Goal: Feedback & Contribution: Contribute content

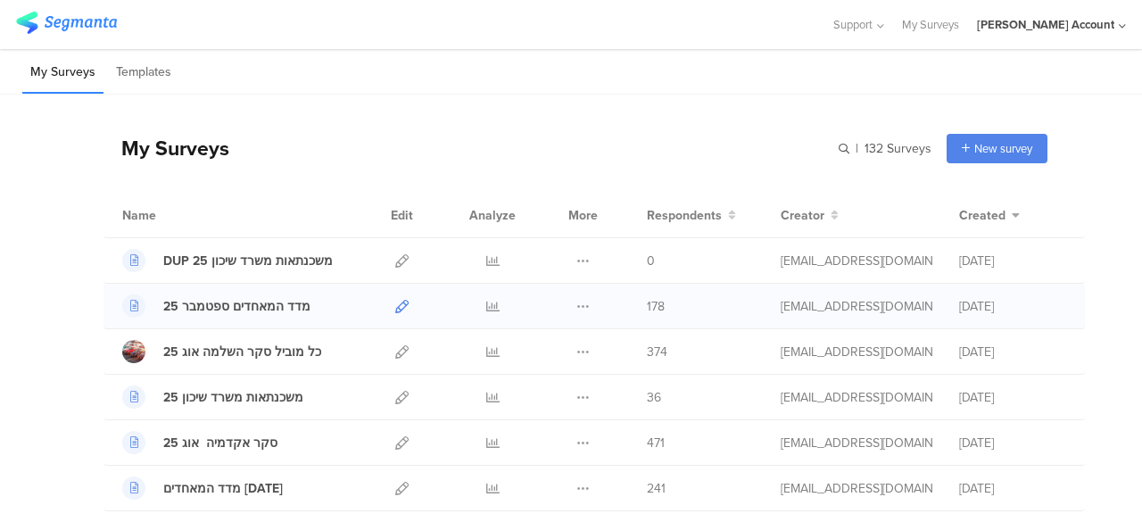
click at [395, 305] on icon at bounding box center [401, 306] width 13 height 13
click at [486, 306] on icon at bounding box center [492, 306] width 13 height 13
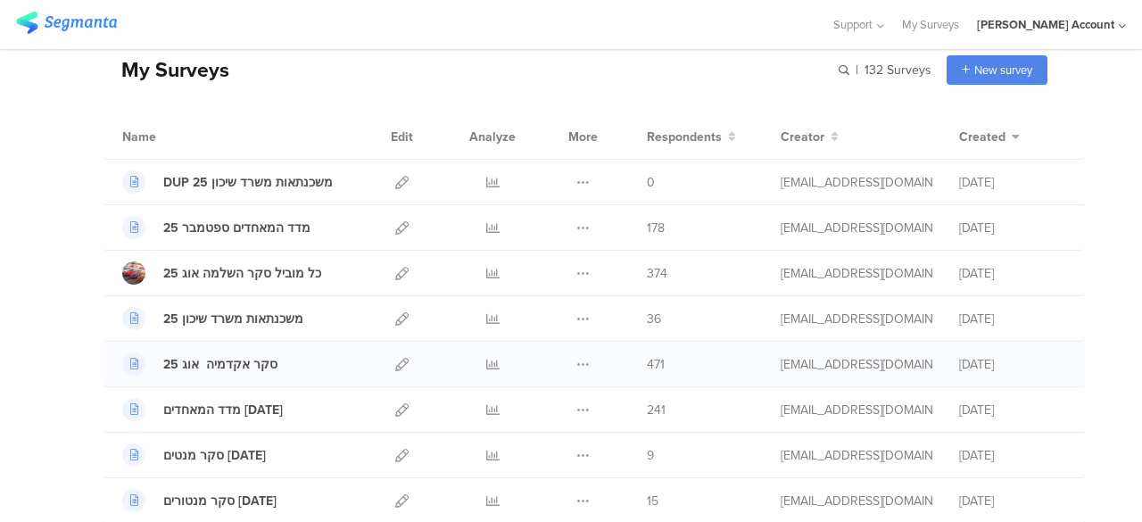
scroll to position [178, 0]
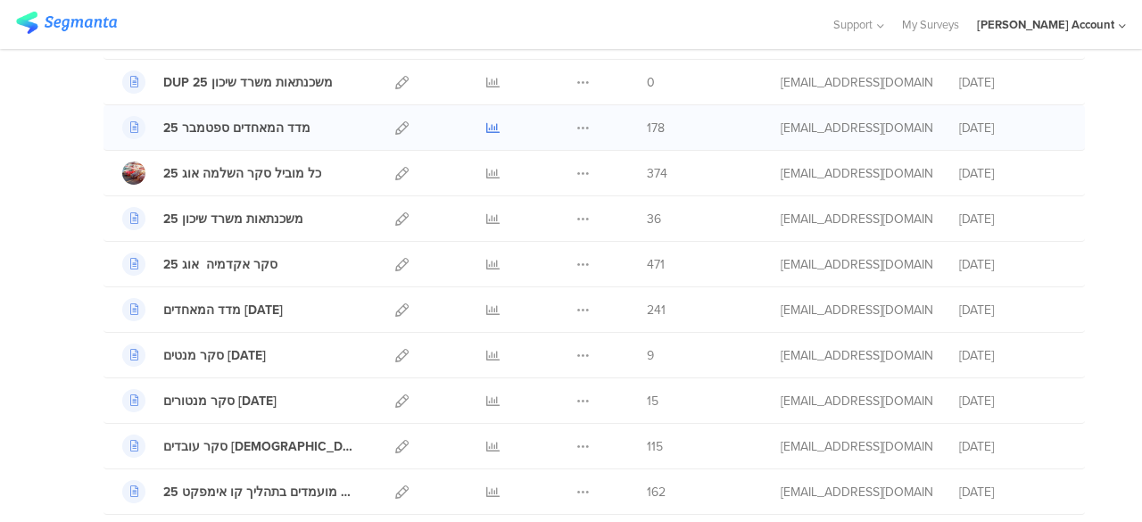
click at [486, 128] on icon at bounding box center [492, 127] width 13 height 13
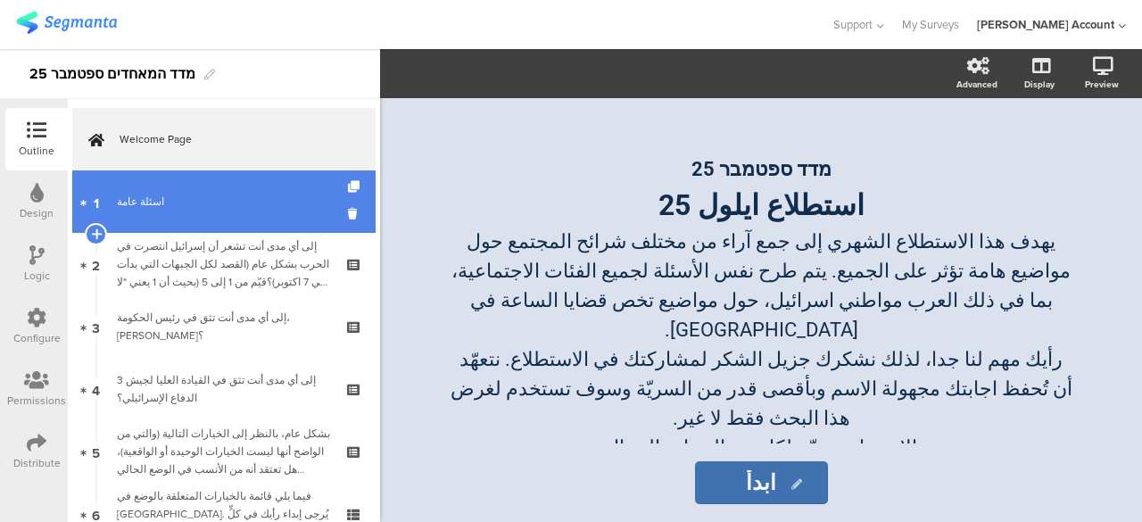
click at [215, 210] on div "اسئلة عامة" at bounding box center [223, 202] width 213 height 18
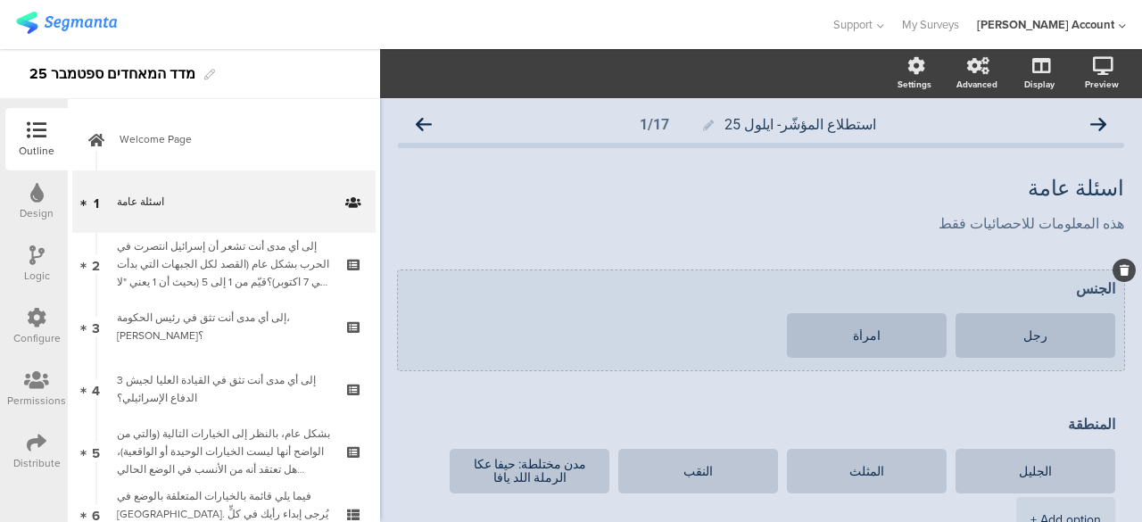
click at [1066, 293] on textarea "الجنس" at bounding box center [761, 288] width 708 height 17
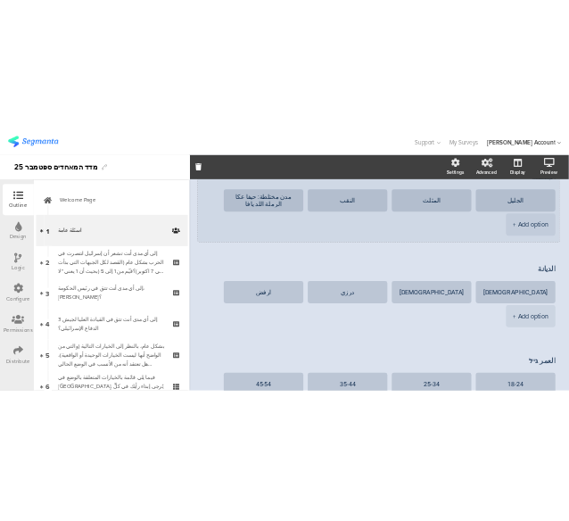
scroll to position [178, 0]
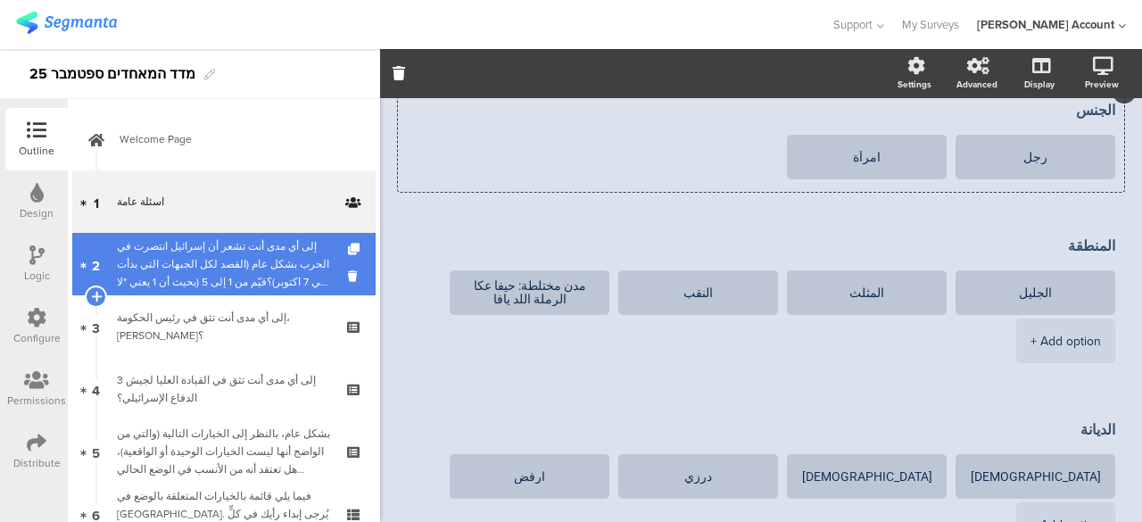
click at [272, 267] on div "إلى أي مدى أنت تشعر أن إسرائيل انتصرت في الحرب بشكل عام (القصد لكل الجبهات التي…" at bounding box center [223, 264] width 213 height 54
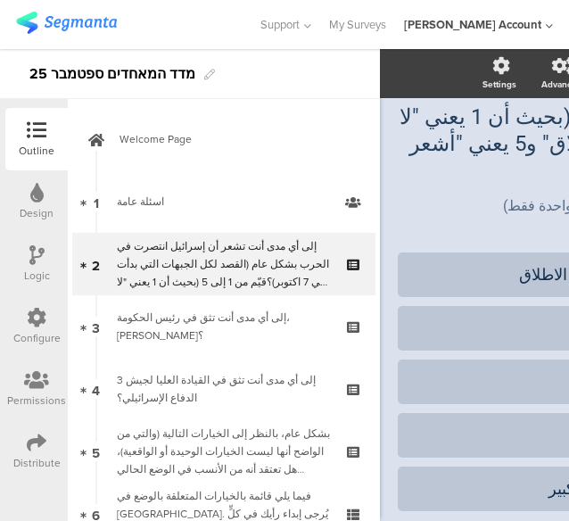
click at [417, 99] on div "Settings Advanced Display [GEOGRAPHIC_DATA] استطلاع المؤشّر- ايلول 25 2/17 إلى …" at bounding box center [553, 253] width 347 height 765
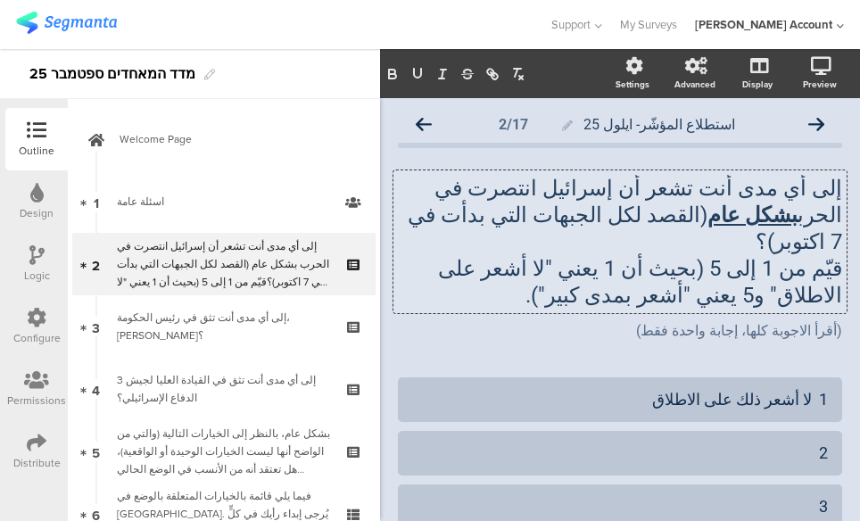
click at [827, 186] on p "إلى أي مدى أنت تشعر أن إسرائيل انتصرت في الحرب بشكل عام (القصد لكل الجبهات التي…" at bounding box center [620, 215] width 444 height 80
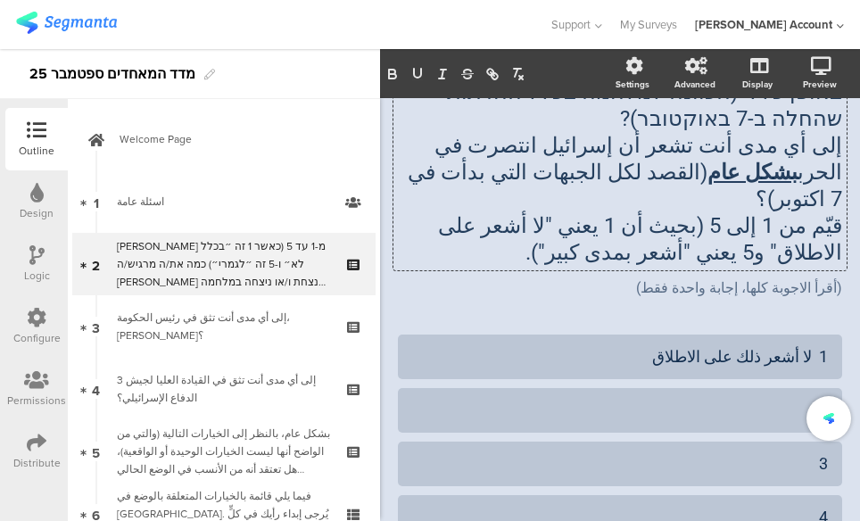
scroll to position [178, 0]
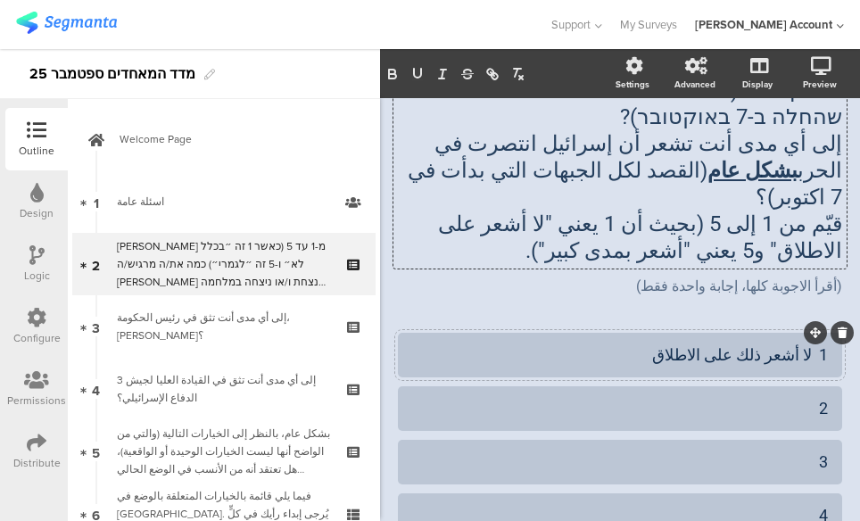
click at [801, 344] on div "1 لا أشعر ذلك على الاطلاق" at bounding box center [620, 354] width 416 height 21
paste div
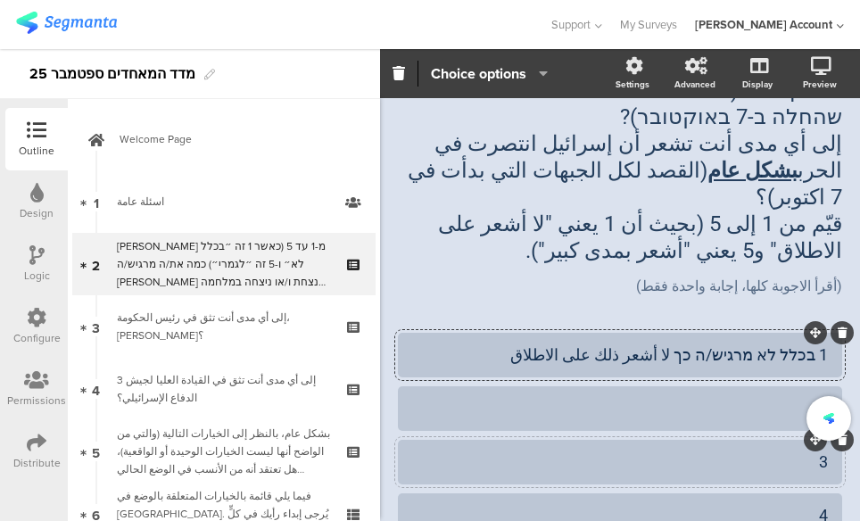
scroll to position [319, 0]
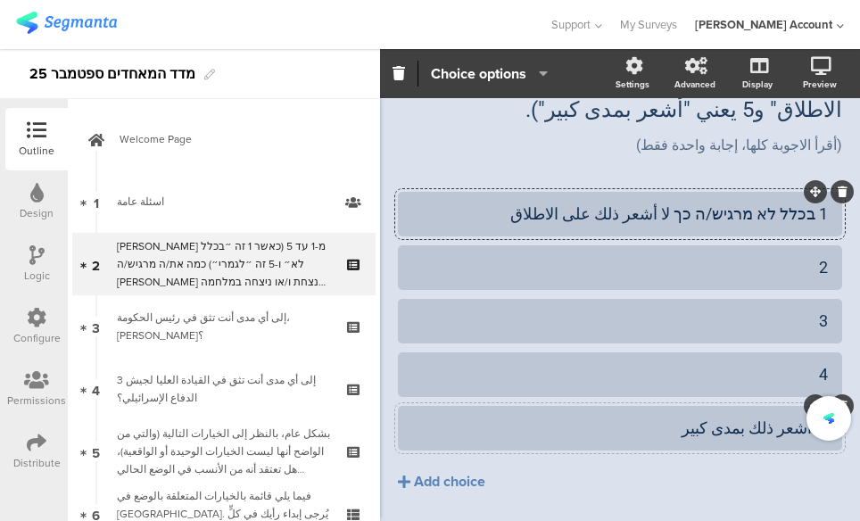
click at [801, 417] on div "5 أشعر ذلك بمدى كبير" at bounding box center [620, 427] width 416 height 21
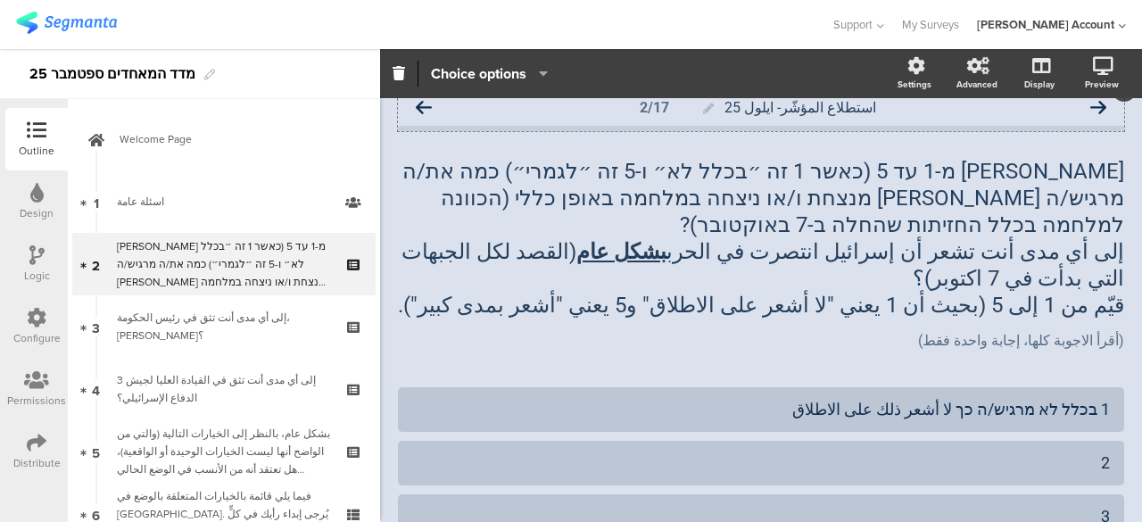
scroll to position [0, 0]
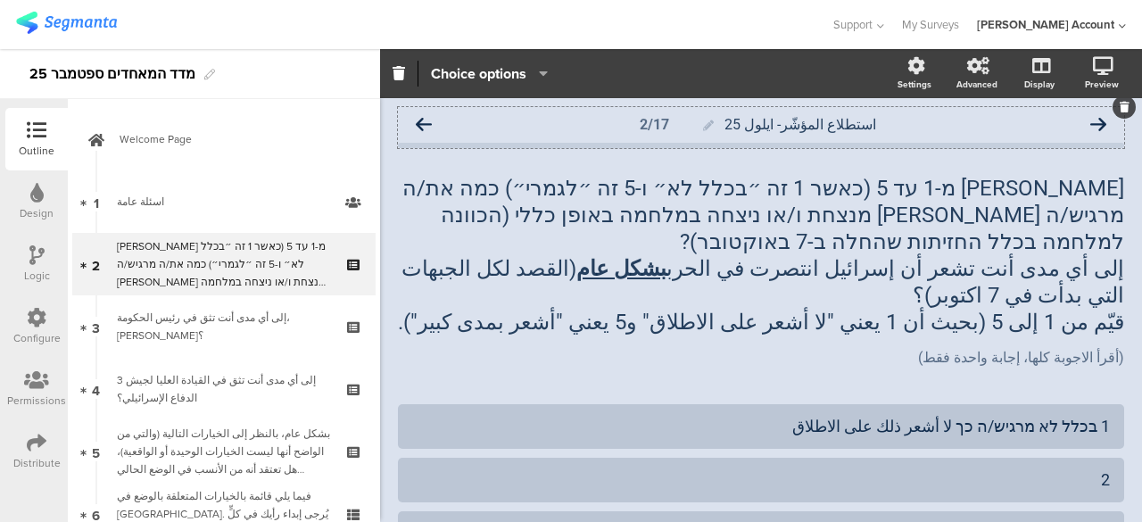
click at [426, 123] on icon at bounding box center [424, 125] width 16 height 16
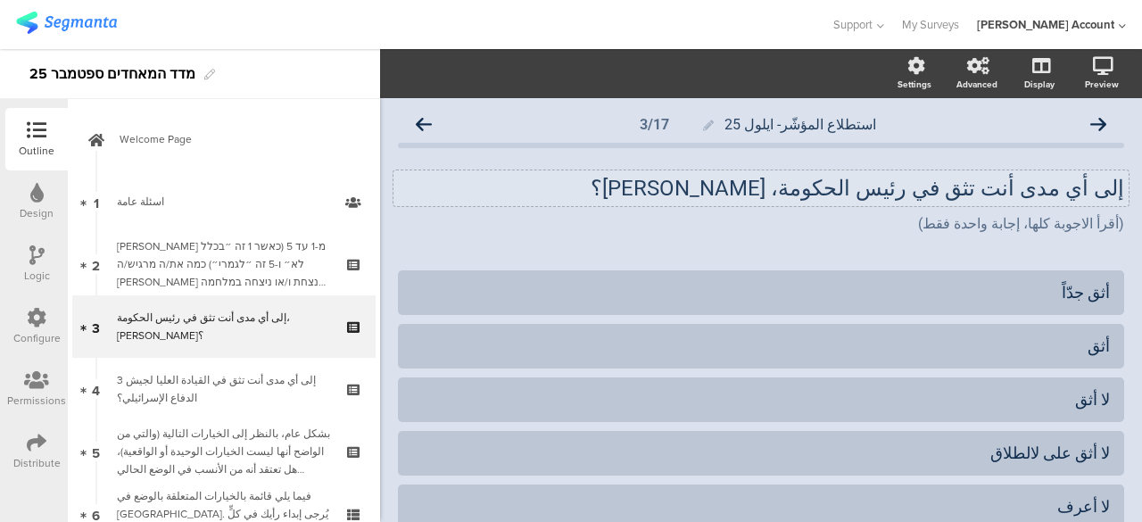
click at [1110, 190] on div "إلى أي مدى أنت تثق في رئيس الحكومة، نتنياهو؟ إلى أي مدى أنت تثق في رئيس الحكومة…" at bounding box center [760, 188] width 735 height 36
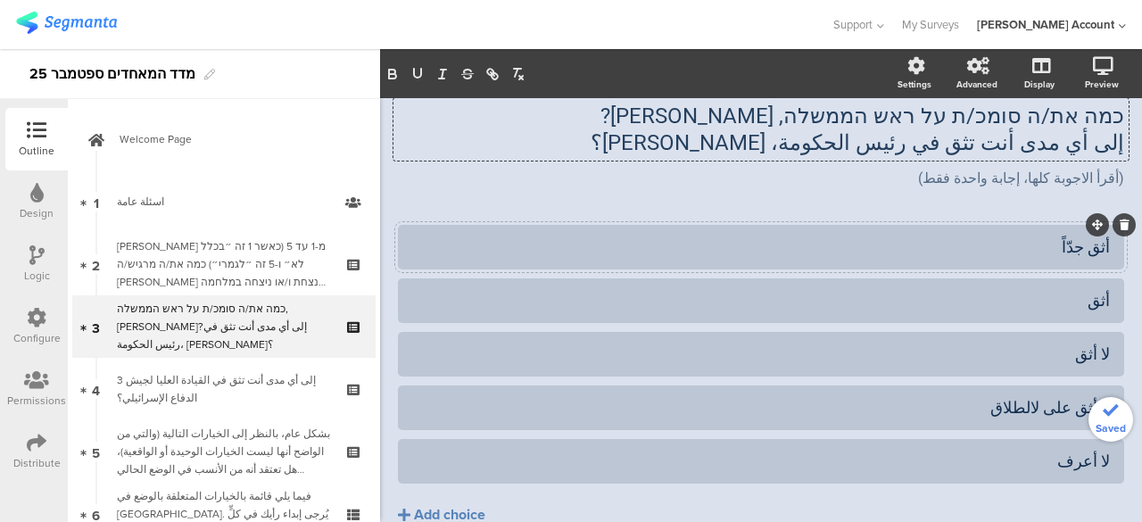
scroll to position [89, 0]
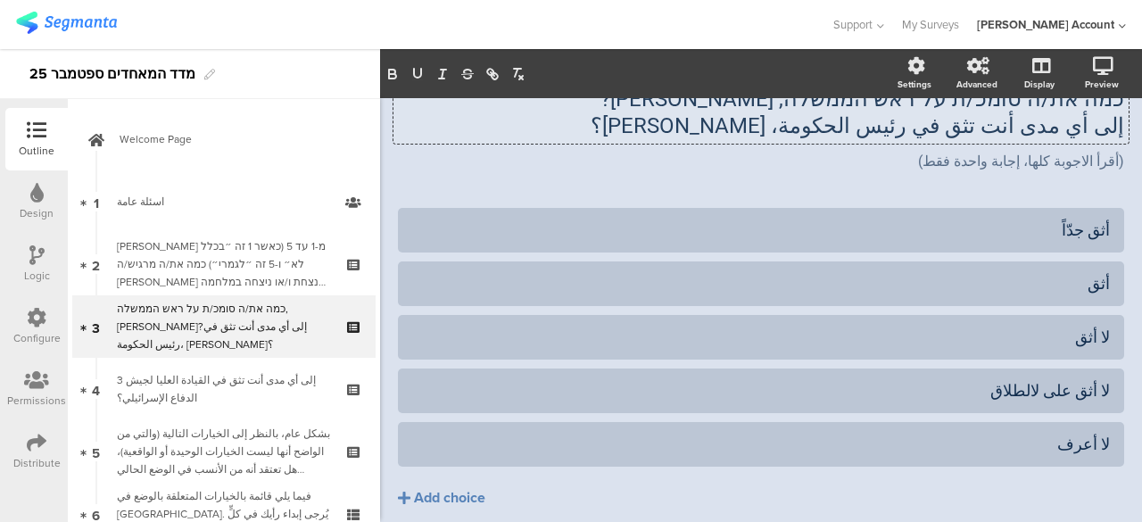
click at [758, 127] on p "إلى أي مدى أنت تثق في رئيس الحكومة، نتنياهو؟" at bounding box center [761, 125] width 726 height 27
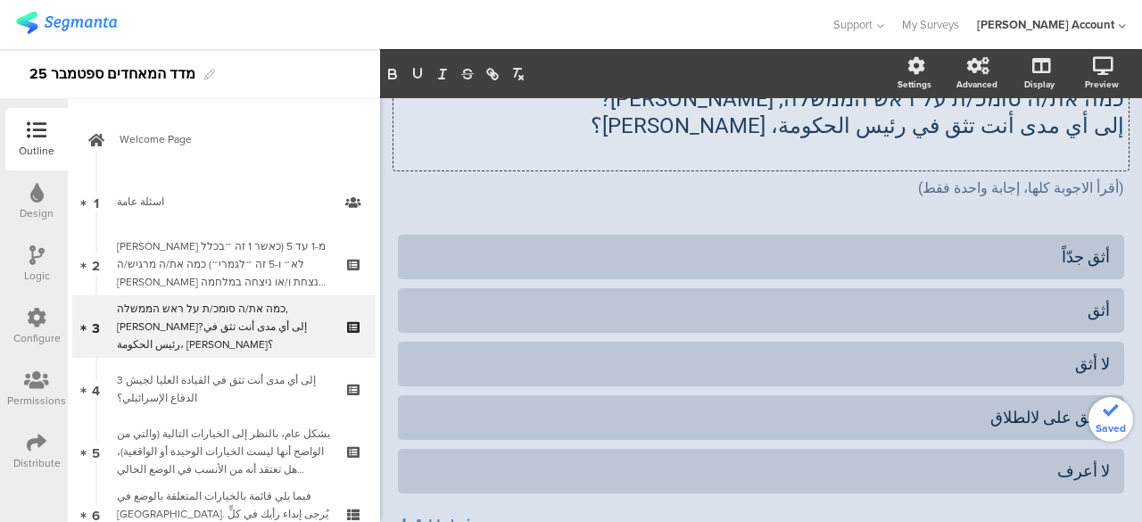
paste div
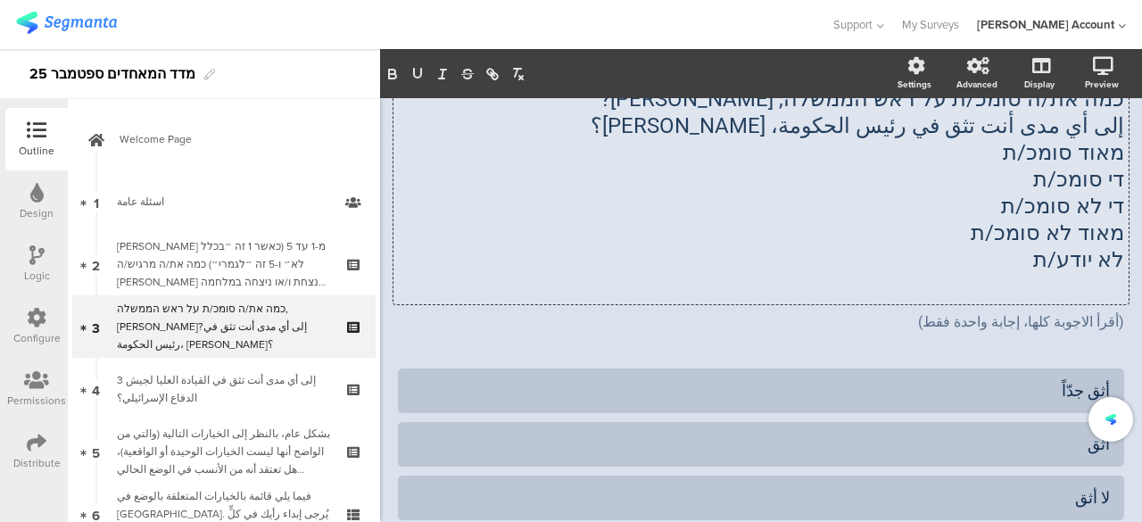
click at [1070, 147] on p "מאוד סומכ/ת" at bounding box center [761, 152] width 726 height 27
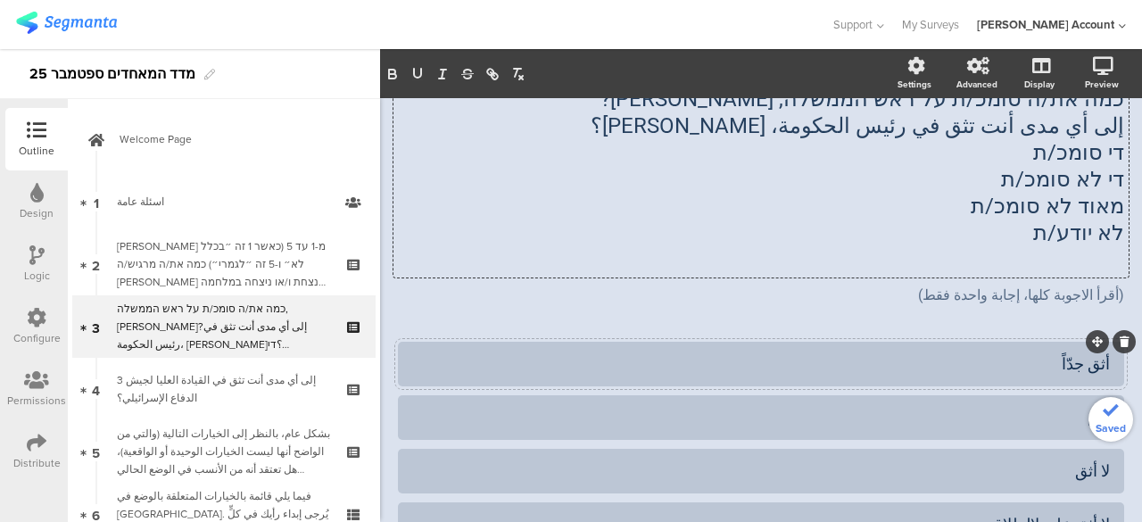
click at [1093, 364] on div "أثق جدّاً" at bounding box center [760, 363] width 697 height 21
paste div
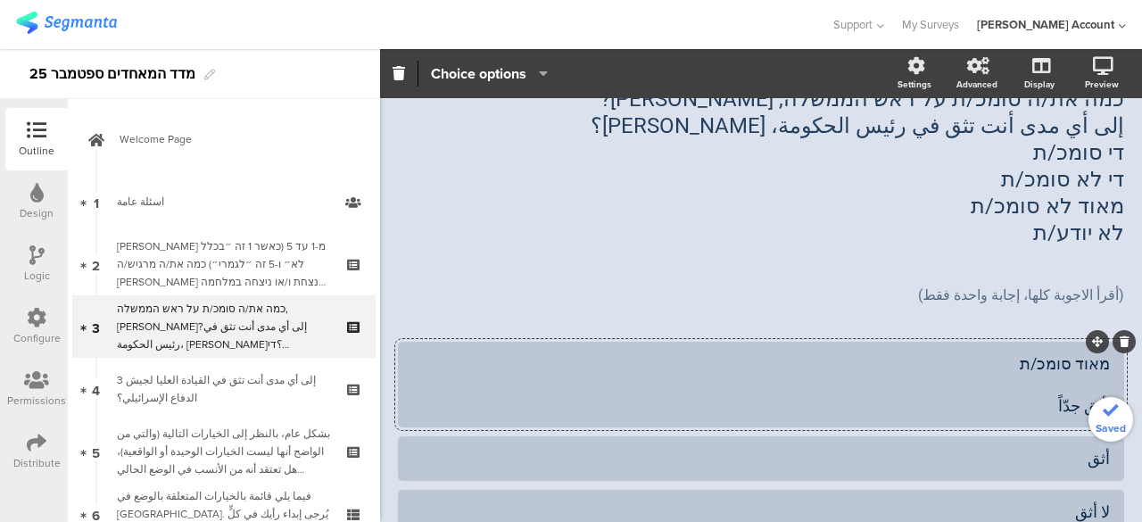
click at [1076, 380] on div "מאוד סומכ/ת أثق جدّاً" at bounding box center [760, 384] width 697 height 62
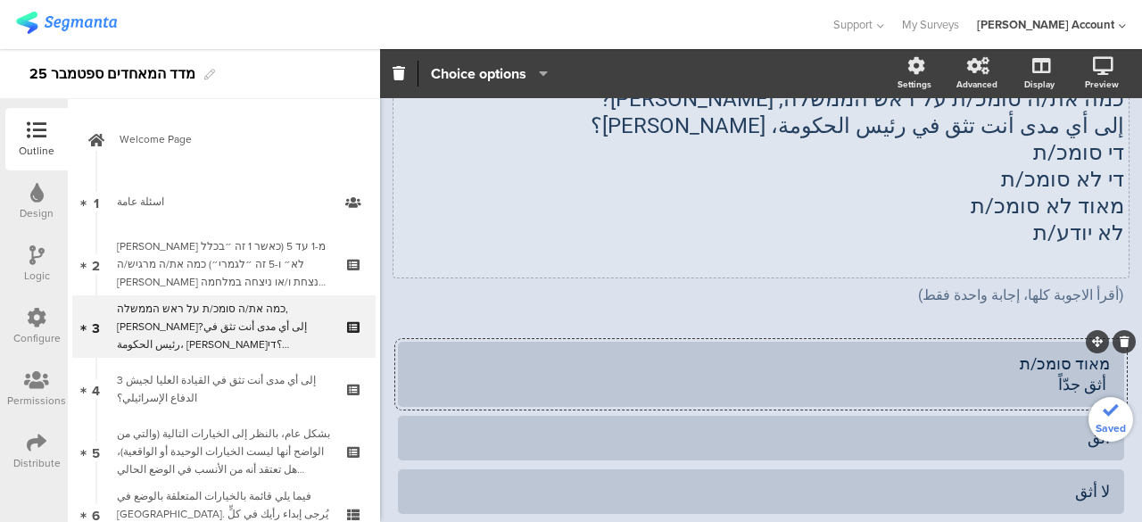
click at [1085, 153] on div "כמה את/ה סומכ/ת על ראש הממשלה, בנימין נתניהו? إلى أي مدى أنت تثق في رئيس الحكوم…" at bounding box center [760, 179] width 735 height 196
click at [1085, 153] on span "די סומכ/ת" at bounding box center [1078, 152] width 91 height 25
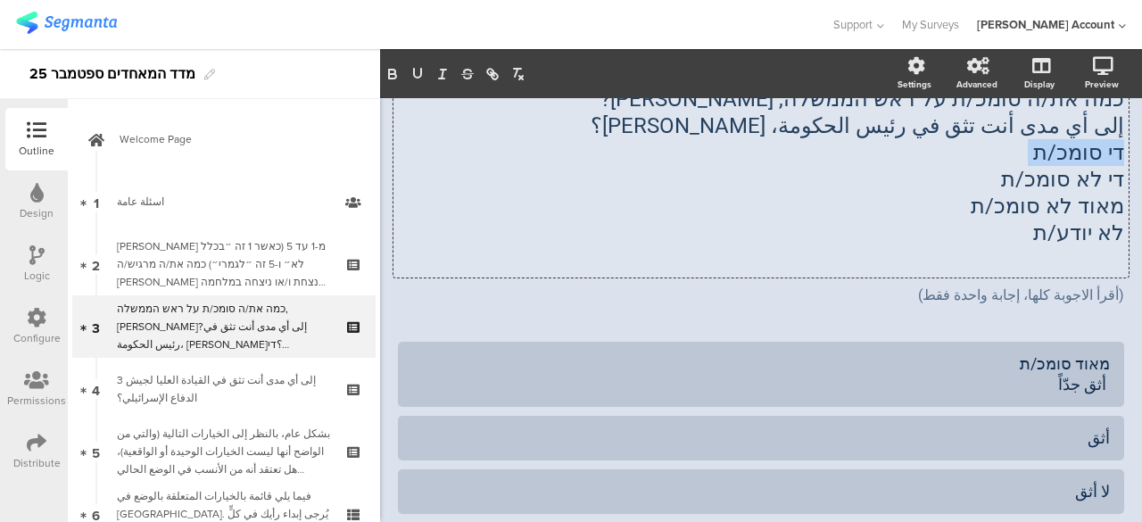
click at [1085, 153] on p "די סומכ/ת" at bounding box center [761, 152] width 726 height 27
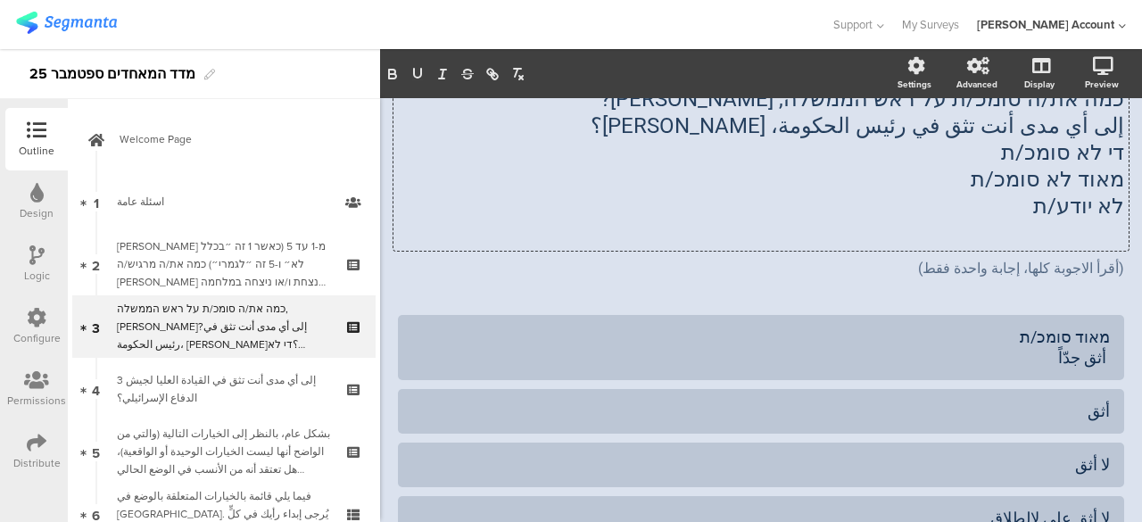
click at [1088, 414] on div "أثق" at bounding box center [760, 410] width 697 height 21
paste div
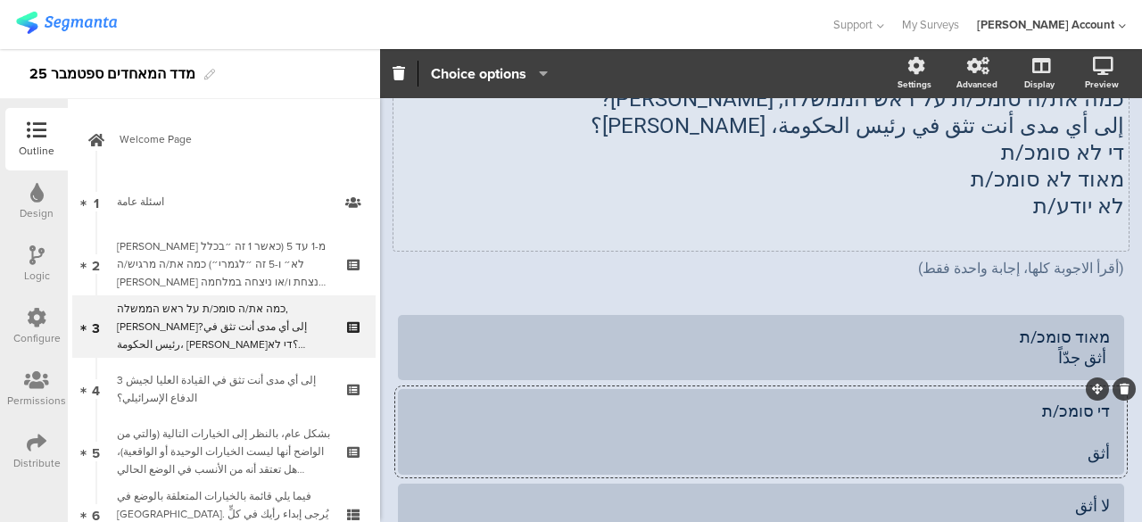
click at [1082, 153] on div "כמה את/ה סומכ/ת על ראש הממשלה, בנימין נתניהו? إلى أي مدى أنت تثق في رئيس الحكوم…" at bounding box center [760, 165] width 735 height 169
click at [1082, 153] on span "די לא סומכ/ת" at bounding box center [1062, 152] width 123 height 25
click at [1077, 153] on p "די לא סומכ/ת" at bounding box center [761, 152] width 726 height 27
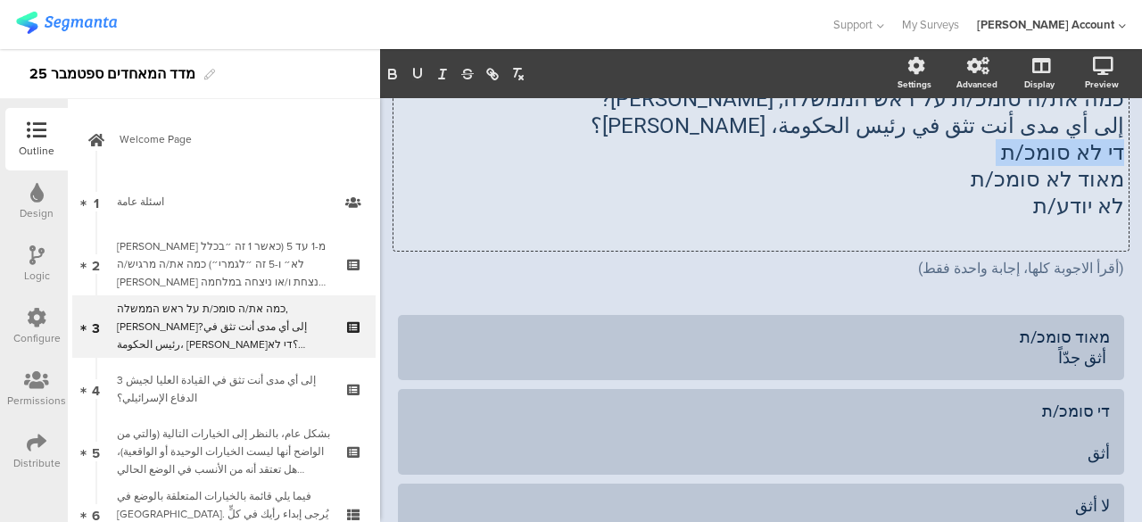
click at [1077, 153] on p "די לא סומכ/ת" at bounding box center [761, 152] width 726 height 27
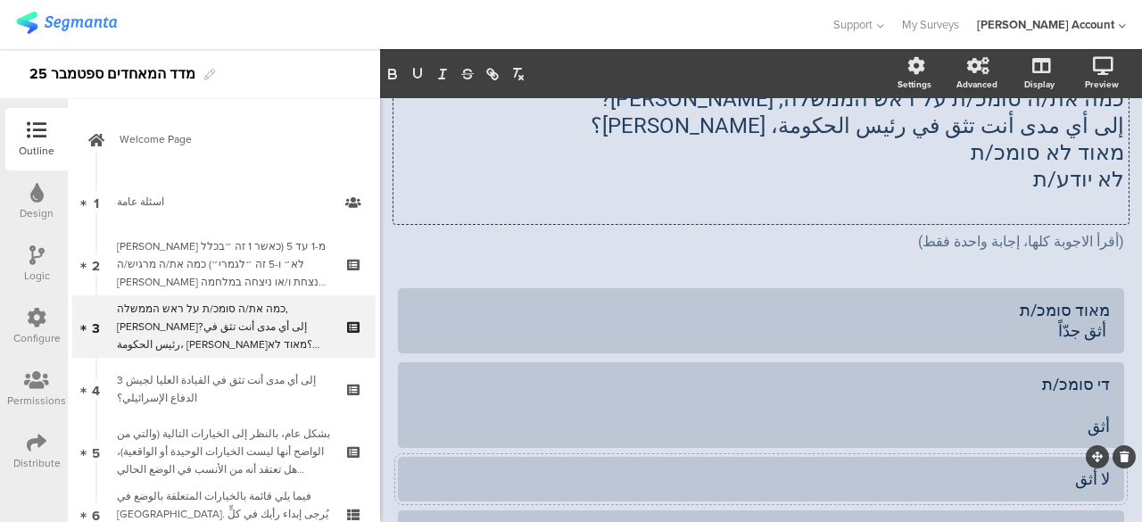
click at [1095, 479] on div "لا أثق" at bounding box center [760, 478] width 697 height 21
paste div
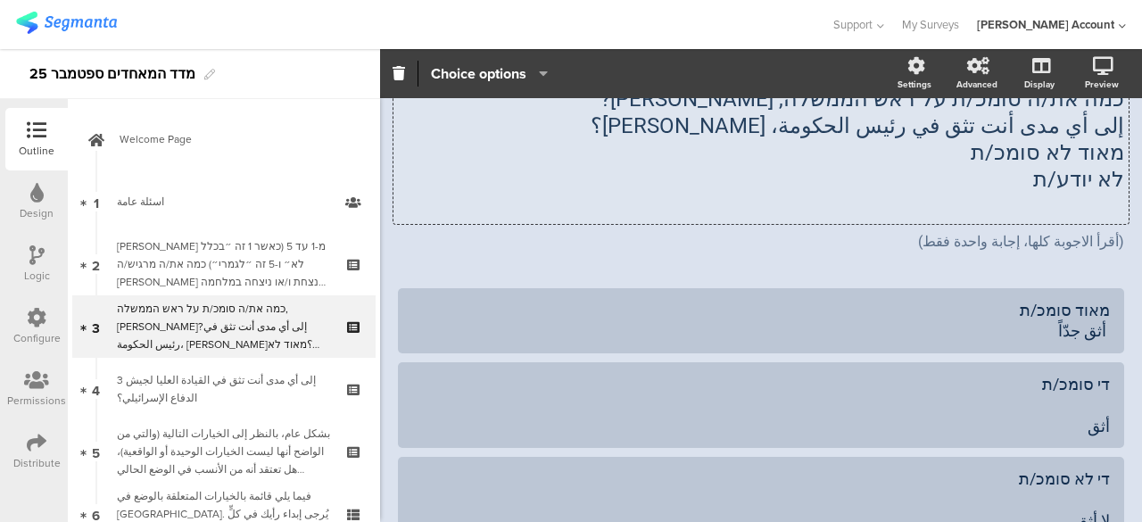
click at [1077, 154] on div "כמה את/ה סומכ/ת על ראש הממשלה, בנימין נתניהו? إلى أي مدى أنت تثق في رئيس الحكوم…" at bounding box center [760, 152] width 735 height 143
click at [1077, 154] on span "מאוד לא סומכ/ת" at bounding box center [1046, 152] width 153 height 25
click at [1077, 154] on p "מאוד לא סומכ/ת" at bounding box center [761, 152] width 726 height 27
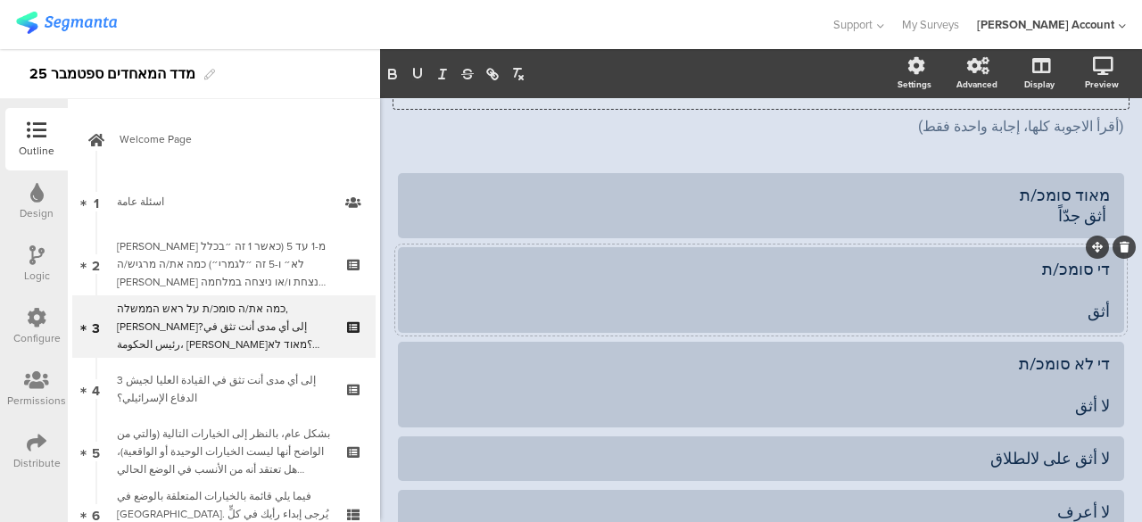
scroll to position [268, 0]
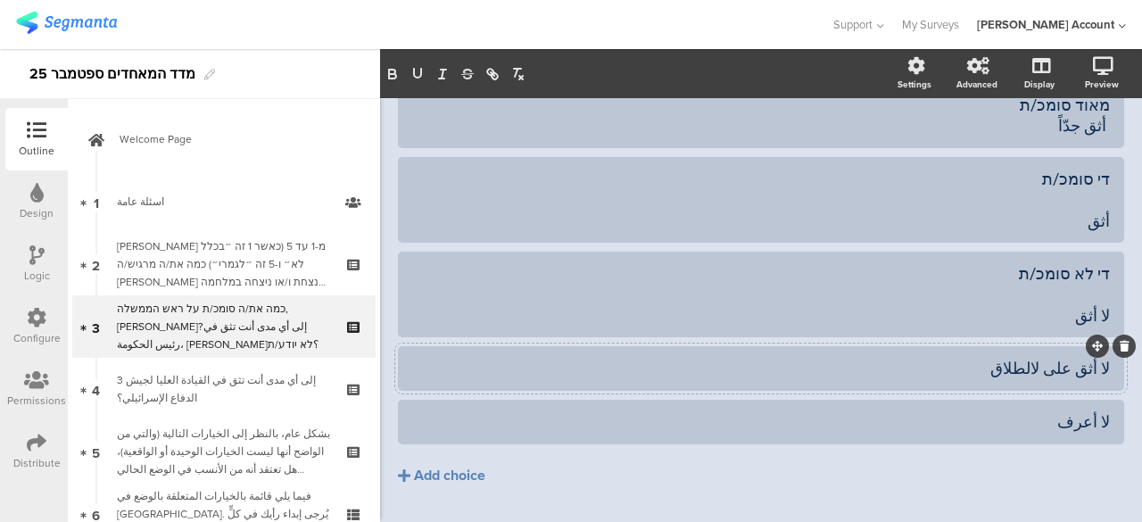
click at [1093, 363] on div "لا أثق على لالطلاق" at bounding box center [760, 368] width 697 height 21
paste div
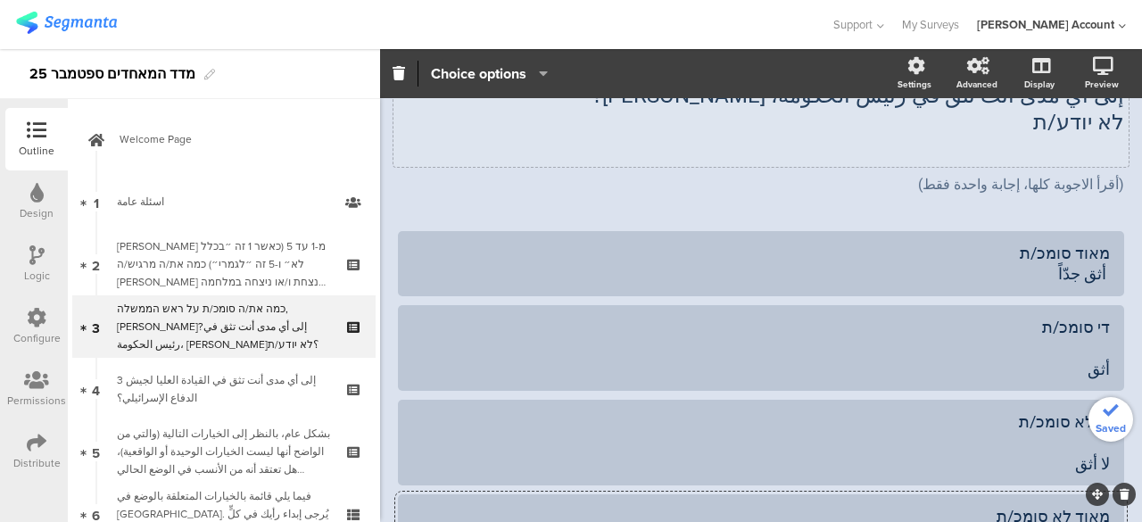
scroll to position [88, 0]
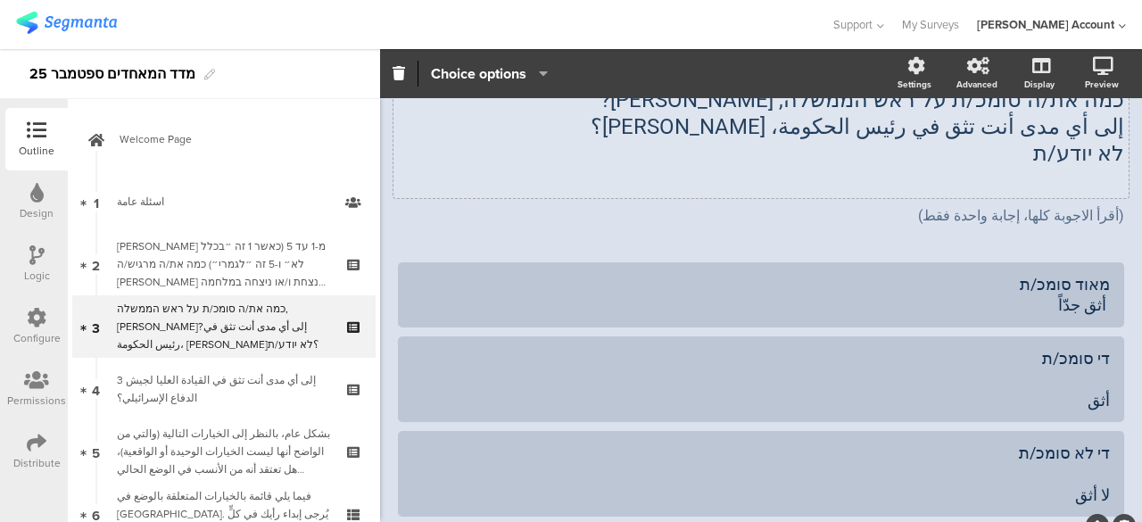
click at [1071, 145] on div "כמה את/ה סומכ/ת על ראש הממשלה, בנימין נתניהו? إلى أي مدى أنت تثق في رئيس الحكوم…" at bounding box center [760, 140] width 735 height 116
click at [1071, 145] on span "לא יודע/ת" at bounding box center [1078, 153] width 91 height 25
click at [1071, 145] on p "לא יודע/ת" at bounding box center [761, 153] width 726 height 27
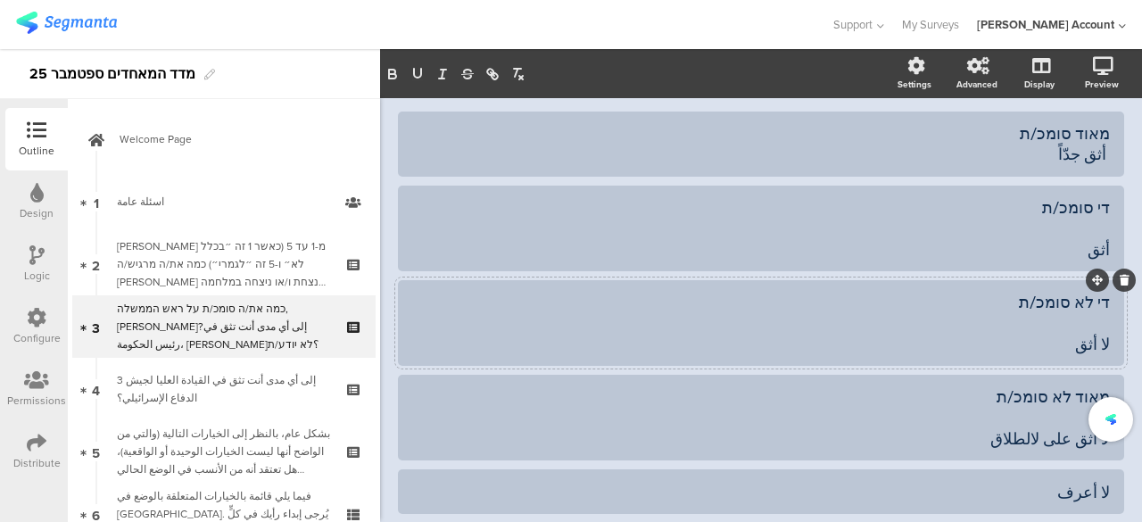
scroll to position [267, 0]
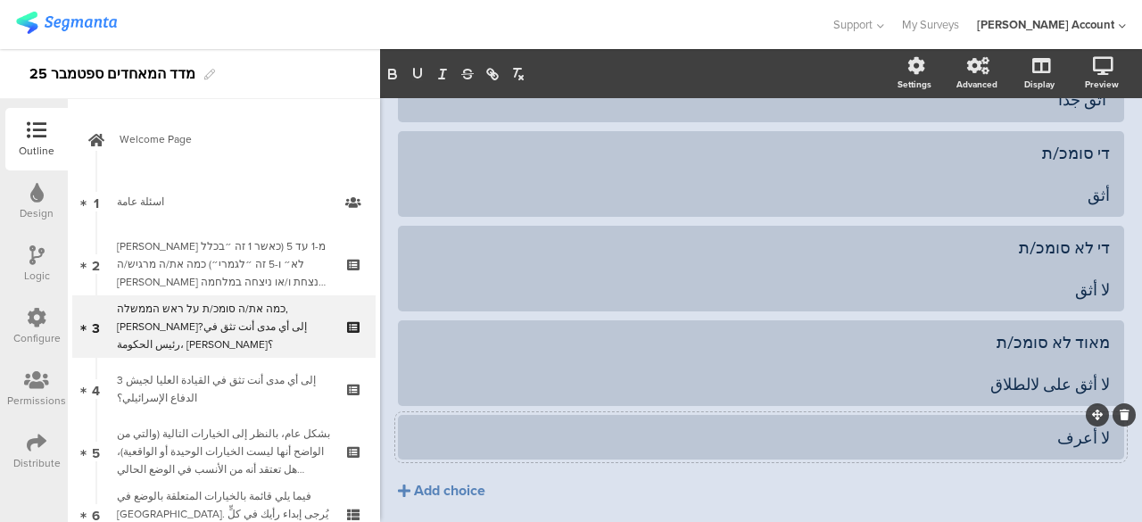
click at [1095, 435] on div "لا أعرف" at bounding box center [760, 437] width 697 height 21
paste div
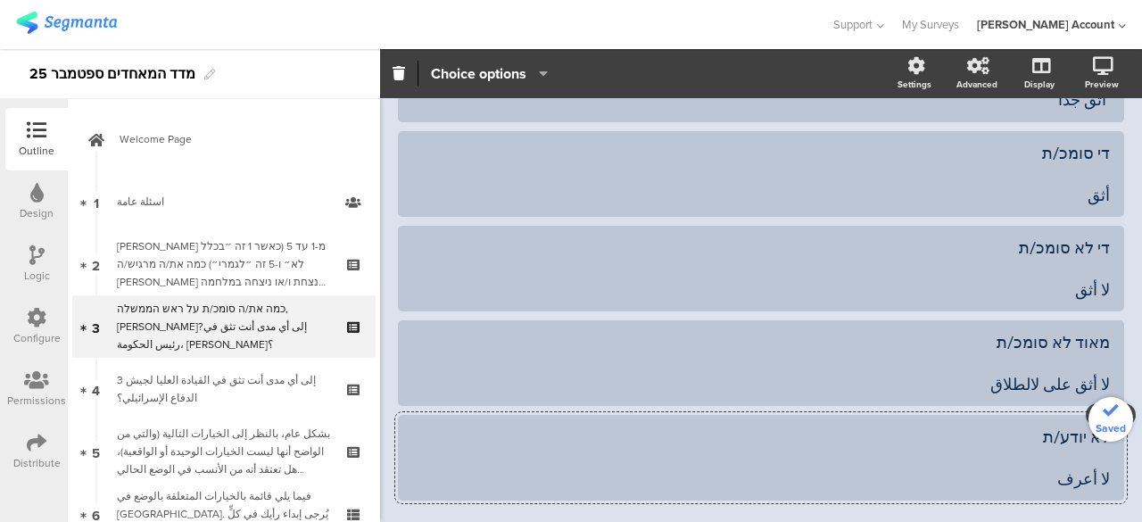
click at [1078, 453] on div "לא יודע/ת لا أعرف" at bounding box center [760, 457] width 697 height 62
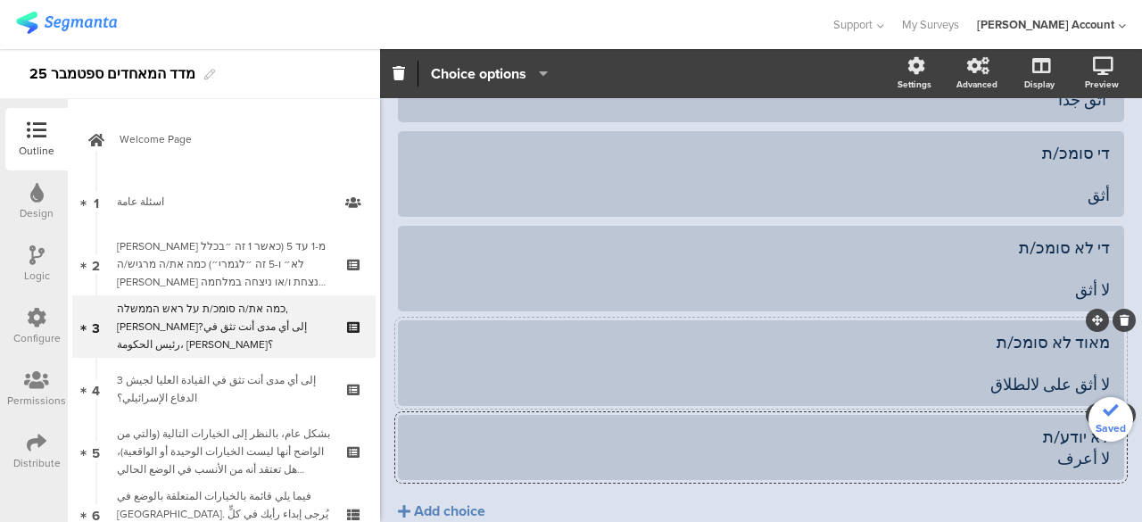
click at [1079, 359] on div "מאוד לא סומכ/ת لا أثق على لالطلاق" at bounding box center [760, 363] width 697 height 62
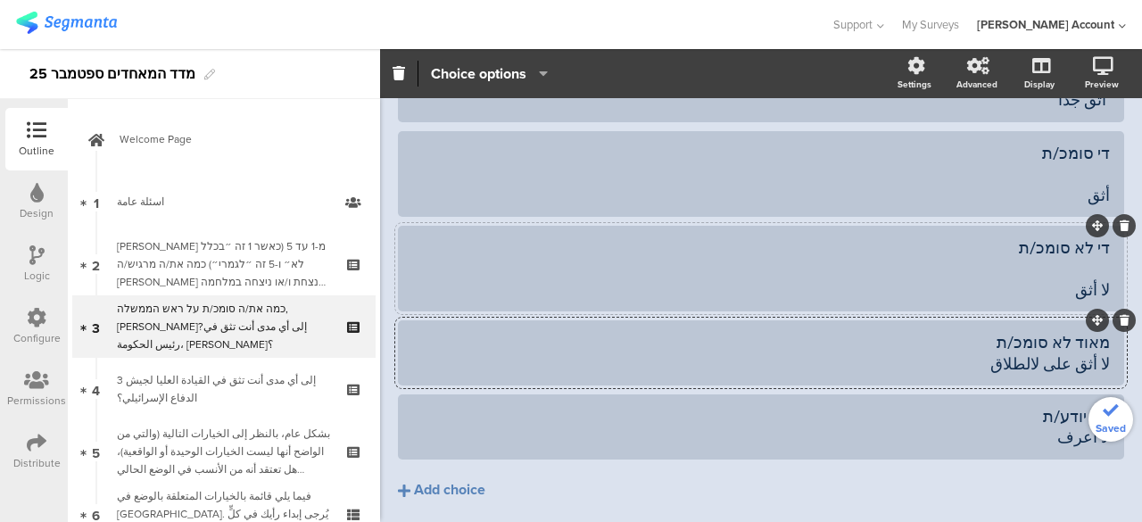
click at [1088, 263] on div "די לא סומכ/ת لا أثق" at bounding box center [760, 268] width 697 height 62
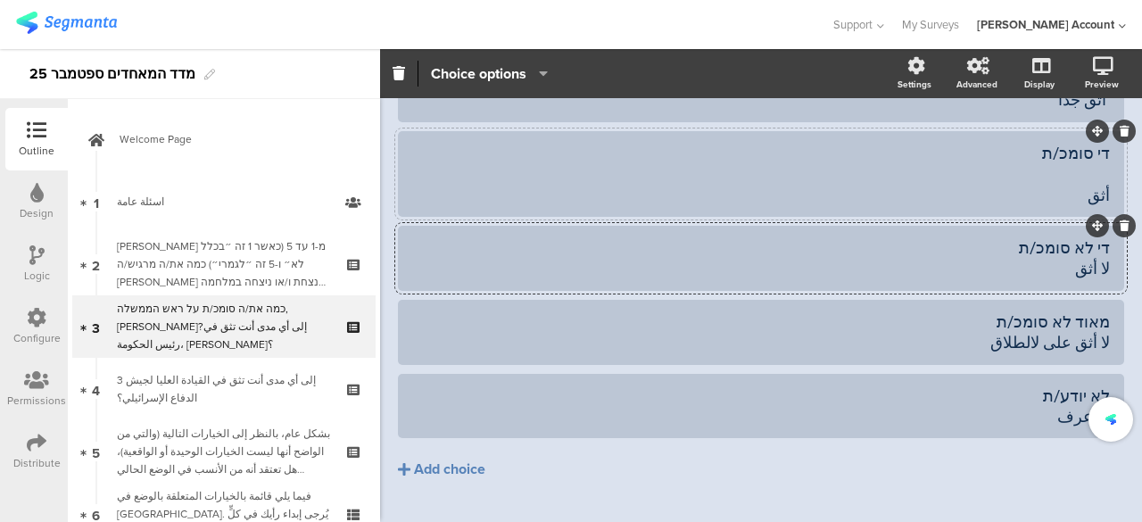
click at [1085, 177] on div "די סומכ/ת أثق" at bounding box center [760, 174] width 697 height 62
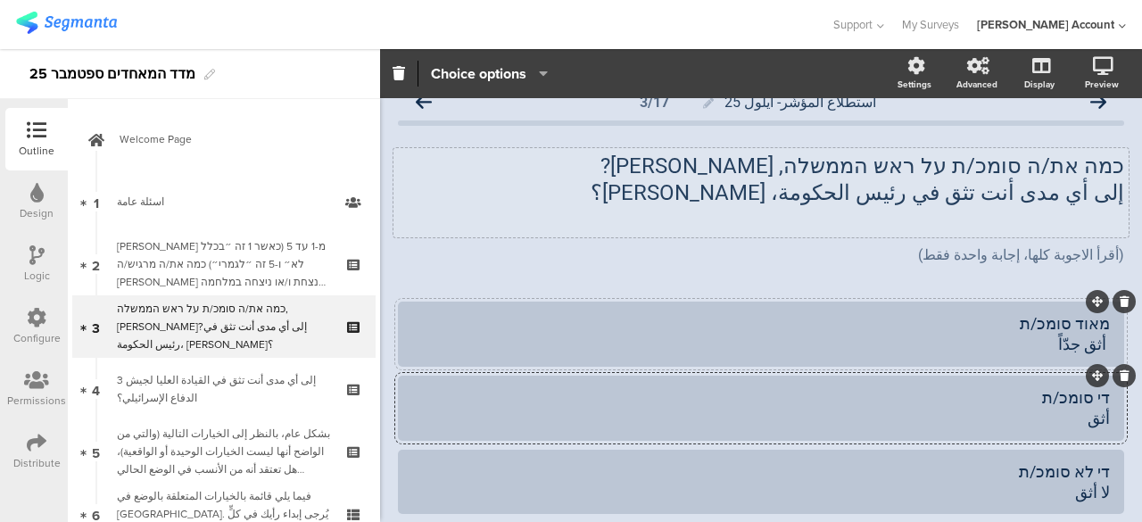
scroll to position [0, 0]
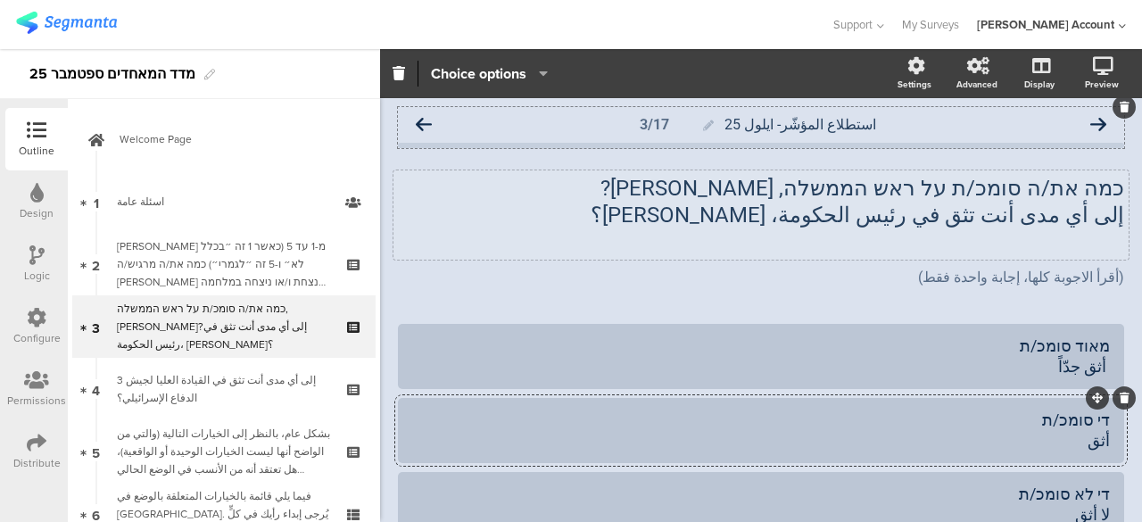
click at [430, 124] on icon at bounding box center [424, 125] width 16 height 16
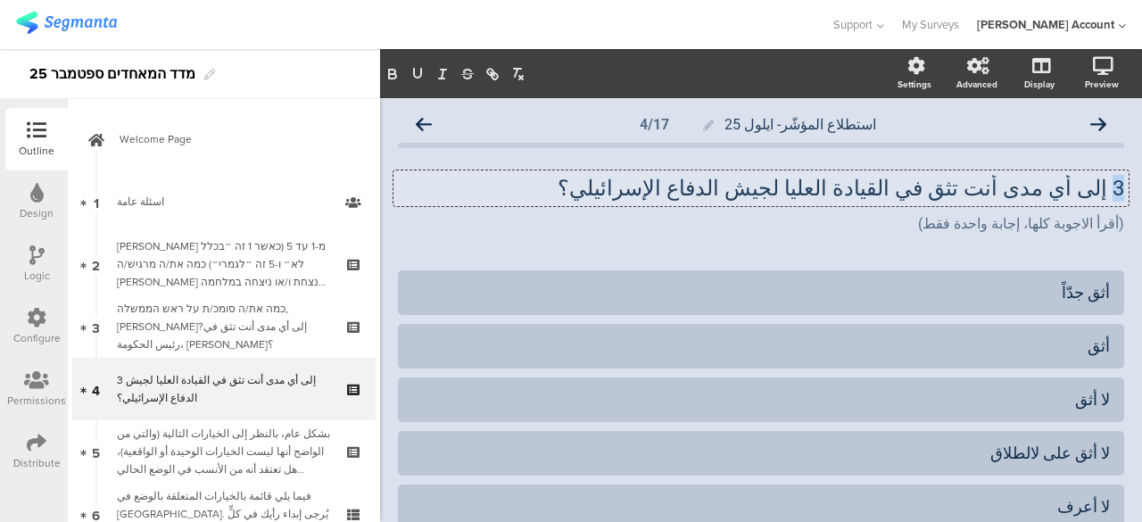
click at [1106, 192] on div "3 إلى أي مدى أنت تثق في القيادة العليا لجيش الدفاع الإسرائيلي؟ 3 إلى أي مدى أنت…" at bounding box center [760, 188] width 735 height 36
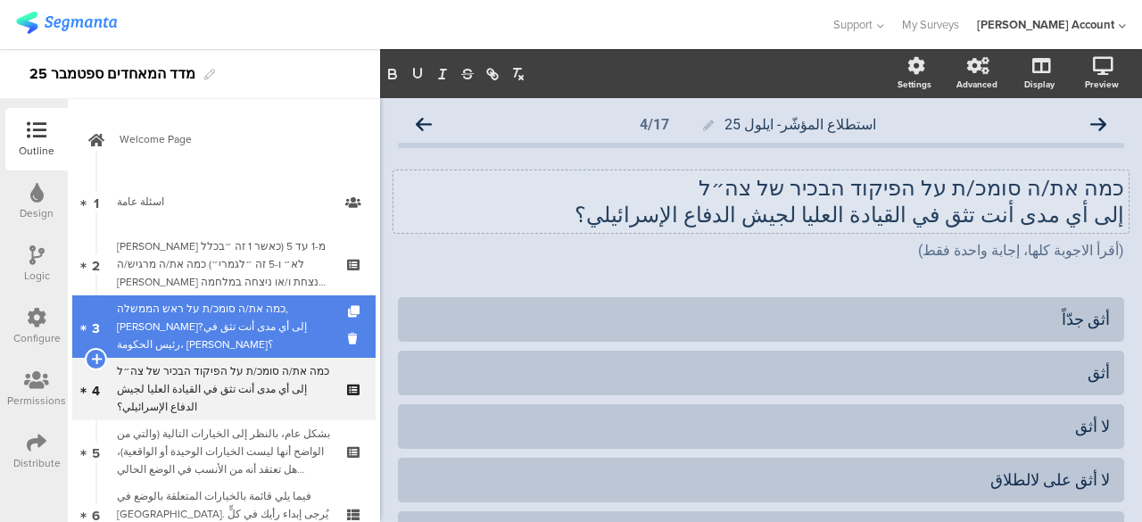
click at [289, 319] on div "כמה את/ה סומכ/ת על ראש הממשלה, [PERSON_NAME]?إلى أي مدى أنت تثق في رئيس الحكومة…" at bounding box center [223, 327] width 213 height 54
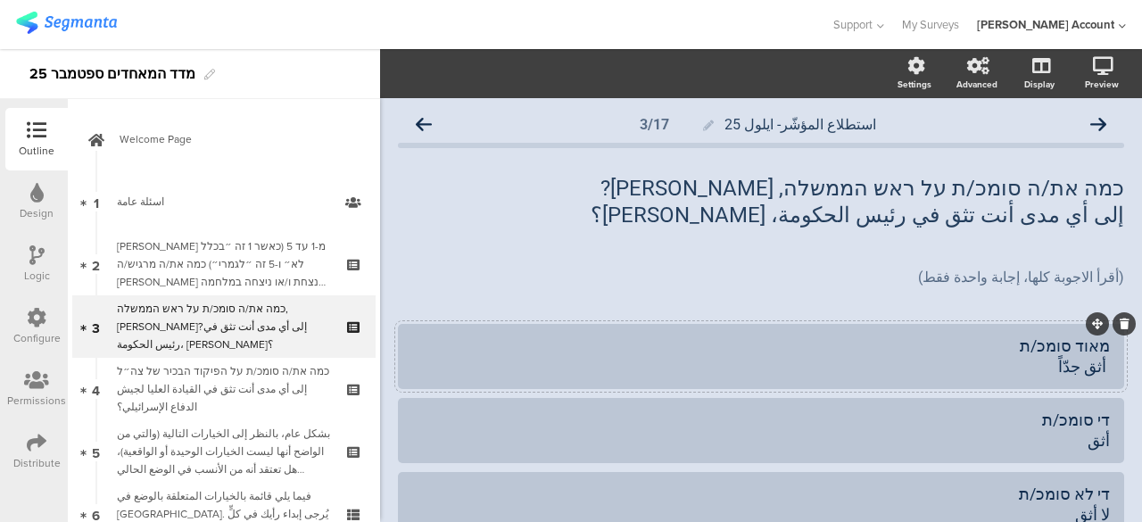
click at [1060, 347] on div "מאוד סומכ/ת أثق جدّاً" at bounding box center [760, 356] width 697 height 42
copy div "מאוד סומכ/ת"
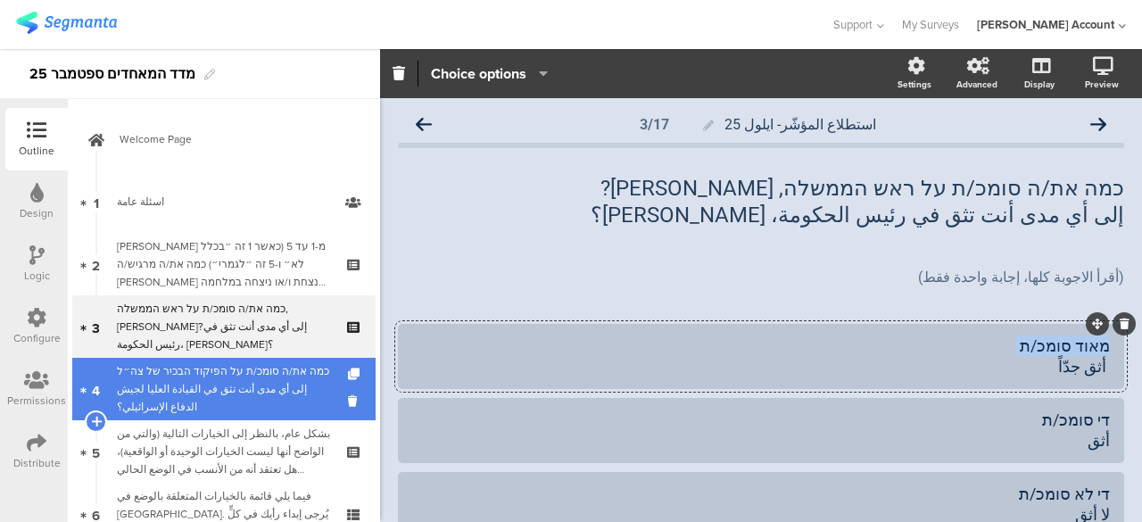
click at [298, 375] on div "כמה את/ה סומכ/ת על הפיקוד הבכיר של צה״ל إلى أي مدى أنت تثق في القيادة العليا لج…" at bounding box center [223, 389] width 213 height 54
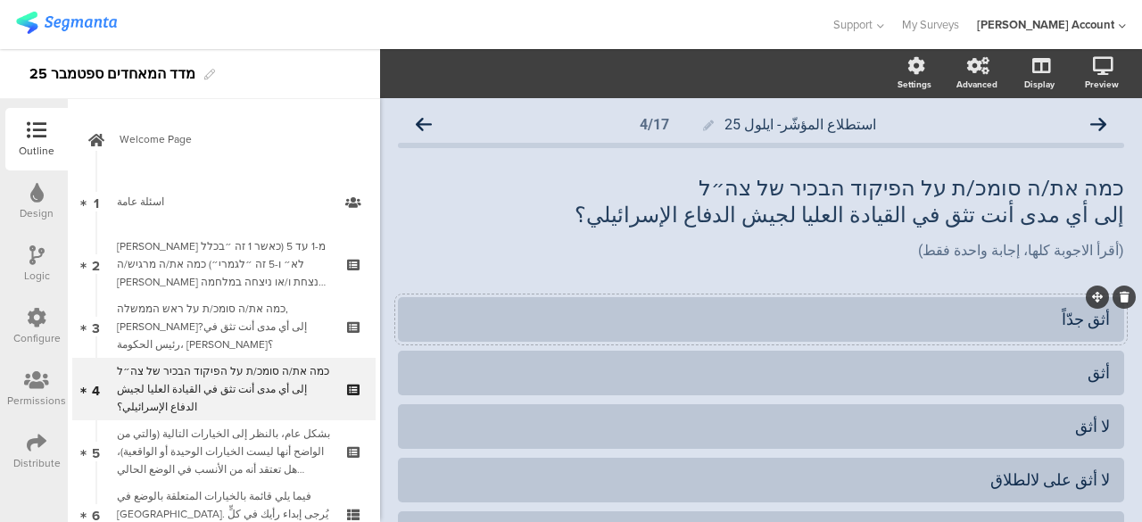
click at [1093, 318] on div "أثق جدّاً" at bounding box center [760, 319] width 697 height 21
paste div
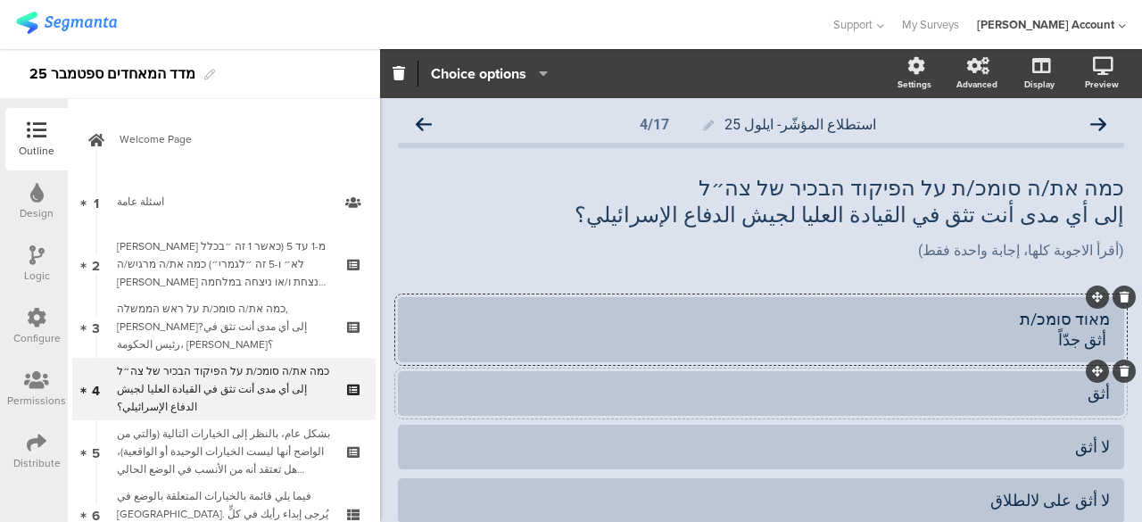
click at [1095, 388] on div at bounding box center [761, 393] width 726 height 45
click at [1094, 392] on div "أثق" at bounding box center [760, 393] width 697 height 21
paste div
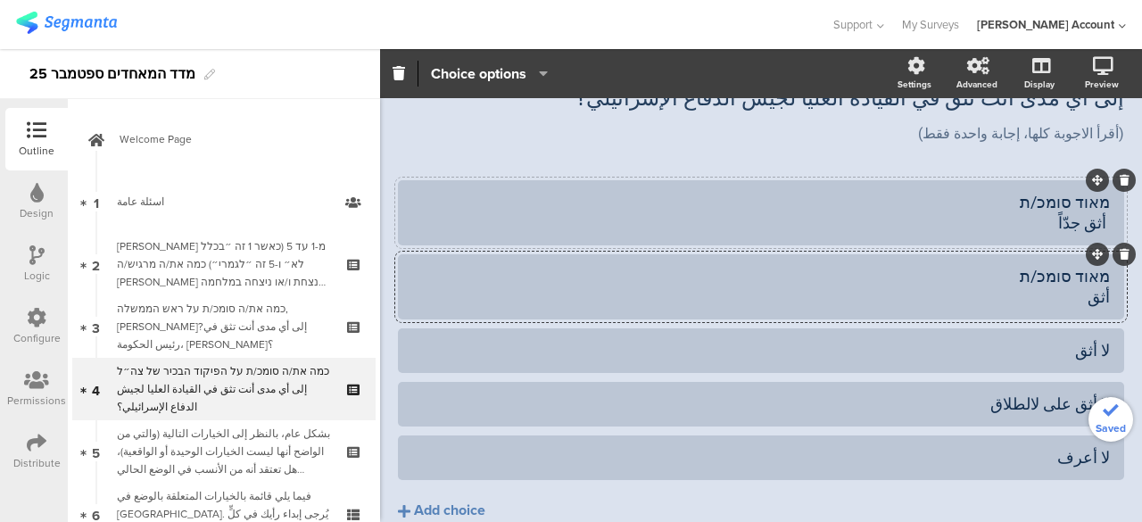
scroll to position [89, 0]
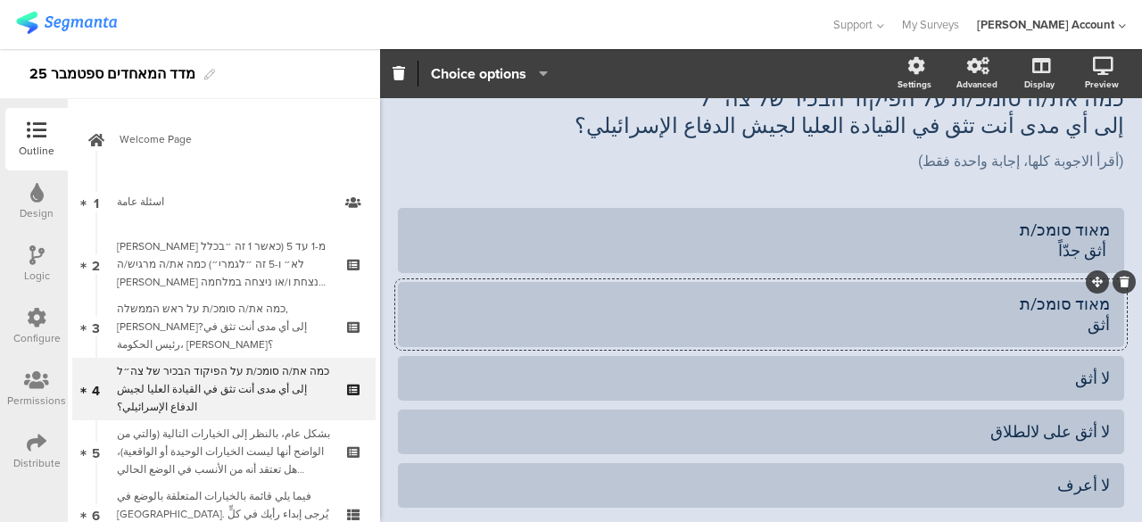
click at [1085, 298] on div "מאוד סומכ/ת أثق" at bounding box center [760, 314] width 697 height 42
click at [1091, 306] on div "די סומכ/ת أثق" at bounding box center [760, 314] width 697 height 42
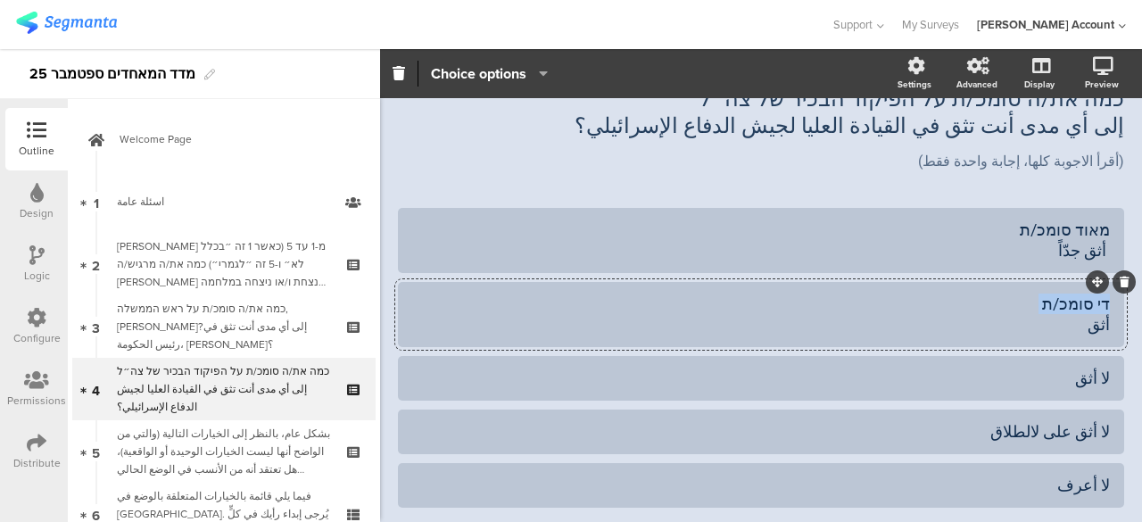
copy div "די סומכ/ת"
click at [1095, 375] on div at bounding box center [761, 378] width 726 height 45
click at [1094, 377] on div "لا أثق" at bounding box center [760, 377] width 697 height 21
paste div
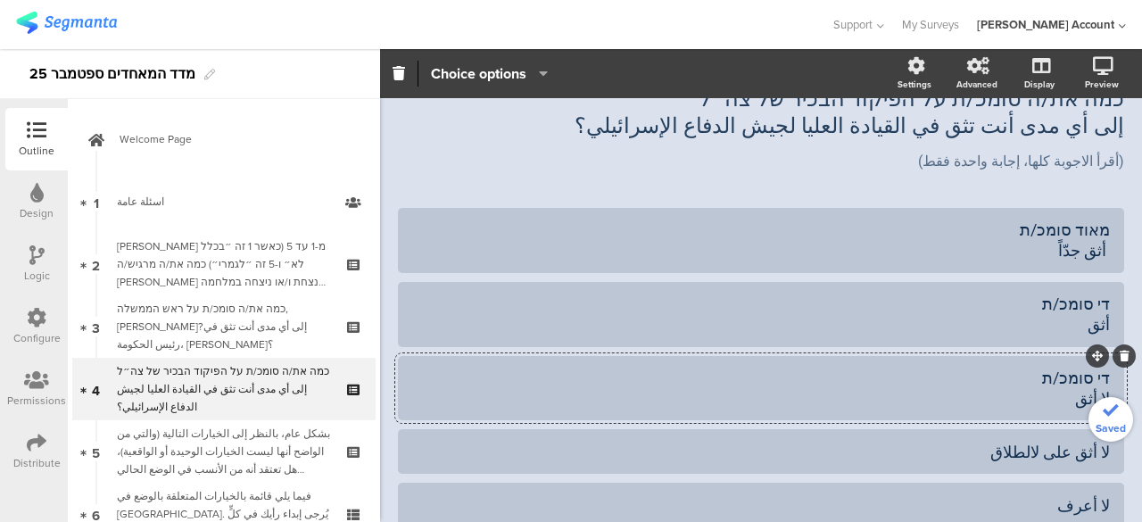
click at [1080, 374] on div "די סומכ/ת لا أثق" at bounding box center [760, 388] width 697 height 42
click at [1096, 450] on div at bounding box center [761, 451] width 726 height 45
click at [1095, 451] on div "لا أثق على لالطلاق" at bounding box center [760, 451] width 697 height 21
click at [1083, 379] on div "די לא סומכ/ת لا أثق" at bounding box center [760, 388] width 697 height 42
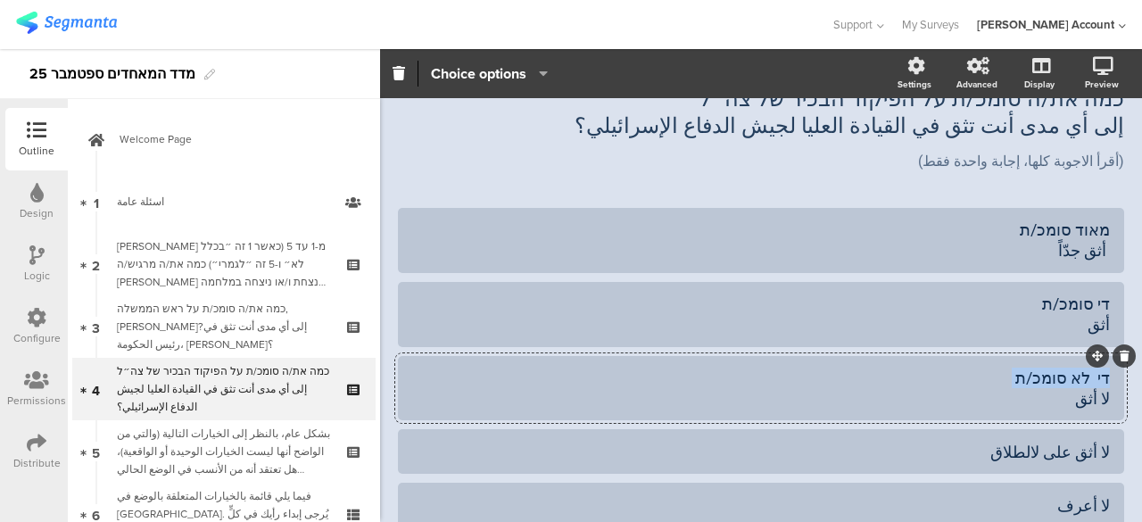
click at [1083, 379] on div "די לא סומכ/ת لا أثق" at bounding box center [760, 388] width 697 height 42
copy div "די לא סומכ/ת"
click at [1095, 446] on div "لا أثق على لالطلاق" at bounding box center [760, 451] width 697 height 21
paste div
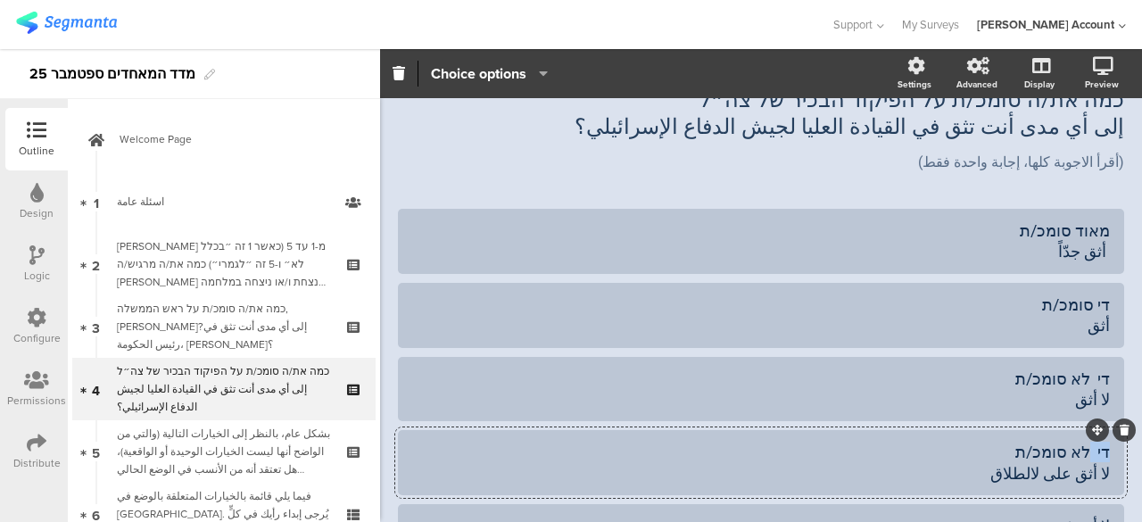
drag, startPoint x: 1076, startPoint y: 450, endPoint x: 1127, endPoint y: 456, distance: 52.0
click at [1127, 456] on div "Pin in place Exclusive answer Allow commenting Choice options Settings Advanced…" at bounding box center [761, 285] width 762 height 473
click at [1013, 445] on div "לא סומכ/ת لا أثق على لالطلاق" at bounding box center [760, 462] width 697 height 42
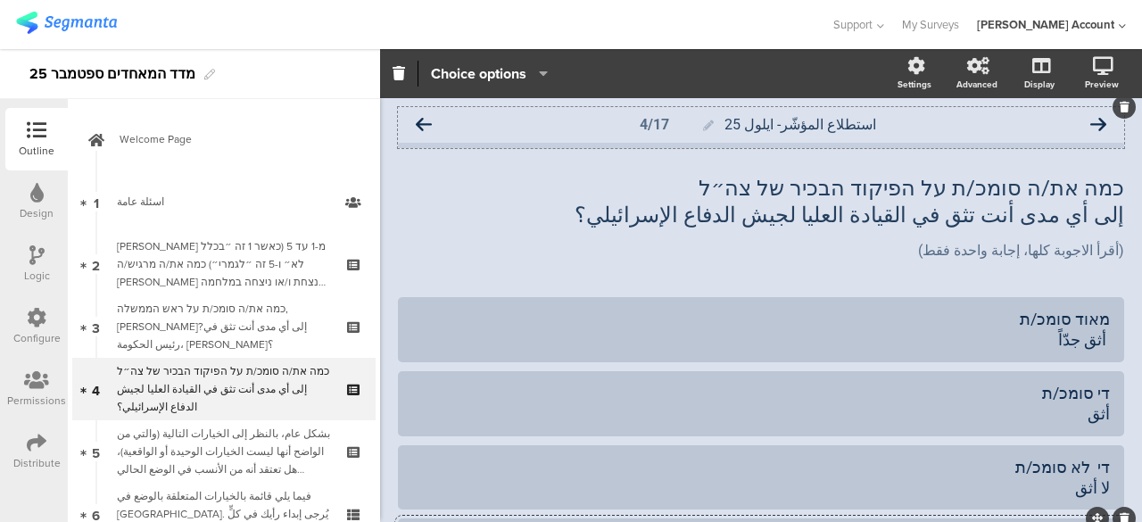
click at [1090, 128] on icon at bounding box center [1098, 125] width 16 height 16
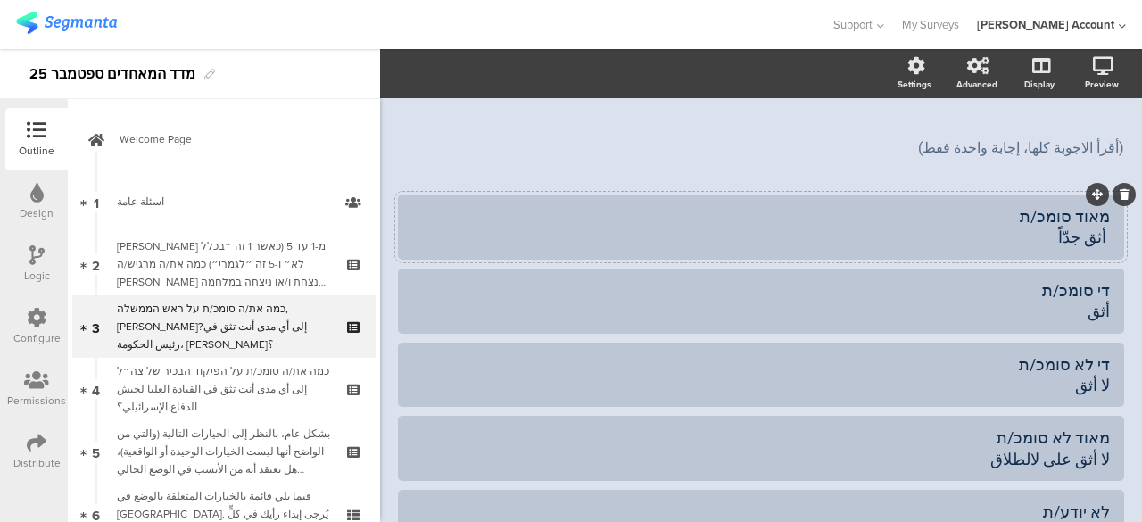
scroll to position [178, 0]
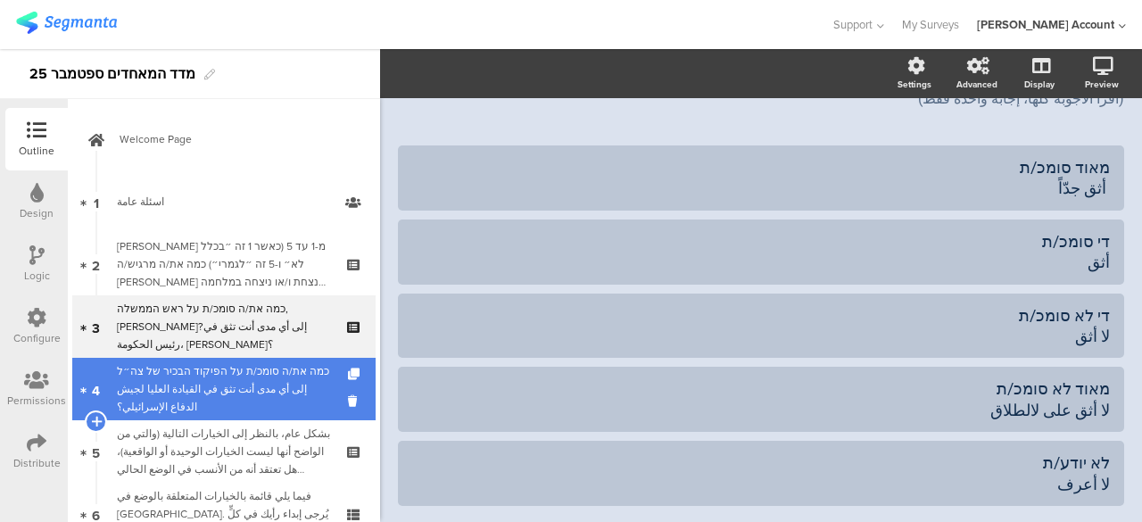
click at [293, 378] on div "כמה את/ה סומכ/ת על הפיקוד הבכיר של צה״ל إلى أي مدى أنت تثق في القيادة العليا لج…" at bounding box center [223, 389] width 213 height 54
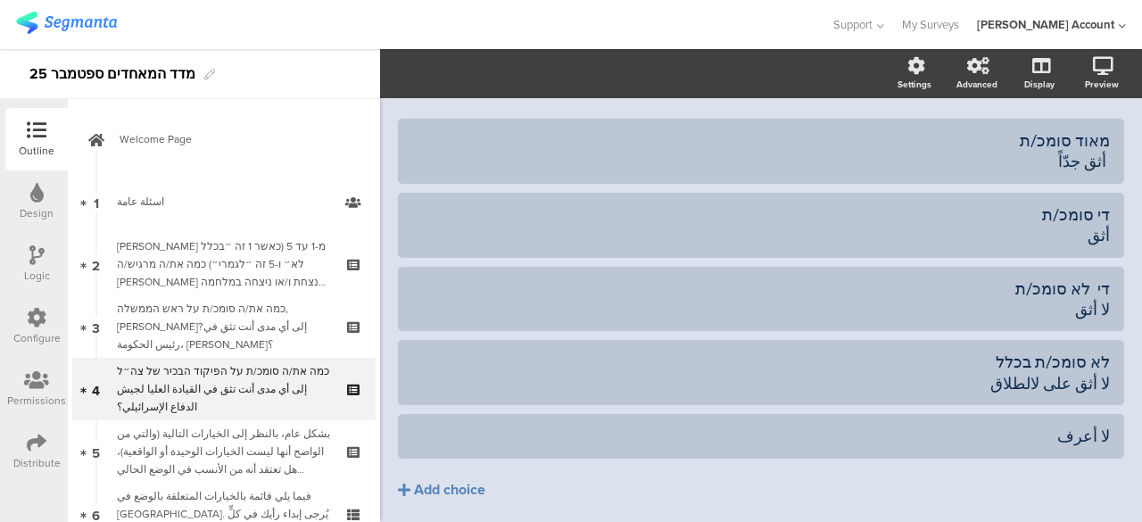
scroll to position [205, 0]
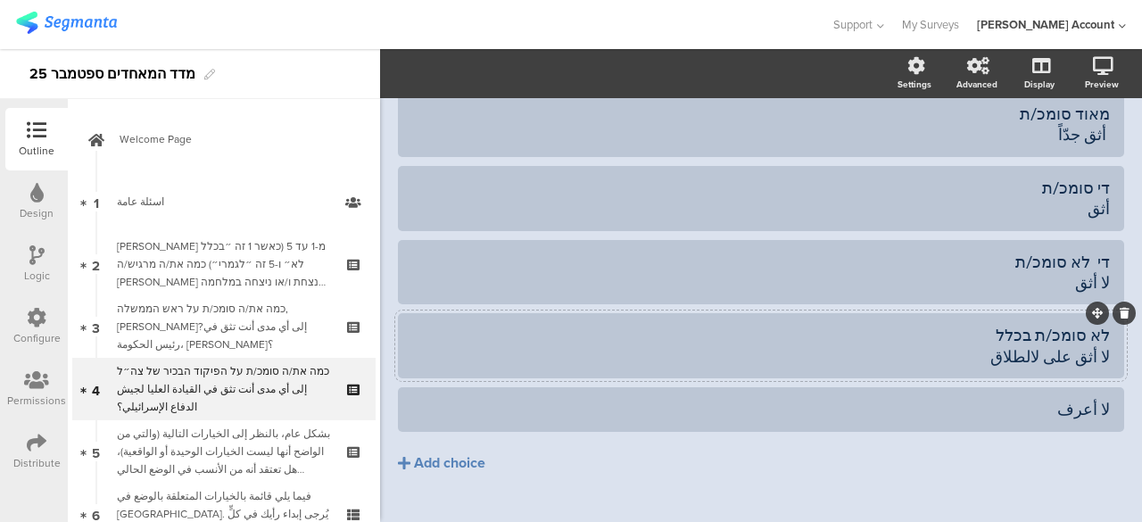
click at [1015, 334] on div "לא סומכ/ת בכלל لا أثق على لالطلاق" at bounding box center [760, 346] width 697 height 42
click at [1095, 339] on div at bounding box center [761, 345] width 726 height 65
click at [1092, 333] on div "לא סומכ/ת لا أثق على لالطلاق" at bounding box center [760, 346] width 697 height 42
click at [1093, 409] on div "لا أعرف" at bounding box center [760, 409] width 697 height 21
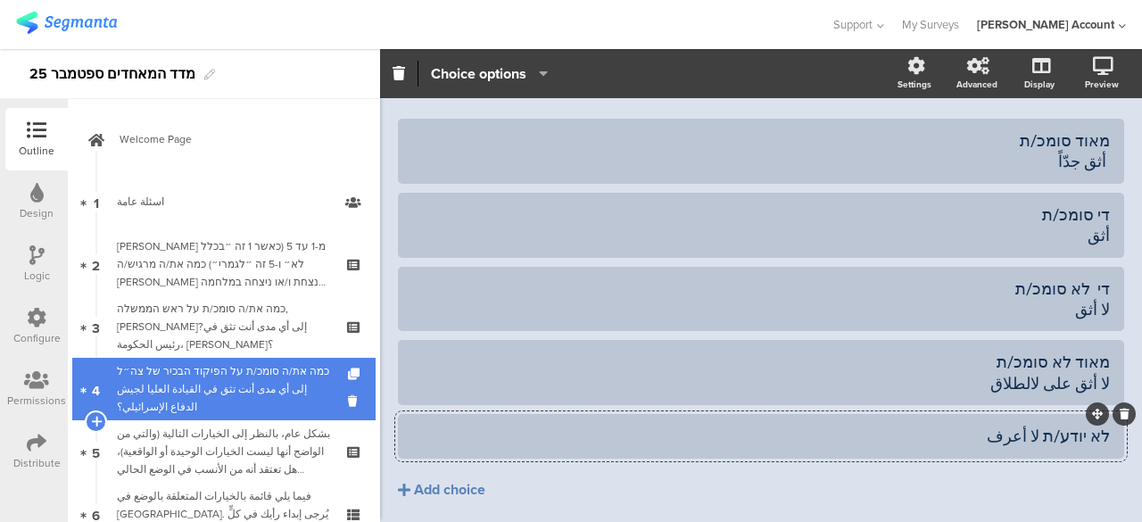
scroll to position [89, 0]
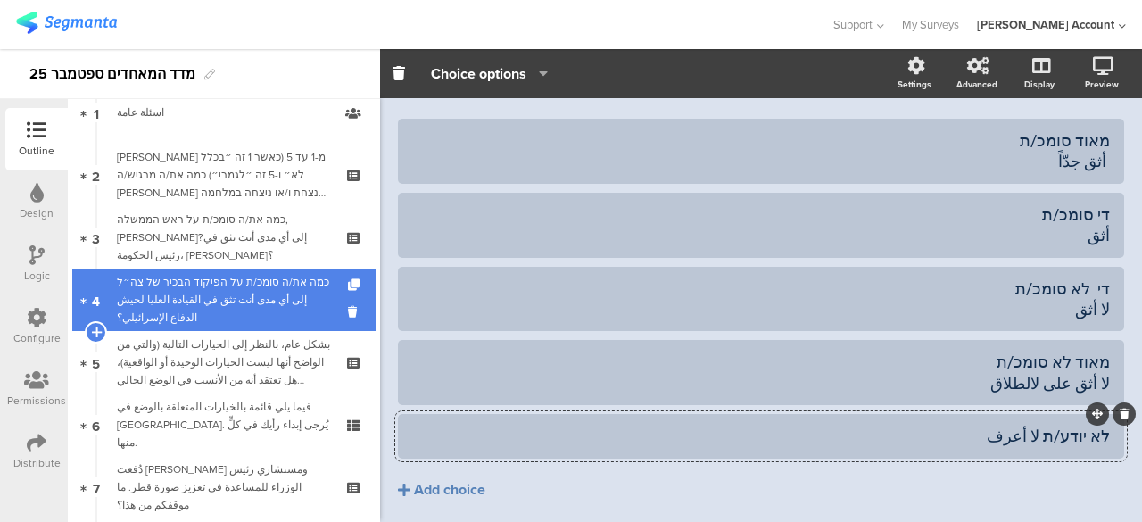
click at [244, 306] on div "כמה את/ה סומכ/ת על הפיקוד הבכיר של צה״ל إلى أي مدى أنت تثق في القيادة العليا لج…" at bounding box center [223, 300] width 213 height 54
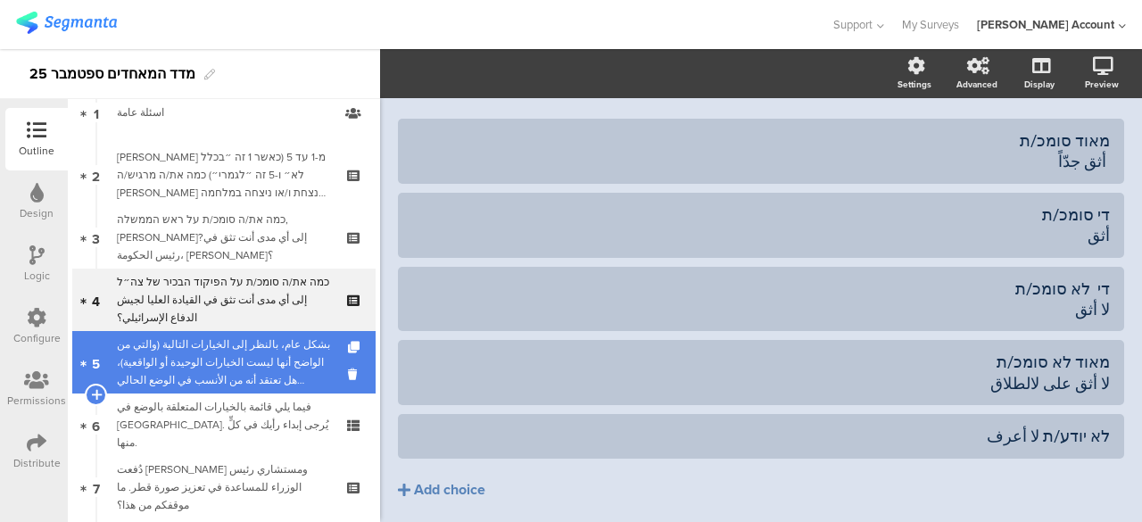
click at [261, 349] on div "بشكل عام، بالنظر إلى الخيارات التالية (والتي من الواضح أنها ليست الخيارات الوحي…" at bounding box center [223, 362] width 213 height 54
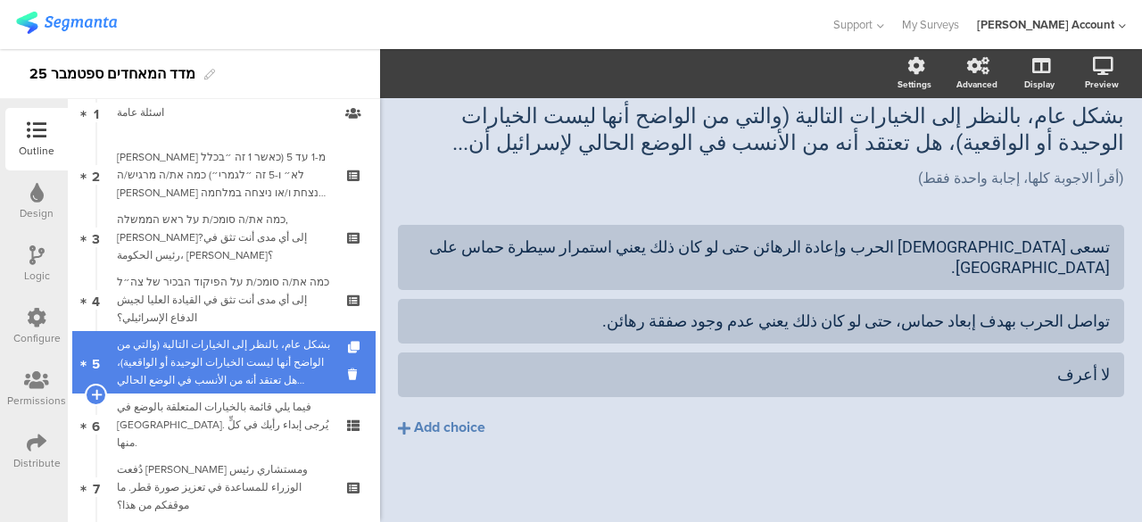
scroll to position [51, 0]
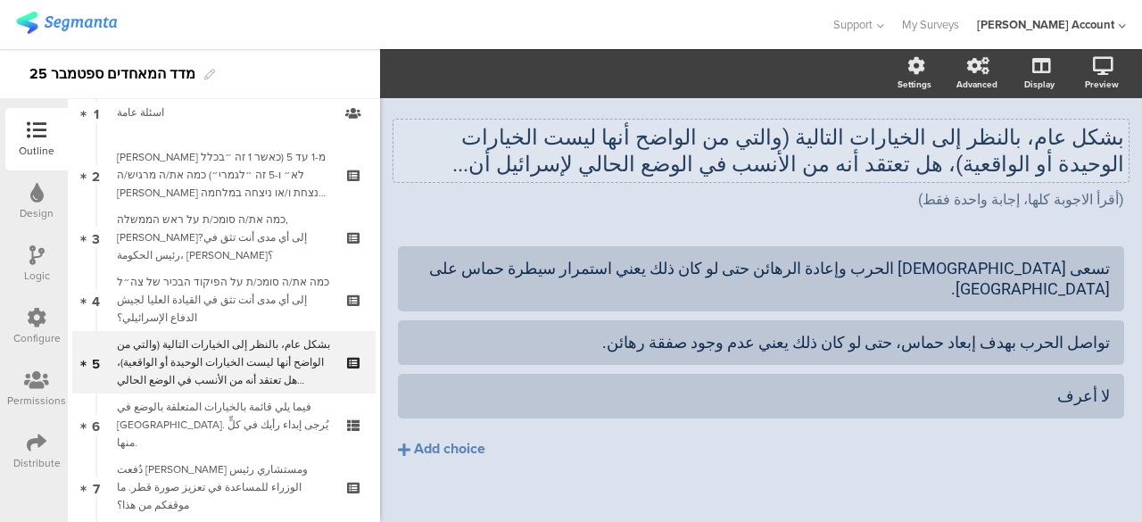
click at [1108, 138] on div "استطلاع المؤشّر- ايلول 25 5/17 بشكل عام، بالنظر إلى الخيارات التالية (والتي من …" at bounding box center [761, 295] width 726 height 478
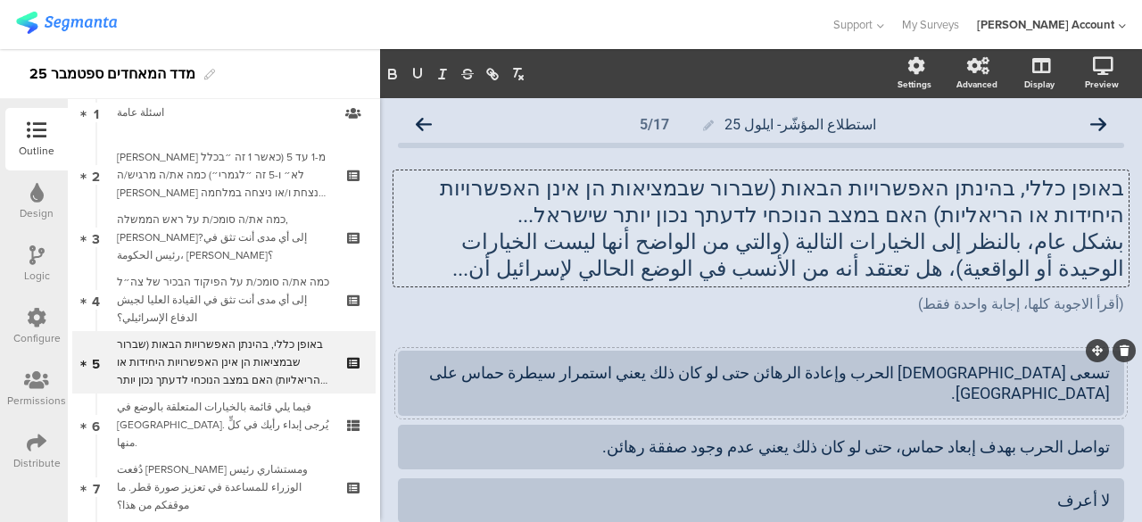
click at [1095, 377] on div "تسعى لإنهاء الحرب وإعادة الرهائن حتى لو كان ذلك يعني استمرار سيطرة حماس على قطا…" at bounding box center [760, 383] width 697 height 42
paste div
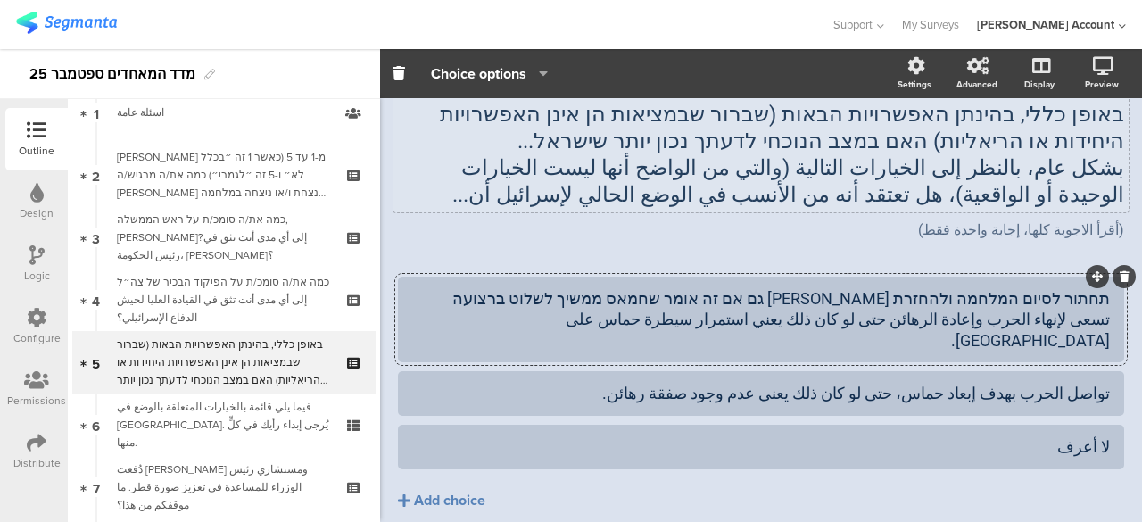
scroll to position [125, 0]
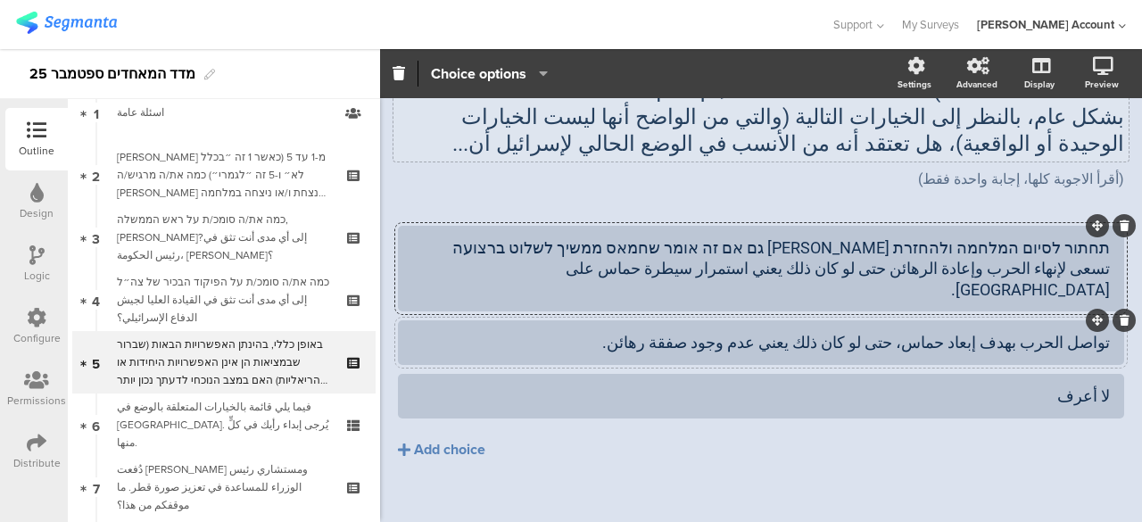
click at [1097, 326] on div at bounding box center [761, 342] width 726 height 45
click at [1096, 320] on div at bounding box center [761, 342] width 726 height 45
click at [1095, 332] on div "تواصل الحرب بهدف إبعاد حماس، حتى لو كان ذلك يعني عدم وجود صفقة رهائن." at bounding box center [760, 342] width 697 height 21
paste div
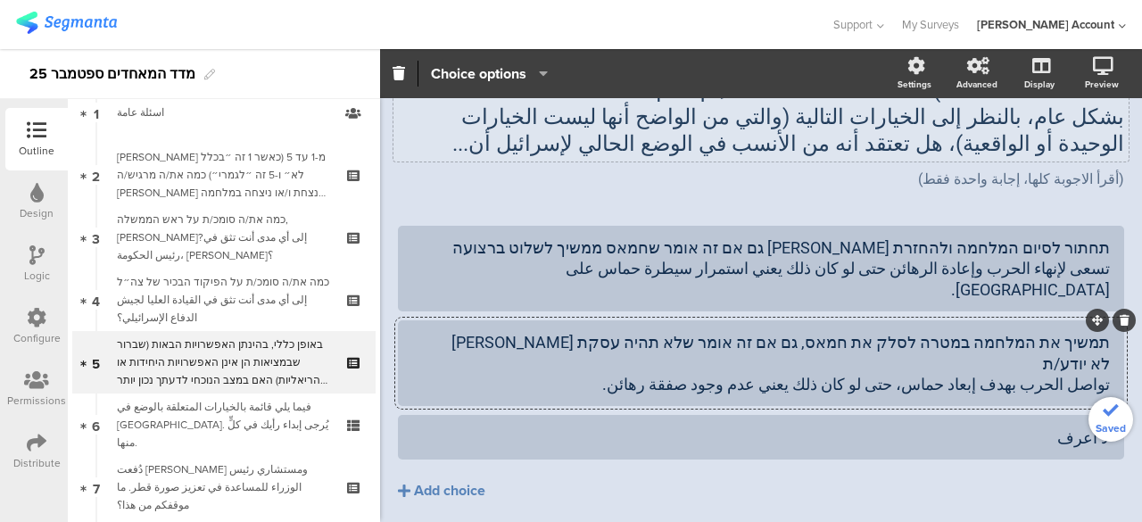
click at [1073, 337] on div "תמשיך את המלחמה במטרה לסלק את חמאס, גם אם זה אומר שלא תהיה עסקת חטופים לא יודע/…" at bounding box center [760, 363] width 697 height 62
click at [1073, 336] on div "תמשיך את המלחמה במטרה לסלק את חמאס, גם אם זה אומר שלא תהיה עסקת חטופים לא יודע/…" at bounding box center [760, 363] width 697 height 62
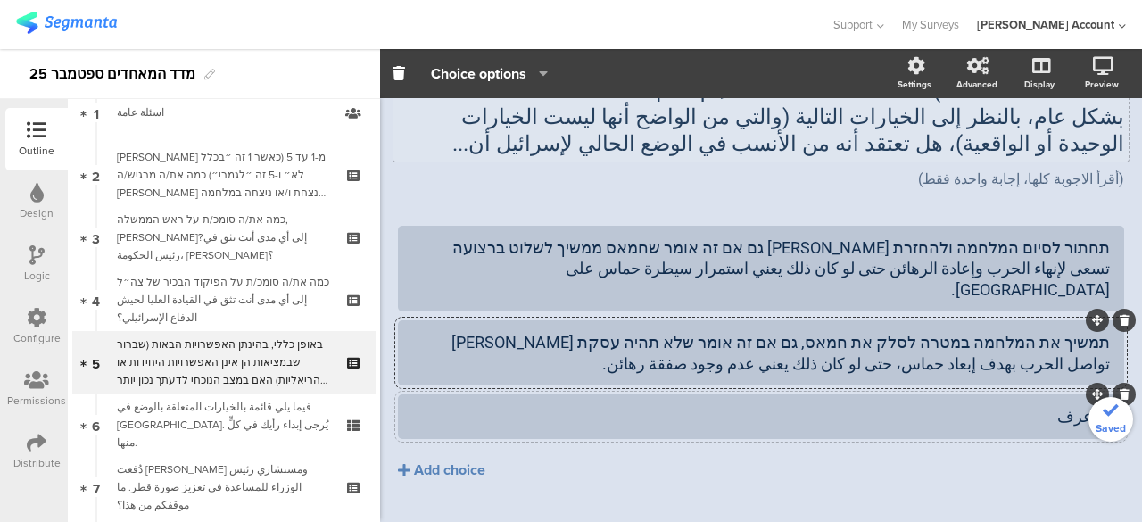
click at [1096, 396] on div at bounding box center [761, 416] width 726 height 45
click at [1093, 406] on div "لا أعرف" at bounding box center [760, 416] width 697 height 21
click at [1094, 406] on div "لا أعرف" at bounding box center [760, 416] width 697 height 21
paste div
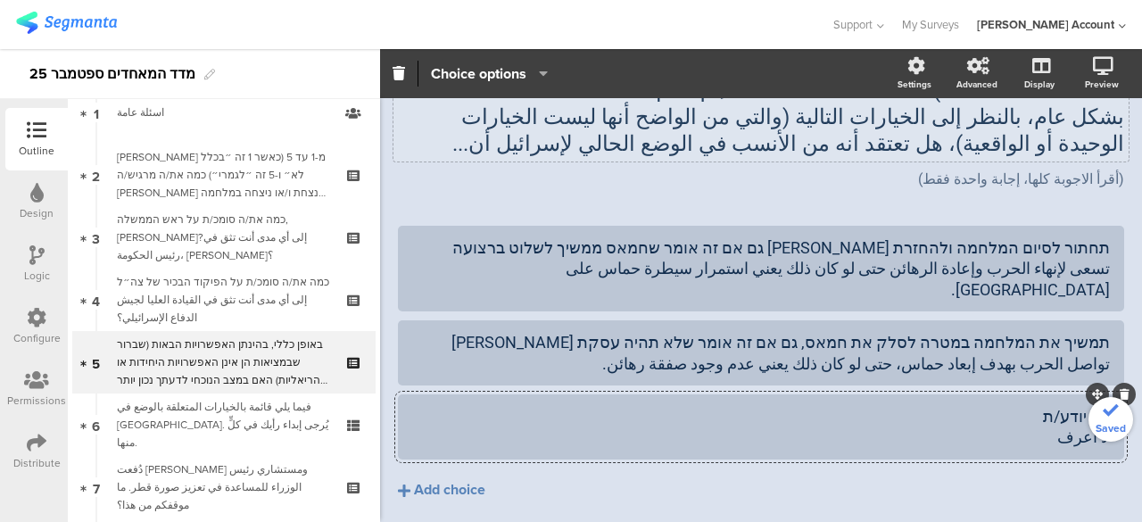
click at [1029, 422] on div "לא יודע/ת لا أعرف" at bounding box center [760, 427] width 697 height 42
click at [627, 332] on div "תמשיך את המלחמה במטרה לסלק את חמאס, גם אם זה אומר שלא תהיה עסקת חטופים تواصل ال…" at bounding box center [760, 353] width 697 height 42
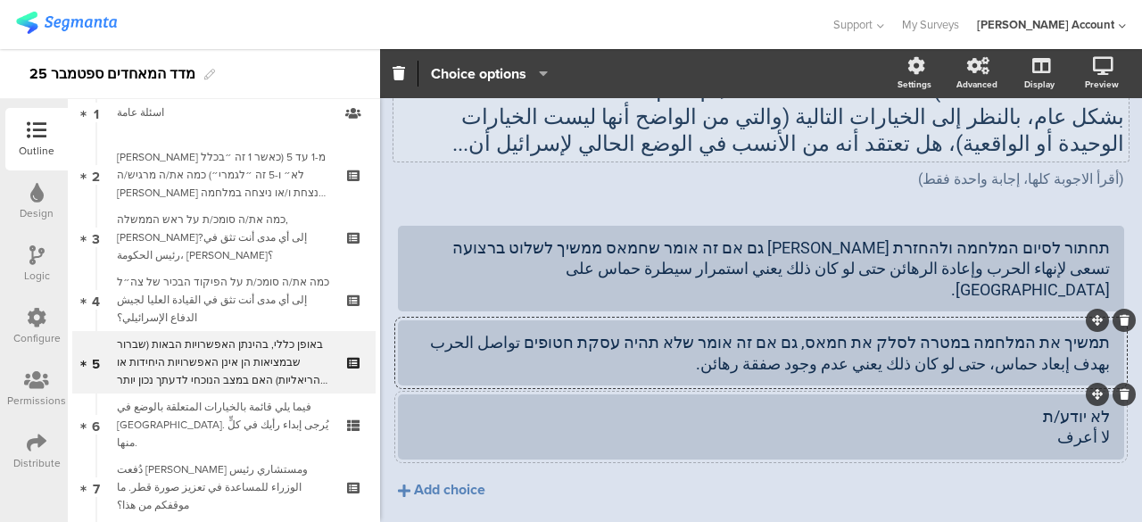
click at [906, 406] on div "לא יודע/ת لا أعرف" at bounding box center [760, 427] width 697 height 42
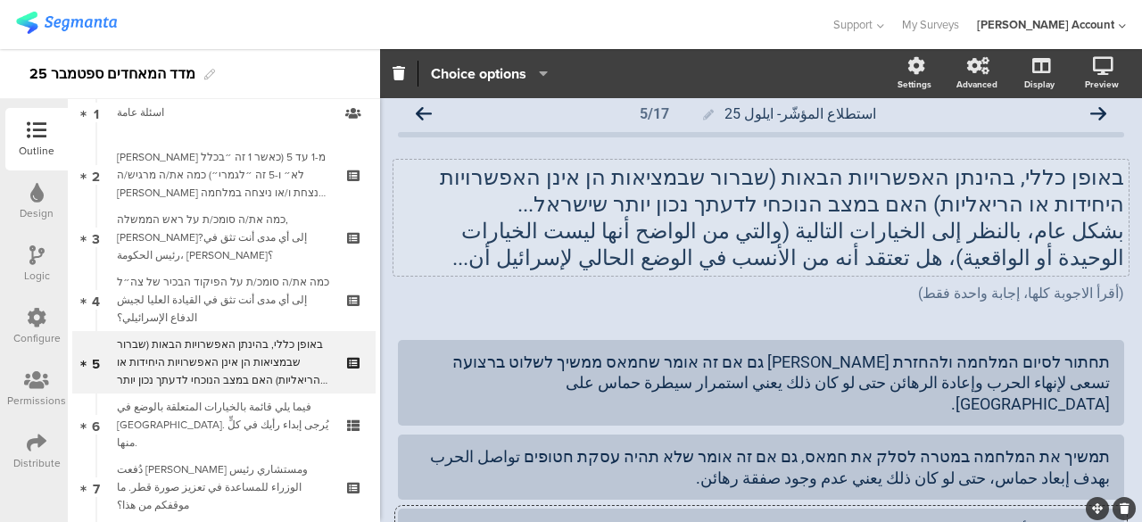
scroll to position [0, 0]
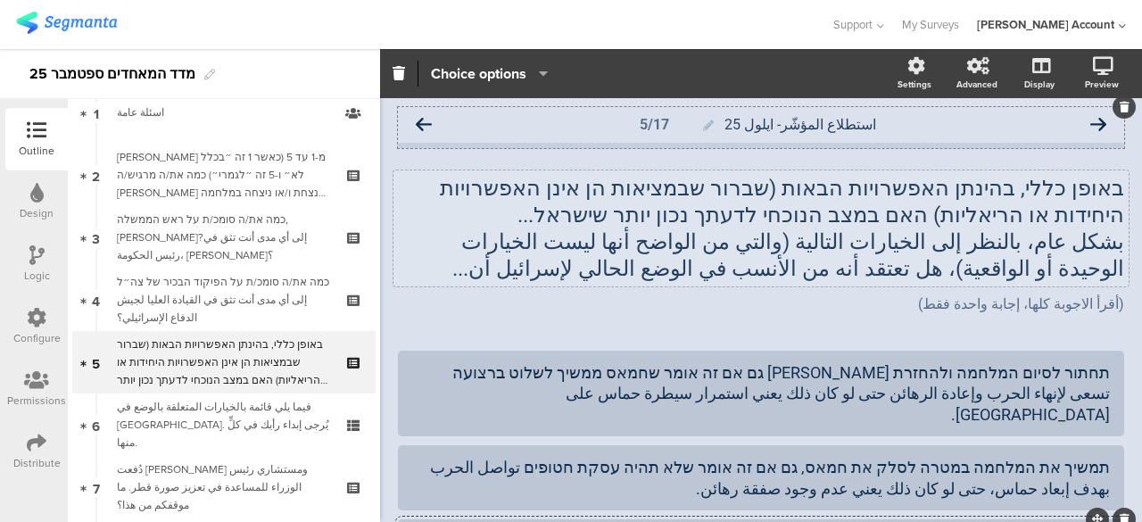
click at [426, 123] on icon at bounding box center [424, 125] width 16 height 16
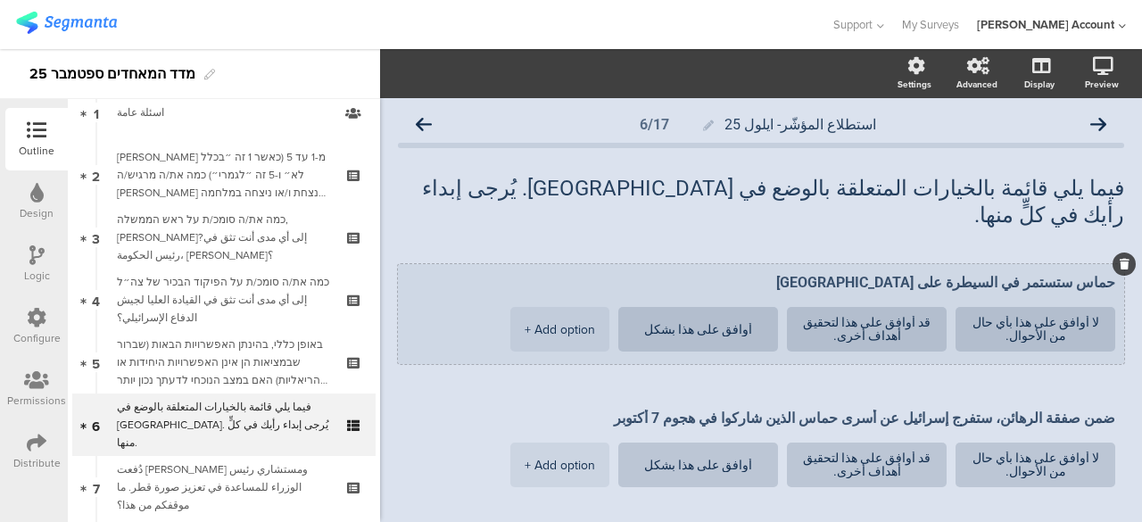
click at [1096, 274] on textarea "حماس ستستمر في السيطرة على غزة" at bounding box center [761, 282] width 708 height 17
click at [1099, 274] on textarea "حماس ستستمر في السيطرة على غزة" at bounding box center [761, 282] width 708 height 17
paste textarea "חמאס ימשיך לשלוט בעזה"
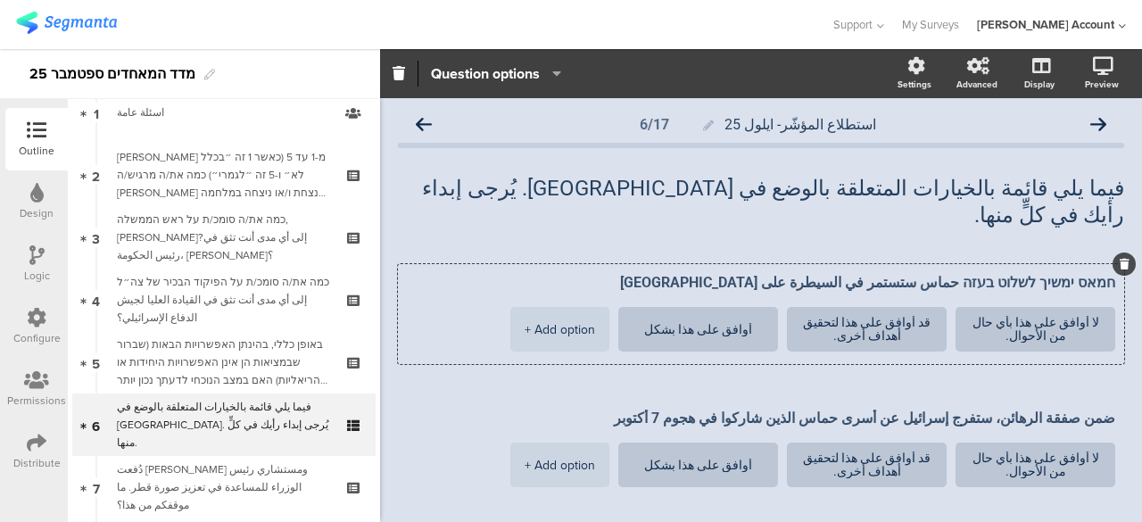
type textarea "חמאס ימשיך לשלוט בעזה حماس ستستمر في السيطرة على [GEOGRAPHIC_DATA]"
click at [986, 208] on div "فيما يلي قائمة بالخيارات المتعلقة بالوضع في غزة. يُرجى إبداء رأيك في كلٍّ منها.…" at bounding box center [761, 201] width 726 height 89
click at [559, 187] on div "فيما يلي قائمة بالخيارات المتعلقة بالوضع في غزة. يُرجى إبداء رأيك في كلٍّ منها.…" at bounding box center [760, 201] width 735 height 62
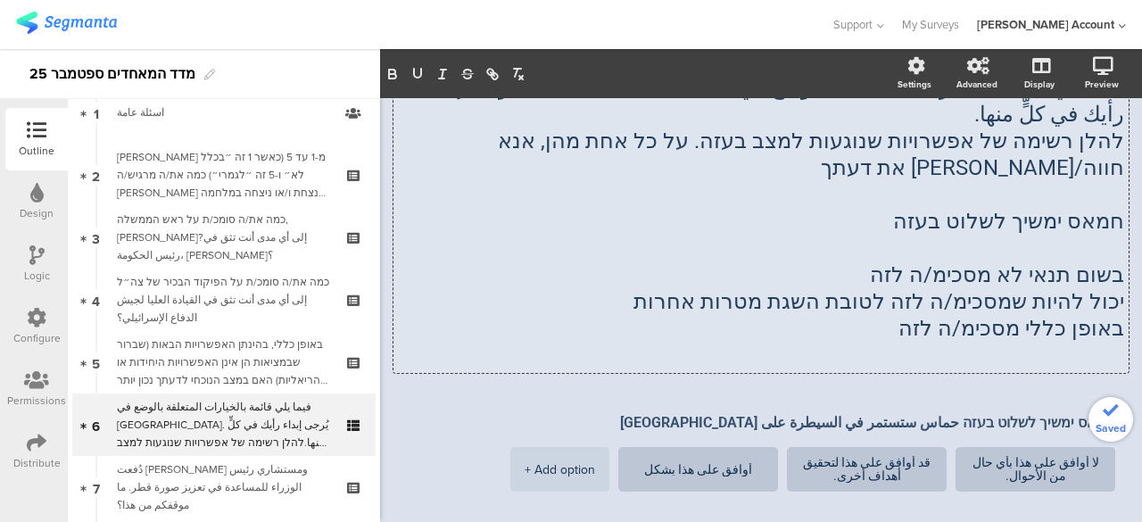
scroll to position [89, 0]
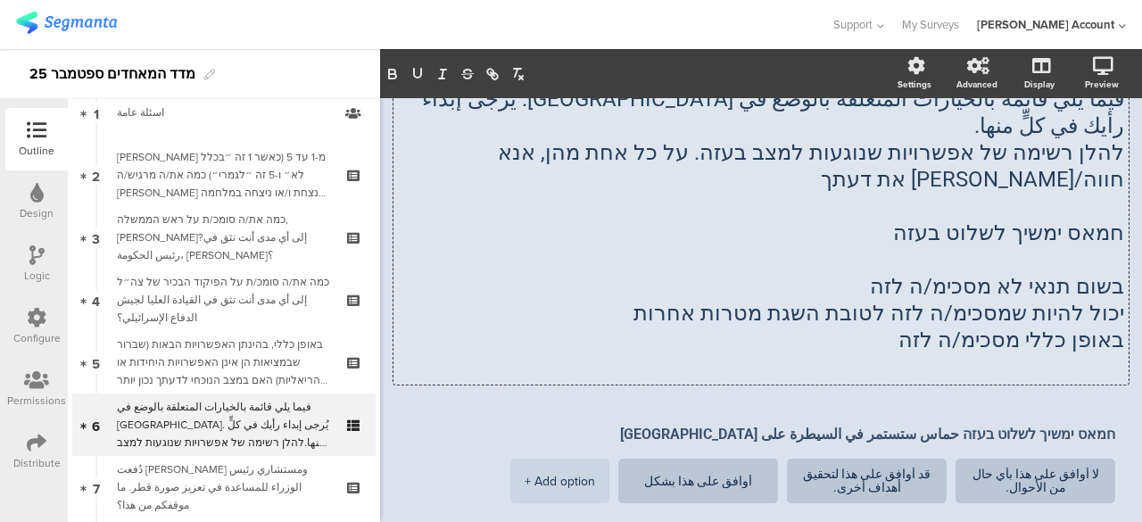
click at [1042, 273] on p "בשום תנאי לא מסכימ/ה לזה" at bounding box center [761, 286] width 726 height 27
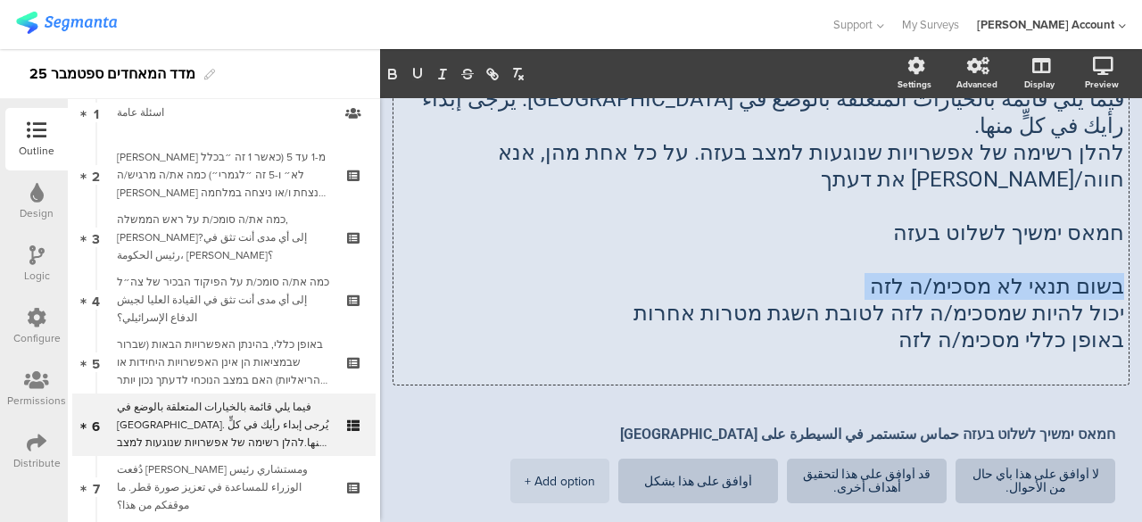
click at [1042, 273] on p "בשום תנאי לא מסכימ/ה לזה" at bounding box center [761, 286] width 726 height 27
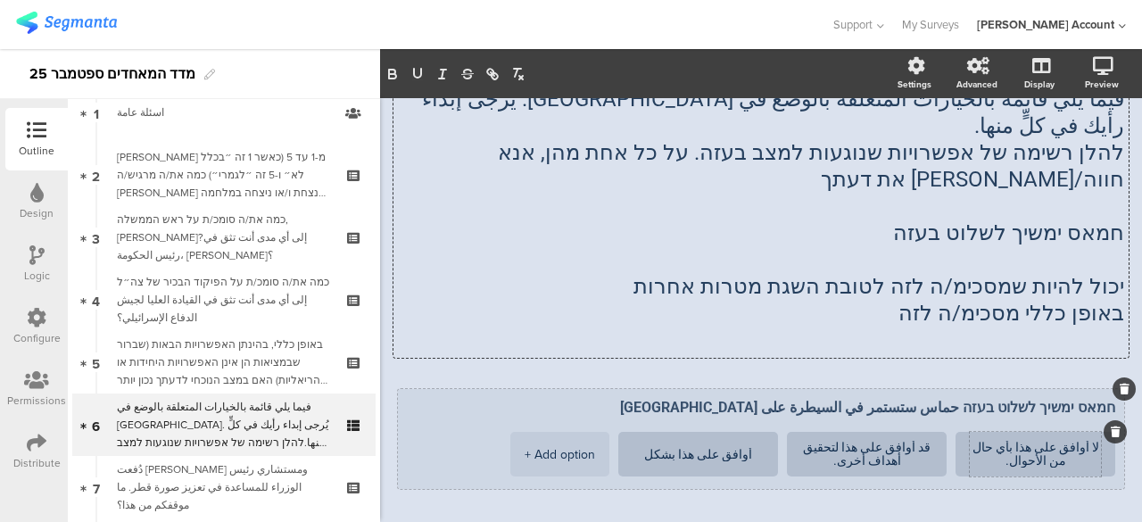
click at [1084, 441] on textarea "لا أوافق على هذا بأي حال من الأحوال." at bounding box center [1034, 454] width 131 height 27
paste textarea "בשום תנאי לא מסכימ/ה לזה"
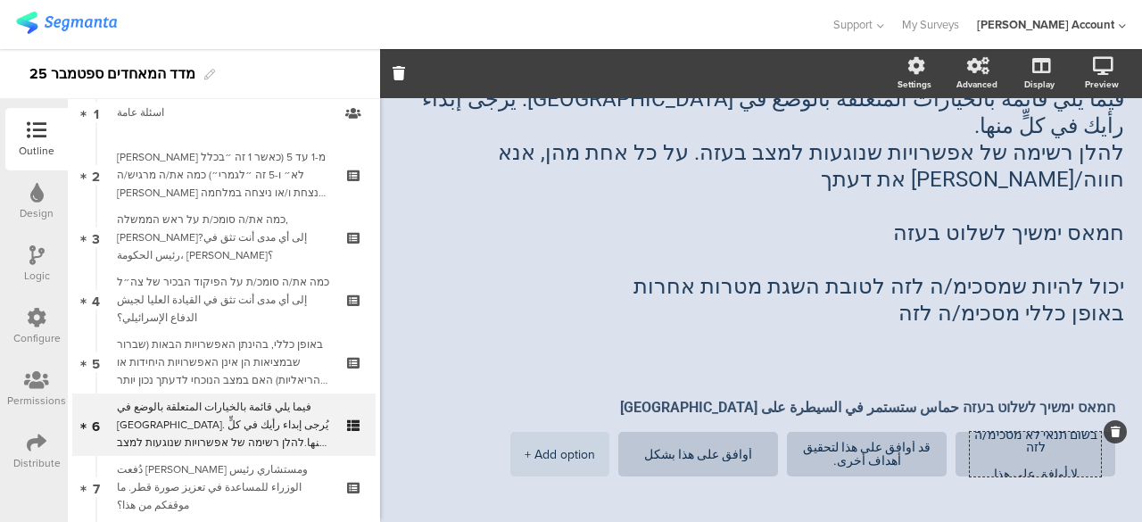
type textarea "בשום תנאי לא מסכימ/ה לזה لا أوافق على هذا بأي حال من الأحوال."
click at [1033, 233] on div "فيما يلي قائمة بالخيارات المتعلقة بالوضع في غزة. يُرجى إبداء رأيك في كلٍّ منها.…" at bounding box center [760, 219] width 735 height 276
click at [1033, 274] on span "יכול להיות שמסכימ/ה לזה לטובת השגת מטרות אחרות" at bounding box center [878, 286] width 491 height 25
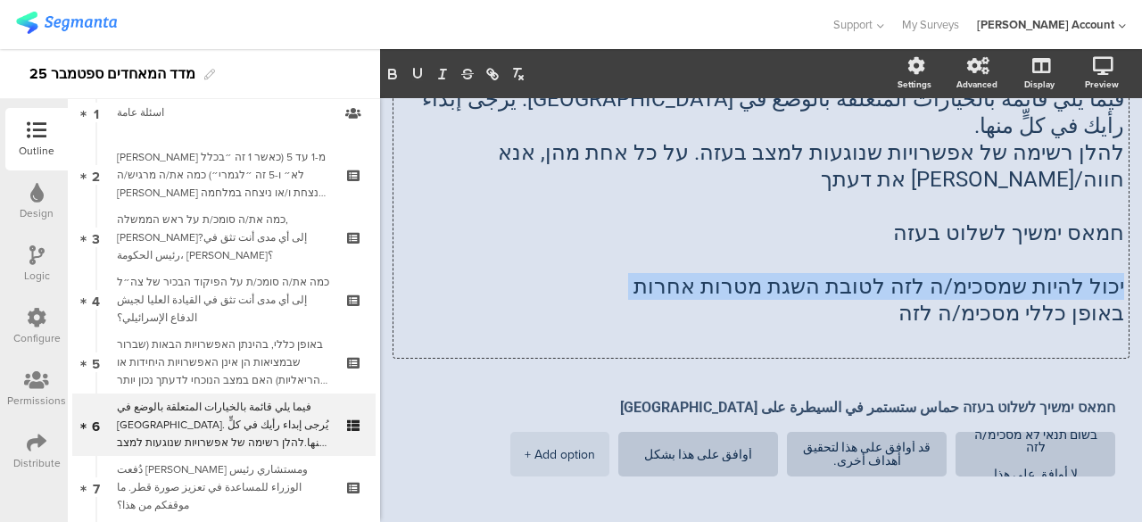
click at [1033, 273] on p "יכול להיות שמסכימ/ה לזה לטובת השגת מטרות אחרות" at bounding box center [761, 286] width 726 height 27
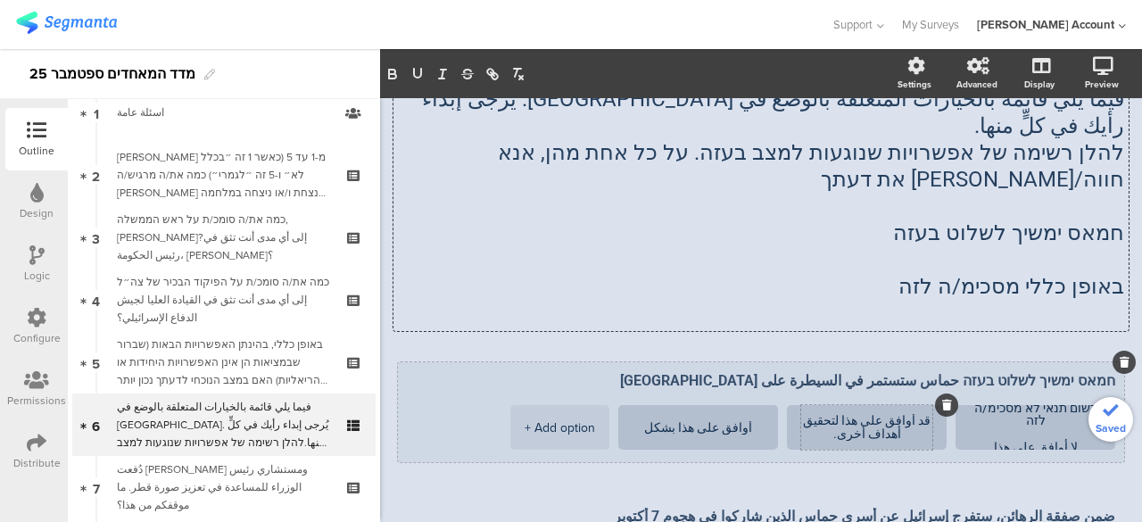
click at [922, 414] on textarea "قد أوافق على هذا لتحقيق أهداف أخرى." at bounding box center [866, 427] width 131 height 27
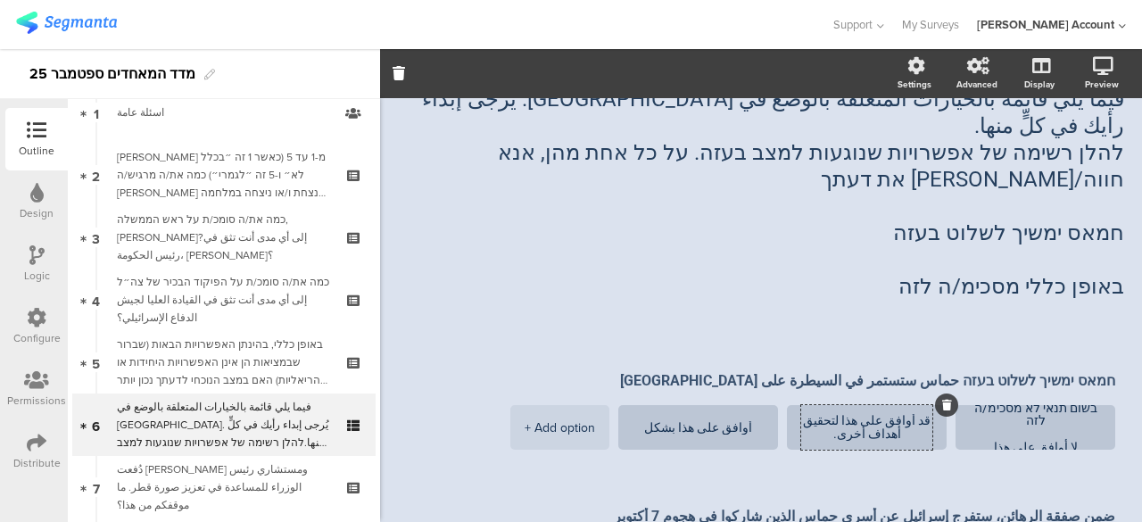
paste textarea "יכול להיות שמסכימ/ה לזה לטובת השגת מטרות אחרות"
type textarea "יכול להיות שמסכימ/ה לזה לטובת השגת מטרות אחרות قد أوافق على هذا لتحقيق أهداف أخ…"
click at [1060, 235] on div "فيما يلي قائمة بالخيارات المتعلقة بالوضع في غزة. يُرجى إبداء رأيك في كلٍّ منها.…" at bounding box center [760, 206] width 735 height 250
click at [1060, 274] on span "באופן כללי מסכימ/ה לזה" at bounding box center [1011, 286] width 226 height 25
click at [1060, 273] on p "באופן כללי מסכימ/ה לזה" at bounding box center [761, 286] width 726 height 27
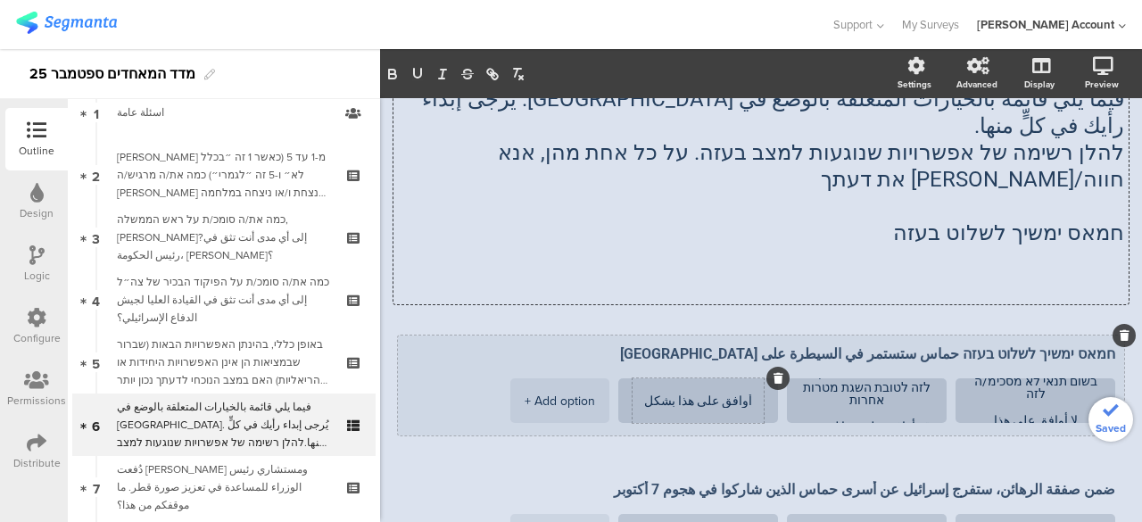
click at [753, 394] on textarea "أوافق على هذا بشكل عام." at bounding box center [697, 400] width 131 height 13
paste textarea "באופן כללי מסכימ/ה לזה"
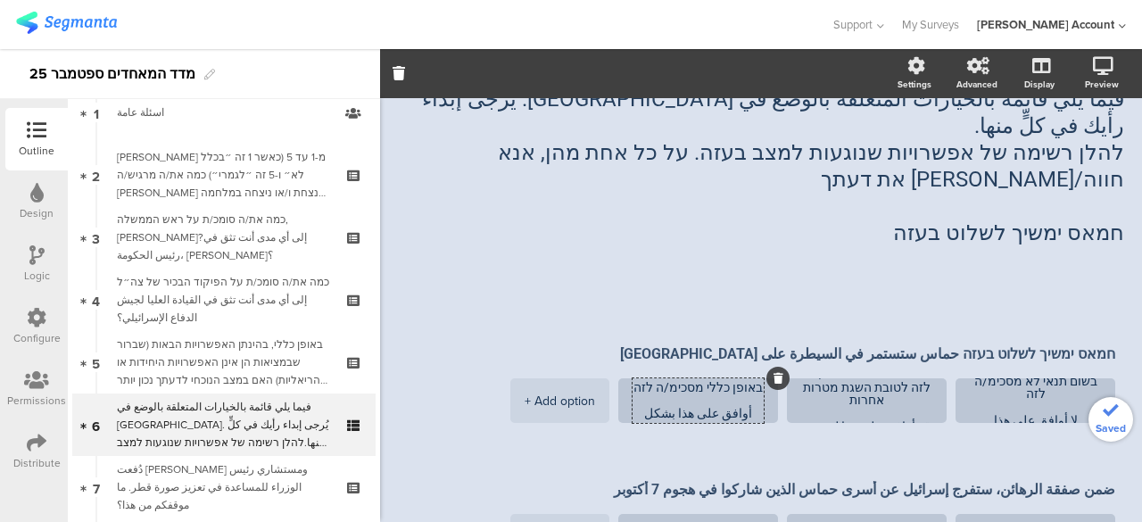
type textarea "באופן כללי מסכימ/ה לזה أوافق على هذا بشكل عام."
click at [1054, 219] on p "חמאס ימשיך לשלוט בעזה" at bounding box center [761, 232] width 726 height 27
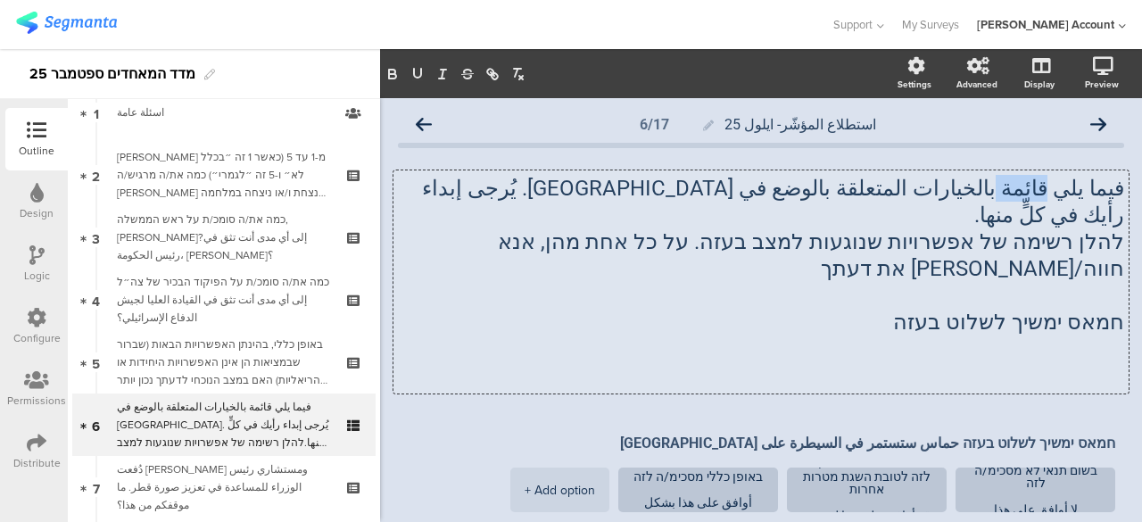
click at [1054, 185] on p "فيما يلي قائمة بالخيارات المتعلقة بالوضع في غزة. يُرجى إبداء رأيك في كلٍّ منها." at bounding box center [761, 202] width 726 height 54
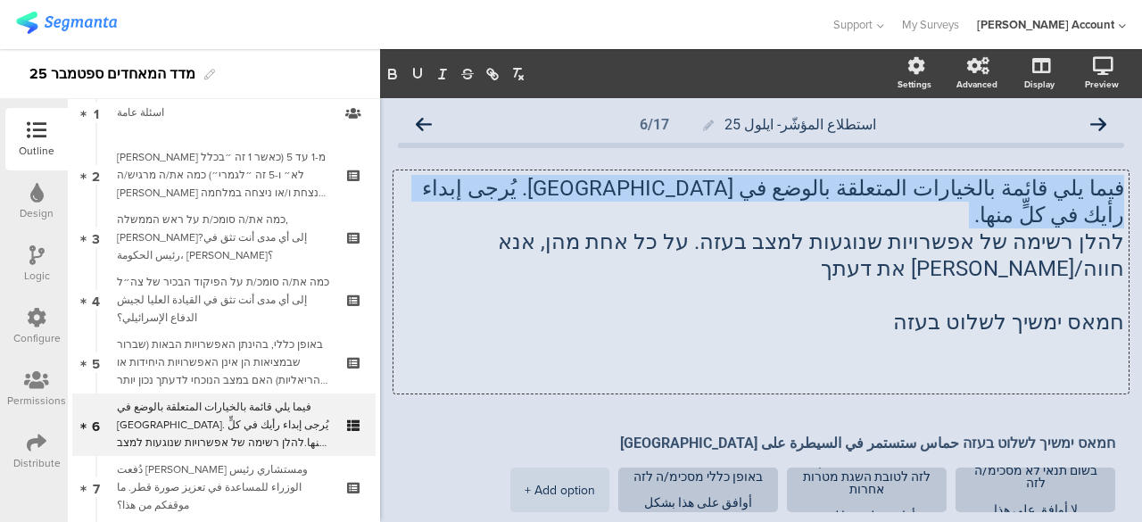
click at [1054, 185] on p "فيما يلي قائمة بالخيارات المتعلقة بالوضع في غزة. يُرجى إبداء رأيك في كلٍّ منها." at bounding box center [761, 202] width 726 height 54
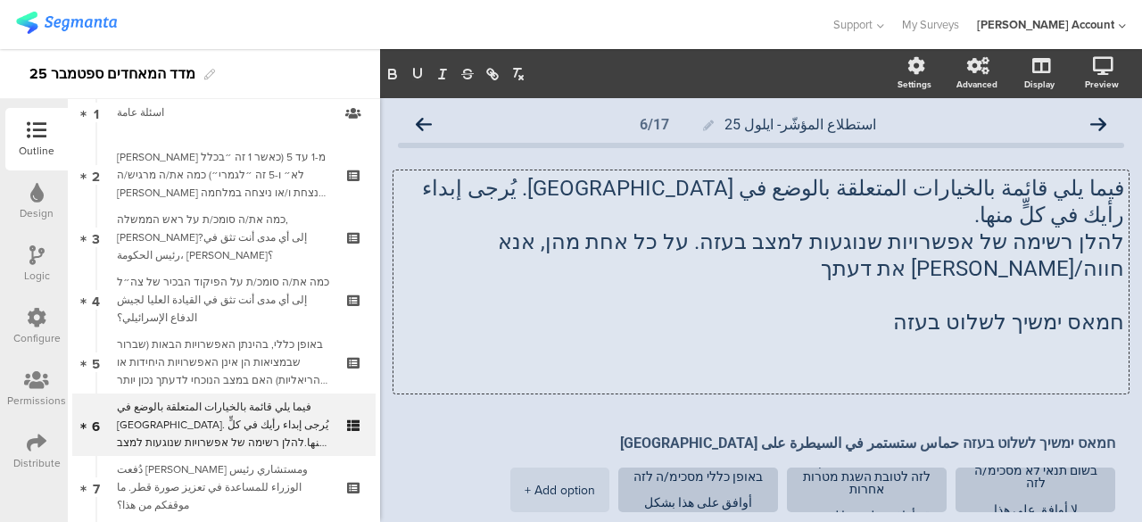
click at [1008, 309] on p "חמאס ימשיך לשלוט בעזה" at bounding box center [761, 322] width 726 height 27
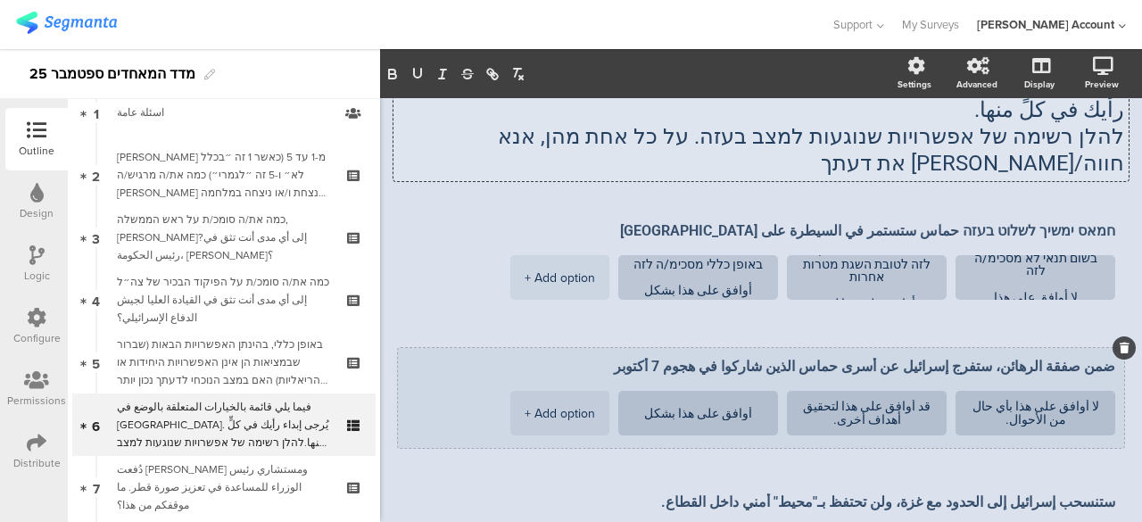
scroll to position [89, 0]
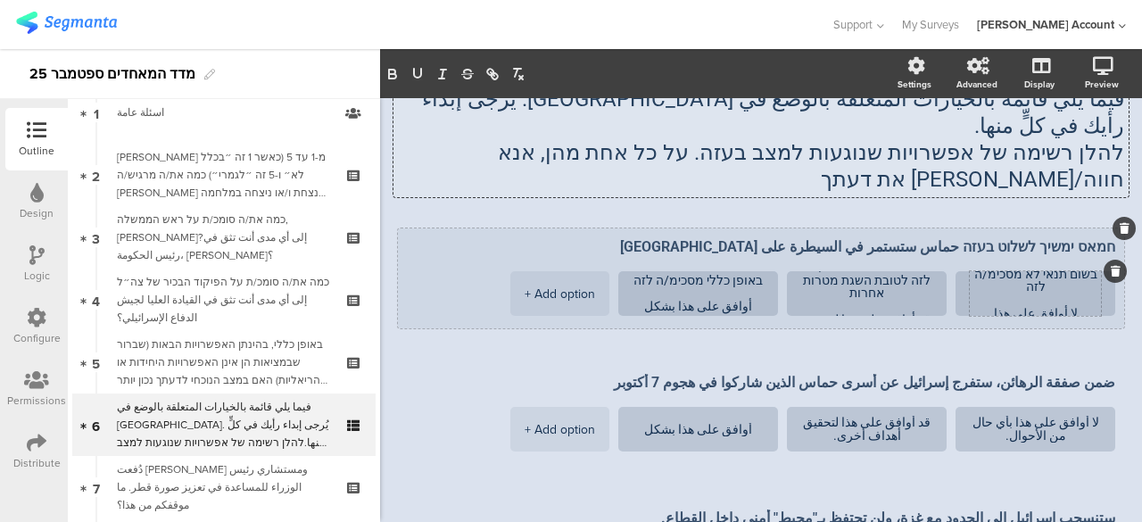
click at [1052, 268] on textarea "בשום תנאי לא מסכימ/ה לזה لا أوافق على هذا بأي حال من الأحوال." at bounding box center [1034, 294] width 131 height 53
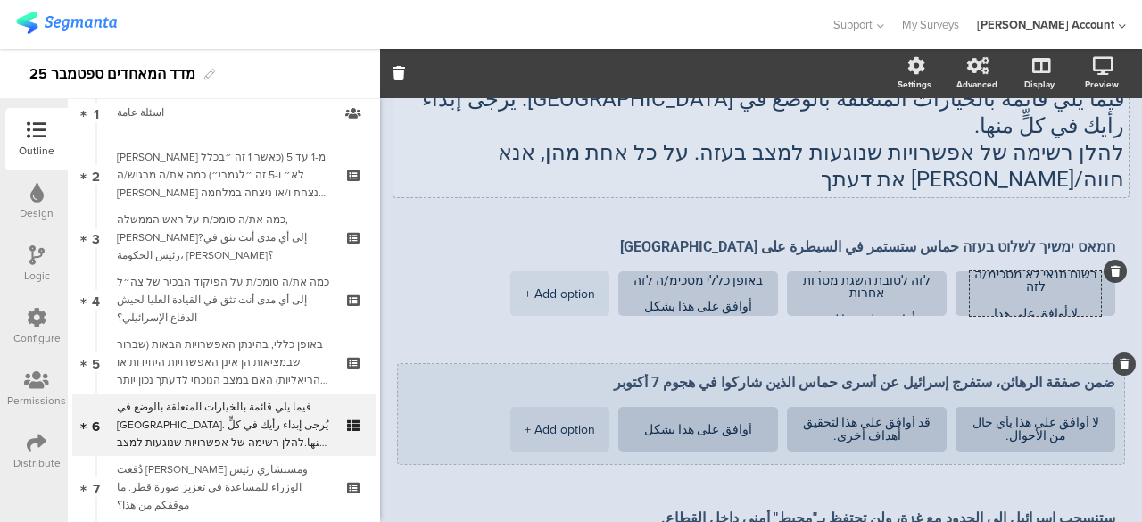
scroll to position [0, 0]
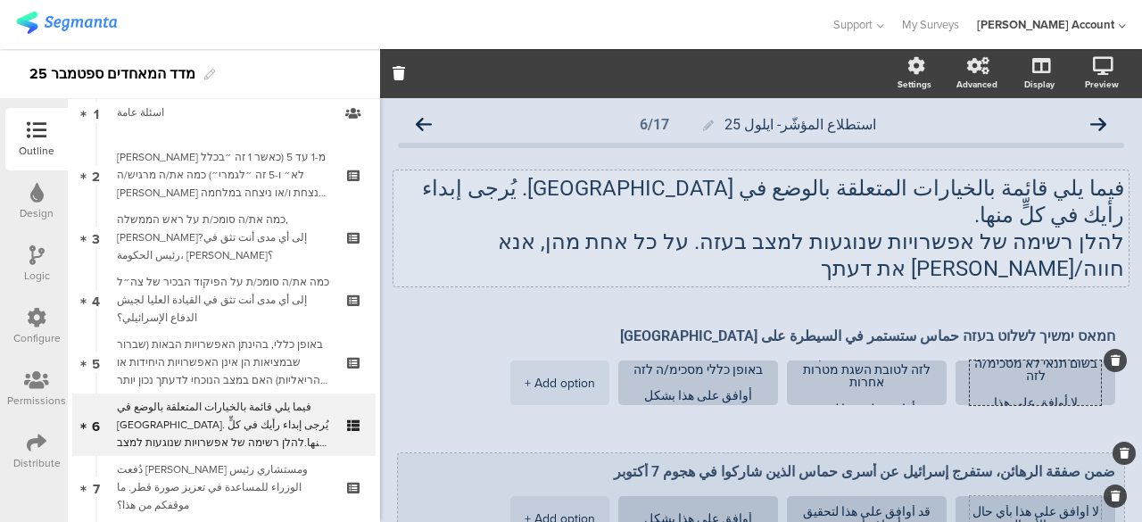
click at [1083, 505] on textarea "لا أوافق على هذا بأي حال من الأحوال." at bounding box center [1034, 518] width 131 height 27
paste textarea "בשום תנאי לא מסכימ/ה לזה"
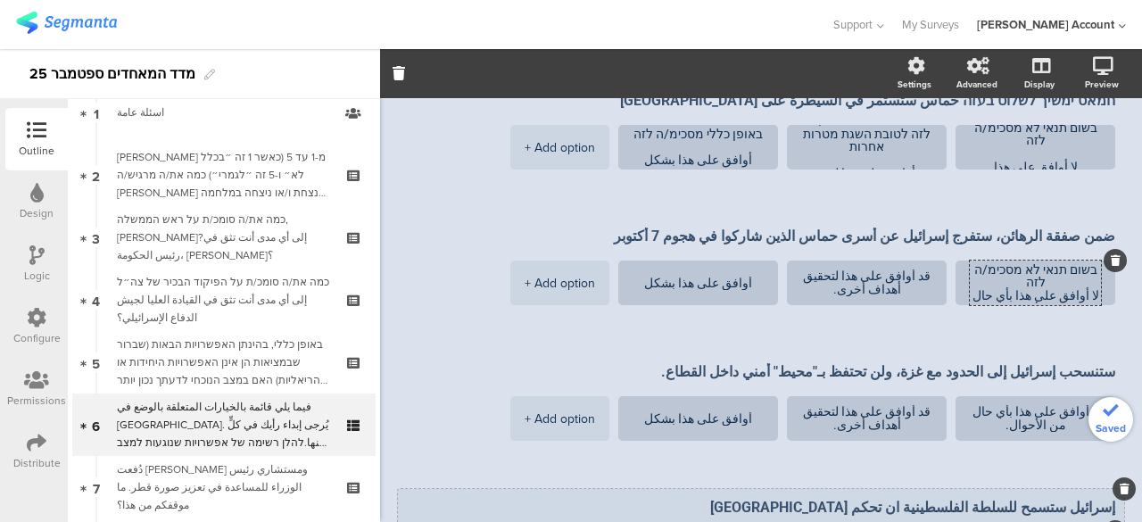
scroll to position [268, 0]
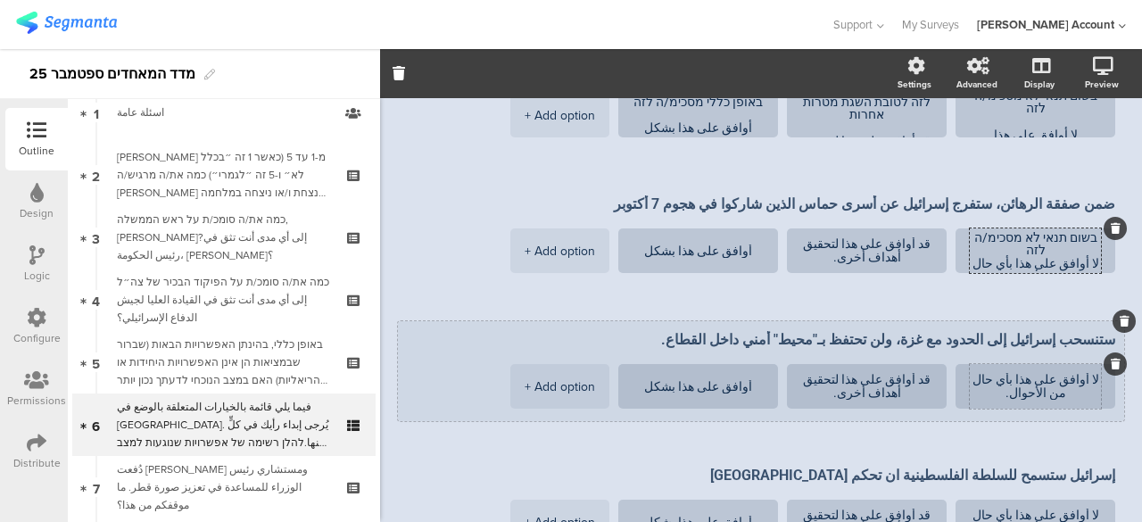
type textarea "בשום תנאי לא מסכימ/ה לזה لا أوافق على هذا بأي حال من الأحوال."
click at [1085, 373] on textarea "لا أوافق على هذا بأي حال من الأحوال." at bounding box center [1034, 386] width 131 height 27
paste textarea "בשום תנאי לא מסכימ/ה לזה"
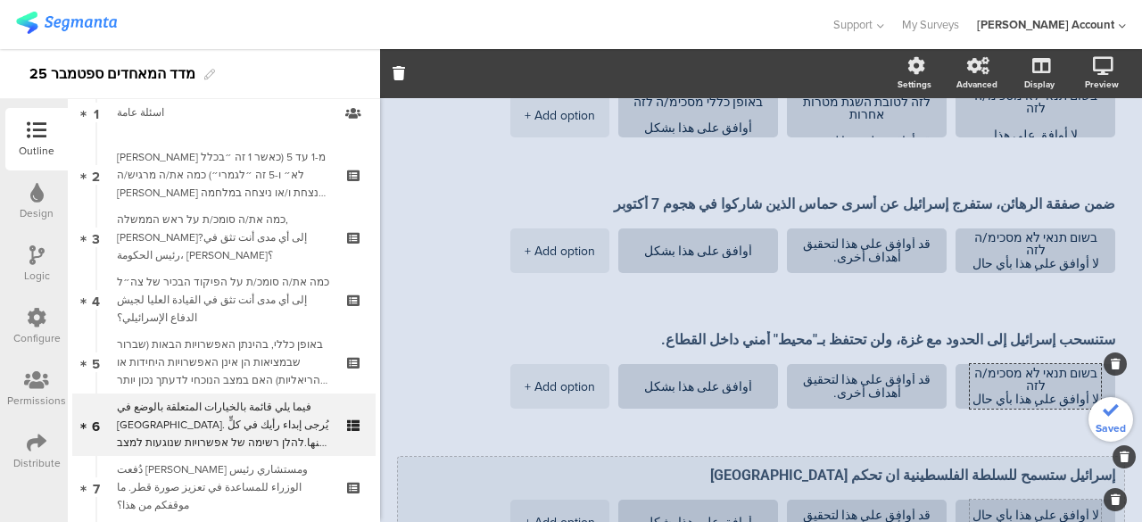
type textarea "בשום תנאי לא מסכימ/ה לזה لا أوافق على هذا بأي حال من الأحوال."
click at [1084, 508] on textarea "لا أوافق على هذا بأي حال من الأحوال." at bounding box center [1034, 521] width 131 height 27
paste textarea "בשום תנאי לא מסכימ/ה לזה"
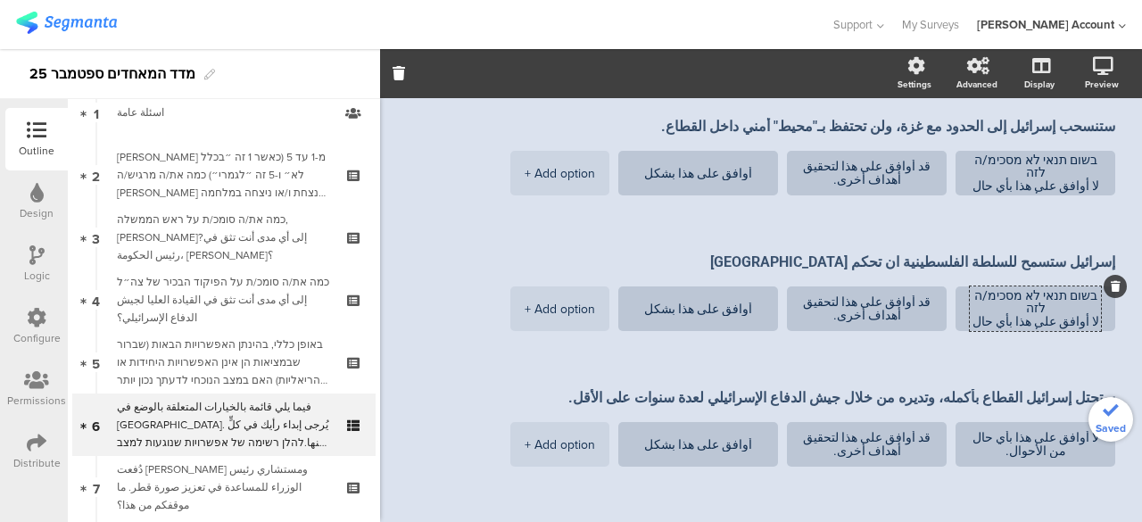
scroll to position [526, 0]
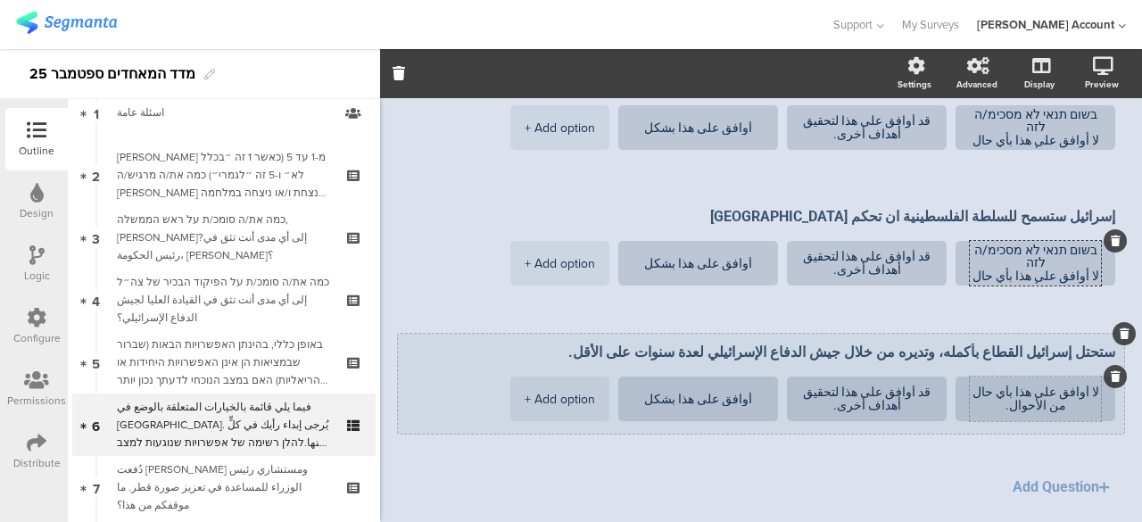
type textarea "בשום תנאי לא מסכימ/ה לזה لا أوافق على هذا بأي حال من الأحوال."
click at [1083, 385] on textarea "لا أوافق على هذا بأي حال من الأحوال." at bounding box center [1034, 398] width 131 height 27
paste textarea "בשום תנאי לא מסכימ/ה לזה"
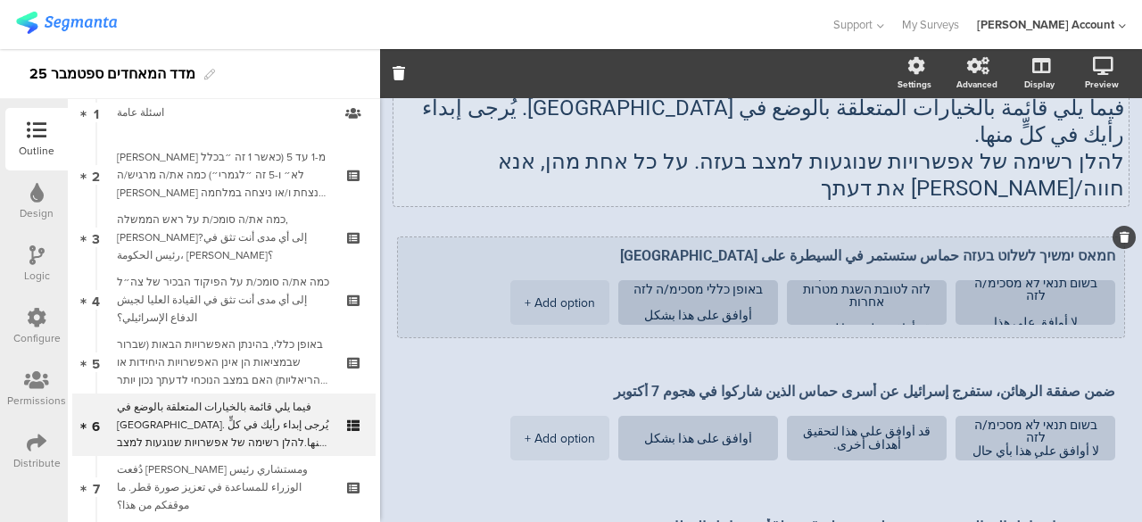
scroll to position [80, 0]
type textarea "בשום תנאי לא מסכימ/ה לזה لا أوافق على هذا بأي حال من الأحوال."
click at [906, 269] on textarea "יכול להיות שמסכימ/ה לזה לטובת השגת מטרות אחרות قد أوافق على هذا لتحقيق أهداف أخ…" at bounding box center [866, 302] width 131 height 66
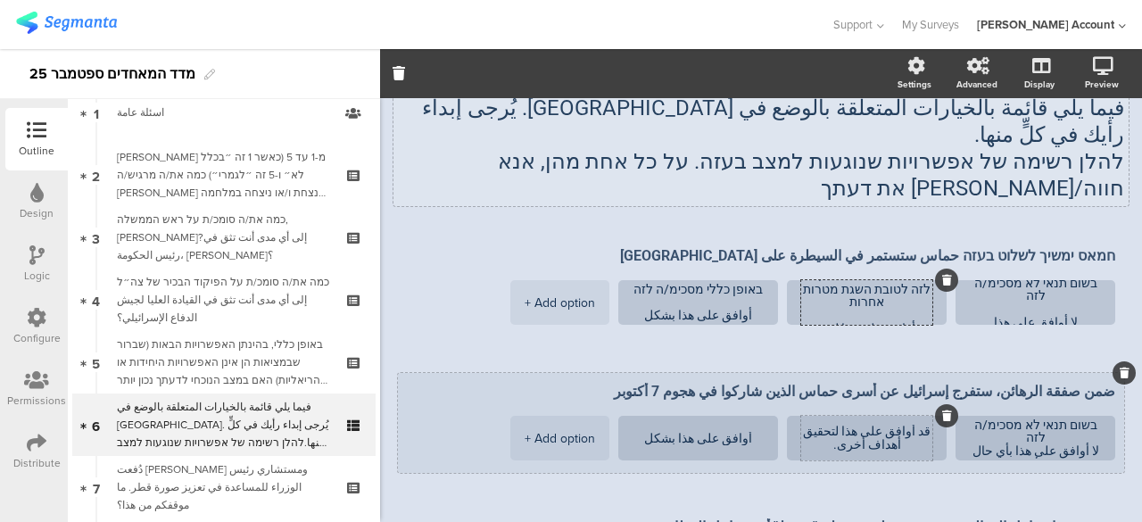
click at [924, 425] on textarea "قد أوافق على هذا لتحقيق أهداف أخرى." at bounding box center [866, 438] width 131 height 27
paste textarea "יכול להיות שמסכימ/ה לזה לטובת השגת מטרות אחרות"
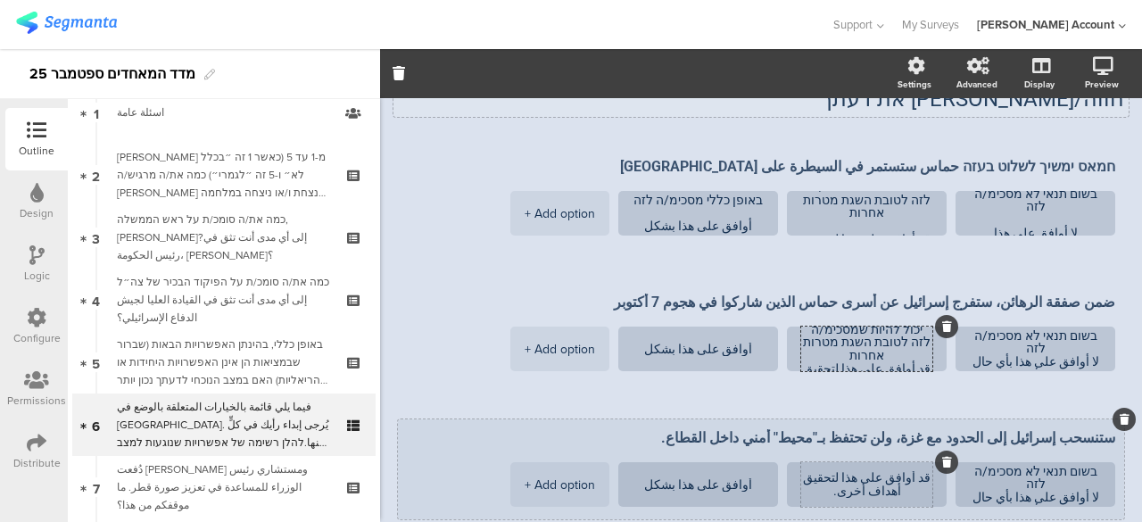
type textarea "יכול להיות שמסכימ/ה לזה לטובת השגת מטרות אחרות قد أوافق على هذا لتحقيق أهداف أخ…"
click at [923, 471] on textarea "قد أوافق على هذا لتحقيق أهداف أخرى." at bounding box center [866, 484] width 131 height 27
paste textarea "יכול להיות שמסכימ/ה לזה לטובת השגת מטרות אחרות"
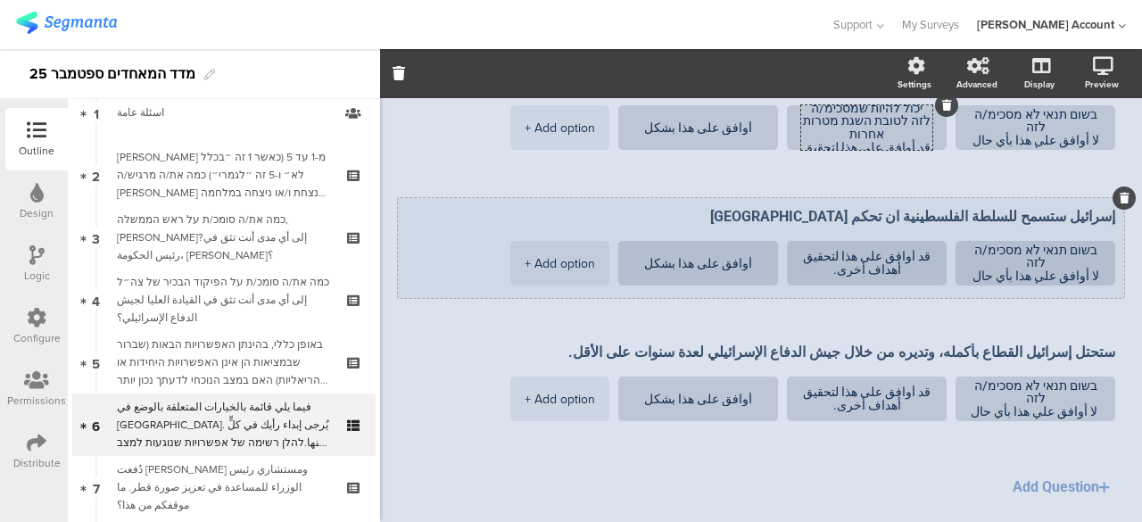
click at [926, 241] on li "قد أوافق على هذا لتحقيق أهداف أخرى." at bounding box center [867, 263] width 160 height 45
click at [925, 241] on li "قد أوافق على هذا لتحقيق أهداف أخرى." at bounding box center [867, 263] width 160 height 45
type textarea "יכול להיות שמסכימ/ה לזה לטובת השגת מטרות אחרות قد أوافق على هذا لتحقيق أهداف أخ…"
click at [922, 250] on textarea "قد أوافق على هذا لتحقيق أهداف أخرى." at bounding box center [866, 263] width 131 height 27
paste textarea "יכול להיות שמסכימ/ה לזה לטובת השגת מטרות אחרות"
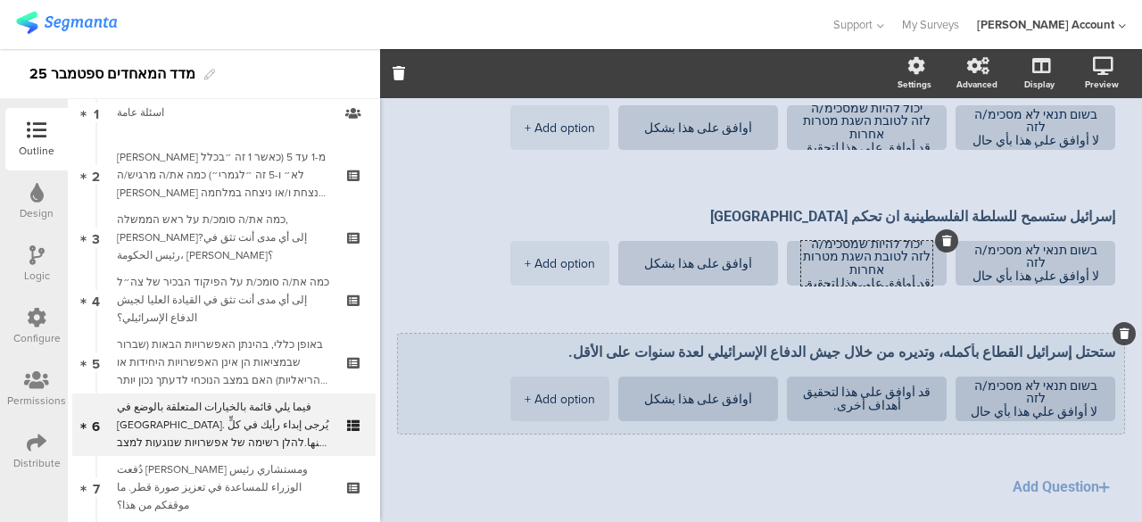
click at [927, 376] on li "قد أوافق على هذا لتحقيق أهداف أخرى." at bounding box center [867, 398] width 160 height 45
type textarea "יכול להיות שמסכימ/ה לזה לטובת השגת מטרות אחרות قد أوافق على هذا لتحقيق أهداف أخ…"
click at [924, 385] on textarea "قد أوافق على هذا لتحقيق أهداف أخرى." at bounding box center [866, 398] width 131 height 27
paste textarea "יכול להיות שמסכימ/ה לזה לטובת השגת מטרות אחרות"
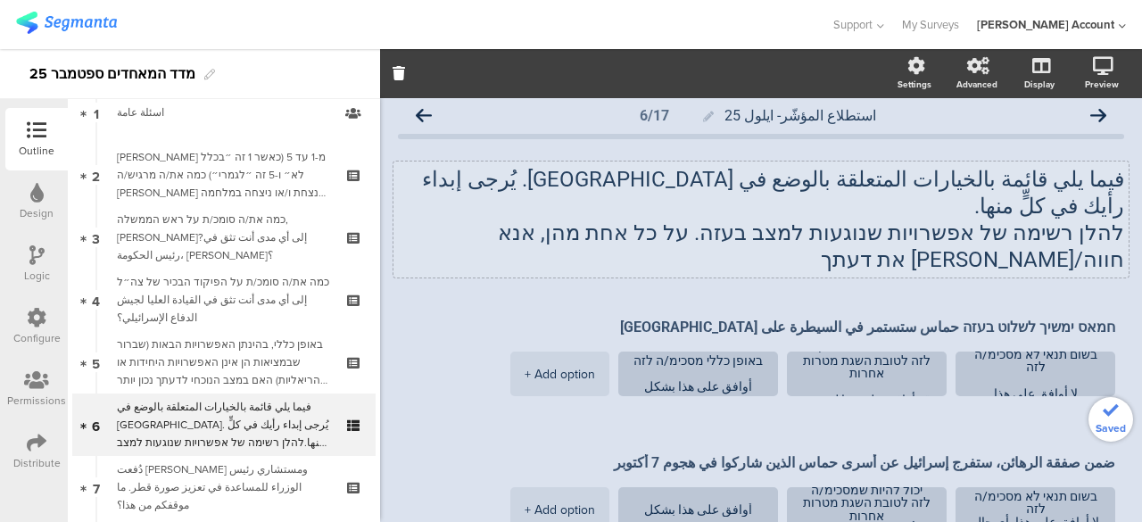
scroll to position [0, 0]
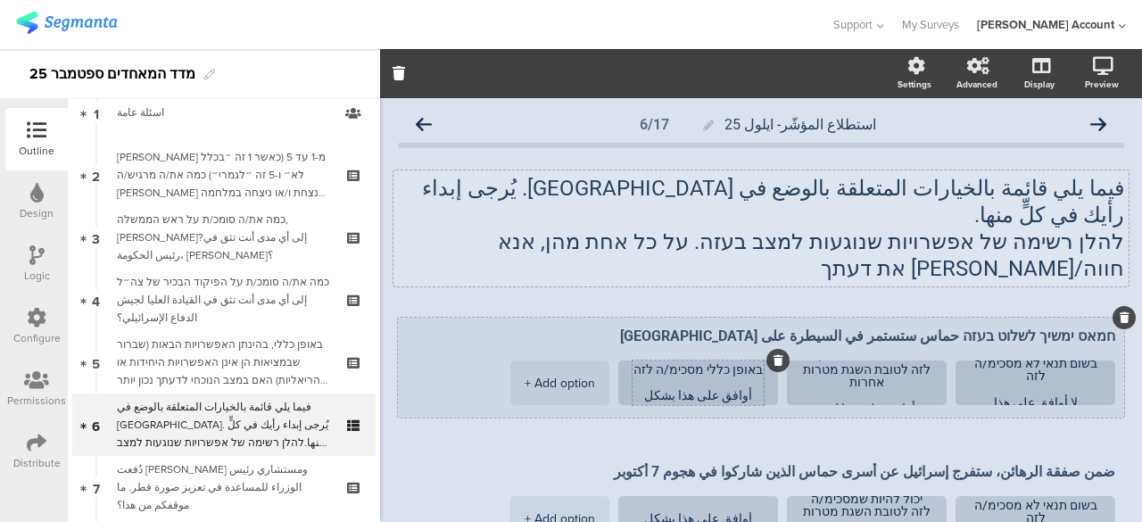
type textarea "יכול להיות שמסכימ/ה לזה לטובת השגת מטרות אחרות قد أوافق على هذا لتحقيق أهداف أخ…"
click at [738, 363] on textarea "באופן כללי מסכימ/ה לזה أوافق على هذا بشكل عام." at bounding box center [697, 383] width 131 height 40
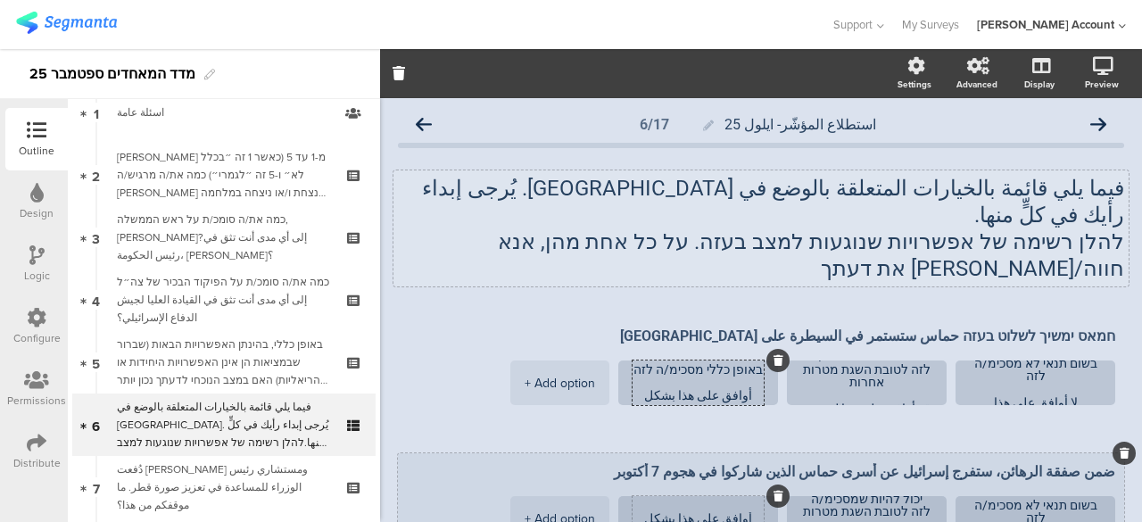
click at [753, 512] on textarea "أوافق على هذا بشكل عام." at bounding box center [697, 518] width 131 height 13
paste textarea "באופן כללי מסכימ/ה לזה"
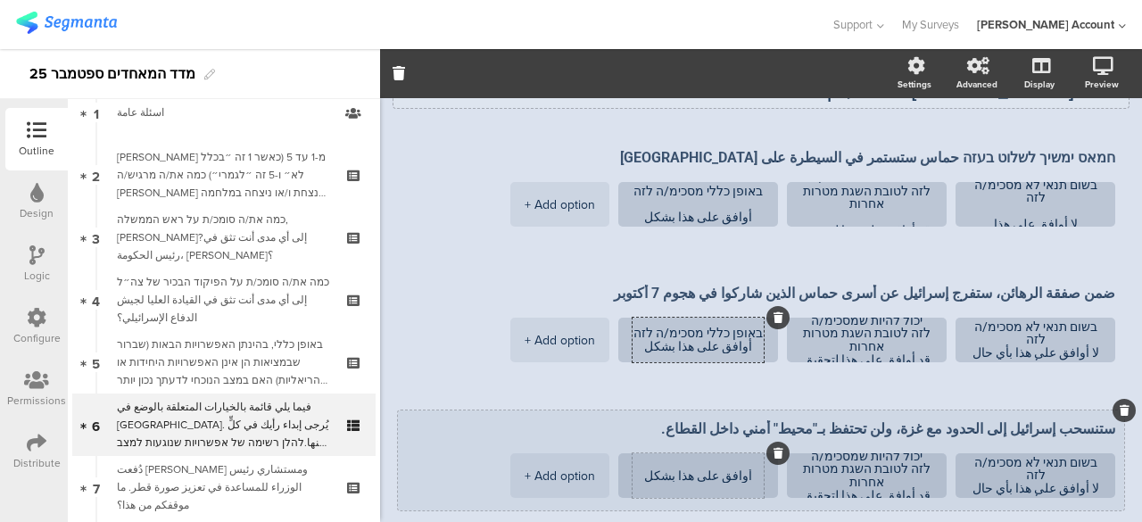
type textarea "באופן כללי מסכימ/ה לזה أوافق على هذا بشكل عام."
click at [750, 469] on textarea "أوافق على هذا بشكل عام." at bounding box center [697, 475] width 131 height 13
paste textarea "באופן כללי מסכימ/ה לזה"
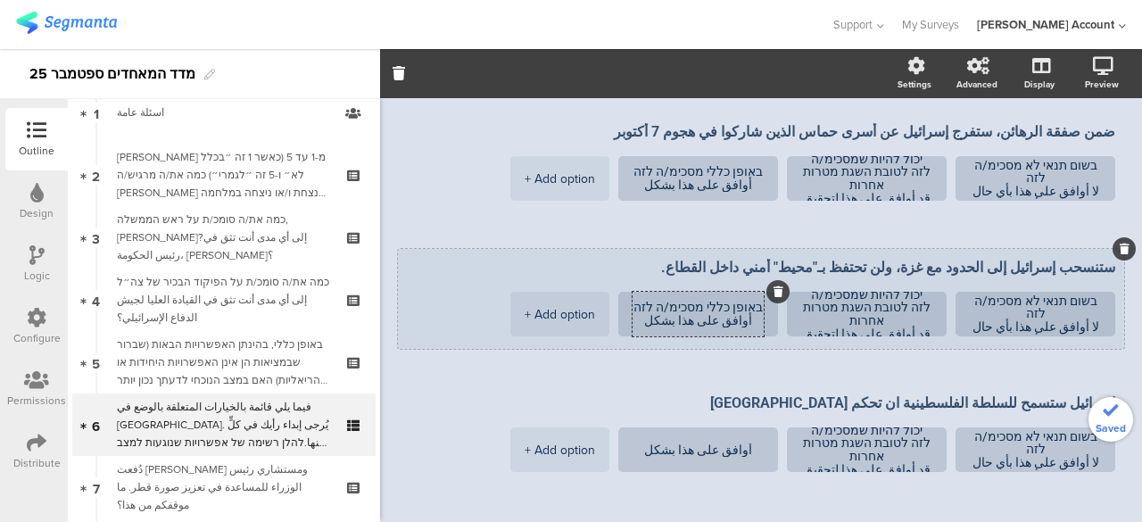
scroll to position [357, 0]
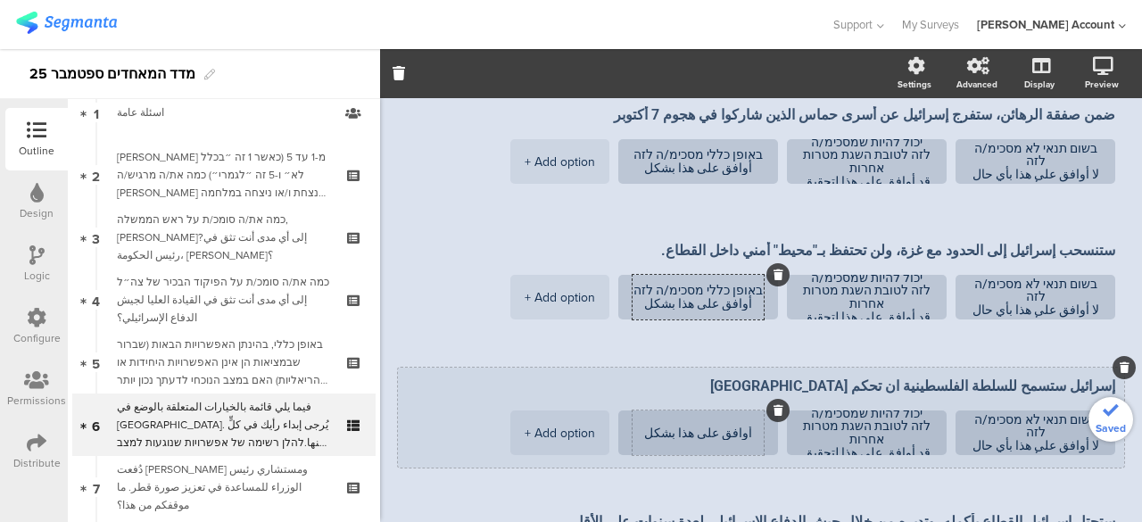
type textarea "באופן כללי מסכימ/ה לזה أوافق على هذا بشكل عام."
click at [753, 426] on textarea "أوافق على هذا بشكل عام." at bounding box center [697, 432] width 131 height 13
paste textarea "באופן כללי מסכימ/ה לזה"
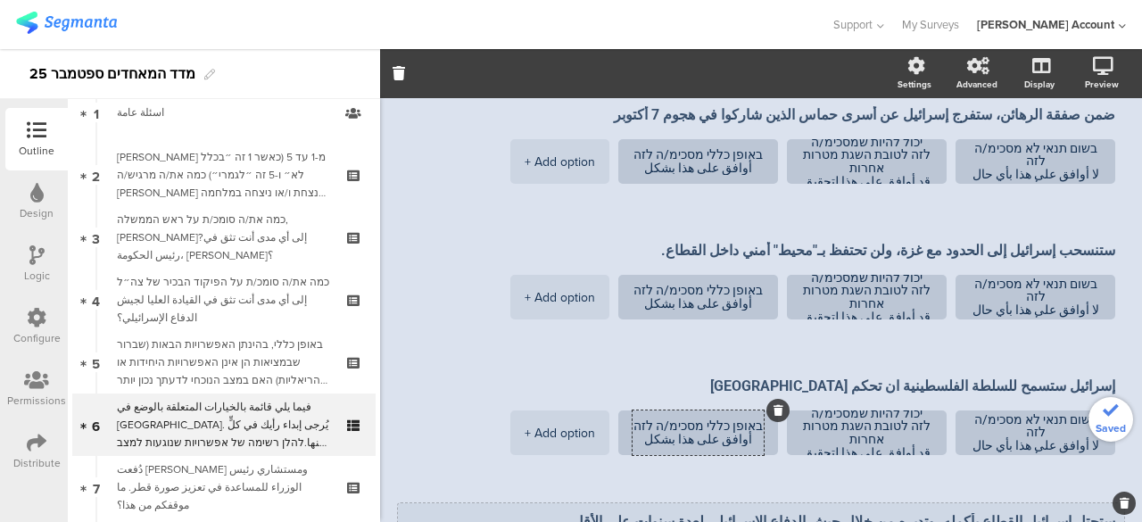
type textarea "באופן כללי מסכימ/ה לזה أوافق على هذا بشكل عام."
paste textarea "באופן כללי מסכימ/ה לזה"
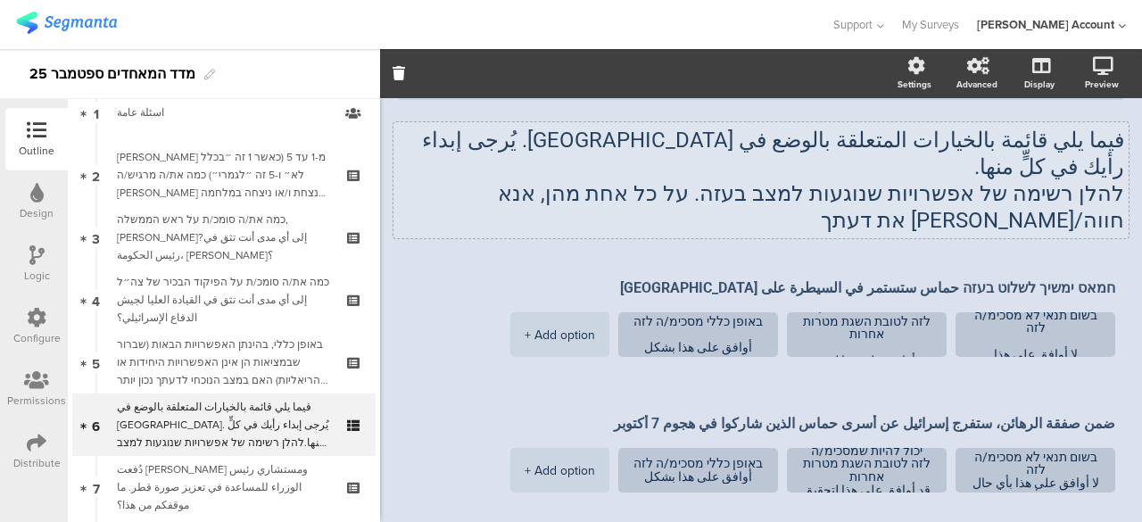
scroll to position [89, 0]
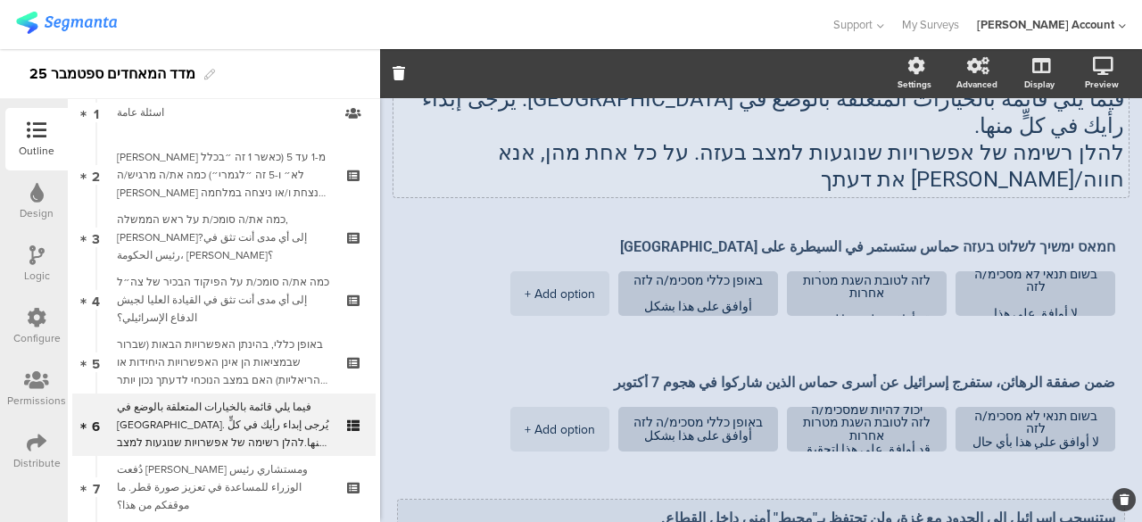
type textarea "באופן כללי מסכימ/ה לזה أوافق على هذا بشكل عام."
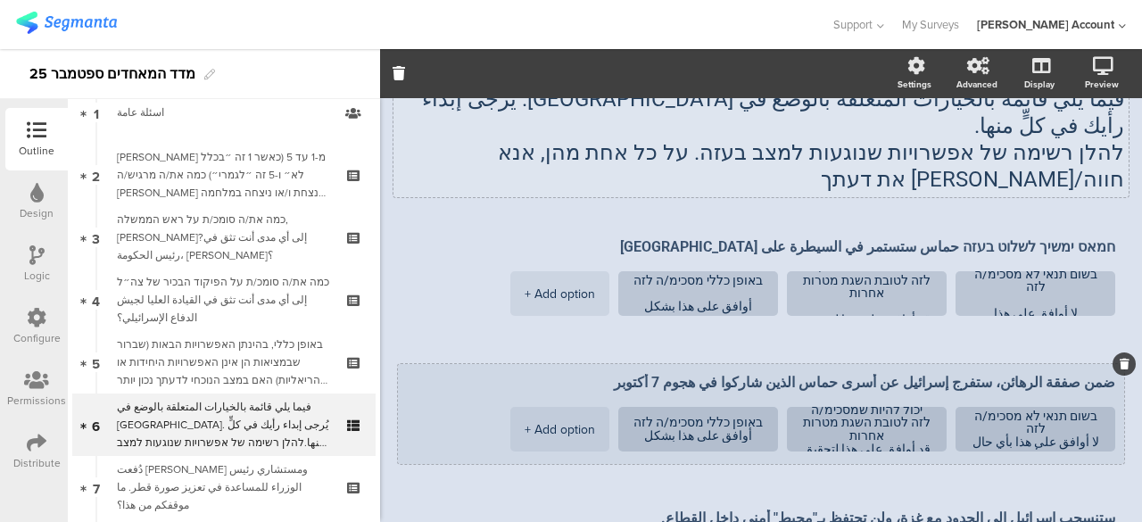
click at [1098, 374] on textarea "ضمن صفقة الرهائن، ستفرج إسرائيل عن أسرى حماس الذين شاركوا في هجوم 7 أكتوبر" at bounding box center [761, 382] width 708 height 17
paste textarea "ישראל תשחרר בעסקת חטופים מחבלים שהשתתפו במתקפת 7 באוקטובר"
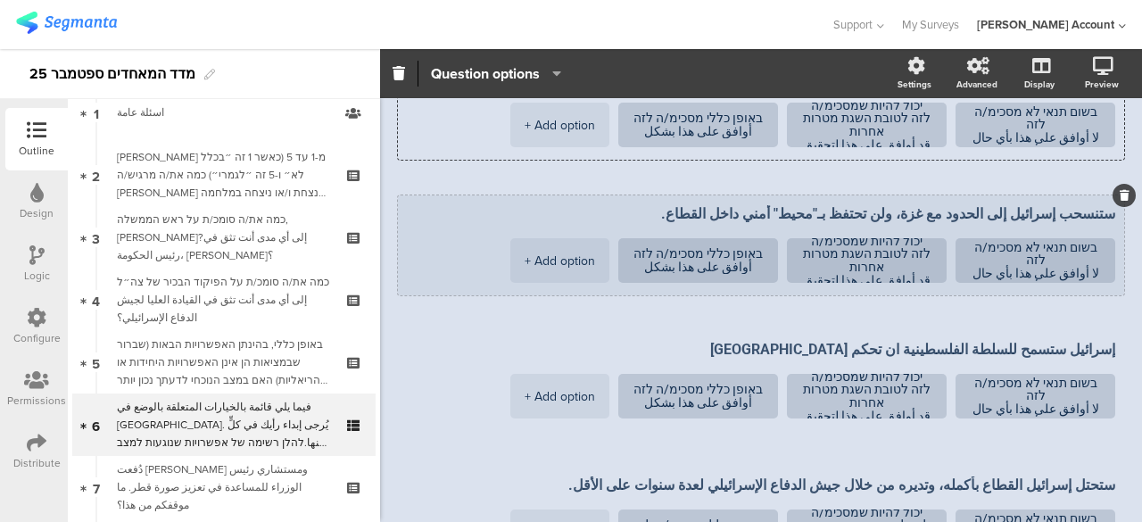
scroll to position [446, 0]
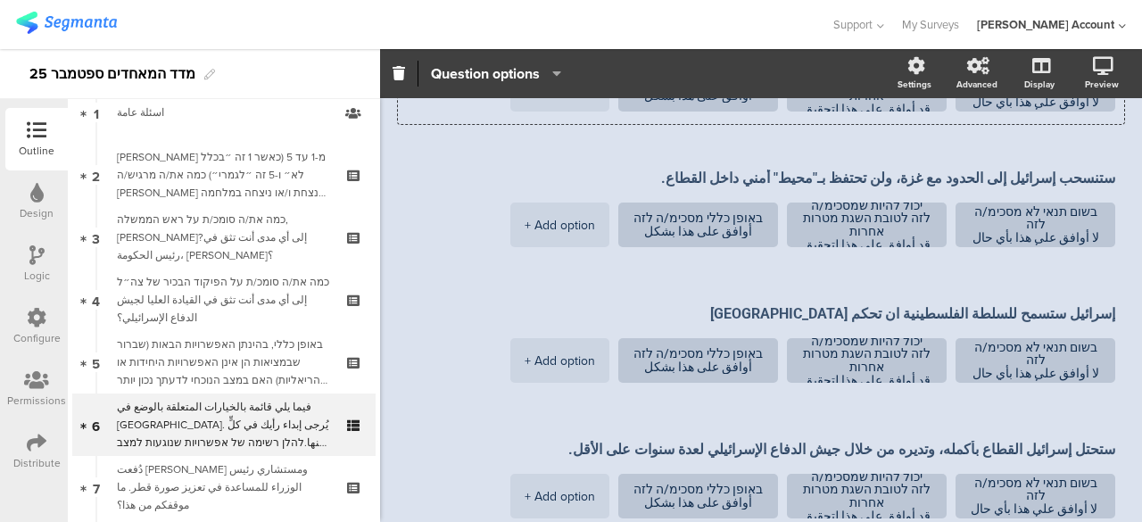
type textarea "[PERSON_NAME] תשחרר בעסקת [PERSON_NAME] מחבלים שהשתתפו במתקפת [DATE] ضمن صفقة ا…"
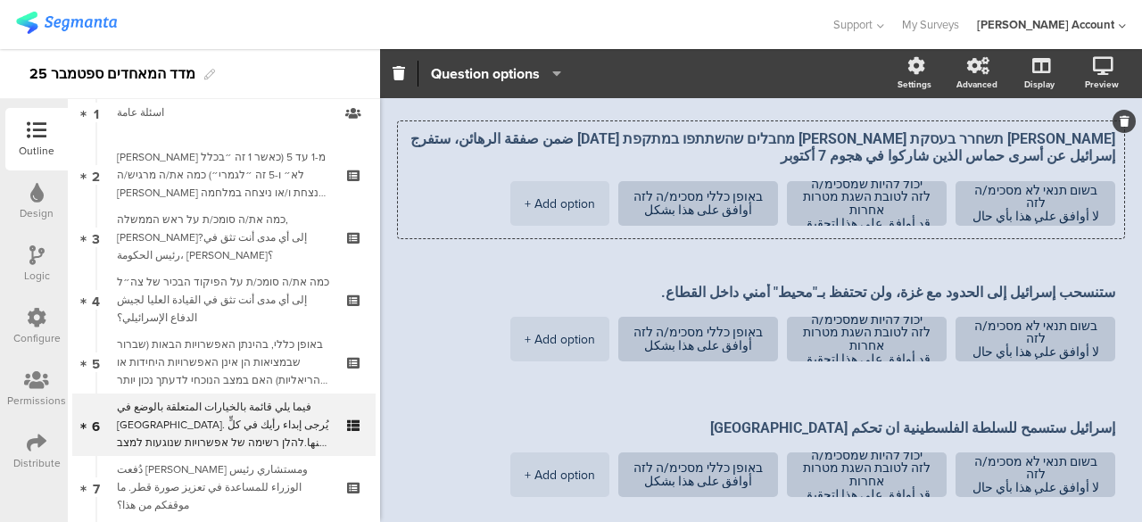
scroll to position [268, 0]
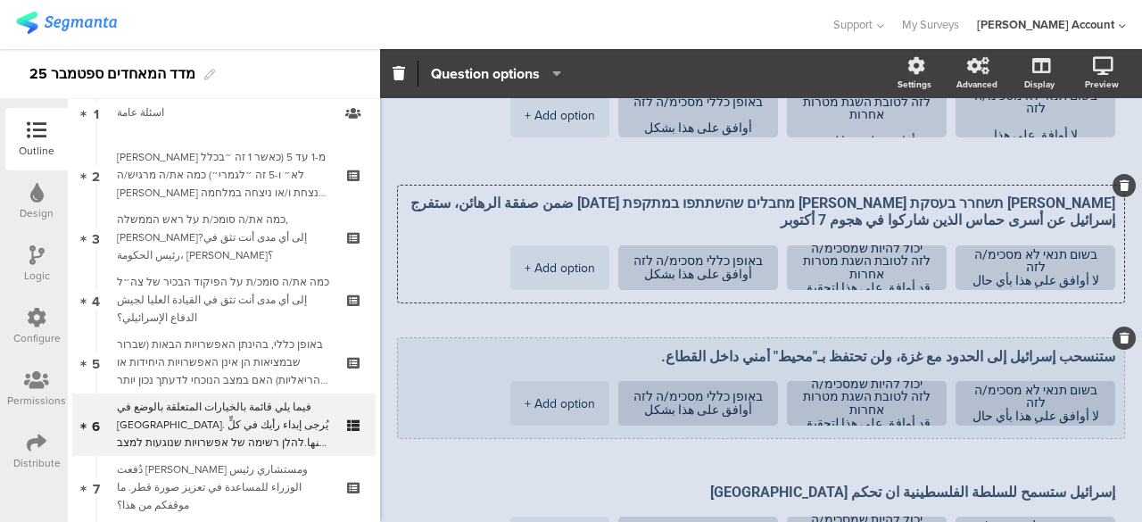
click at [1101, 348] on textarea "ستنسحب إسرائيل إلى الحدود مع غزة، ولن تحتفظ بـ"محيط" أمني داخل القطاع." at bounding box center [761, 356] width 708 height 17
paste textarea "ישראל תיסוג לקו הגבול עם עזה, ולא תשמור על ״פרימטר״ בטחוני בתוך הרצועה"
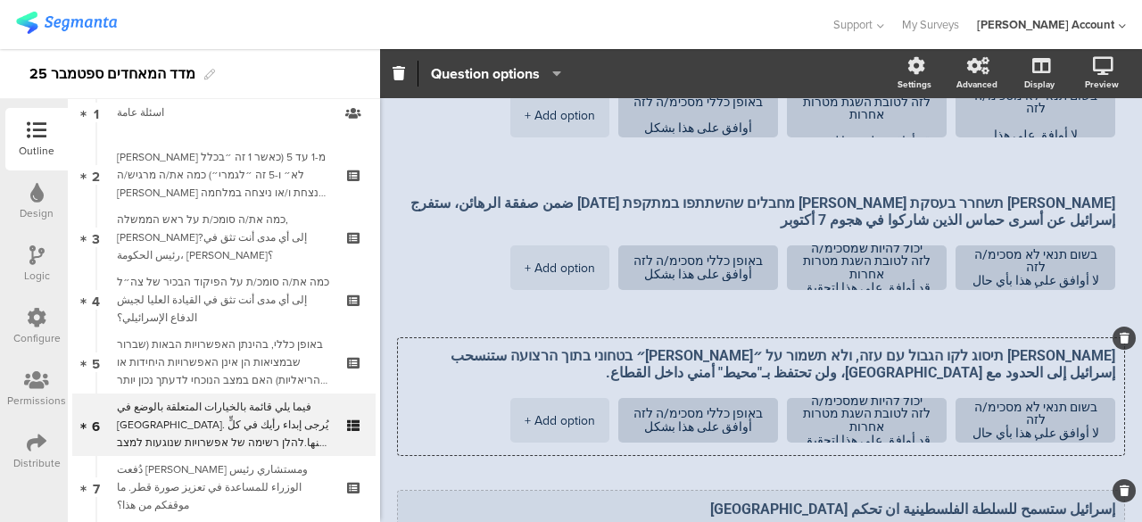
type textarea "[PERSON_NAME] תיסוג לקו הגבול עם עזה, ולא תשמור על ״[PERSON_NAME]״ בטחוני בתוך …"
click at [1101, 500] on textarea "إسرائيل ستسمح للسلطة الفلسطينية ان تحكم قطاع غزة" at bounding box center [761, 508] width 708 height 17
paste textarea "ישראל תאפשר לרשות הפלשתינית לשלוט ברצועת עזה"
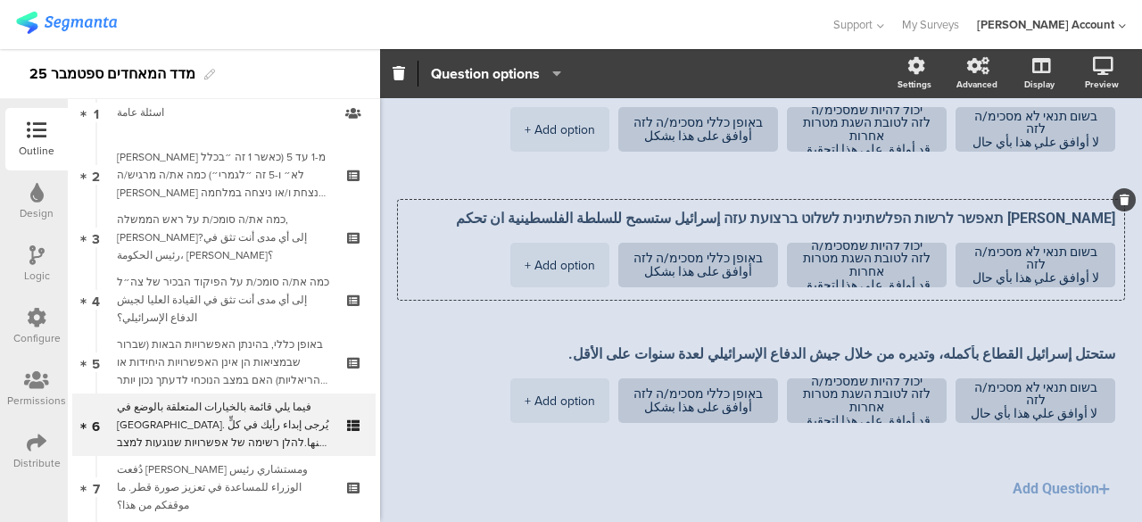
scroll to position [560, 0]
type textarea "[PERSON_NAME] תאפשר לרשות הפלשתינית לשלוט ברצועת עזה إسرائيل ستسمح للسلطة الفلس…"
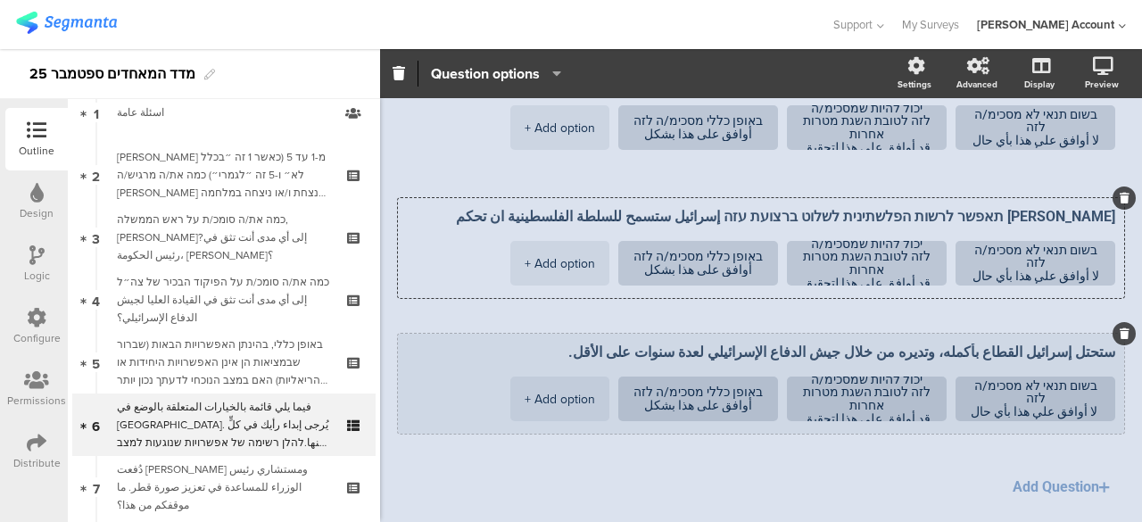
click at [1099, 343] on textarea "ستحتل إسرائيل القطاع بأكمله، وتديره من خلال جيش الدفاع الإسرائيلي لعدة سنوات عل…" at bounding box center [761, 351] width 708 height 17
paste textarea "ישראל תכבוש את כל הרצועה, ותנהל אותה באמצעות צה״ל לפחות לכמה שנים"
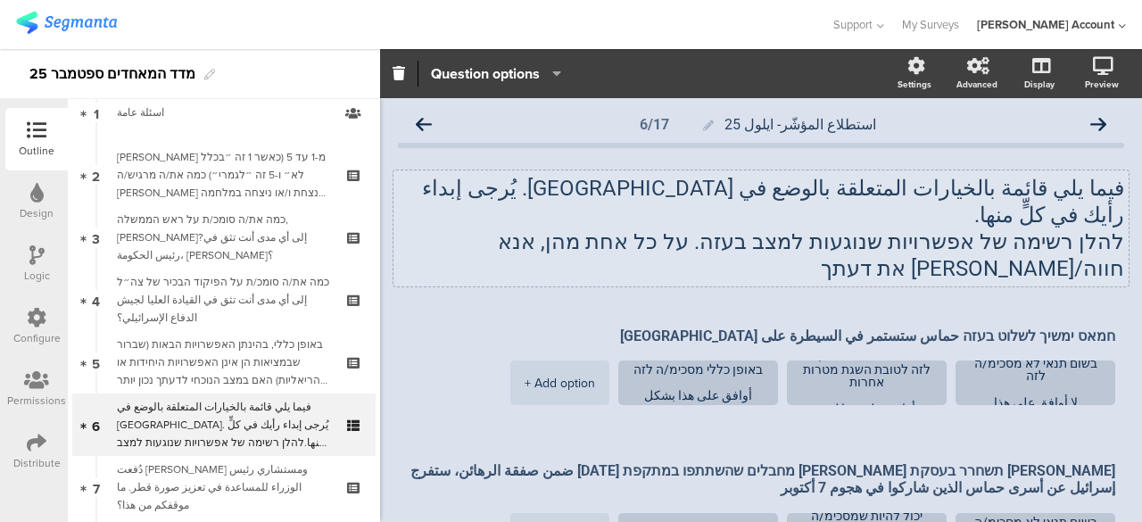
scroll to position [0, 0]
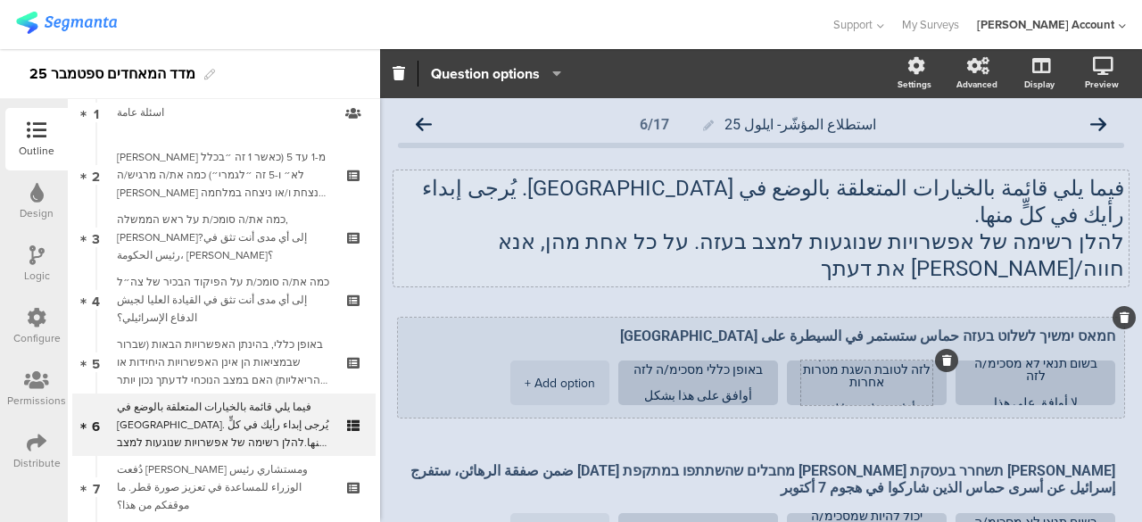
type textarea "[PERSON_NAME] תכבוש את כל הרצועה, ותנהל אותה באמצעות צה״ל לפחות לכמה שנים ستحتل…"
click at [894, 350] on textarea "יכול להיות שמסכימ/ה לזה לטובת השגת מטרות אחרות قد أوافق على هذا لتحقيق أهداف أخ…" at bounding box center [866, 383] width 131 height 66
type textarea "יכול להיות שמסכימ/ה לזה לטובת השגת מטרות אחרות قد أوافق على هذا لتحقيق أهداف أخ…"
click at [1039, 357] on textarea "בשום תנאי לא מסכימ/ה לזה لا أوافق على هذا بأي حال من الأحوال." at bounding box center [1034, 383] width 131 height 53
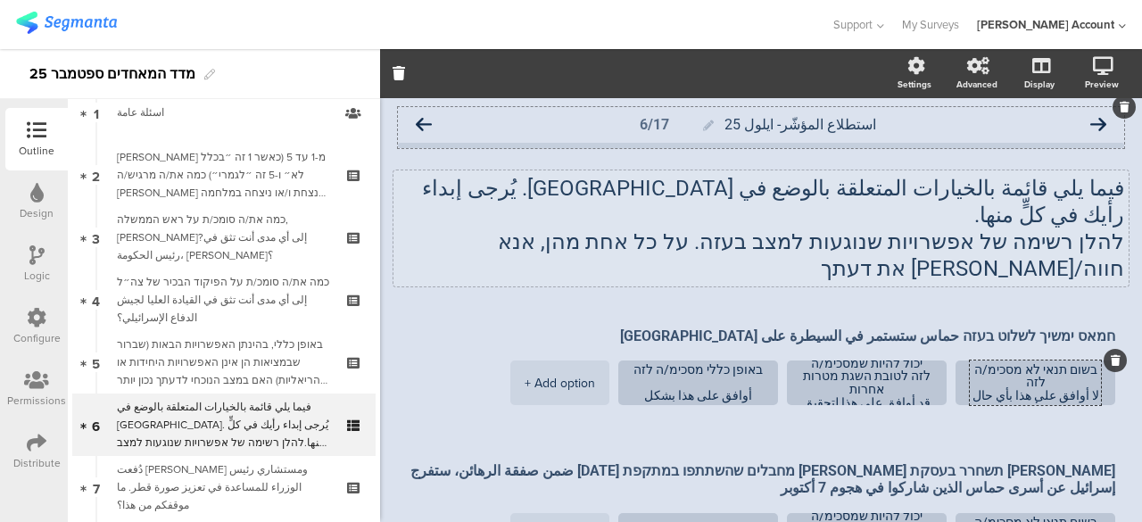
type textarea "בשום תנאי לא מסכימ/ה לזה لا أوافق على هذا بأي حال من الأحوال."
click at [423, 120] on icon at bounding box center [424, 125] width 16 height 16
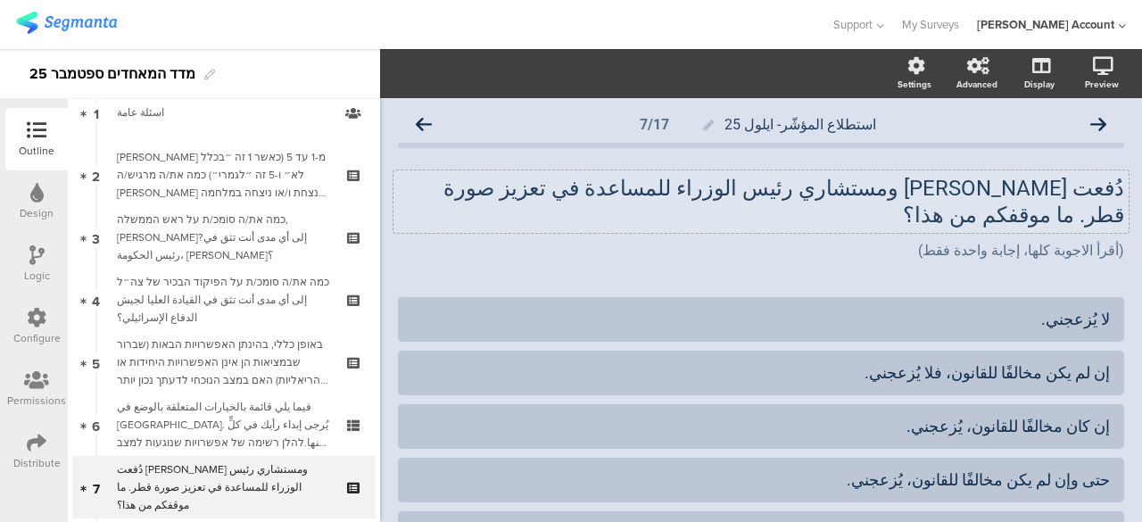
click at [1109, 188] on div "دُفعت أموال لمساعدي ومستشاري رئيس الوزراء للمساعدة في تعزيز صورة قطر. ما موقفكم…" at bounding box center [760, 201] width 735 height 62
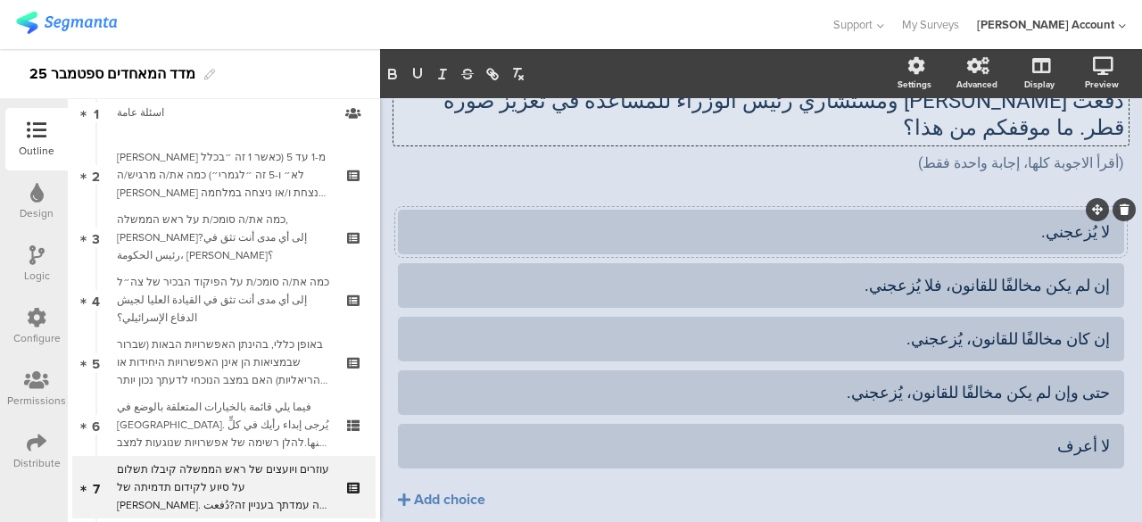
scroll to position [89, 0]
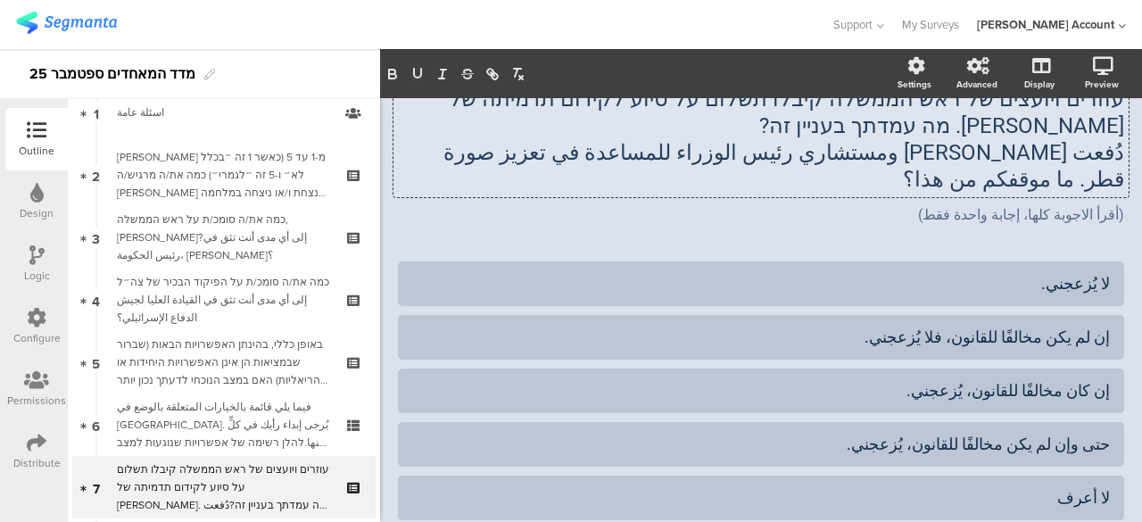
click at [414, 150] on p "دُفعت أموال لمساعدي ومستشاري رئيس الوزراء للمساعدة في تعزيز صورة قطر. ما موقفكم…" at bounding box center [761, 166] width 726 height 54
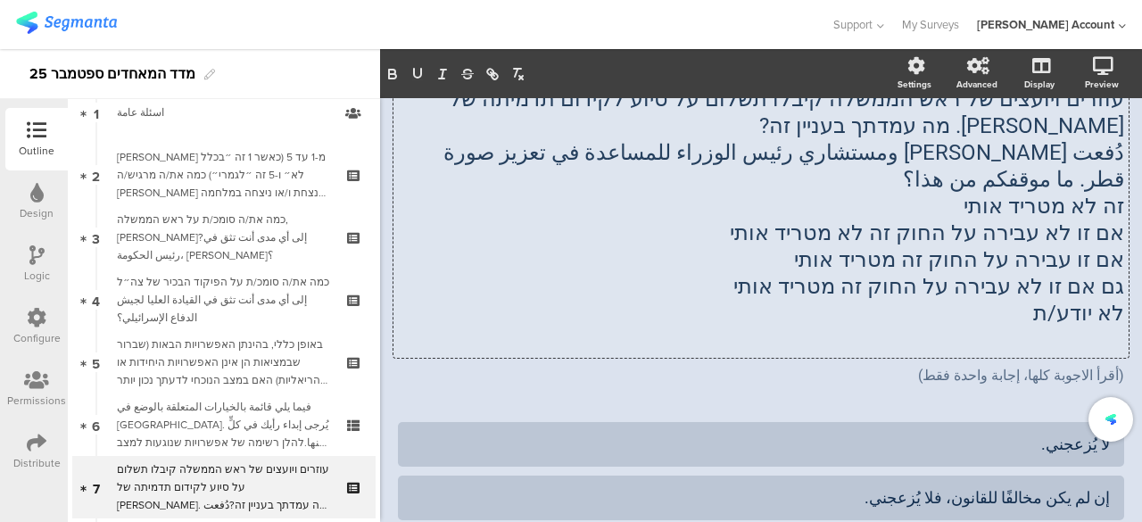
click at [1064, 193] on p "זה לא מטריד אותי" at bounding box center [761, 206] width 726 height 27
copy p "זה לא מטריד אותי"
click at [1094, 433] on div "لا يُزعجني." at bounding box center [760, 443] width 697 height 21
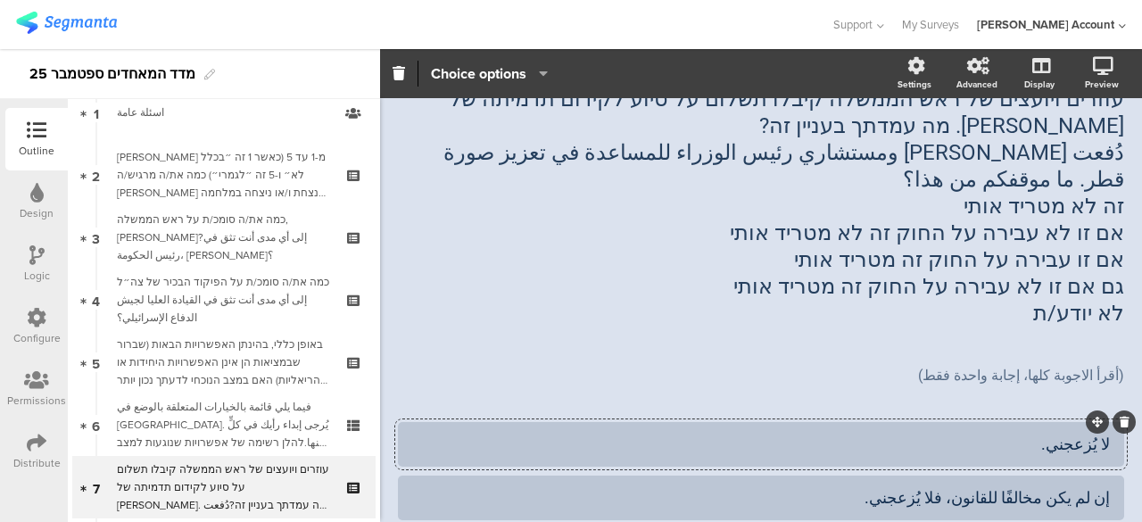
paste div
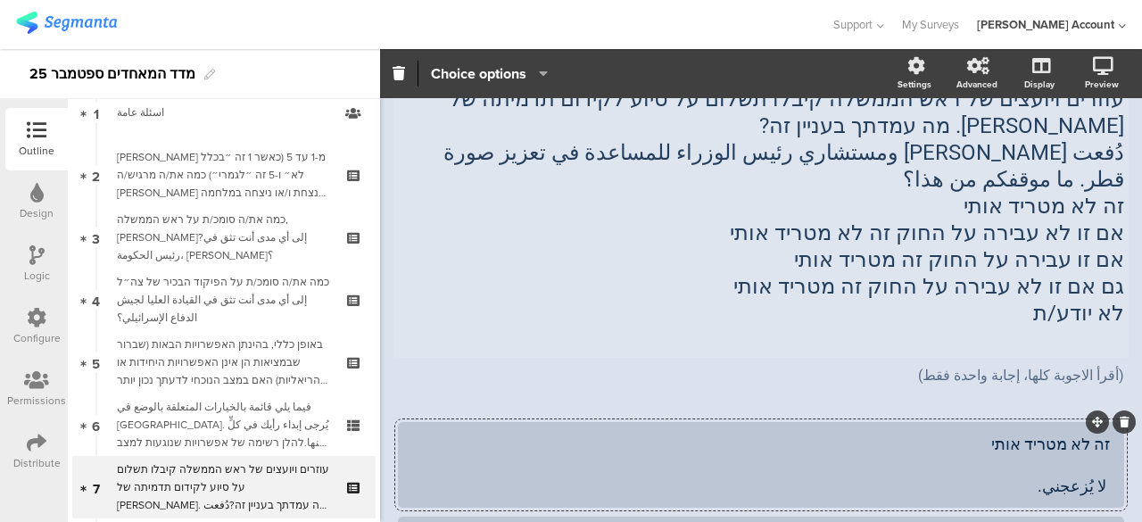
click at [1070, 219] on p "אם זו לא עבירה על החוק זה לא מטריד אותי" at bounding box center [761, 232] width 726 height 27
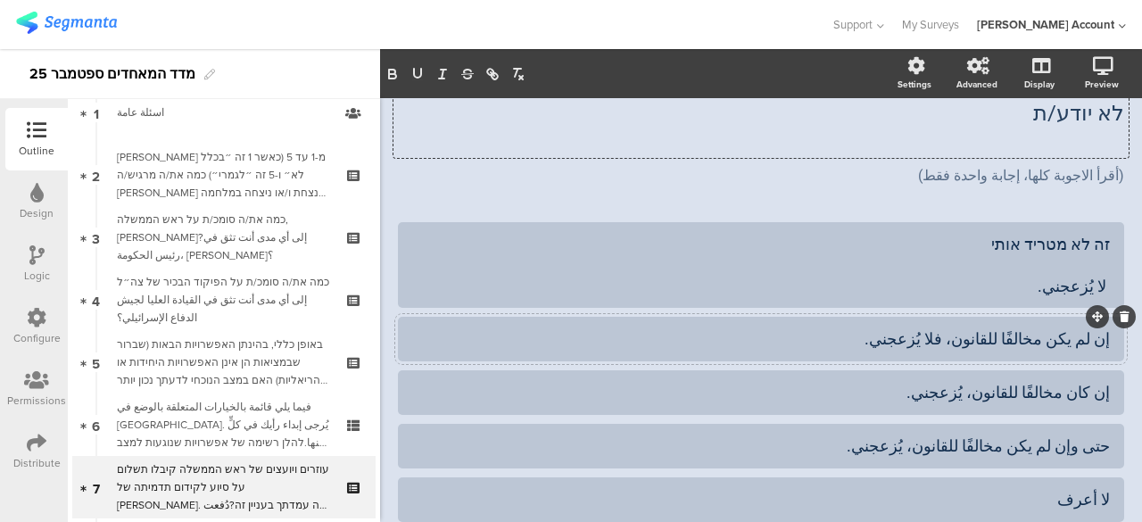
scroll to position [268, 0]
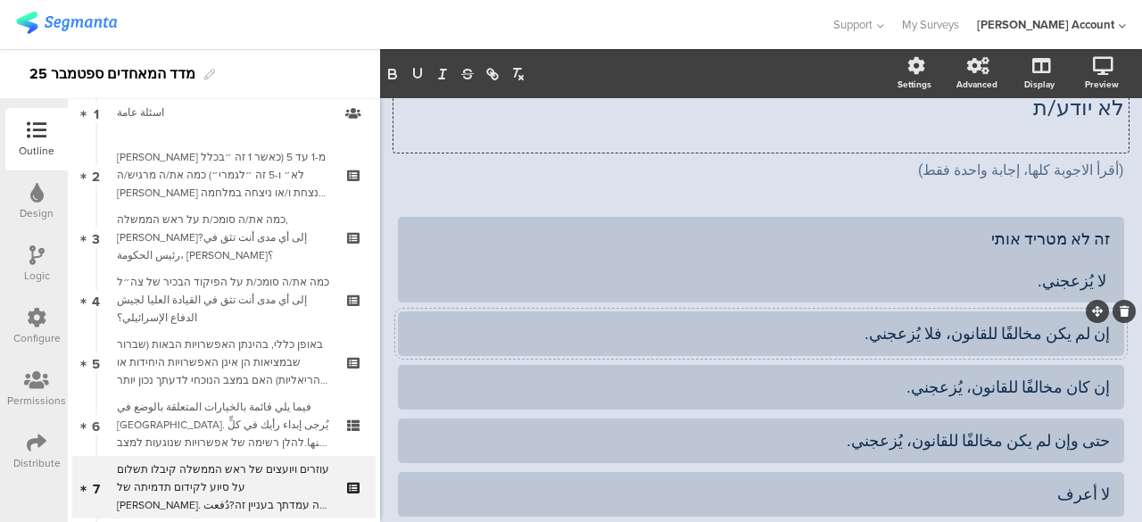
click at [1093, 323] on div "إن لم يكن مخالفًا للقانون، فلا يُزعجني." at bounding box center [760, 333] width 697 height 21
paste div
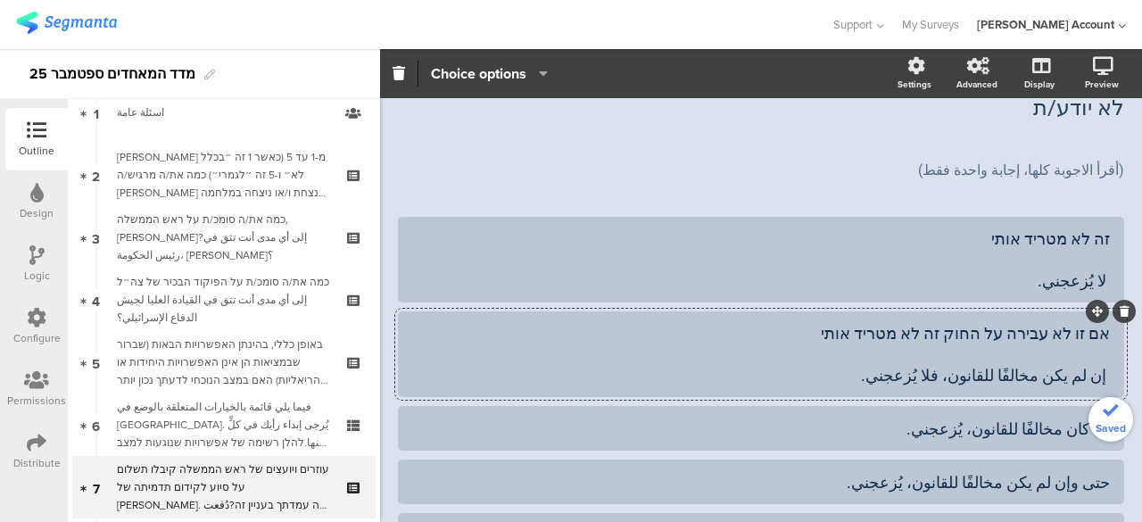
click at [1065, 323] on div "אם זו לא עבירה על החוק זה לא מטריד אותי إن لم يكن مخالفًا للقانون، فلا يُزعجني." at bounding box center [760, 354] width 697 height 62
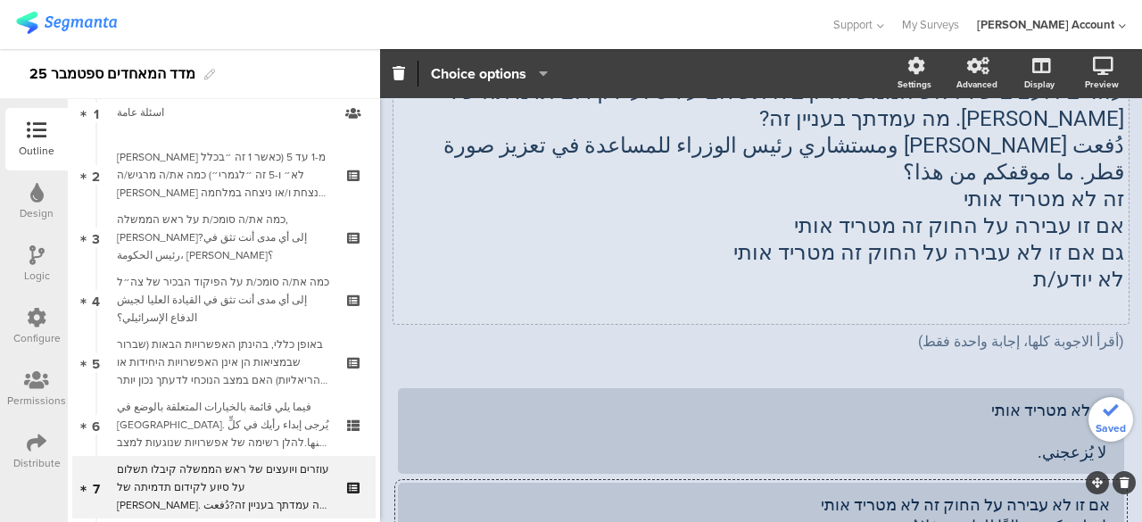
scroll to position [89, 0]
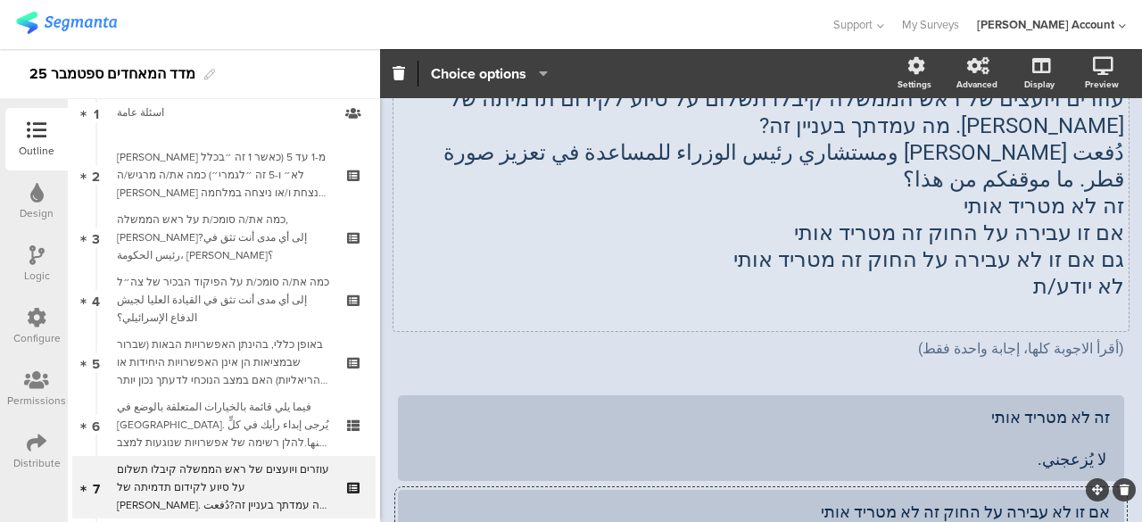
click at [1072, 208] on div "עוזרים ויועצים של ראש הממשלה קיבלו תשלום על סיוע לקידום תדמיתה של קטאר. מה עמדת…" at bounding box center [760, 206] width 735 height 250
click at [1072, 220] on span "אם זו עבירה על החוק זה מטריד אותי" at bounding box center [959, 232] width 330 height 25
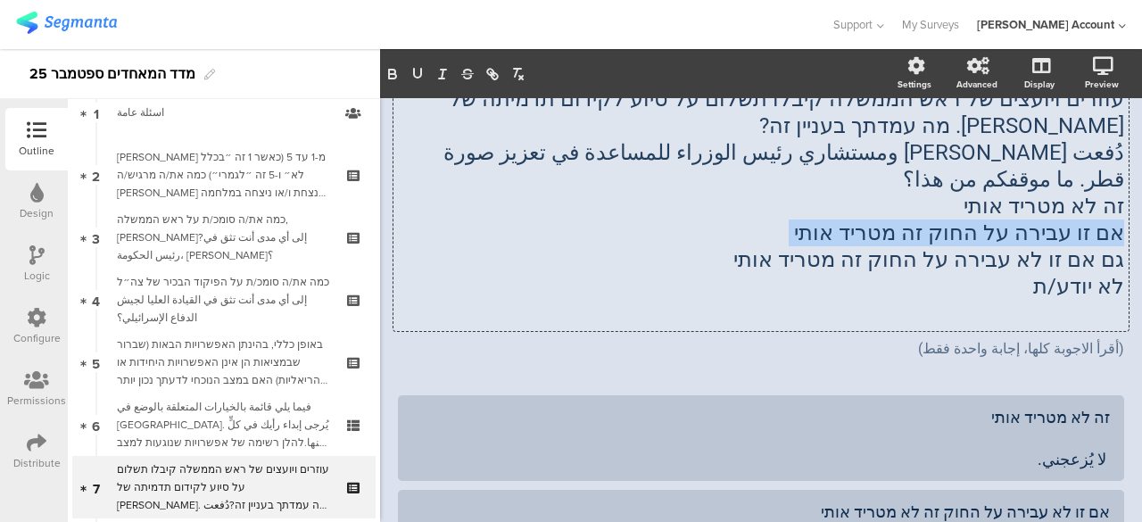
click at [1072, 219] on p "אם זו עבירה על החוק זה מטריד אותי" at bounding box center [761, 232] width 726 height 27
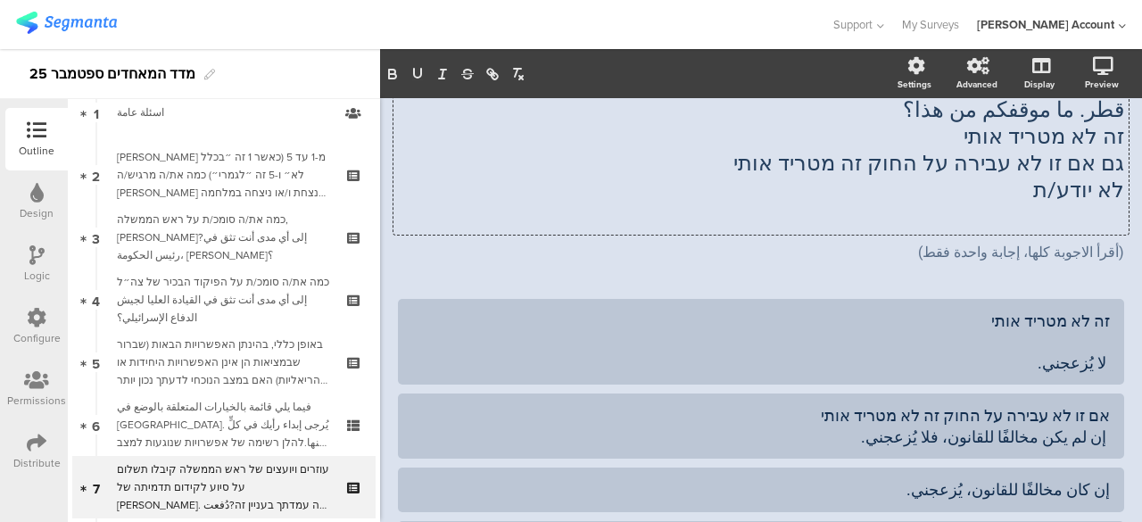
scroll to position [268, 0]
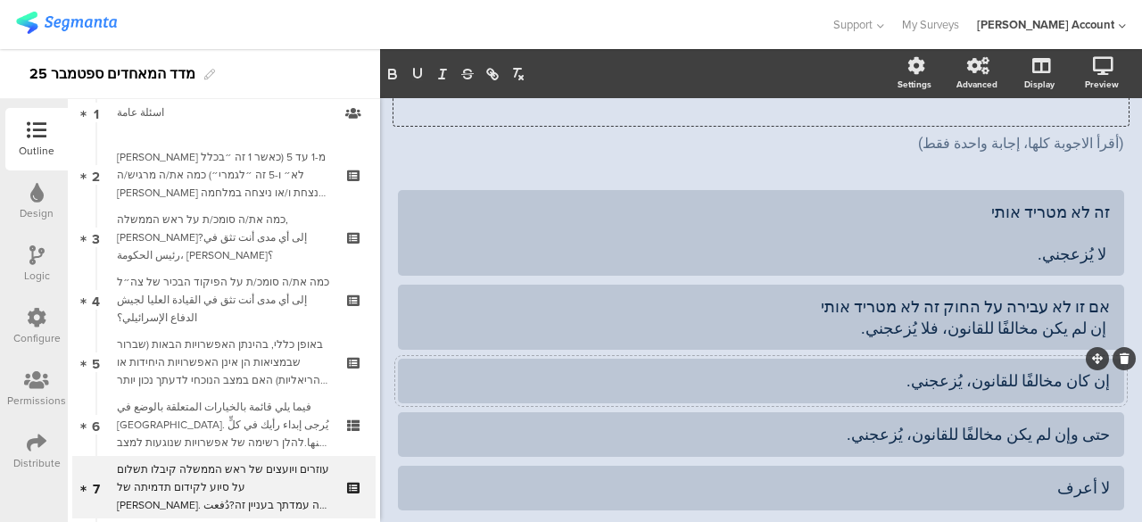
click at [1095, 370] on div "إن كان مخالفًا للقانون، يُزعجني." at bounding box center [760, 380] width 697 height 21
paste div
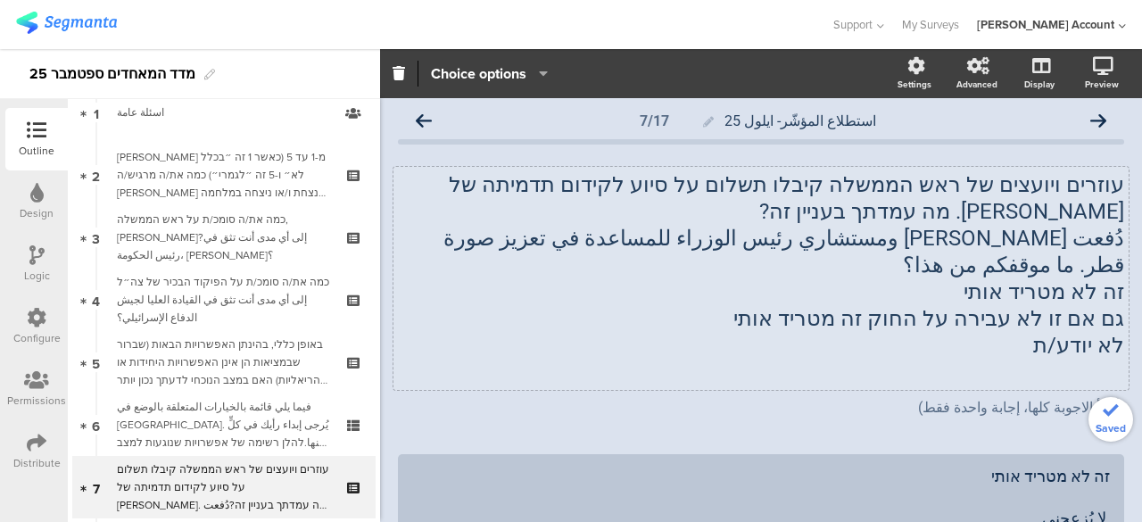
scroll to position [0, 0]
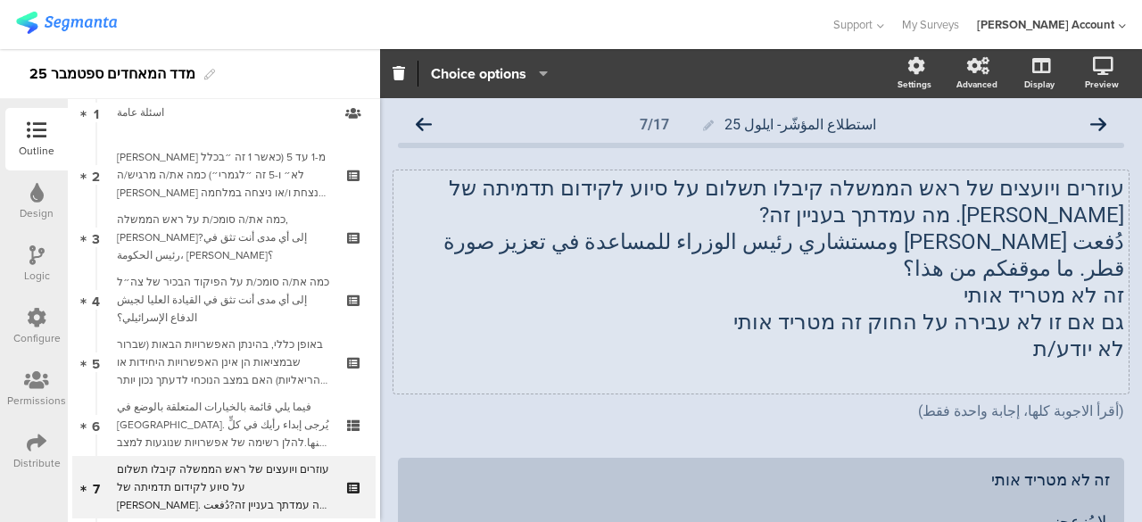
click at [1060, 309] on span "גם אם זו לא עבירה על החוק זה מטריד אותי" at bounding box center [928, 321] width 391 height 25
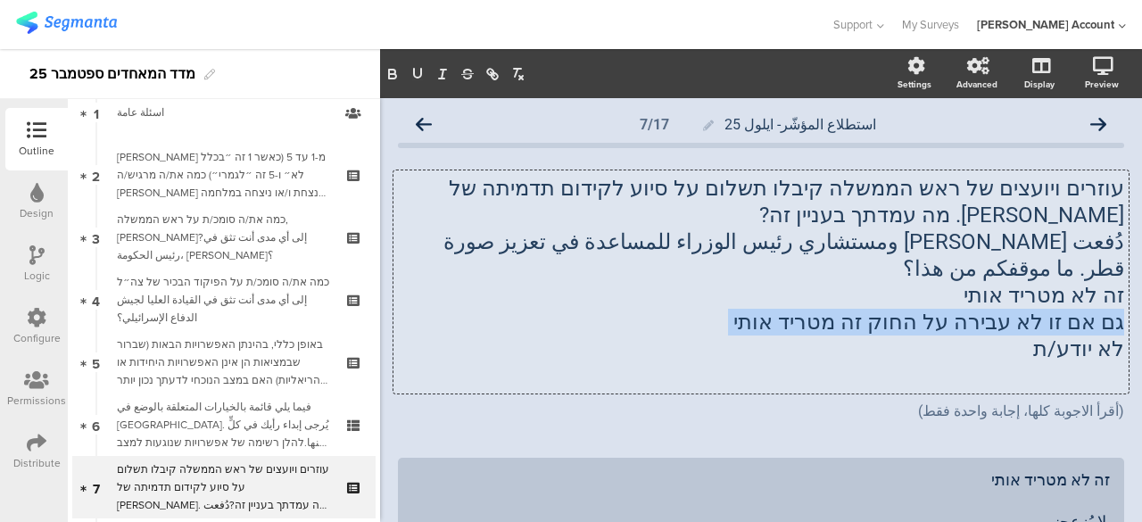
click at [1060, 309] on p "גם אם זו לא עבירה על החוק זה מטריד אותי" at bounding box center [761, 322] width 726 height 27
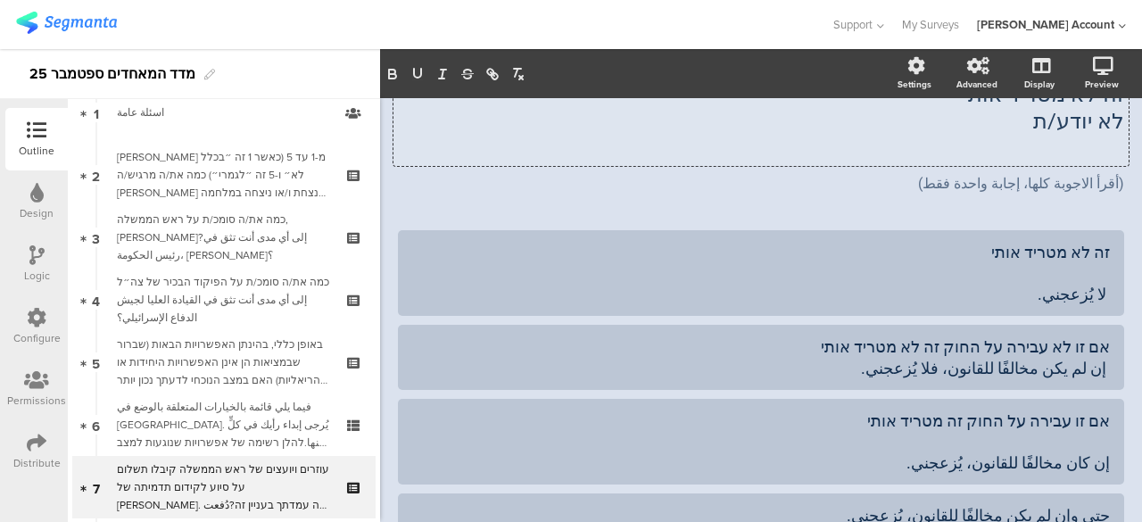
scroll to position [357, 0]
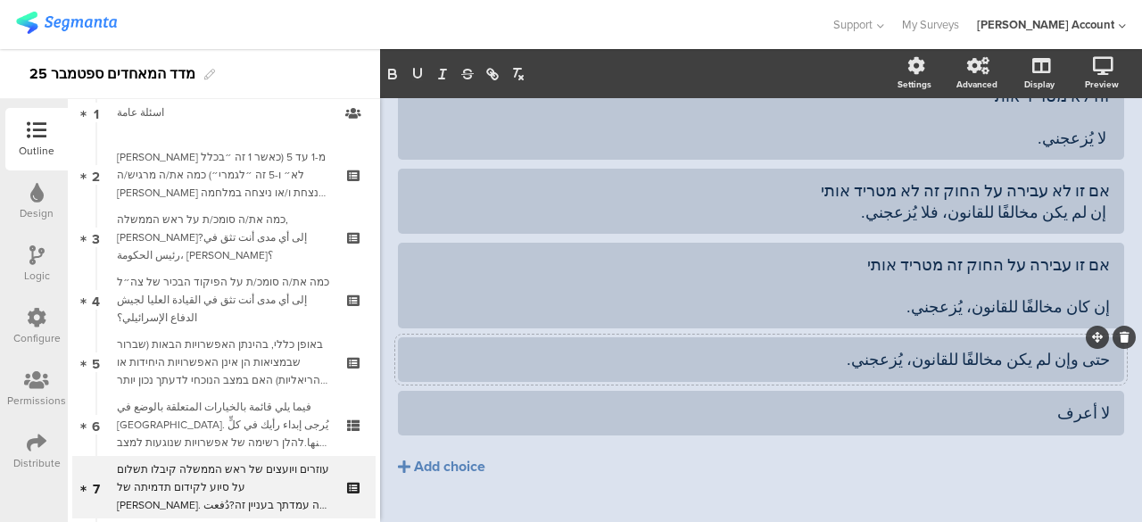
click at [1095, 337] on div at bounding box center [761, 359] width 726 height 45
click at [1094, 349] on div "حتى وإن لم يكن مخالفًا للقانون، يُزعجني." at bounding box center [760, 359] width 697 height 21
paste div
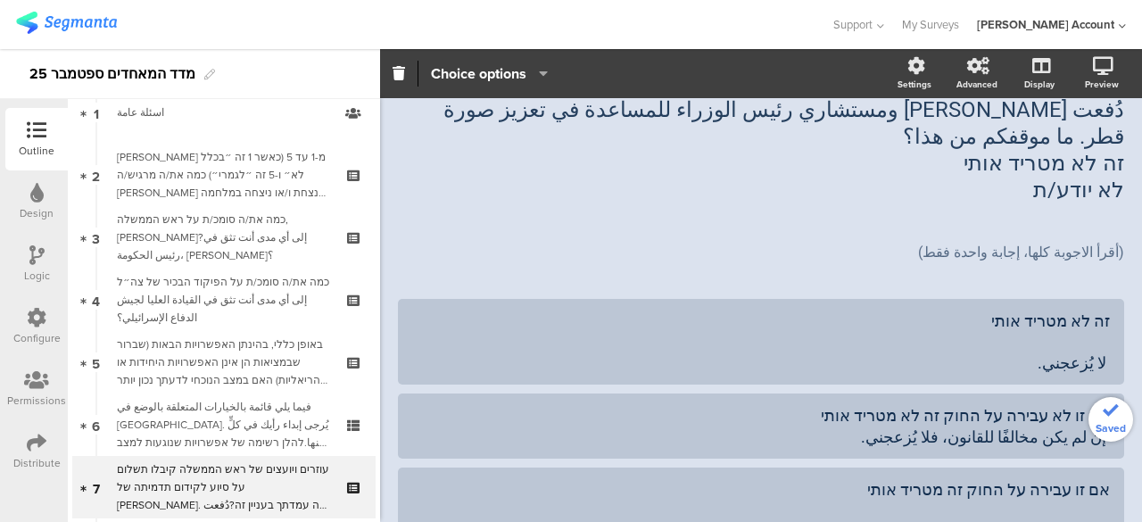
scroll to position [0, 0]
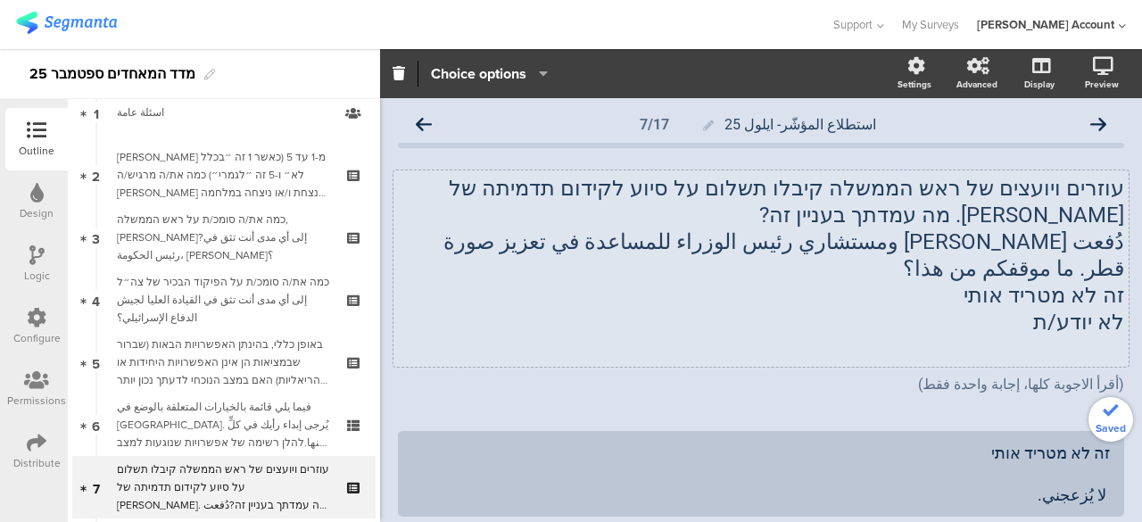
click at [1076, 304] on div "עוזרים ויועצים של ראש הממשלה קיבלו תשלום על סיוע לקידום תדמיתה של קטאר. מה עמדת…" at bounding box center [760, 268] width 735 height 196
click at [1076, 309] on span "לא יודע/ת" at bounding box center [1078, 321] width 91 height 25
click at [1076, 309] on p "לא יודע/ת" at bounding box center [761, 322] width 726 height 27
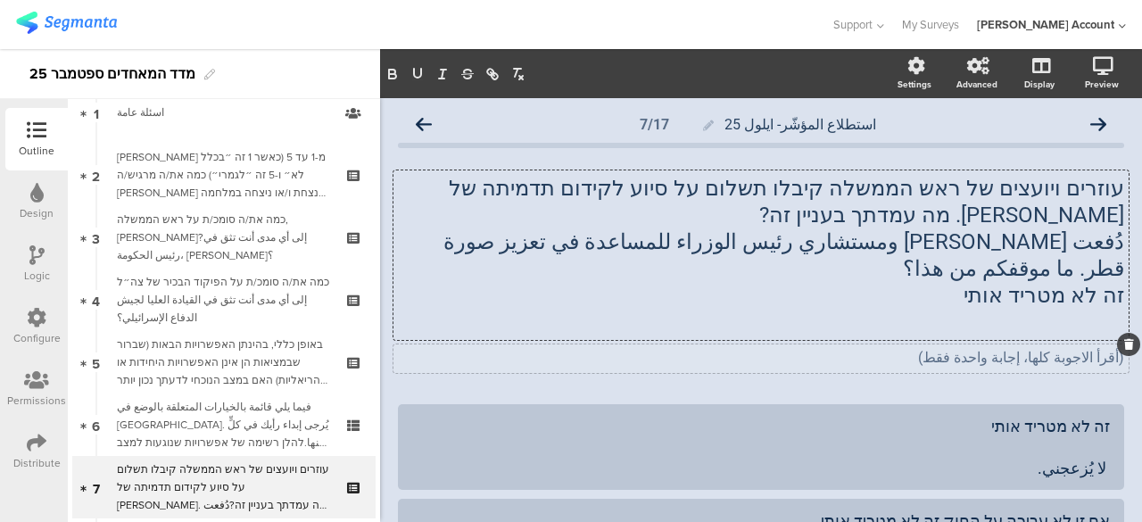
scroll to position [382, 0]
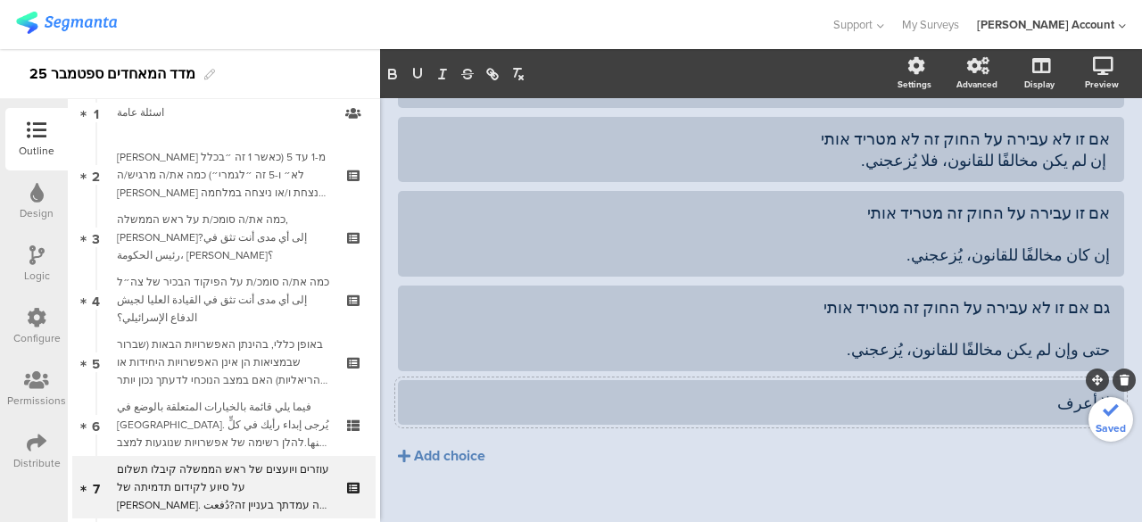
click at [1096, 380] on div at bounding box center [761, 402] width 726 height 45
click at [1094, 392] on div "لا أعرف" at bounding box center [760, 402] width 697 height 21
paste div
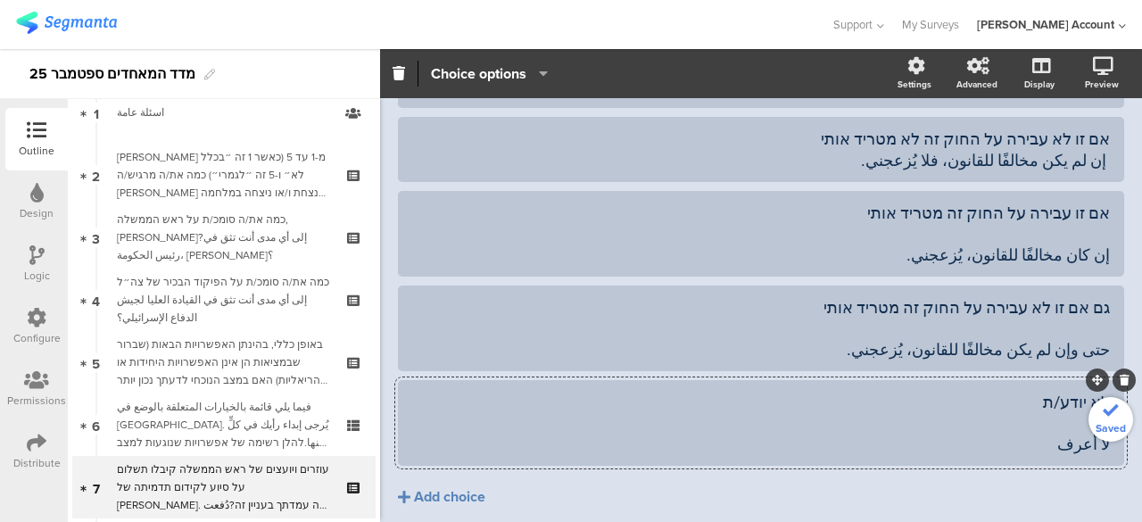
click at [1061, 392] on div "לא יודע/ת لا أعرف" at bounding box center [760, 423] width 697 height 62
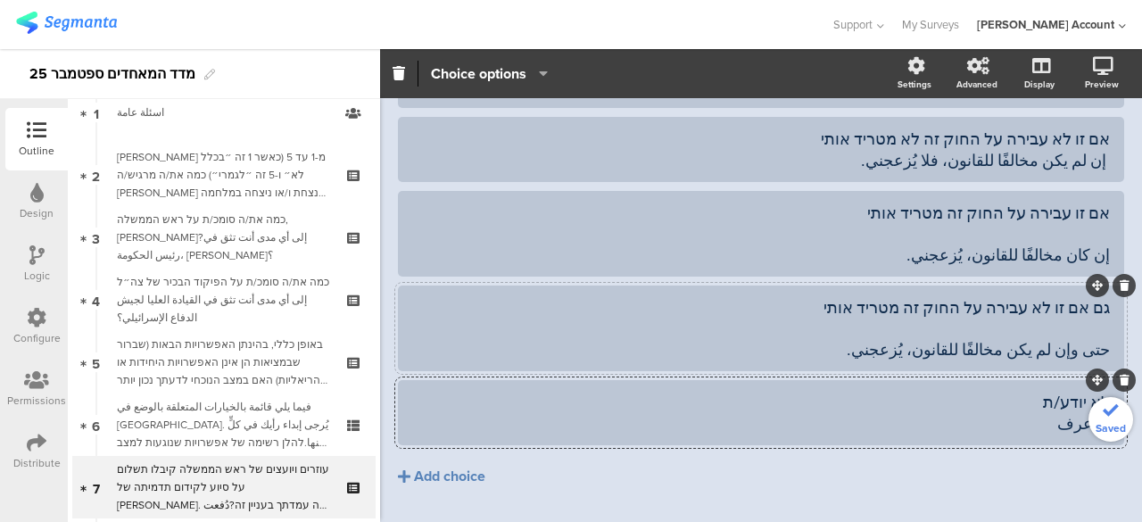
click at [1043, 297] on div "גם אם זו לא עבירה על החוק זה מטריד אותי حتى وإن لم يكن مخالفًا للقانون، يُزعجني." at bounding box center [760, 328] width 697 height 62
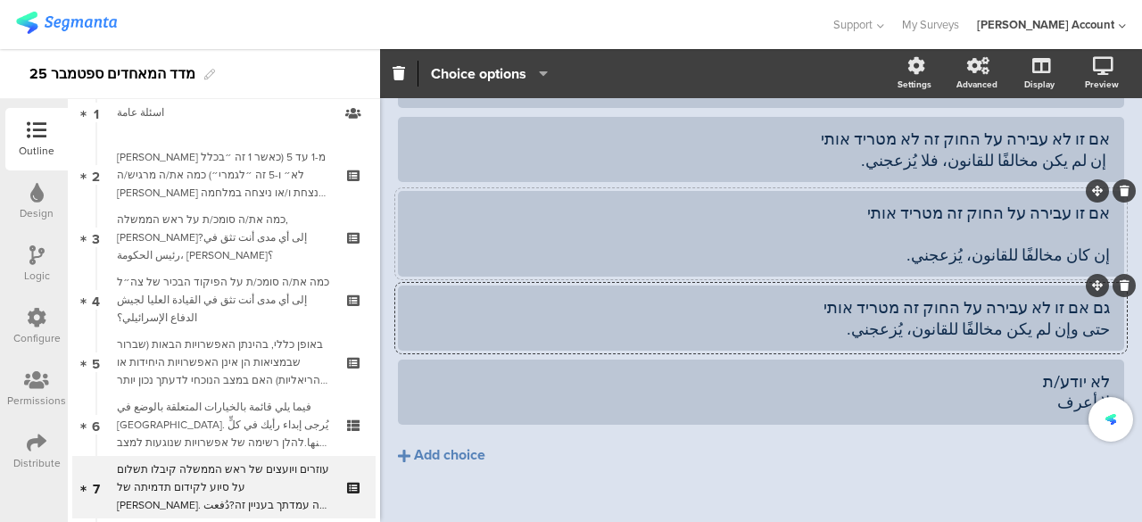
click at [1083, 208] on div "אם זו עבירה על החוק זה מטריד אותי إن كان مخالفًا للقانون، يُزعجني." at bounding box center [760, 233] width 697 height 62
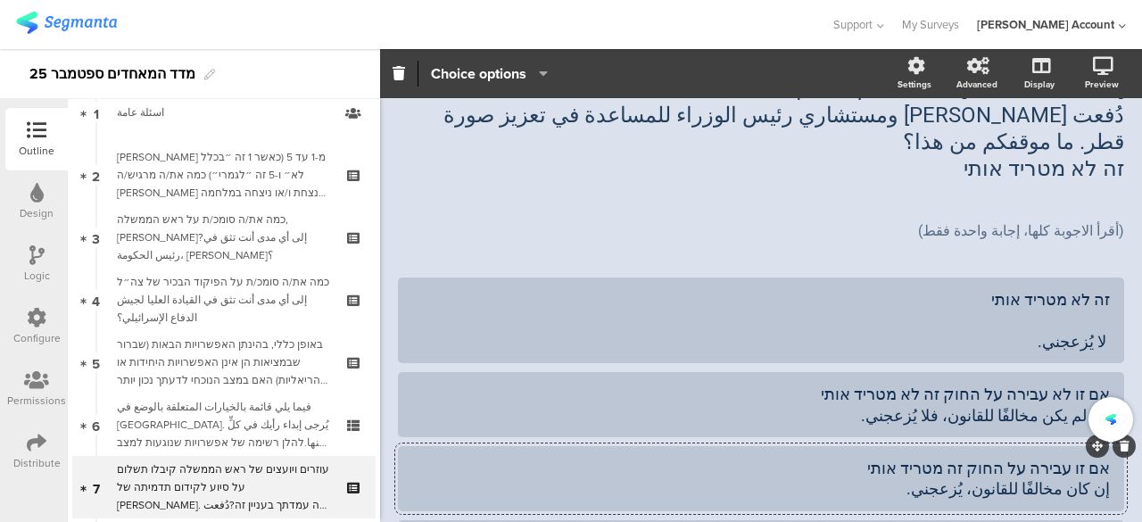
scroll to position [93, 0]
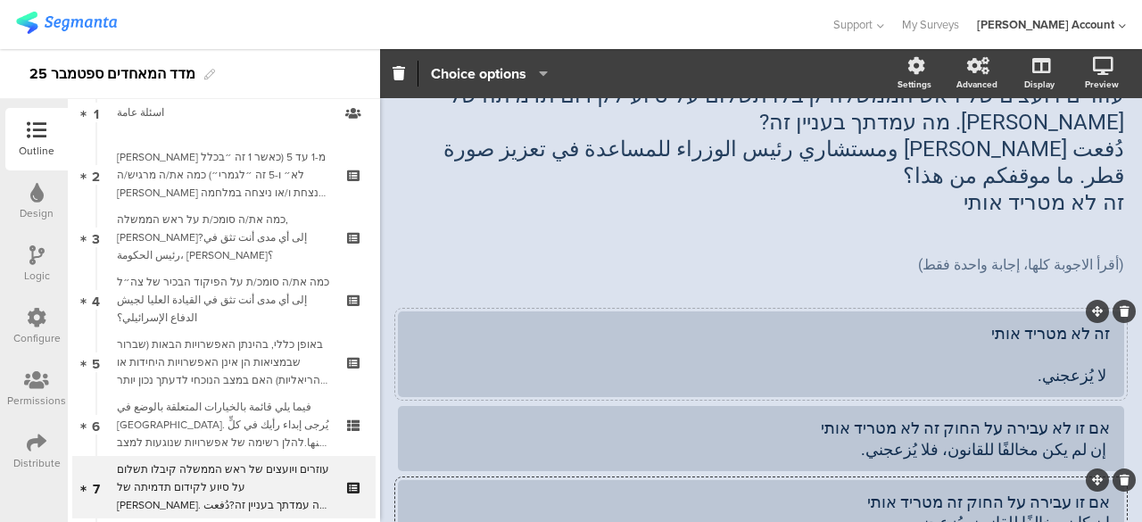
click at [1052, 323] on div "זה לא מטריד אותי لا يُزعجني." at bounding box center [760, 354] width 697 height 62
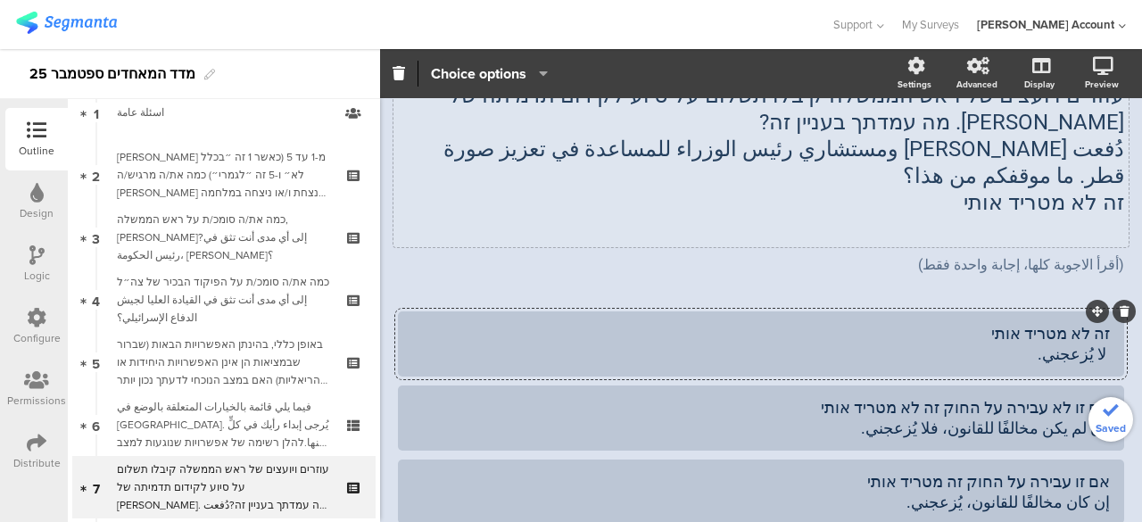
click at [1068, 179] on div "עוזרים ויועצים של ראש הממשלה קיבלו תשלום על סיוע לקידום תדמיתה של קטאר. מה עמדת…" at bounding box center [760, 162] width 735 height 169
click at [1068, 189] on p "זה לא מטריד אותי" at bounding box center [761, 202] width 726 height 27
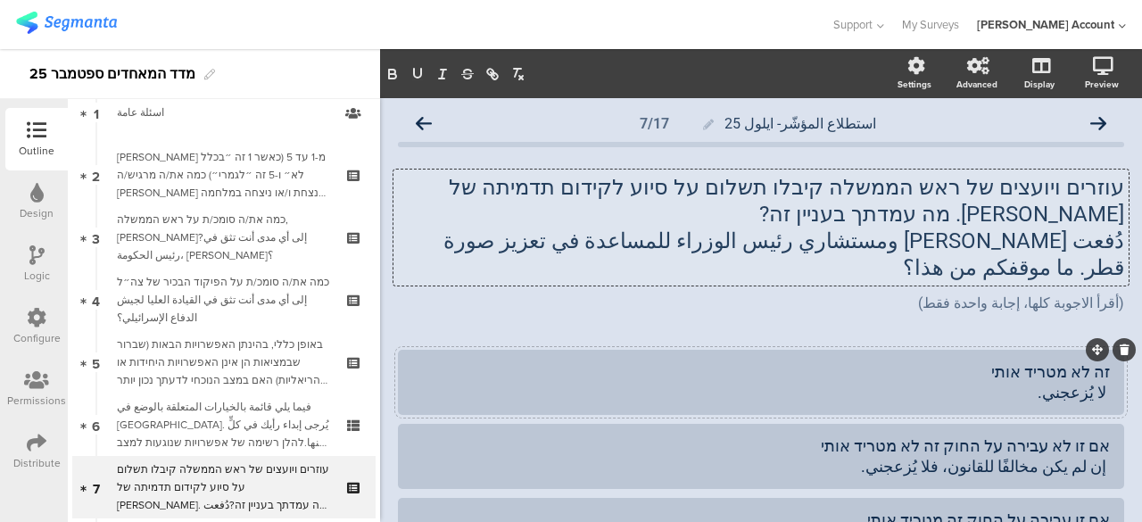
scroll to position [0, 0]
click at [425, 125] on icon at bounding box center [424, 125] width 16 height 16
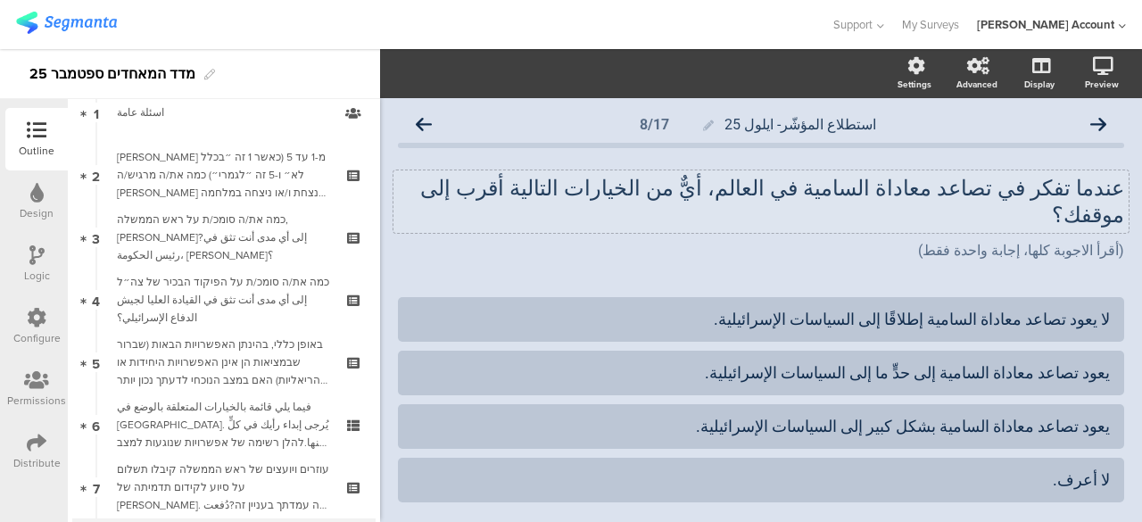
click at [1108, 188] on div "عندما تفكر في تصاعد معاداة السامية في العالم، أيٌّ من الخيارات التالية أقرب إلى…" at bounding box center [760, 201] width 735 height 62
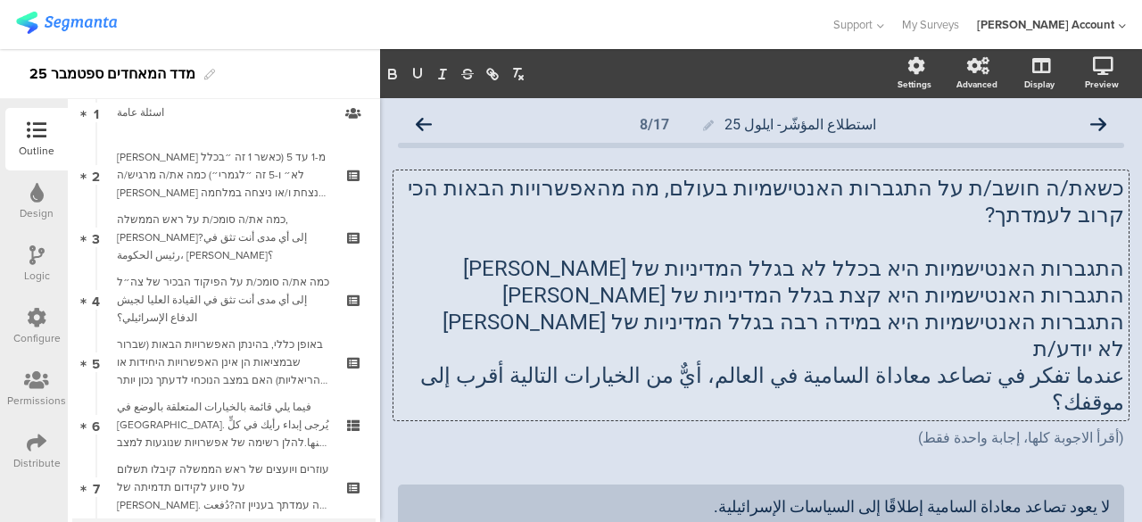
click at [1083, 255] on p "התגברות האנטישמיות היא בכלל לא בגלל המדיניות של ישראל" at bounding box center [761, 268] width 726 height 27
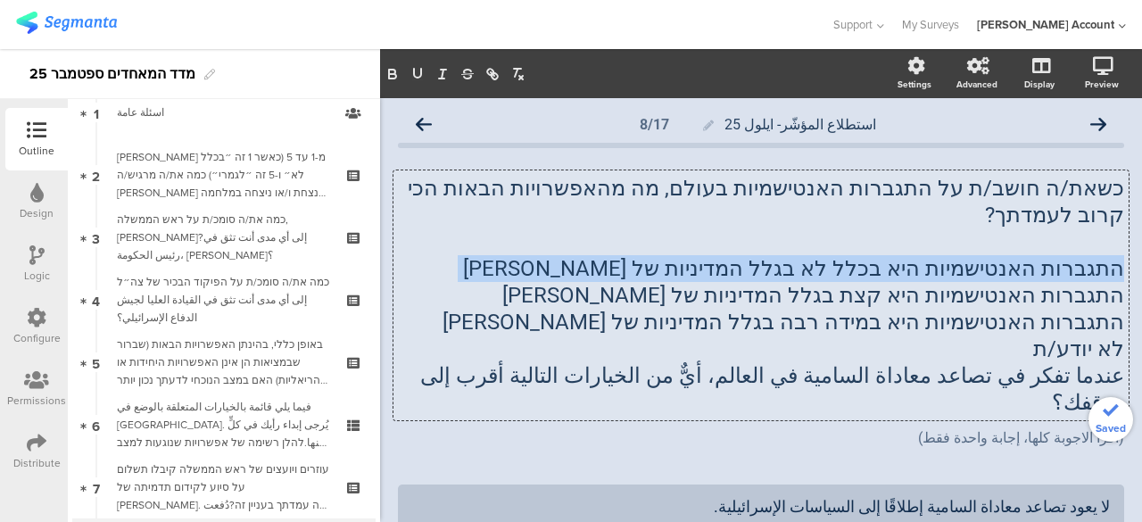
click at [1083, 255] on p "התגברות האנטישמיות היא בכלל לא בגלל המדיניות של ישראל" at bounding box center [761, 268] width 726 height 27
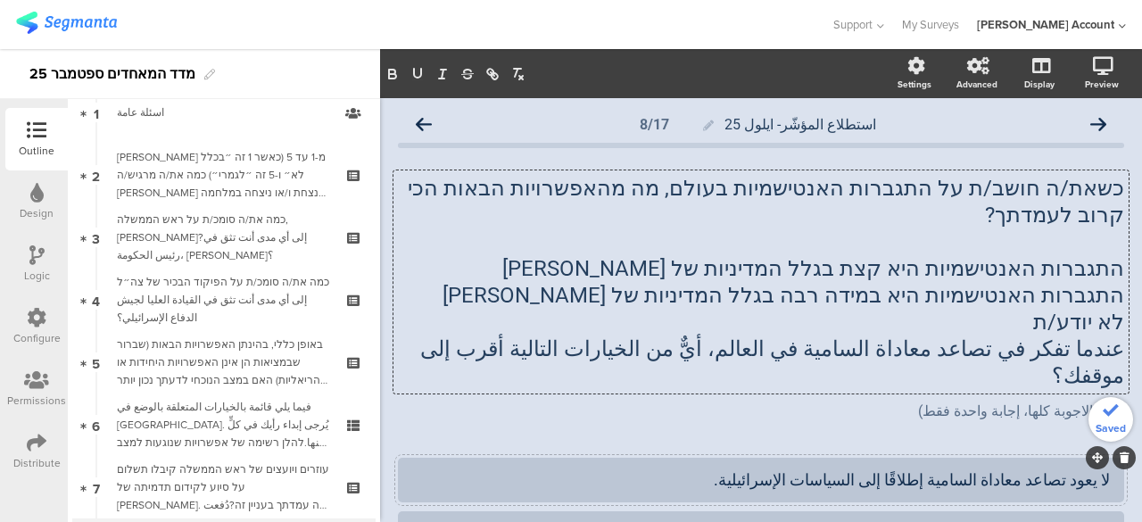
click at [1088, 469] on div "لا يعود تصاعد معاداة السامية إطلاقًا إلى السياسات الإسرائيلية." at bounding box center [760, 479] width 697 height 21
paste div
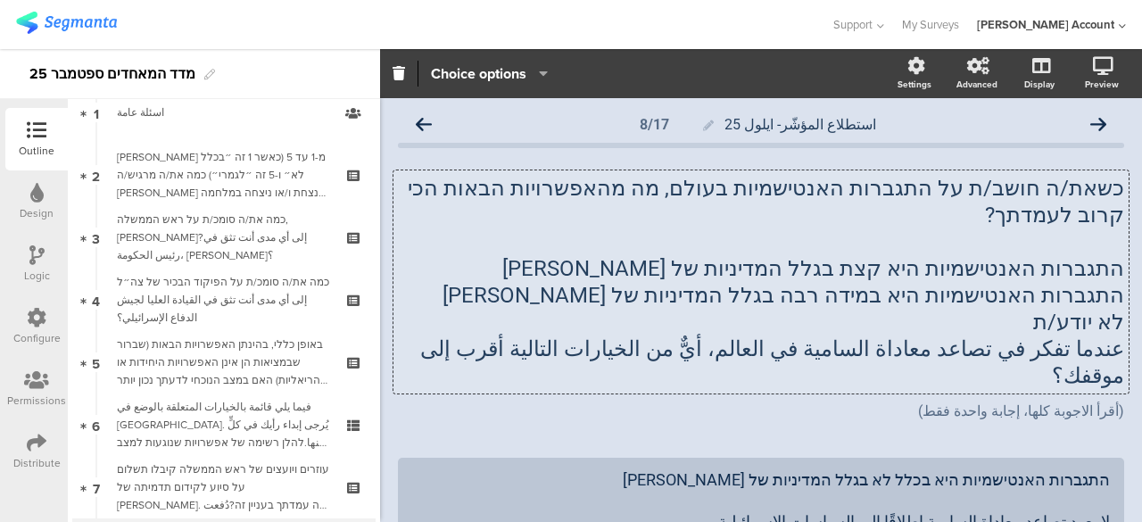
click at [1049, 242] on div "כשאת/ה חושב/ת על התגברות האנטישמיות בעולם, מה מהאפשרויות הבאות הכי קרוב לעמדתך?…" at bounding box center [760, 281] width 735 height 223
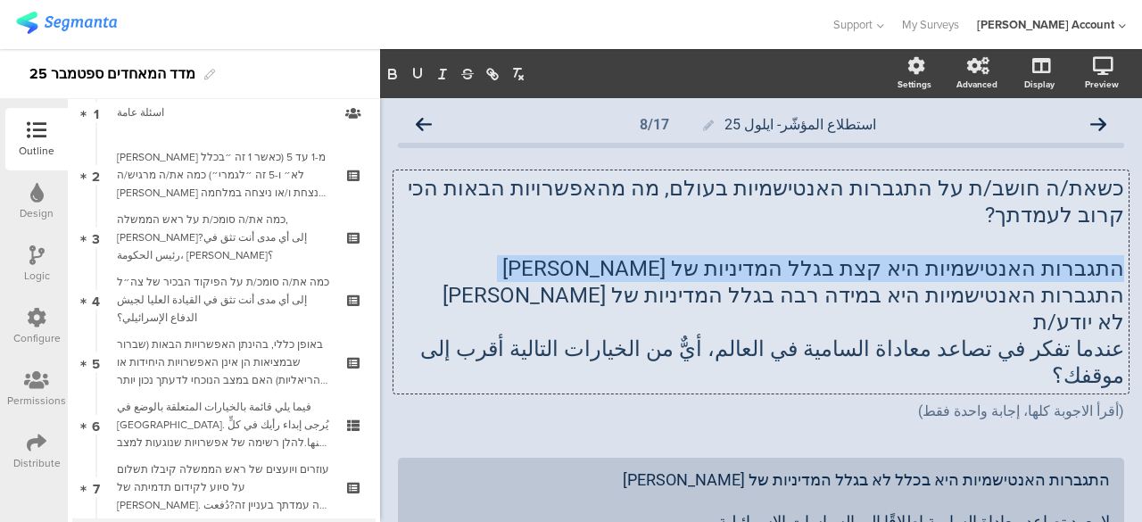
click at [1049, 255] on p "התגברות האנטישמיות היא קצת בגלל המדיניות של ישראל" at bounding box center [761, 268] width 726 height 27
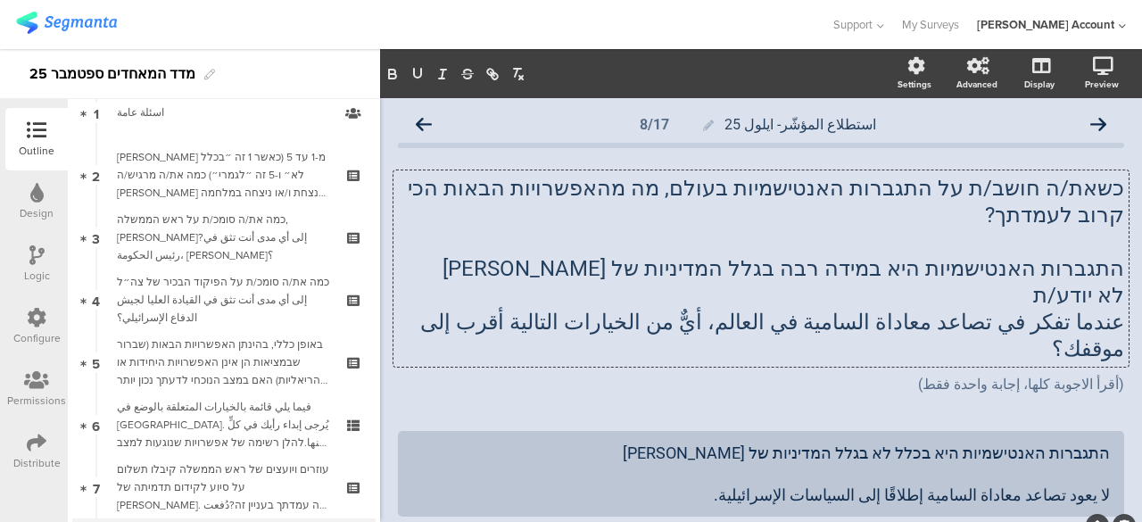
paste div
click at [1057, 242] on div "כשאת/ה חושב/ת על התגברות האנטישמיות בעולם, מה מהאפשרויות הבאות הכי קרוב לעמדתך?…" at bounding box center [760, 268] width 735 height 196
click at [1057, 256] on span "התגברות האנטישמיות היא במידה רבה בגלל המדיניות של ישראל" at bounding box center [782, 268] width 681 height 25
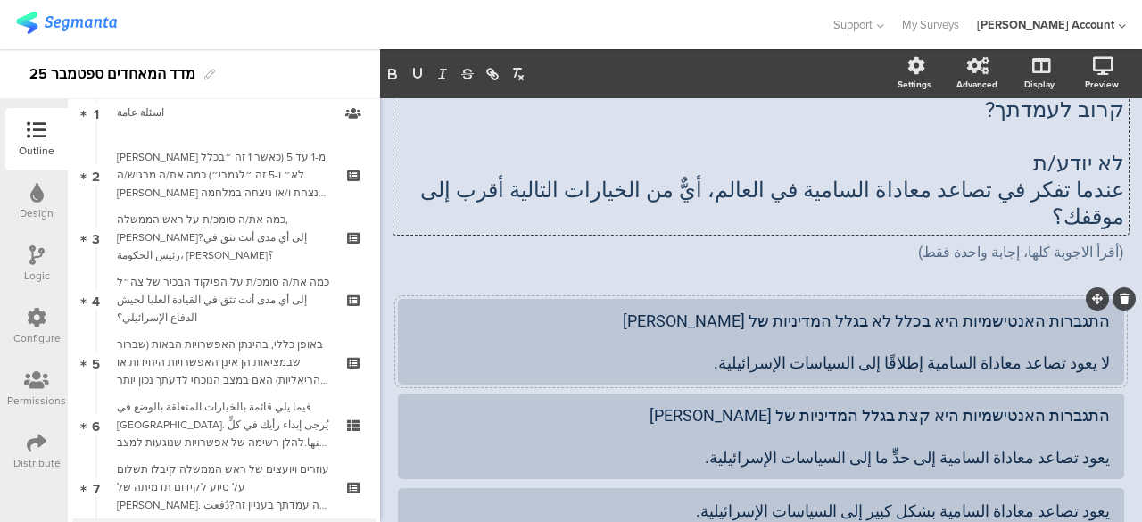
scroll to position [178, 0]
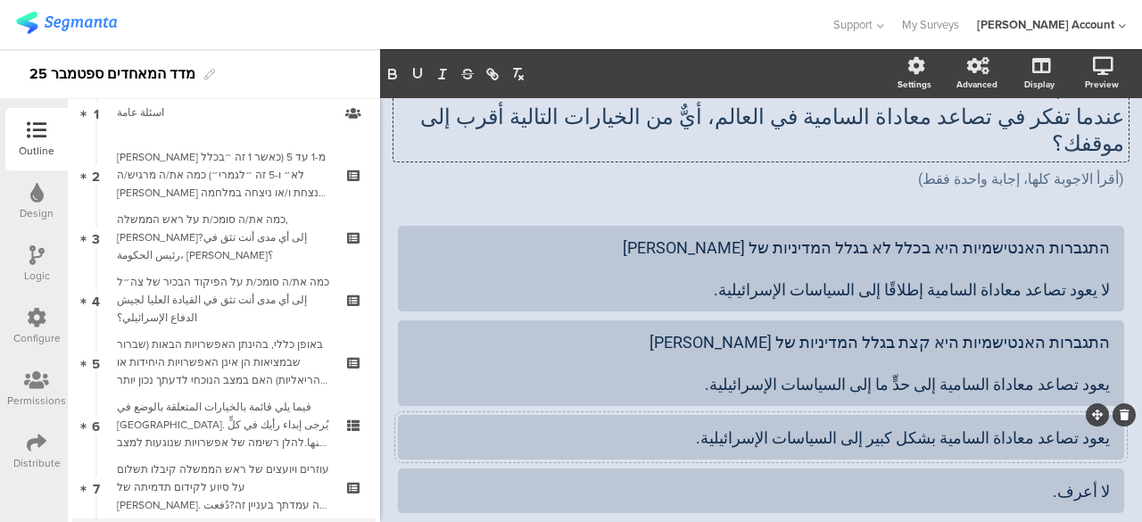
click at [1095, 415] on div at bounding box center [761, 437] width 726 height 45
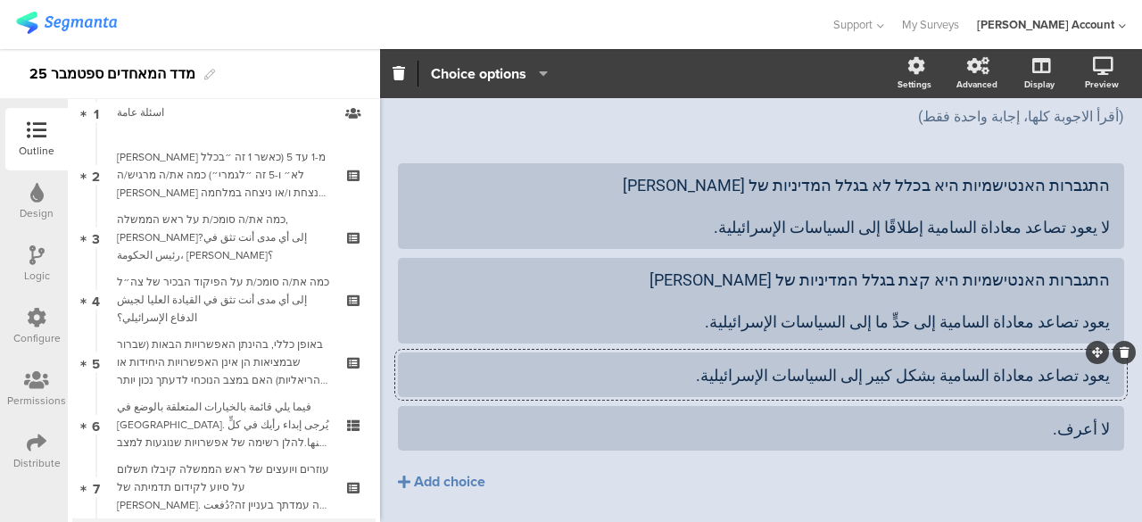
click at [1095, 365] on div "يعود تصاعد معاداة السامية بشكل كبير إلى السياسات الإسرائيلية." at bounding box center [760, 375] width 697 height 21
paste div
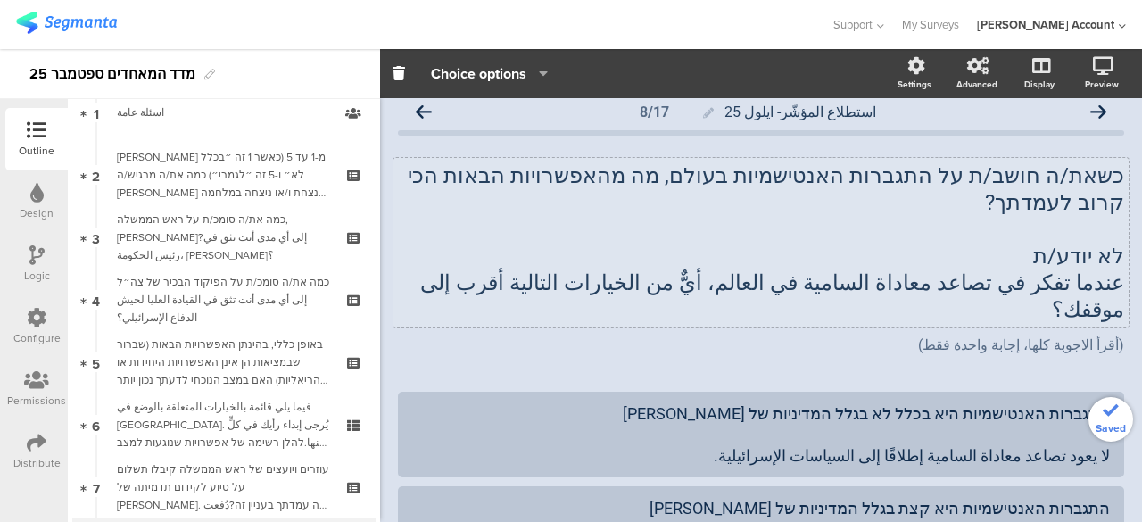
scroll to position [0, 0]
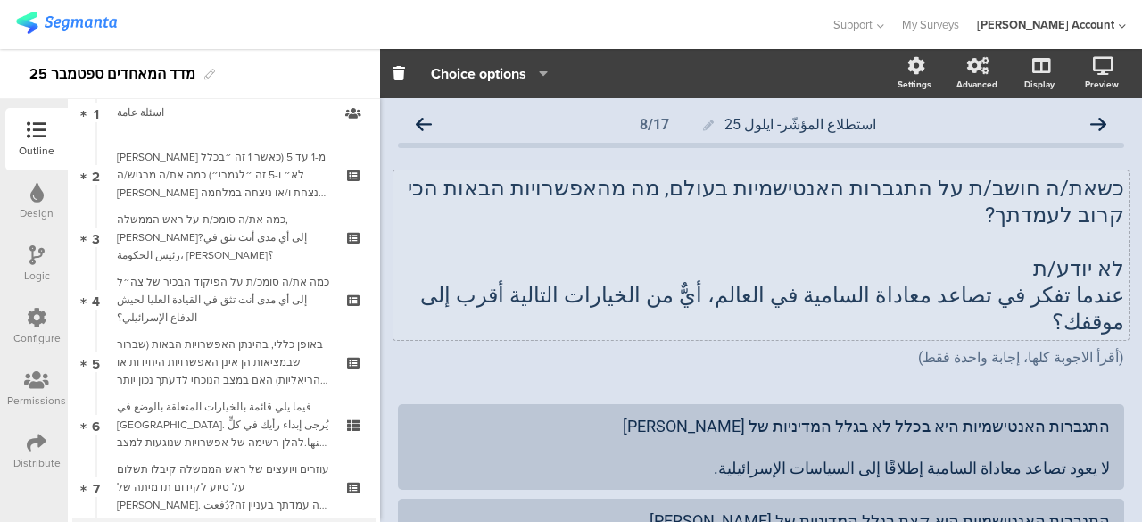
click at [1083, 242] on div "כשאת/ה חושב/ת על התגברות האנטישמיות בעולם, מה מהאפשרויות הבאות הכי קרוב לעמדתך?…" at bounding box center [760, 254] width 735 height 169
click at [1083, 256] on span "לא יודע/ת" at bounding box center [1078, 268] width 91 height 25
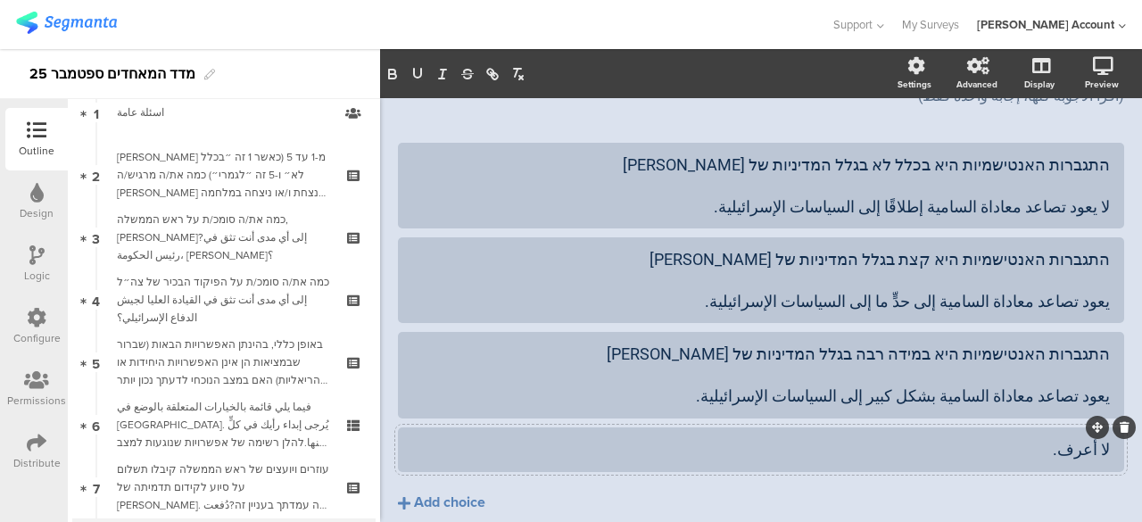
scroll to position [255, 0]
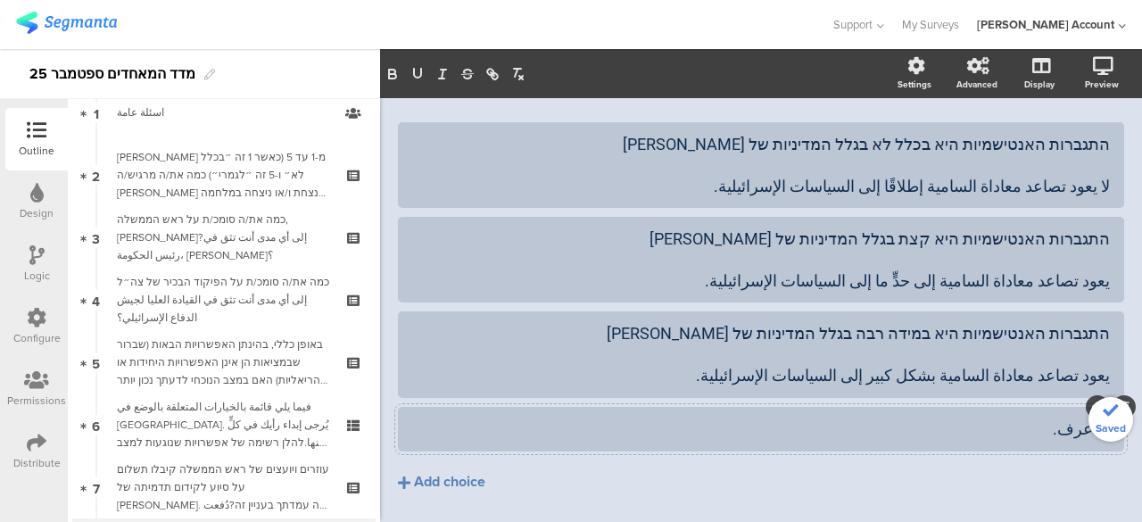
click at [1094, 418] on div "لا أعرف." at bounding box center [760, 428] width 697 height 21
paste div
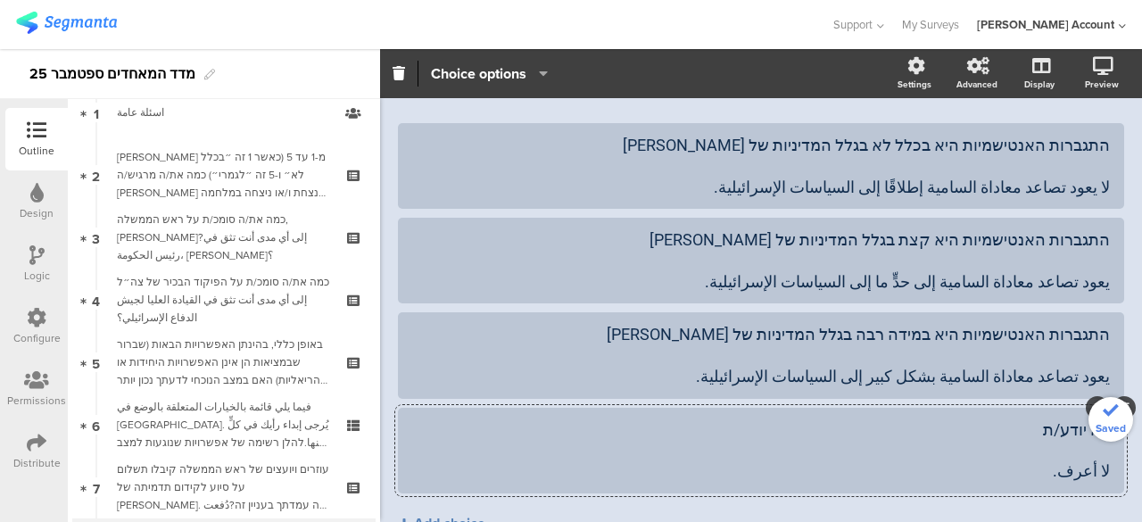
click at [1081, 419] on div "לא יודע/ת لا أعرف." at bounding box center [760, 450] width 697 height 62
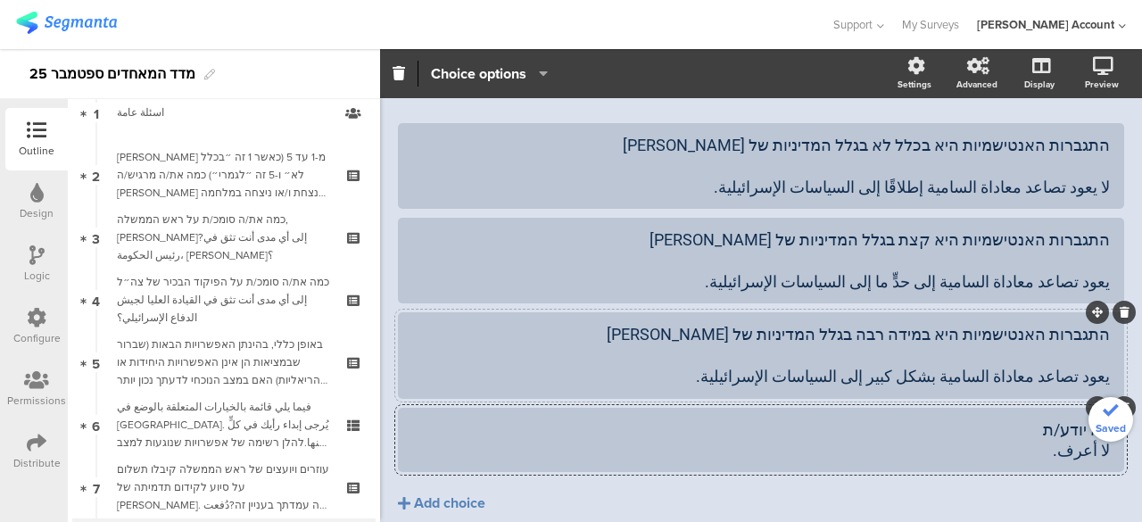
click at [1093, 324] on div "התגברות האנטישמיות היא במידה רבה בגלל המדיניות של ישראל يعود تصاعد معاداة السام…" at bounding box center [760, 355] width 697 height 62
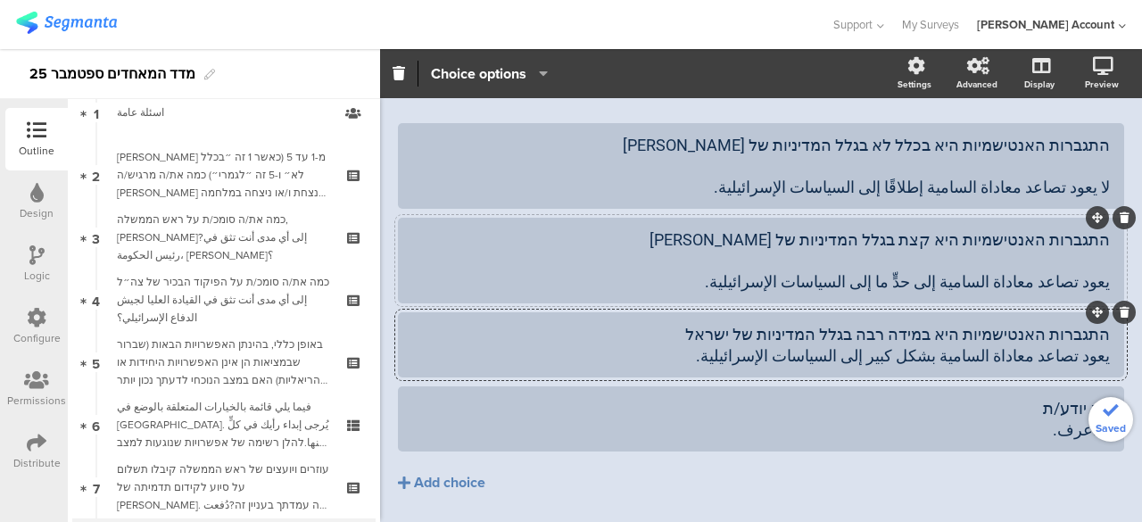
click at [1092, 229] on div "התגברות האנטישמיות היא קצת בגלל המדיניות של ישראל يعود تصاعد معاداة السامية إلى…" at bounding box center [760, 260] width 697 height 62
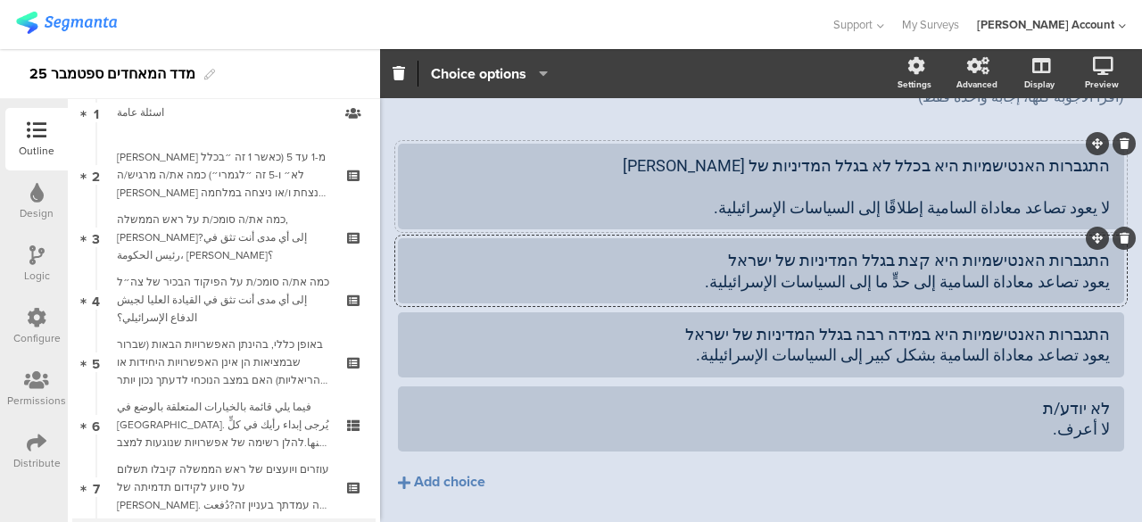
click at [1088, 155] on div "התגברות האנטישמיות היא בכלל לא בגלל המדיניות של ישראל لا يعود تصاعد معاداة السا…" at bounding box center [760, 186] width 697 height 62
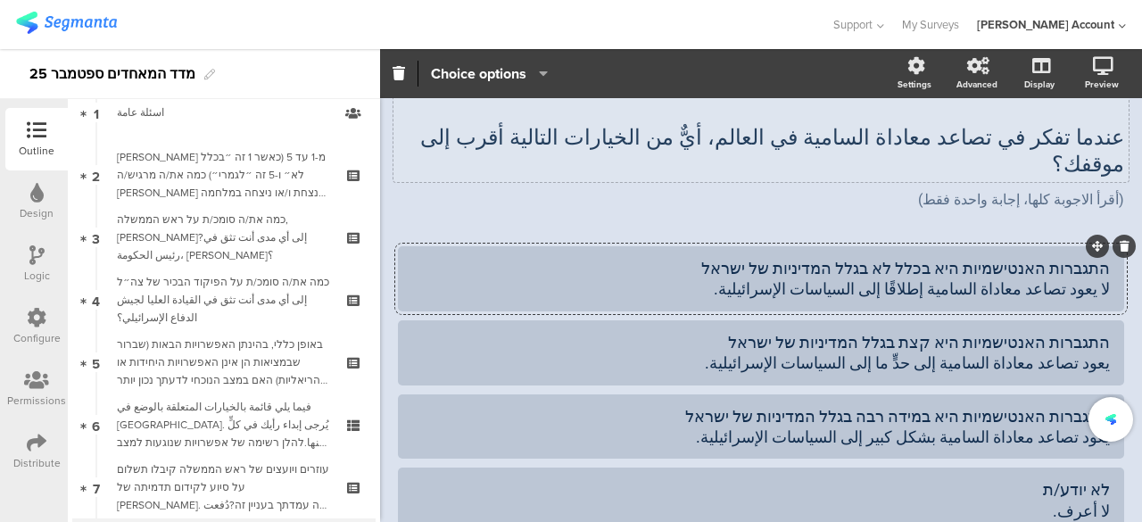
scroll to position [34, 0]
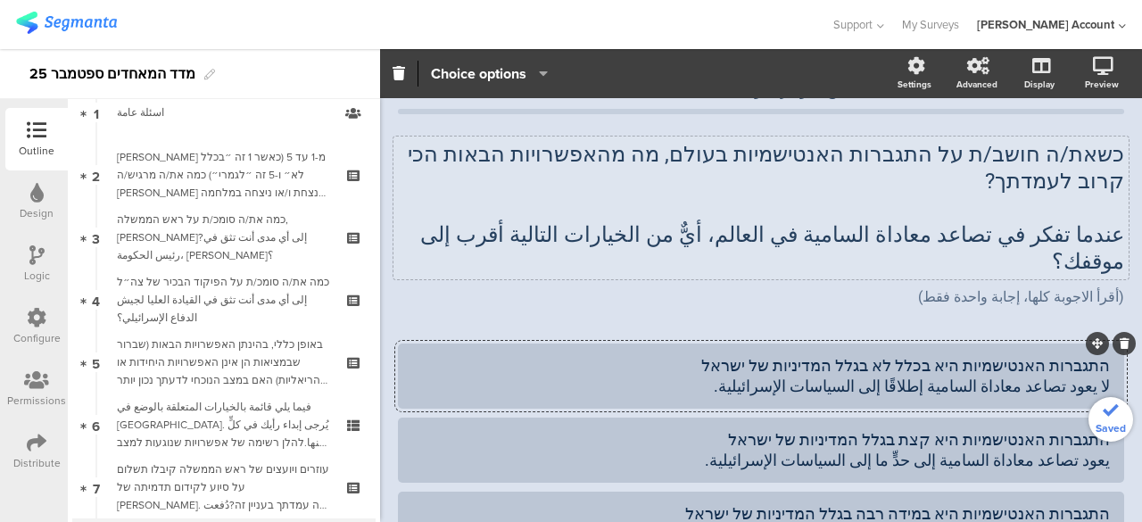
click at [1068, 187] on div "כשאת/ה חושב/ת על התגברות האנטישמיות בעולם, מה מהאפשרויות הבאות הכי קרוב לעמדתך?…" at bounding box center [760, 207] width 735 height 143
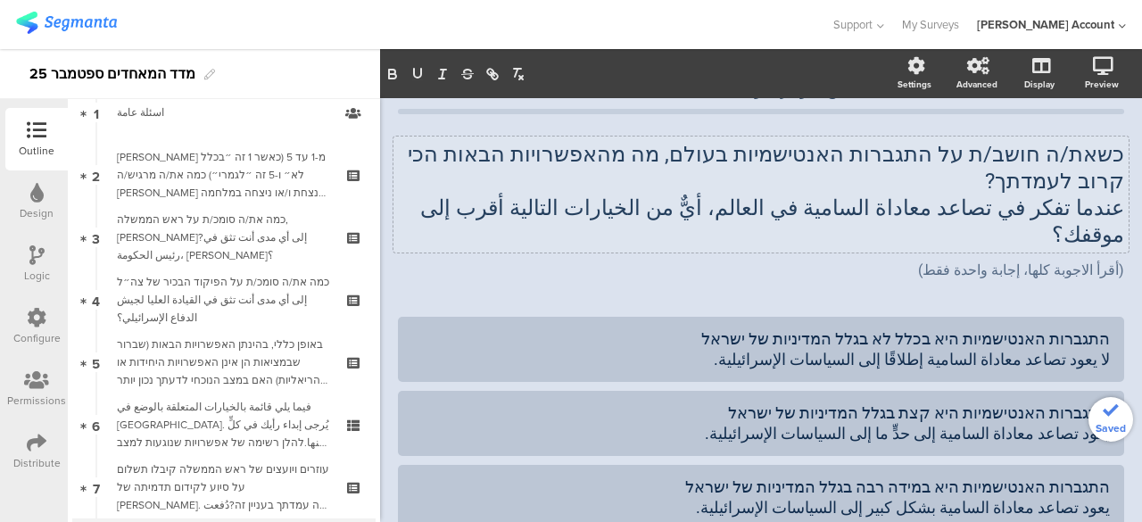
click at [554, 245] on div "استطلاع المؤشّر- ايلول 25 8/17 כשאת/ה חושב/ת על התגברות האנטישמיות בעולם, מה מה…" at bounding box center [761, 396] width 726 height 646
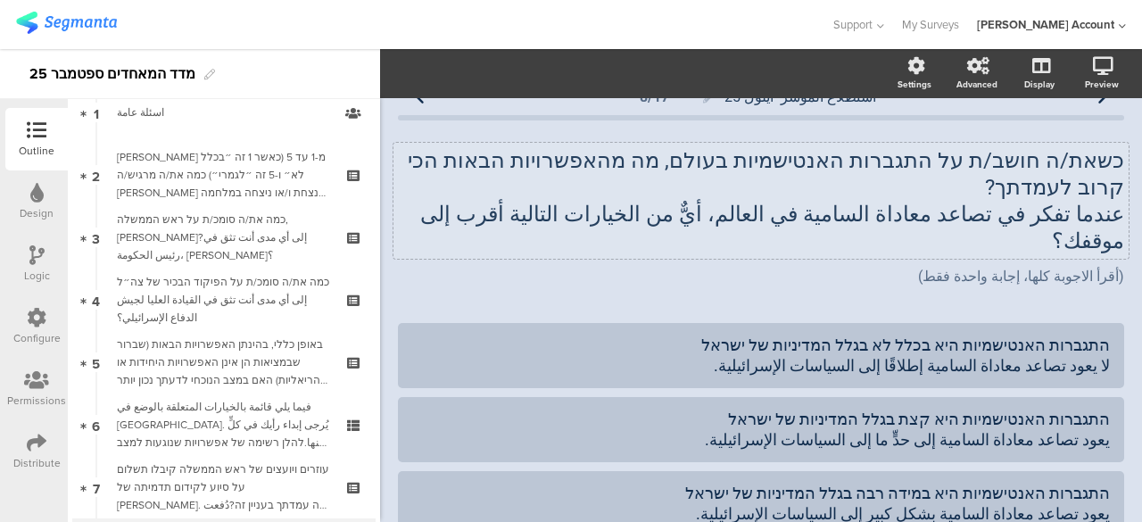
scroll to position [0, 0]
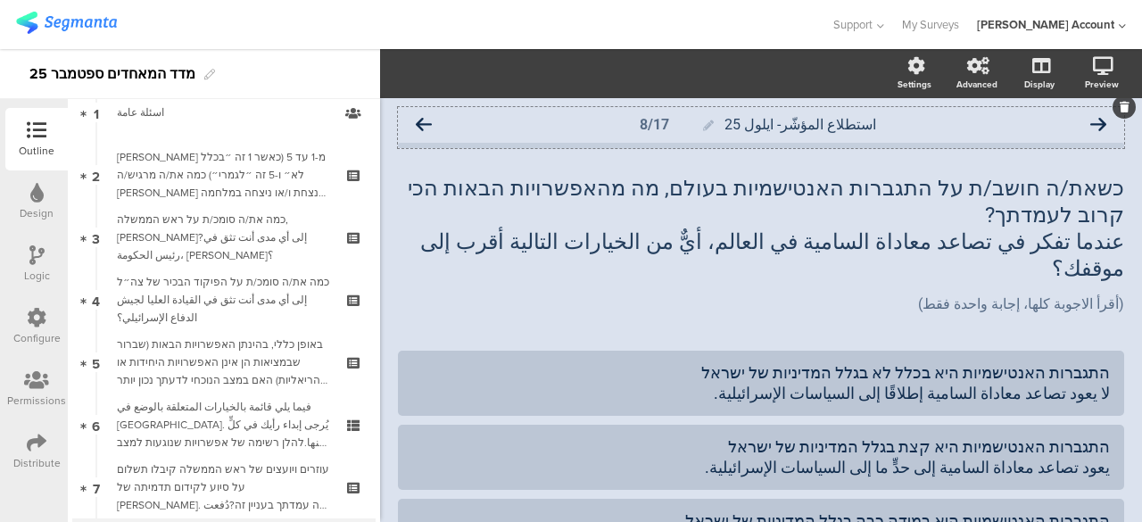
click at [427, 120] on icon at bounding box center [424, 125] width 16 height 16
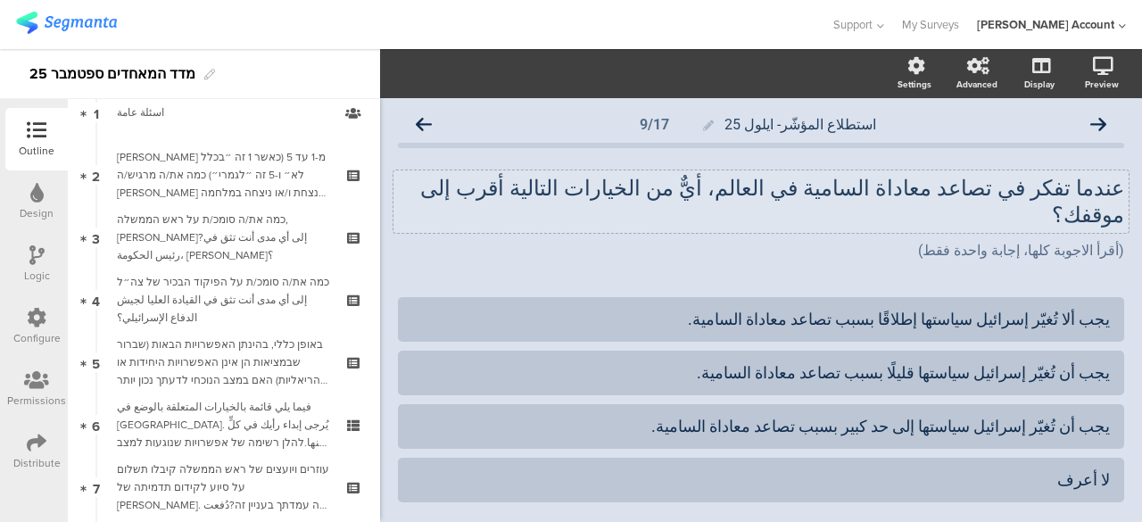
click at [1108, 190] on div "عندما تفكر في تصاعد معاداة السامية في العالم، أيٌّ من الخيارات التالية أقرب إلى…" at bounding box center [760, 201] width 735 height 62
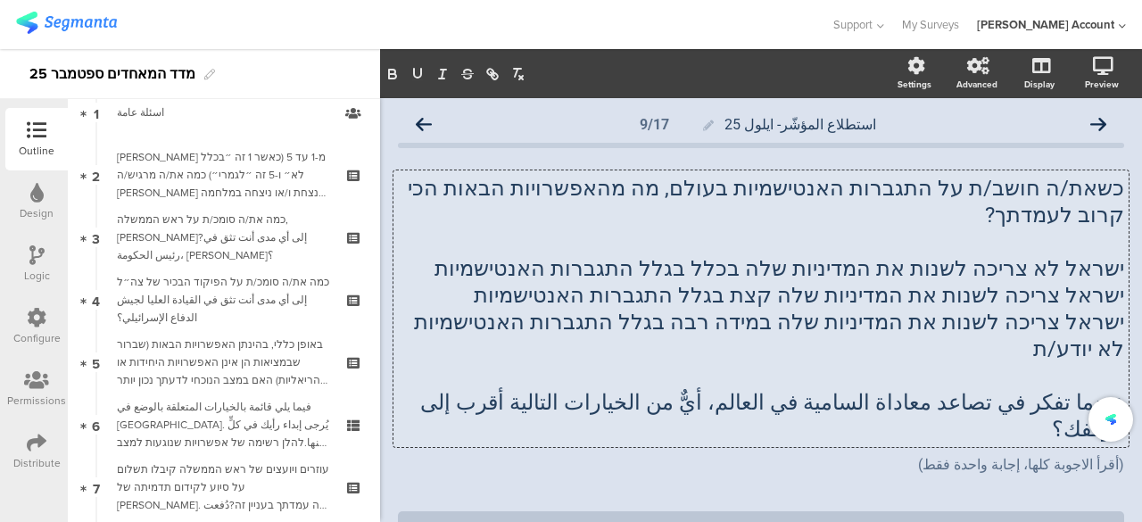
click at [1077, 255] on p "ישראל לא צריכה לשנות את המדיניות שלה בכלל בגלל התגברות האנטישמיות" at bounding box center [761, 268] width 726 height 27
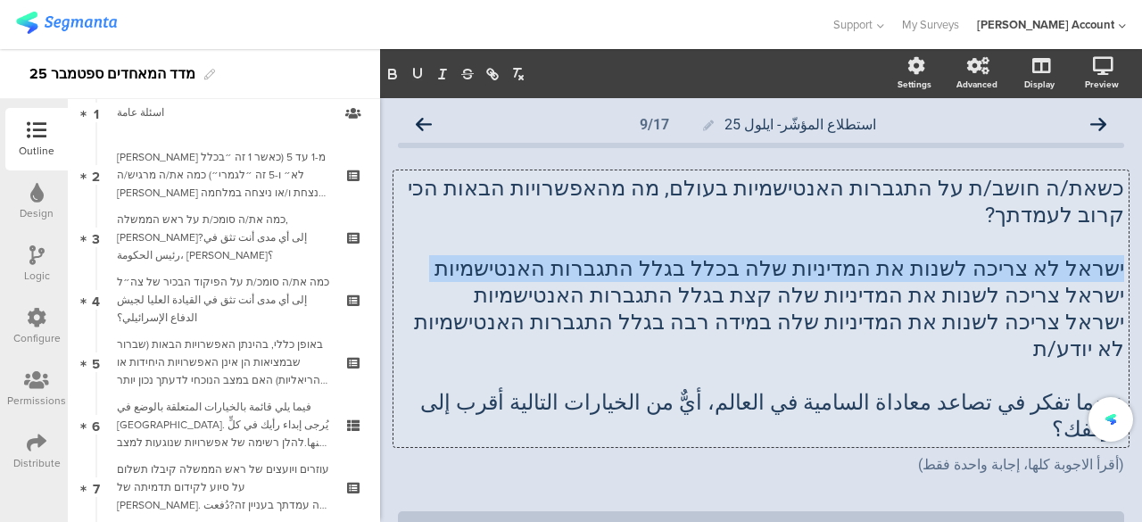
click at [1077, 255] on p "ישראל לא צריכה לשנות את המדיניות שלה בכלל בגלל התגברות האנטישמיות" at bounding box center [761, 268] width 726 height 27
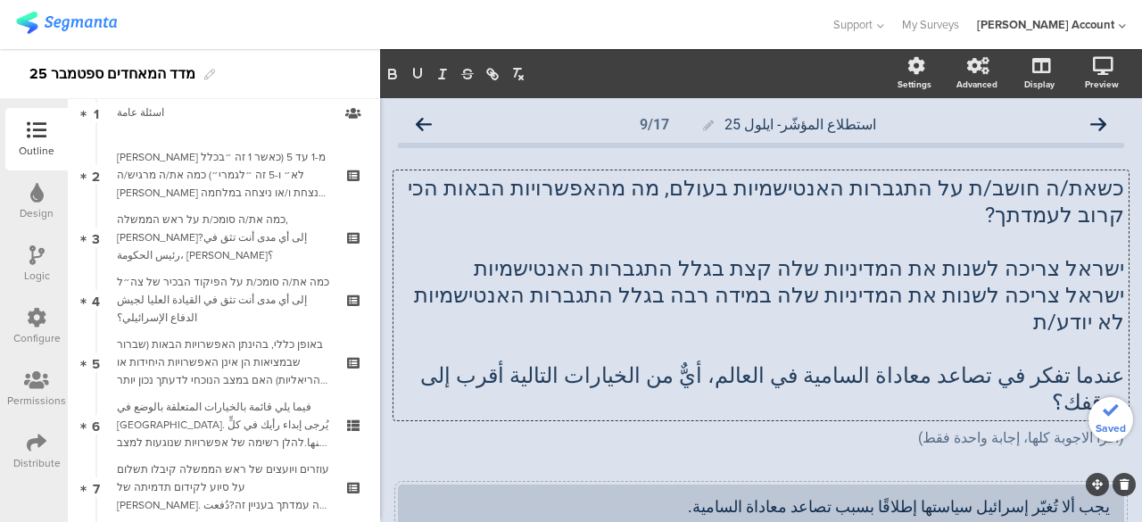
click at [1094, 496] on div "يجب ألا تُغيّر إسرائيل سياستها إطلاقًا بسبب تصاعد معاداة السامية." at bounding box center [760, 506] width 697 height 21
paste div
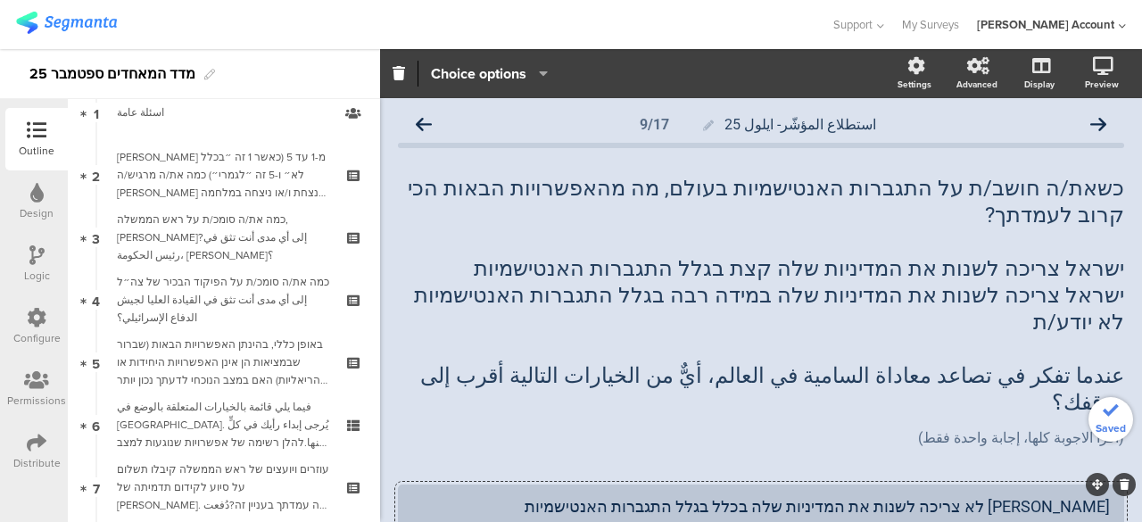
click at [1049, 243] on div "כשאת/ה חושב/ת על התגברות האנטישמיות בעולם, מה מהאפשרויות הבאות הכי קרוב לעמדתך?…" at bounding box center [760, 295] width 735 height 250
click at [1049, 256] on span "ישראל צריכה לשנות את המדיניות שלה קצת בגלל התגברות האנטישמיות" at bounding box center [799, 268] width 650 height 25
click at [1049, 255] on p "ישראל צריכה לשנות את המדיניות שלה קצת בגלל התגברות האנטישמיות" at bounding box center [761, 268] width 726 height 27
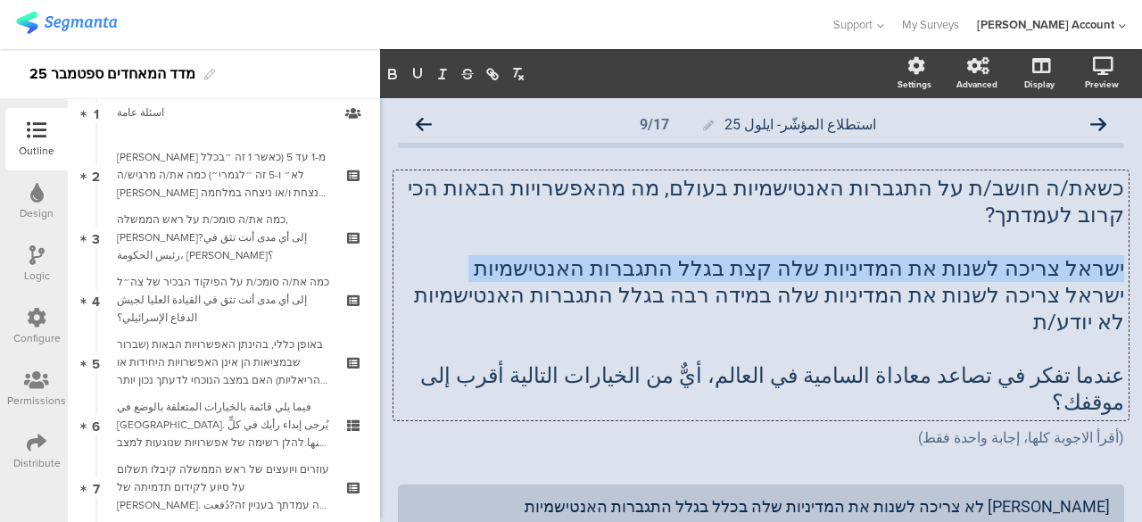
click at [1049, 255] on p "ישראל צריכה לשנות את המדיניות שלה קצת בגלל התגברות האנטישמיות" at bounding box center [761, 268] width 726 height 27
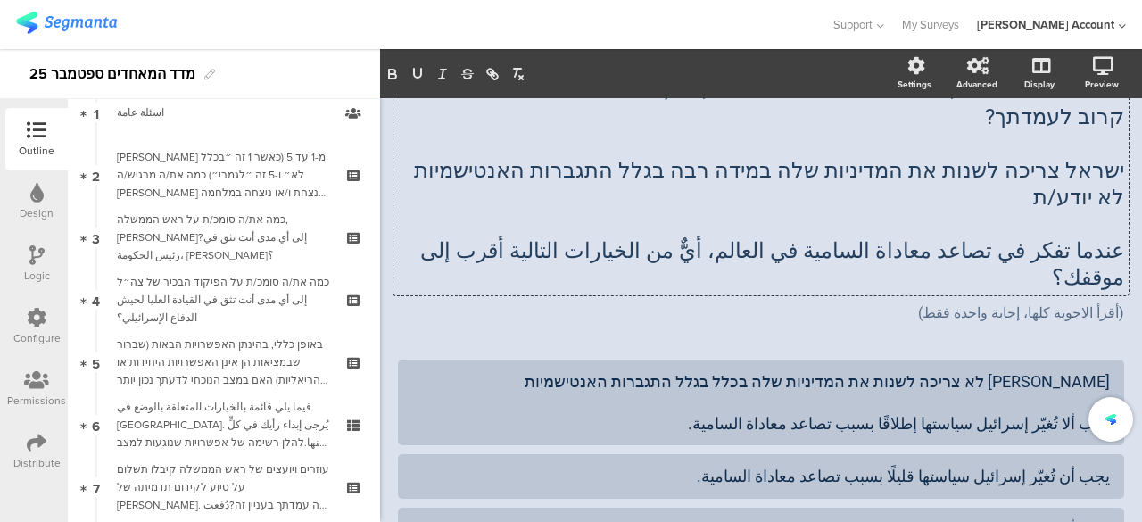
scroll to position [178, 0]
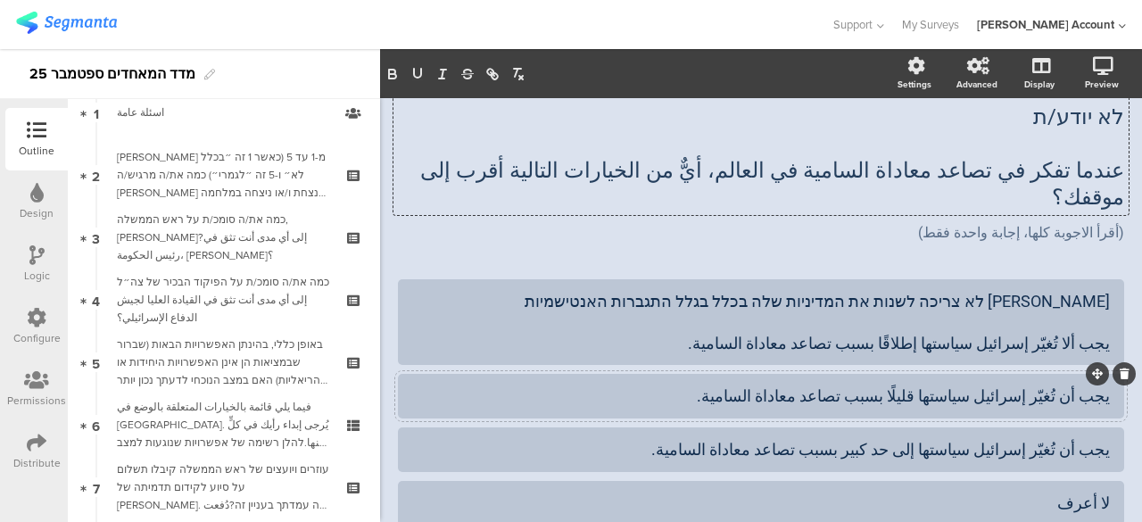
click at [1097, 374] on div at bounding box center [761, 396] width 726 height 45
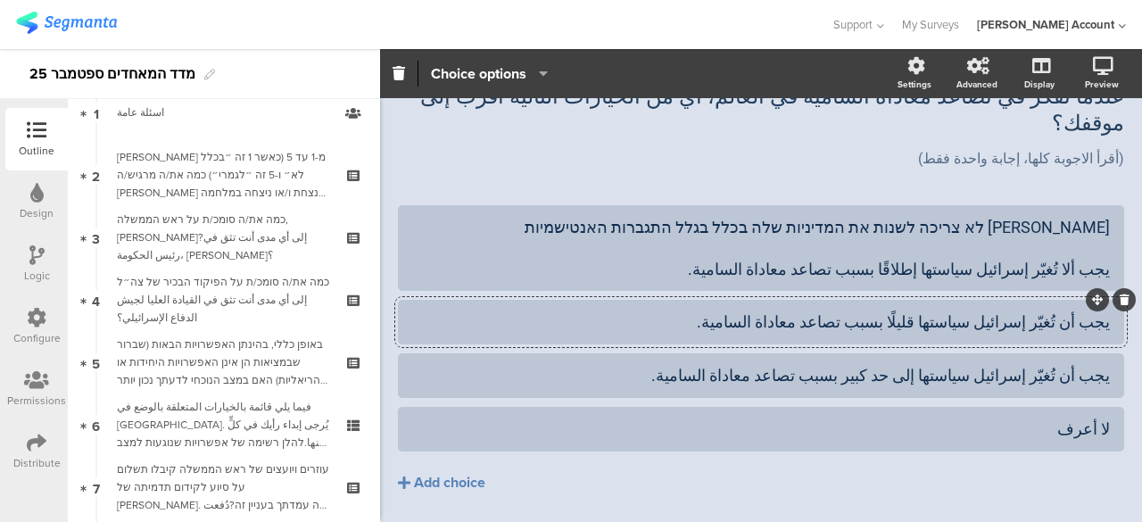
click at [1093, 311] on div "يجب أن تُغيّر إسرائيل سياستها قليلًا بسبب تصاعد معاداة السامية." at bounding box center [760, 321] width 697 height 21
paste div
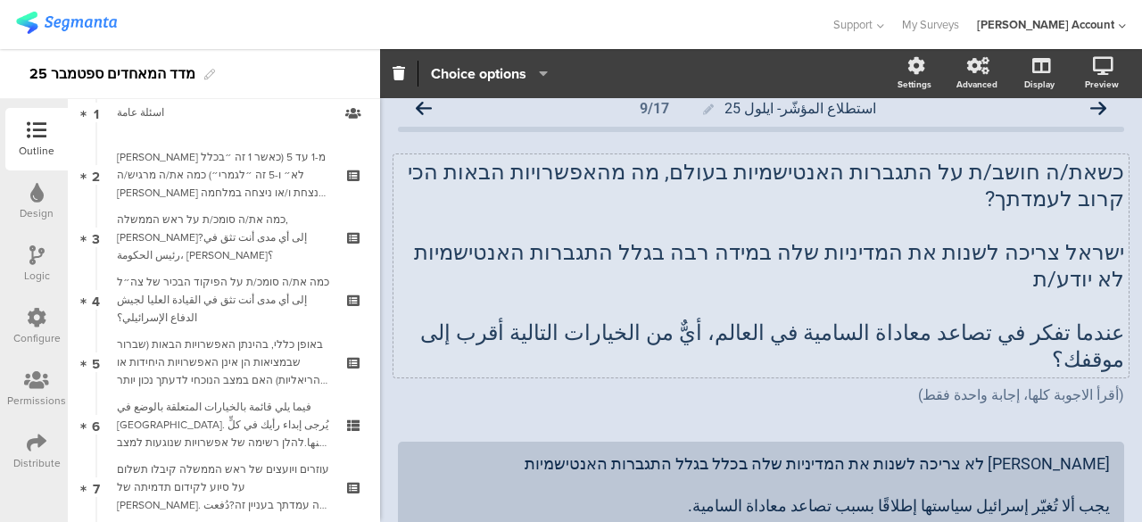
scroll to position [0, 0]
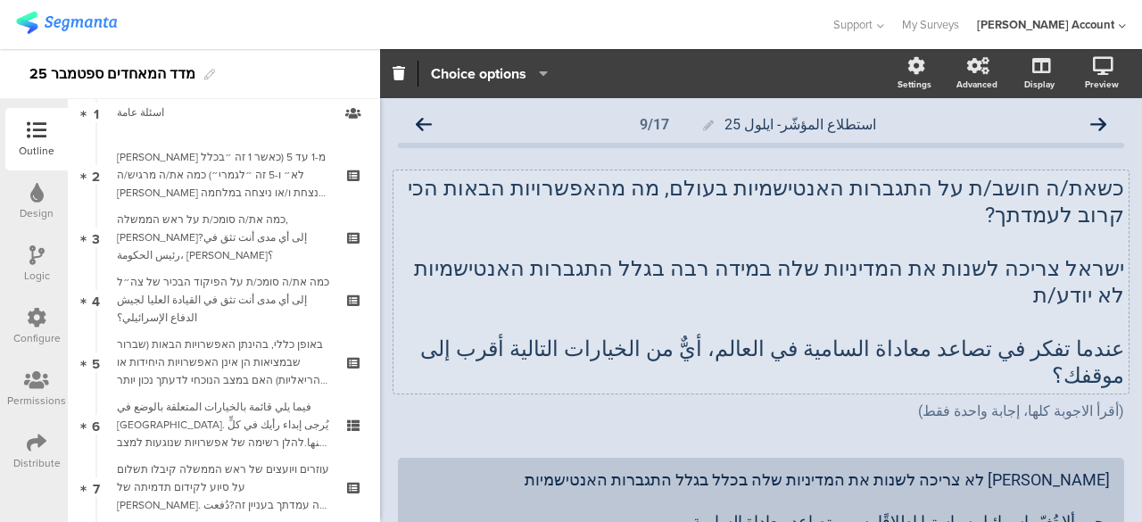
click at [1044, 244] on div "כשאת/ה חושב/ת על התגברות האנטישמיות בעולם, מה מהאפשרויות הבאות הכי קרוב לעמדתך?…" at bounding box center [760, 281] width 735 height 223
click at [1044, 256] on span "ישראל צריכה לשנות את המדיניות שלה במידה רבה בגלל התגברות האנטישמיות" at bounding box center [769, 268] width 710 height 25
click at [1044, 255] on p "ישראל צריכה לשנות את המדיניות שלה במידה רבה בגלל התגברות האנטישמיות" at bounding box center [761, 268] width 726 height 27
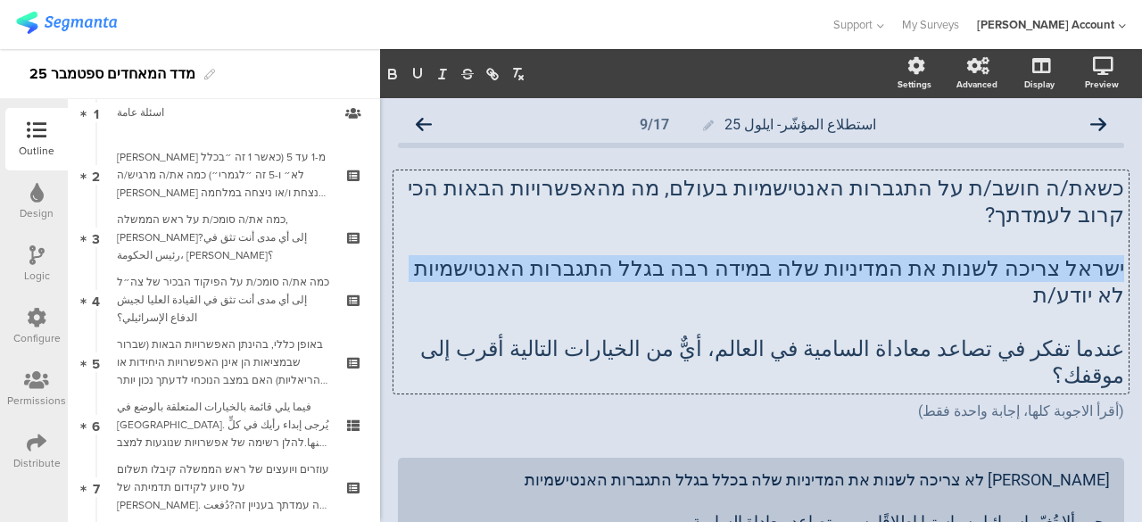
click at [1044, 255] on p "ישראל צריכה לשנות את המדיניות שלה במידה רבה בגלל התגברות האנטישמיות" at bounding box center [761, 268] width 726 height 27
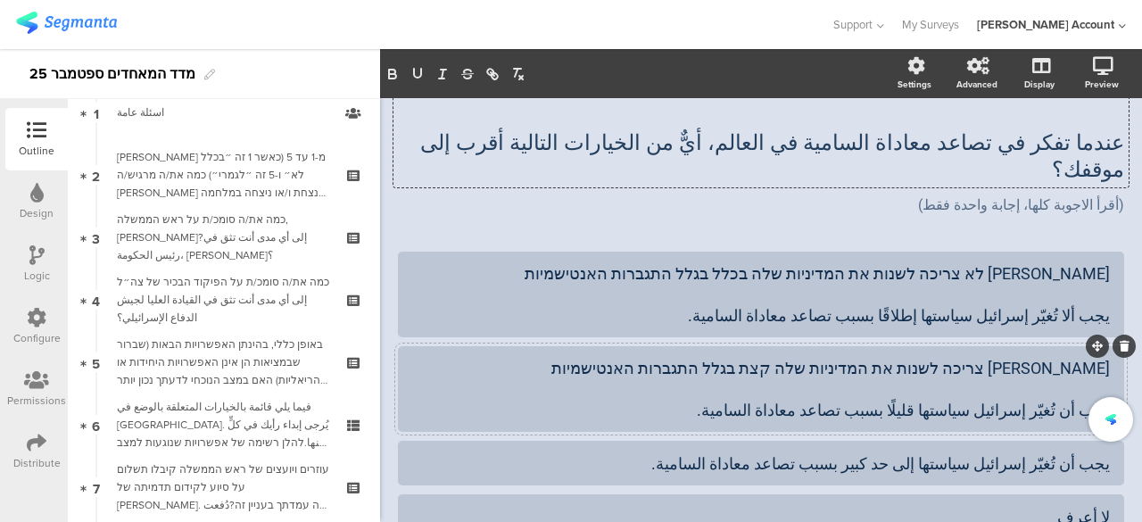
scroll to position [178, 0]
click at [1096, 441] on div at bounding box center [761, 463] width 726 height 45
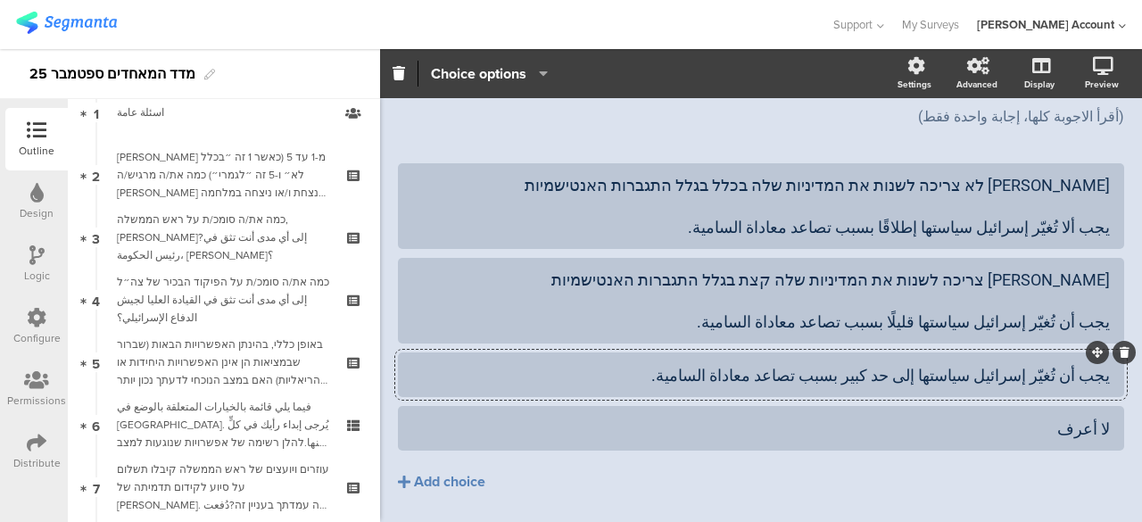
click at [1093, 365] on div "يجب أن تُغيّر إسرائيل سياستها إلى حد كبير بسبب تصاعد معاداة السامية." at bounding box center [760, 375] width 697 height 21
paste div
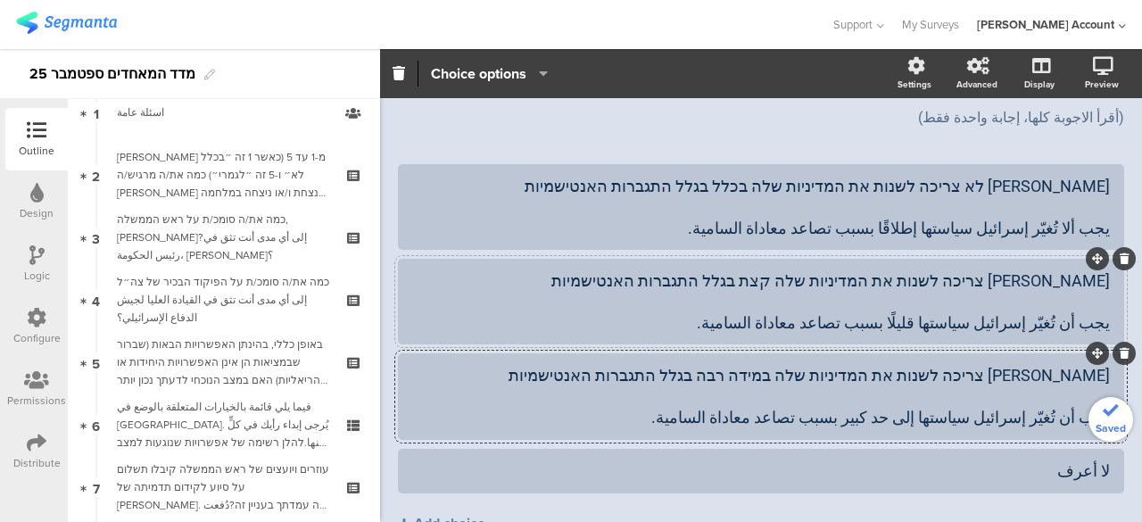
scroll to position [88, 0]
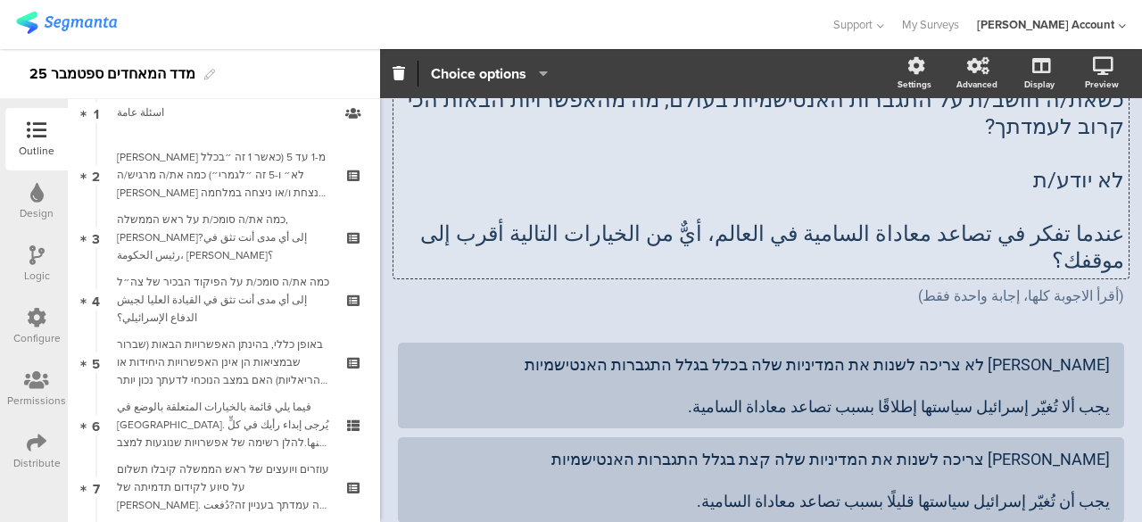
click at [1083, 161] on div "כשאת/ה חושב/ת על התגברות האנטישמיות בעולם, מה מהאפשרויות הבאות הכי קרוב לעמדתך?…" at bounding box center [760, 180] width 735 height 196
click at [1083, 168] on span "לא יודע/ת" at bounding box center [1078, 180] width 91 height 25
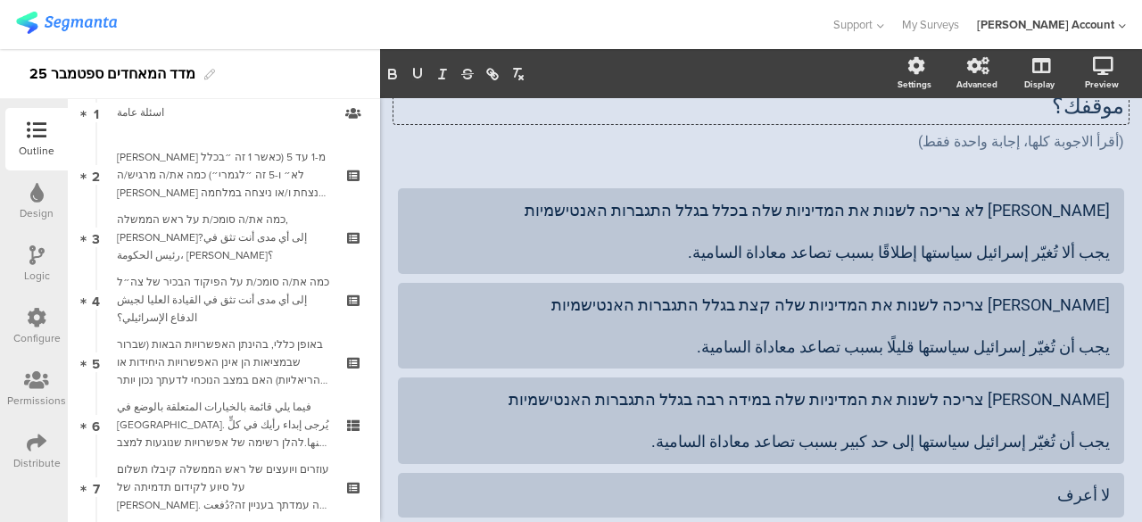
scroll to position [282, 0]
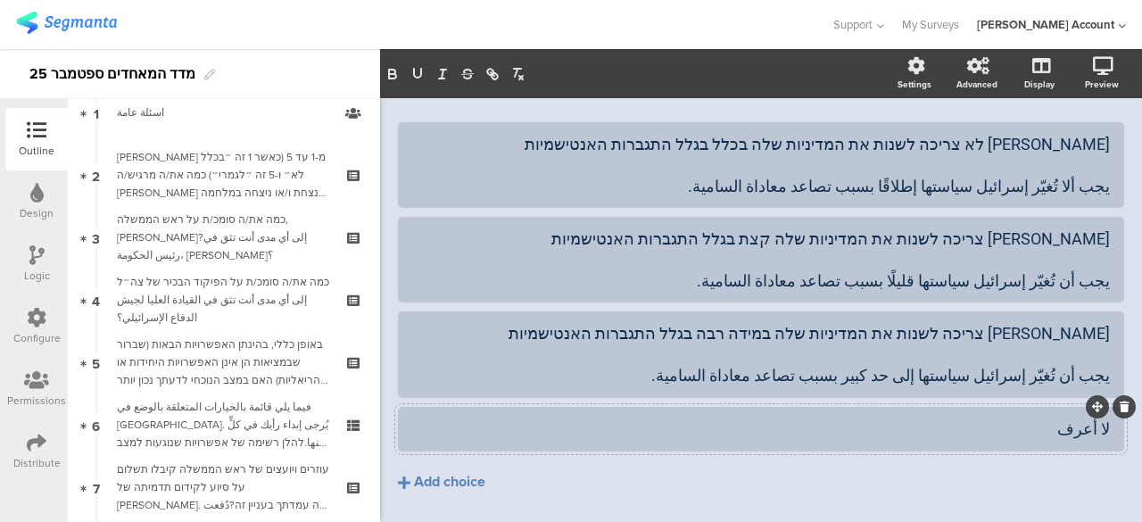
click at [1092, 418] on div "لا أعرف" at bounding box center [760, 428] width 697 height 21
click at [1093, 418] on div "لا أعرف" at bounding box center [760, 428] width 697 height 21
paste div
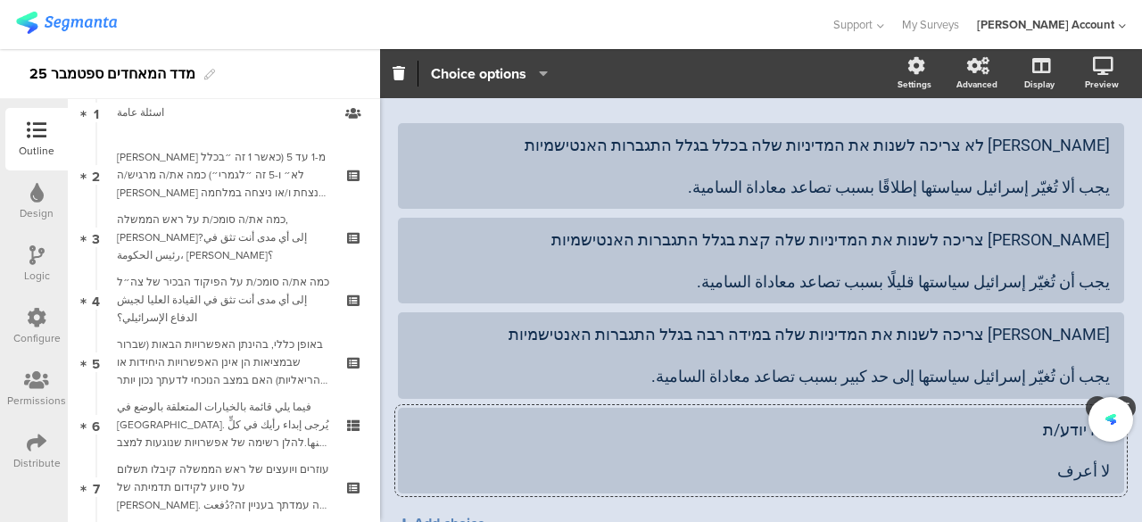
click at [1085, 419] on div "לא יודע/ת لا أعرف" at bounding box center [760, 450] width 697 height 62
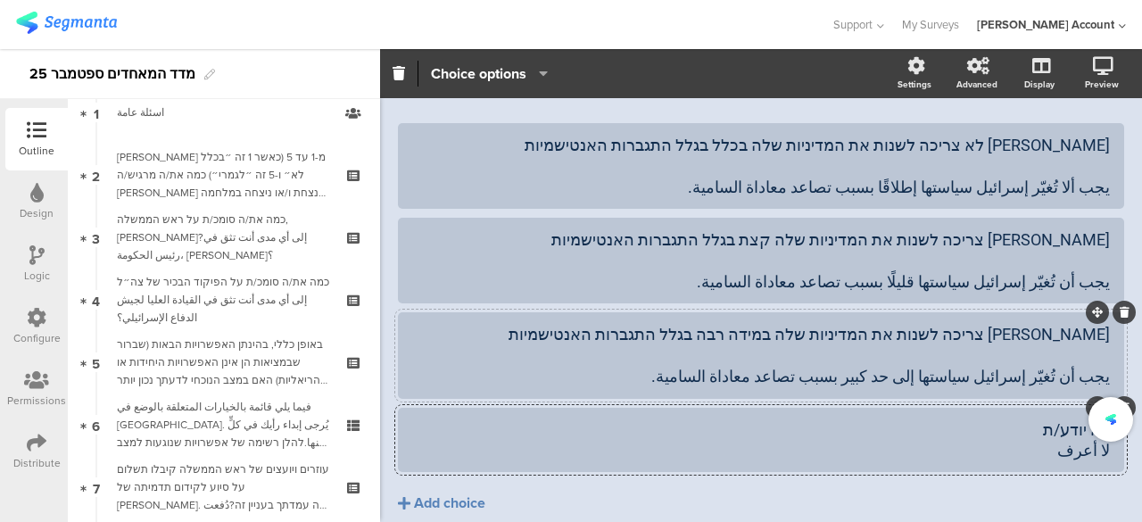
click at [1090, 324] on div "ישראל צריכה לשנות את המדיניות שלה במידה רבה בגלל התגברות האנטישמיות يجب أن تُغي…" at bounding box center [760, 355] width 697 height 62
click at [1083, 324] on div "ישראל צריכה לשנות את המדיניות שלה במידה רבה בגלל התגברות האנטישמיות גجب أن تُغي…" at bounding box center [760, 355] width 697 height 62
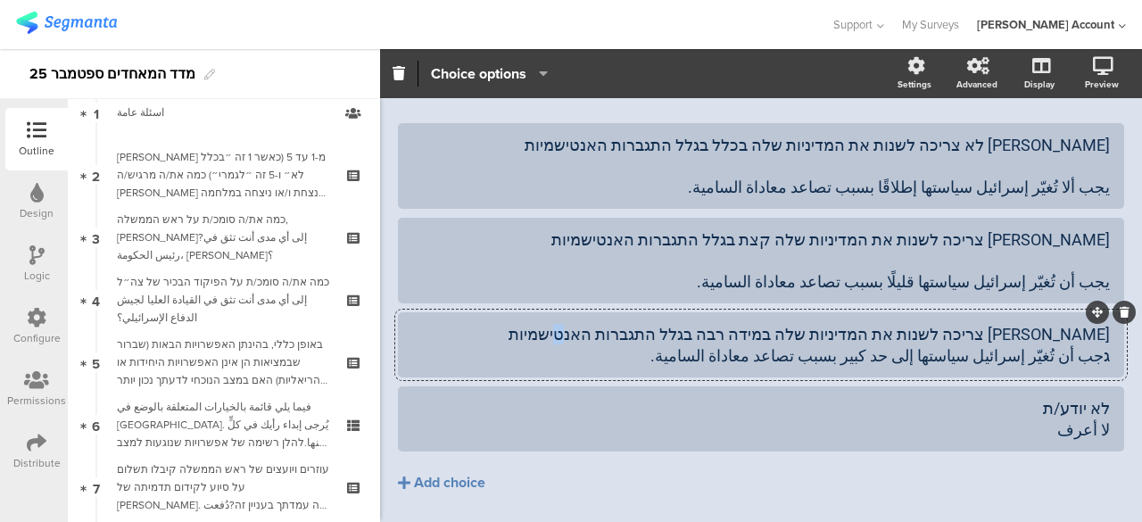
click at [1090, 324] on div "ישראל צריכה לשנות את המדיניות שלה במידה רבה בגלל התגברות האנטישמיות גجب أن تُغي…" at bounding box center [760, 345] width 697 height 42
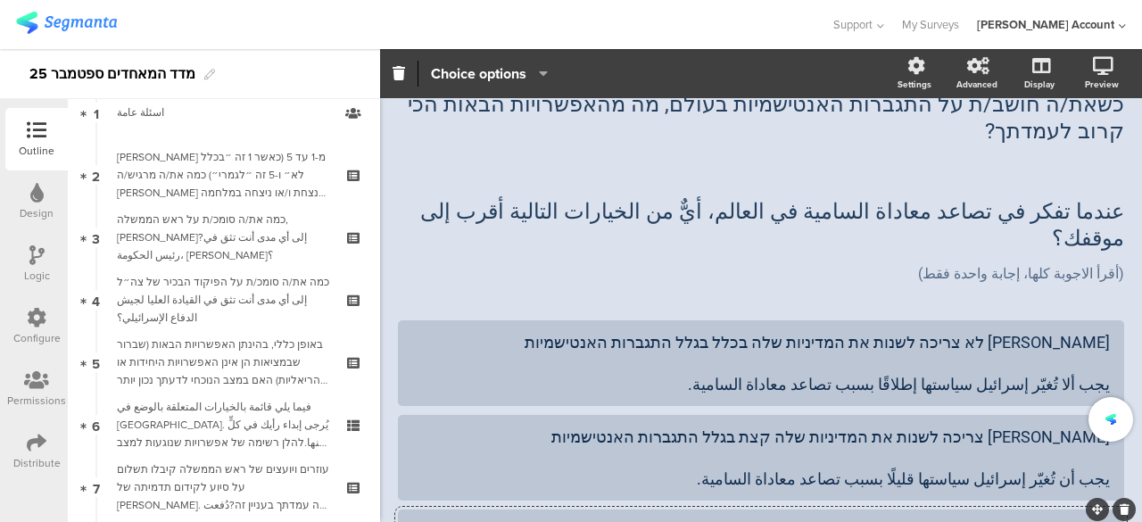
scroll to position [13, 0]
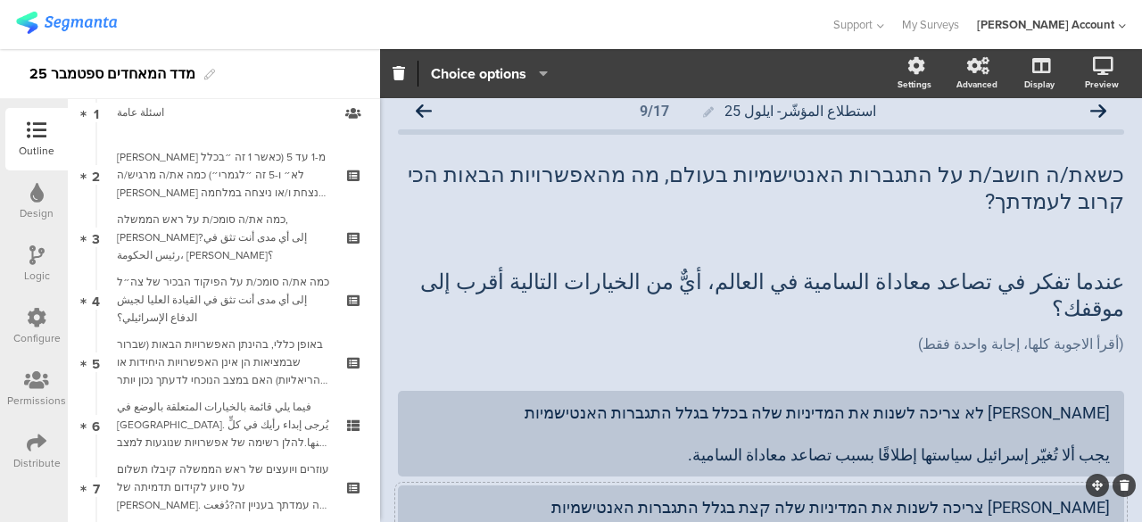
click at [1074, 497] on div "ישראל צריכה לשנות את המדיניות שלה קצת בגלל התגברות האנטישמיות يجب أن تُغيّر إسر…" at bounding box center [760, 528] width 697 height 62
click at [1078, 402] on div "ישראל לא צריכה לשנות את המדיניות שלה בכלל בגלל התגברות האנטישמיות يجب ألا تُغيّ…" at bounding box center [760, 433] width 697 height 62
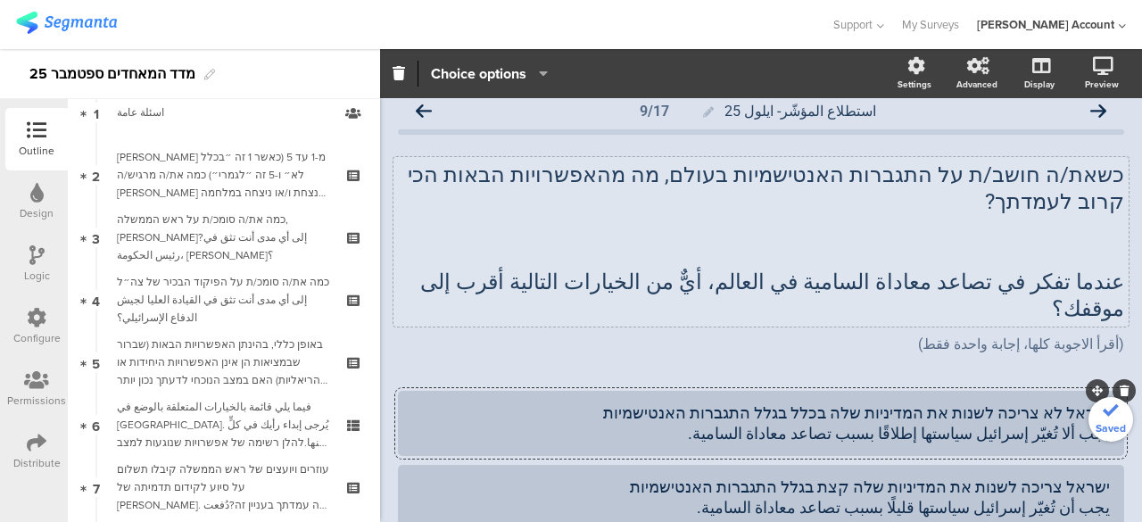
click at [1044, 217] on div "כשאת/ה חושב/ת על התגברות האנטישמיות בעולם, מה מהאפשרויות הבאות הכי קרוב לעמדתך?…" at bounding box center [760, 241] width 735 height 169
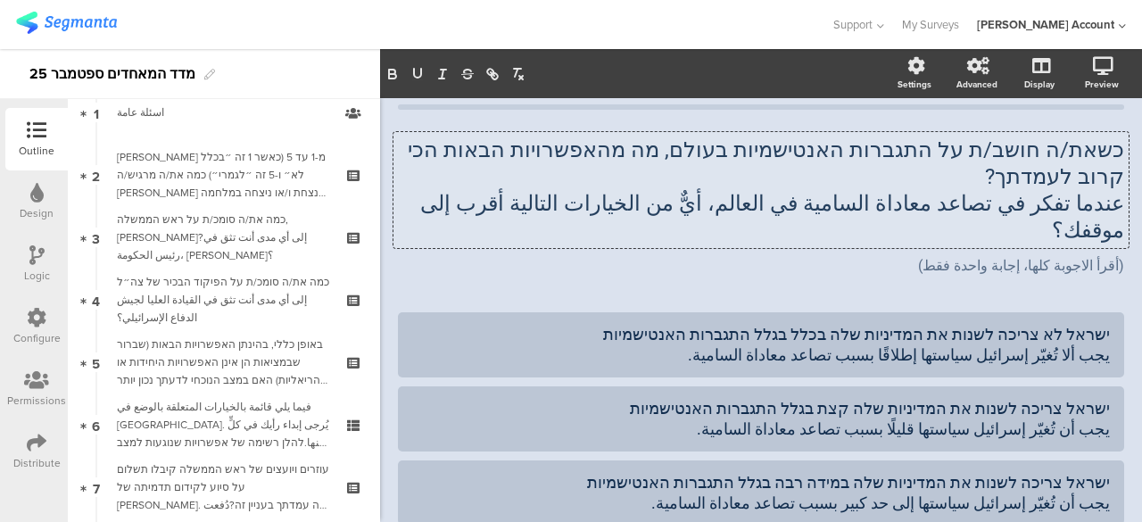
scroll to position [0, 0]
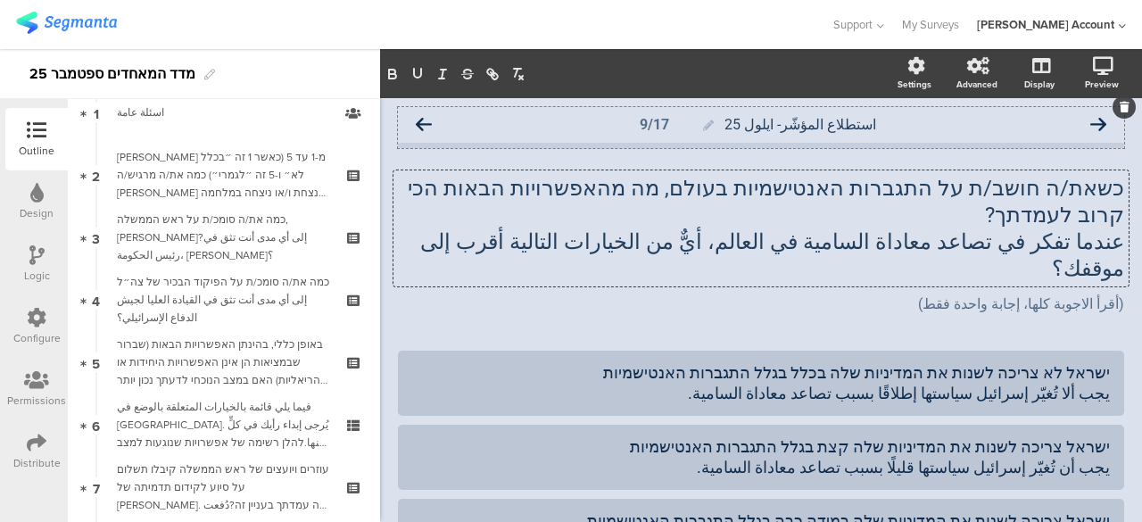
click at [425, 120] on icon at bounding box center [424, 125] width 16 height 16
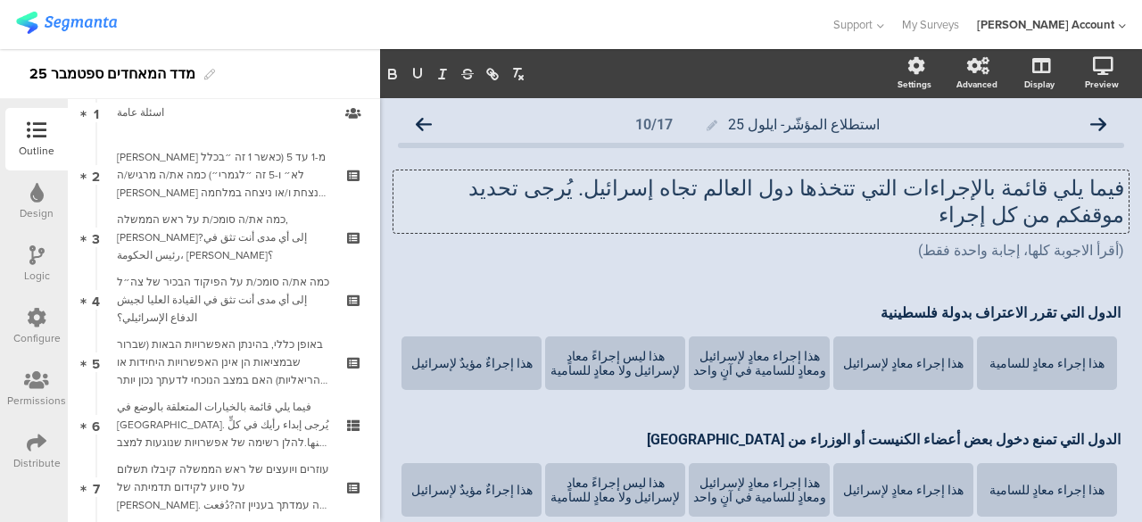
click at [1109, 190] on div "فيما يلي قائمة بالإجراءات التي تتخذها دول العالم تجاه إسرائيل. يُرجى تحديد موقف…" at bounding box center [760, 201] width 735 height 62
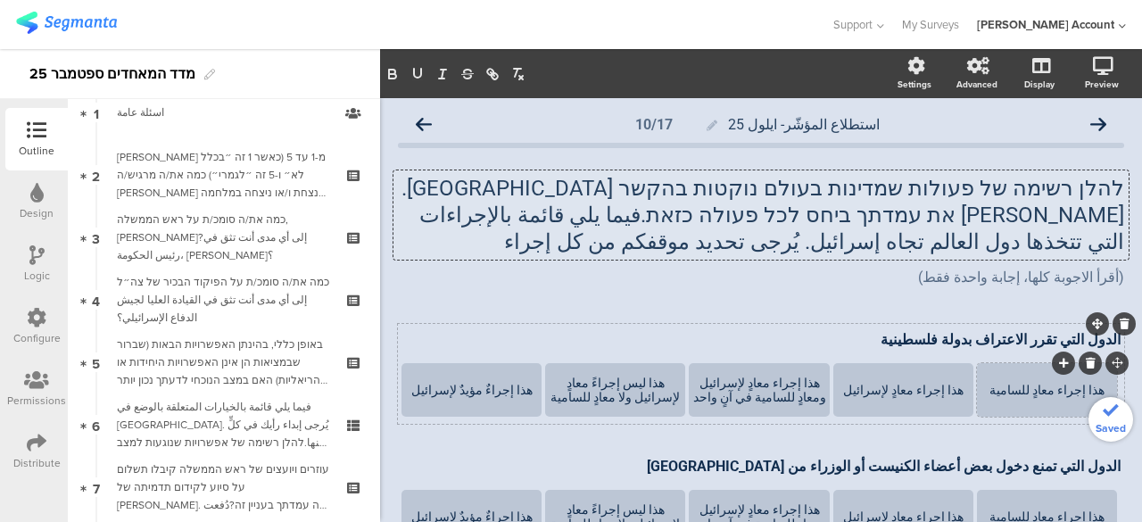
scroll to position [89, 0]
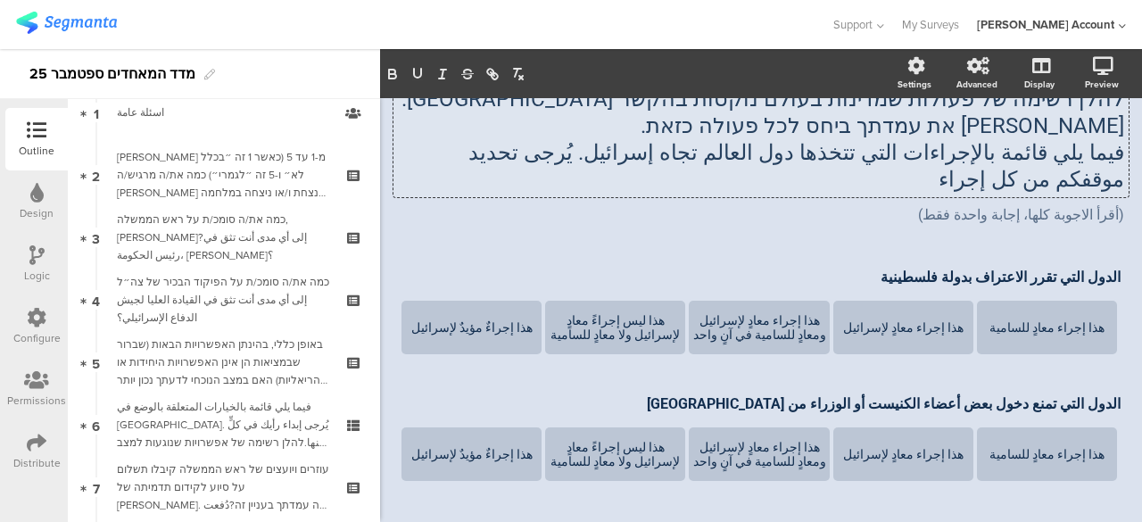
click at [453, 161] on p "فيما يلي قائمة بالإجراءات التي تتخذها دول العالم تجاه إسرائيل. يُرجى تحديد موقف…" at bounding box center [761, 166] width 726 height 54
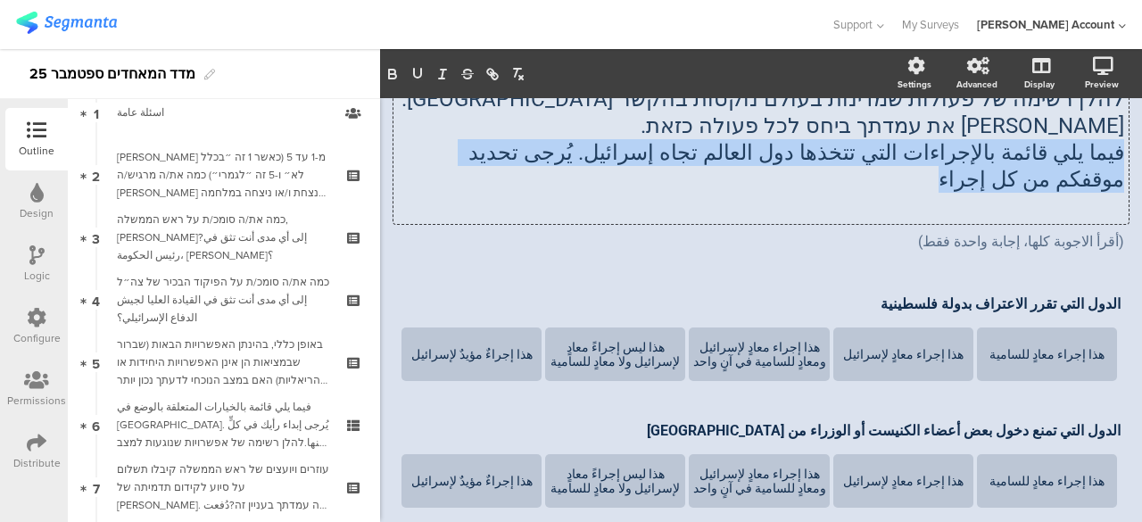
drag, startPoint x: 453, startPoint y: 161, endPoint x: 471, endPoint y: 177, distance: 24.0
click at [467, 171] on div "להלן רשימה של פעולות שמדינות בעולם נוקטות בהקשר לישראל. אנא סמן את עמדתך ביחס ל…" at bounding box center [761, 153] width 726 height 134
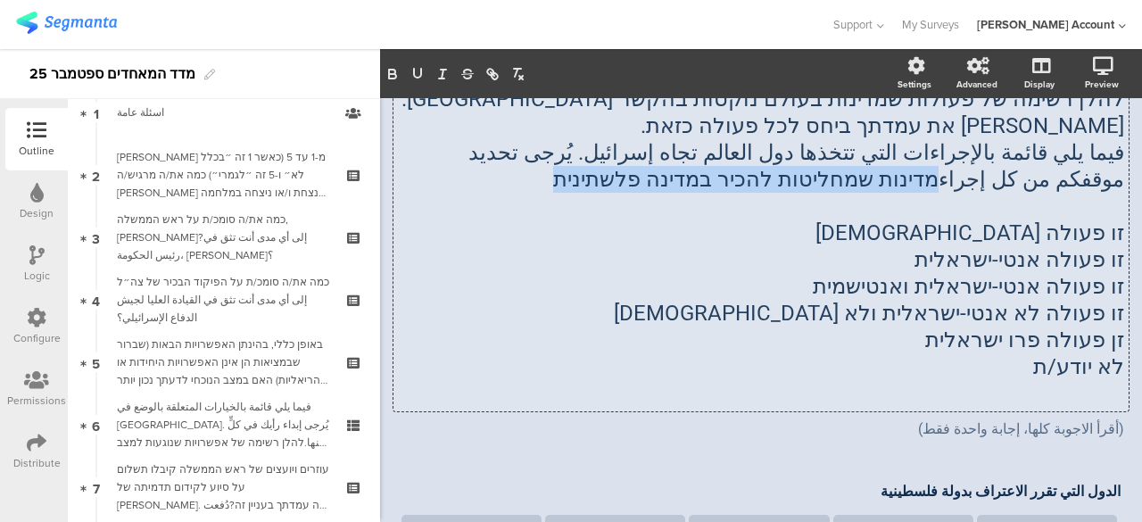
drag, startPoint x: 458, startPoint y: 154, endPoint x: 441, endPoint y: 177, distance: 28.6
click at [441, 177] on p "فيما يلي قائمة بالإجراءات التي تتخذها دول العالم تجاه إسرائيل. يُرجى تحديد موقف…" at bounding box center [761, 166] width 726 height 54
copy p "מדינות שמחליטות להכיר במדינה פלשתינית"
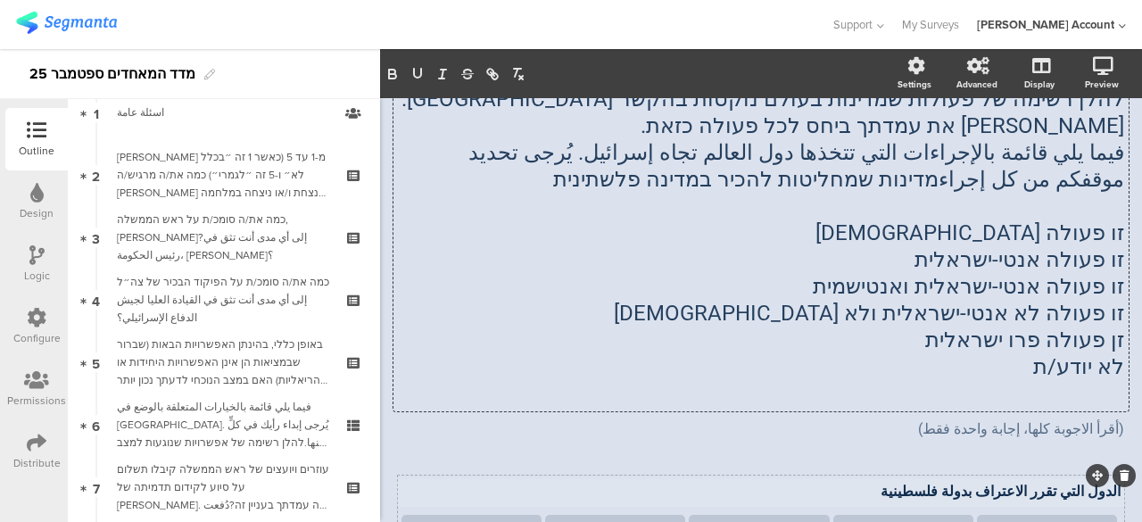
click at [1104, 495] on div "الدول التي تقرر الاعتراف بدولة فلسطينية الدول التي تقرر الاعتراف بدولة فلسطينية" at bounding box center [761, 492] width 728 height 29
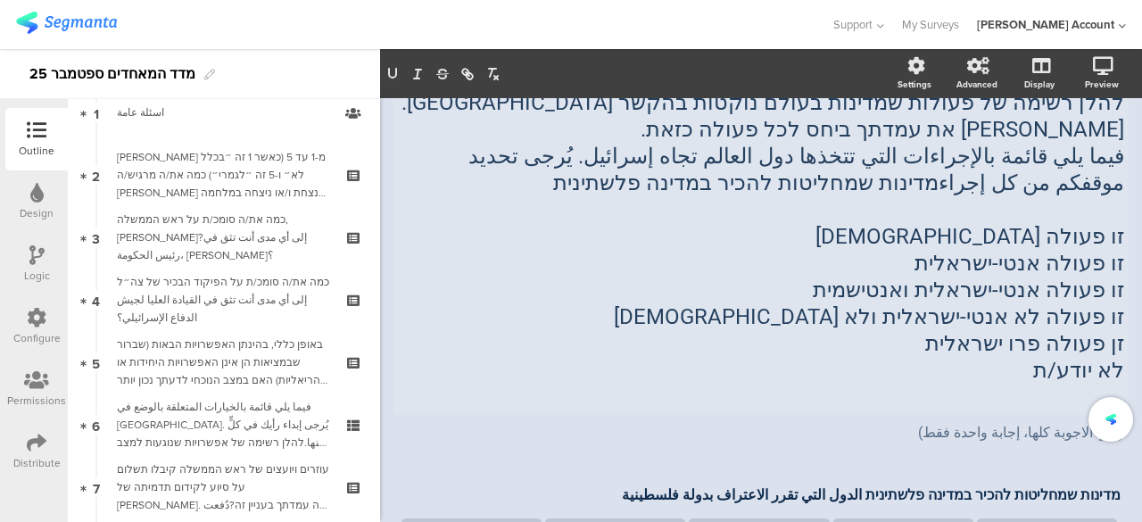
click at [1061, 240] on div "להלן רשימה של פעולות שמדינות בעולם נוקטות בהקשר לישראל. אנא סמן את עמדתך ביחס ל…" at bounding box center [760, 250] width 735 height 330
click at [1061, 240] on p "זו פעולה אנטישמית" at bounding box center [761, 236] width 726 height 27
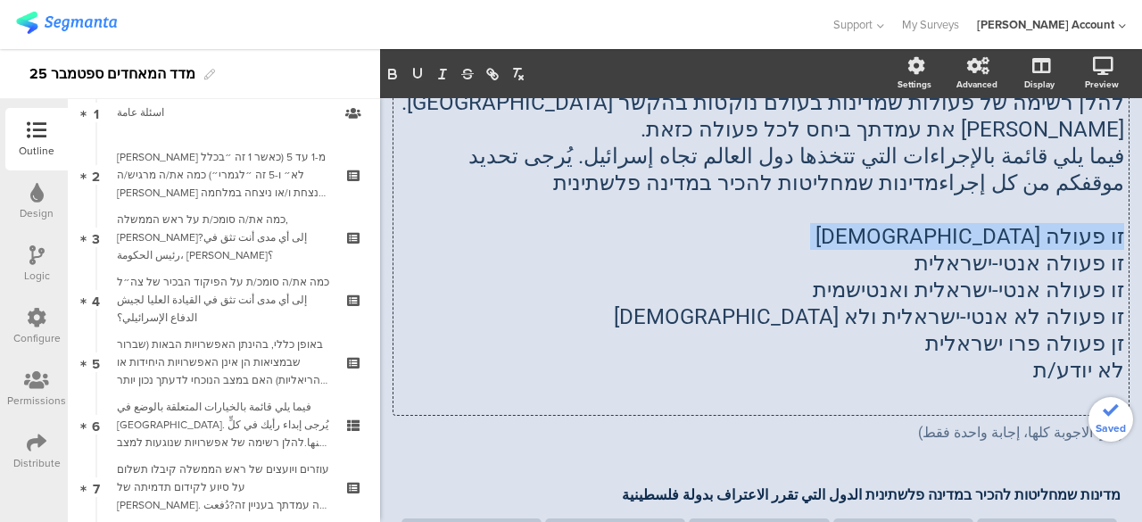
click at [1061, 240] on p "זו פעולה אנטישמית" at bounding box center [761, 236] width 726 height 27
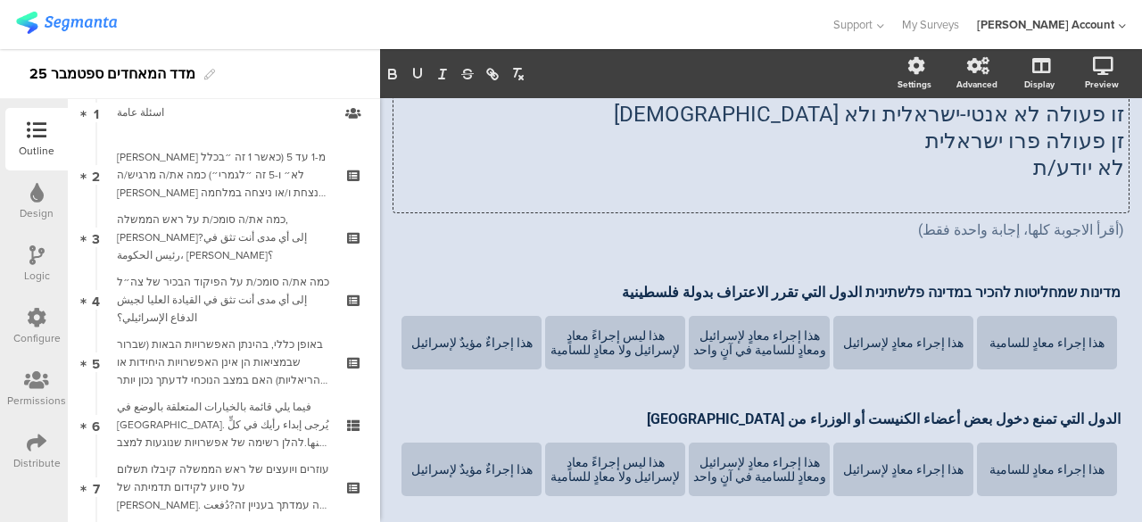
scroll to position [264, 0]
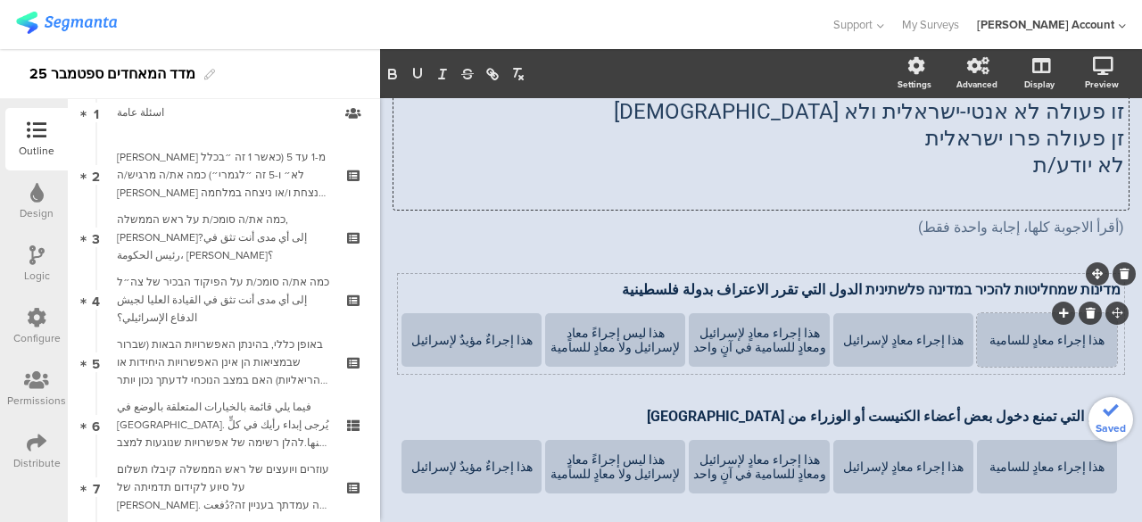
click at [1079, 340] on div "هذا إجراء معادٍ للسامية" at bounding box center [1046, 340] width 135 height 14
paste div
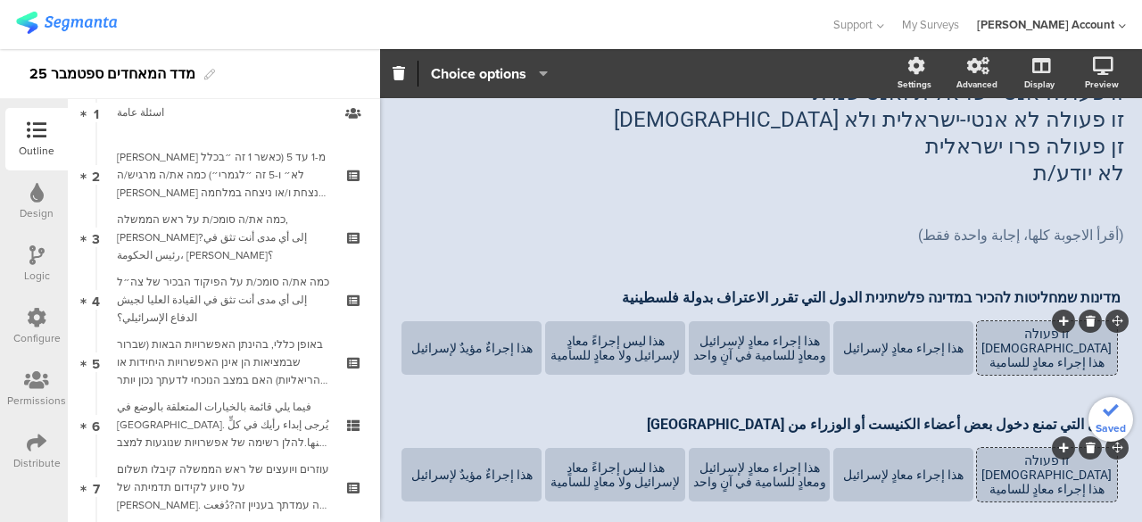
scroll to position [167, 0]
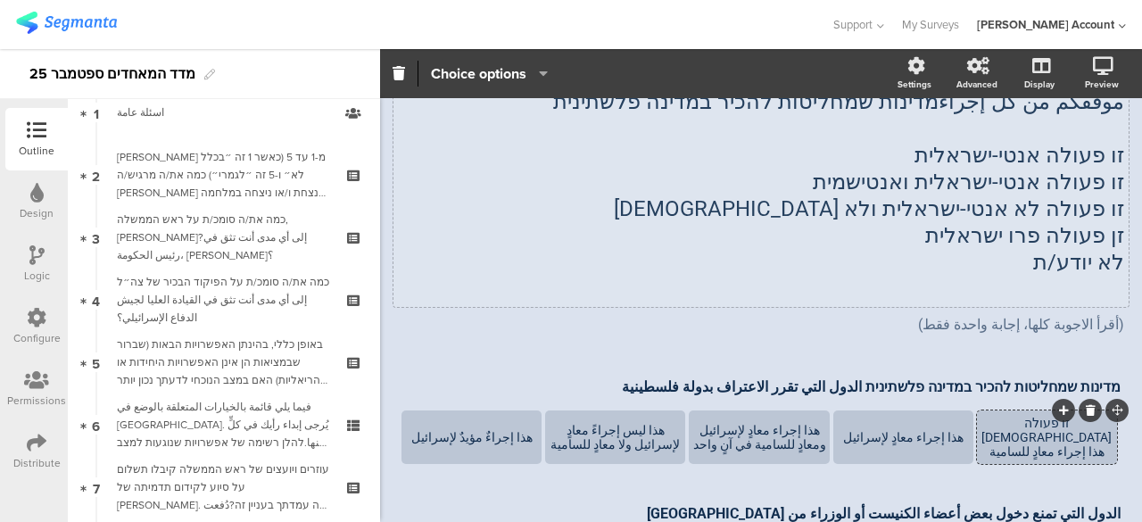
click at [1071, 162] on span "זו פעולה אנטי-ישראלית" at bounding box center [1019, 155] width 210 height 25
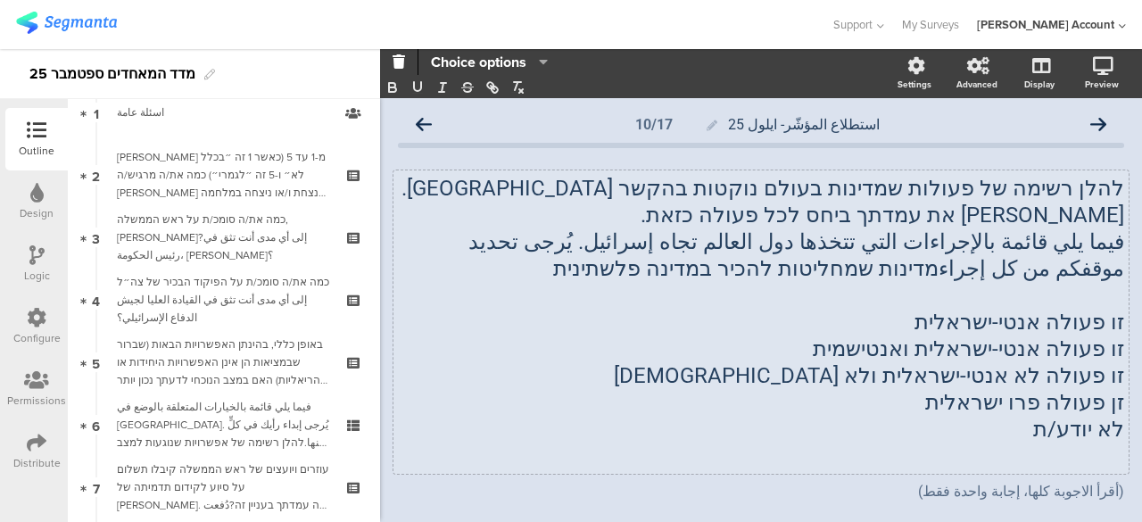
click at [1071, 162] on div "להלן רשימה של פעולות שמדינות בעולם נוקטות בהקשר לישראל. אנא סמן את עמדתך ביחס ל…" at bounding box center [761, 338] width 726 height 363
click at [1058, 320] on span "זו פעולה אנטי-ישראלית" at bounding box center [1019, 321] width 210 height 25
click at [1058, 320] on p "זו פעולה אנטי-ישראלית" at bounding box center [761, 322] width 726 height 27
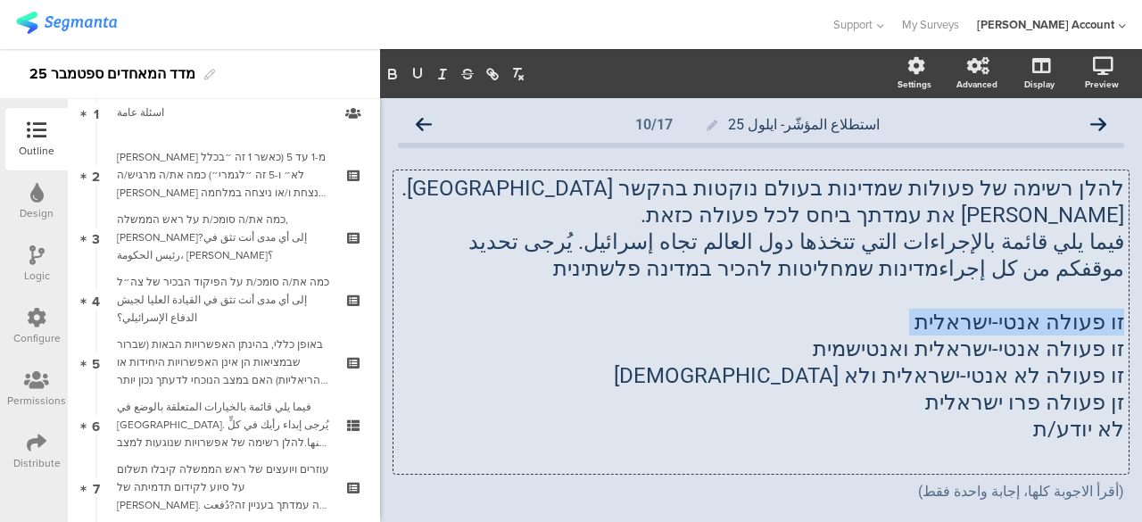
click at [1058, 320] on p "זו פעולה אנטי-ישראלית" at bounding box center [761, 322] width 726 height 27
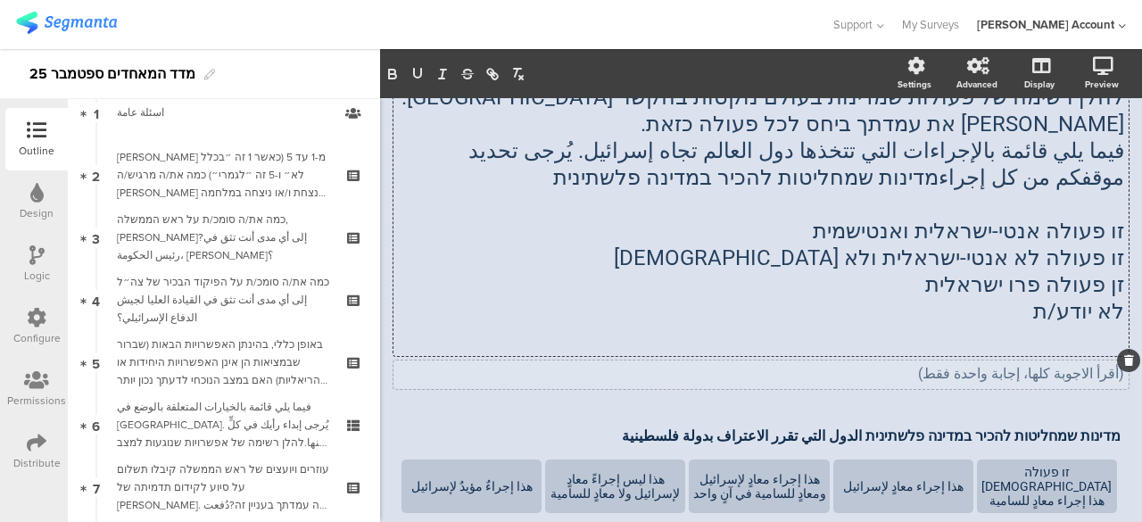
scroll to position [178, 0]
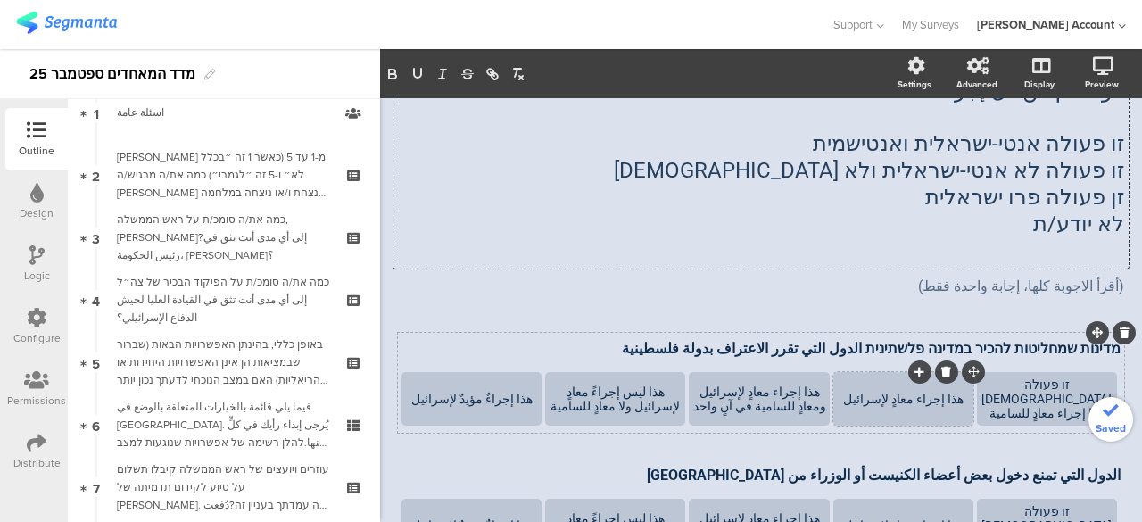
click at [943, 401] on div "هذا إجراء معادٍ لإسرائيل" at bounding box center [903, 399] width 135 height 14
paste div
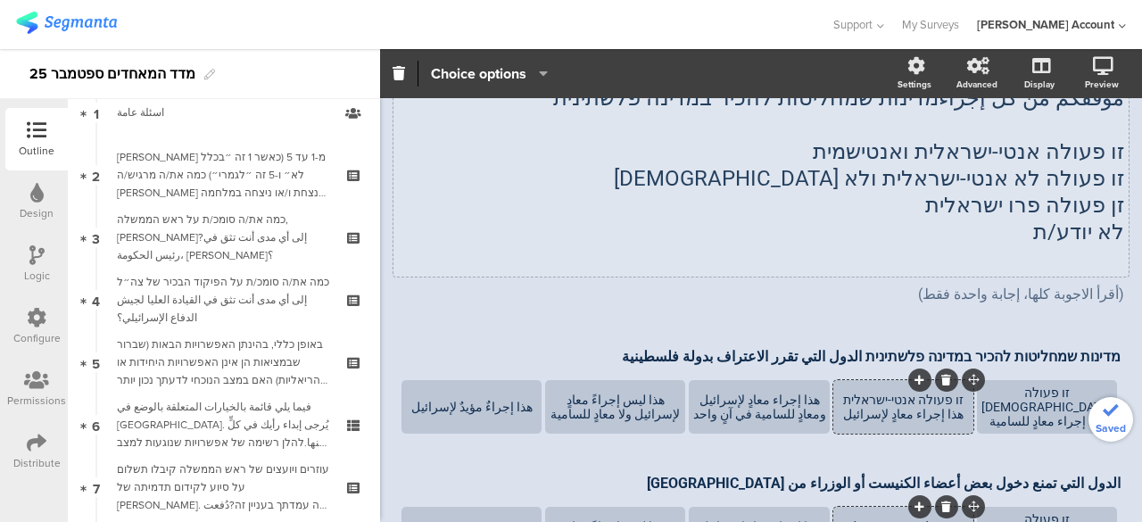
click at [1054, 153] on span "זו פעולה אנטי-ישראלית ואנטישמית" at bounding box center [968, 151] width 311 height 25
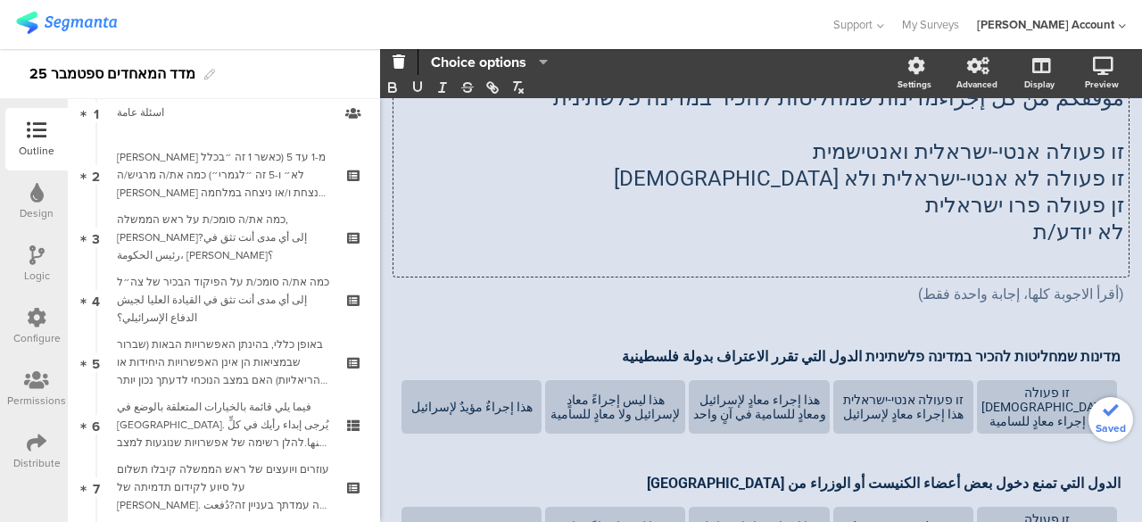
scroll to position [0, 0]
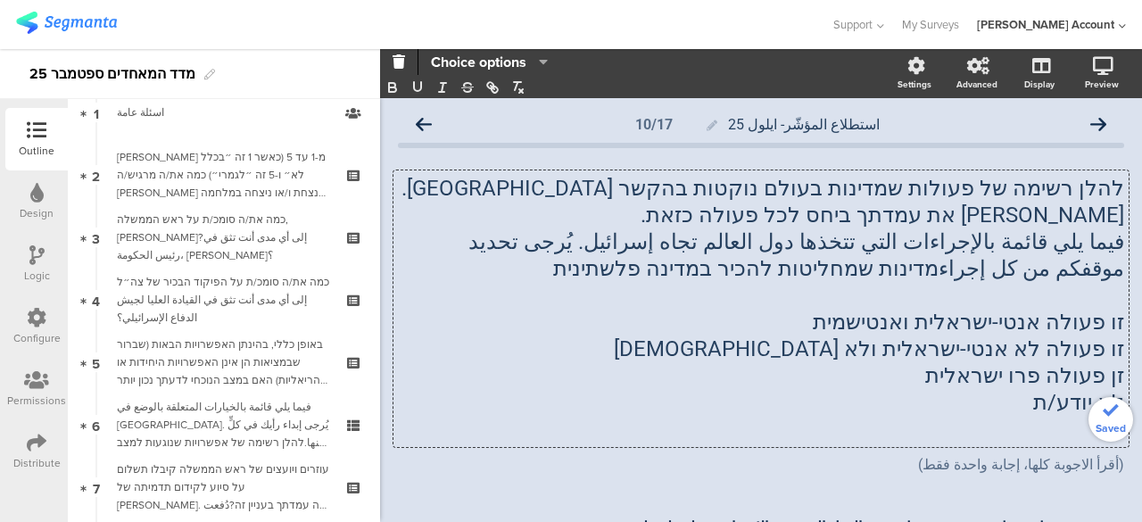
click at [1022, 320] on span "זו פעולה אנטי-ישראלית ואנטישמית" at bounding box center [968, 321] width 311 height 25
click at [1022, 320] on p "זו פעולה אנטי-ישראלית ואנטישמית" at bounding box center [761, 322] width 726 height 27
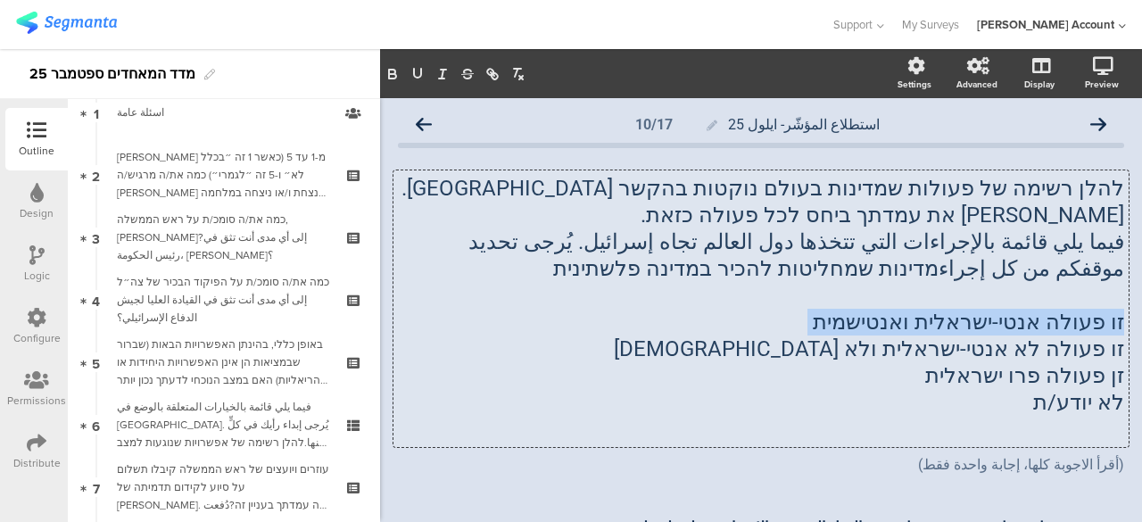
click at [1022, 320] on p "זו פעולה אנטי-ישראלית ואנטישמית" at bounding box center [761, 322] width 726 height 27
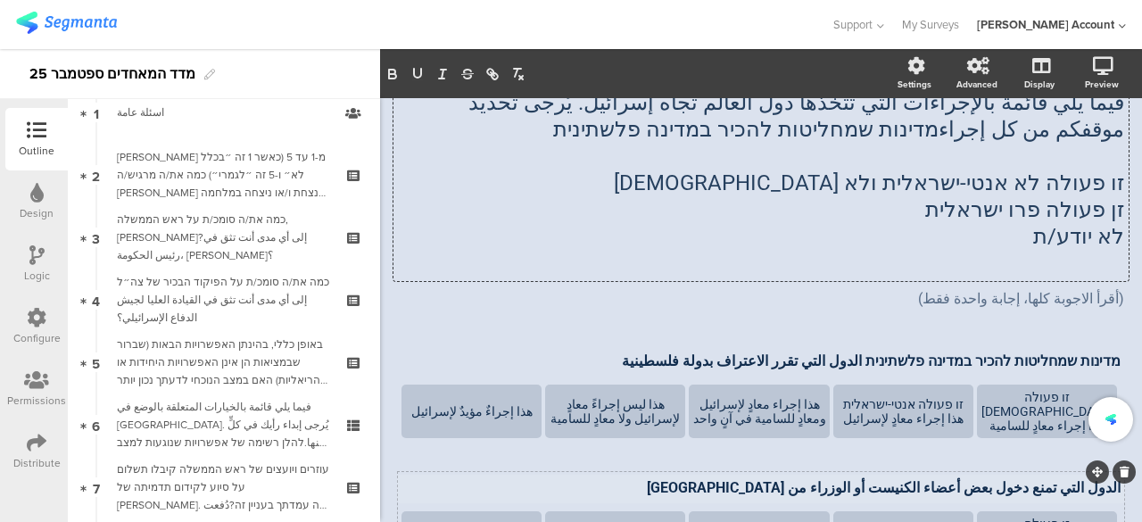
scroll to position [178, 0]
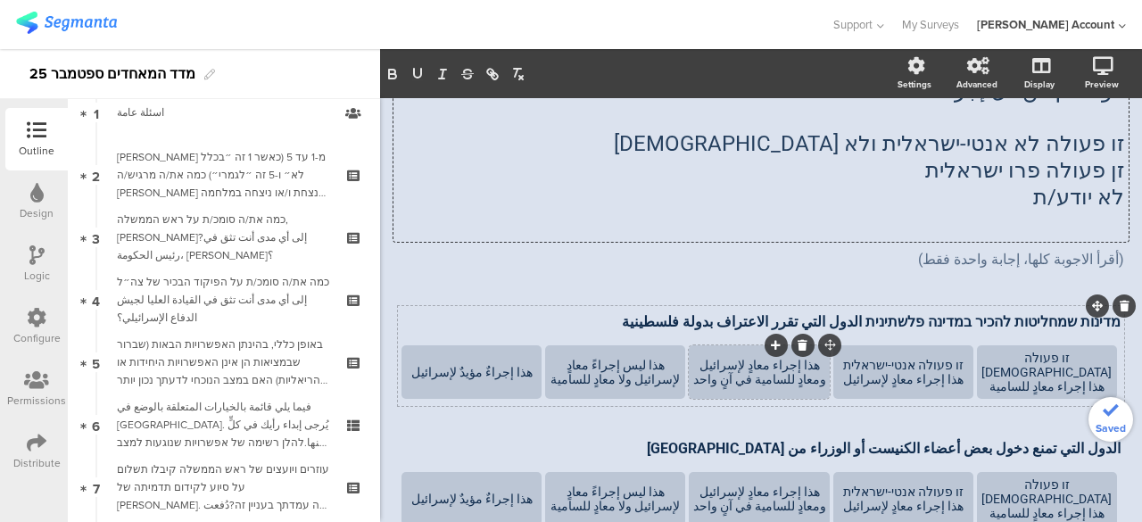
click at [812, 367] on div "هذا إجراء معادٍ لإسرائيل ومعادٍ للسامية في آنٍ واحد" at bounding box center [758, 372] width 135 height 29
paste div
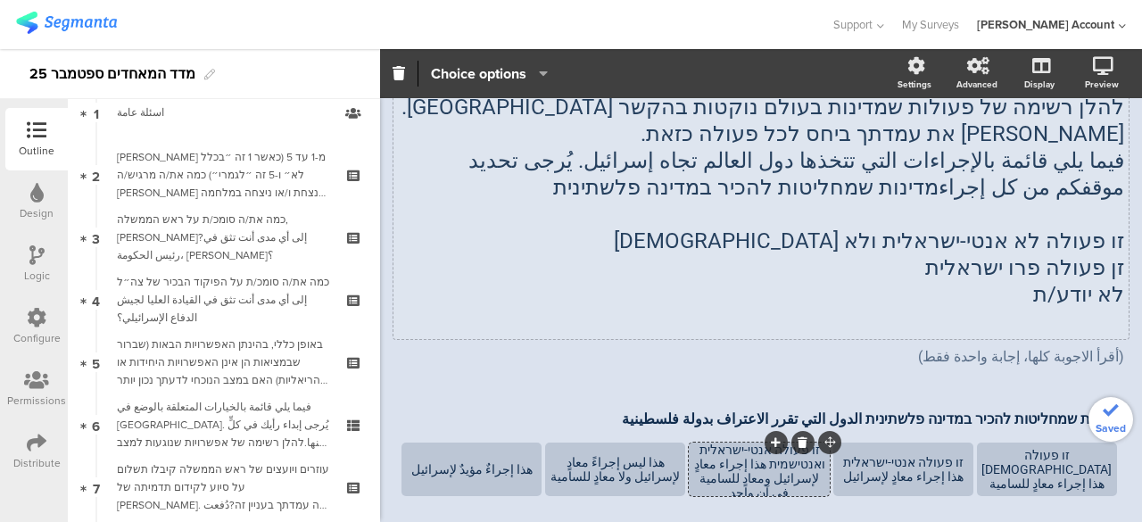
scroll to position [0, 0]
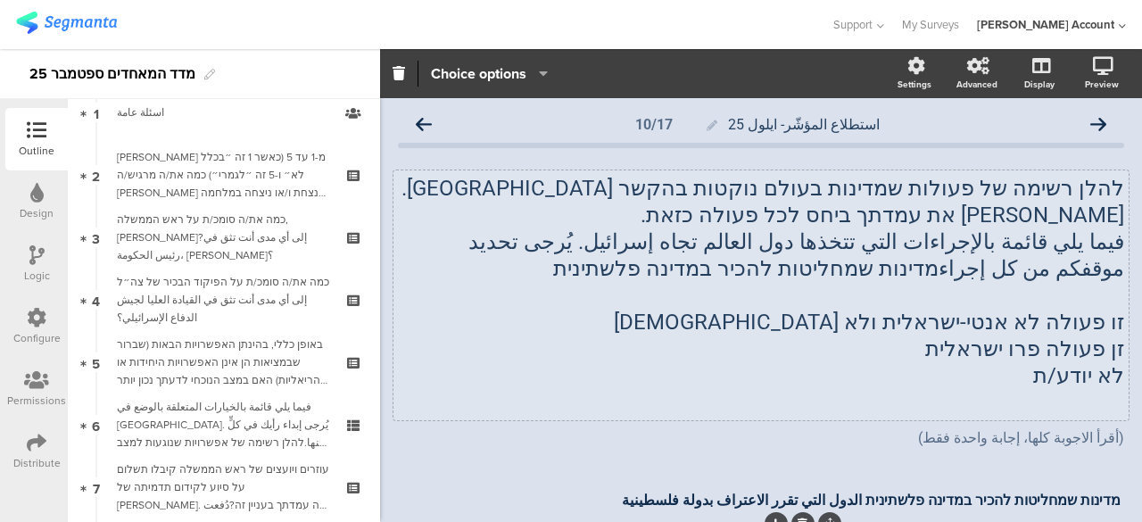
click at [1033, 322] on span "זו פעולה לא אנטי-ישראלית ולא אנטישמית" at bounding box center [869, 321] width 510 height 25
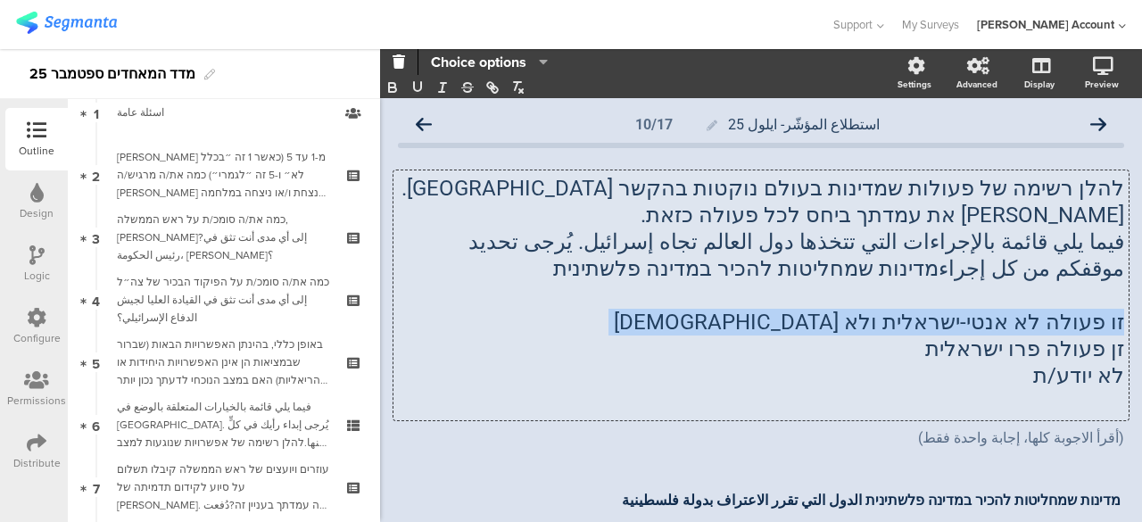
click at [1033, 322] on p "זו פעולה לא אנטי-ישראלית ולא אנטישמית" at bounding box center [761, 322] width 726 height 27
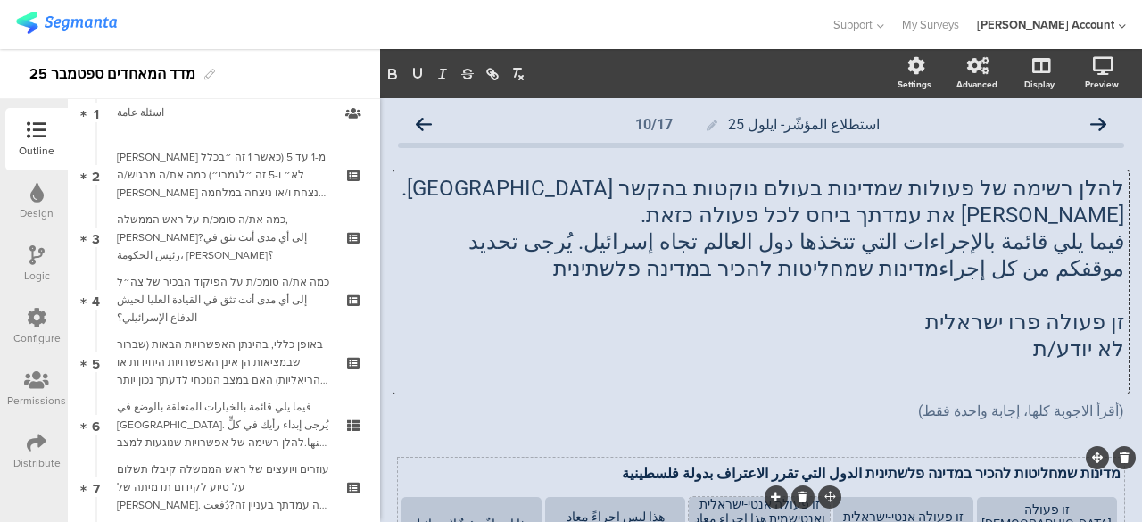
scroll to position [178, 0]
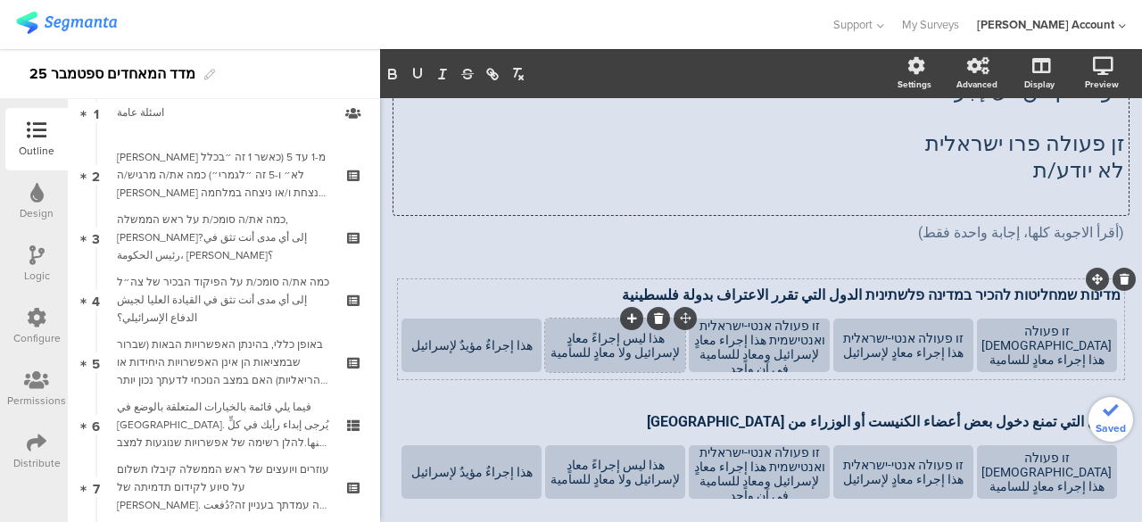
click at [676, 337] on div "هذا ليس إجراءً معادٍ لإسرائيل ولا معادٍ للسامية" at bounding box center [615, 345] width 135 height 29
paste div
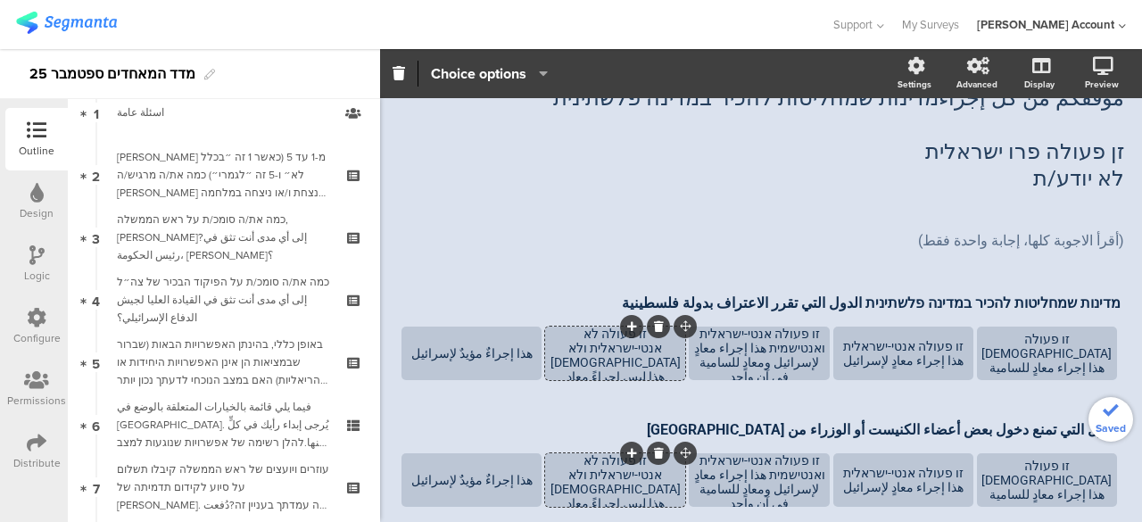
scroll to position [0, 0]
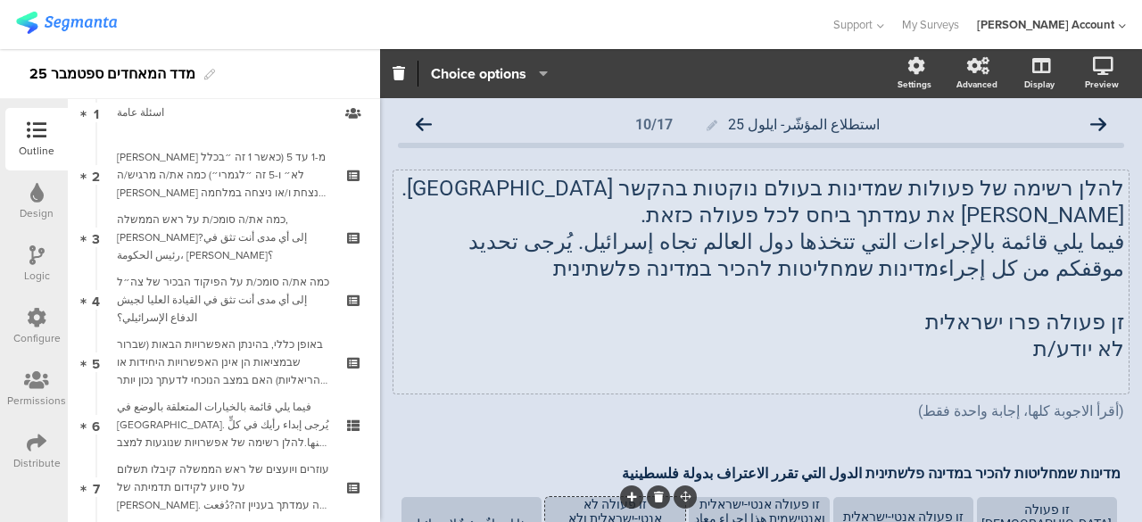
click at [998, 322] on span "זן פעולה פרו ישראלית" at bounding box center [1024, 321] width 199 height 25
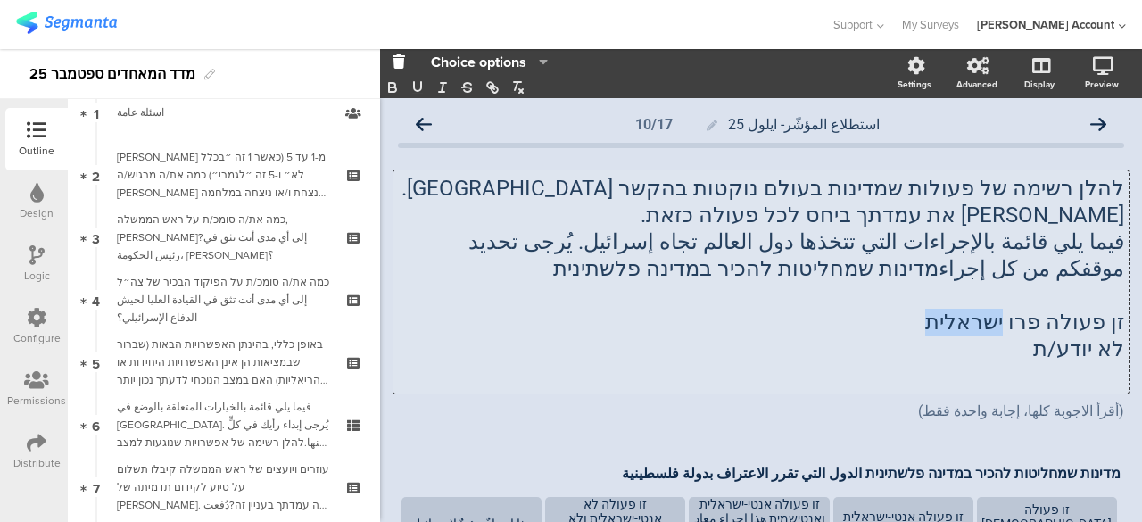
click at [998, 322] on p "זן פעולה פרו ישראלית" at bounding box center [761, 322] width 726 height 27
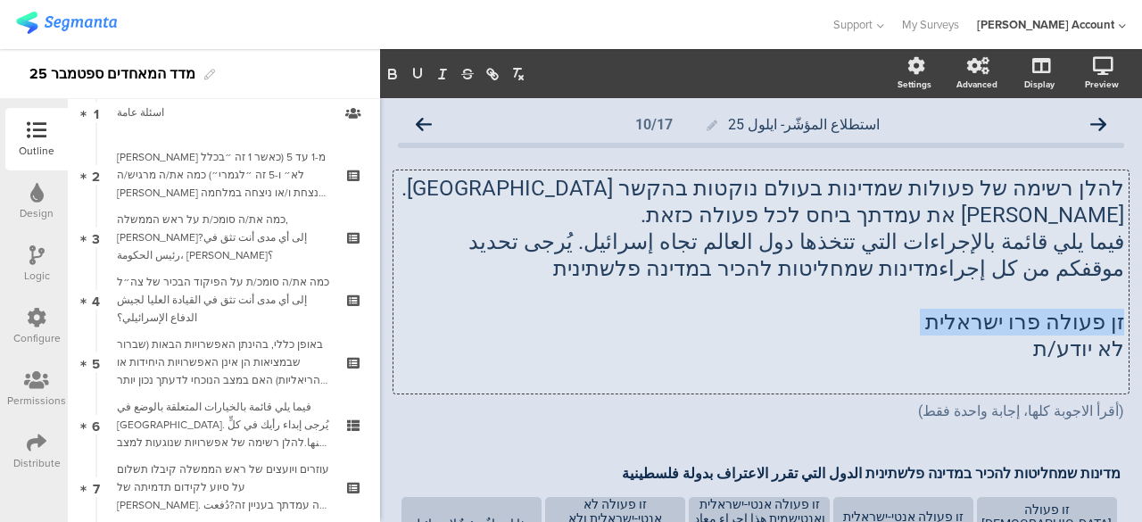
click at [998, 322] on p "זן פעולה פרו ישראלית" at bounding box center [761, 322] width 726 height 27
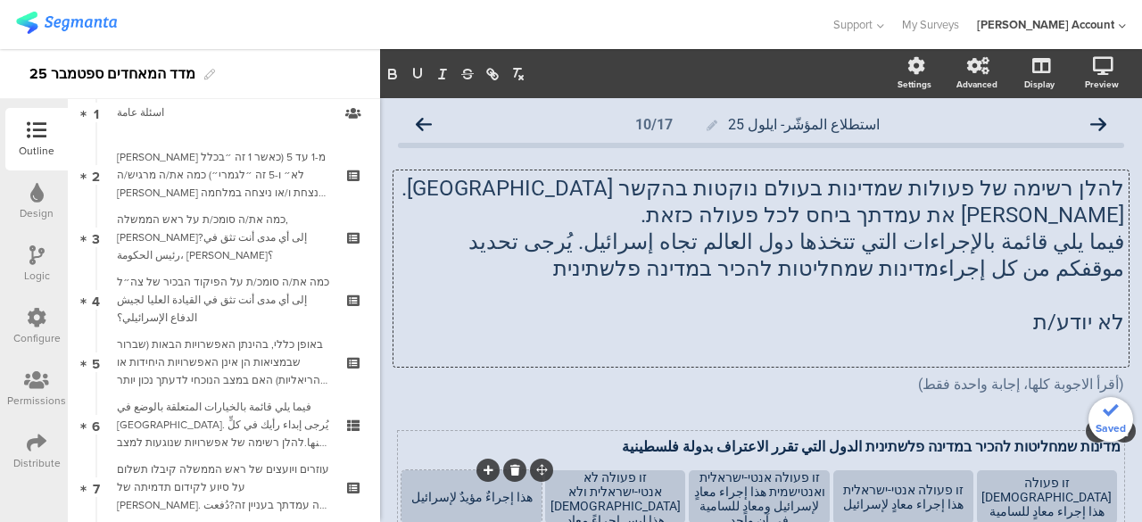
click at [523, 495] on div "هذا إجراءٌ مؤيدٌ لإسرائيل" at bounding box center [471, 497] width 135 height 14
paste div
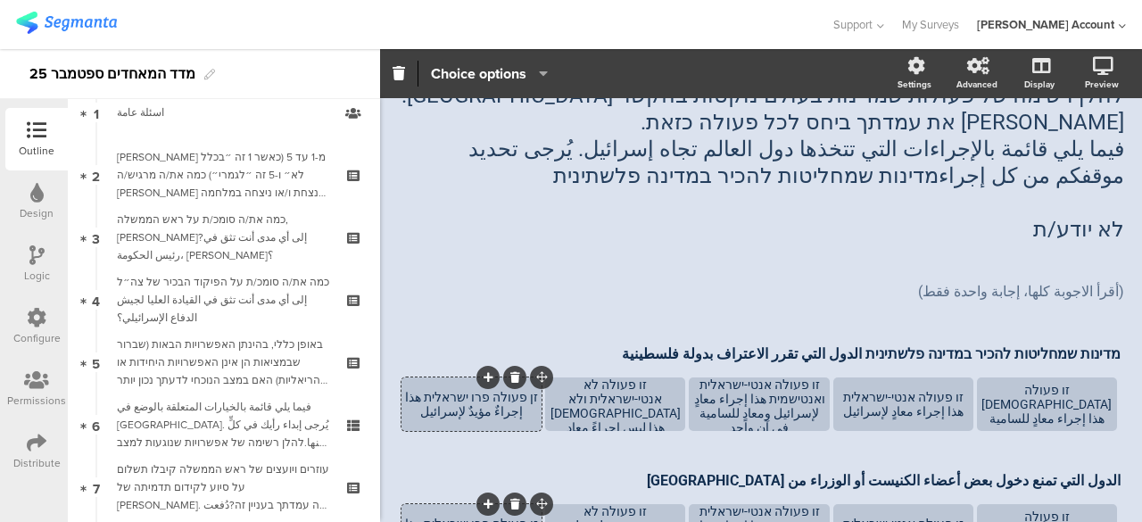
scroll to position [93, 0]
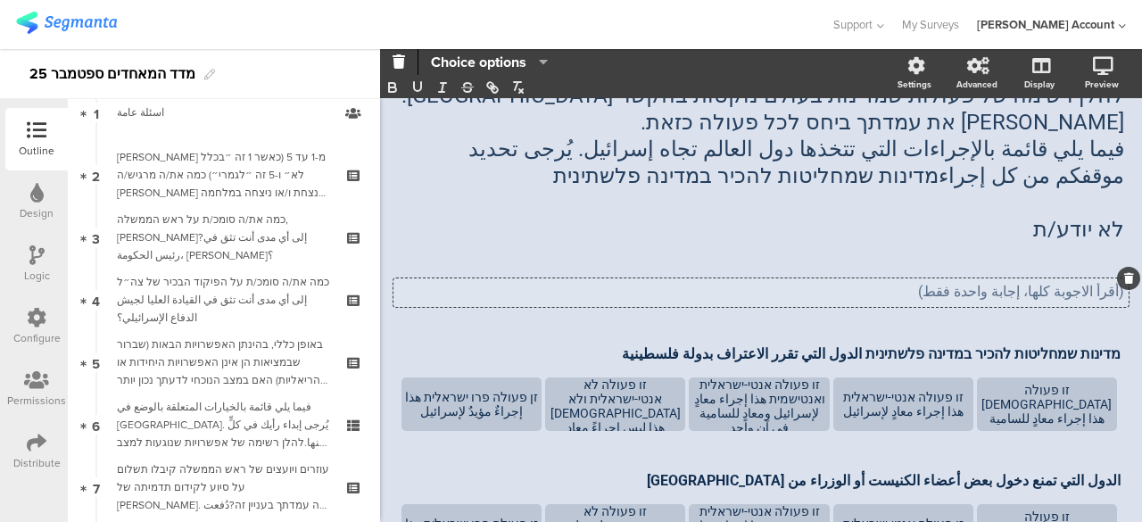
click at [508, 291] on span "להלן רשימה של פעולות שמדינות בעולם נוקטות בהקשר לישראל. אנא סמן את עמדתך ביחס ל…" at bounding box center [761, 192] width 726 height 220
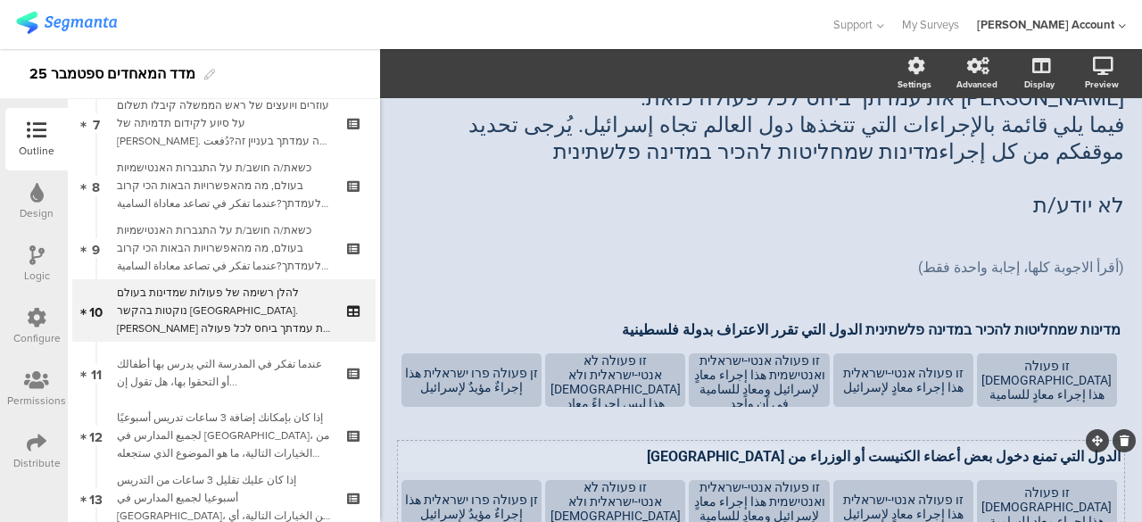
scroll to position [268, 0]
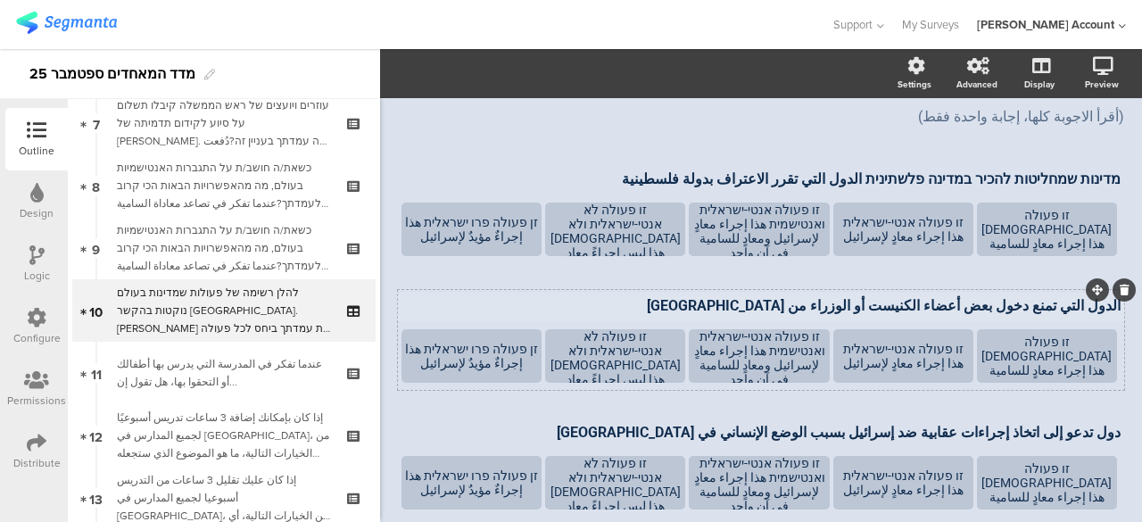
click at [1106, 305] on div "الدول التي تمنع دخول بعض أعضاء الكنيست أو الوزراء من إسرائيل الدول التي تمنع دخ…" at bounding box center [761, 340] width 726 height 100
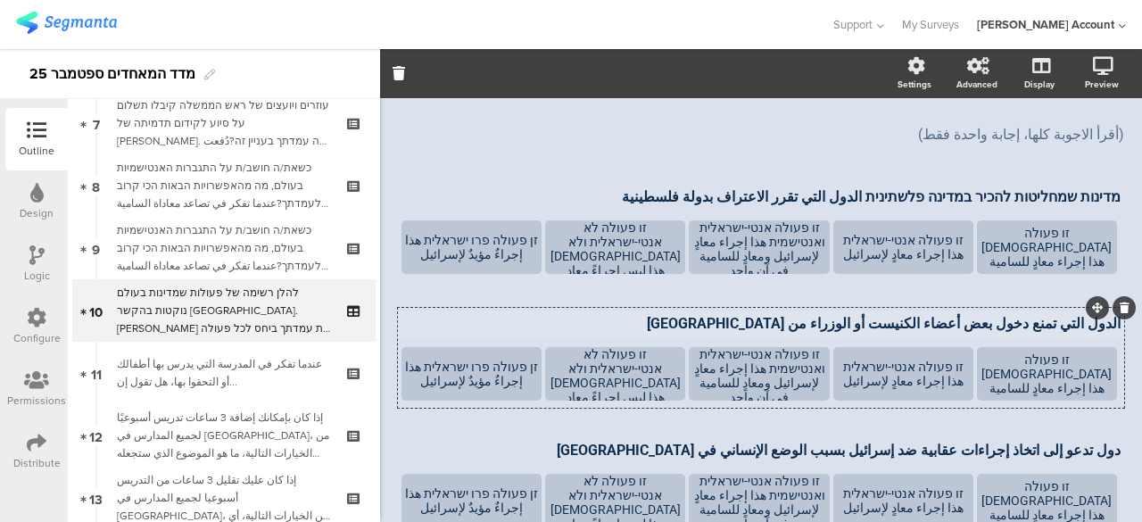
click at [1103, 328] on div "الدول التي تمنع دخول بعض أعضاء الكنيست أو الوزراء من إسرائيل الدول التي تمنع دخ…" at bounding box center [761, 324] width 728 height 29
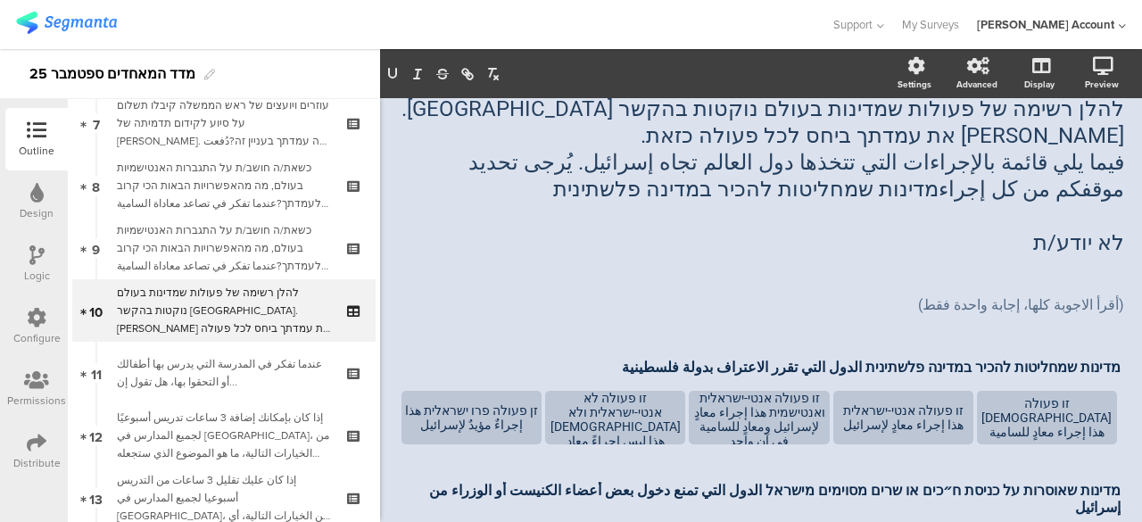
scroll to position [78, 0]
click at [1027, 194] on div "להלן רשימה של פעולות שמדינות בעולם נוקטות בהקשר לישראל. אנא סמן את עמדתך ביחס ל…" at bounding box center [760, 190] width 735 height 196
click at [1027, 194] on p "فيما يلي قائمة بالإجراءات التي تتخذها دول العالم تجاه إسرائيل. يُرجى تحديد موقف…" at bounding box center [761, 177] width 726 height 54
click at [1010, 201] on p "فيما يلي قائمة بالإجراءات التي تتخذها دول العالم تجاه إسرائيل. يُرجى تحديد موقف…" at bounding box center [761, 177] width 726 height 54
drag, startPoint x: 837, startPoint y: 195, endPoint x: 1110, endPoint y: 188, distance: 273.0
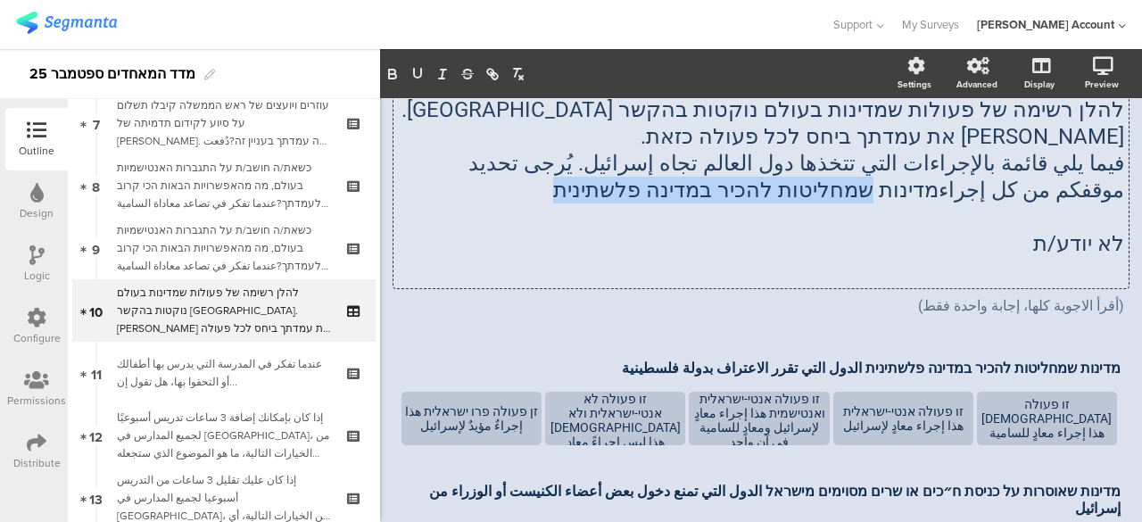
click at [1110, 188] on div "להלן רשימה של פעולות שמדינות בעולם נוקטות בהקשר לישראל. אנא סמן את עמדתך ביחס ל…" at bounding box center [760, 190] width 735 height 196
click at [1089, 230] on p "לא יודע/ת" at bounding box center [761, 243] width 726 height 27
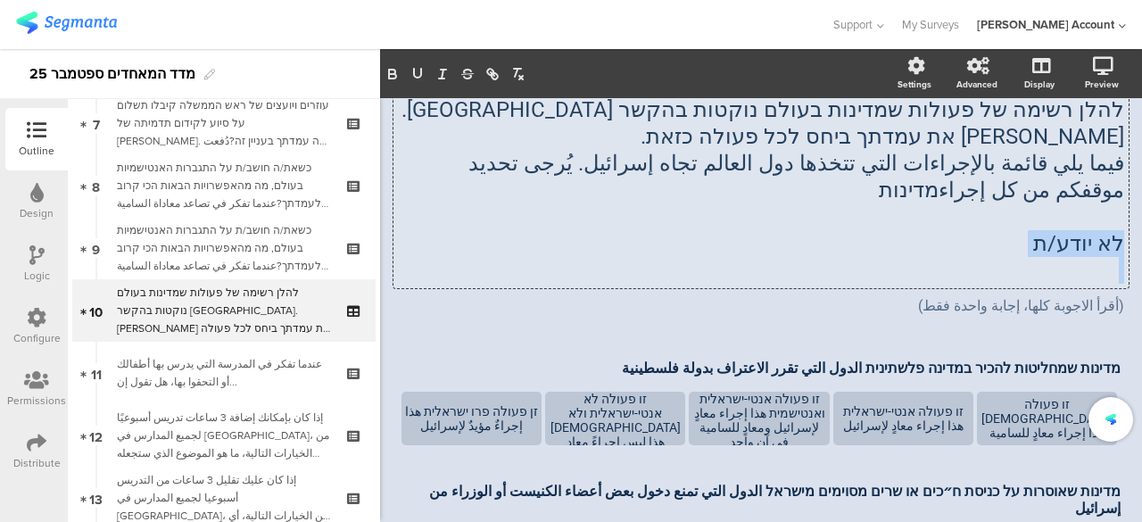
click at [1089, 230] on p "לא יודע/ת" at bounding box center [761, 243] width 726 height 27
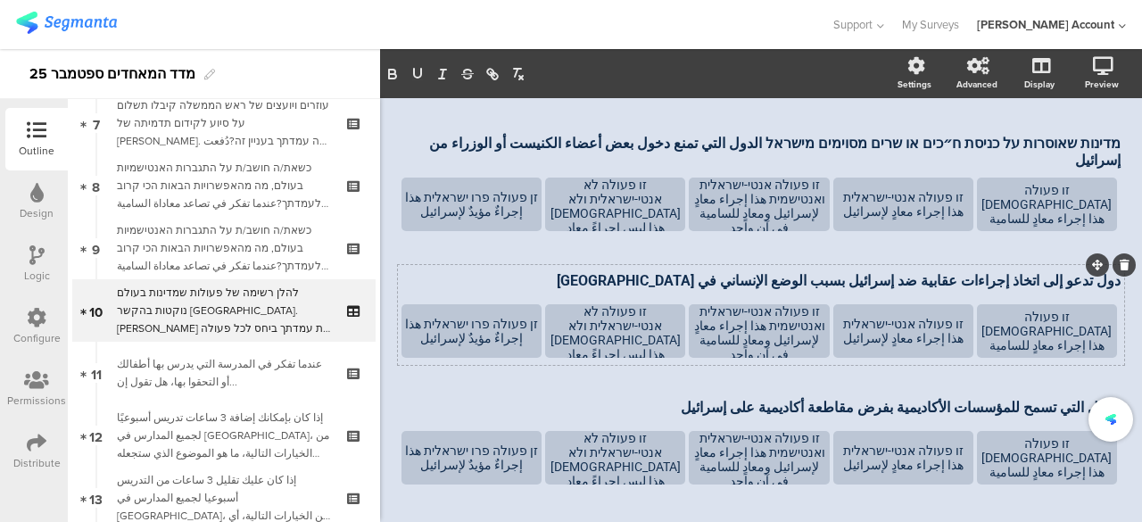
scroll to position [350, 0]
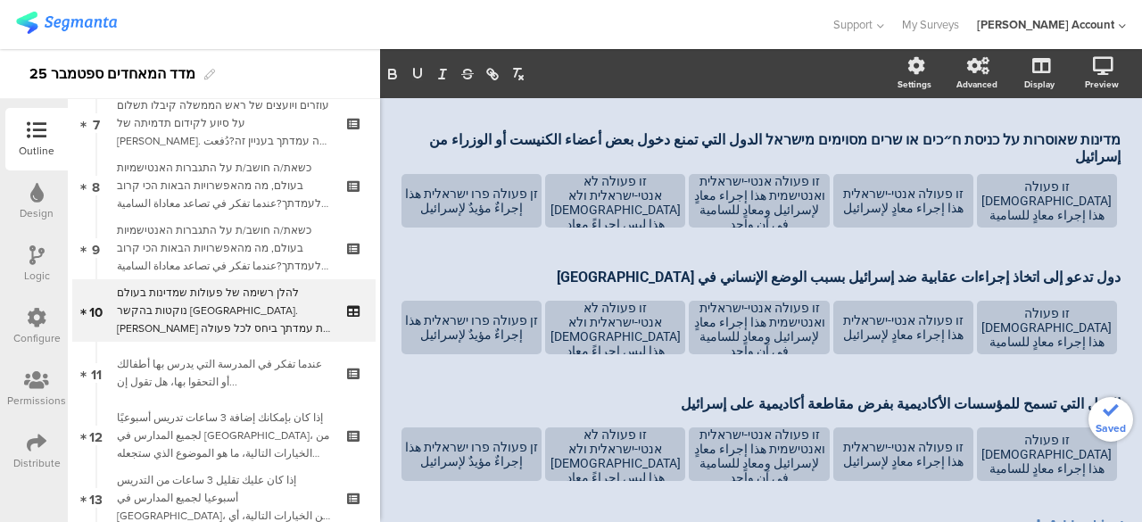
click at [1011, 344] on div "מדינות שמחליטות להכיר במדינה פלשתינית الدول التي تقرر الاعتراف بدولة فلسطينية מ…" at bounding box center [761, 244] width 726 height 487
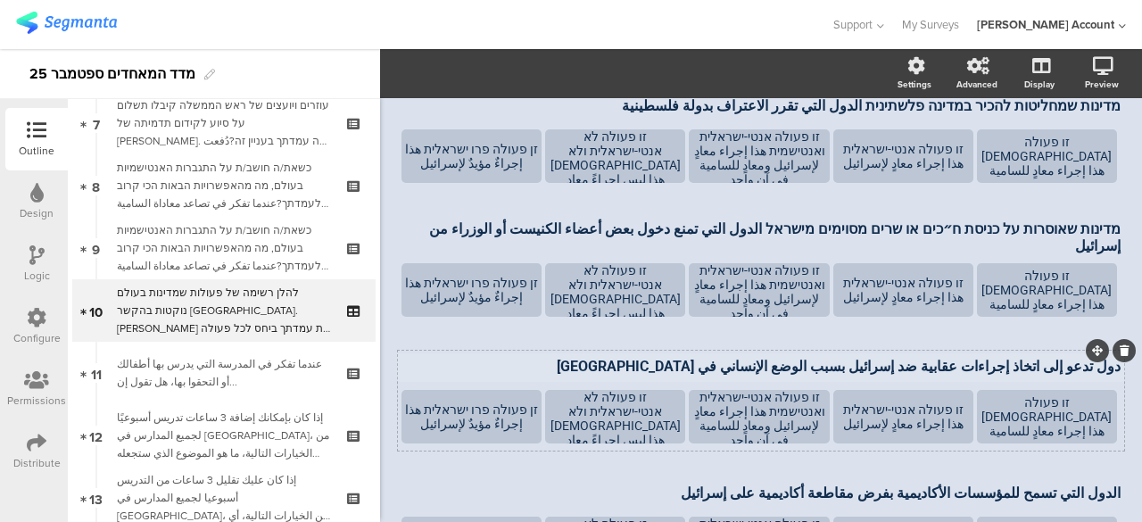
scroll to position [243, 0]
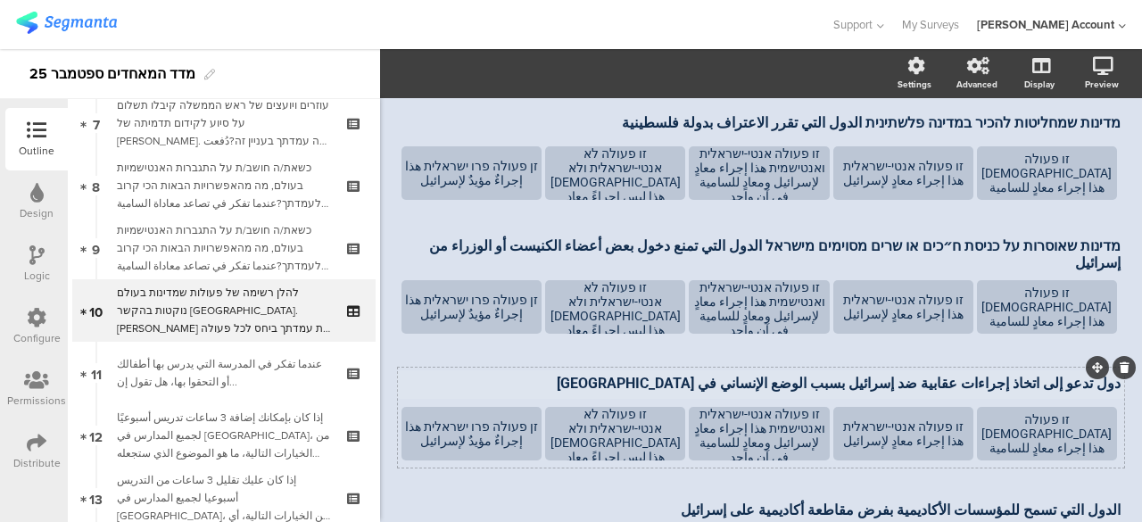
click at [1106, 367] on div "دول تدعو إلى اتخاذ إجراءات عقابية ضد إسرائيل بسبب الوضع الإنساني في غزة دول تدع…" at bounding box center [761, 417] width 726 height 100
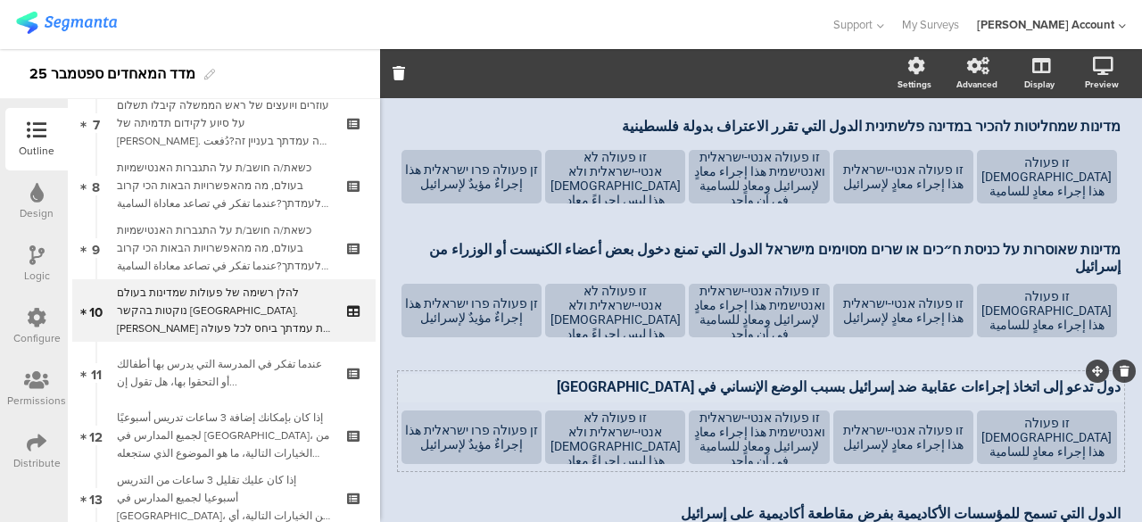
click at [1104, 374] on div "دول تدعو إلى اتخاذ إجراءات عقابية ضد إسرائيل بسبب الوضع الإنساني في غزة دول تدع…" at bounding box center [761, 388] width 728 height 29
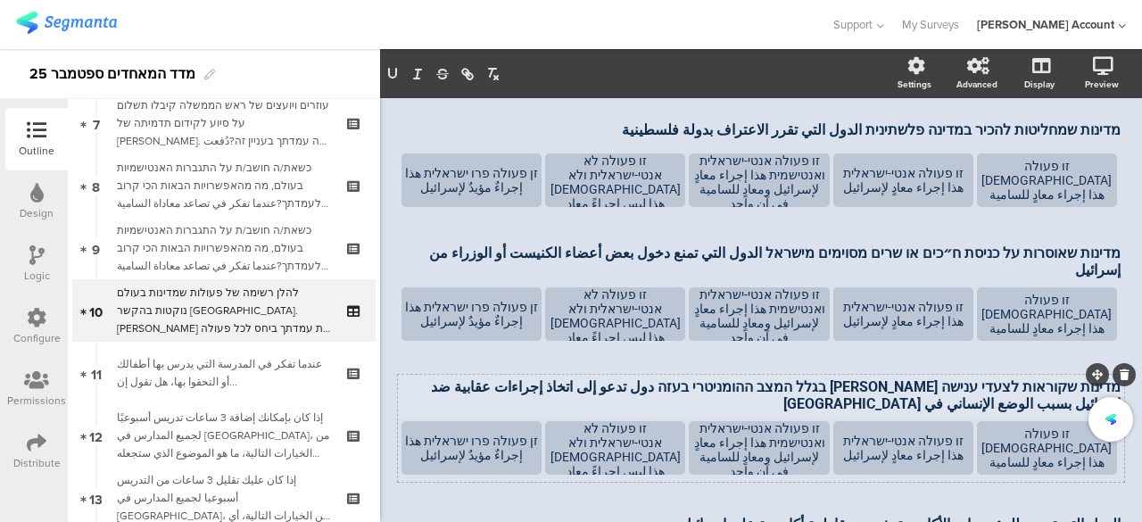
scroll to position [408, 0]
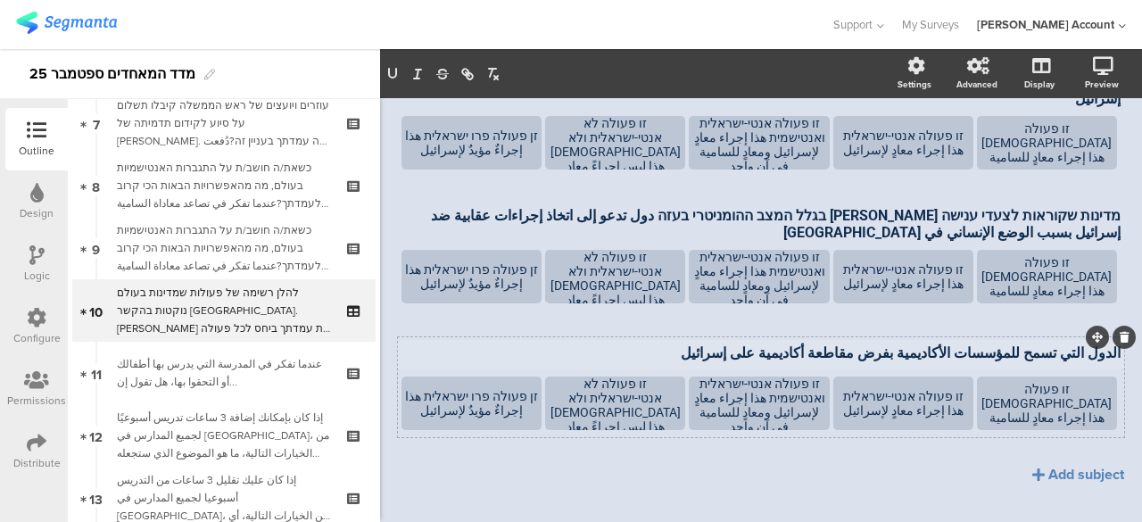
click at [1104, 340] on div "الدول التي تسمح للمؤسسات الأكاديمية بفرض مقاطعة أكاديمية على إسرائيل الدول التي…" at bounding box center [761, 354] width 728 height 29
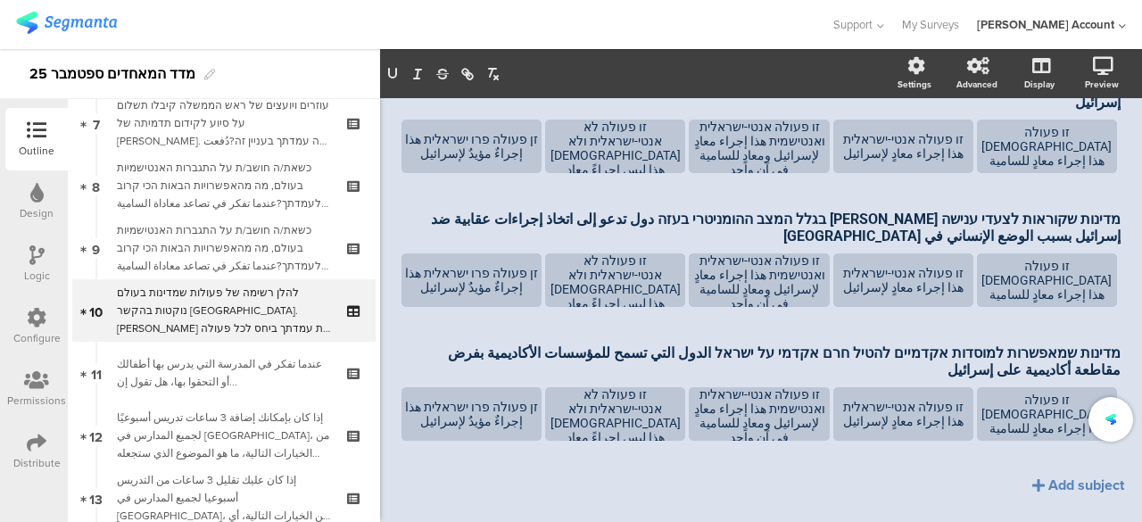
click at [744, 491] on div "מדינות שמחליטות להכיר במדינה פלשתינית الدول التي تقرر الاعتراف بدولة فلسطينية מ…" at bounding box center [761, 251] width 726 height 611
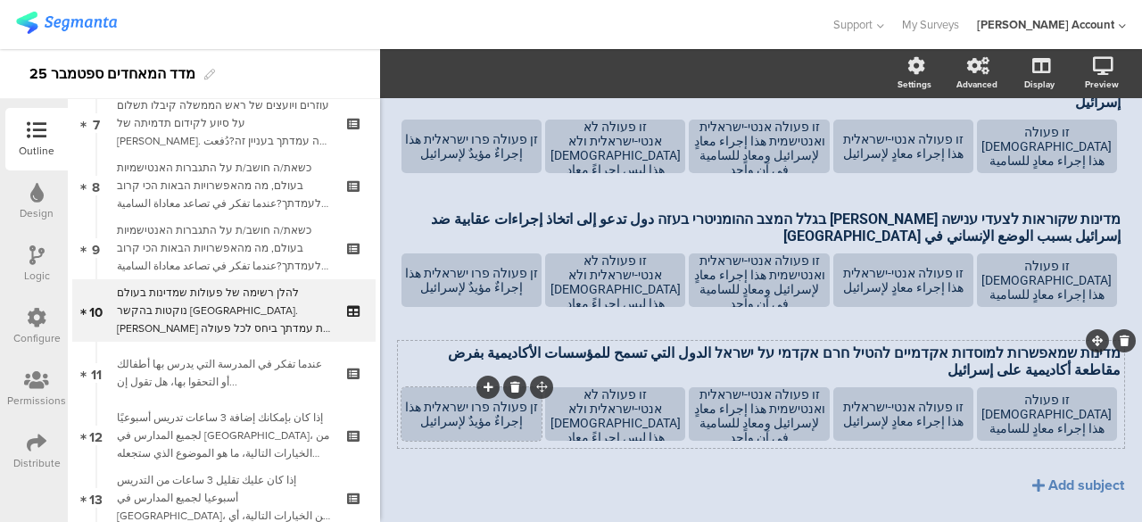
click at [516, 400] on div "זן פעולה פרו ישראלית هذا إجراءٌ مؤيدٌ لإسرائيل" at bounding box center [471, 414] width 135 height 29
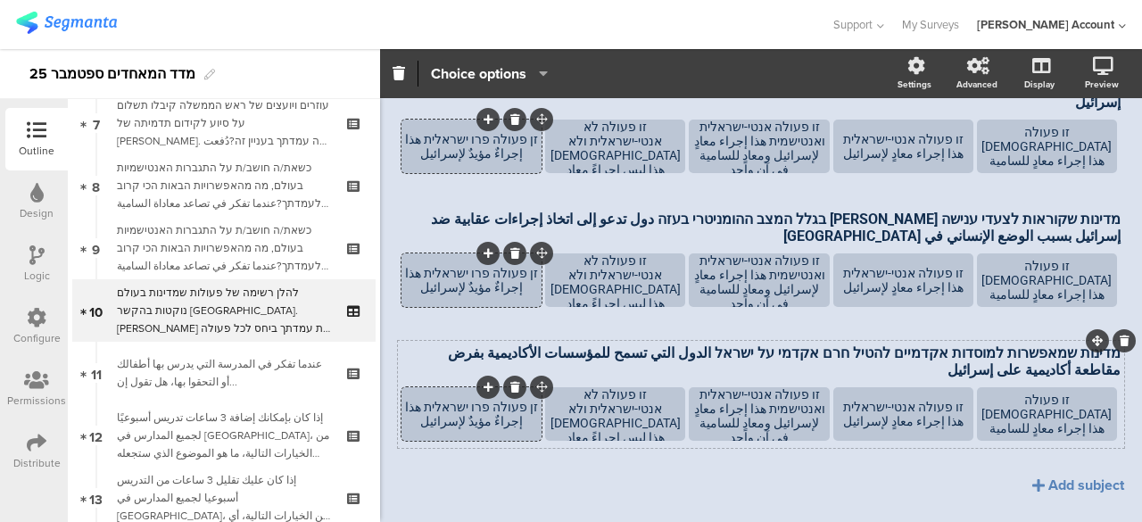
click at [521, 400] on div "זן פעולה פרו ישראלית هذا إجراءٌ مؤيدٌ لإسرائيل" at bounding box center [471, 414] width 135 height 29
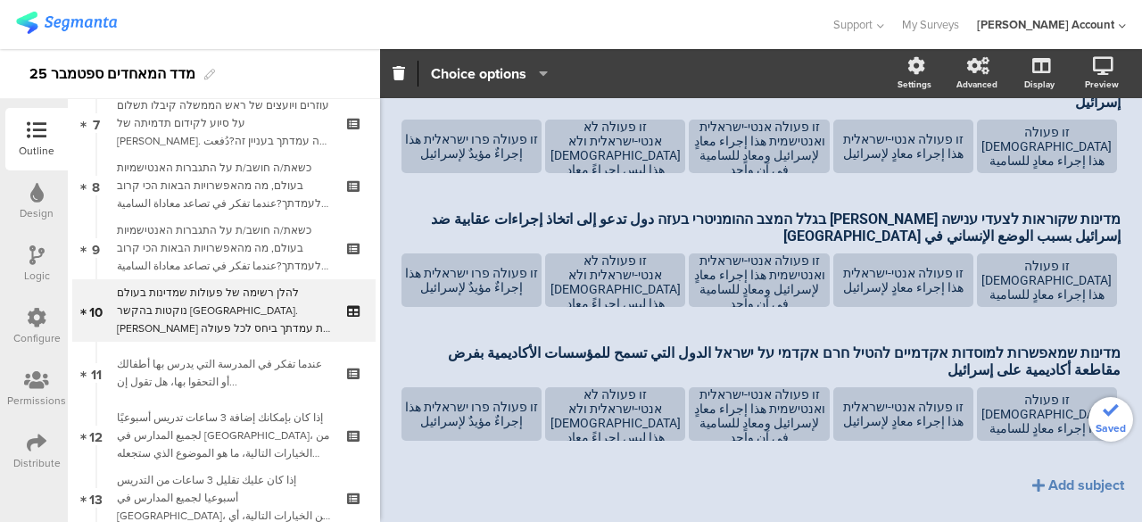
click at [821, 459] on div "מדינות שמחליטות להכיר במדינה פלשתינית الدول التي تقرر الاعتراف بدولة فلسطينية מ…" at bounding box center [761, 251] width 726 height 611
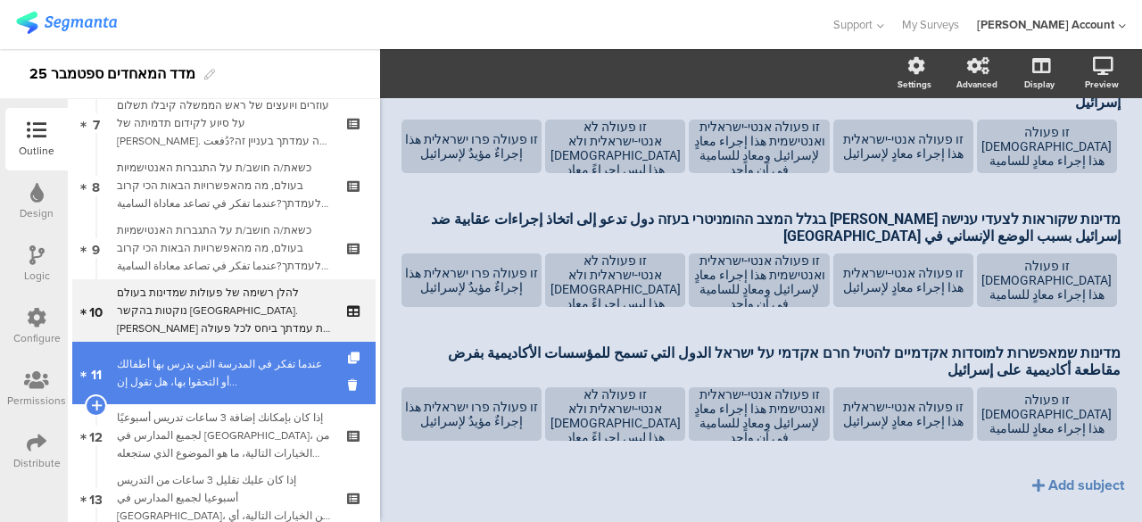
click at [301, 359] on div "عندما تفكر في المدرسة التي يدرس بها أطفالك أو التحقوا بها، هل تقول إن..." at bounding box center [223, 373] width 213 height 36
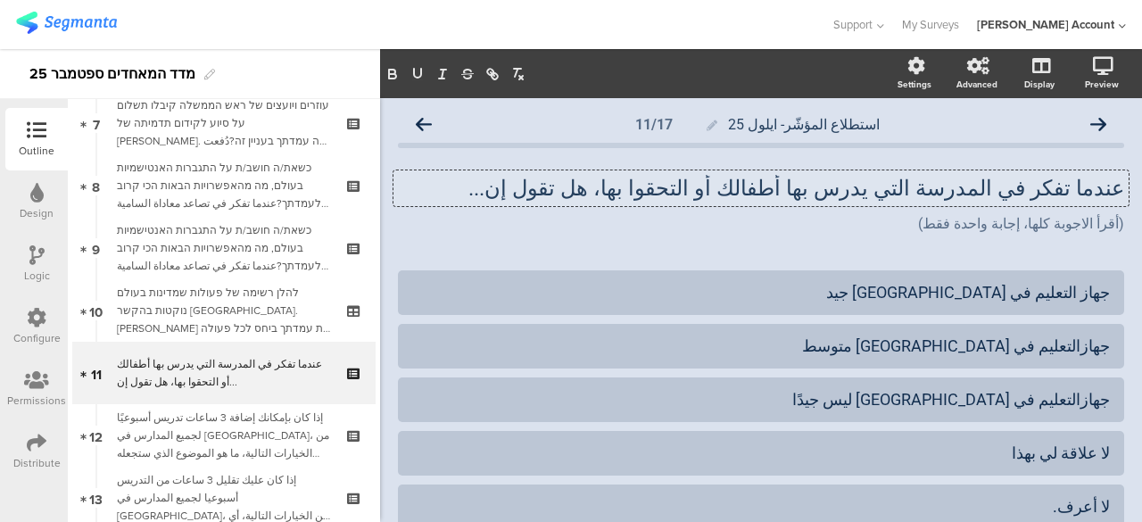
click at [1108, 190] on div "عندما تفكر في المدرسة التي يدرس بها أطفالك أو التحقوا بها، هل تقول إن... عندما …" at bounding box center [760, 188] width 735 height 36
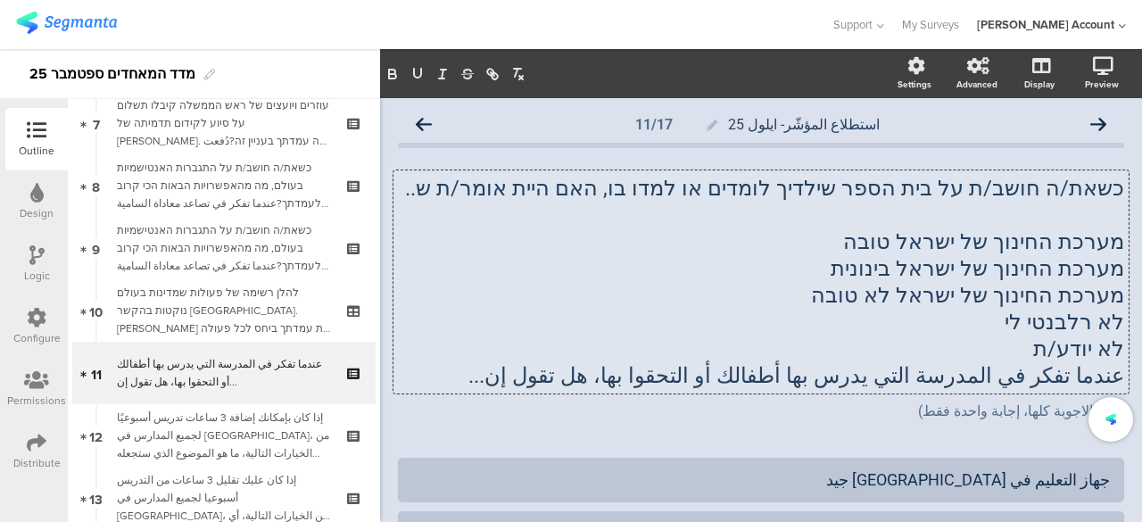
click at [1095, 242] on p "מערכת החינוך של ישראל טובה" at bounding box center [761, 241] width 726 height 27
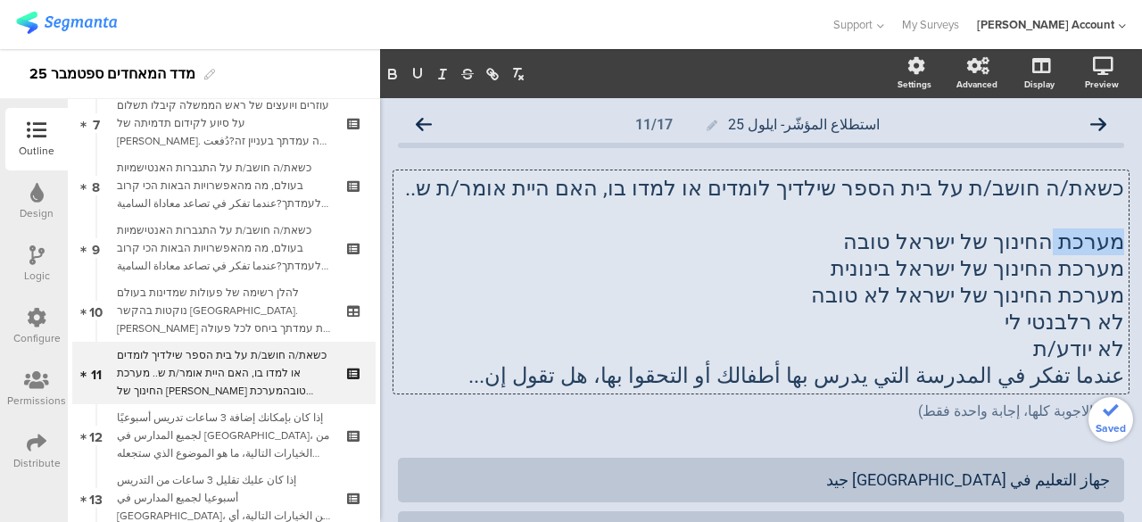
click at [1095, 242] on p "מערכת החינוך של ישראל טובה" at bounding box center [761, 241] width 726 height 27
click at [1095, 243] on p "מערכת החינוך של ישראל טובה" at bounding box center [761, 241] width 726 height 27
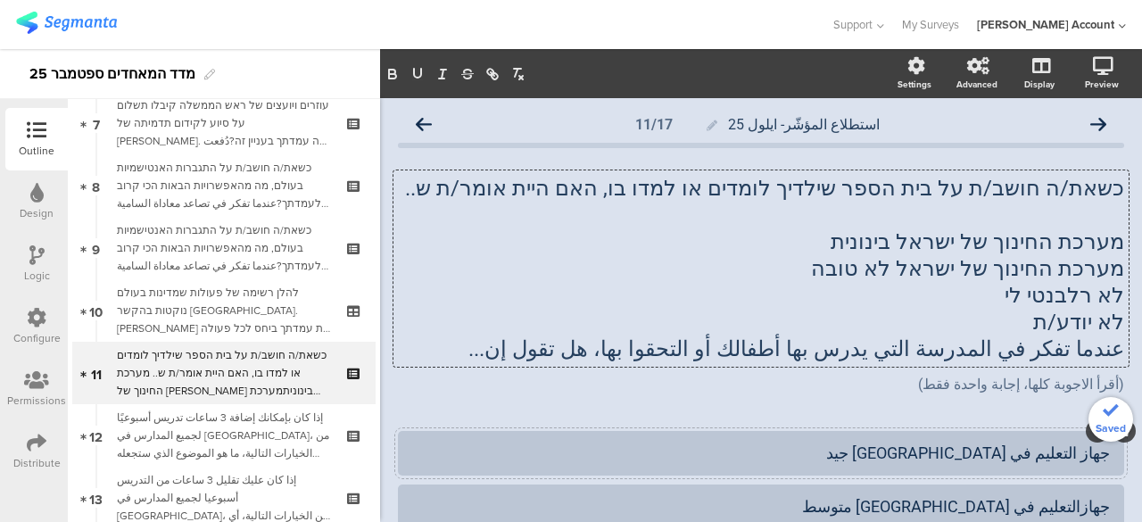
click at [1093, 454] on div "جهاز التعليم في إسرائيل جيد" at bounding box center [760, 452] width 697 height 21
paste div
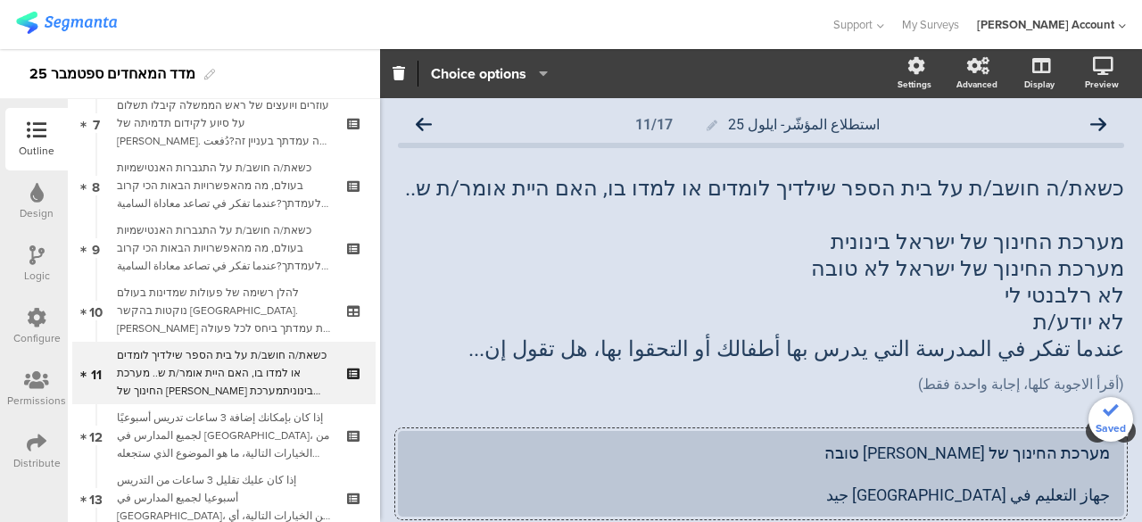
click at [1069, 243] on div "כשאת/ה חושב/ת על בית הספר שילדיך לומדים או למדו בו, האם היית אומר/ת ש.. מערכת ה…" at bounding box center [760, 268] width 735 height 196
click at [1069, 243] on span "מערכת החינוך של ישראל בינונית" at bounding box center [976, 241] width 293 height 25
click at [1068, 243] on p "מערכת החינוך של ישראל בינונית" at bounding box center [761, 241] width 726 height 27
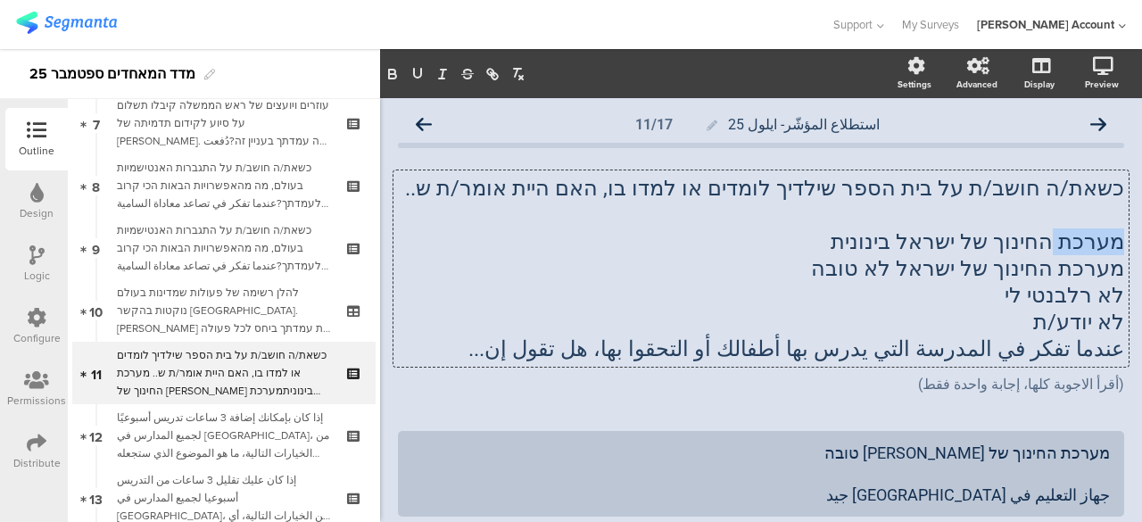
click at [1068, 243] on p "מערכת החינוך של ישראל בינונית" at bounding box center [761, 241] width 726 height 27
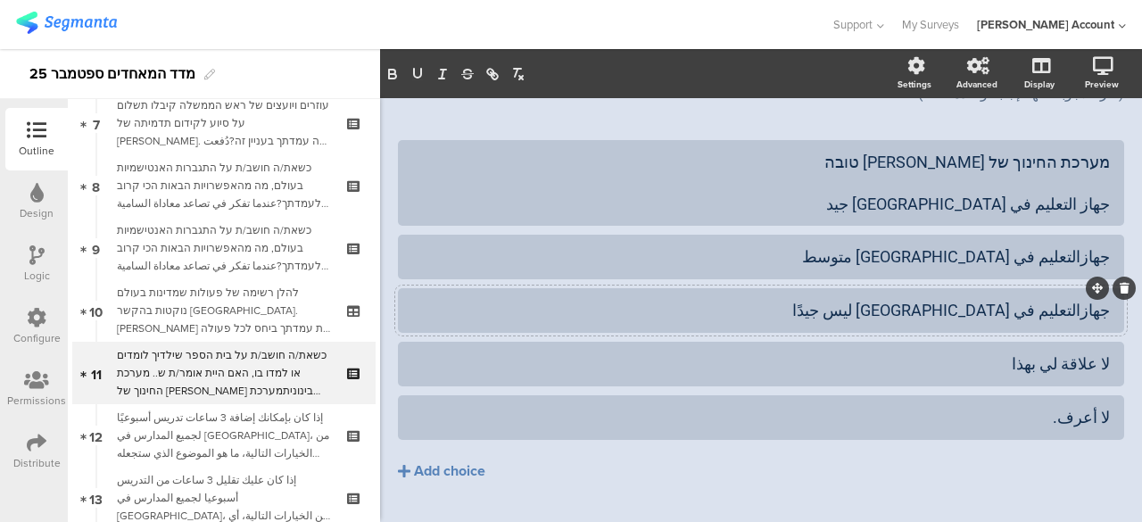
scroll to position [268, 0]
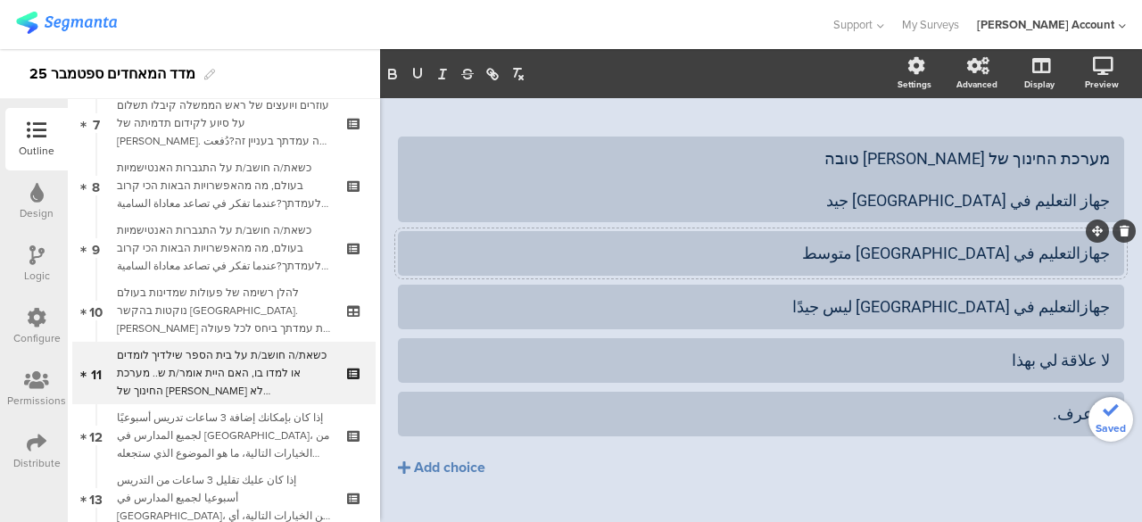
click at [1093, 252] on div "جهازالتعليم في إسرائيل متوسط" at bounding box center [760, 253] width 697 height 21
paste div
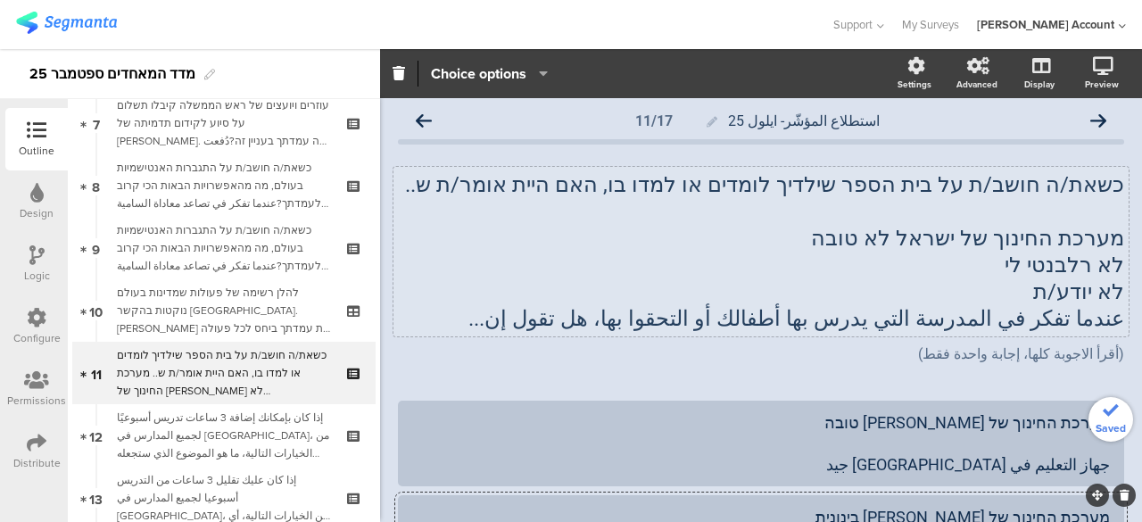
scroll to position [0, 0]
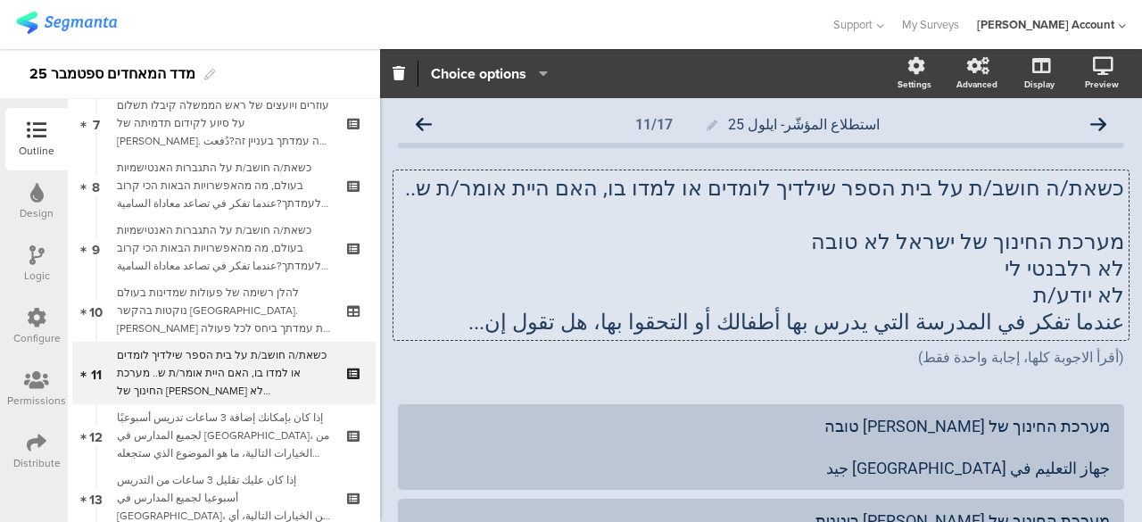
click at [1078, 246] on div "כשאת/ה חושב/ת על בית הספר שילדיך לומדים או למדו בו, האם היית אומר/ת ש.. מערכת ה…" at bounding box center [760, 254] width 735 height 169
click at [1078, 246] on span "מערכת החינוך של ישראל לא טובה" at bounding box center [967, 241] width 313 height 25
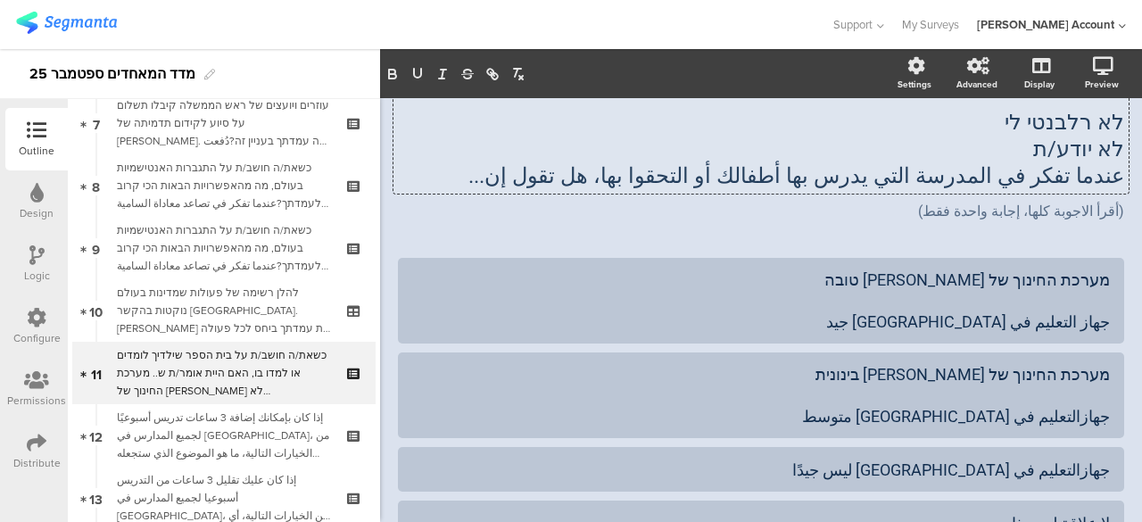
scroll to position [268, 0]
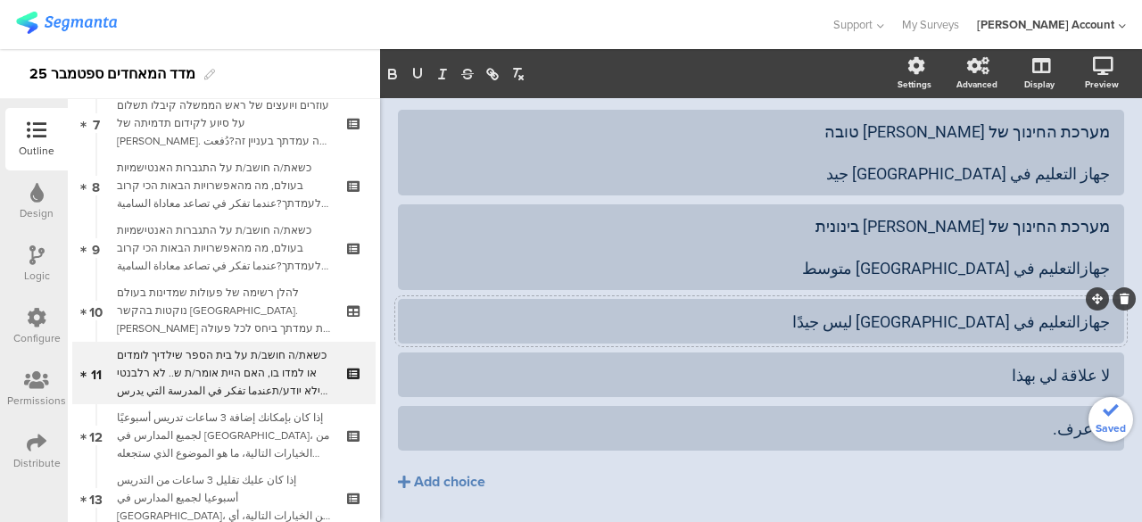
click at [1095, 323] on div "جهازالتعليم في إسرائيل ليس جيدًا" at bounding box center [760, 321] width 697 height 21
paste div
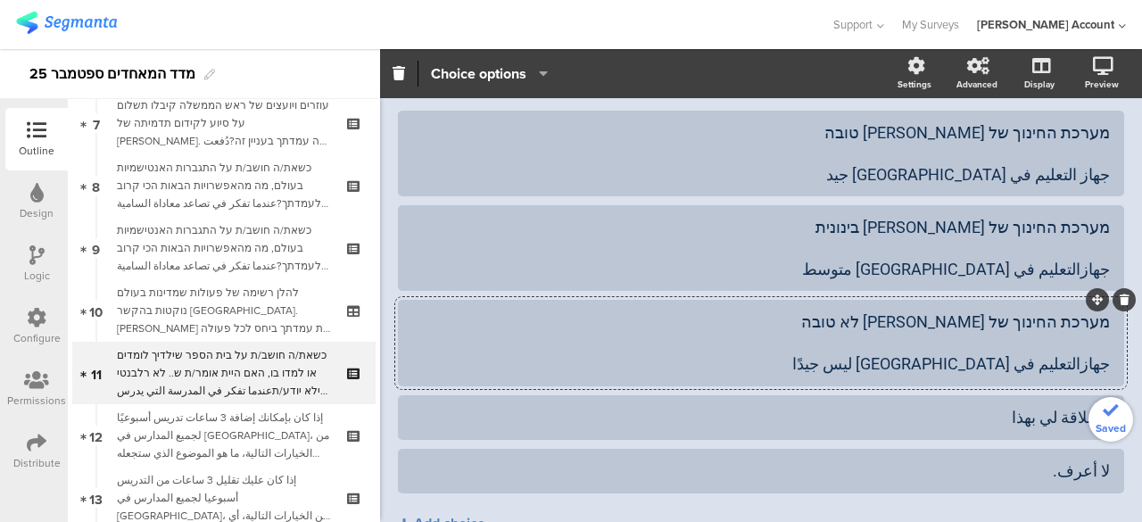
scroll to position [0, 0]
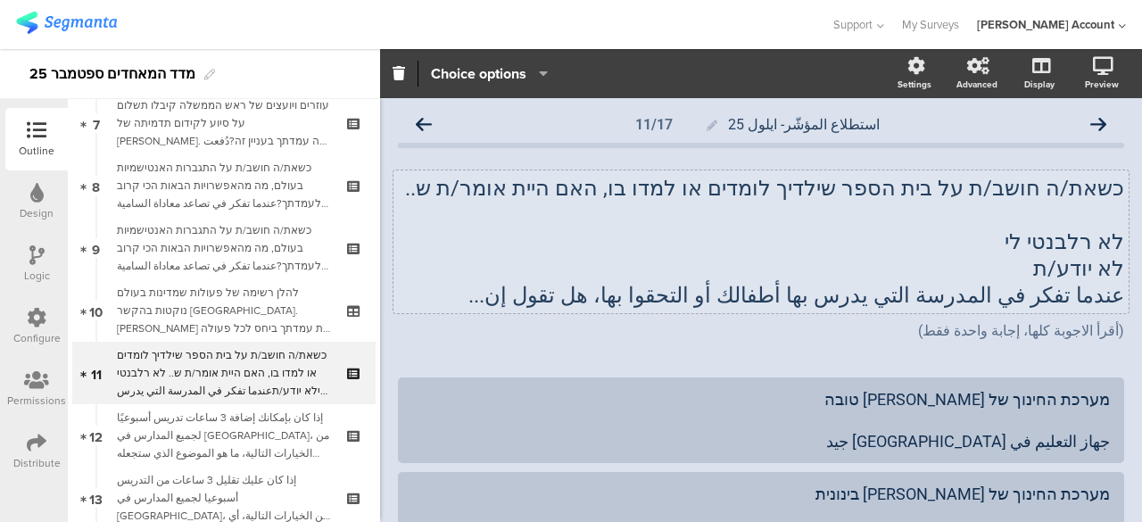
click at [1070, 242] on div "כשאת/ה חושב/ת על בית הספר שילדיך לומדים או למדו בו, האם היית אומר/ת ש.. לא רלבנ…" at bounding box center [760, 241] width 735 height 143
click at [1070, 242] on p "לא רלבנטי לי" at bounding box center [761, 241] width 726 height 27
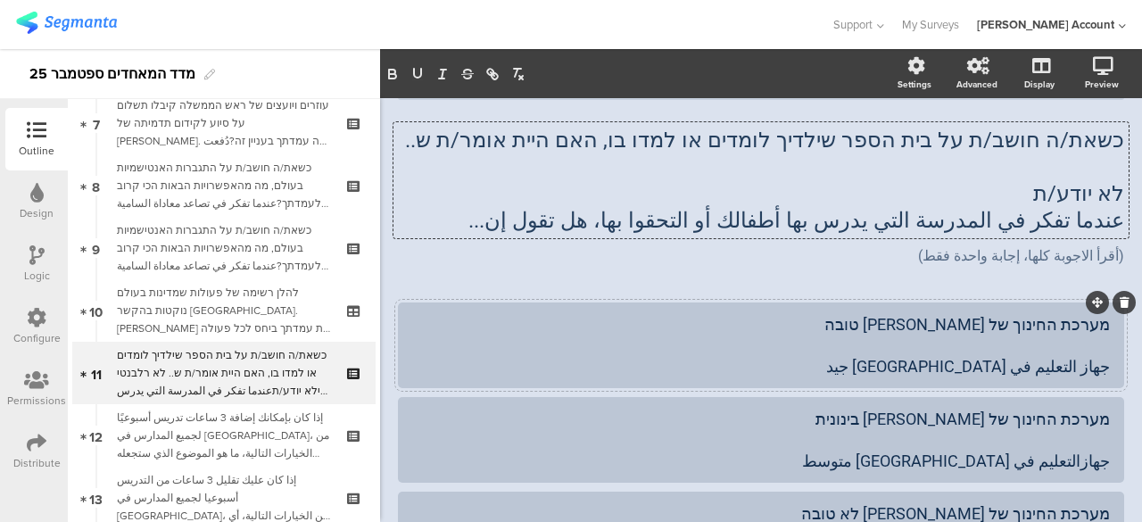
scroll to position [268, 0]
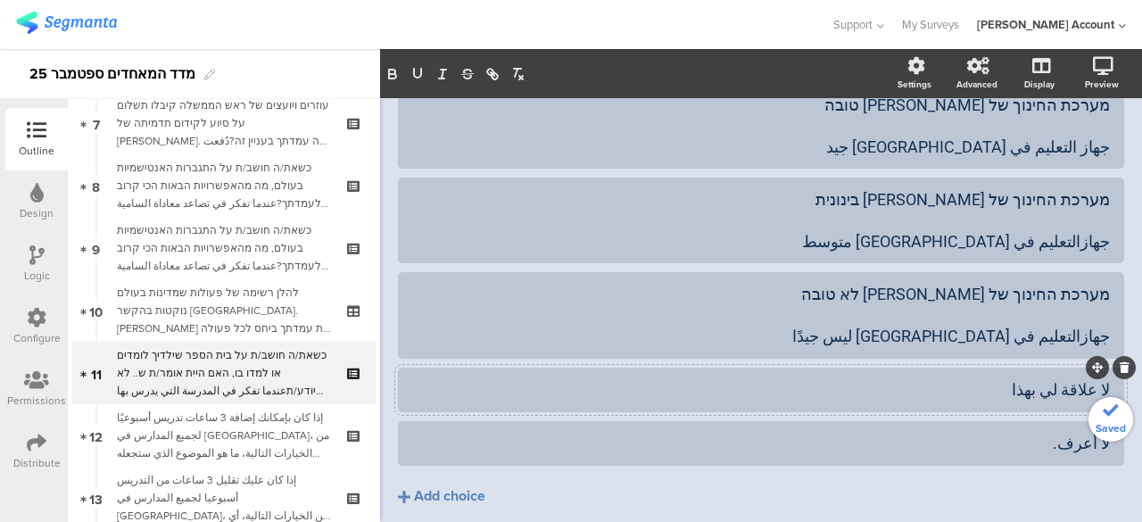
click at [1093, 388] on div "لا علاقة لي بهذا" at bounding box center [760, 389] width 697 height 21
click at [1096, 388] on div at bounding box center [761, 389] width 726 height 45
click at [1092, 385] on div "لا علاقة لي بهذا" at bounding box center [760, 389] width 697 height 21
paste div
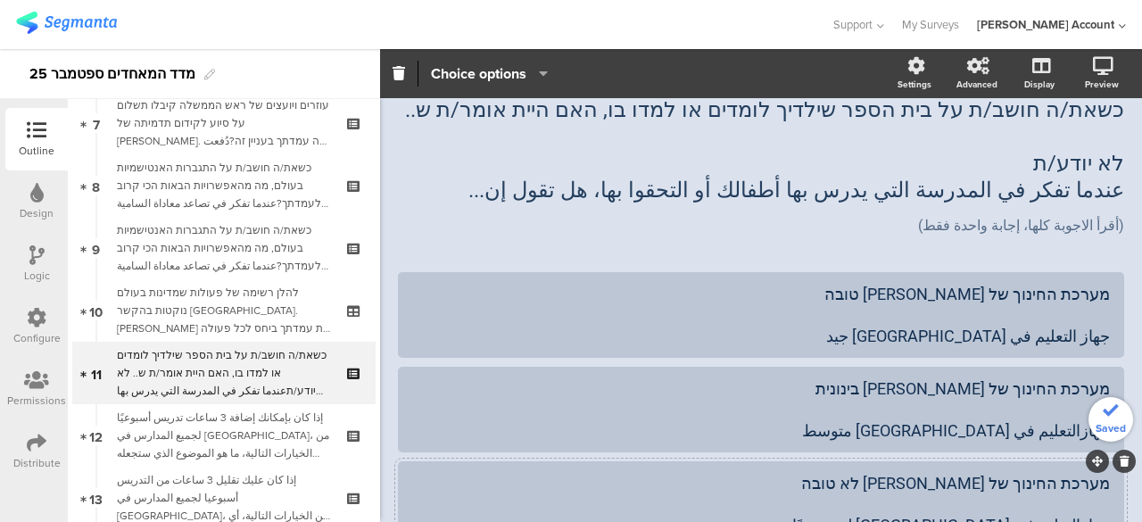
scroll to position [0, 0]
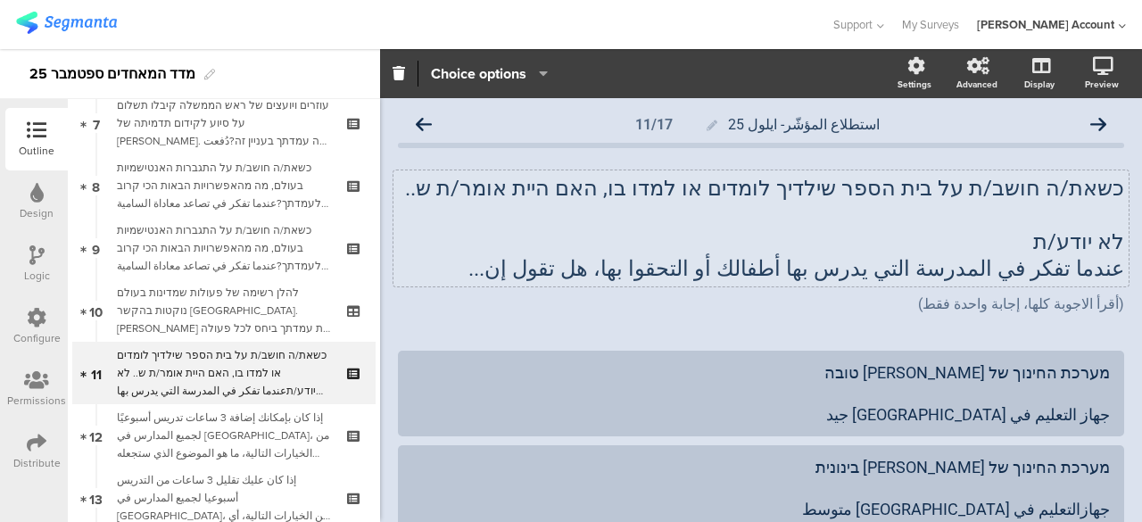
click at [1089, 243] on div "כשאת/ה חושב/ת על בית הספר שילדיך לומדים או למדו בו, האם היית אומר/ת ש.. לא יודע…" at bounding box center [760, 228] width 735 height 116
click at [1089, 243] on span "לא יודע/ת" at bounding box center [1078, 241] width 91 height 25
click at [1089, 243] on p "לא יודע/ת" at bounding box center [761, 241] width 726 height 27
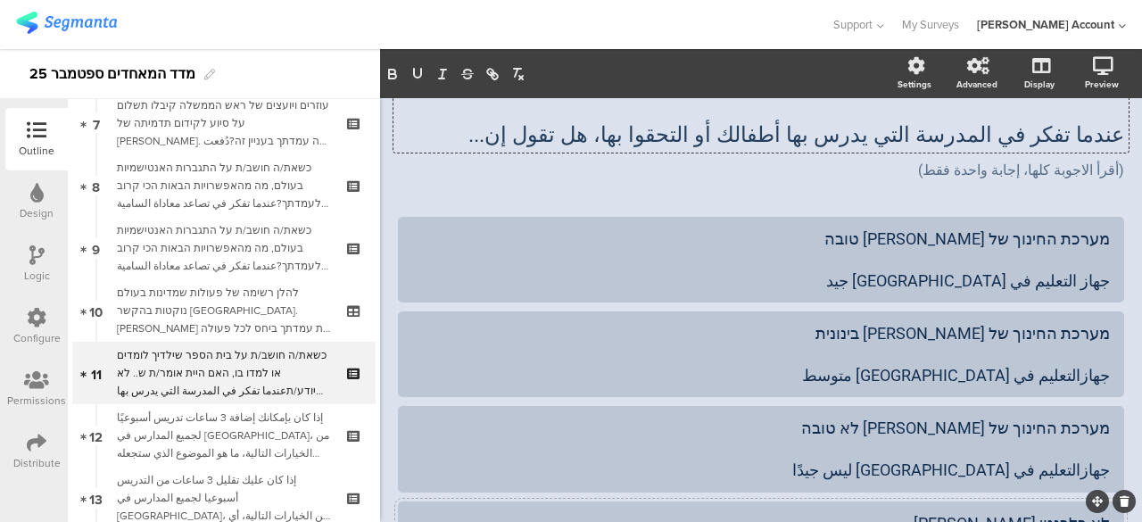
scroll to position [268, 0]
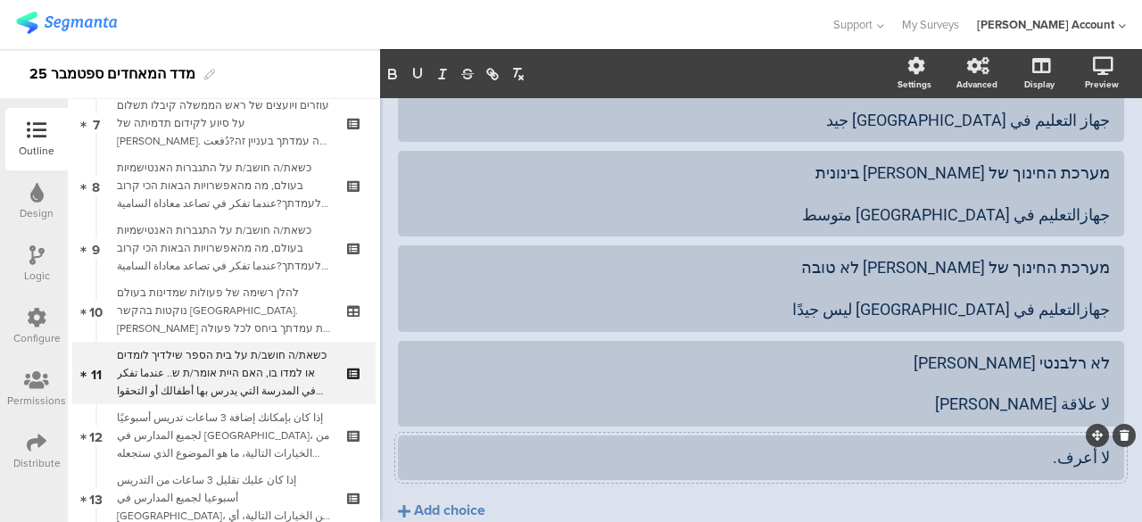
click at [1095, 458] on div "لا أعرف." at bounding box center [760, 457] width 697 height 21
paste div
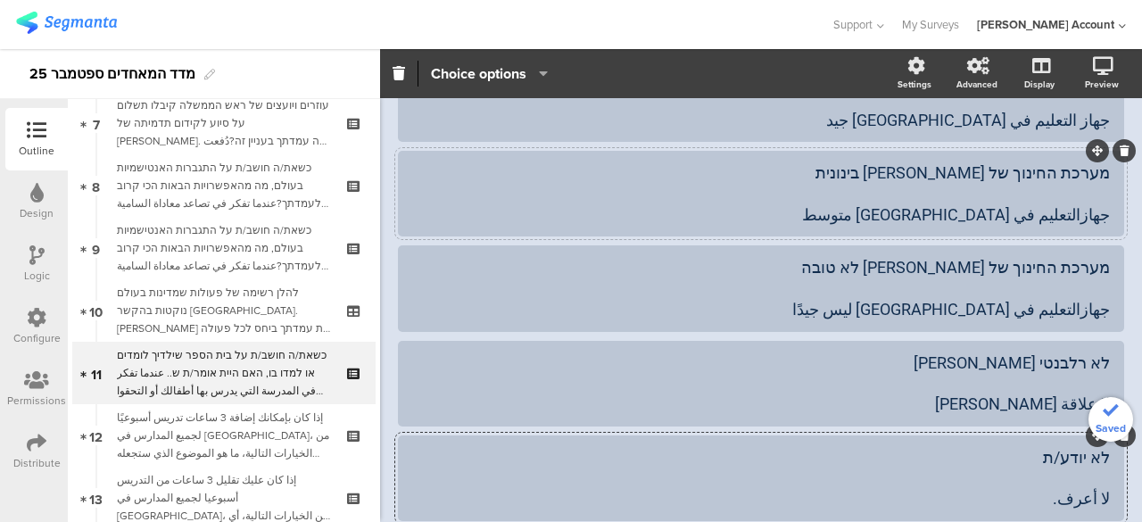
scroll to position [0, 0]
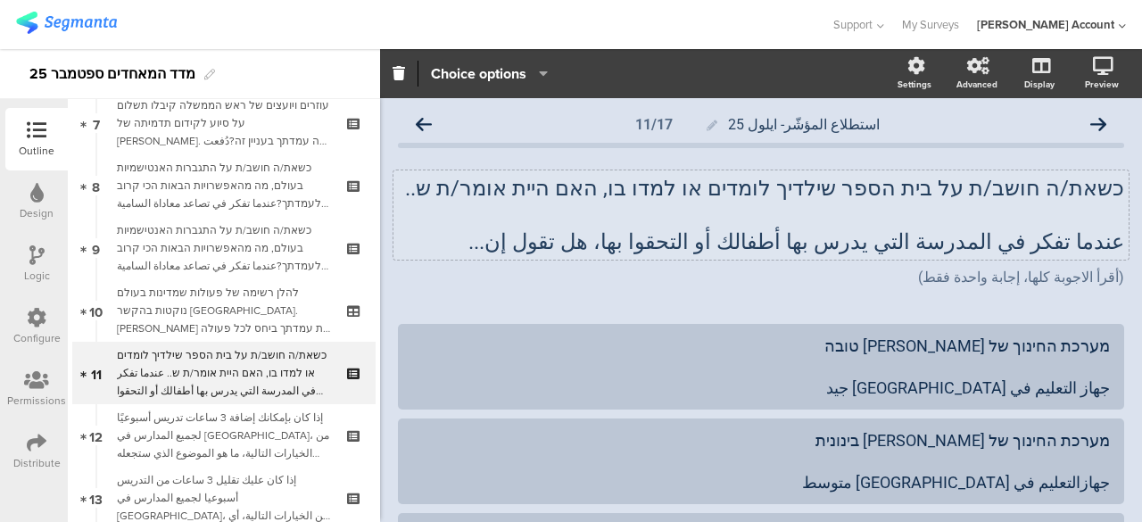
click at [1090, 213] on div "כשאת/ה חושב/ת על בית הספר שילדיך לומדים או למדו בו, האם היית אומר/ת ש.. عندما ت…" at bounding box center [760, 214] width 735 height 89
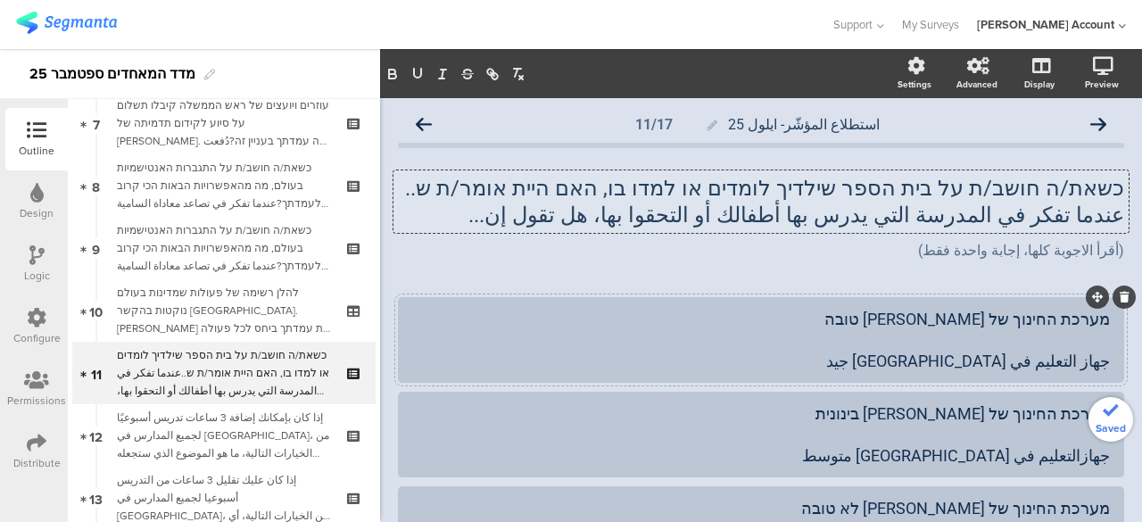
click at [990, 342] on div "מערכת החינוך של ישראל טובה جهاز التعليم في إسرائيل جيد" at bounding box center [760, 340] width 697 height 62
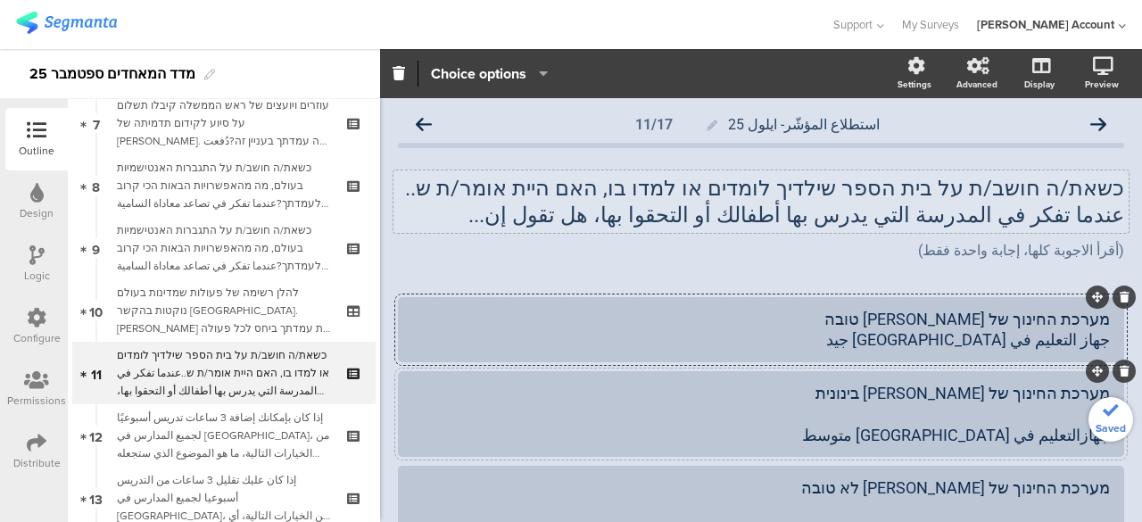
click at [1079, 417] on div "מערכת החינוך של ישראל בינונית جهازالتعليم في إسرائيل متوسط" at bounding box center [760, 414] width 697 height 62
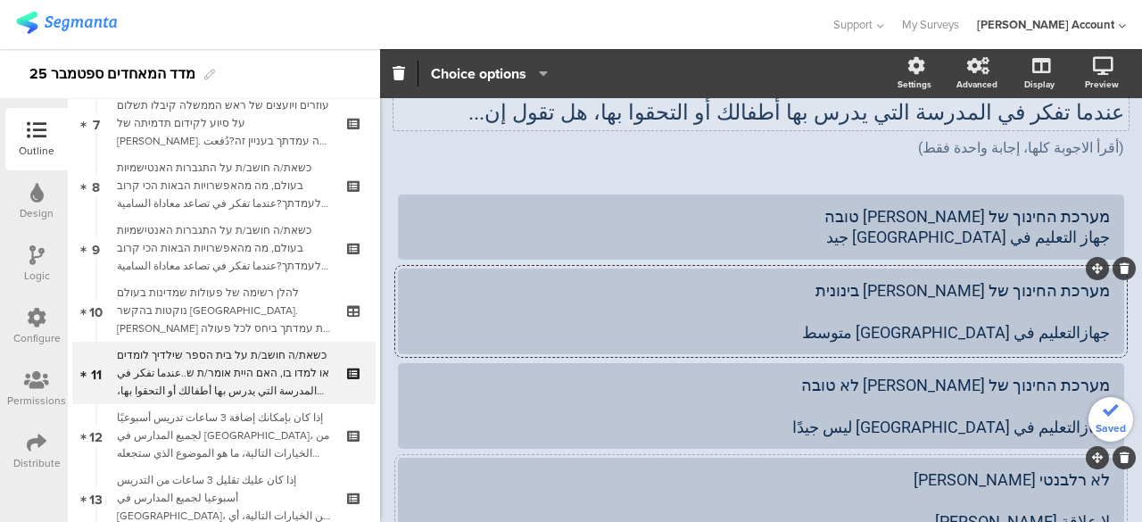
scroll to position [178, 0]
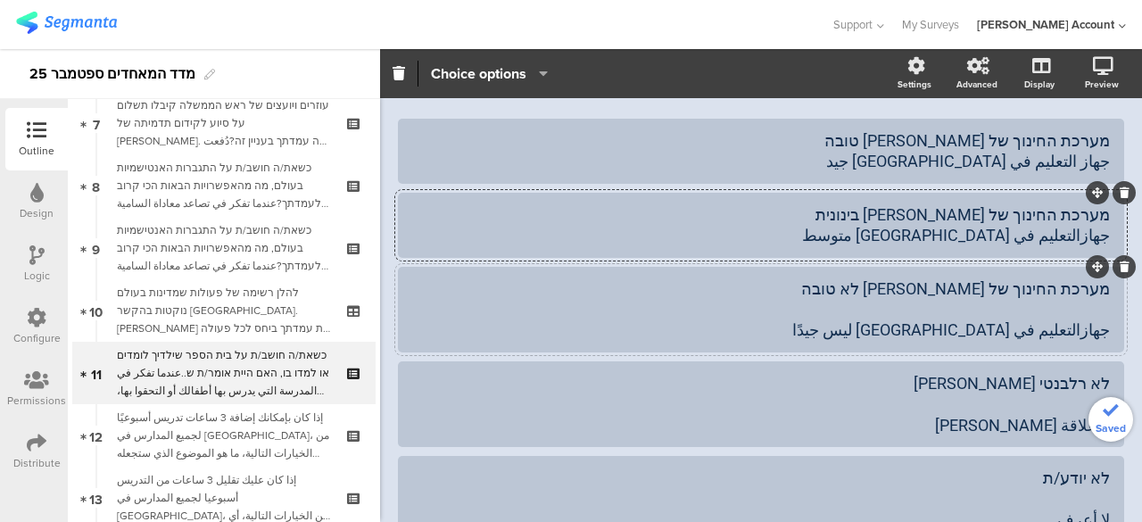
click at [1077, 309] on div "מערכת החינוך של ישראל לא טובה جهازالتعليم في إسرائيل ليس جيدًا" at bounding box center [760, 309] width 697 height 62
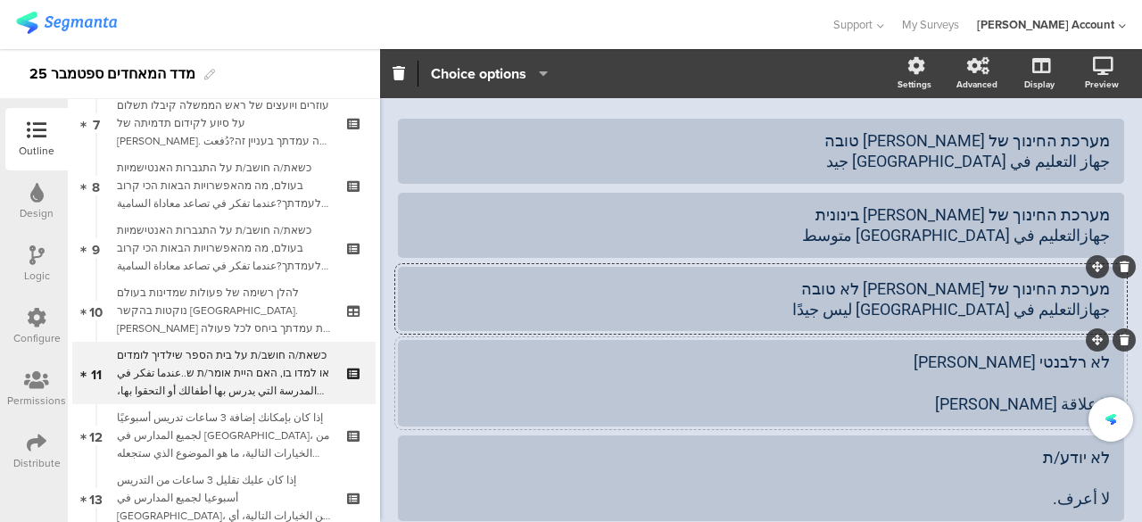
click at [1077, 382] on div "לא רלבנטי לי لا علاقة لي بهذا" at bounding box center [760, 382] width 697 height 62
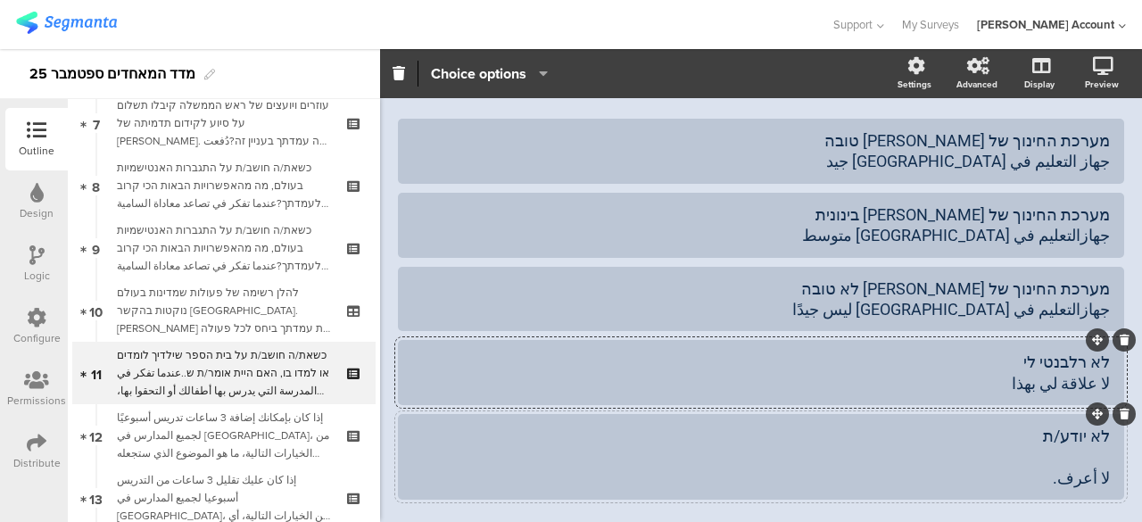
click at [1079, 456] on div "לא יודע/ת لا أعرف." at bounding box center [760, 456] width 697 height 62
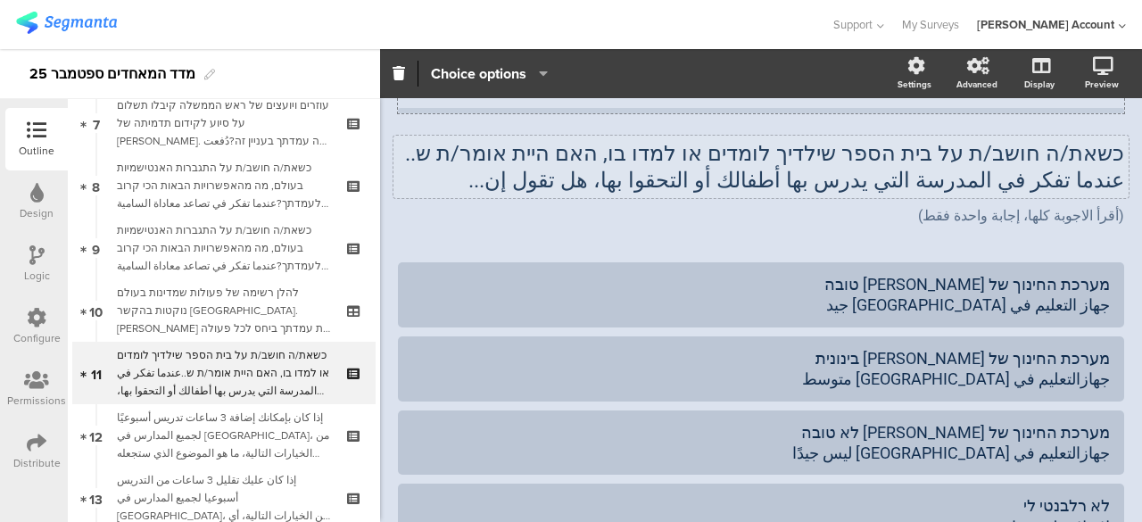
scroll to position [0, 0]
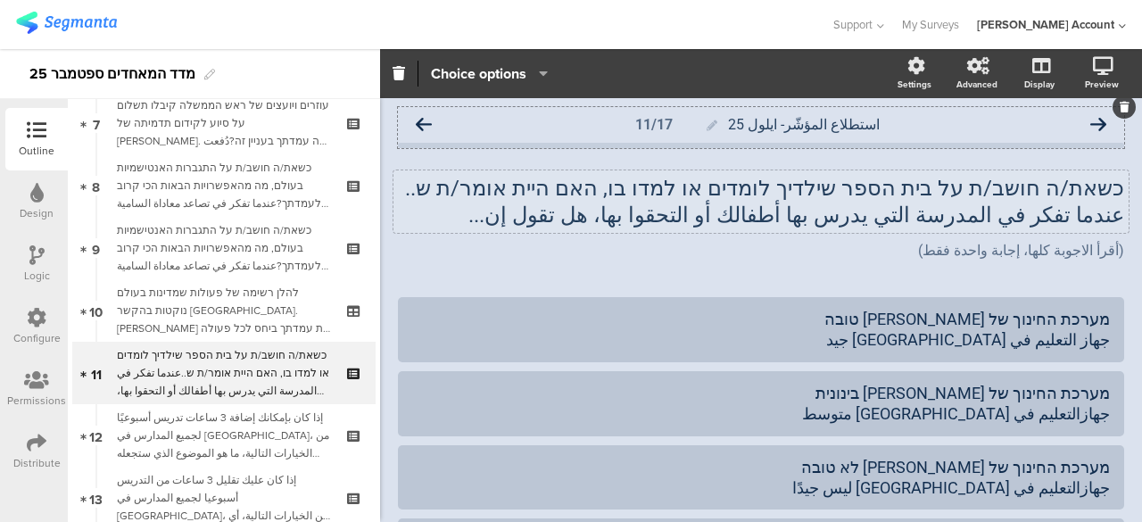
click at [424, 120] on icon at bounding box center [424, 125] width 16 height 16
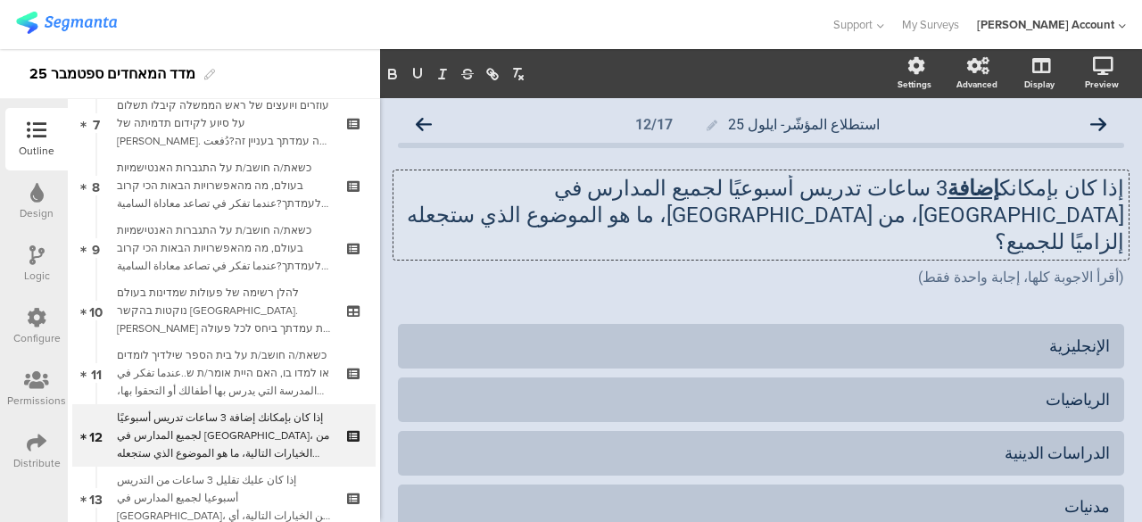
click at [1109, 194] on div "إذا كان بإمكانك إضافة 3 ساعات تدريس أسبوعيًا لجميع المدارس في إسرائيل، من الخيا…" at bounding box center [760, 214] width 735 height 89
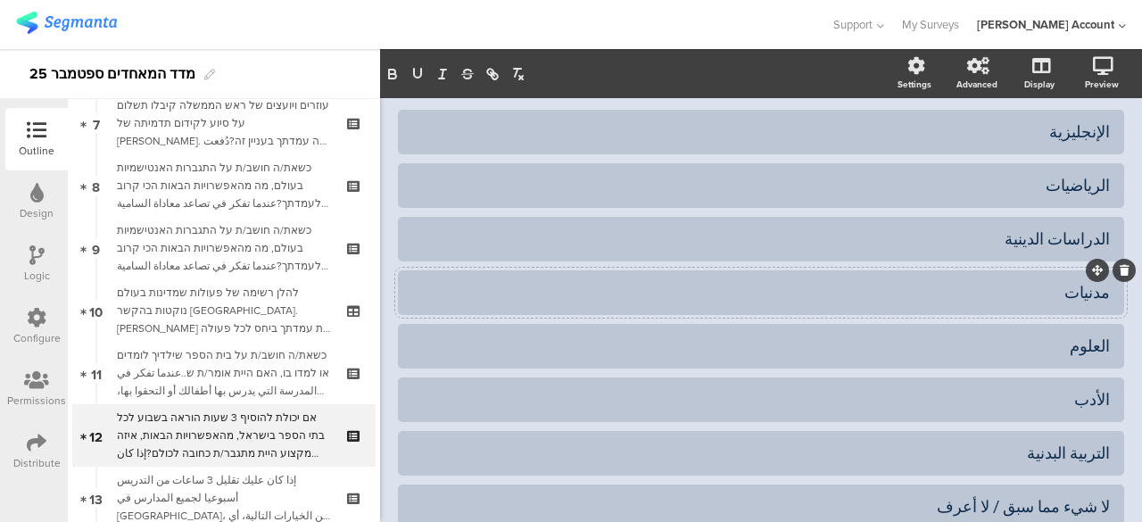
scroll to position [89, 0]
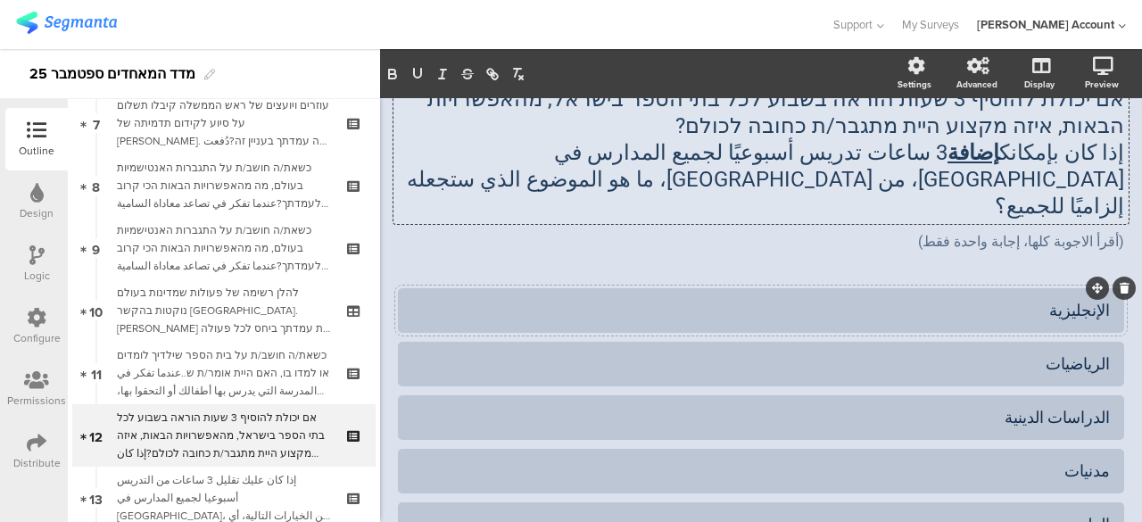
click at [1091, 300] on div "الإنجليزية" at bounding box center [760, 310] width 697 height 21
paste div
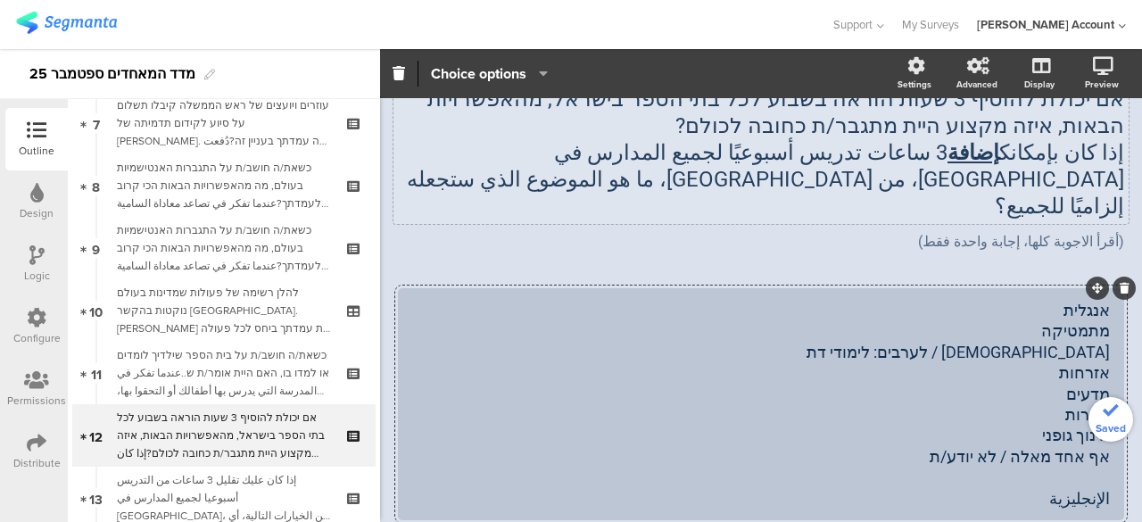
click at [1084, 308] on div "אנגלית מתמטיקה יהדות / לערבים: לימודי דת אזרחות מדעים ספרות חינוך גופני אף אחד …" at bounding box center [760, 404] width 697 height 209
click at [1084, 306] on div "אנגלית מתמטיקה יהדות / לערבים: לימודי דת אזרחות מדעים ספרות חינוך גופני אף אחד …" at bounding box center [760, 404] width 697 height 209
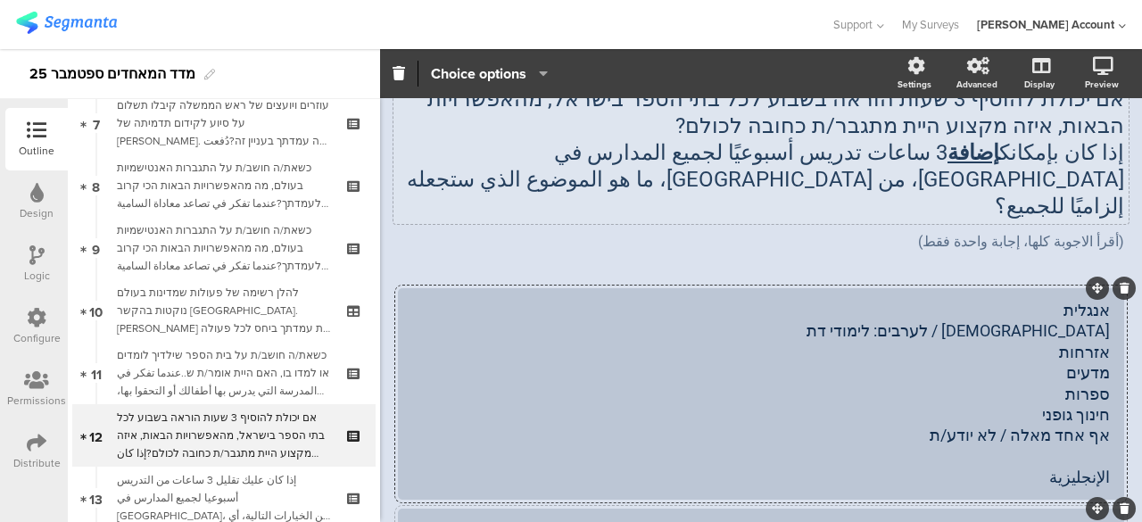
click at [1092, 520] on div "الرياضيات" at bounding box center [760, 530] width 697 height 21
paste div
click at [1083, 301] on div "אנגלית יהדות / לערבים: לימודי דת אזרחות מדעים ספרות חינוך גופני אף אחד מאלה / ל…" at bounding box center [760, 395] width 697 height 188
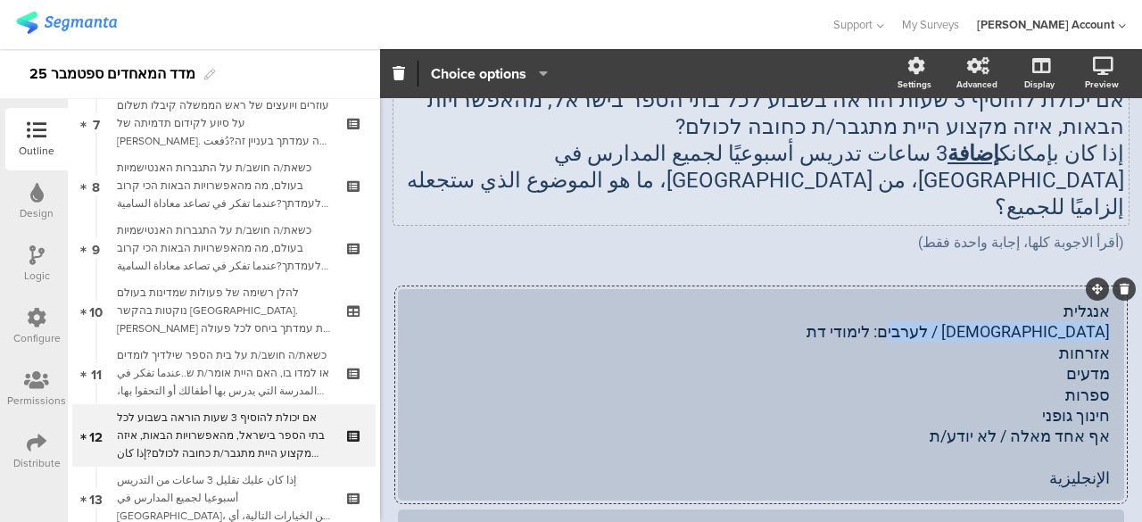
click at [1083, 301] on div "אנגלית יהדות / לערבים: לימודי דת אזרחות מדעים ספרות חינוך גופני אף אחד מאלה / ל…" at bounding box center [760, 395] width 697 height 188
click at [1028, 314] on div "אנגלית יהדות / לערבים: לימודי דת אזרחות מדעים ספרות חינוך גופני אף אחד מאלה / ל…" at bounding box center [760, 395] width 697 height 188
drag, startPoint x: 1002, startPoint y: 305, endPoint x: 1101, endPoint y: 302, distance: 98.1
click at [1101, 302] on div "אנגלית יהדות / לערבים: לימודי דת אזרחות מדעים ספרות חינוך גופני אף אחד מאלה / ל…" at bounding box center [761, 394] width 726 height 211
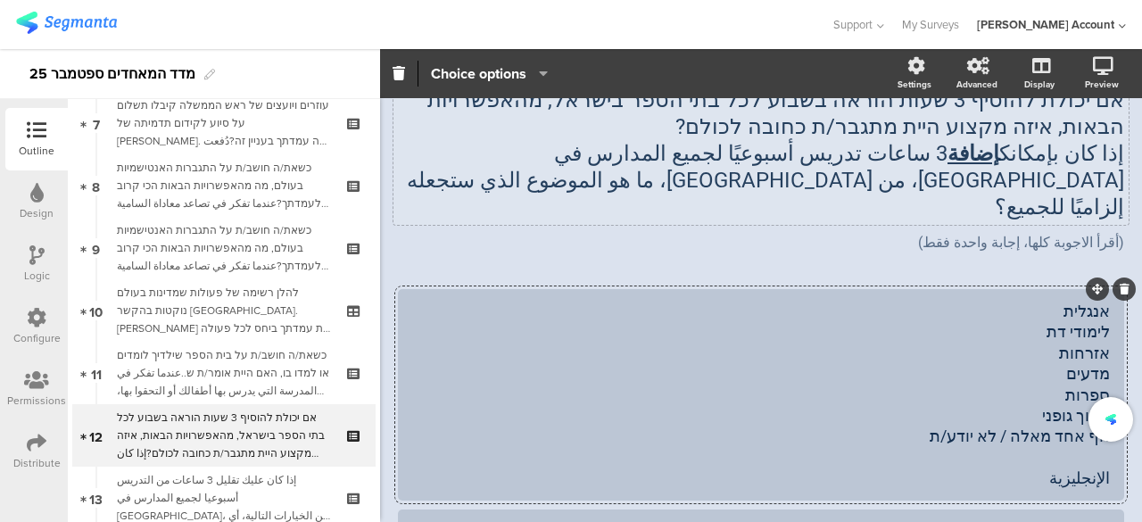
click at [1080, 303] on div "אנגלית לימודי דת אזרחות מדעים ספרות חינוך גופני אף אחד מאלה / לא יודע/ת الإنجلي…" at bounding box center [760, 395] width 697 height 188
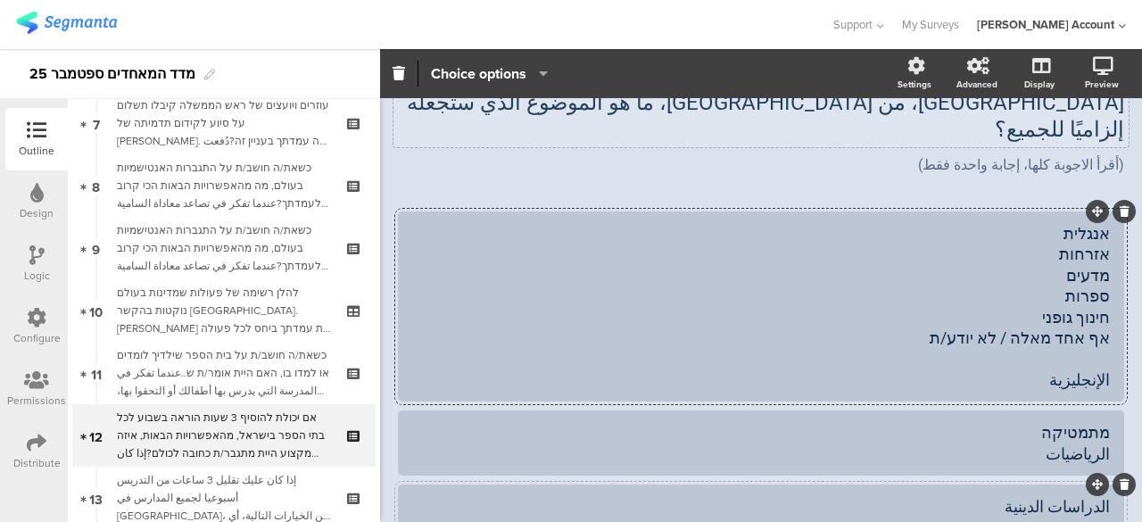
scroll to position [267, 0]
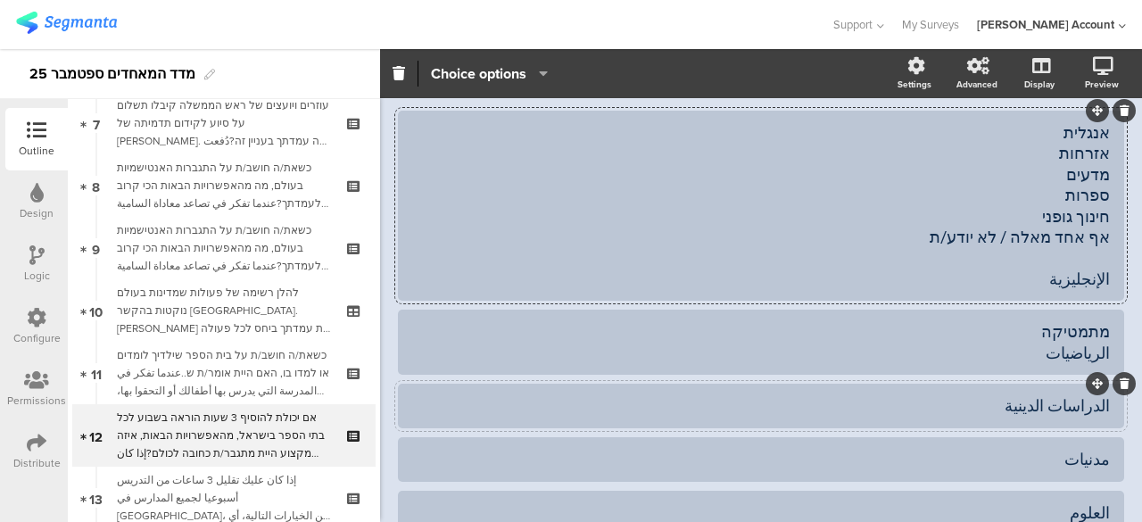
click at [1095, 395] on div "الدراسات الدينية" at bounding box center [760, 405] width 697 height 21
paste div
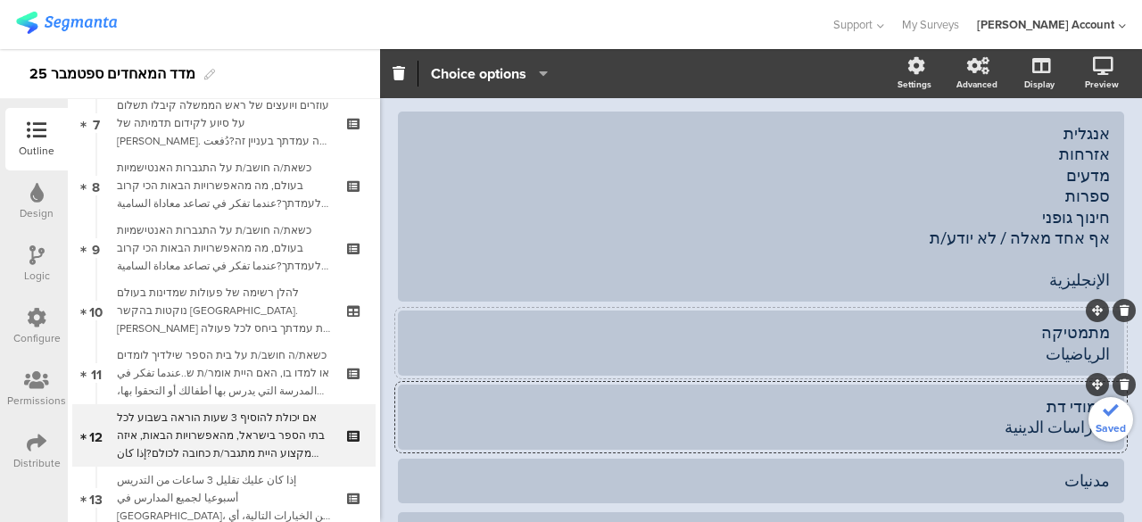
scroll to position [87, 0]
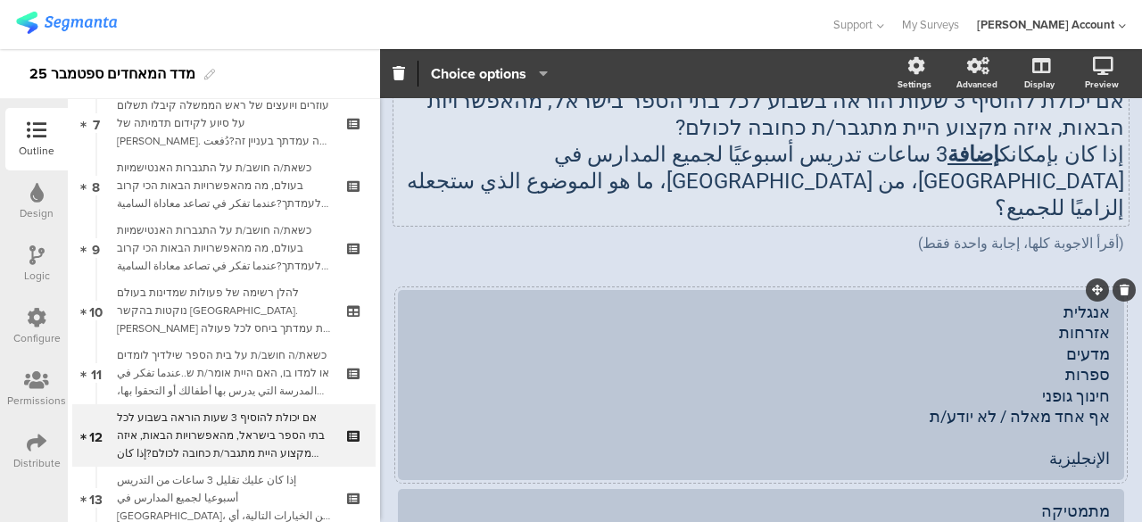
click at [1085, 308] on div "אנגלית אזרחות מדעים ספרות חינוך גופני אף אחד מאלה / לא יודע/ת الإنجليزية" at bounding box center [760, 384] width 697 height 167
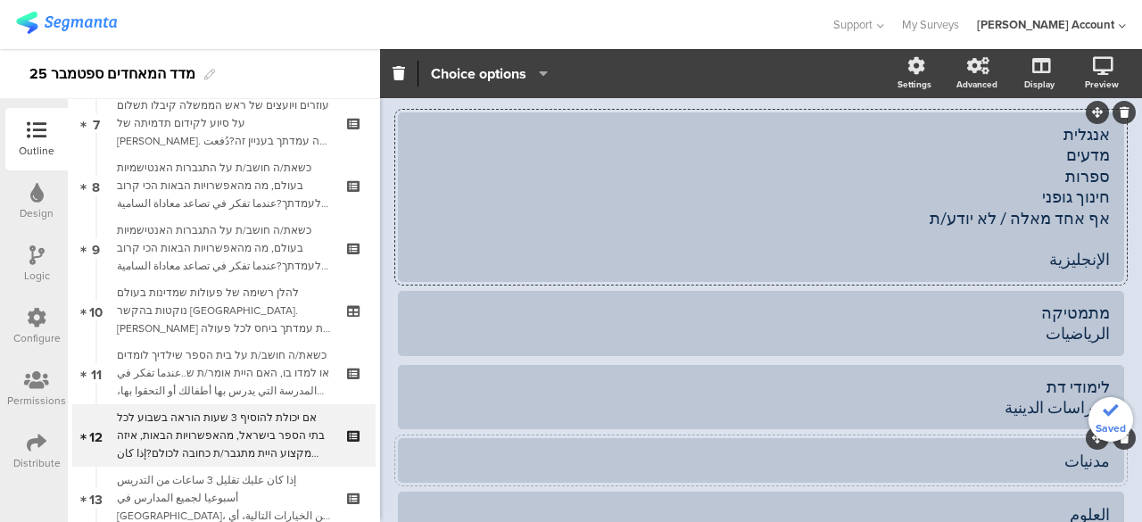
scroll to position [266, 0]
click at [1093, 450] on div "مدنيات" at bounding box center [760, 460] width 697 height 21
paste div
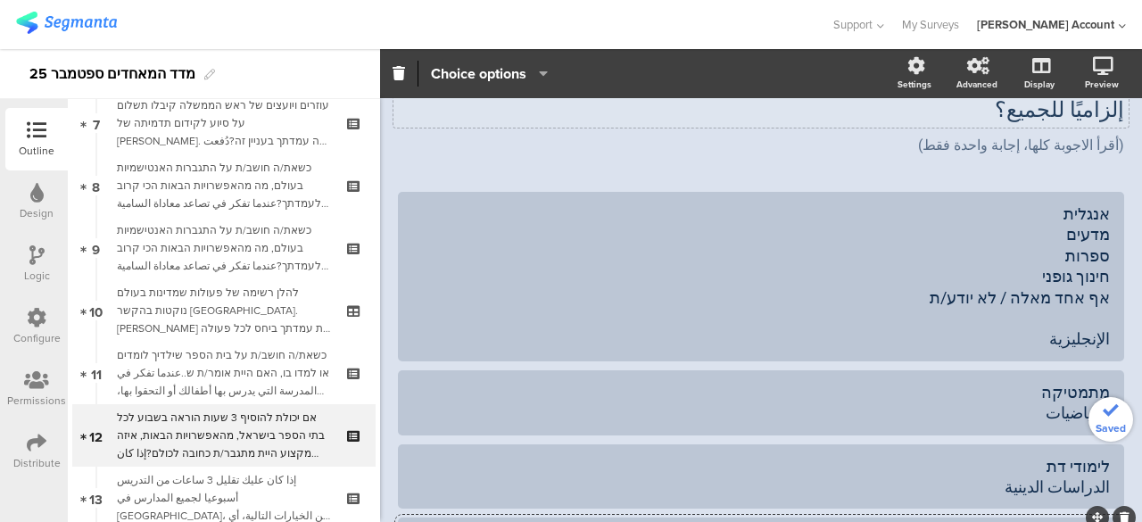
scroll to position [87, 0]
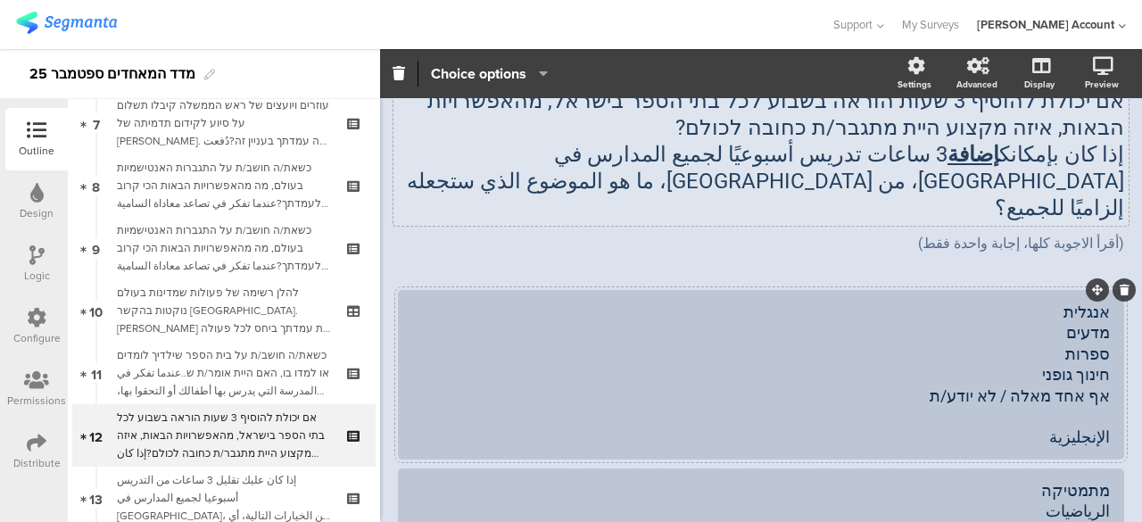
click at [1083, 306] on div "אנגלית מדעים ספרות חינוך גופני אף אחד מאלה / לא יודע/ת الإنجليزية" at bounding box center [760, 374] width 697 height 146
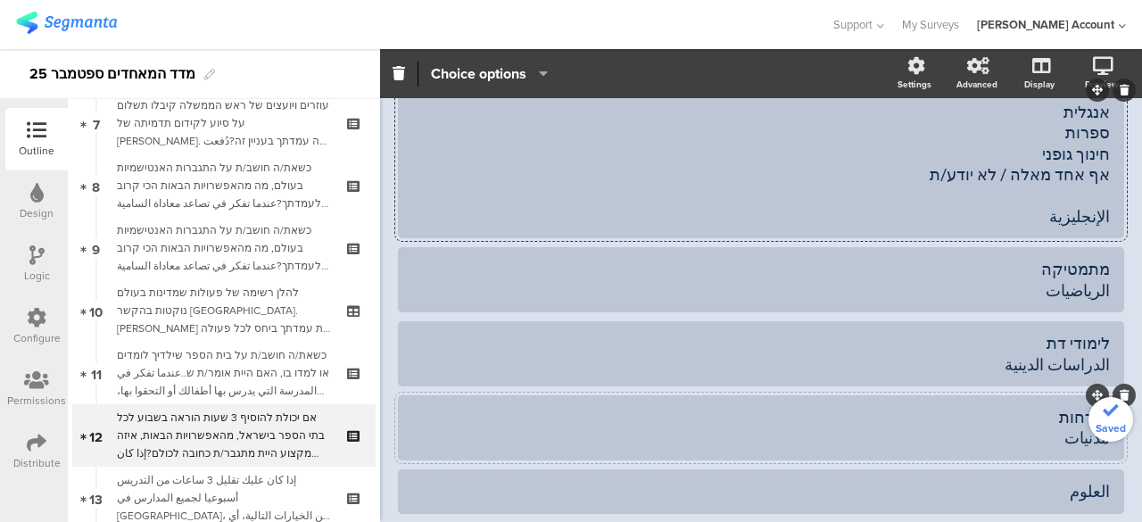
scroll to position [355, 0]
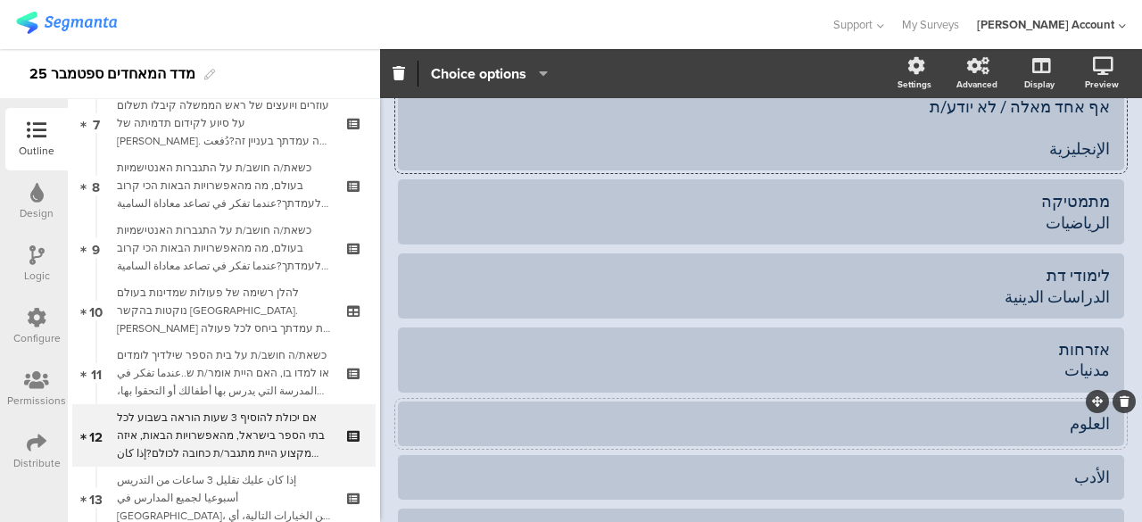
click at [1095, 401] on div at bounding box center [761, 423] width 726 height 45
click at [1095, 413] on div "العلوم" at bounding box center [760, 423] width 697 height 21
paste div
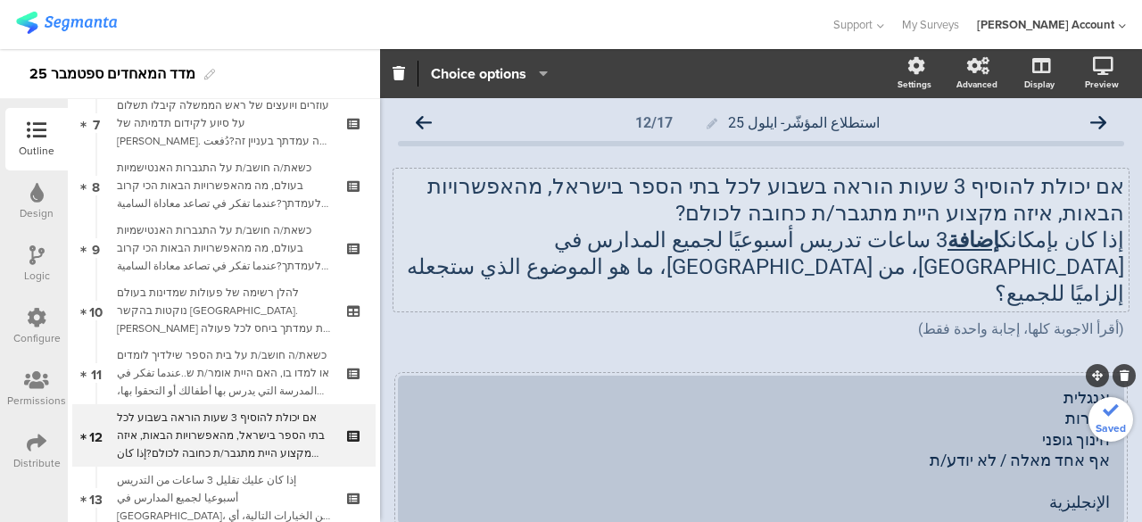
scroll to position [0, 0]
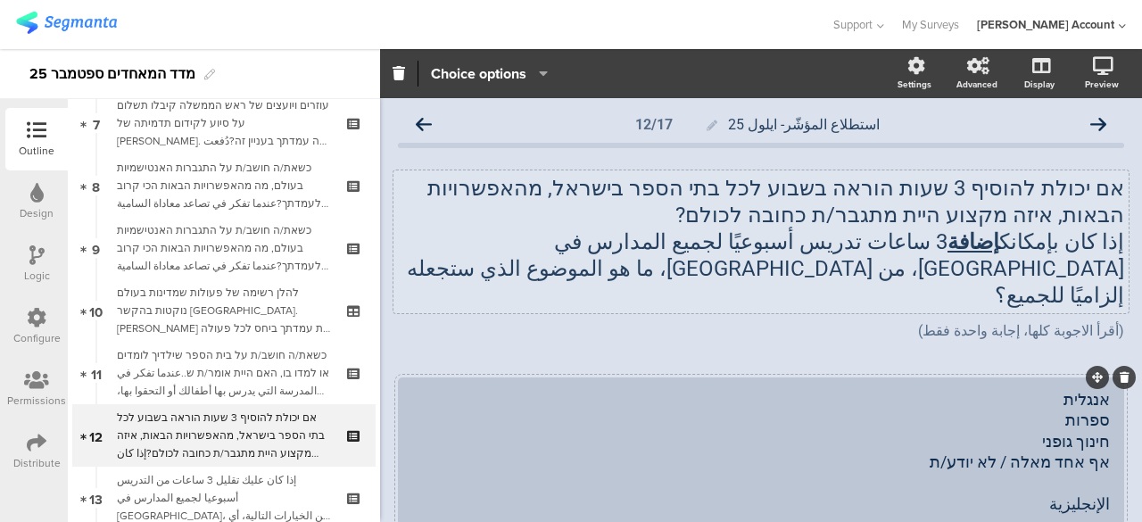
click at [1084, 392] on div "אנגלית ספרות חינוך גופני אף אחד מאלה / לא יודע/ת الإنجليزية" at bounding box center [760, 451] width 697 height 125
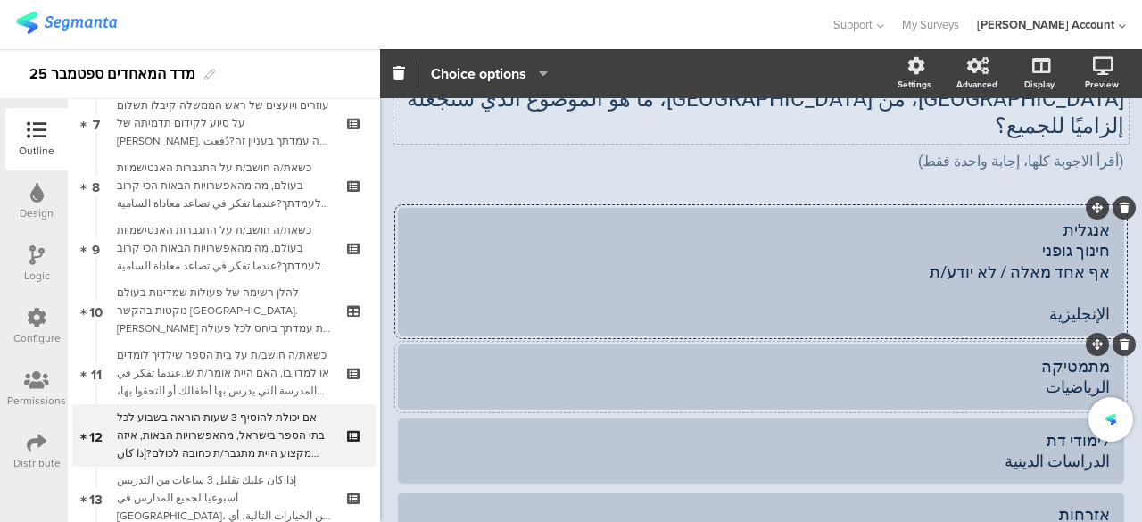
scroll to position [357, 0]
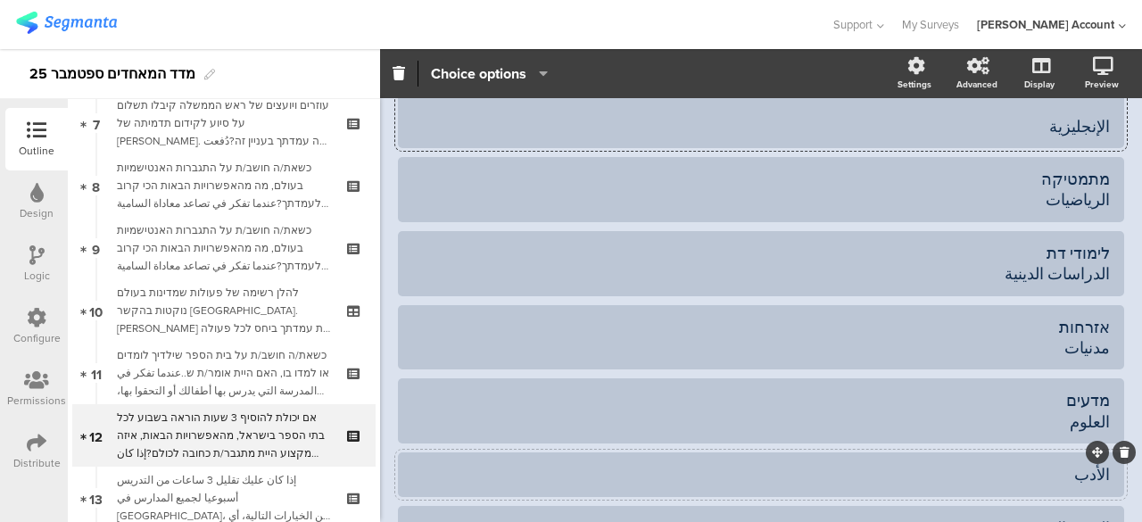
click at [1095, 464] on div "الأدب" at bounding box center [760, 474] width 697 height 21
paste div
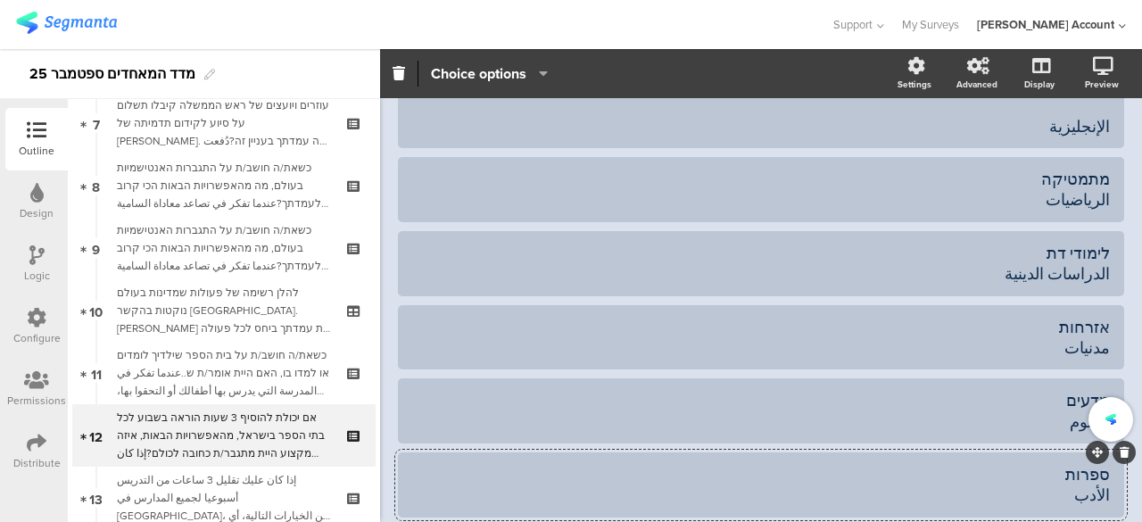
scroll to position [89, 0]
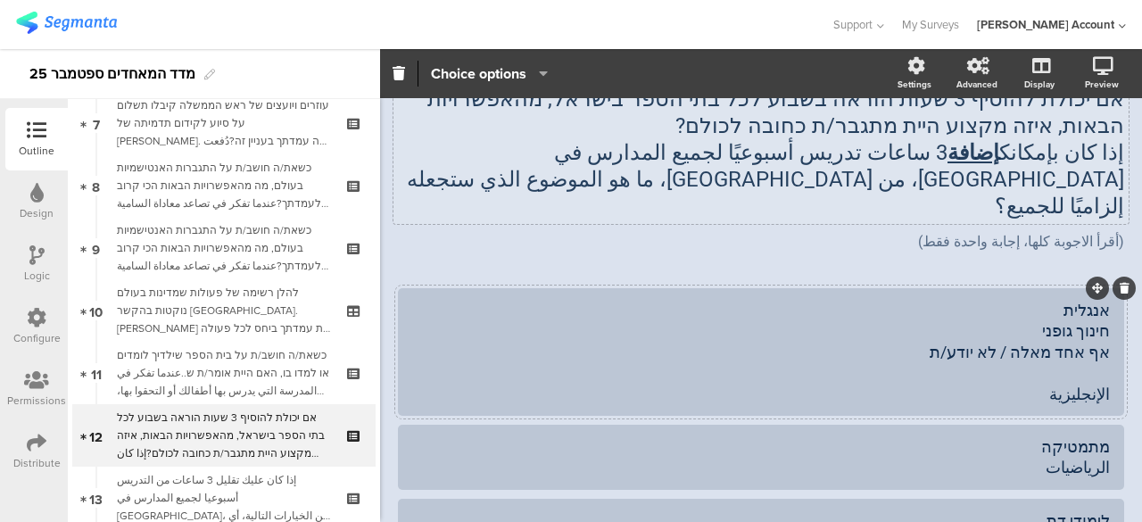
click at [1080, 300] on div "אנגלית חינוך גופני אף אחד מאלה / לא יודע/ת الإنجليزية" at bounding box center [760, 352] width 697 height 104
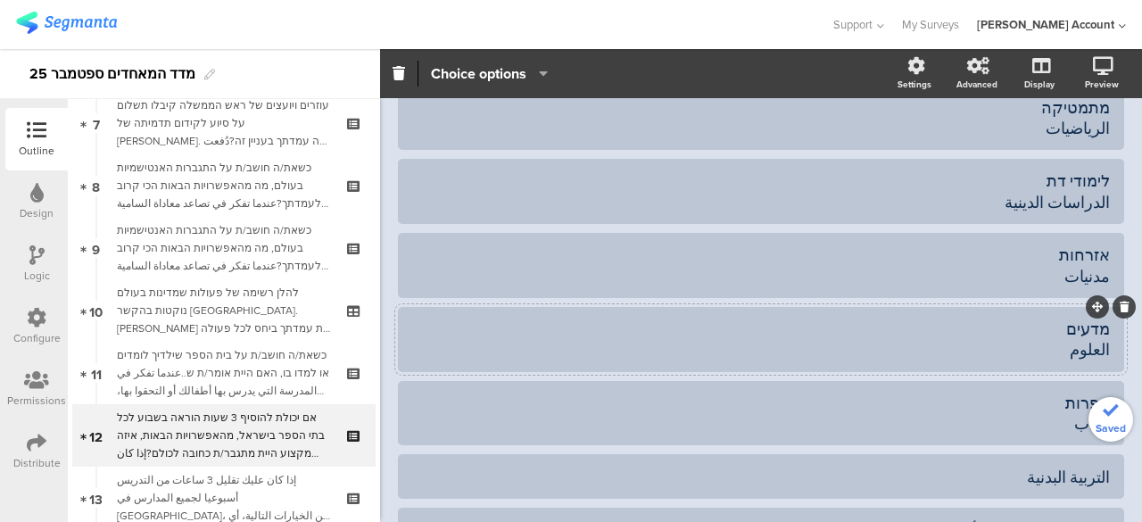
scroll to position [446, 0]
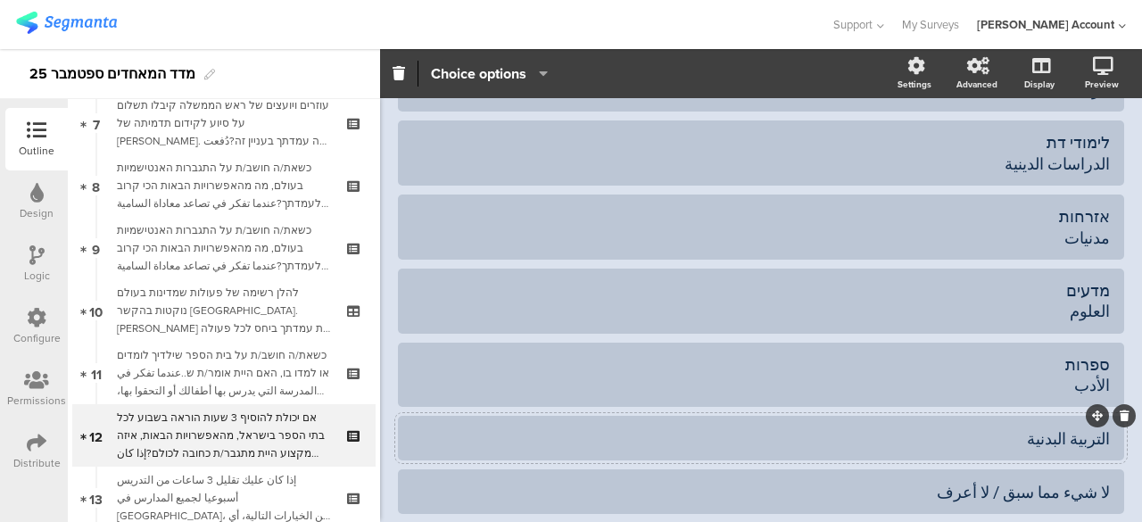
click at [1095, 428] on div "التربية البدنية" at bounding box center [760, 438] width 697 height 21
paste div
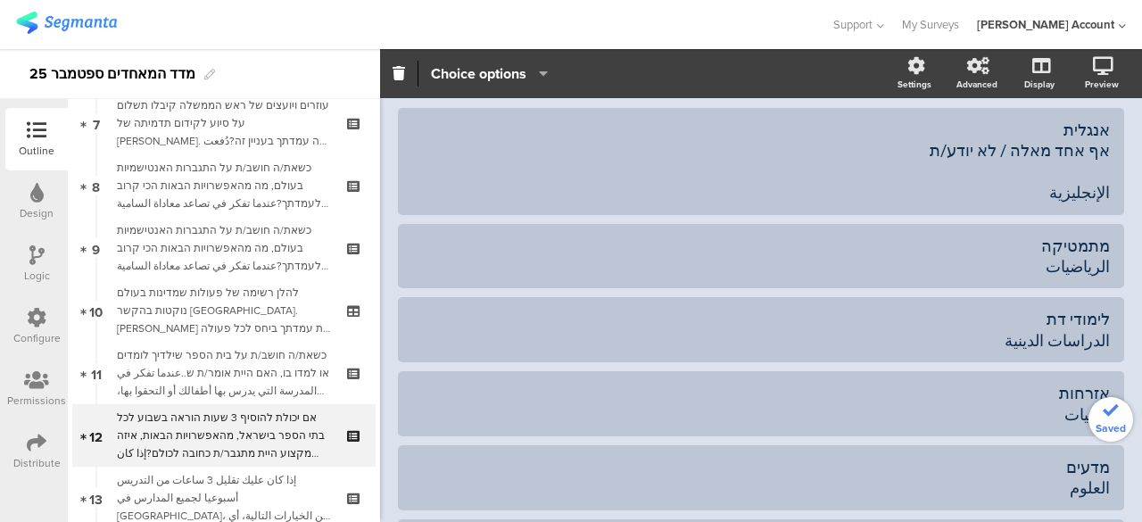
scroll to position [178, 0]
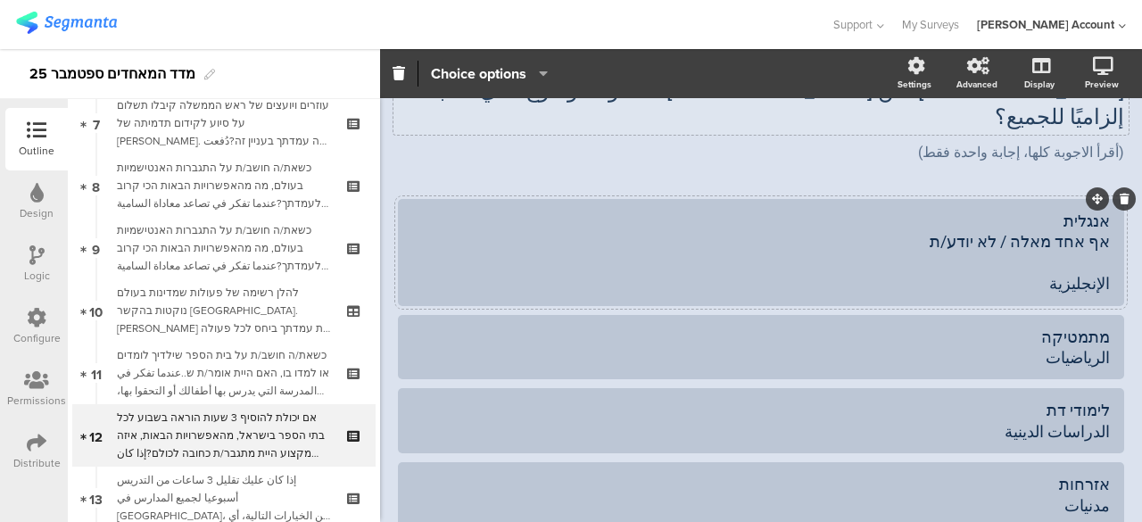
click at [1061, 219] on div "אנגלית אף אחד מאלה / לא יודע/ת الإنجليزية" at bounding box center [760, 252] width 697 height 84
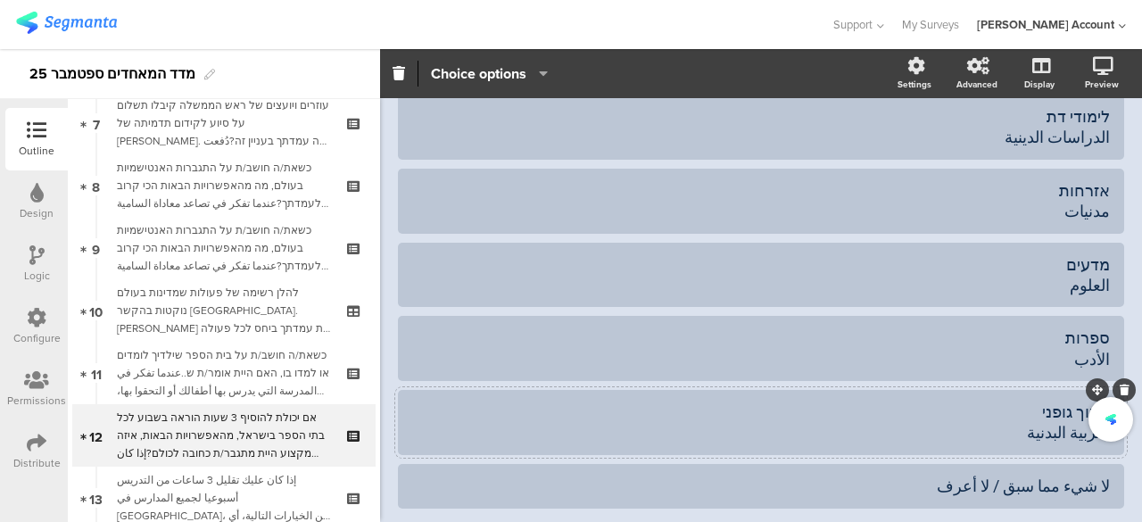
scroll to position [535, 0]
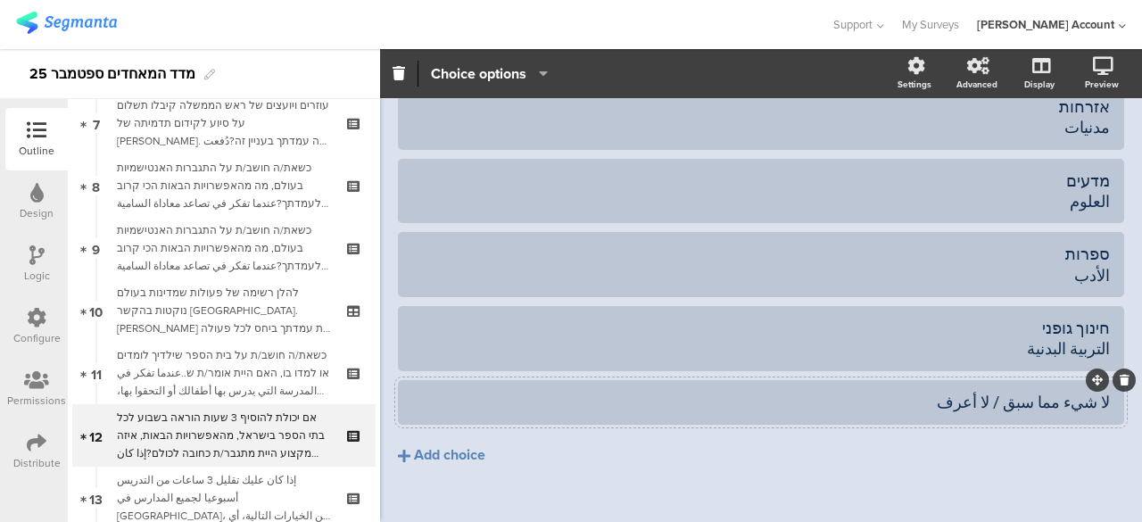
click at [1095, 380] on div at bounding box center [761, 402] width 726 height 45
click at [1095, 392] on div "لا شيء مما سبق / لا أعرف" at bounding box center [760, 402] width 697 height 21
paste div
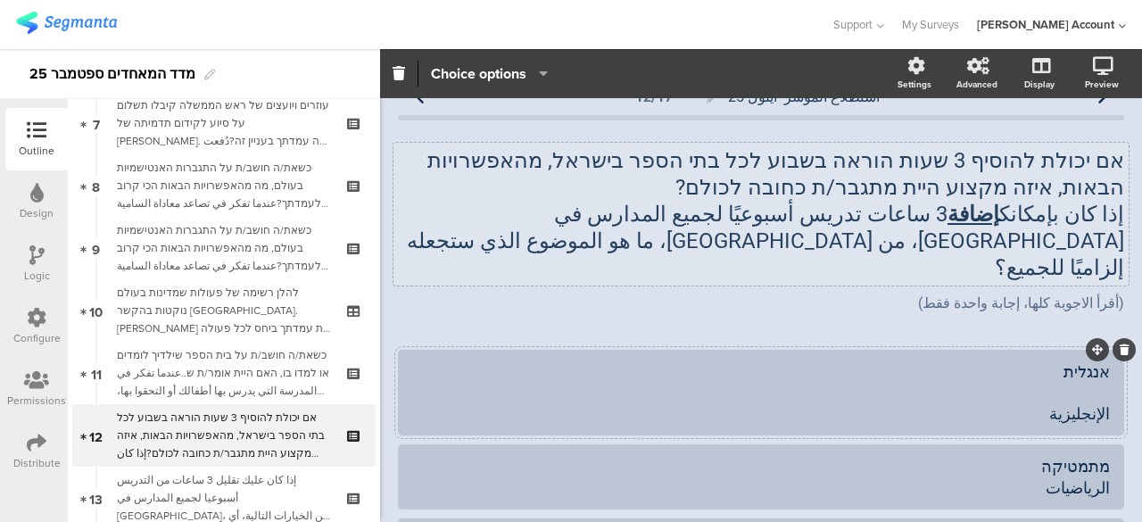
scroll to position [0, 0]
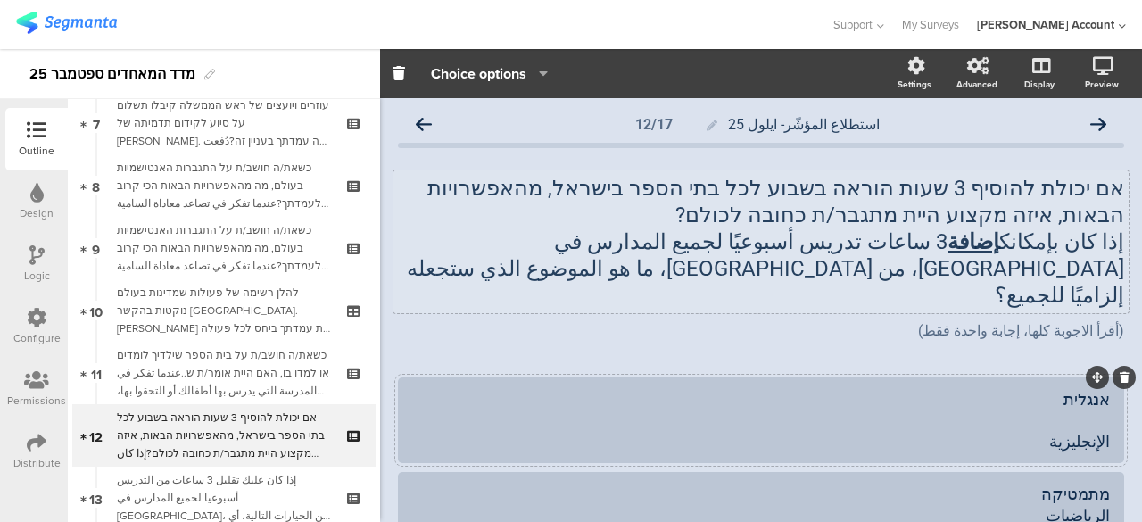
click at [1063, 389] on div "אנגלית الإنجليزية" at bounding box center [760, 420] width 697 height 62
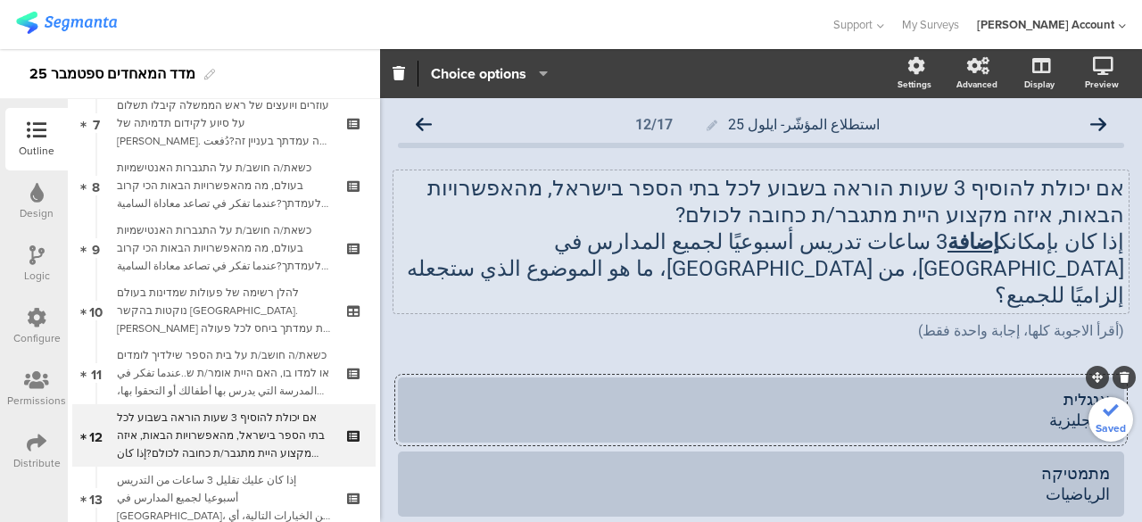
click at [1014, 389] on div "אנגלית الإنجليزية" at bounding box center [760, 410] width 697 height 42
click at [421, 119] on icon at bounding box center [424, 125] width 16 height 16
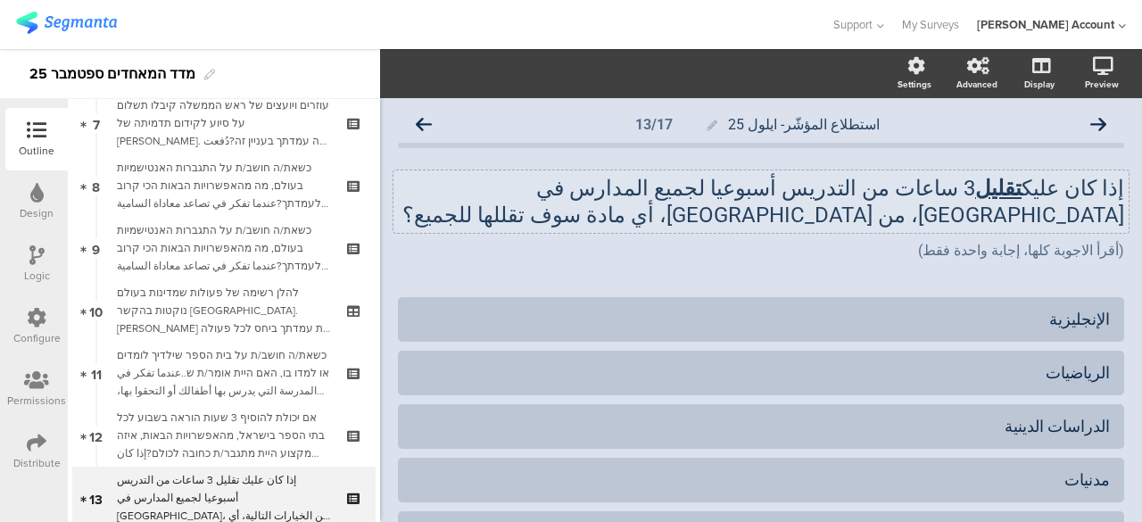
click at [1108, 190] on div "إذا كان عليك تقليل 3 ساعات من التدريس أسبوعيا لجميع المدارس في إسرائيل، من الخي…" at bounding box center [760, 201] width 735 height 62
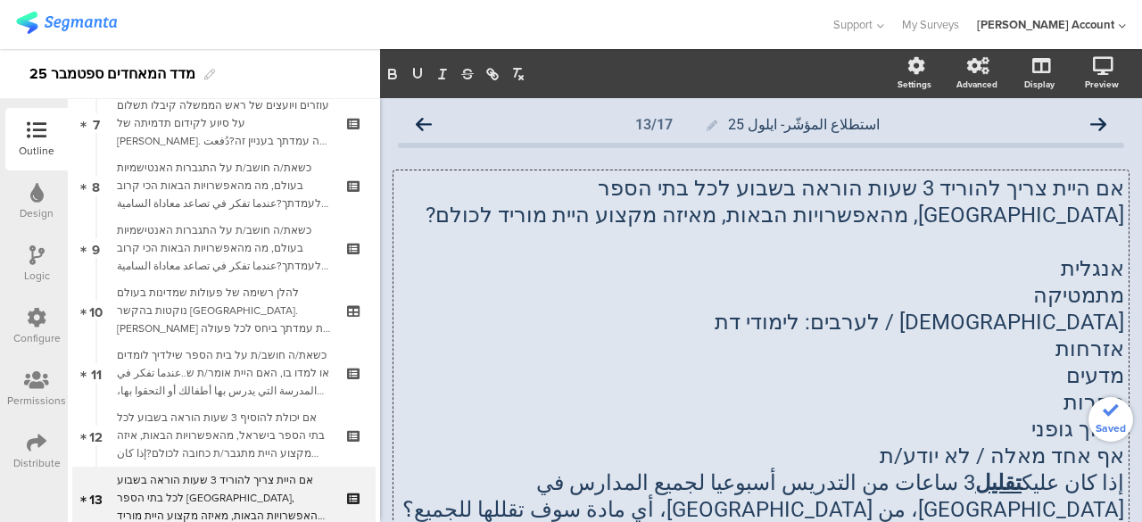
click at [1095, 270] on p "אנגלית" at bounding box center [761, 268] width 726 height 27
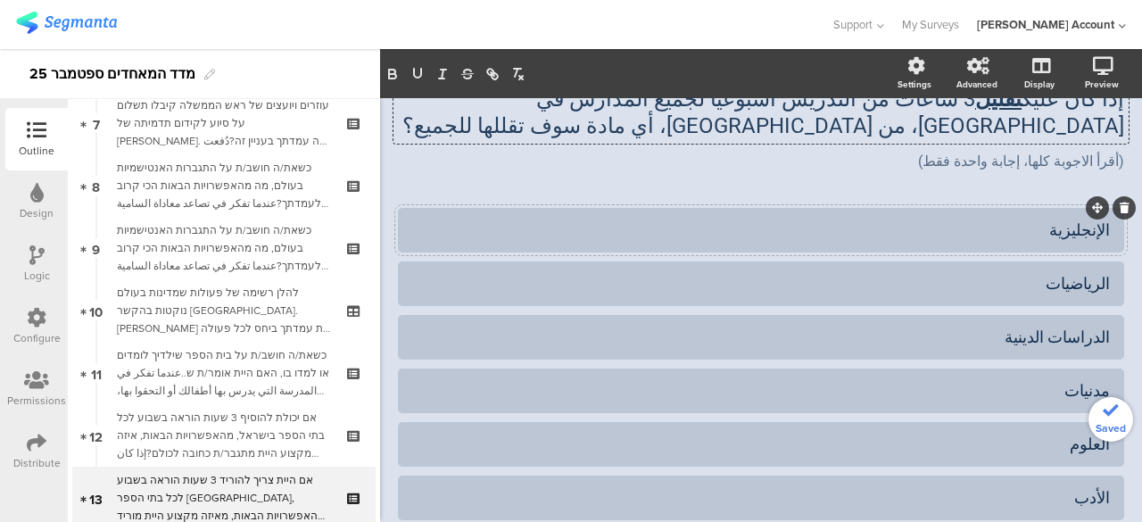
click at [1101, 227] on div at bounding box center [761, 230] width 726 height 45
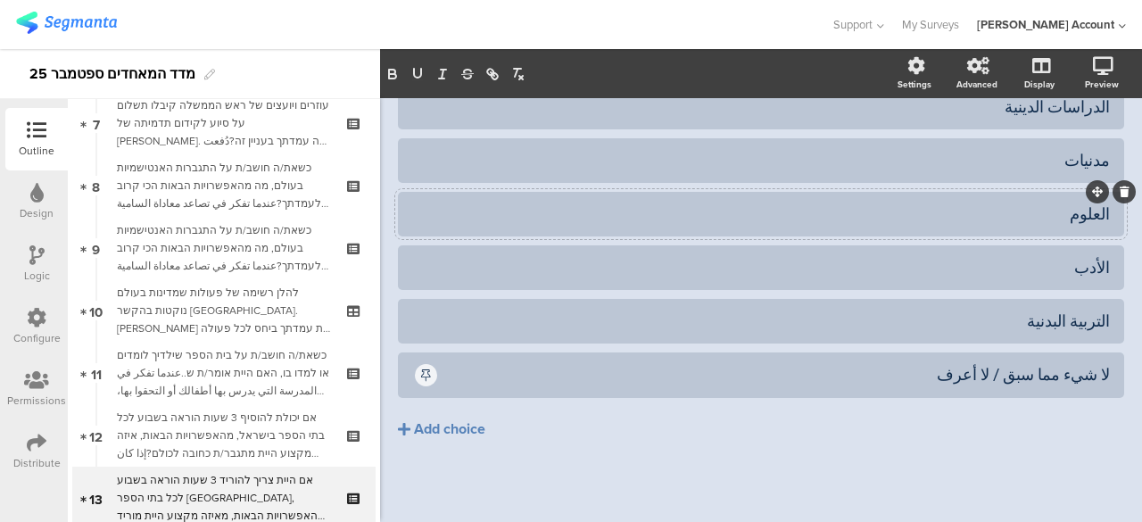
click at [1101, 227] on div at bounding box center [761, 214] width 726 height 45
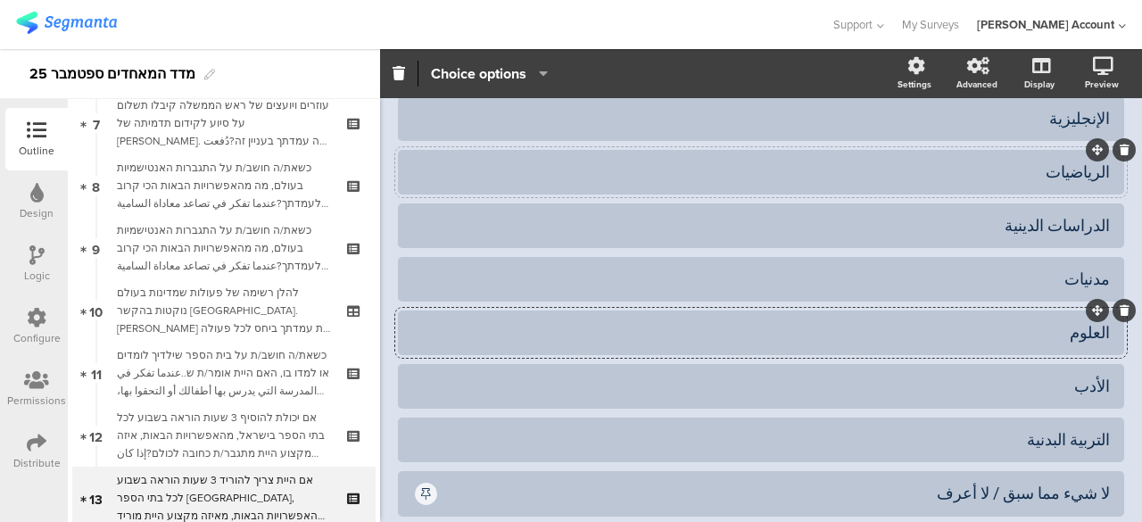
scroll to position [408, 0]
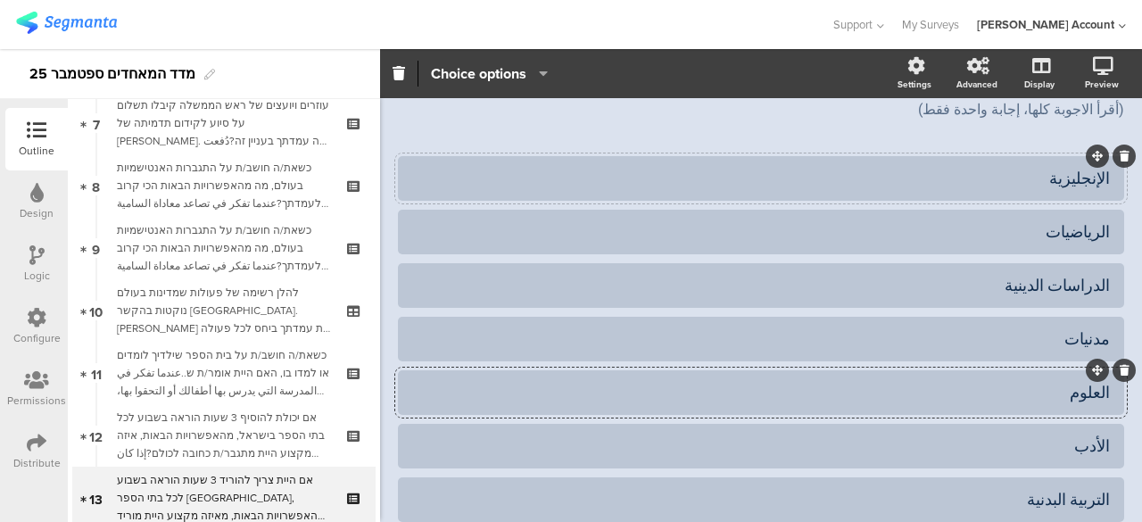
click at [1093, 174] on div "الإنجليزية" at bounding box center [760, 178] width 697 height 21
paste div
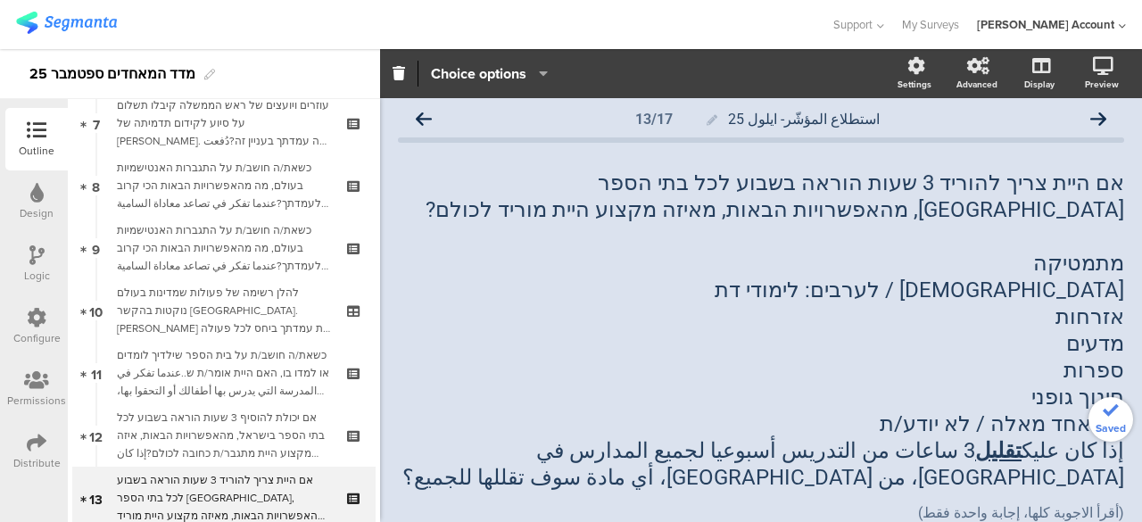
scroll to position [0, 0]
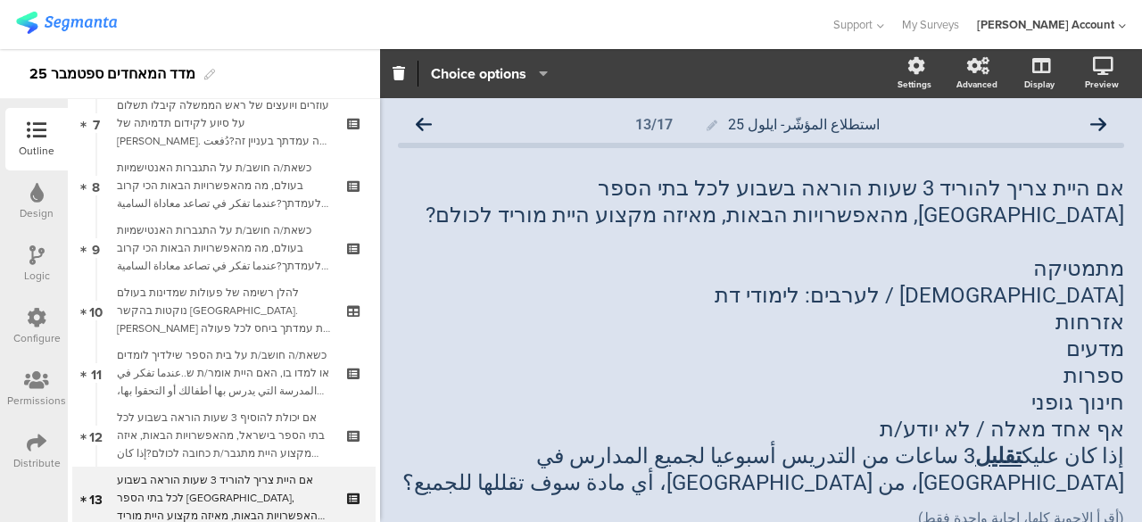
click at [1085, 267] on div "אם היית צריך להוריד 3 שעות הוראה בשבוע לכל בתי הספר בישראל, מהאפשרויות הבאות, מ…" at bounding box center [760, 335] width 735 height 330
click at [1085, 267] on span "מתמטיקה" at bounding box center [1078, 268] width 91 height 25
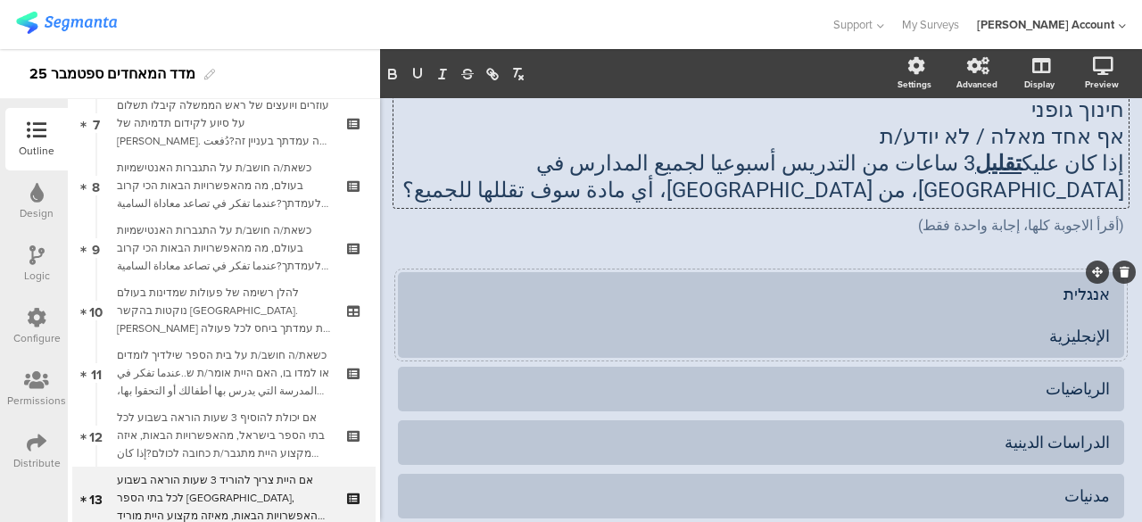
scroll to position [268, 0]
click at [1095, 386] on div "الرياضيات" at bounding box center [760, 386] width 697 height 21
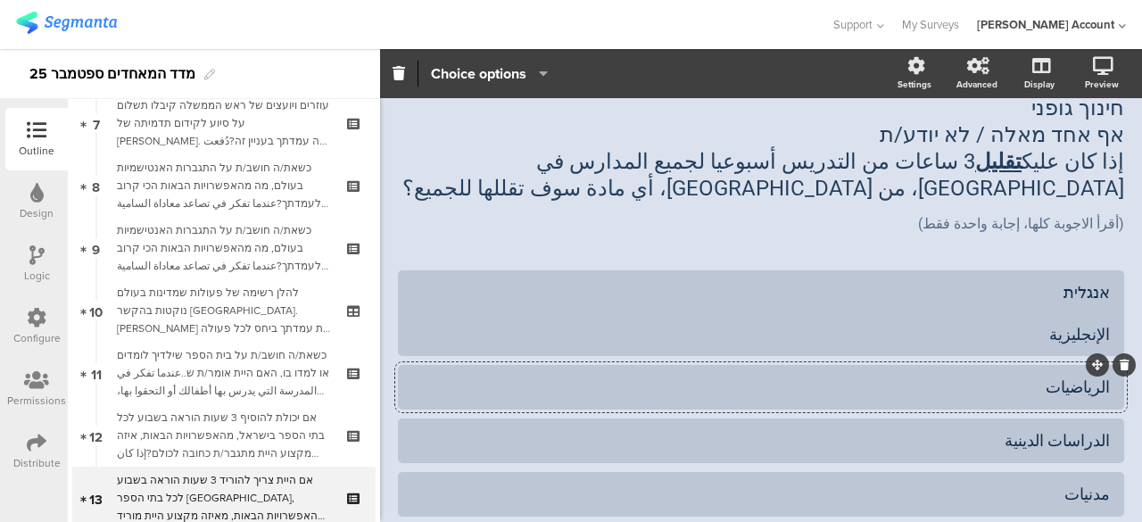
paste div
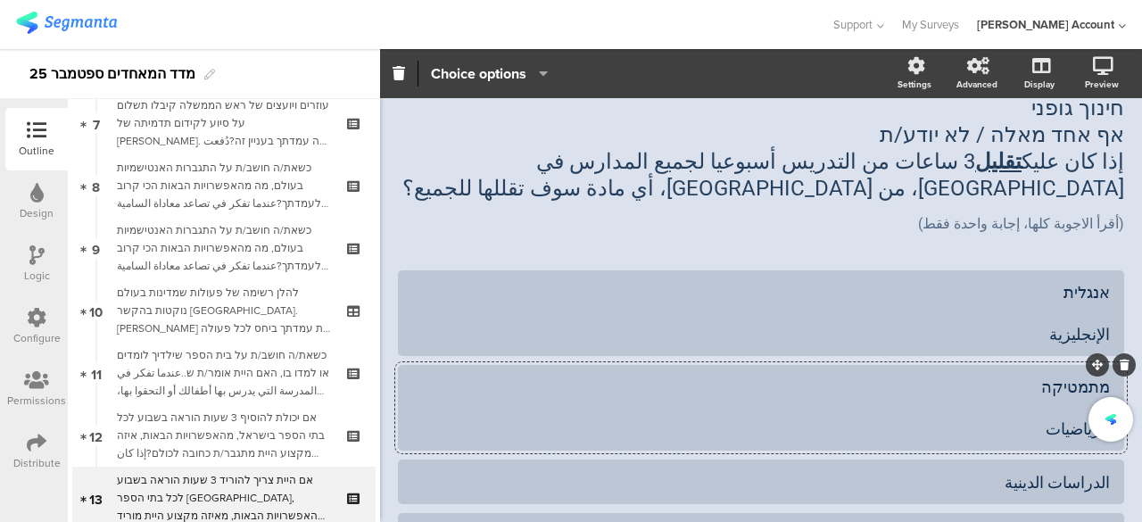
scroll to position [0, 0]
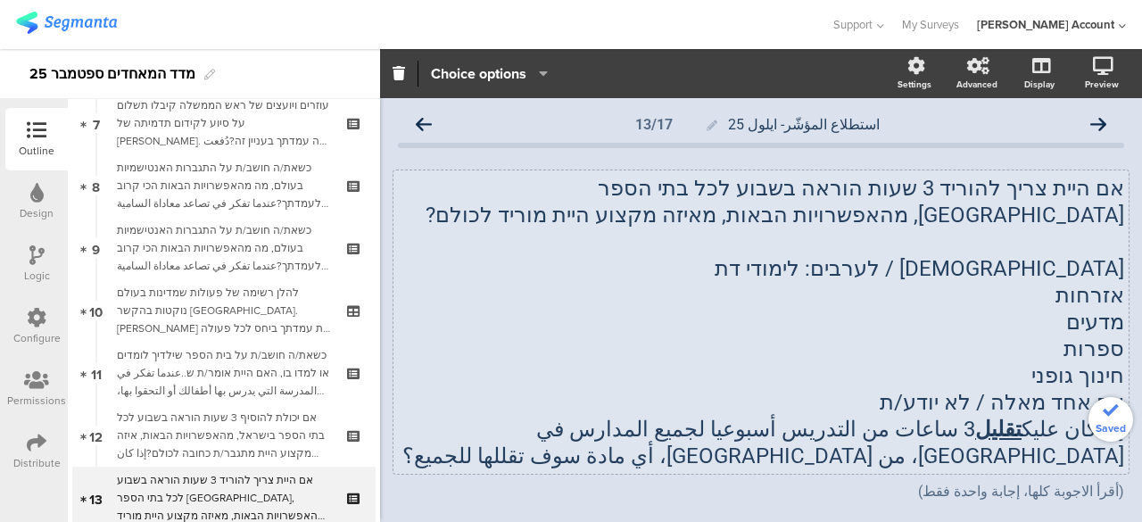
click at [1086, 267] on div "אם היית צריך להוריד 3 שעות הוראה בשבוע לכל בתי הספר בישראל, מהאפשרויות הבאות, מ…" at bounding box center [760, 321] width 735 height 303
click at [1086, 267] on span "יהדות / לערבים: לימודי דת" at bounding box center [918, 268] width 409 height 25
click at [1086, 267] on p "יהדות / לערבים: לימודי דת" at bounding box center [761, 268] width 726 height 27
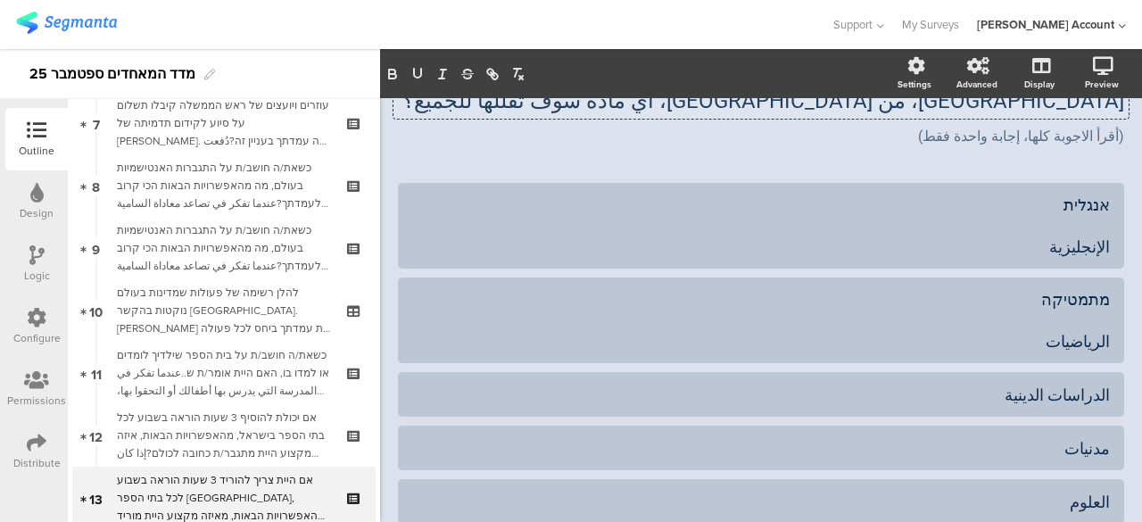
scroll to position [357, 0]
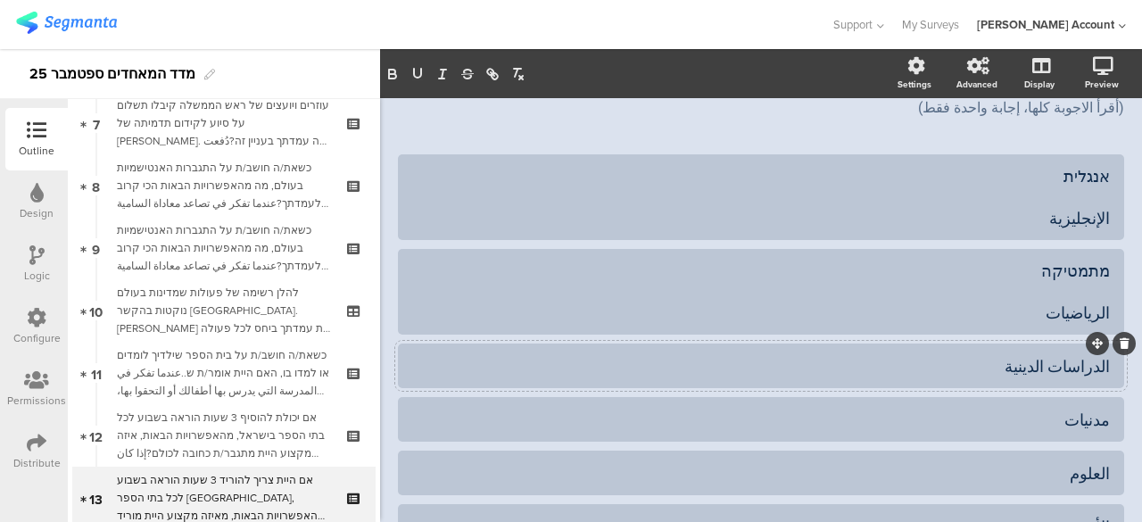
click at [1093, 367] on div "الدراسات الدينية" at bounding box center [760, 366] width 697 height 21
paste div
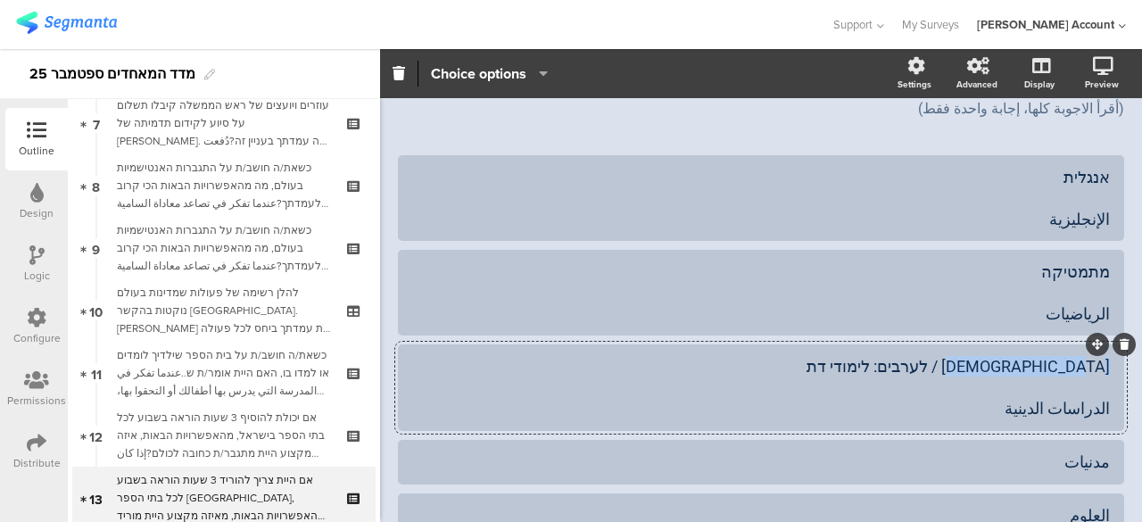
drag, startPoint x: 1004, startPoint y: 368, endPoint x: 1101, endPoint y: 366, distance: 96.4
click at [1101, 366] on div "יהדות / לערבים: לימודי דת الدراسات الدينية" at bounding box center [761, 387] width 726 height 86
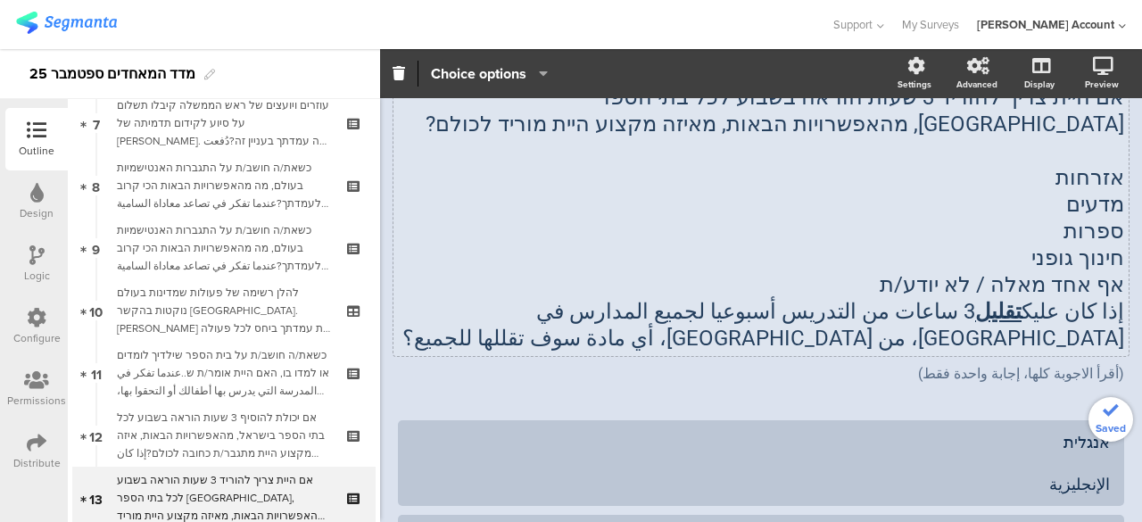
scroll to position [88, 0]
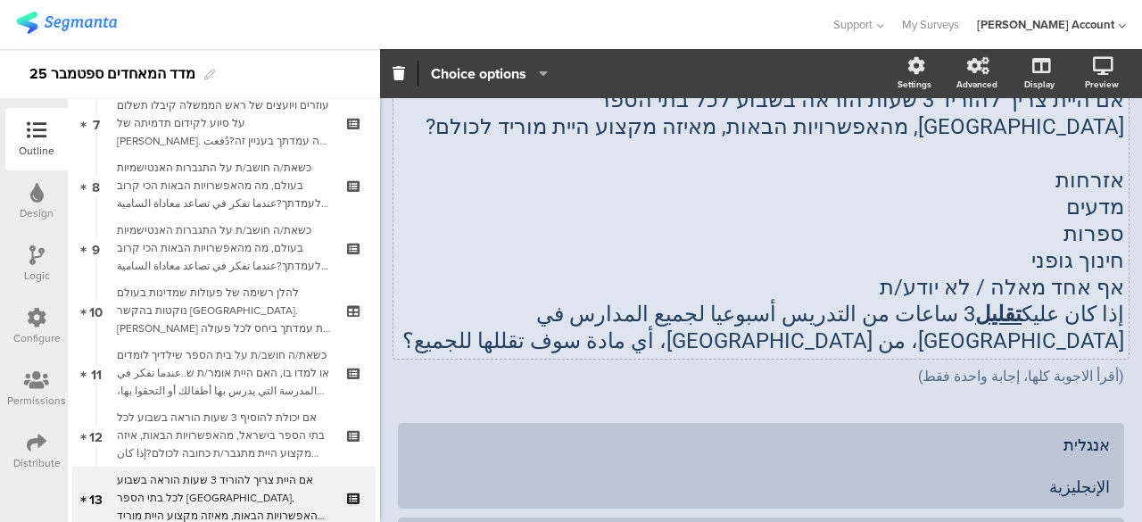
click at [1088, 186] on div "אם היית צריך להוריד 3 שעות הוראה בשבוע לכל בתי הספר בישראל, מהאפשרויות הבאות, מ…" at bounding box center [760, 220] width 735 height 276
click at [1088, 186] on span "אזרחות" at bounding box center [1089, 180] width 69 height 25
click at [1088, 186] on p "אזרחות" at bounding box center [761, 180] width 726 height 27
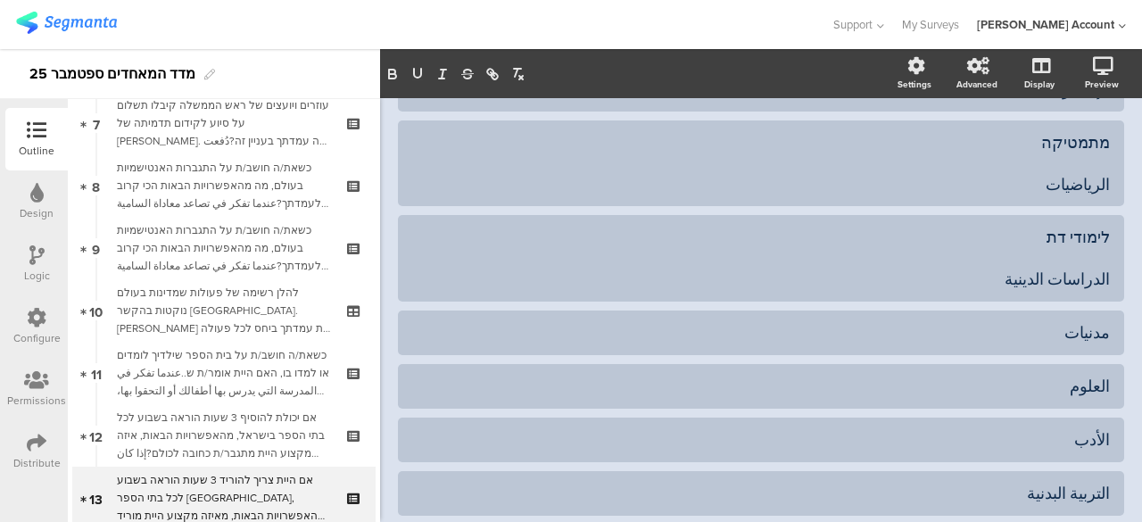
scroll to position [534, 0]
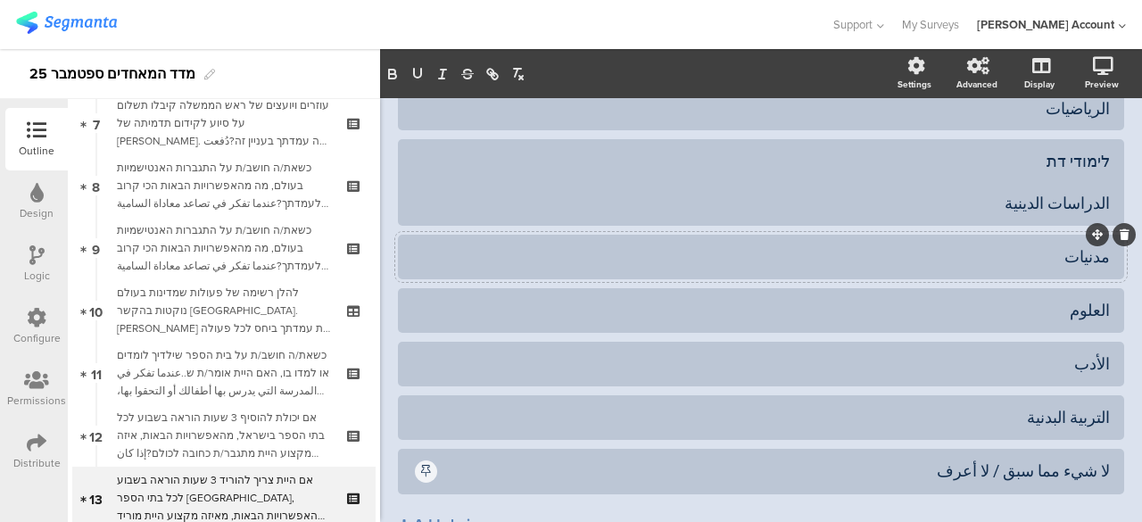
click at [1093, 254] on div "مدنيات" at bounding box center [760, 256] width 697 height 21
paste div
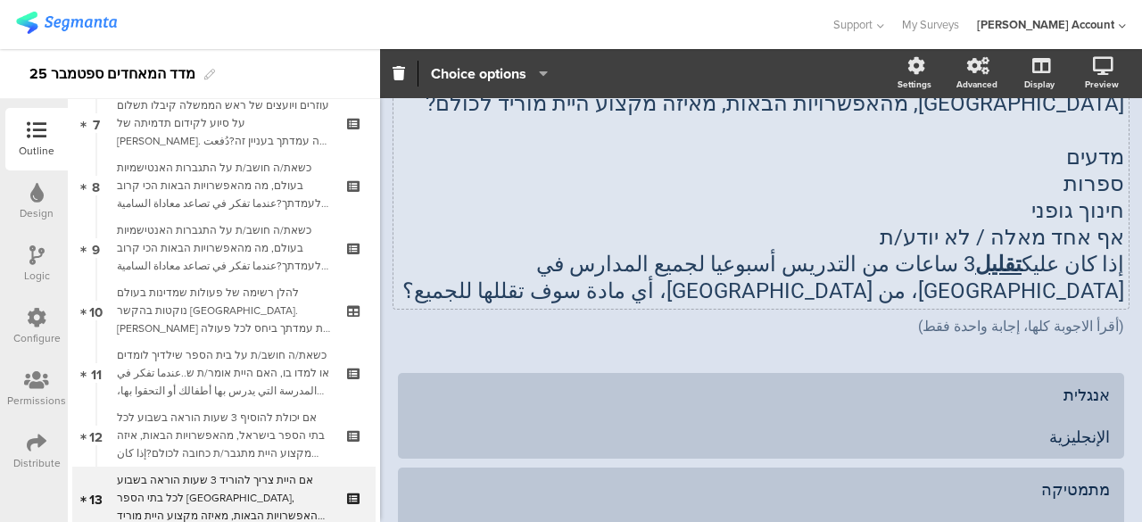
scroll to position [87, 0]
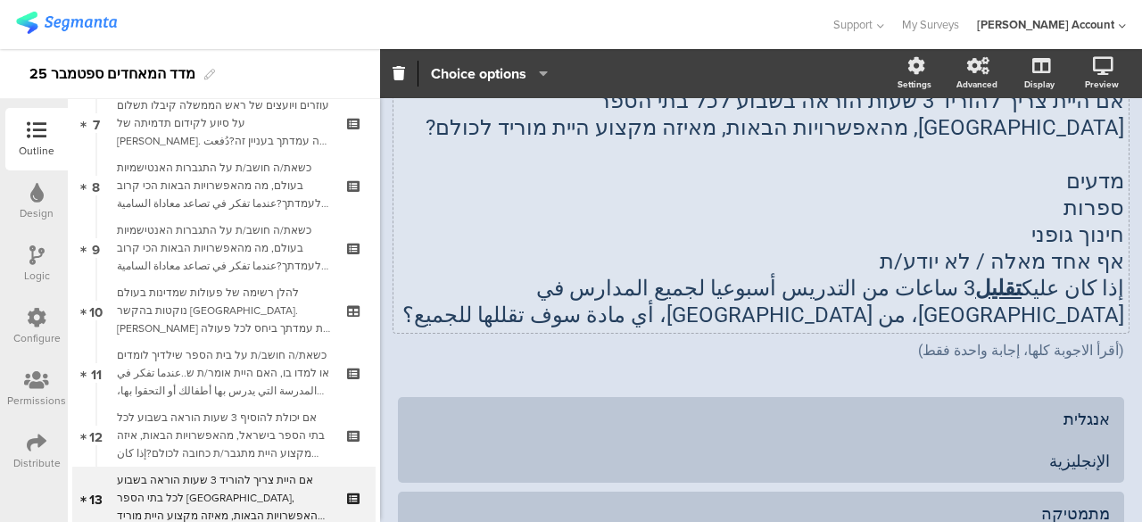
click at [1090, 176] on div "אם היית צריך להוריד 3 שעות הוראה בשבוע לכל בתי הספר בישראל, מהאפשרויות הבאות, מ…" at bounding box center [760, 208] width 735 height 250
click at [1090, 176] on span "מדעים" at bounding box center [1095, 181] width 58 height 25
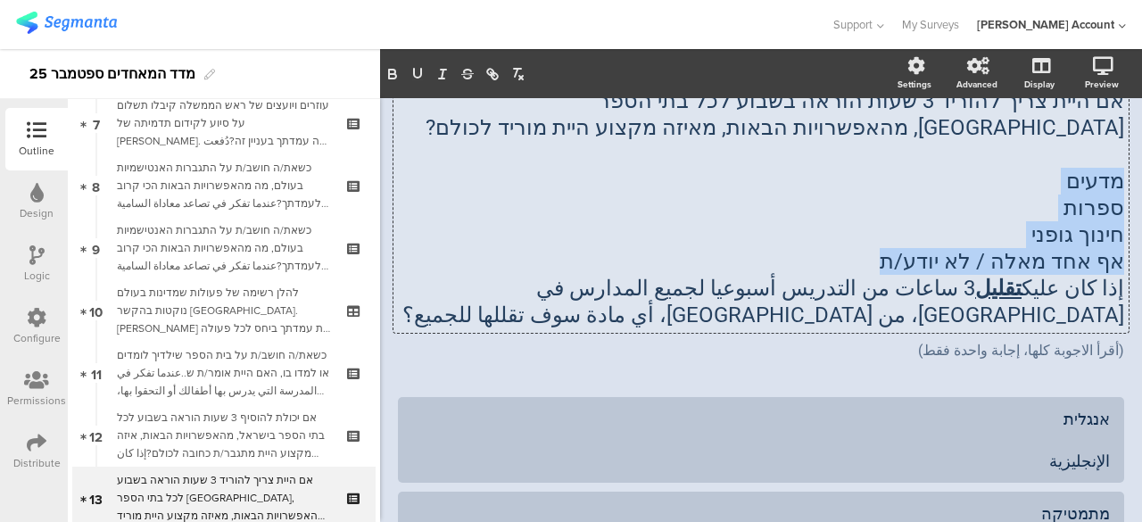
drag, startPoint x: 1104, startPoint y: 177, endPoint x: 905, endPoint y: 257, distance: 214.5
click at [905, 257] on div "אם היית צריך להוריד 3 שעות הוראה בשבוע לכל בתי הספר בישראל, מהאפשרויות הבאות, מ…" at bounding box center [761, 207] width 726 height 241
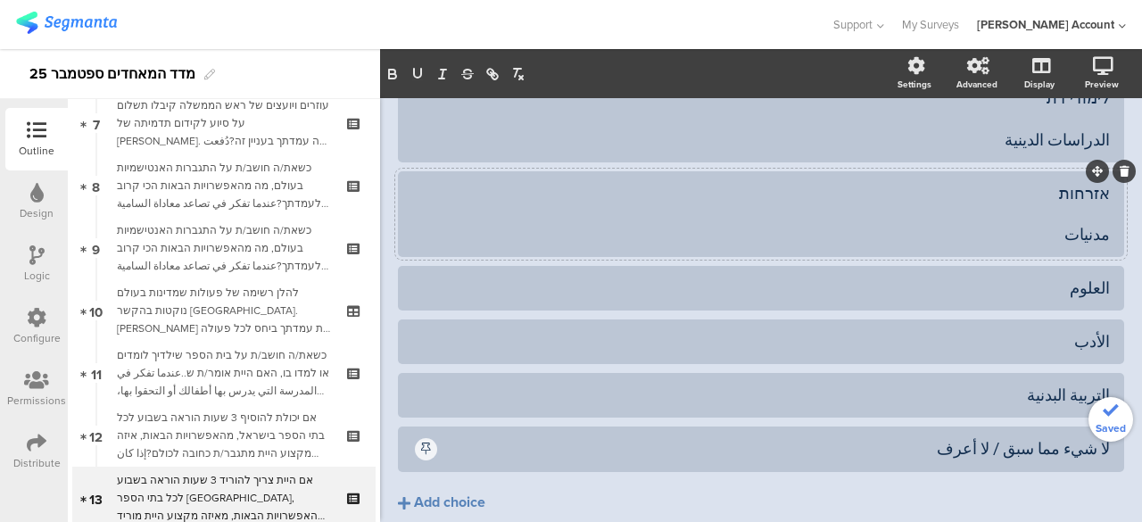
scroll to position [533, 0]
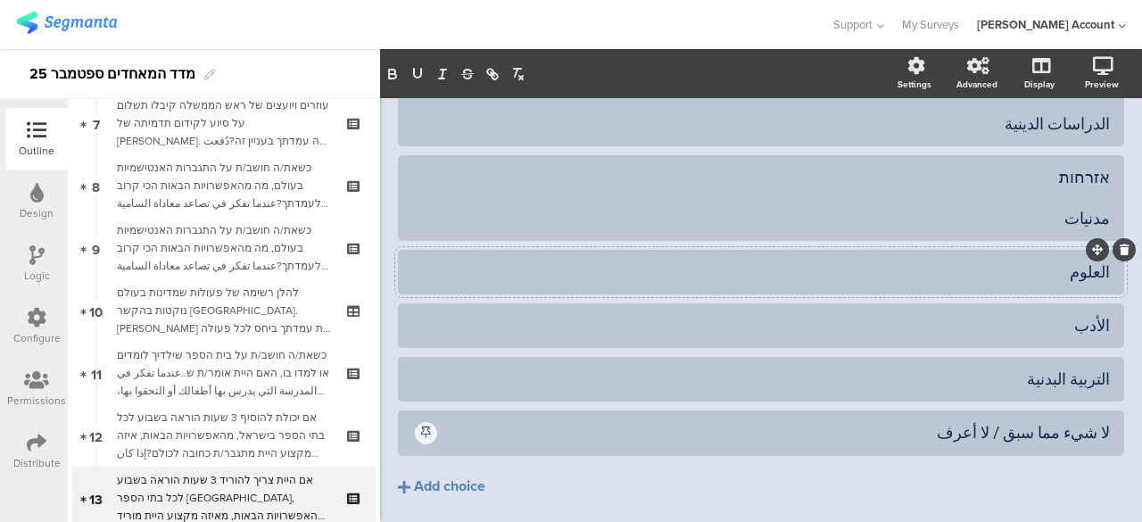
click at [1094, 271] on div "العلوم" at bounding box center [760, 271] width 697 height 21
paste div
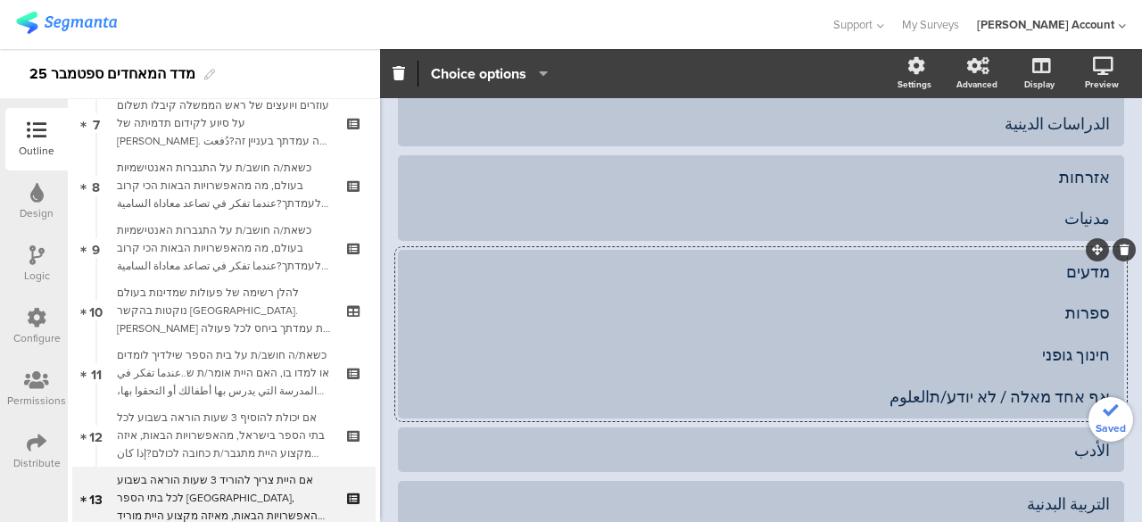
click at [1085, 318] on div "מדעים ספרות חינוך גופני אף אחד מאלה / לא יודע/תالعلوم" at bounding box center [760, 334] width 697 height 146
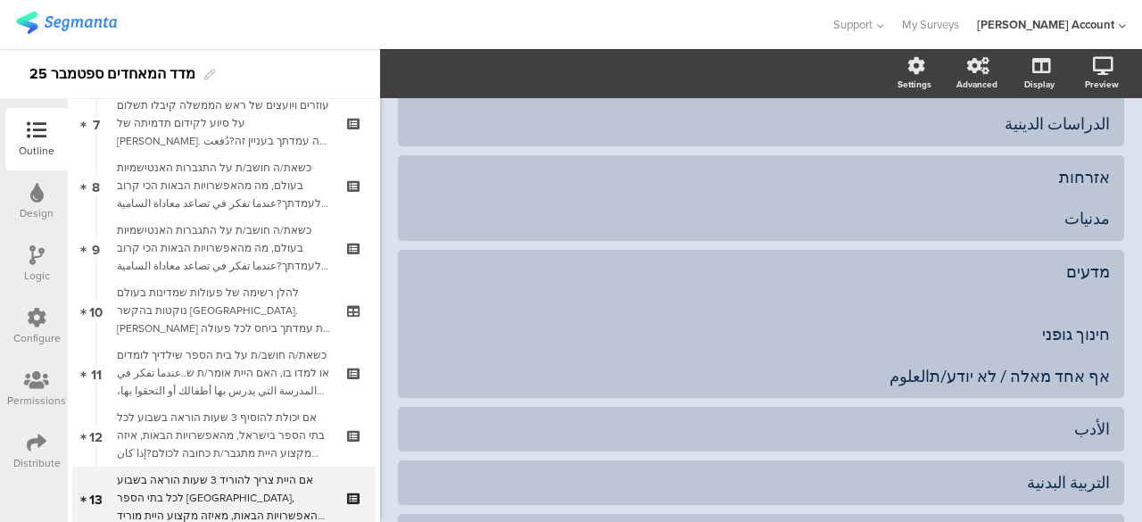
click at [1093, 431] on div "الأدب" at bounding box center [760, 428] width 697 height 21
click at [1096, 427] on div at bounding box center [761, 429] width 726 height 45
click at [1095, 427] on div "الأدب" at bounding box center [760, 428] width 697 height 21
paste div
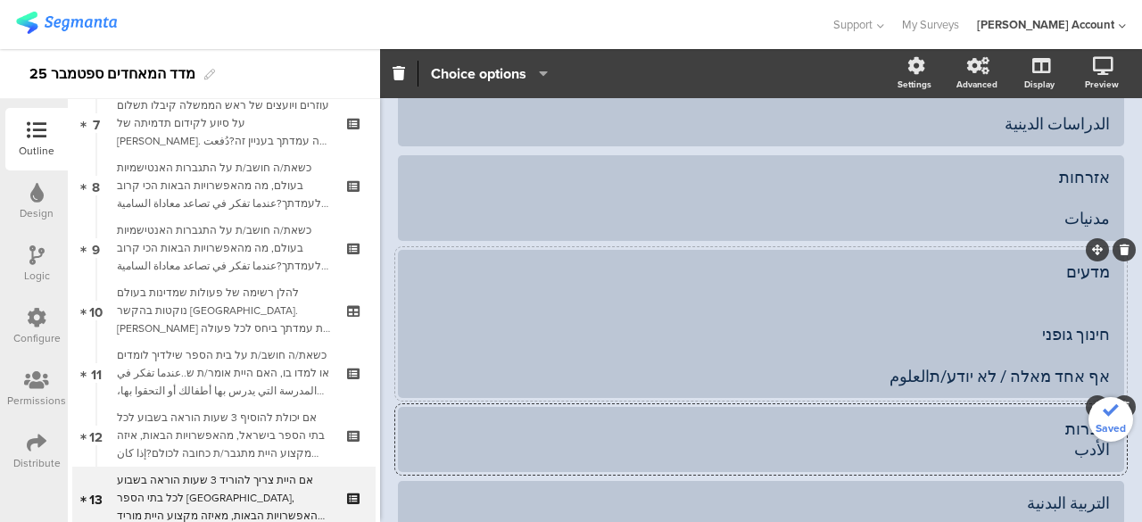
click at [1083, 336] on div "מדעים חינוך גופני אף אחד מאלה / לא יודע/תالعلوم" at bounding box center [760, 323] width 697 height 125
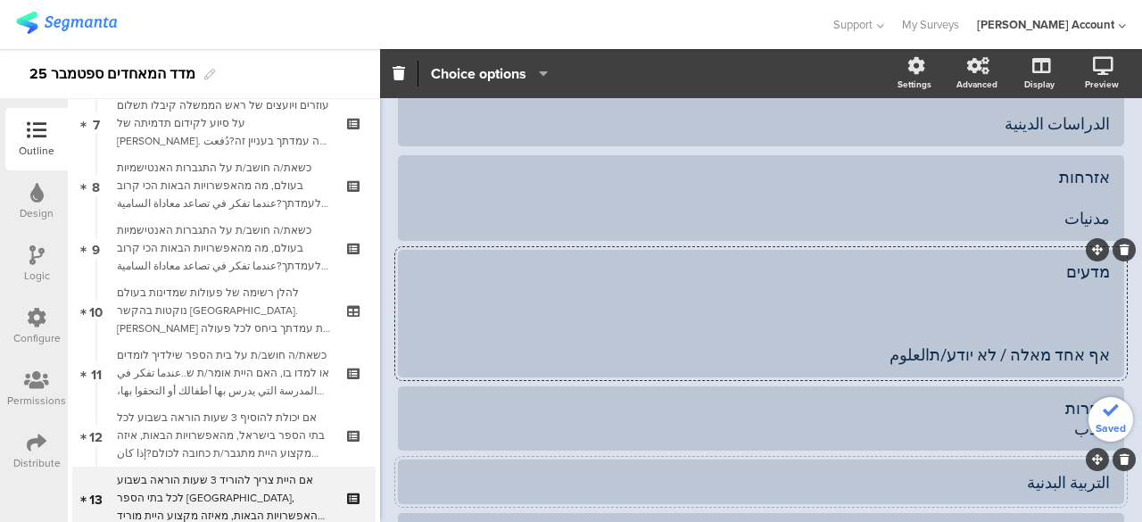
click at [1096, 481] on div at bounding box center [761, 481] width 726 height 45
click at [1094, 478] on div "التربية البدنية" at bounding box center [760, 482] width 697 height 21
paste div
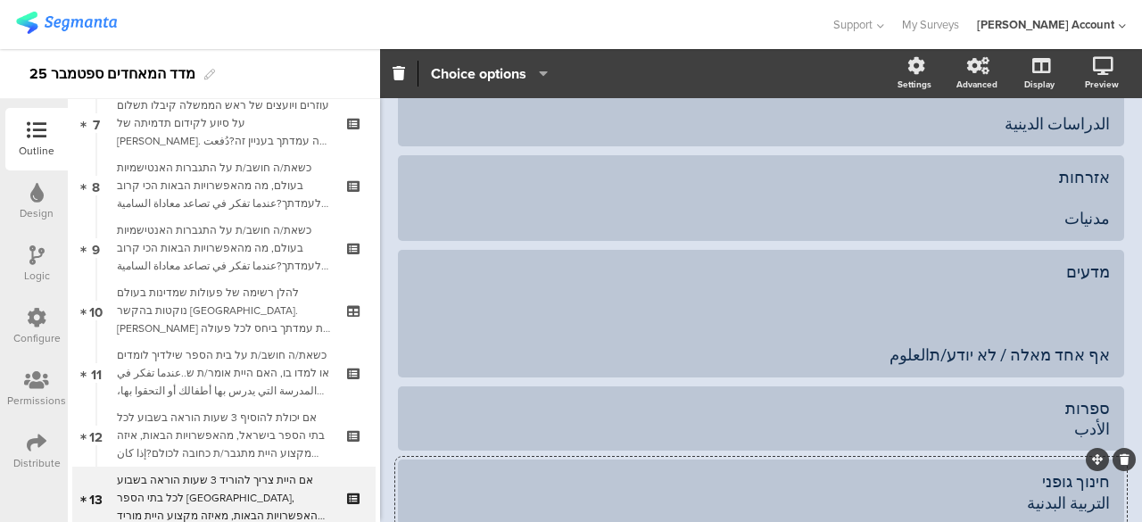
scroll to position [532, 0]
click at [1069, 356] on div "מדעים אף אחד מאלה / לא יודע/תالعلوم" at bounding box center [760, 314] width 697 height 104
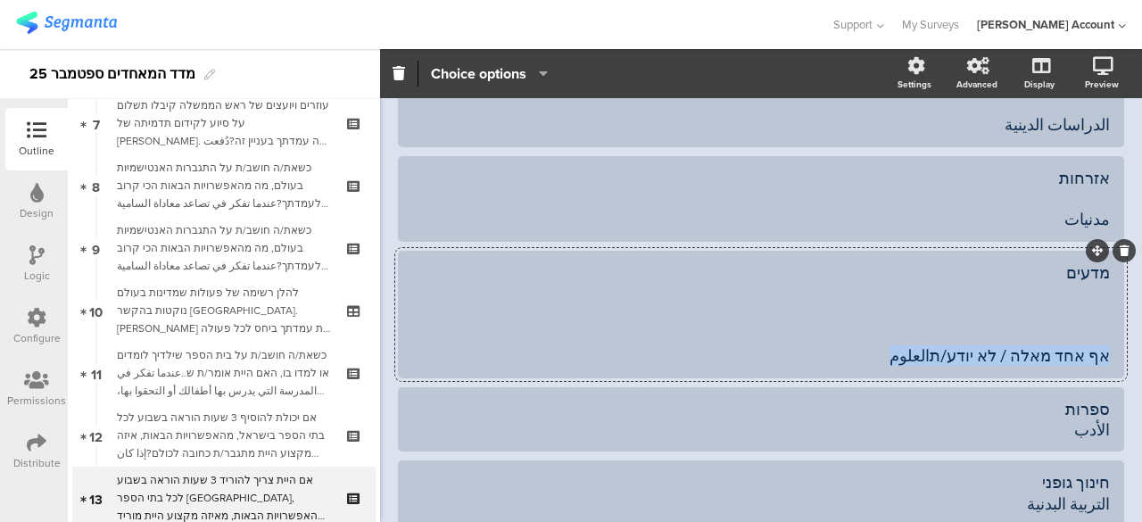
click at [1069, 356] on div "מדעים אף אחד מאלה / לא יודע/תالعلوم" at bounding box center [760, 314] width 697 height 104
click at [956, 359] on div "מדעים אף אחד מאלה / לא יודע/תالعلوم" at bounding box center [760, 314] width 697 height 104
drag, startPoint x: 953, startPoint y: 358, endPoint x: 1093, endPoint y: 359, distance: 140.9
click at [1093, 359] on div "מדעים אף אחד מאלה / לא יודע/תالعلوم" at bounding box center [760, 314] width 697 height 104
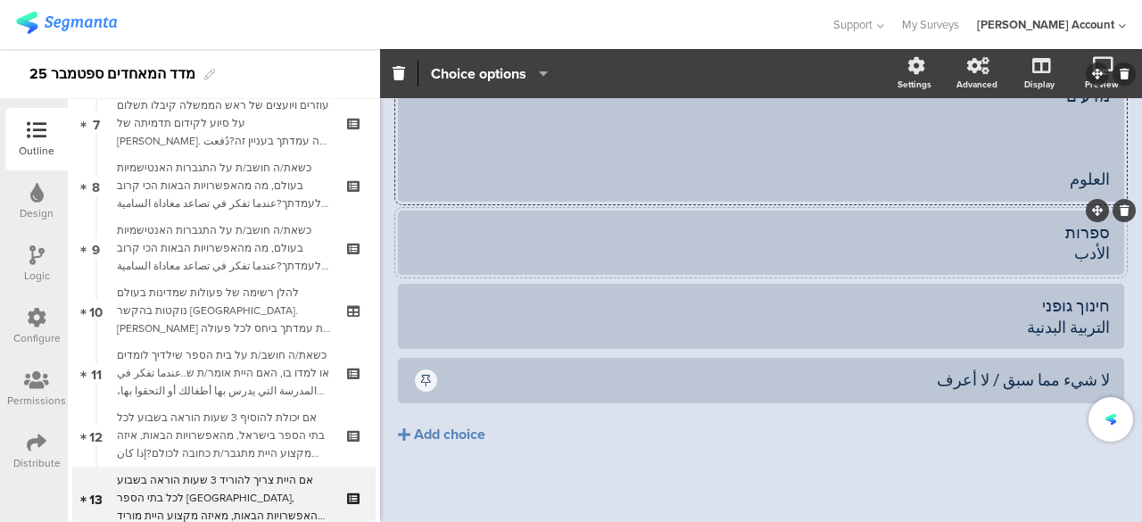
scroll to position [714, 0]
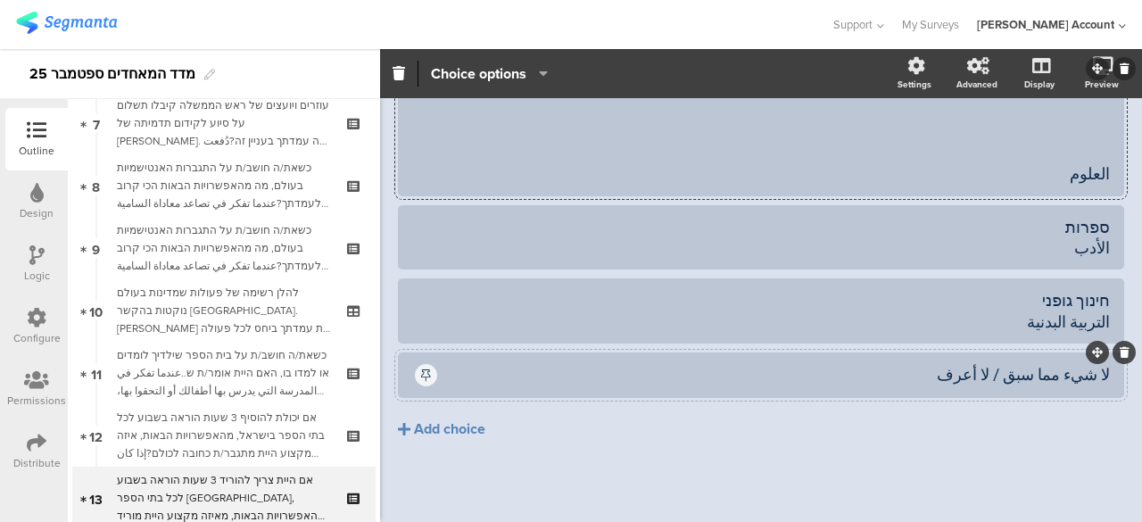
click at [1095, 375] on div at bounding box center [761, 374] width 726 height 45
click at [1093, 372] on div "لا شيء مما سبق / لا أعرف" at bounding box center [775, 374] width 670 height 21
paste div
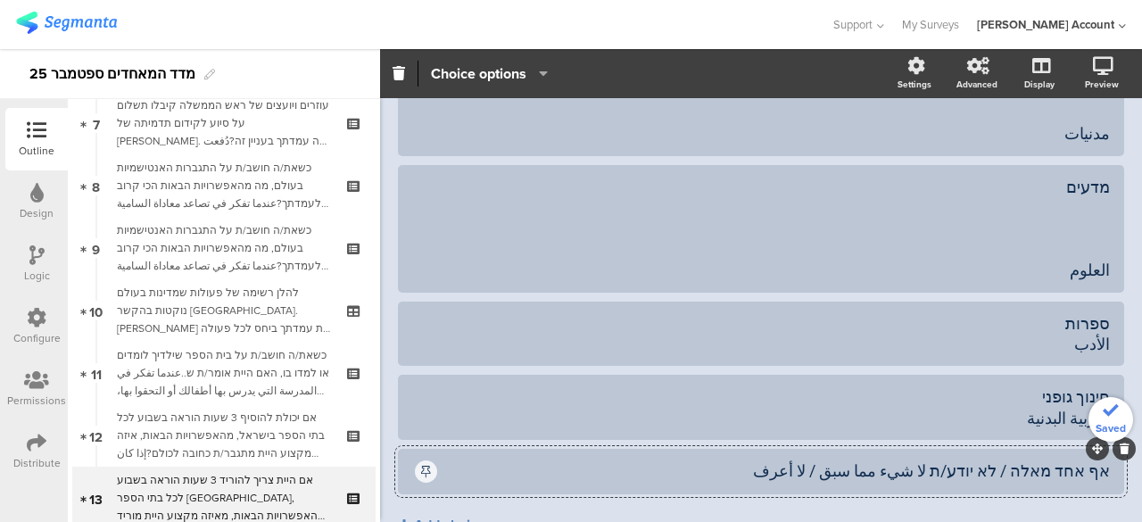
scroll to position [536, 0]
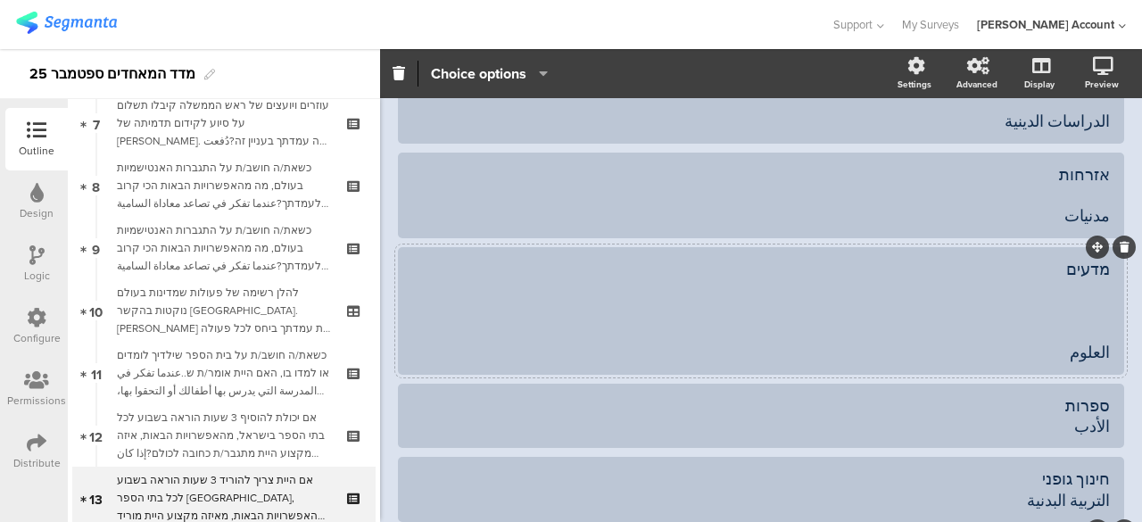
click at [1085, 316] on div "מדעים العلوم" at bounding box center [760, 311] width 697 height 104
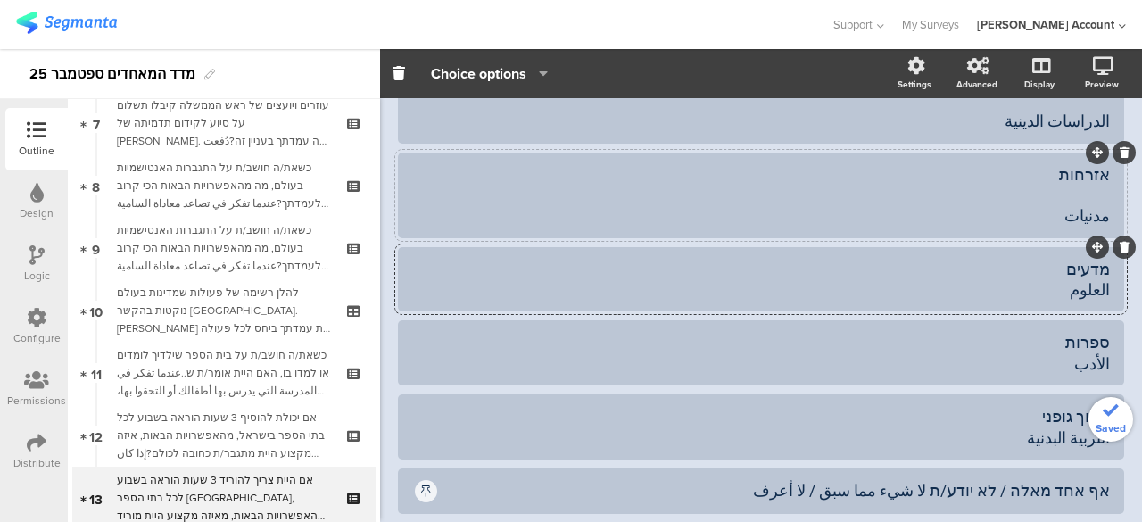
click at [1088, 194] on div "אזרחות مدنيات" at bounding box center [760, 195] width 697 height 62
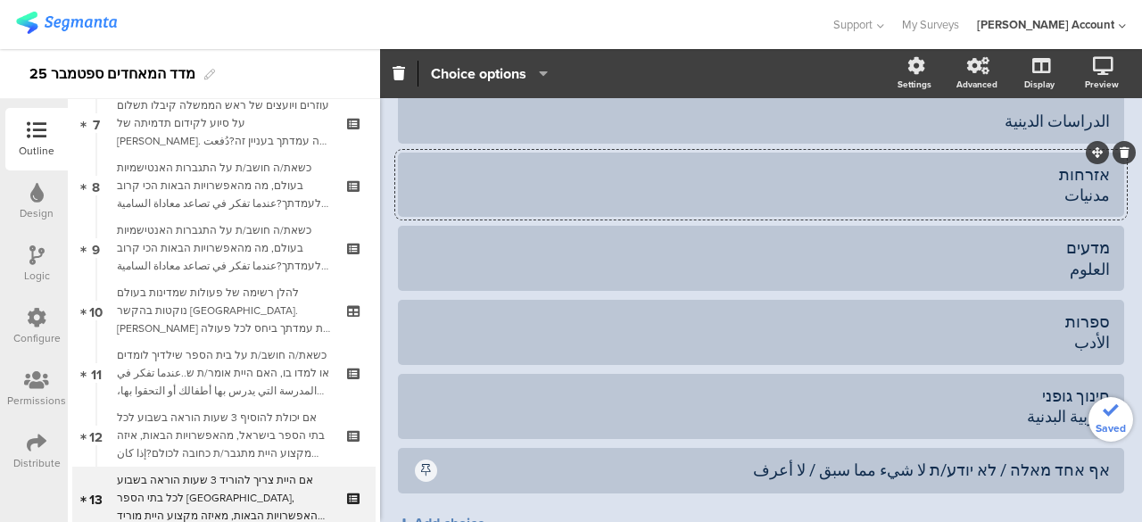
scroll to position [358, 0]
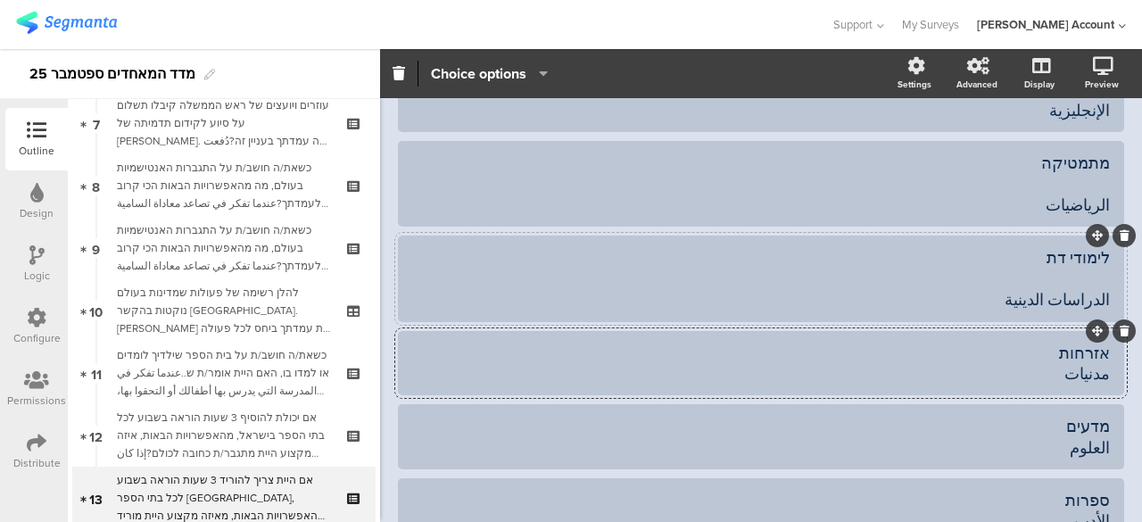
click at [1089, 276] on div "לימודי דת الدراسات الدينية" at bounding box center [760, 278] width 697 height 62
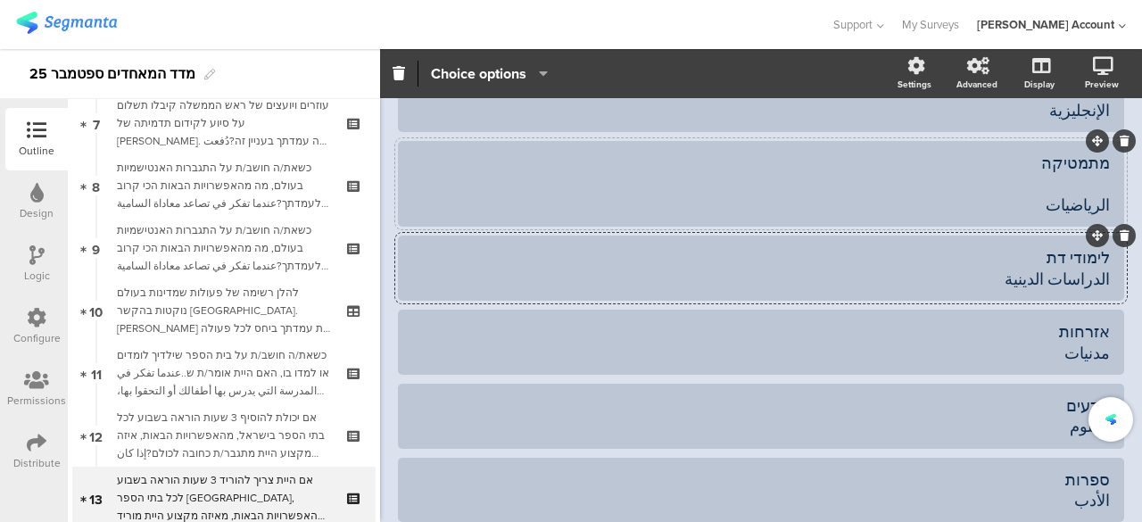
click at [1088, 183] on div "מתמטיקה الرياضيات" at bounding box center [760, 184] width 697 height 62
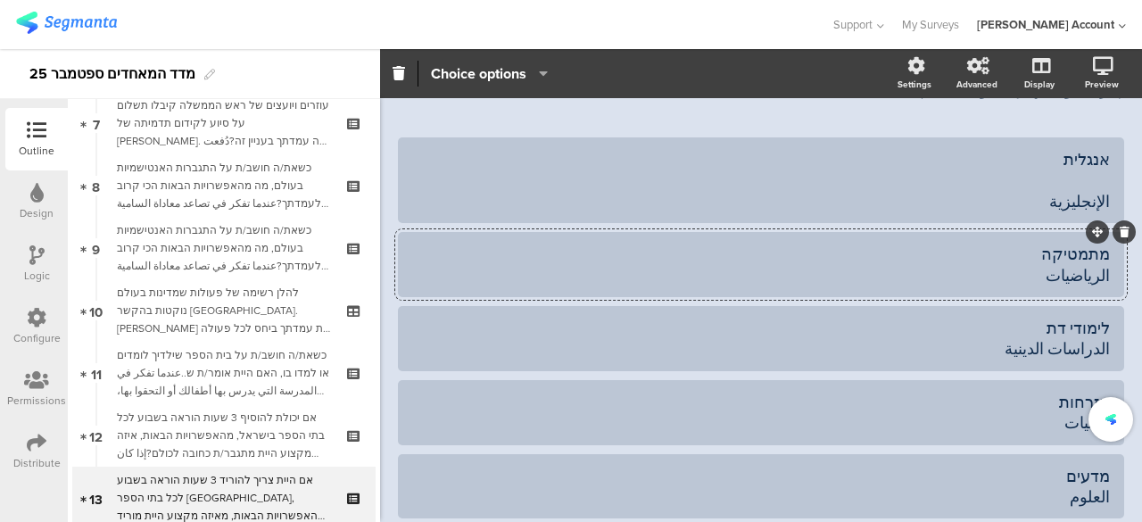
scroll to position [179, 0]
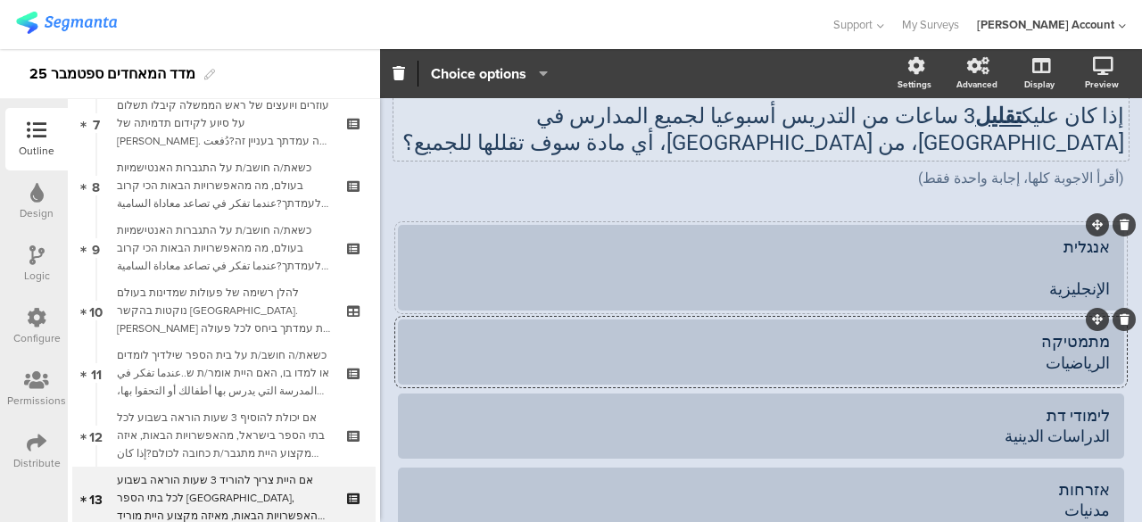
click at [1085, 266] on div "אנגלית الإنجليزية" at bounding box center [760, 267] width 697 height 62
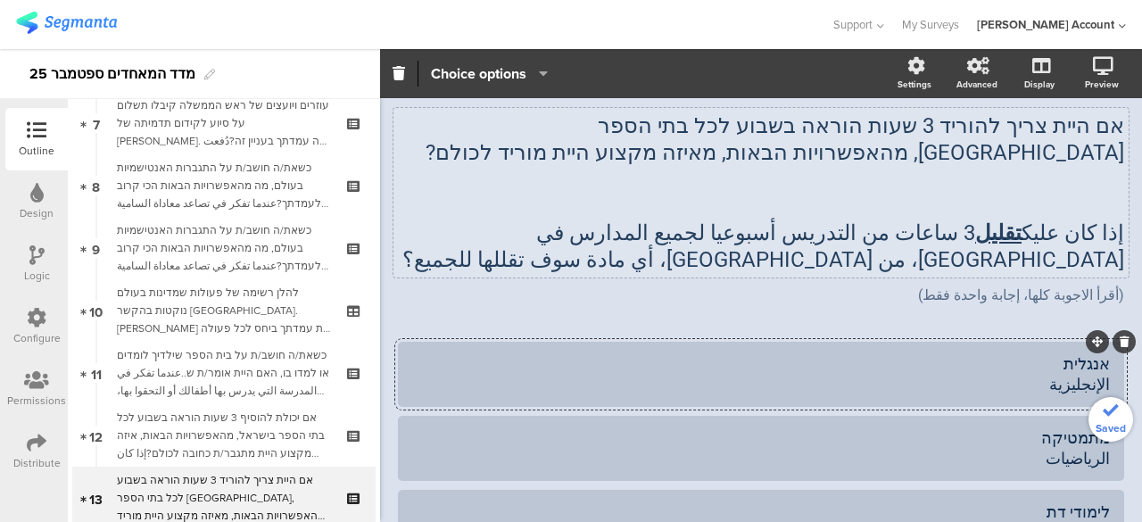
scroll to position [1, 0]
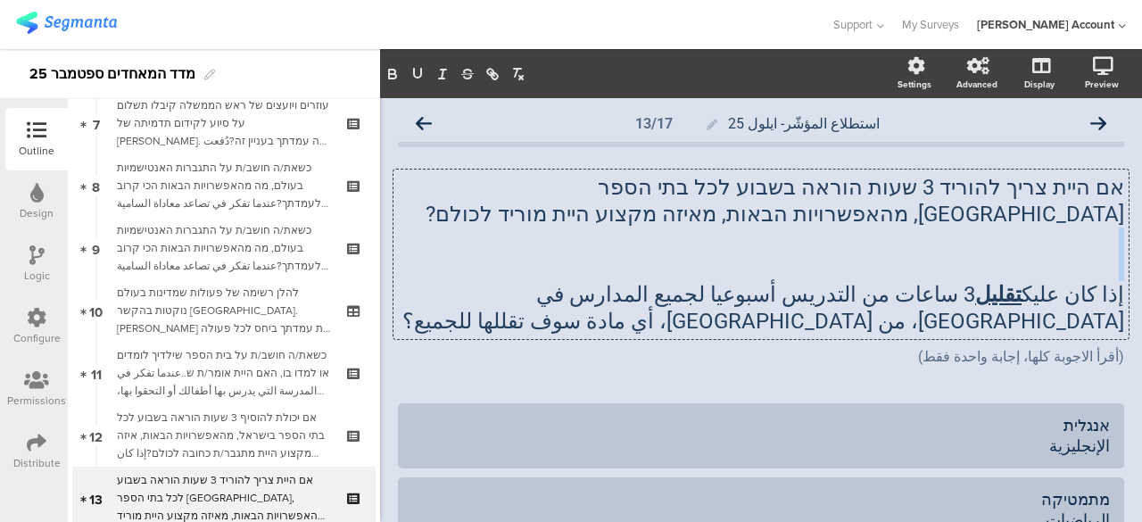
drag, startPoint x: 1029, startPoint y: 241, endPoint x: 1039, endPoint y: 256, distance: 18.1
click at [1039, 256] on div "אם היית צריך להוריד 3 שעות הוראה בשבוע לכל בתי הספר בישראל, מהאפשרויות הבאות, מ…" at bounding box center [760, 253] width 735 height 169
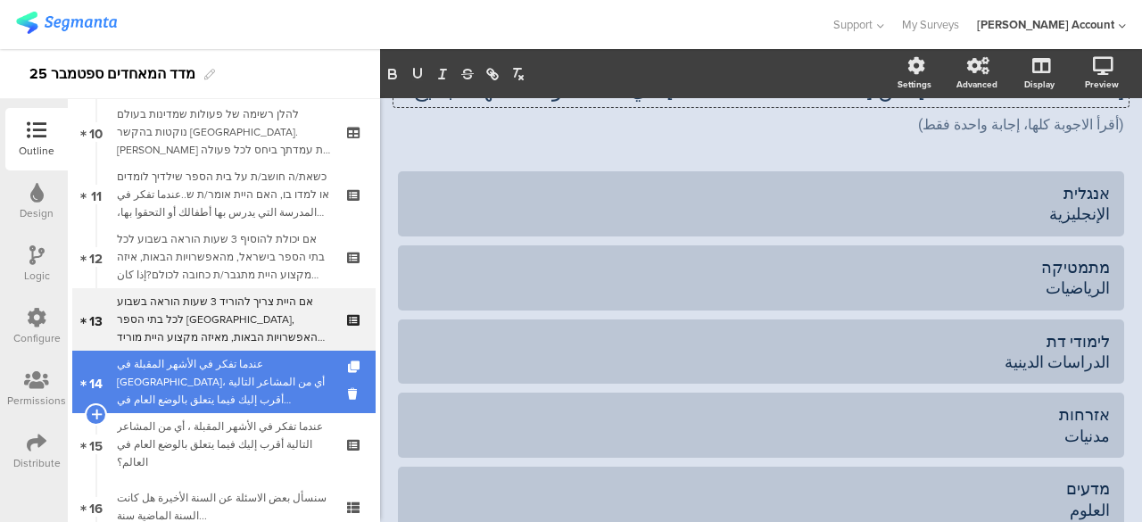
scroll to position [810, 0]
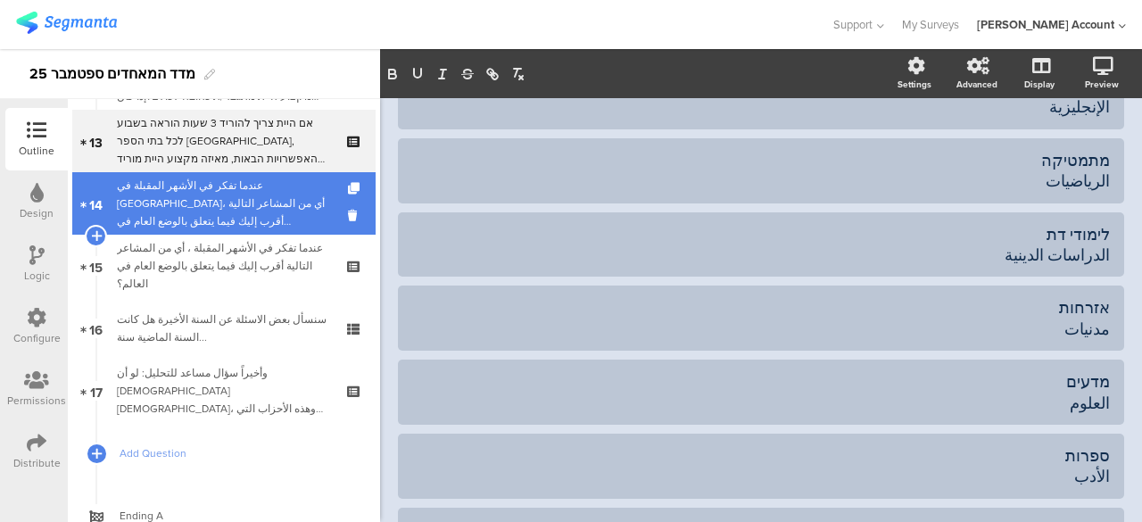
click at [273, 204] on div "عندما تفكر في الأشهر المقبلة في إسرائيل، أي من المشاعر التالية أقرب إليك فيما ي…" at bounding box center [223, 204] width 213 height 54
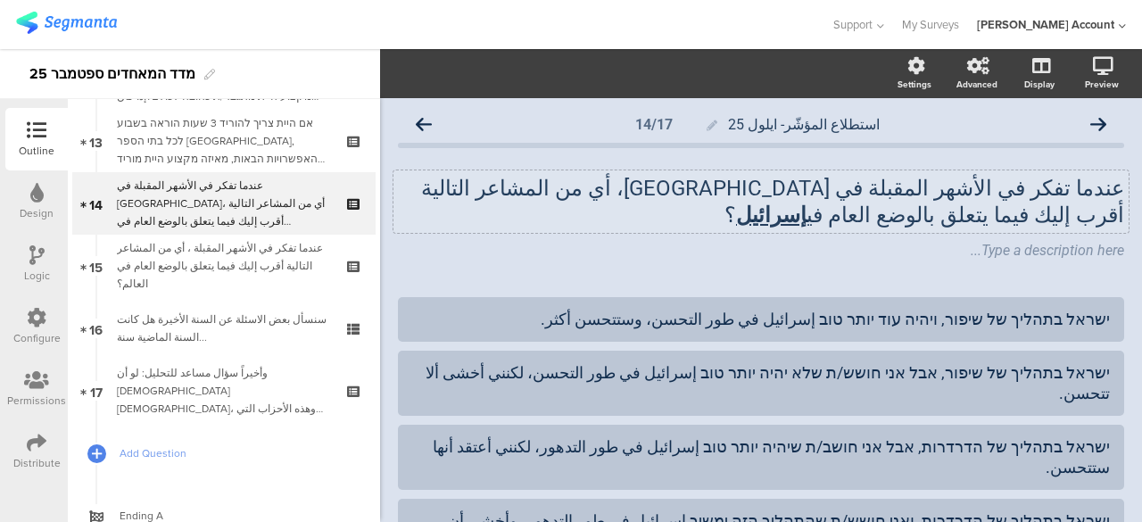
click at [1040, 215] on div "عندما تفكر في الأشهر المقبلة في إسرائيل، أي من المشاعر التالية أقرب إليك فيما ي…" at bounding box center [760, 201] width 735 height 62
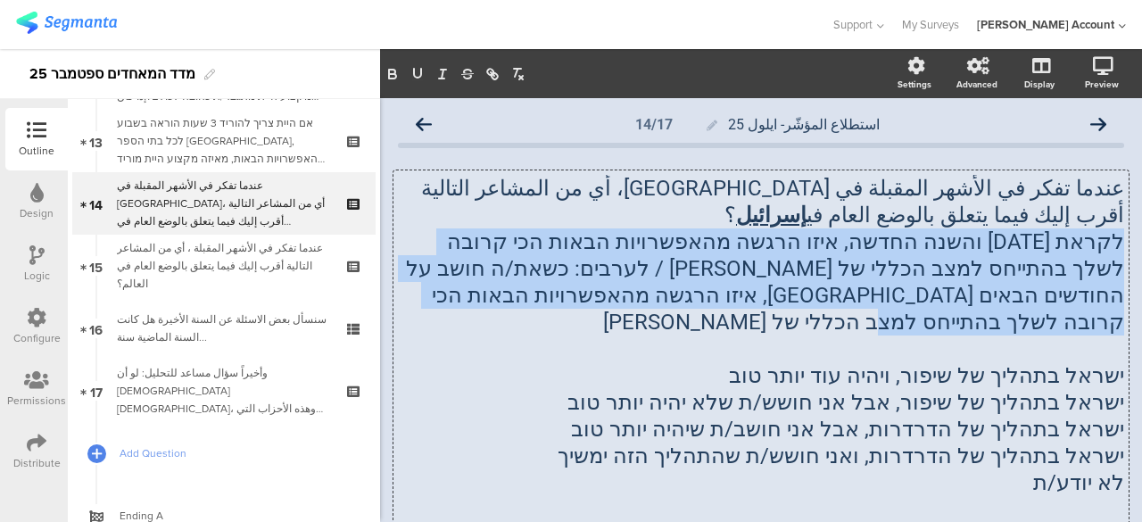
drag, startPoint x: 589, startPoint y: 295, endPoint x: 1113, endPoint y: 247, distance: 526.6
click at [1113, 247] on div "عندما تفكر في الأشهر المقبلة في إسرائيل، أي من المشاعر التالية أقرب إليك فيما ي…" at bounding box center [760, 362] width 735 height 384
copy p "לקראת ראש השנה והשנה החדשה, איזו הרגשה מהאפשרויות הבאות הכי קרובה לשלך בהתייחס …"
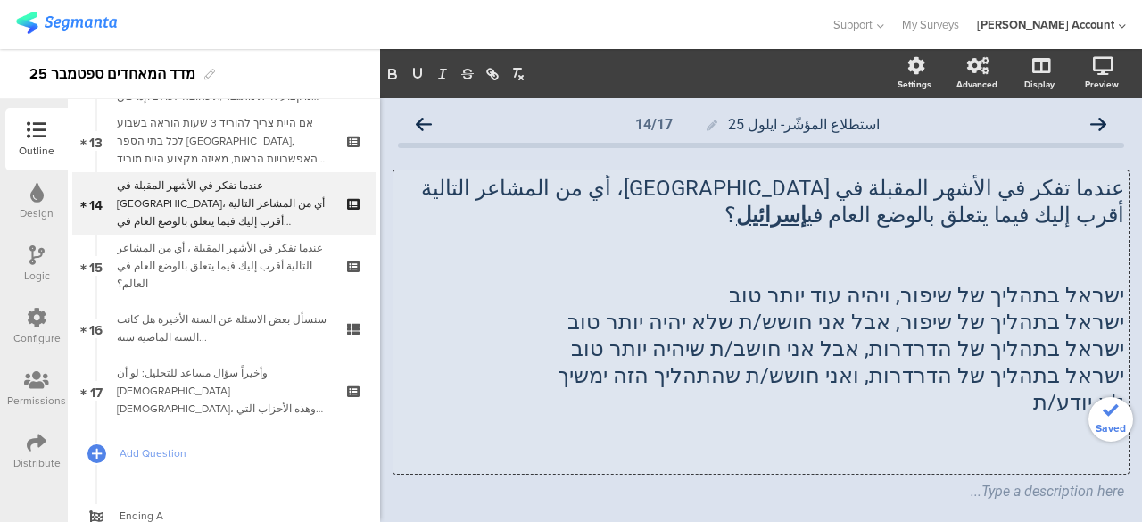
click at [1108, 188] on p "عندما تفكر في الأشهر المقبلة في إسرائيل، أي من المشاعر التالية أقرب إليك فيما ي…" at bounding box center [761, 202] width 726 height 54
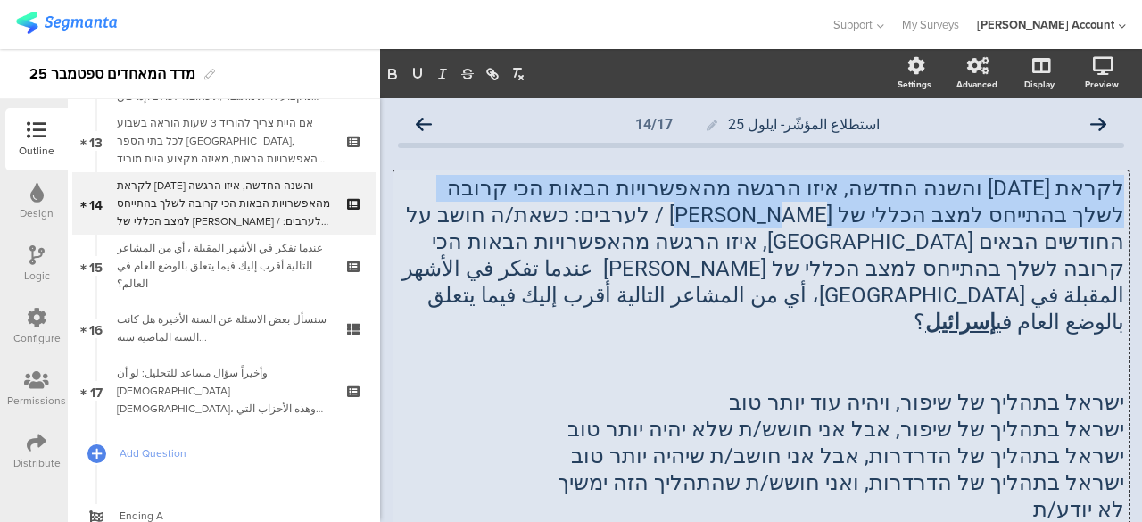
drag, startPoint x: 924, startPoint y: 215, endPoint x: 1110, endPoint y: 186, distance: 187.7
click at [1110, 186] on div "לקראת ראש השנה והשנה החדשה, איזו הרגשה מהאפשרויות הבאות הכי קרובה לשלך בהתייחס …" at bounding box center [760, 375] width 735 height 410
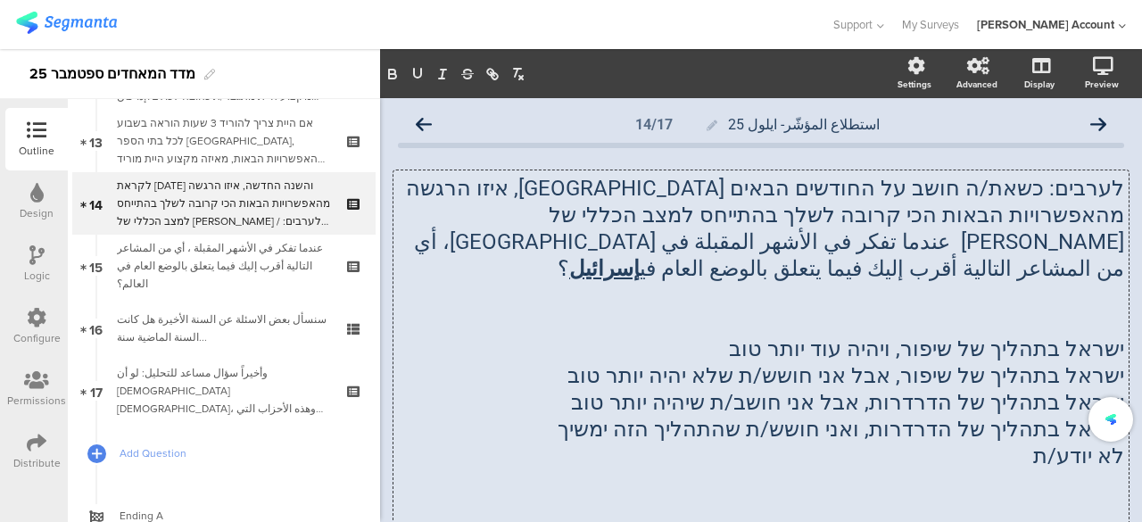
click at [1034, 282] on p at bounding box center [761, 295] width 726 height 27
click at [1031, 335] on p "ישראל בתהליך של שיפור, ויהיה עוד יותר טוב" at bounding box center [761, 348] width 726 height 27
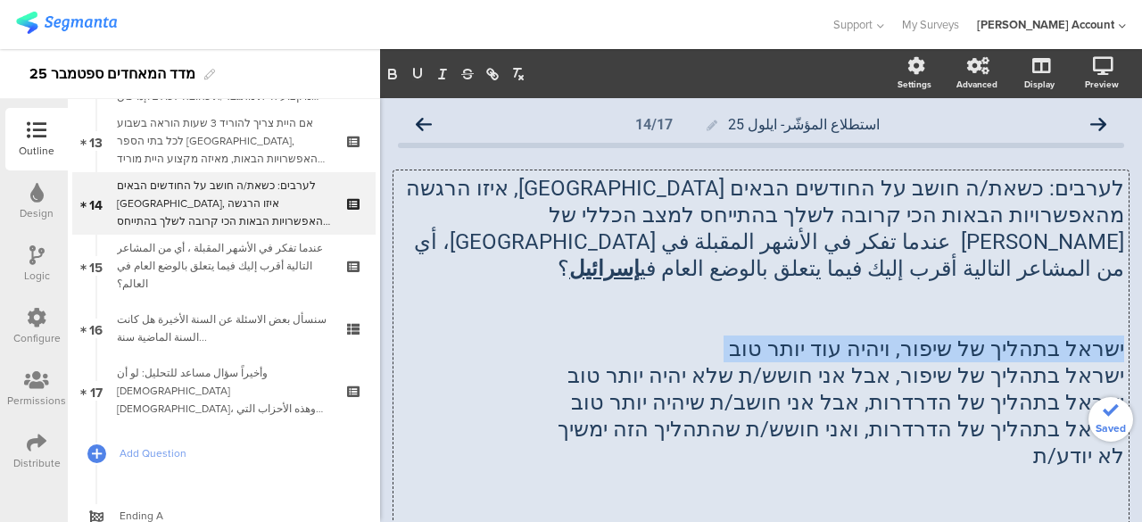
click at [1031, 335] on p "ישראל בתהליך של שיפור, ויהיה עוד יותר טוב" at bounding box center [761, 348] width 726 height 27
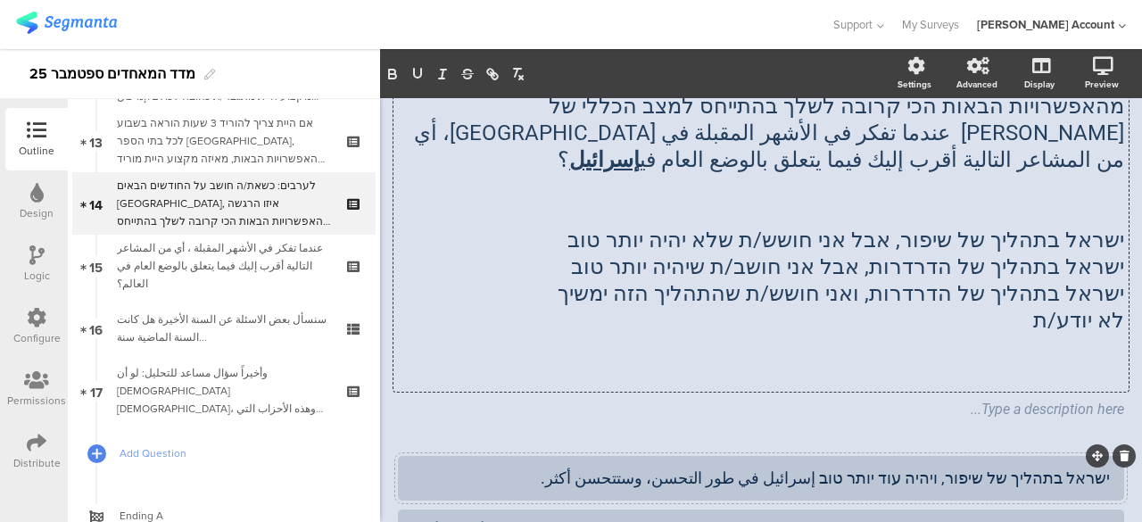
scroll to position [132, 0]
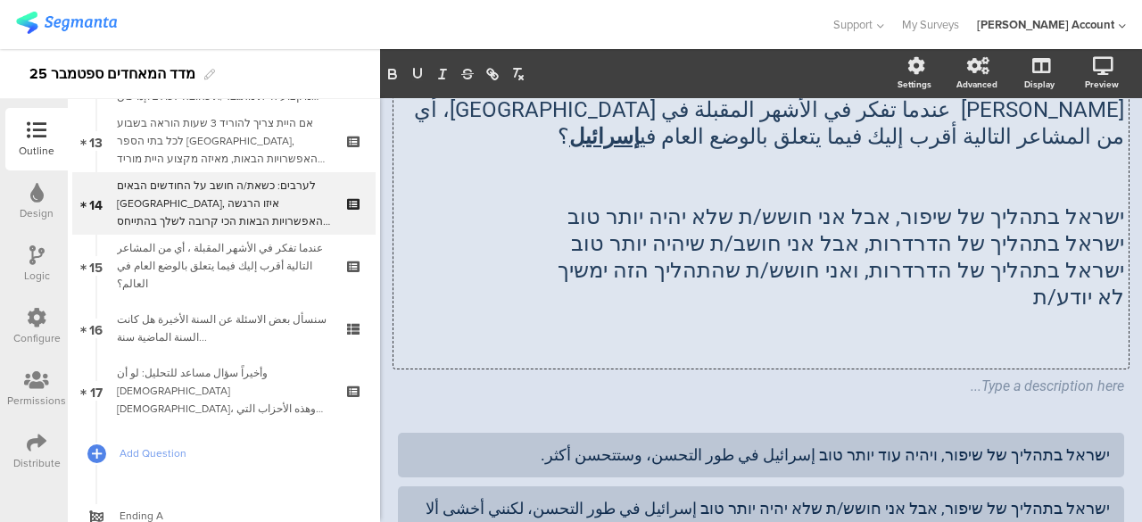
click at [882, 310] on p at bounding box center [761, 323] width 726 height 27
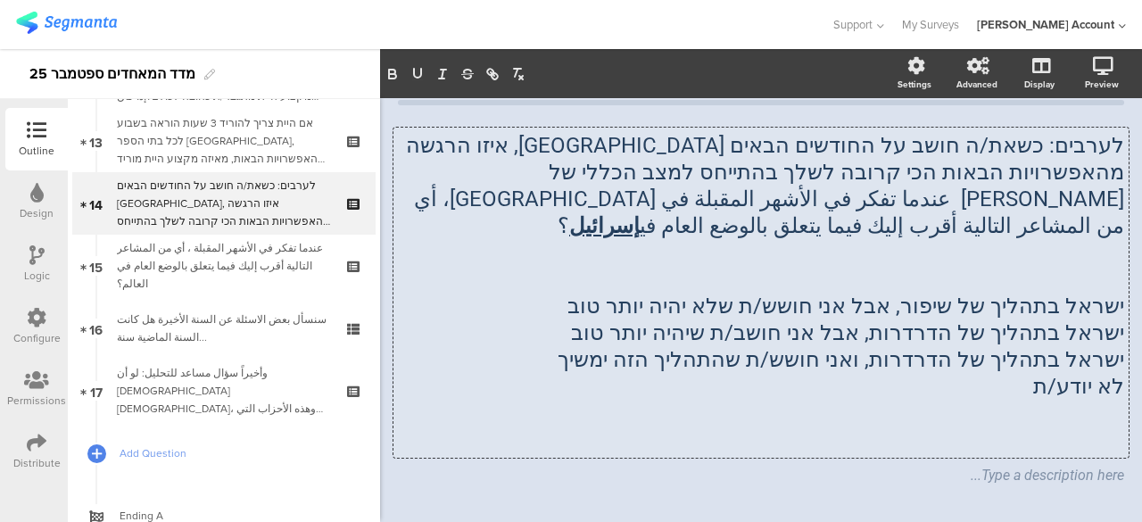
scroll to position [42, 0]
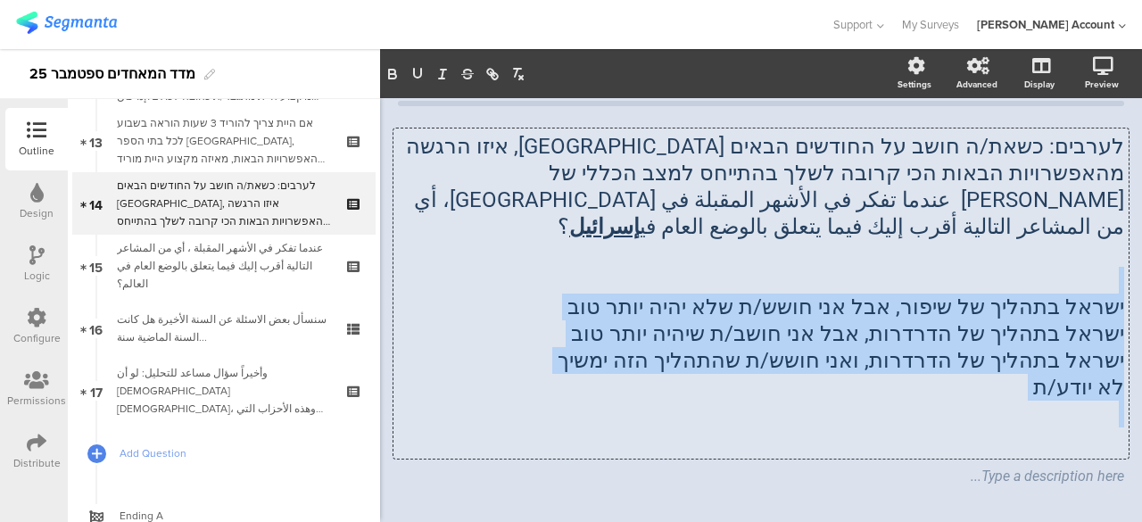
drag, startPoint x: 1042, startPoint y: 247, endPoint x: 938, endPoint y: 397, distance: 182.1
click at [938, 397] on div "לערבים: כשאת/ה חושב על החודשים הבאים בישראל, איזו הרגשה מהאפשרויות הבאות הכי קר…" at bounding box center [761, 293] width 726 height 321
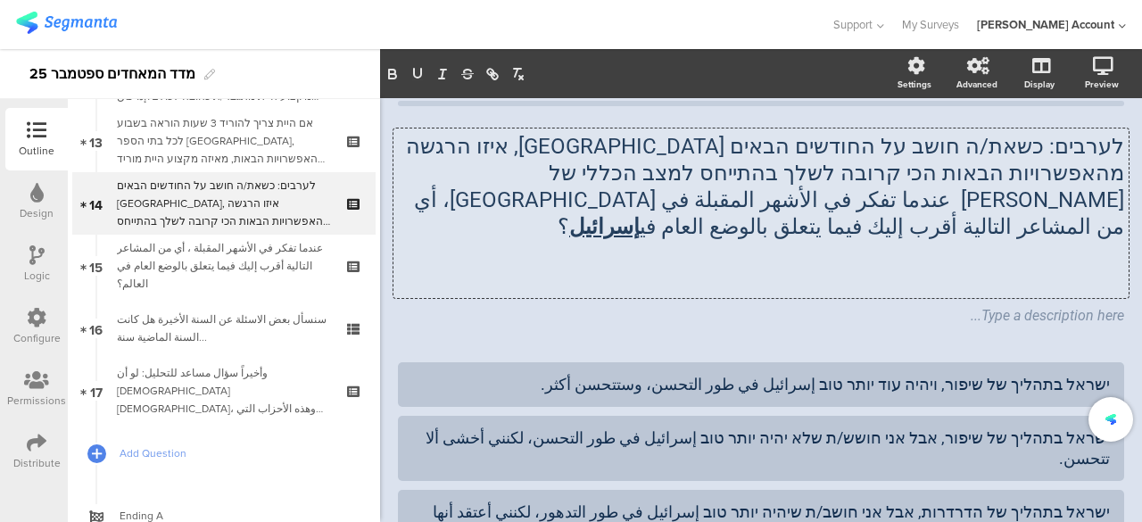
click at [1067, 267] on p at bounding box center [761, 280] width 726 height 27
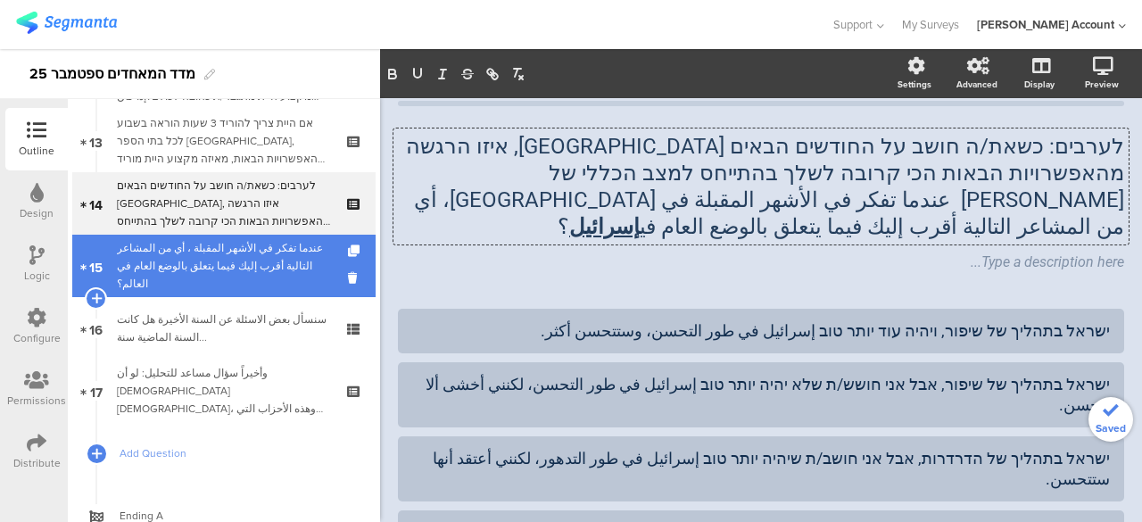
click at [239, 252] on div "عندما تفكر في الأشهر المقبلة ، أي من المشاعر التالية أقرب إليك فيما يتعلق بالوض…" at bounding box center [223, 266] width 213 height 54
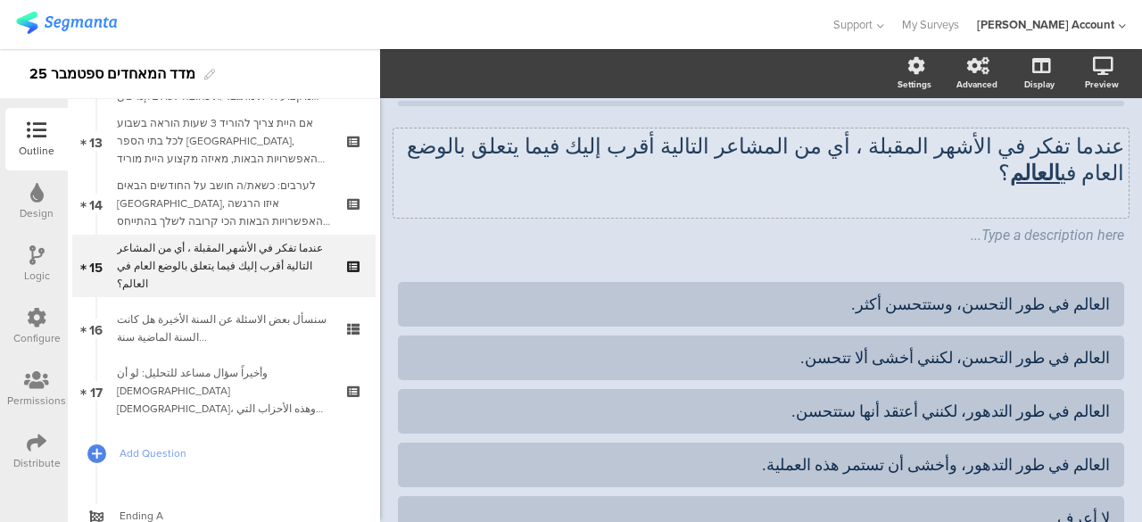
click at [1106, 156] on div "عندما تفكر في الأشهر المقبلة ، أي من المشاعر التالية أقرب إليك فيما يتعلق بالوض…" at bounding box center [761, 189] width 726 height 149
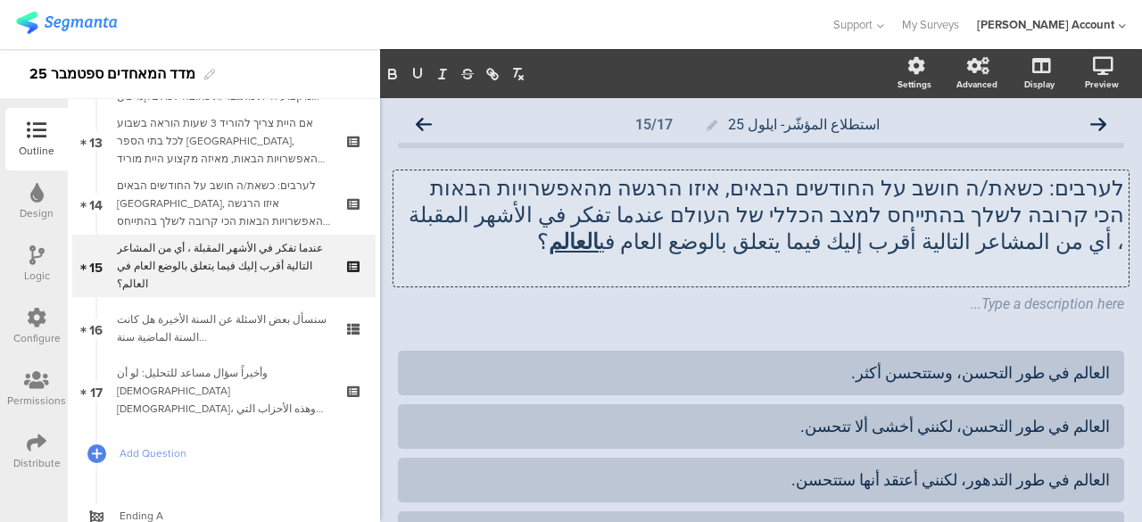
click at [1047, 256] on p at bounding box center [761, 268] width 726 height 27
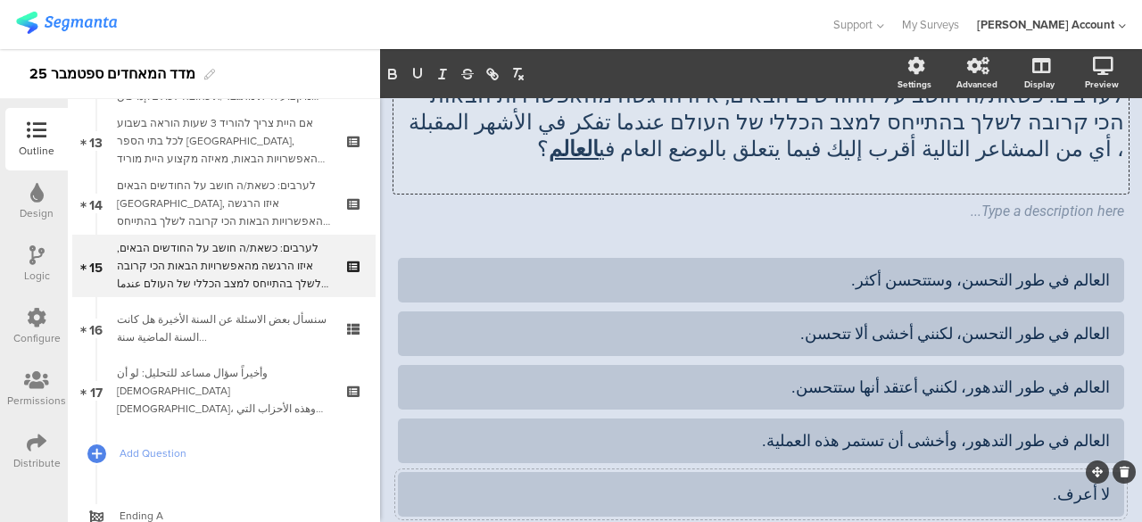
scroll to position [33, 0]
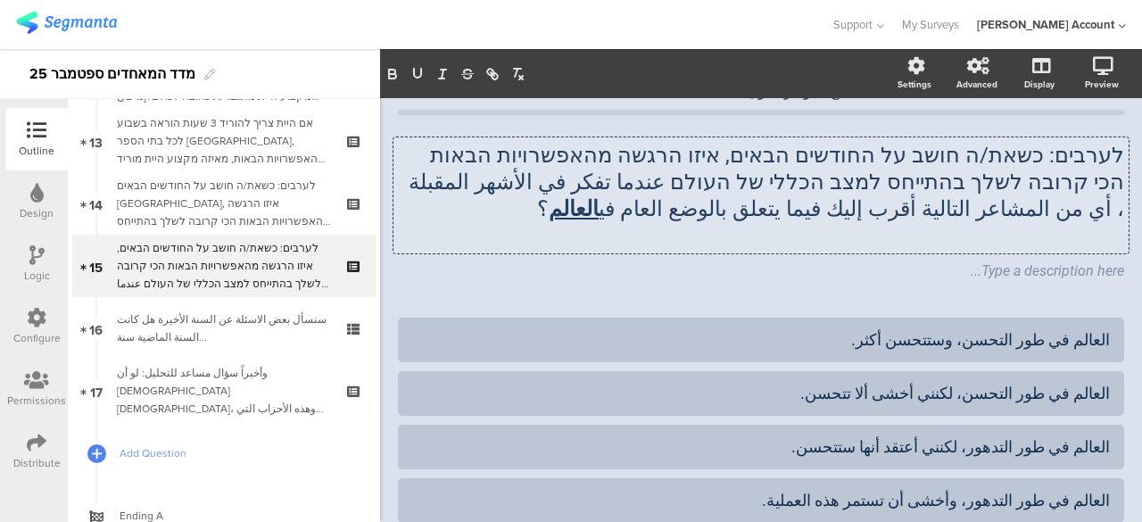
click at [1064, 240] on p at bounding box center [761, 235] width 726 height 27
paste div
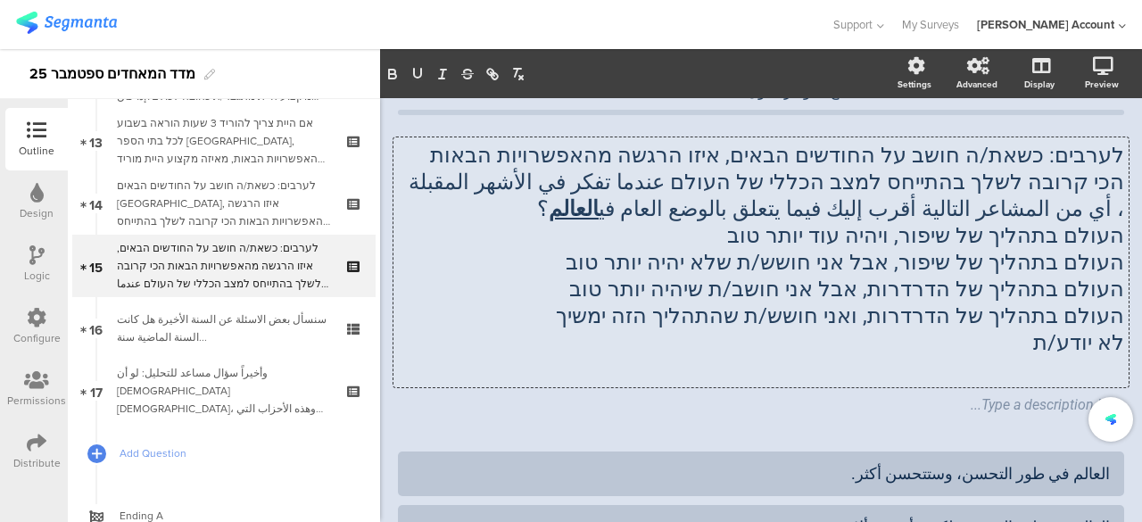
click at [1067, 241] on p "העולם בתהליך של שיפור, ויהיה עוד יותר טוב" at bounding box center [761, 235] width 726 height 27
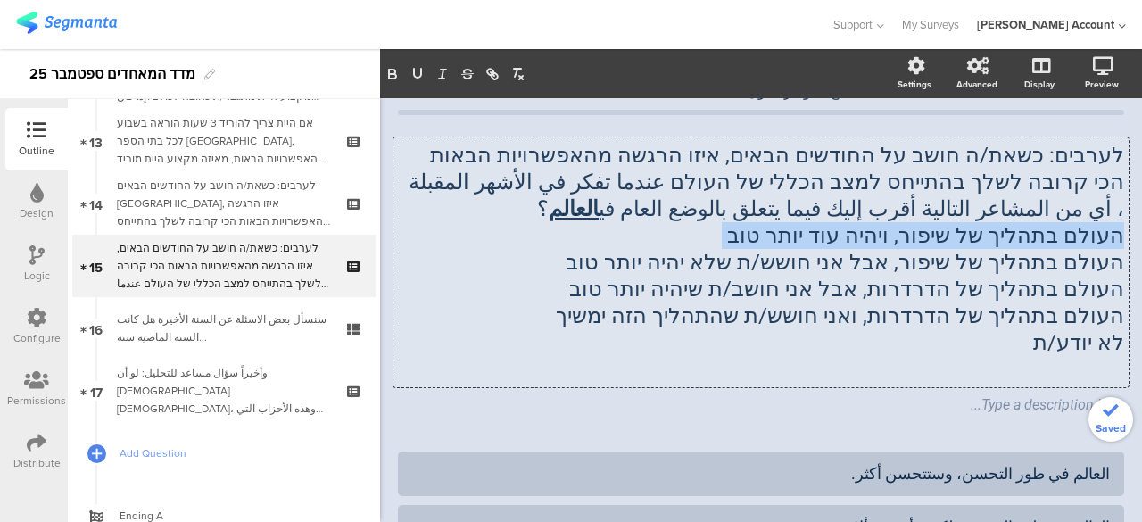
click at [1067, 240] on p "העולם בתהליך של שיפור, ויהיה עוד יותר טוב" at bounding box center [761, 235] width 726 height 27
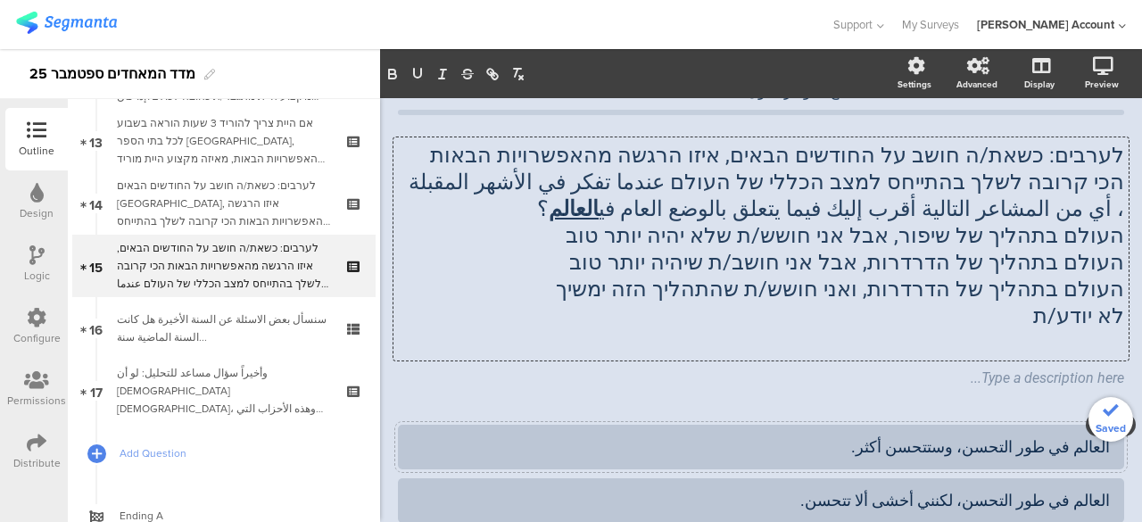
click at [1093, 448] on div "العالم في طور التحسن، وستتحسن أكثر." at bounding box center [760, 446] width 697 height 21
paste div
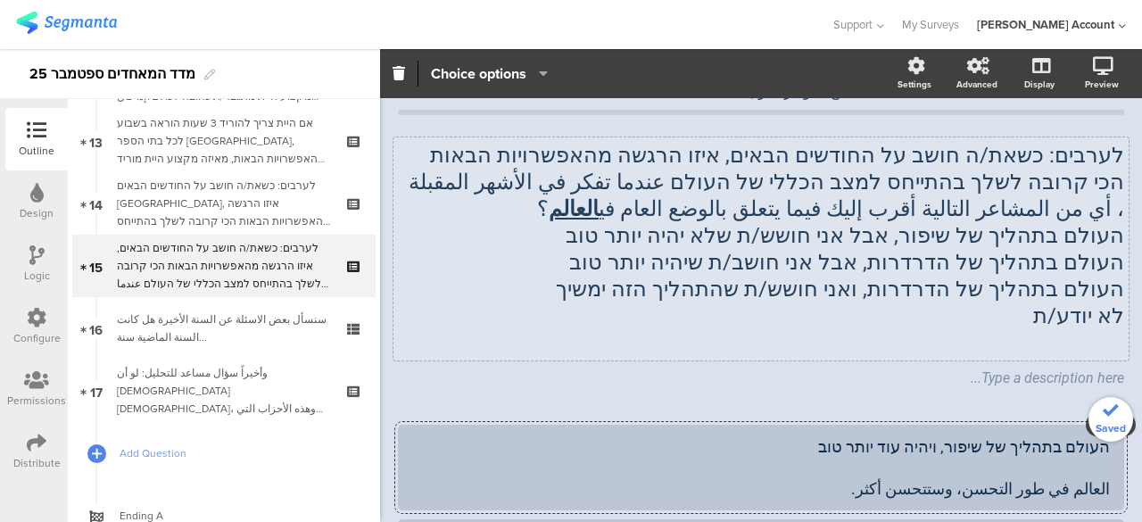
click at [1041, 240] on div "לערבים: כשאת/ה חושב על החודשים הבאים, איזו הרגשה מהאפשרויות הבאות הכי קרובה לשל…" at bounding box center [760, 248] width 735 height 223
click at [1041, 240] on span "העולם בתהליך של שיפור, אבל אני חושש/ת שלא יהיה יותר טוב" at bounding box center [844, 235] width 558 height 25
click at [1041, 240] on p "העולם בתהליך של שיפור, אבל אני חושש/ת שלא יהיה יותר טוב" at bounding box center [761, 235] width 726 height 27
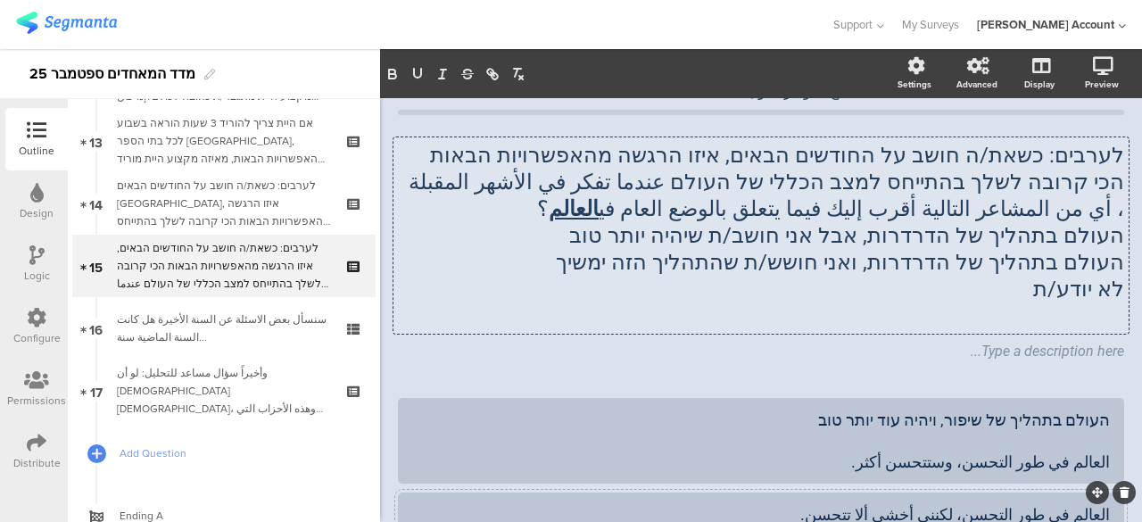
click at [1096, 512] on div at bounding box center [761, 514] width 726 height 45
click at [1095, 513] on div "العالم في طور التحسن، لكنني أخشى ألا تتحسن." at bounding box center [760, 514] width 697 height 21
paste div
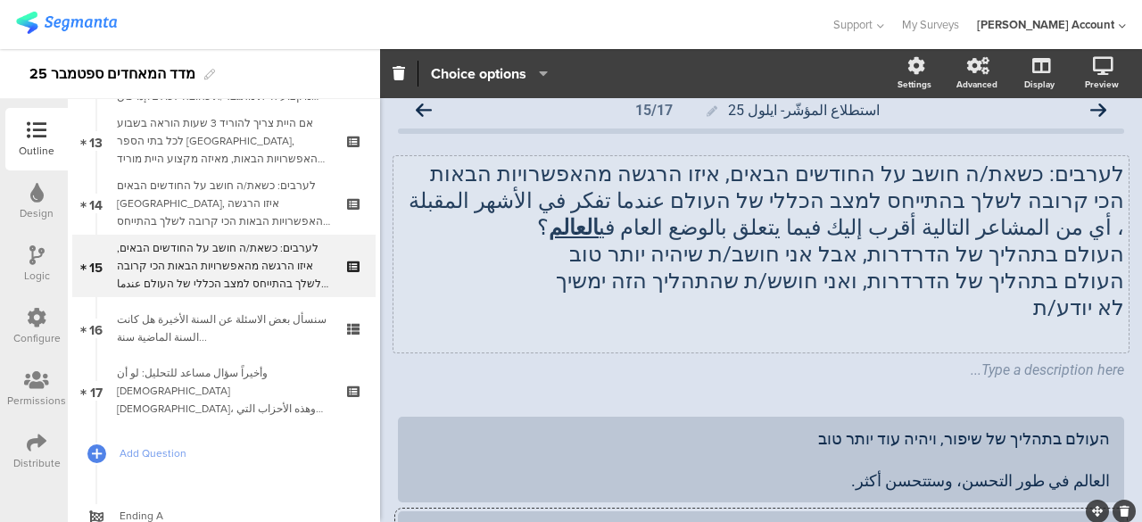
scroll to position [0, 0]
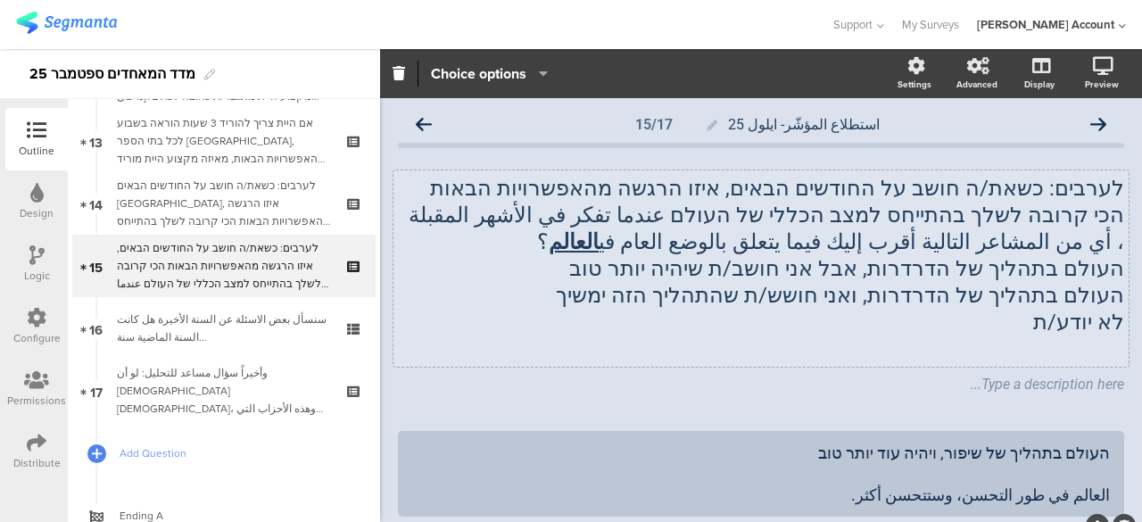
click at [1035, 265] on div "לערבים: כשאת/ה חושב על החודשים הבאים, איזו הרגשה מהאפשרויות הבאות הכי קרובה לשל…" at bounding box center [760, 268] width 735 height 196
click at [1035, 265] on span "העולם בתהליך של הדרדרות, אבל אני חושב/ת שיהיה יותר טוב" at bounding box center [846, 268] width 555 height 25
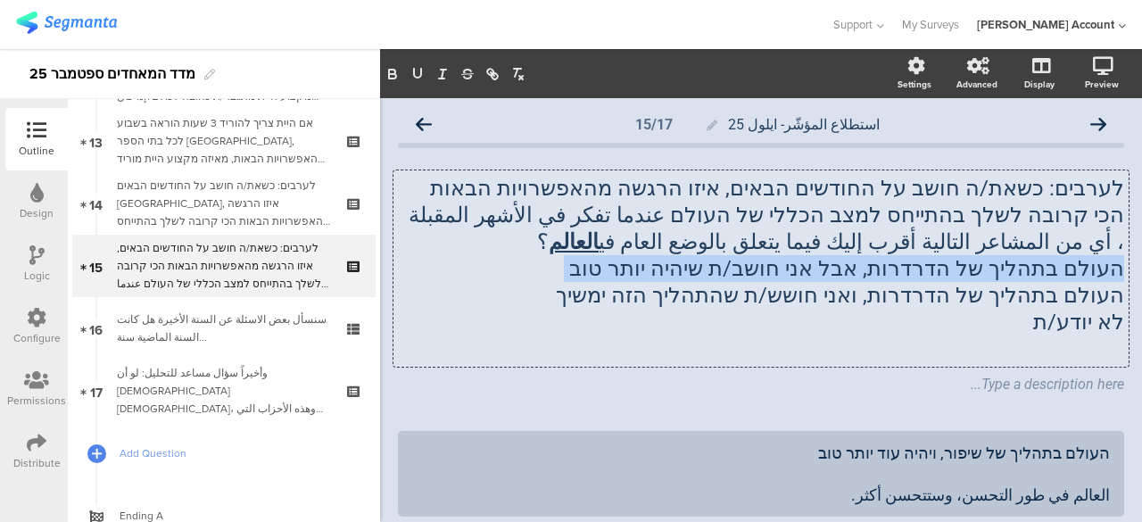
click at [1035, 265] on p "העולם בתהליך של הדרדרות, אבל אני חושב/ת שיהיה יותר טוב" at bounding box center [761, 268] width 726 height 27
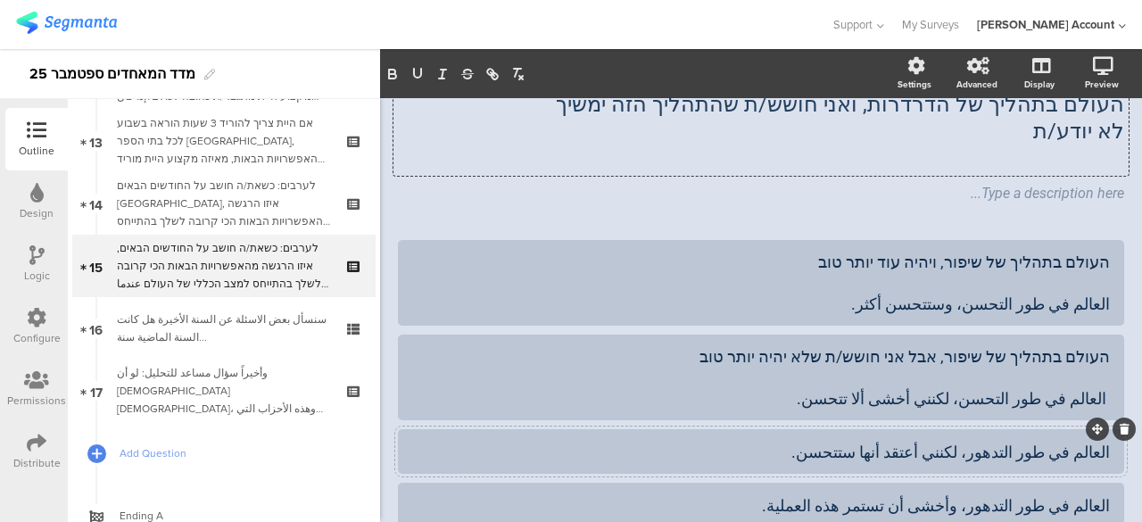
scroll to position [268, 0]
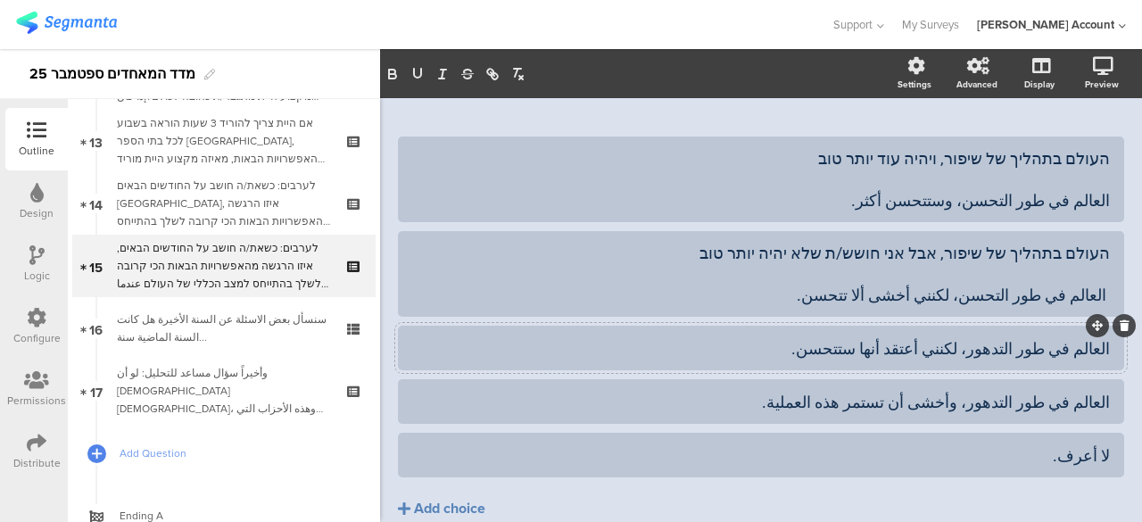
click at [1095, 347] on div "العالم في طور التدهور، لكنني أعتقد أنها ستتحسن." at bounding box center [760, 348] width 697 height 21
paste div
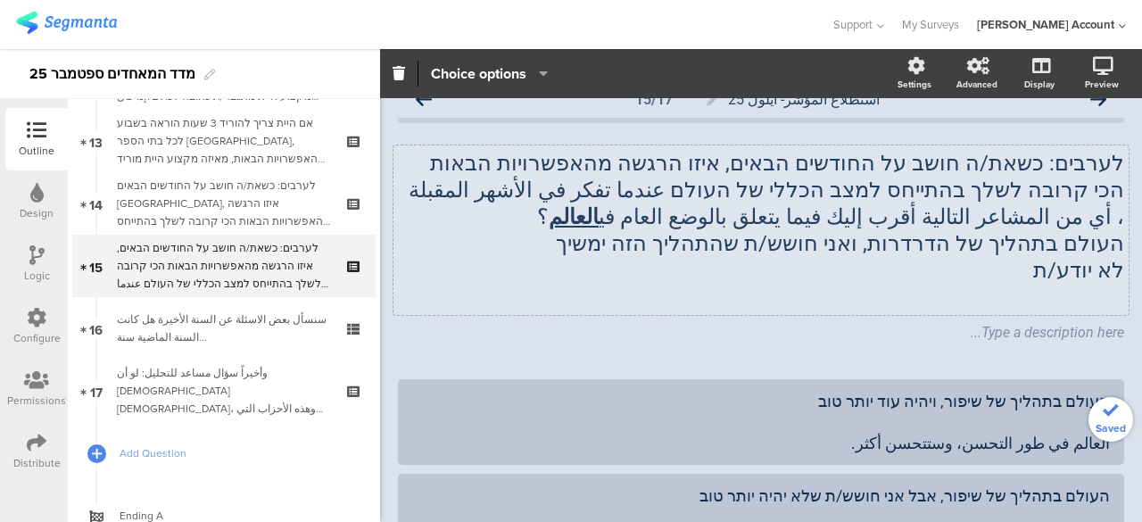
scroll to position [0, 0]
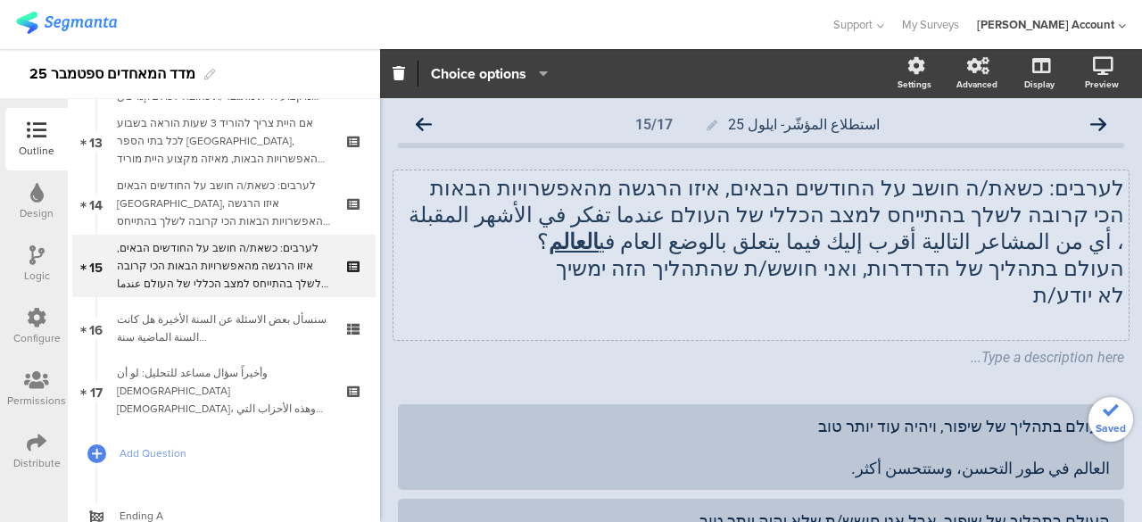
click at [1069, 272] on div "לערבים: כשאת/ה חושב על החודשים הבאים, איזו הרגשה מהאפשרויות הבאות הכי קרובה לשל…" at bounding box center [760, 254] width 735 height 169
click at [1070, 272] on p "העולם בתהליך של הדרדרות, ואני חושש/ת שהתהליך הזה ימשיך" at bounding box center [761, 268] width 726 height 27
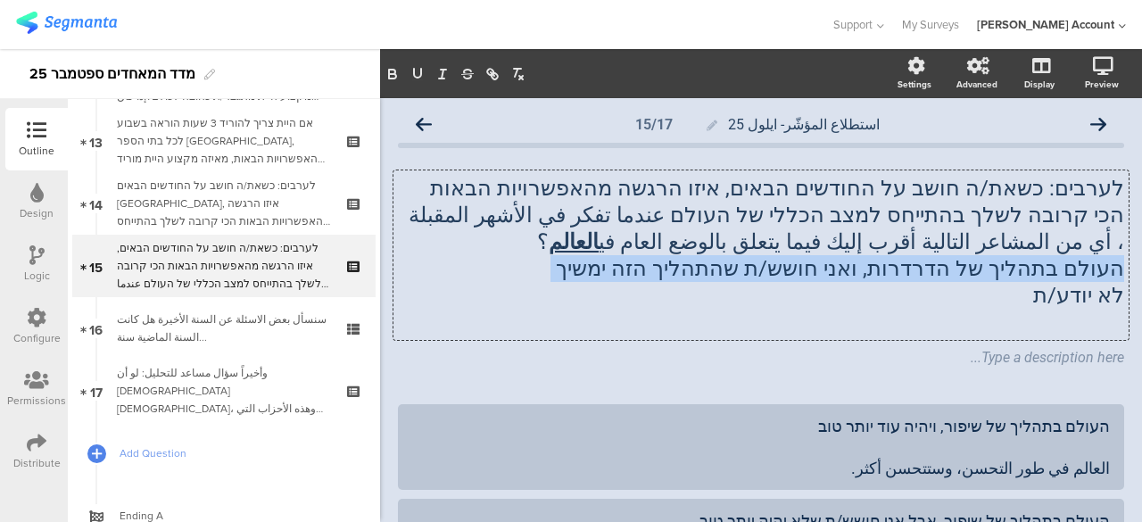
click at [1070, 272] on p "העולם בתהליך של הדרדרות, ואני חושש/ת שהתהליך הזה ימשיך" at bounding box center [761, 268] width 726 height 27
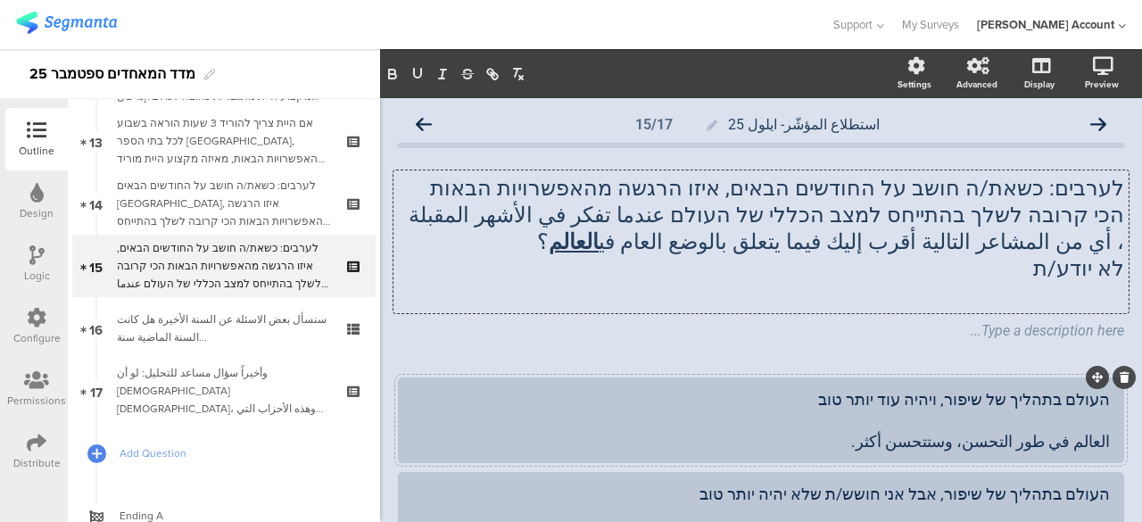
scroll to position [268, 0]
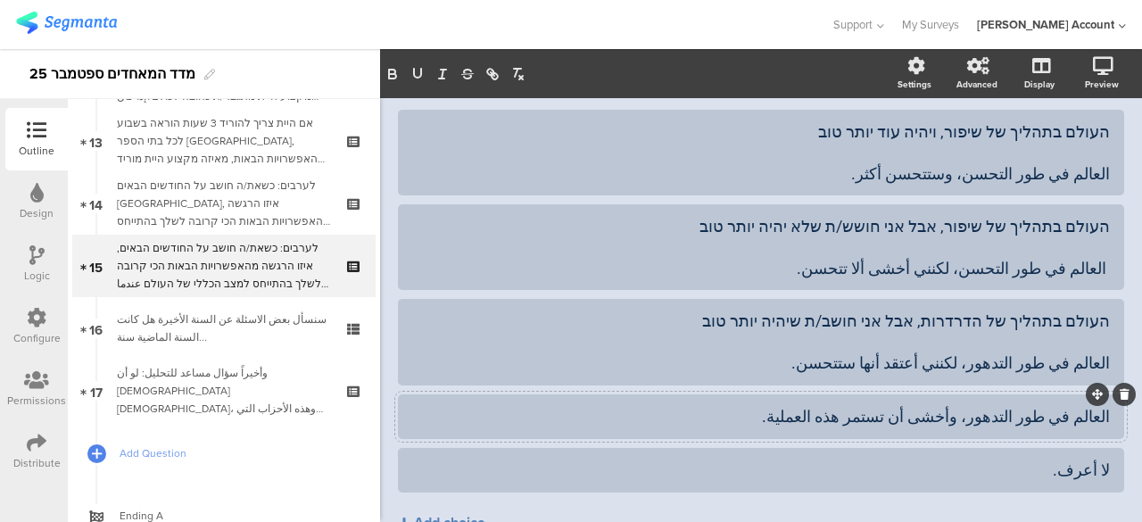
click at [1093, 416] on div "العالم في طور التدهور، وأخشى أن تستمر هذه العملية." at bounding box center [760, 416] width 697 height 21
paste div
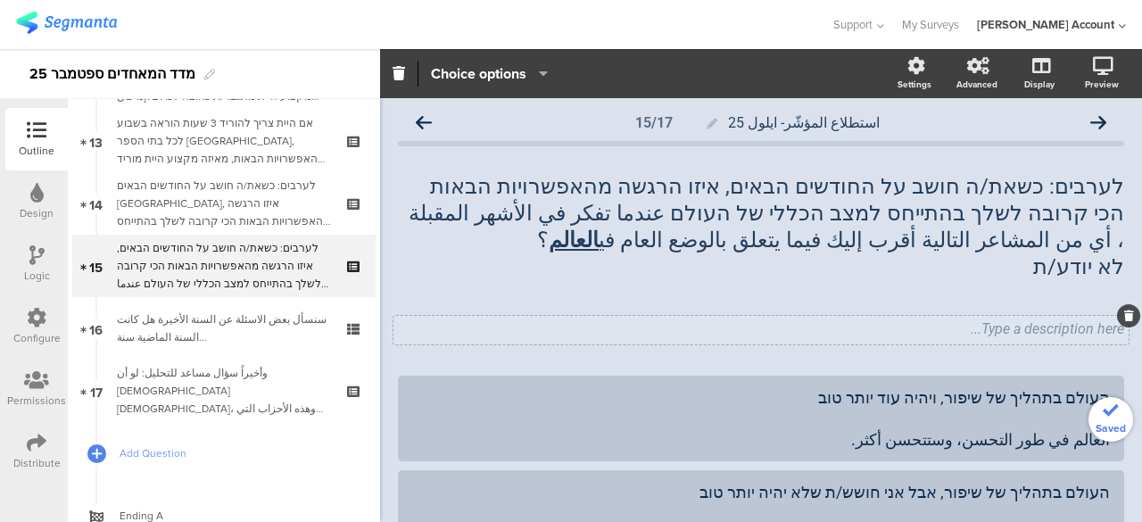
scroll to position [0, 0]
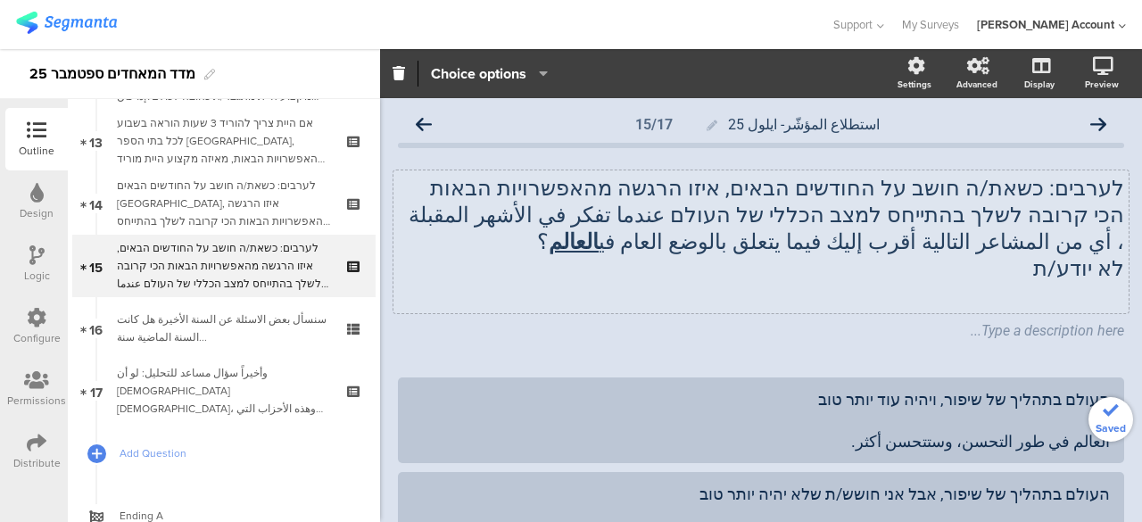
click at [1068, 272] on div "לערבים: כשאת/ה חושב על החודשים הבאים, איזו הרגשה מהאפשרויות הבאות הכי קרובה לשל…" at bounding box center [760, 241] width 735 height 143
click at [1068, 272] on p "לא יודע/ת" at bounding box center [761, 268] width 726 height 27
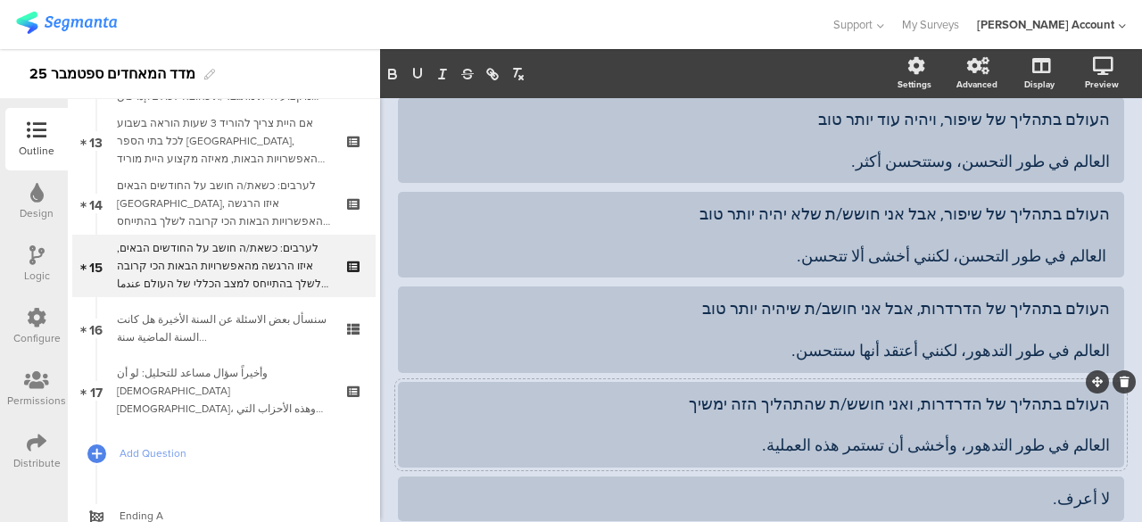
scroll to position [268, 0]
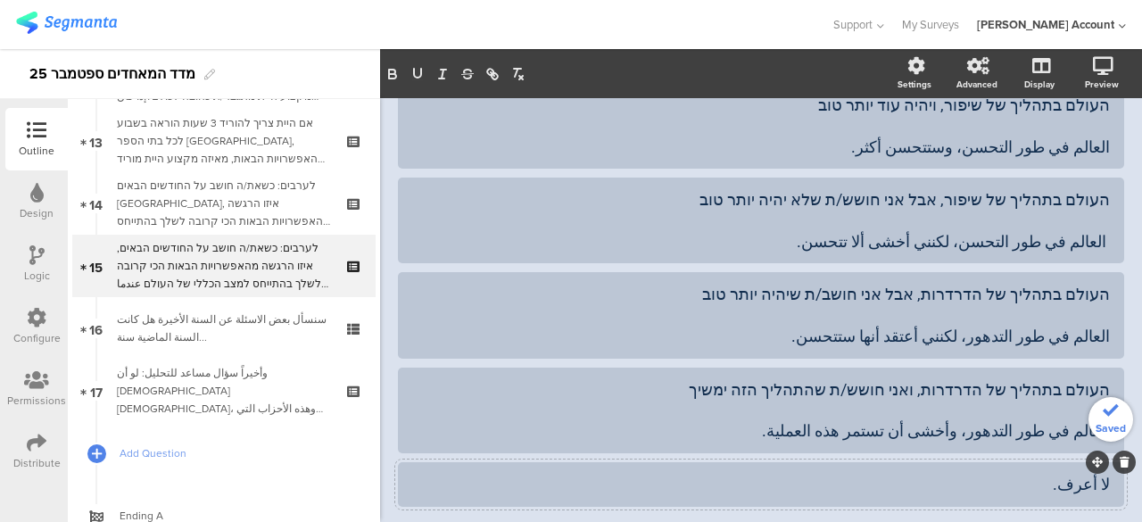
click at [1093, 486] on div "لا أعرف." at bounding box center [760, 484] width 697 height 21
paste div
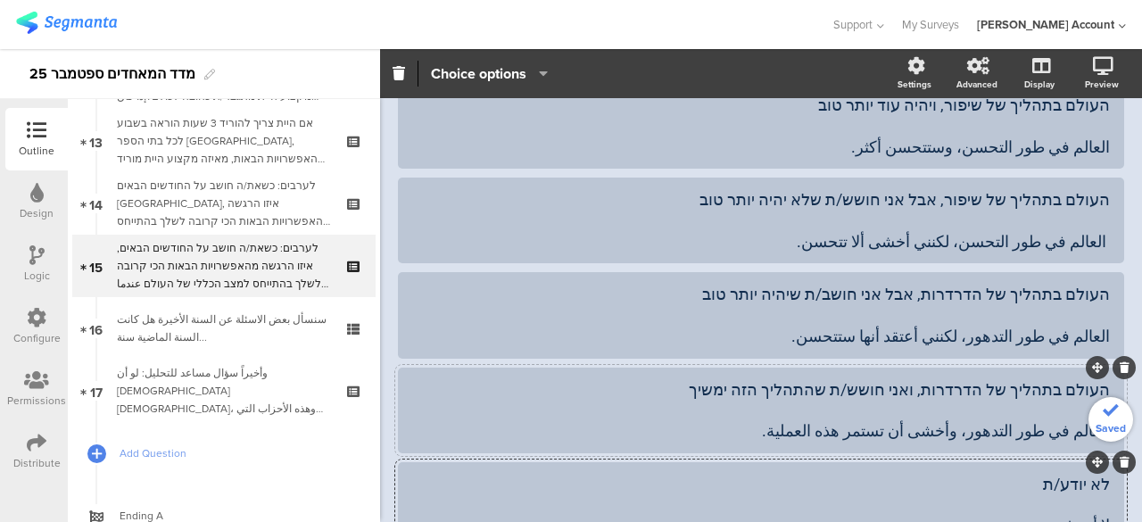
click at [1077, 408] on div "העולם בתהליך של הדרדרות, ואני חושש/ת שהתהליך הזה ימשיך العالم في طور التدهور، و…" at bounding box center [760, 410] width 697 height 62
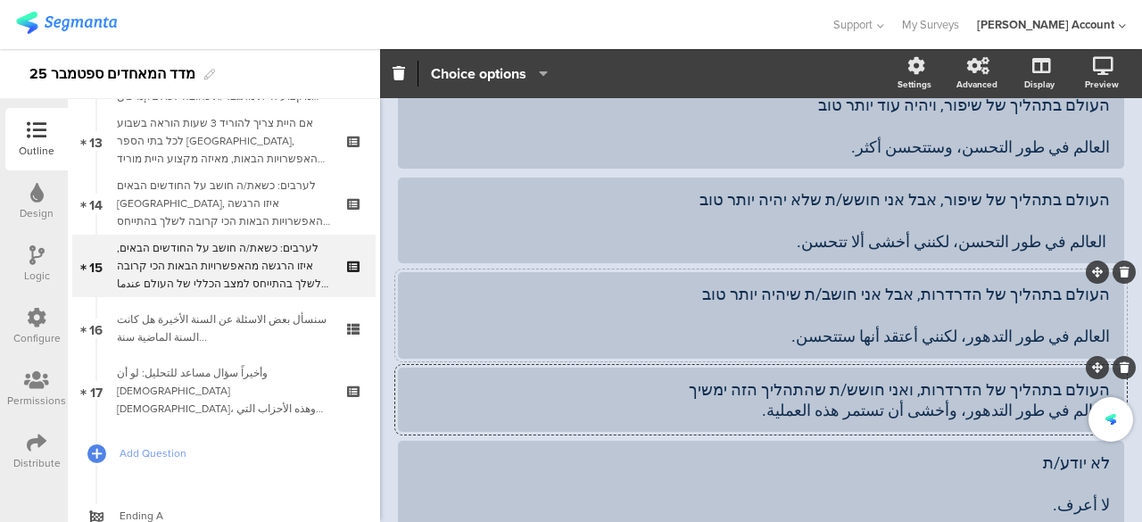
click at [1070, 318] on div "העולם בתהליך של הדרדרות, אבל אני חושב/ת שיהיה יותר טוב العالم في طور التدهور، ل…" at bounding box center [760, 315] width 697 height 62
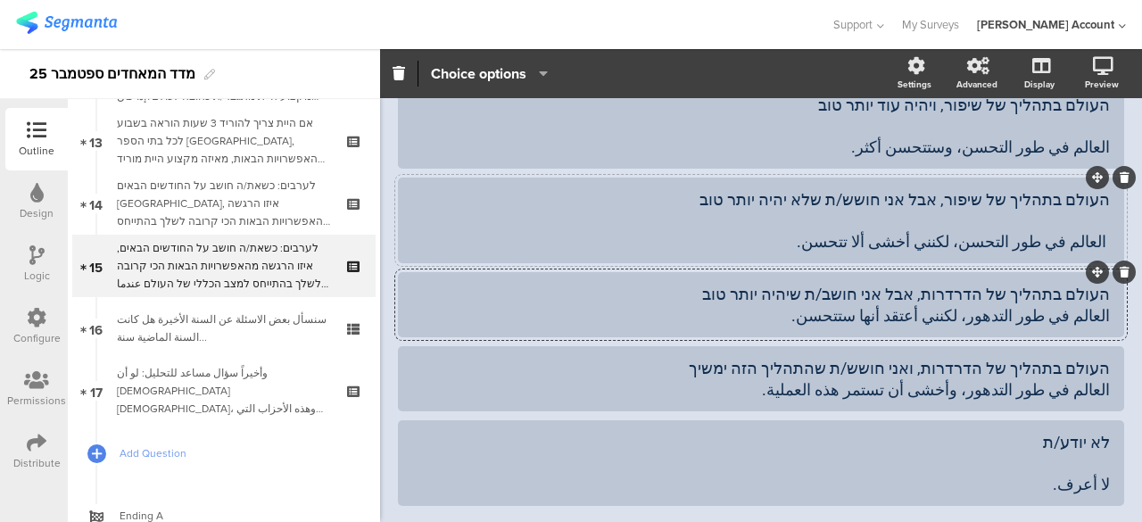
click at [1087, 224] on div "העולם בתהליך של שיפור, אבל אני חושש/ת שלא יהיה יותר טוב العالم في طور التحسن، ل…" at bounding box center [760, 220] width 697 height 62
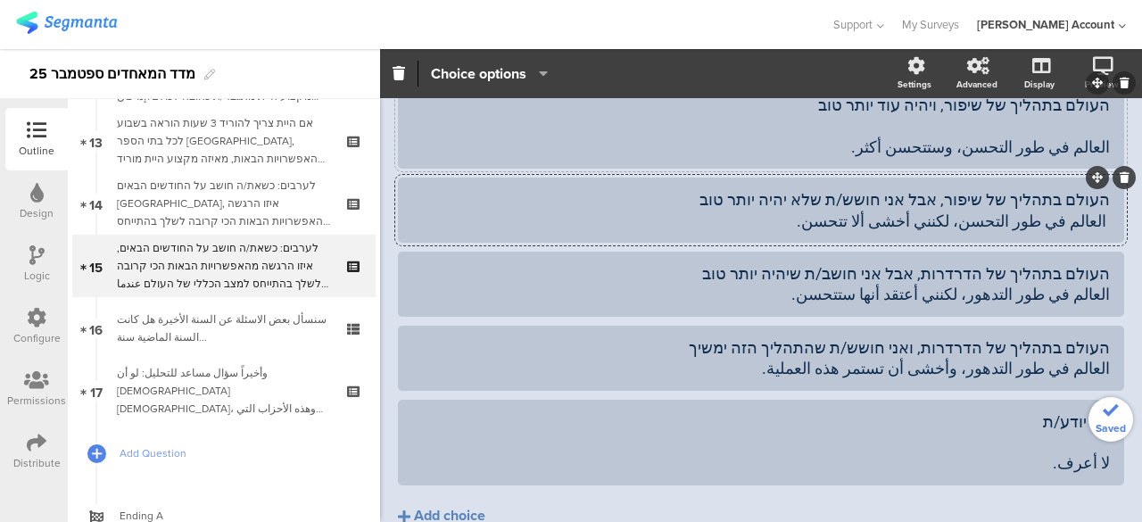
click at [1068, 126] on div "העולם בתהליך של שיפור, ויהיה עוד יותר טוב العالم في طور التحسن، وستتحسن أكثر." at bounding box center [760, 126] width 697 height 62
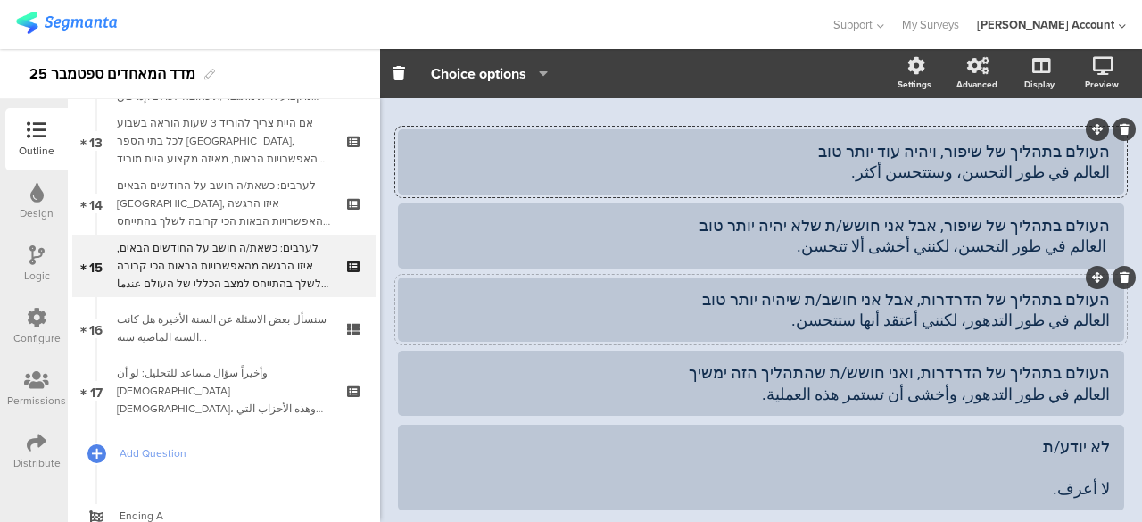
scroll to position [334, 0]
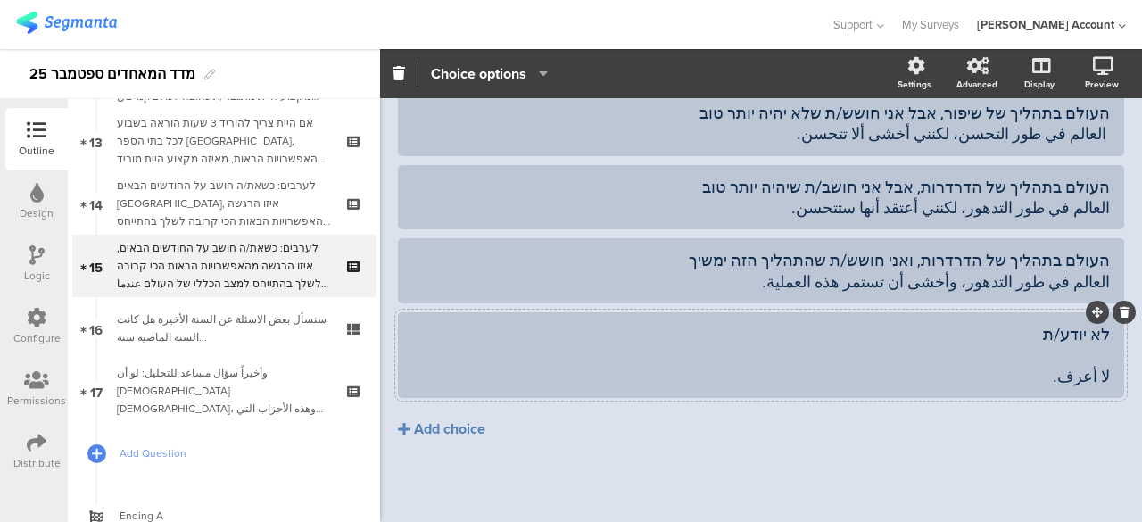
click at [1049, 352] on div "לא יודע/ת لا أعرف." at bounding box center [760, 355] width 697 height 62
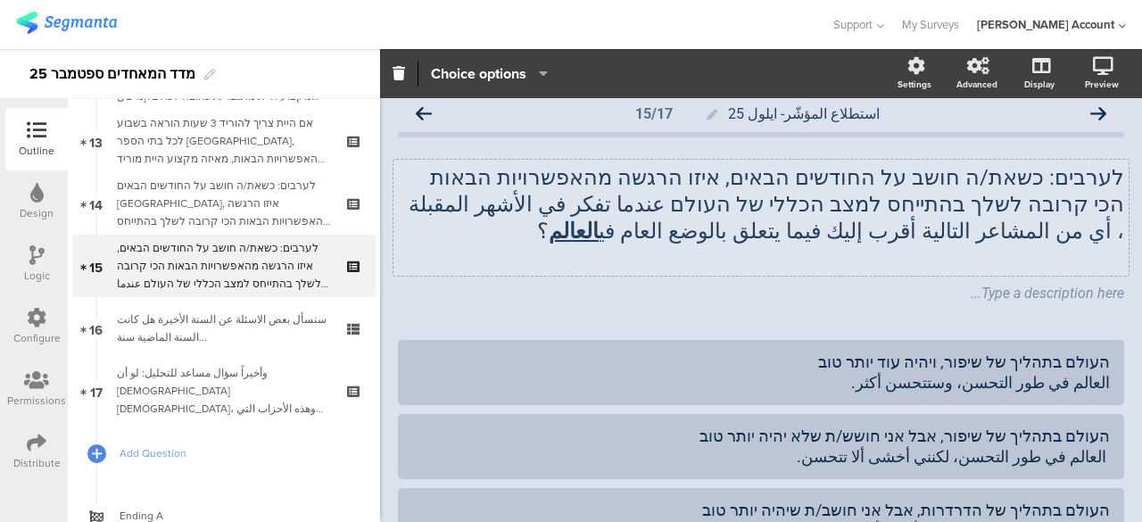
scroll to position [0, 0]
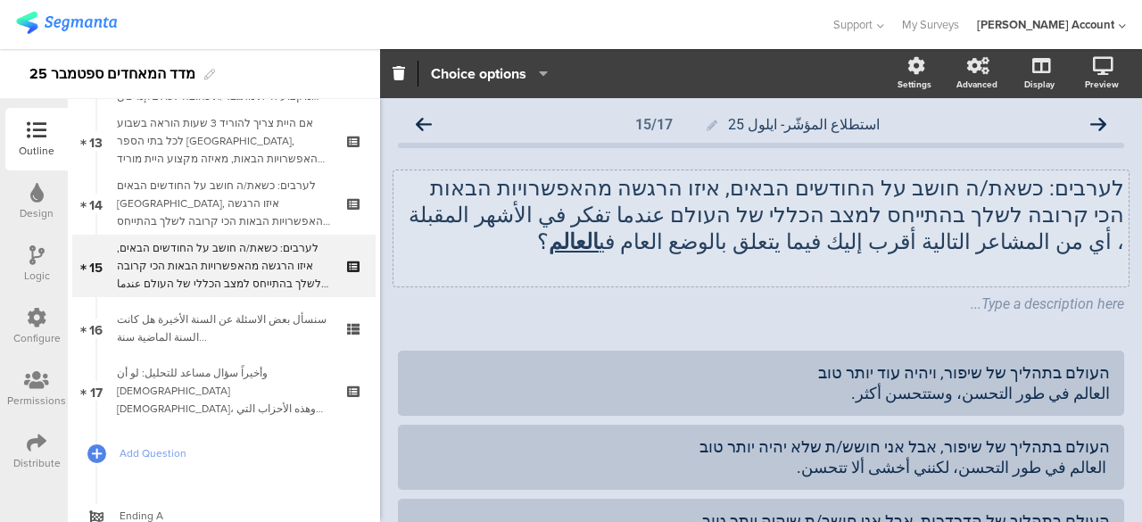
click at [870, 215] on div "לערבים: כשאת/ה חושב על החודשים הבאים, איזו הרגשה מהאפשרויות הבאות הכי קרובה לשל…" at bounding box center [760, 228] width 735 height 116
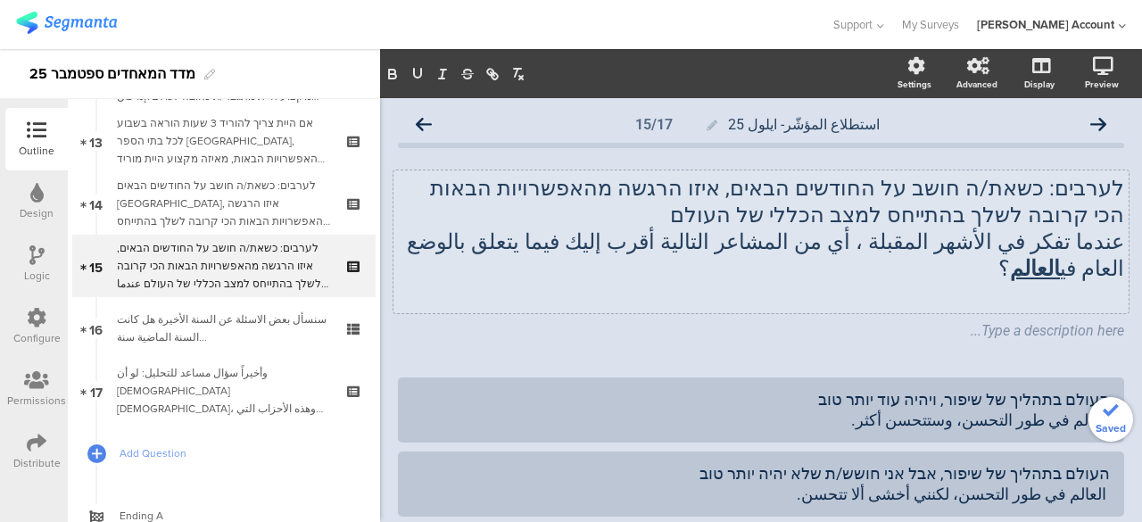
click at [698, 327] on div "לערבים: כשאת/ה חושב על החודשים הבאים, איזו הרגשה מהאפשרויות הבאות הכי קרובה לשל…" at bounding box center [761, 258] width 726 height 202
click at [421, 120] on icon at bounding box center [424, 125] width 16 height 16
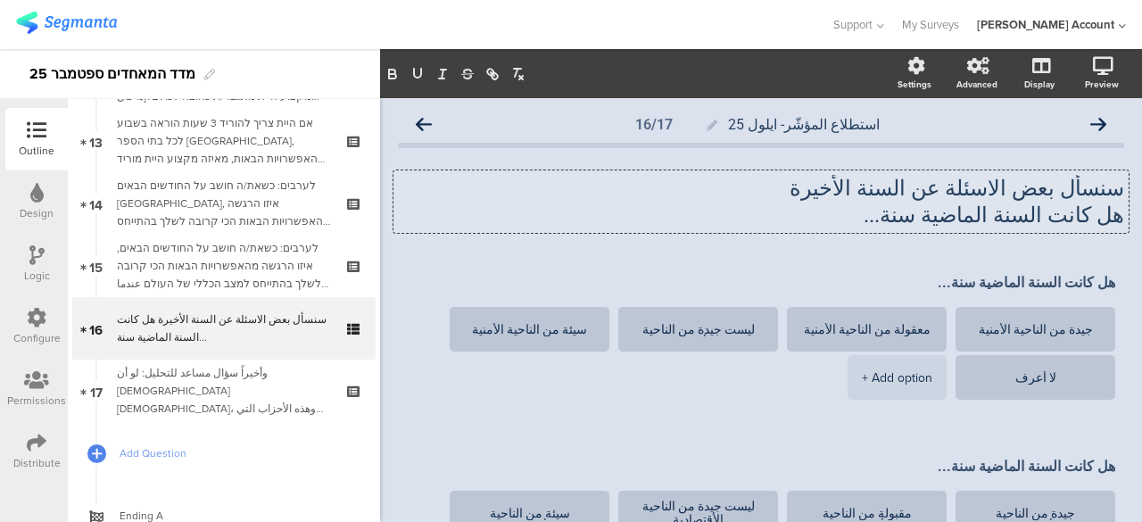
click at [895, 222] on div "سنسأل بعض الاسئلة عن السنة الأخيرة هل كانت السنة الماضية سنة... سنسأل بعض الاسئ…" at bounding box center [760, 201] width 735 height 62
click at [1110, 190] on div "سنسأل بعض الاسئلة عن السنة الأخيرة هل كانت السنة الماضية سنة... سنسأل بعض الاسئ…" at bounding box center [760, 201] width 735 height 62
click at [1109, 188] on p "سنسأل بعض الاسئلة عن السنة الأخيرة" at bounding box center [761, 188] width 726 height 27
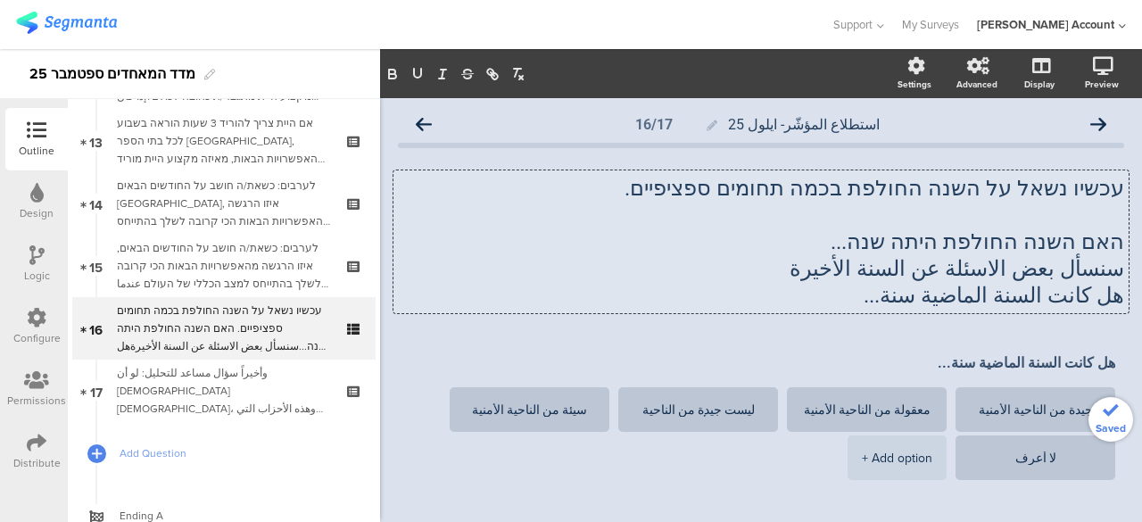
click at [1092, 213] on p at bounding box center [761, 215] width 726 height 27
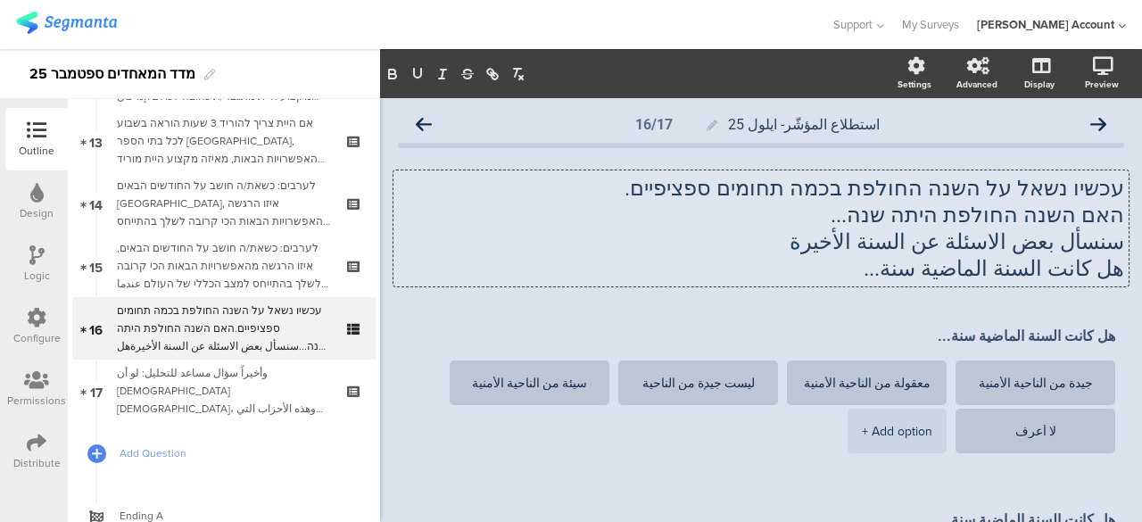
click at [1036, 216] on p "האם השנה החולפת היתה שנה..." at bounding box center [761, 215] width 726 height 27
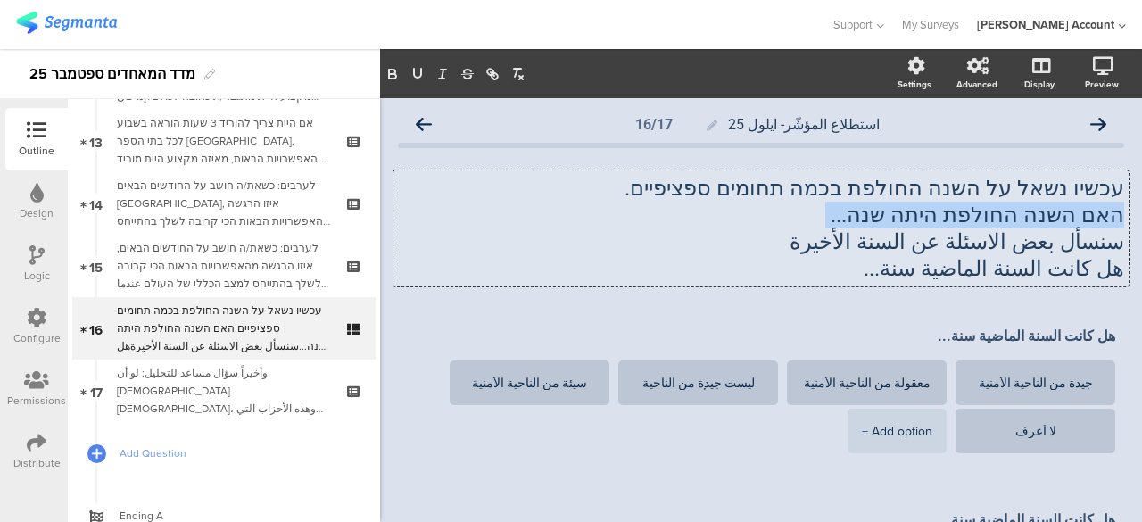
click at [1036, 216] on p "האם השנה החולפת היתה שנה..." at bounding box center [761, 215] width 726 height 27
copy p "האם השנה החולפת היתה שנה..."
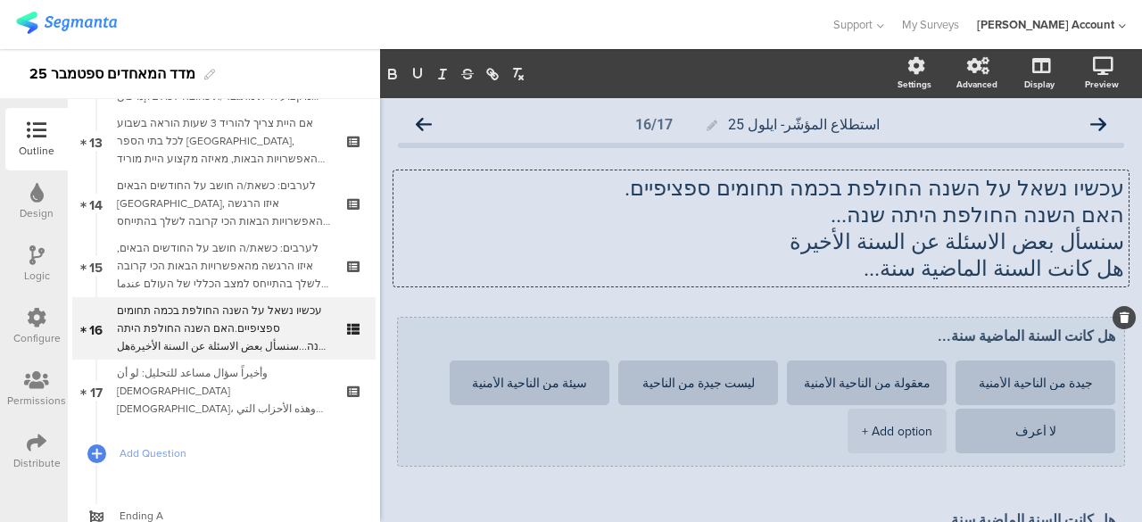
click at [1099, 340] on textarea "هل كانت السنة الماضية سنة..." at bounding box center [761, 335] width 708 height 17
paste textarea "האם השנה החולפת היתה שנה..."
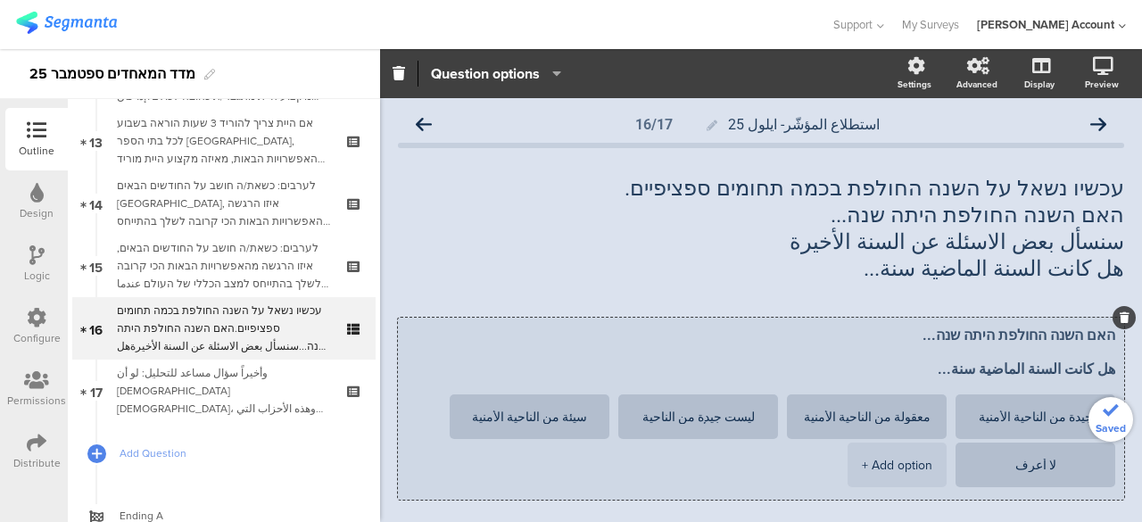
scroll to position [268, 0]
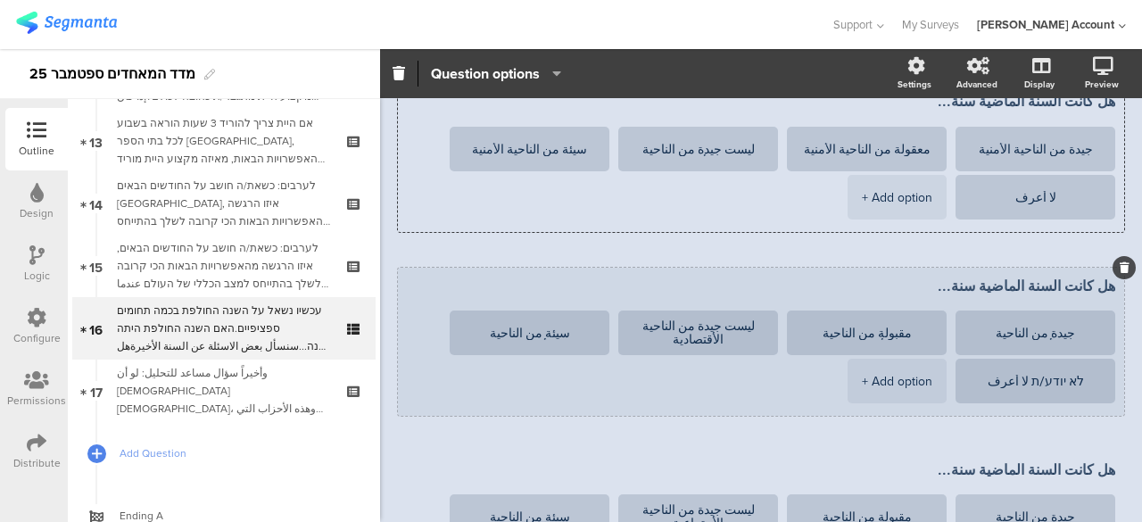
type textarea "האם השנה החולפת היתה שנה... هل كانت السنة الماضية سنة..."
click at [1099, 288] on textarea "هل كانت السنة الماضية سنة..." at bounding box center [761, 285] width 708 height 17
paste textarea "האם השנה החולפת היתה שנה..."
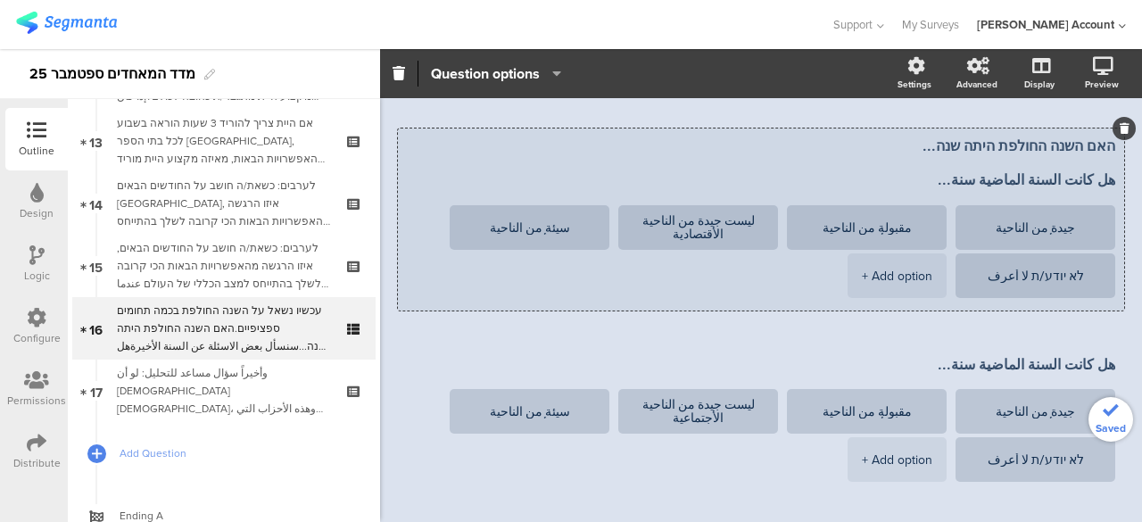
scroll to position [521, 0]
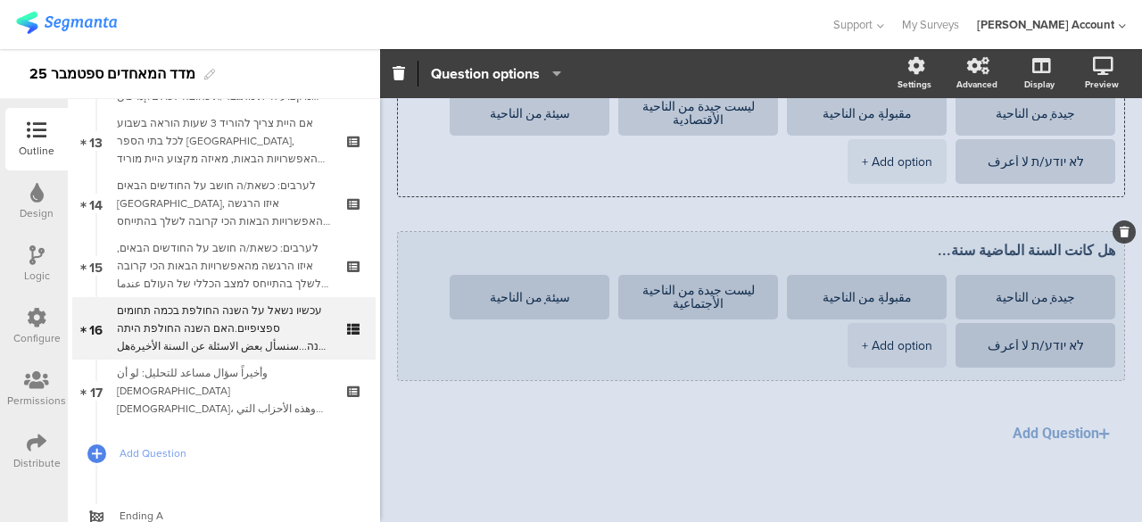
type textarea "האם השנה החולפת היתה שנה... هل كانت السنة الماضية سنة..."
click at [1099, 251] on textarea "هل كانت السنة الماضية سنة..." at bounding box center [761, 250] width 708 height 17
paste textarea "האם השנה החולפת היתה שנה..."
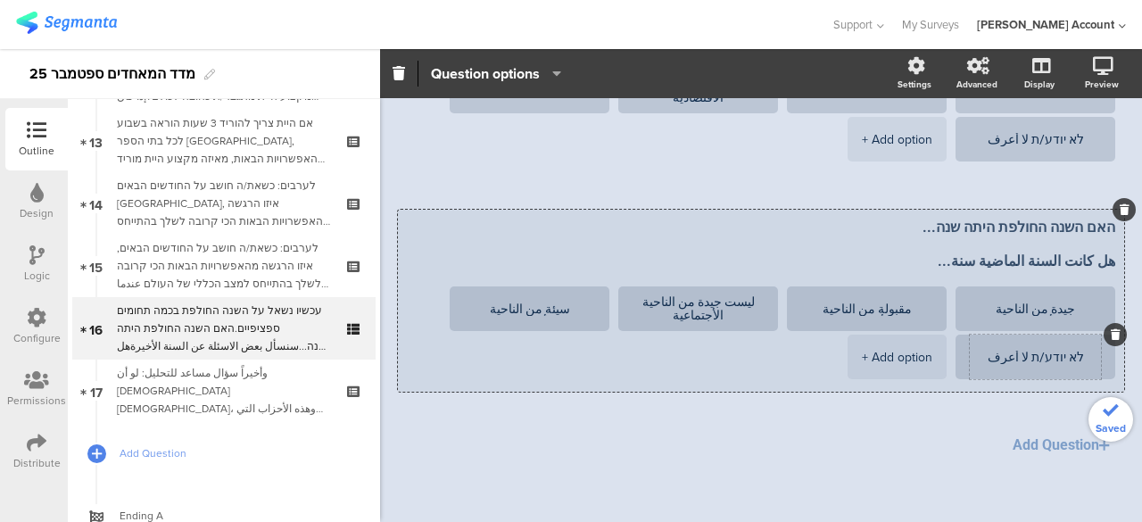
scroll to position [555, 0]
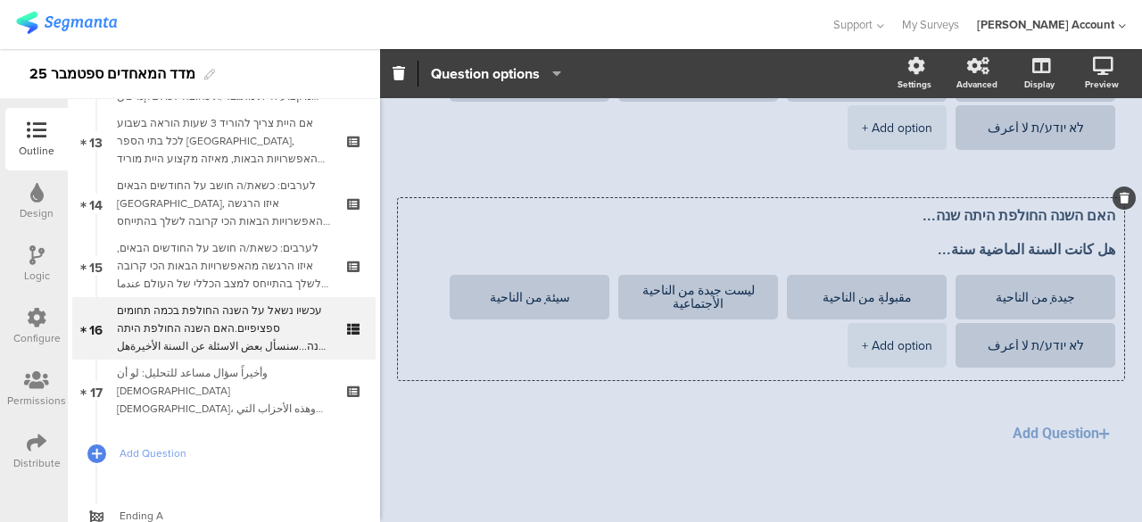
type textarea "האם השנה החולפת היתה שנה... هل كانت السنة الماضية سنة..."
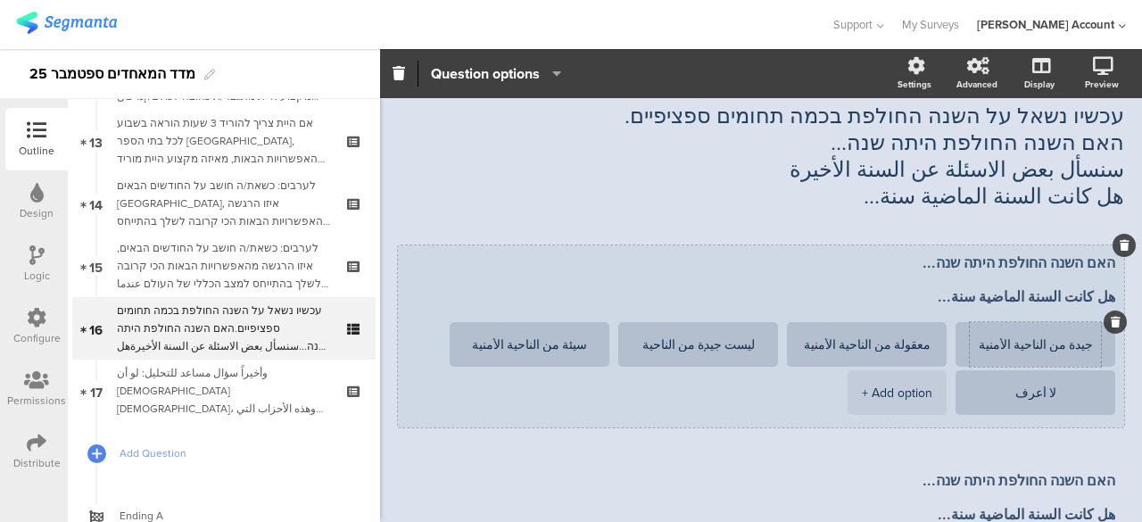
scroll to position [89, 0]
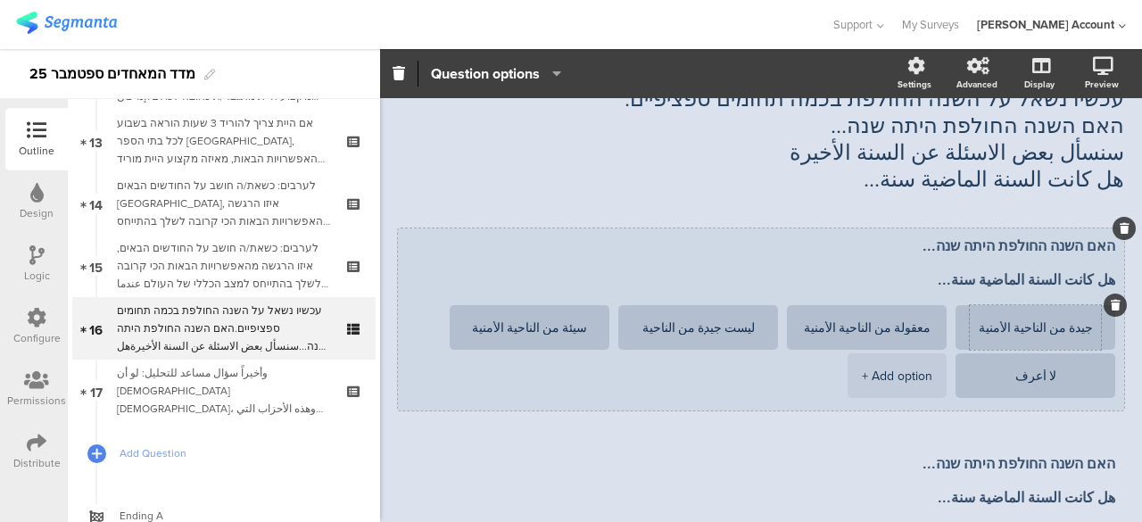
click at [1074, 331] on textarea "جيدة من الناحية الأمنية" at bounding box center [1034, 327] width 131 height 13
paste textarea "טובה מבחינה בטחונית סבירה מבחינה בטחונית לא כל כך טובה מבחינה בטחונית גרועה מבח…"
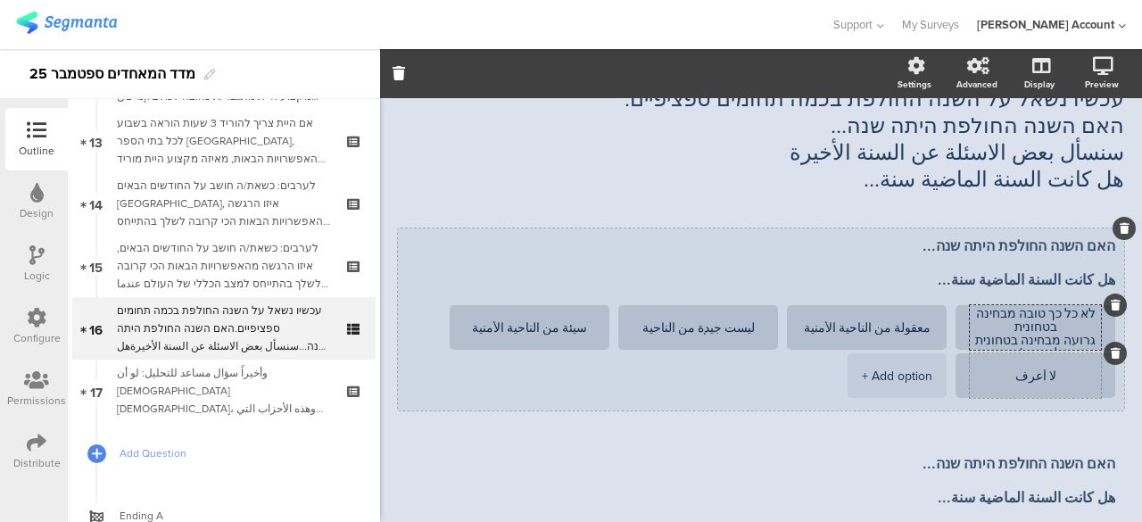
type textarea "جيدة من الناحية الأمنية"
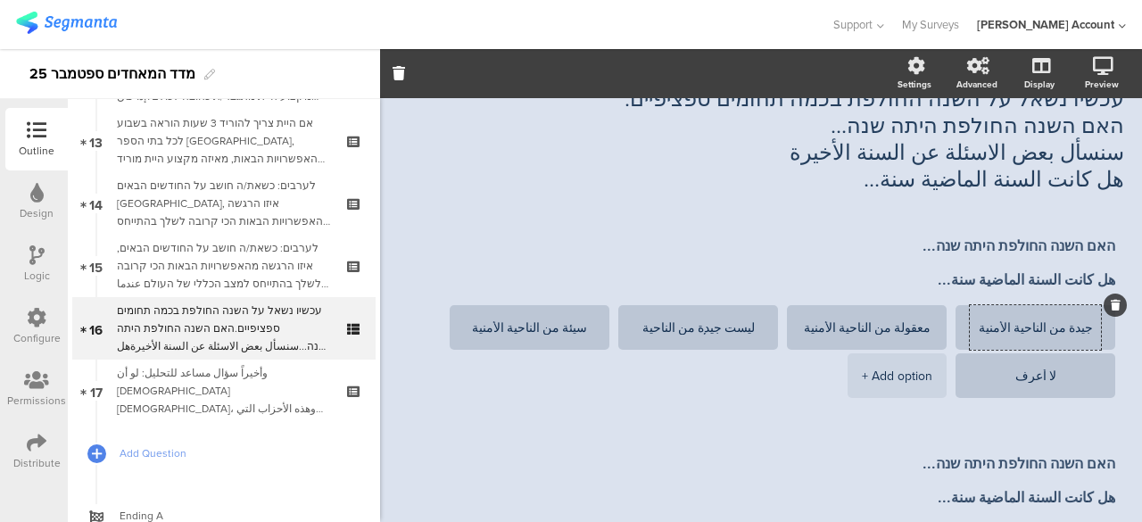
click at [1030, 199] on div "עכשיו נשאל על השנה החולפת בכמה תחומים ספציפיים. האם השנה החולפת היתה שנה... سنس…" at bounding box center [761, 139] width 726 height 143
click at [900, 180] on div "עכשיו נשאל על השנה החולפת בכמה תחומים ספציפיים. האם השנה החולפת היתה שנה... سنس…" at bounding box center [760, 139] width 735 height 116
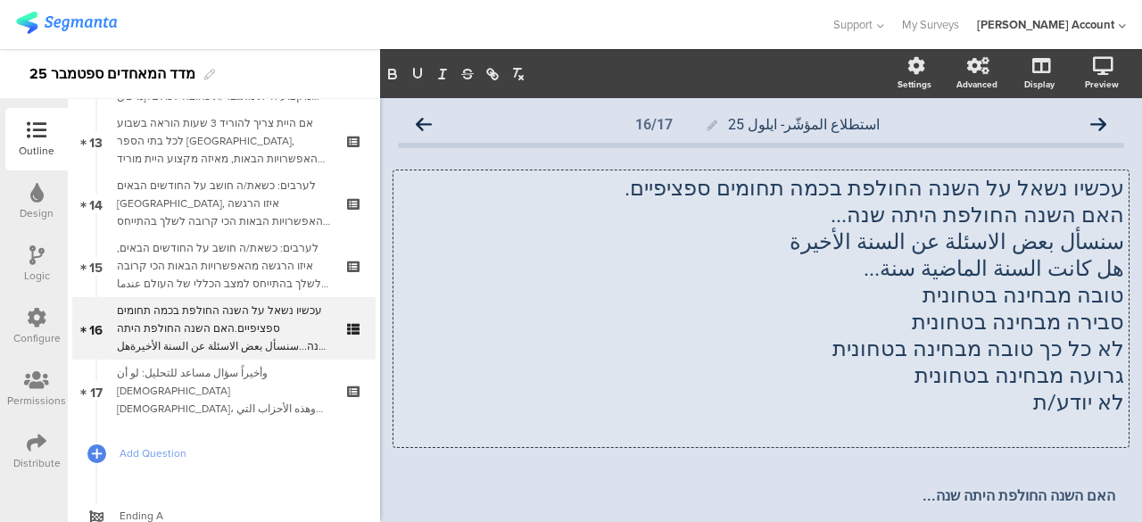
click at [1057, 299] on p "טובה מבחינה בטחונית" at bounding box center [761, 295] width 726 height 27
click at [1057, 300] on p "טובה מבחינה בטחונית" at bounding box center [761, 295] width 726 height 27
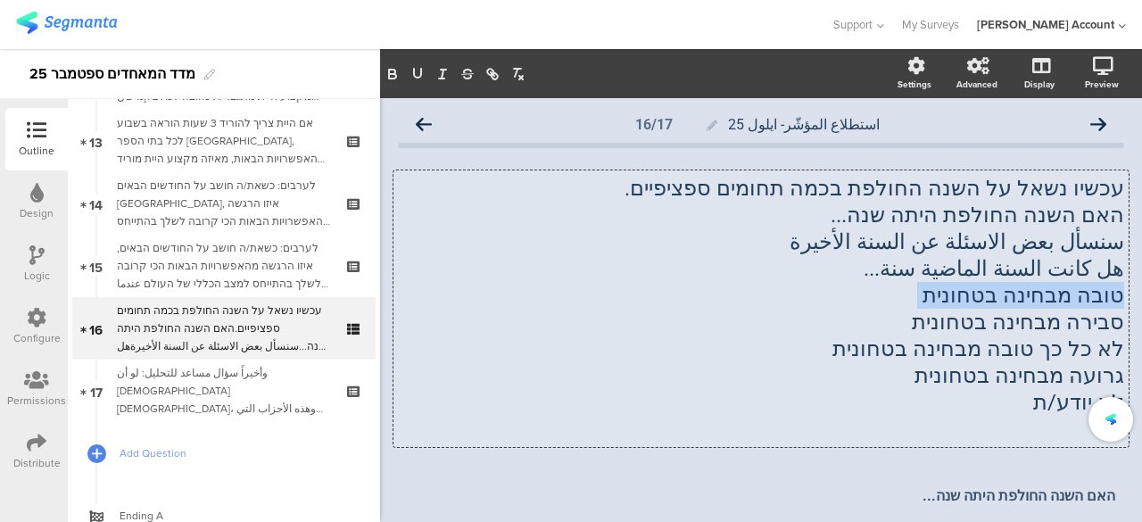
click at [1057, 300] on p "טובה מבחינה בטחונית" at bounding box center [761, 295] width 726 height 27
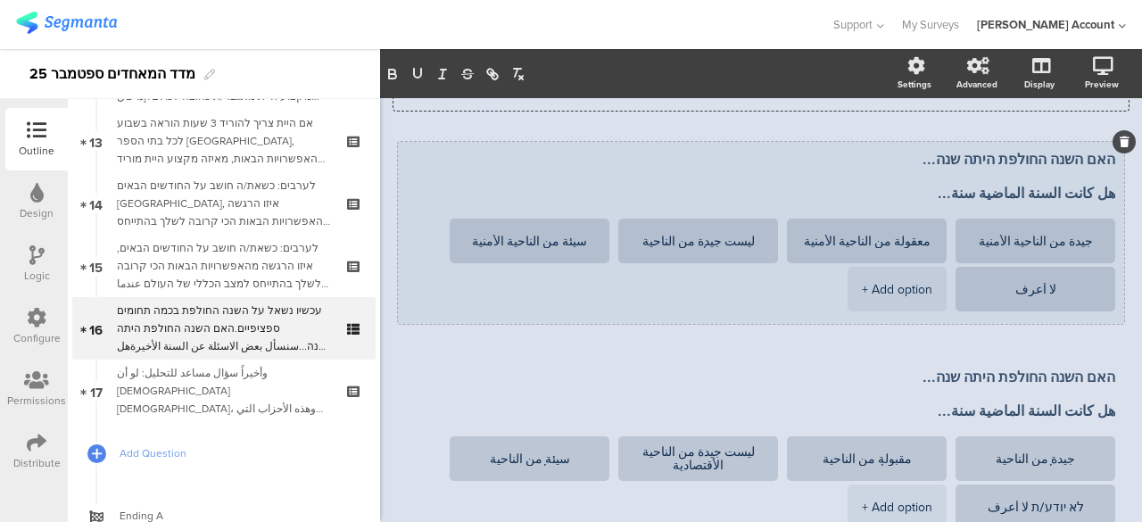
scroll to position [357, 0]
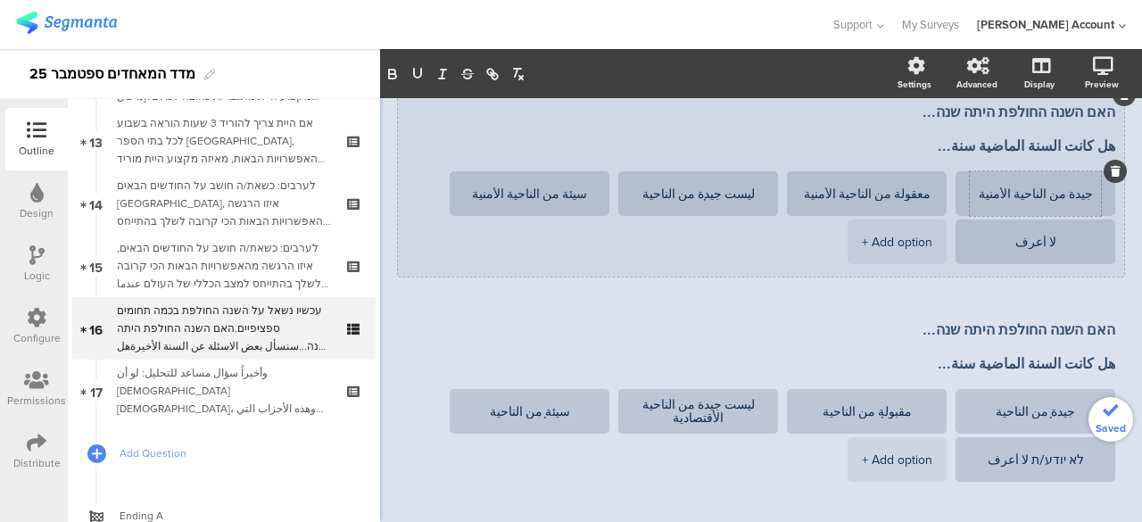
click at [1071, 195] on textarea "جيدة من الناحية الأمنية" at bounding box center [1034, 193] width 131 height 13
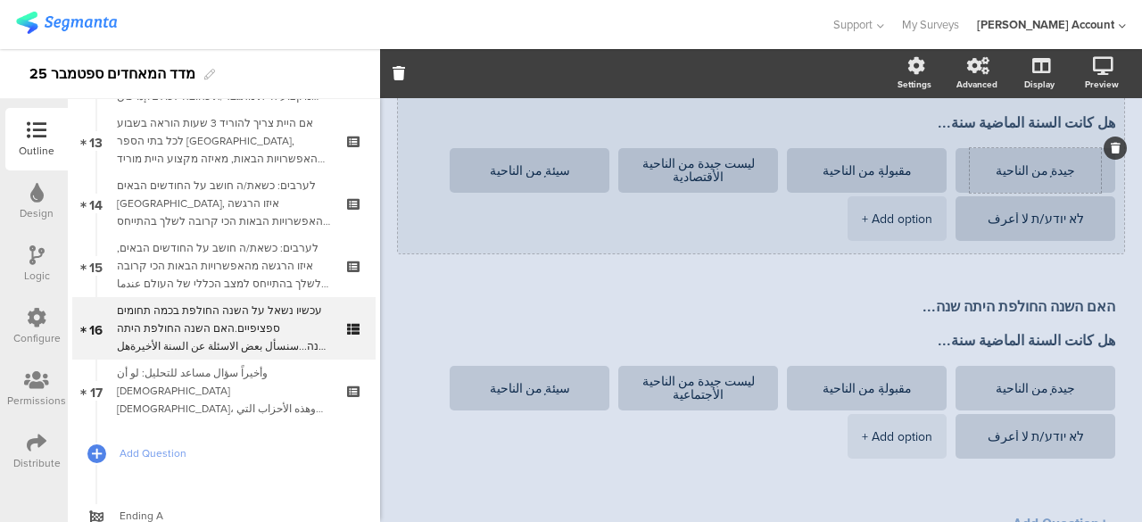
click at [1077, 172] on textarea "جيدة من الناحية الأقتصادية" at bounding box center [1034, 170] width 131 height 13
paste textarea "טובה מבחינה בטחונית"
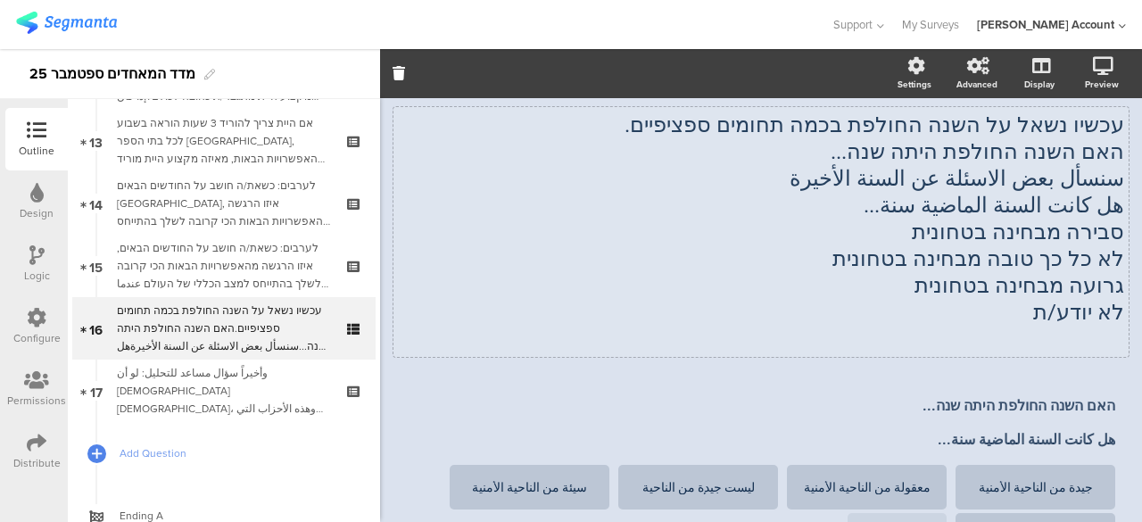
scroll to position [62, 0]
type textarea "טובה מבחינה בטחונית جيدة من الناحية الأقتصادية"
click at [1044, 233] on div "עכשיו נשאל על השנה החולפת בכמה תחומים ספציפיים. האם השנה החולפת היתה שנה... سنس…" at bounding box center [760, 233] width 735 height 250
click at [1044, 233] on span "סבירה מבחינה בטחונית" at bounding box center [1018, 232] width 212 height 25
click at [1044, 233] on p "סבירה מבחינה בטחונית" at bounding box center [761, 232] width 726 height 27
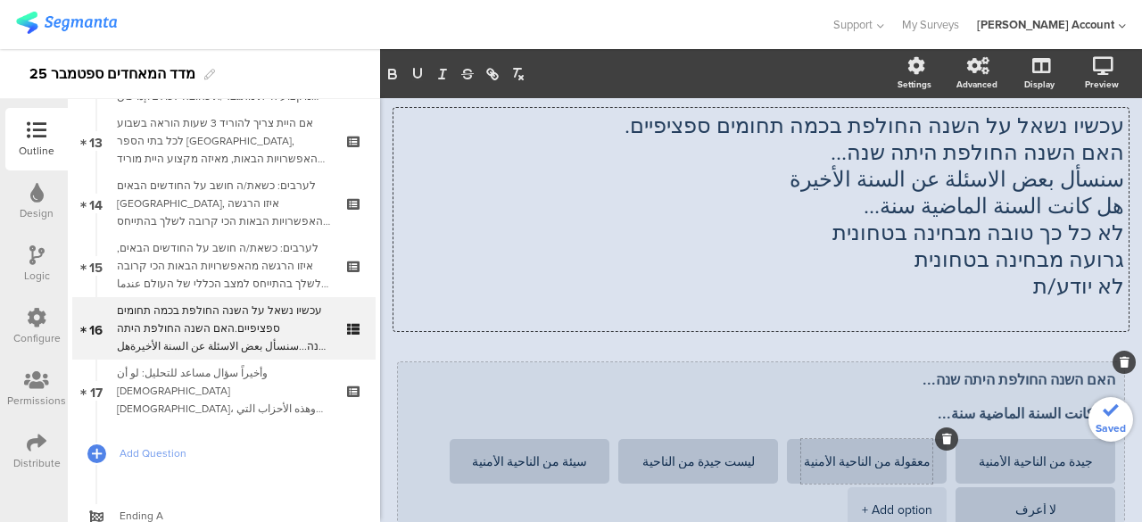
click at [910, 461] on textarea "معقولة من الناحية الأمنية" at bounding box center [866, 461] width 131 height 13
paste textarea "סבירה מבחינה בטחונית"
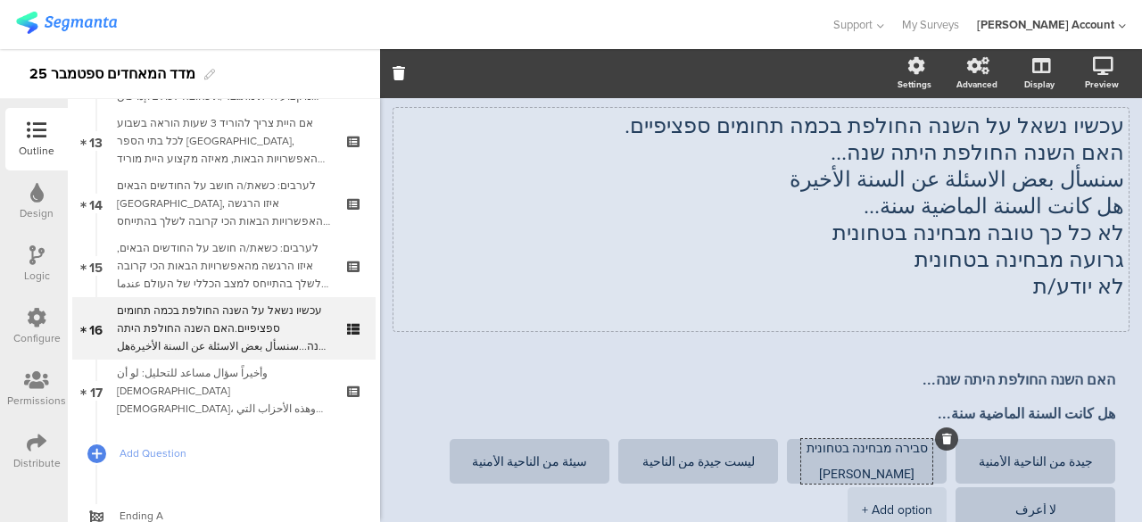
type textarea "סבירה מבחינה בטחונית معقولة من الناحية الأمنية"
click at [1049, 236] on div "עכשיו נשאל על השנה החולפת בכמה תחומים ספציפיים. האם השנה החולפת היתה שנה... سنس…" at bounding box center [760, 219] width 735 height 223
click at [1049, 236] on span "לא כל כך טובה מבחינה בטחונית" at bounding box center [978, 232] width 292 height 25
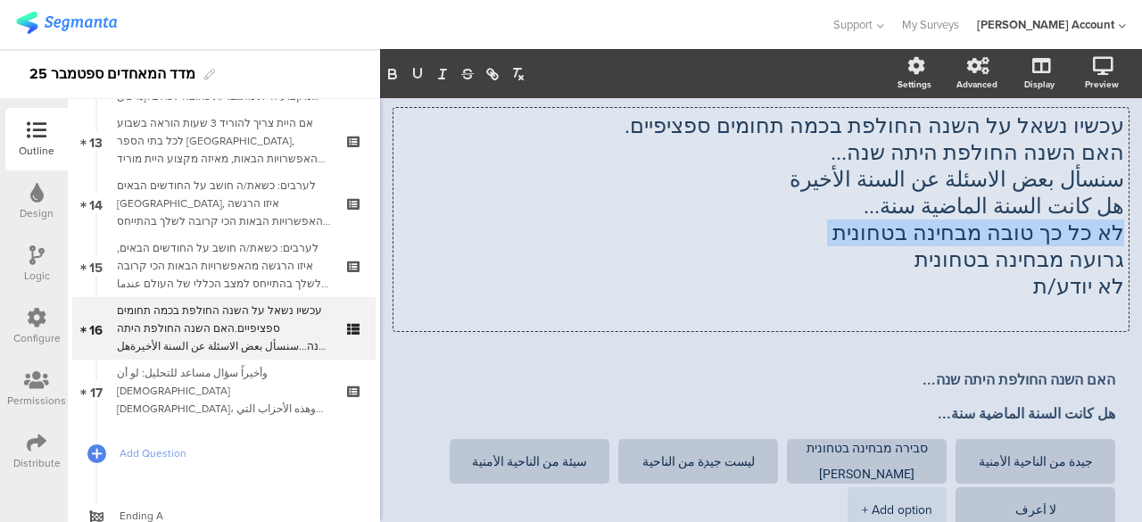
click at [1049, 236] on p "לא כל כך טובה מבחינה בטחונית" at bounding box center [761, 232] width 726 height 27
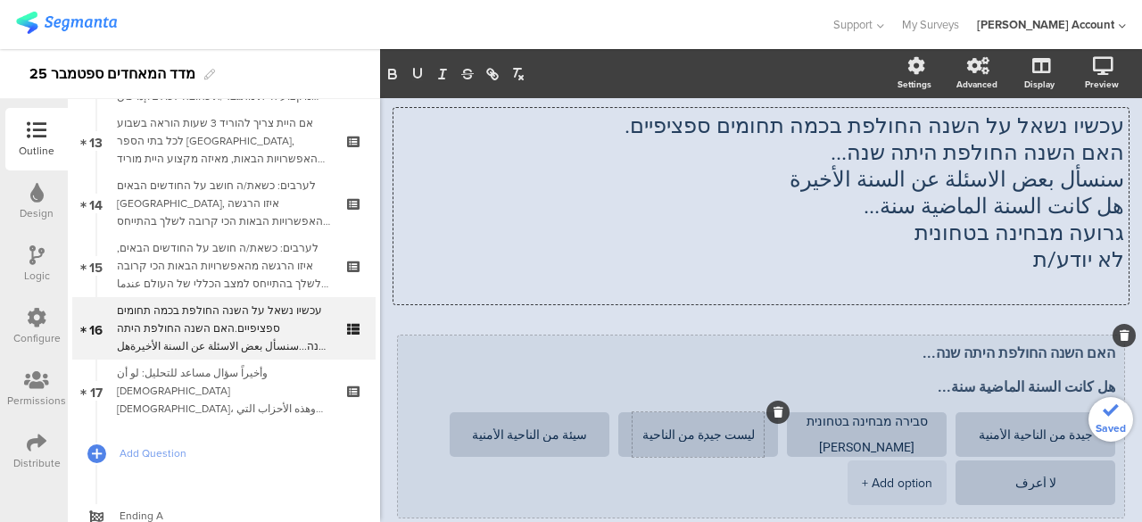
click at [758, 436] on textarea "ليست جيدة من الناحية الأمنية" at bounding box center [697, 434] width 131 height 13
paste textarea "לא כל כך טובה מבחינה בטחונית"
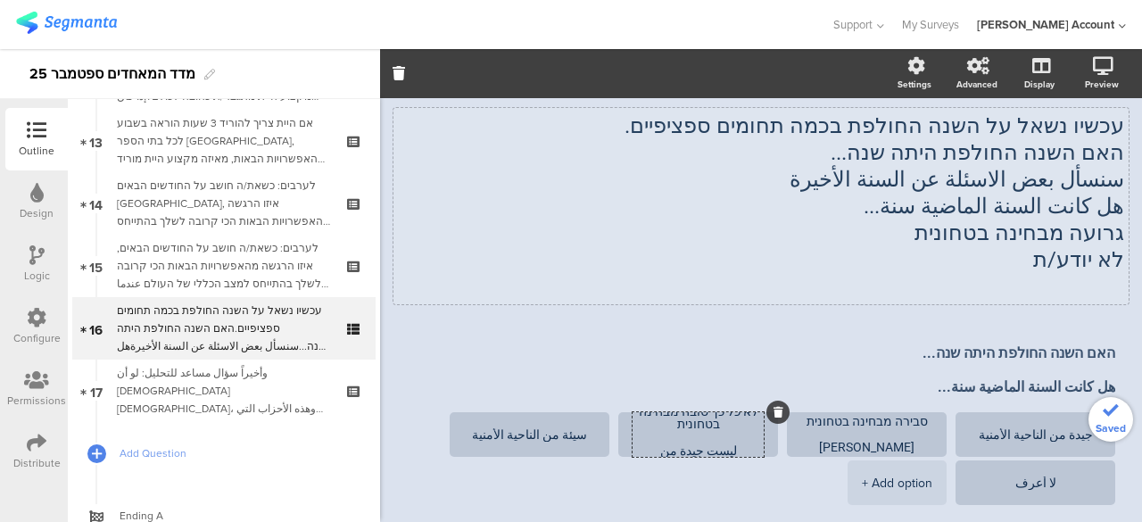
type textarea "לא כל כך טובה מבחינה בטחונית ليست جيدة من الناحية الأمنية"
click at [1052, 240] on div "עכשיו נשאל על השנה החולפת בכמה תחומים ספציפיים. האם השנה החולפת היתה שנה... سنس…" at bounding box center [760, 206] width 735 height 196
click at [1052, 240] on span "גרועה מבחינה בטחונית" at bounding box center [1019, 232] width 210 height 25
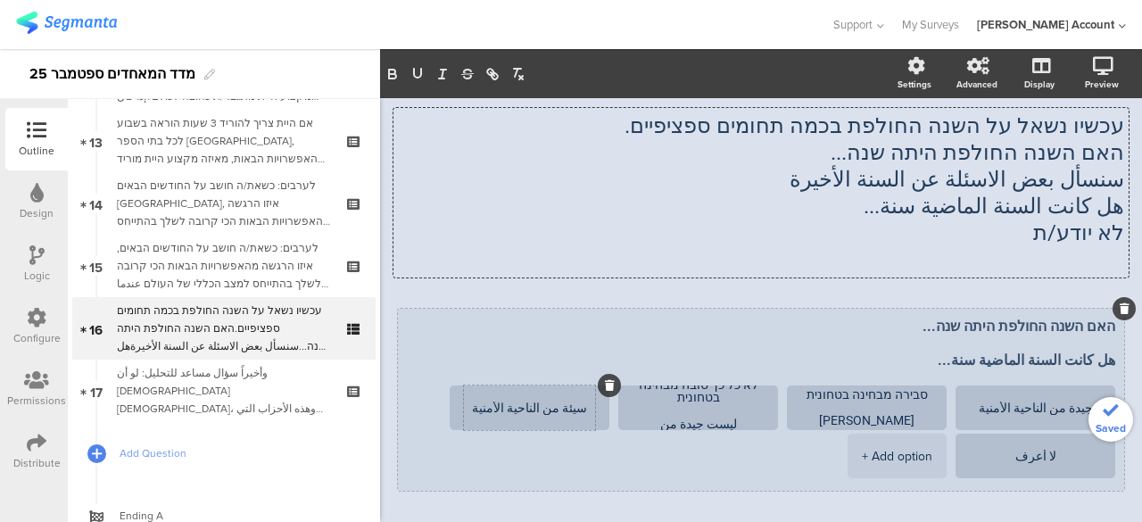
click at [586, 408] on textarea "سيئة من الناحية الأمنية" at bounding box center [529, 407] width 131 height 13
paste textarea "גרועה מבחינה בטחונית"
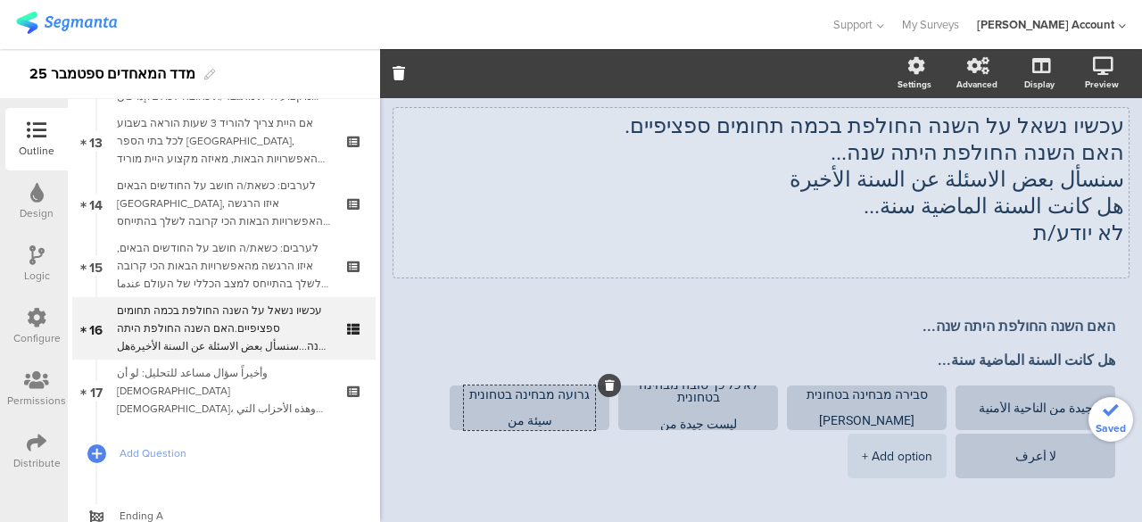
type textarea "גרועה מבחינה בטחונית سيئة من الناحية الأمنية"
click at [1090, 241] on div "עכשיו נשאל על השנה החולפת בכמה תחומים ספציפיים. האם השנה החולפת היתה שנה... سنس…" at bounding box center [760, 192] width 735 height 169
click at [1090, 241] on span "לא יודע/ת" at bounding box center [1078, 232] width 91 height 25
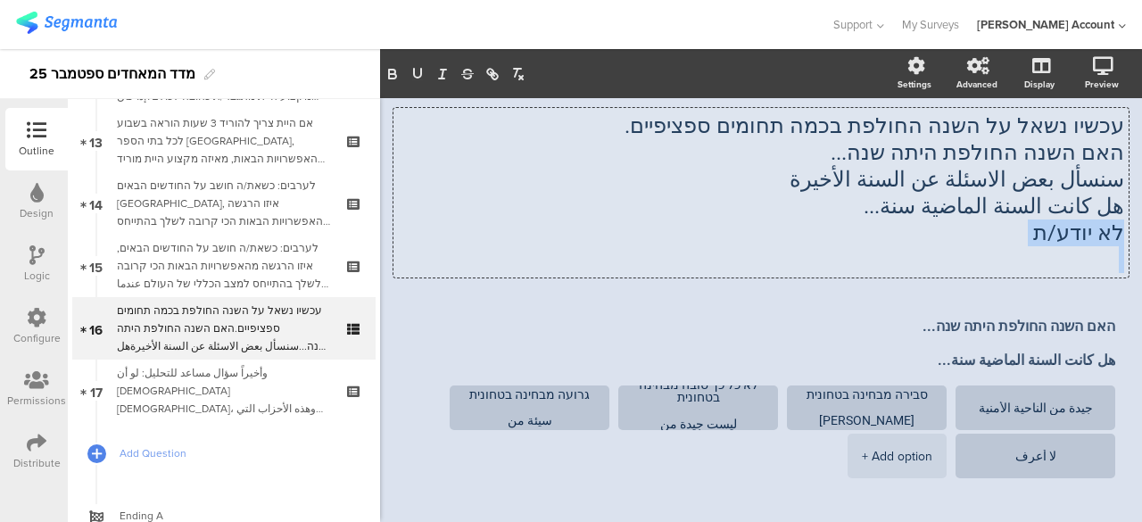
click at [1090, 241] on p "לא יודע/ת" at bounding box center [761, 232] width 726 height 27
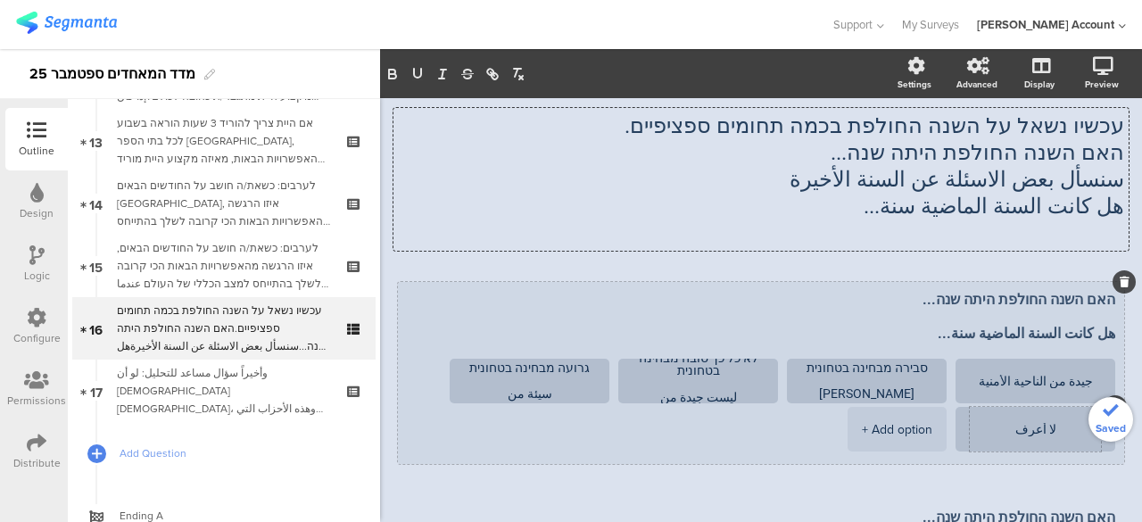
click at [1042, 424] on textarea "لا أعرف" at bounding box center [1034, 429] width 131 height 13
paste textarea "לא יודע/ת"
type textarea "לא יודע/ת لا أعرف"
click at [1077, 377] on textarea "جيدة من الناحية الأمنية" at bounding box center [1034, 381] width 131 height 13
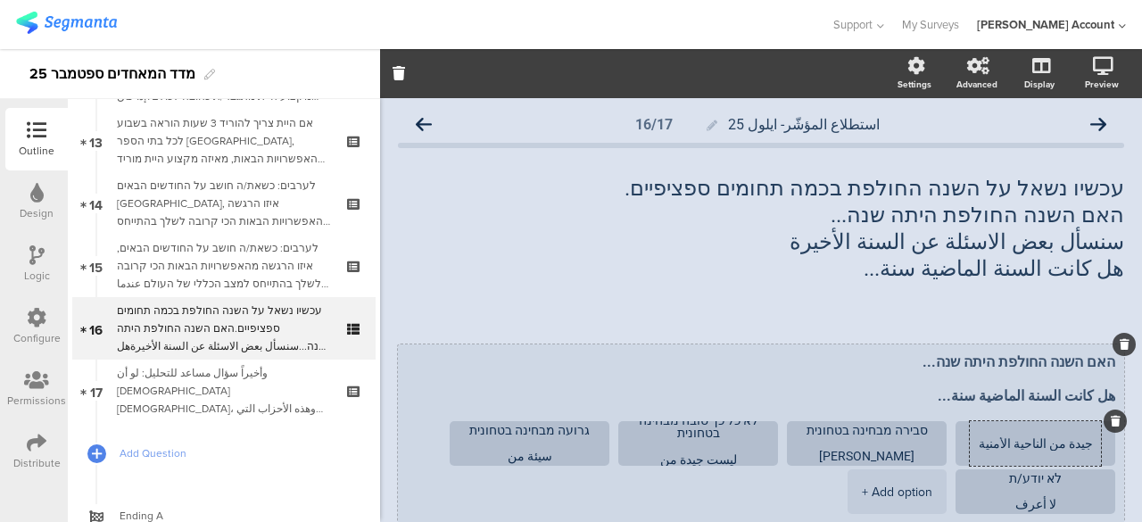
scroll to position [89, 0]
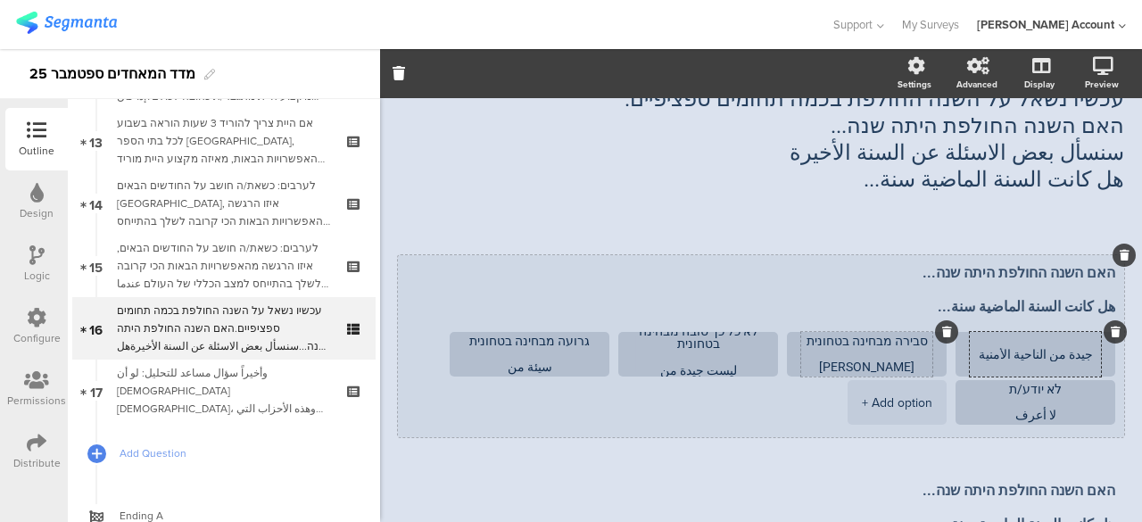
click at [894, 353] on textarea "סבירה מבחינה בטחונית معقولة من الناحية الأمنية" at bounding box center [866, 354] width 131 height 40
click at [1070, 358] on textarea "جيدة من الناحية الأمنية" at bounding box center [1034, 354] width 131 height 13
paste textarea "טובה מבחינה בטחונית"
type textarea "טובה מבחינה בטחונית جيدة من الناحية الأمنية"
click at [834, 351] on textarea "סבירה מבחינה בטחונית معقولة من الناحية الأمنية" at bounding box center [866, 354] width 131 height 40
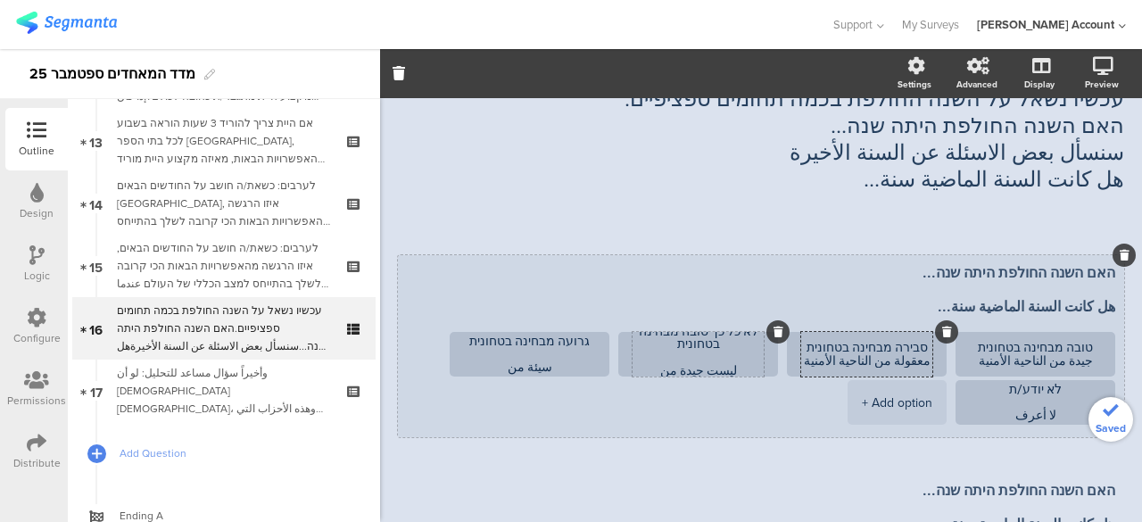
type textarea "סבירה מבחינה בטחונית معقولة من الناحية الأمنية"
click at [722, 350] on textarea "לא כל כך טובה מבחינה בטחונית ليست جيدة من الناحية الأمنية" at bounding box center [697, 351] width 131 height 53
type textarea "לא כל כך טובה מבחינה בטחונית ليست جيدة من الناحية الأمنية"
click at [576, 353] on textarea "גרועה מבחינה בטחונית سيئة من الناحية الأمنية" at bounding box center [529, 354] width 131 height 40
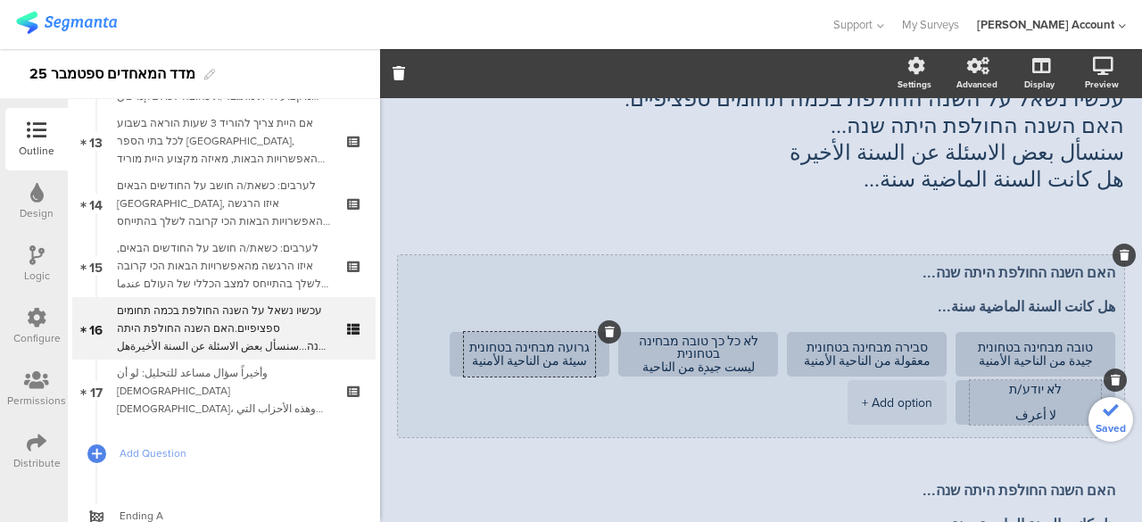
type textarea "גרועה מבחינה בטחונית سيئة من الناحية الأمنية"
click at [1009, 398] on textarea "לא יודע/ת لا أعرف" at bounding box center [1034, 403] width 131 height 40
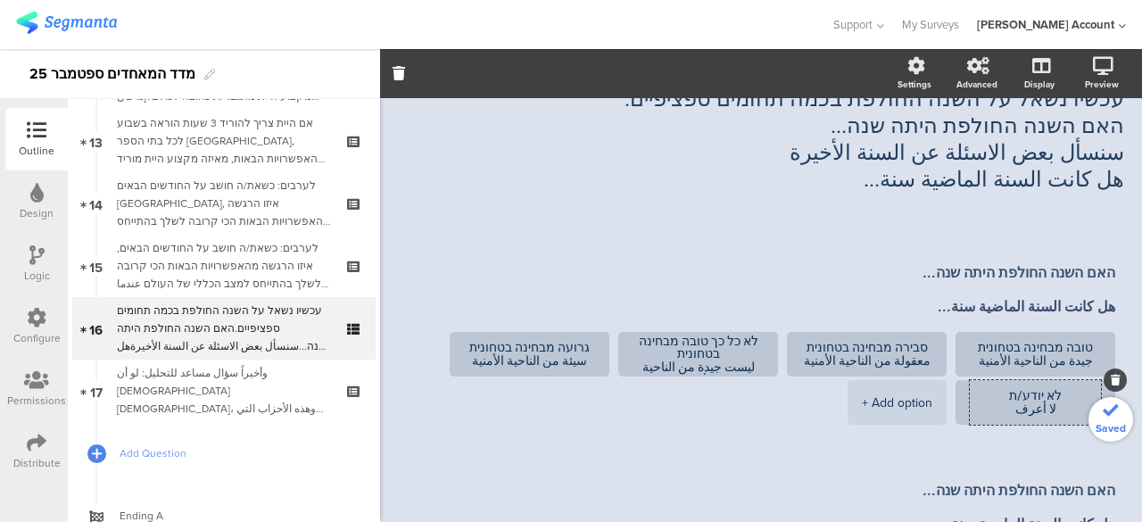
type textarea "לא יודע/ת لا أعرف"
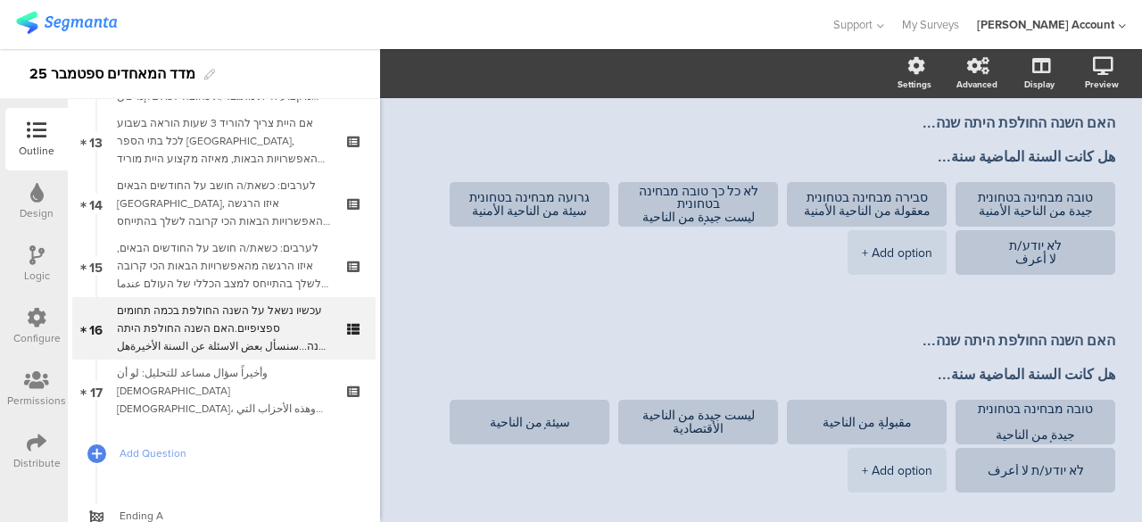
scroll to position [268, 0]
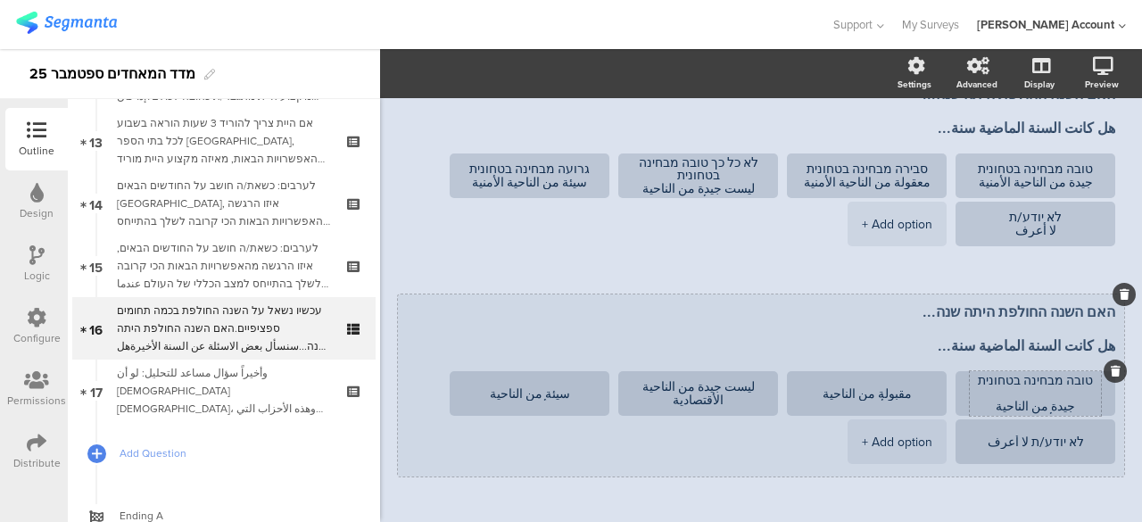
click at [1003, 380] on textarea "טובה מבחינה בטחונית جيدة من الناحية الأقتصادية" at bounding box center [1034, 394] width 131 height 40
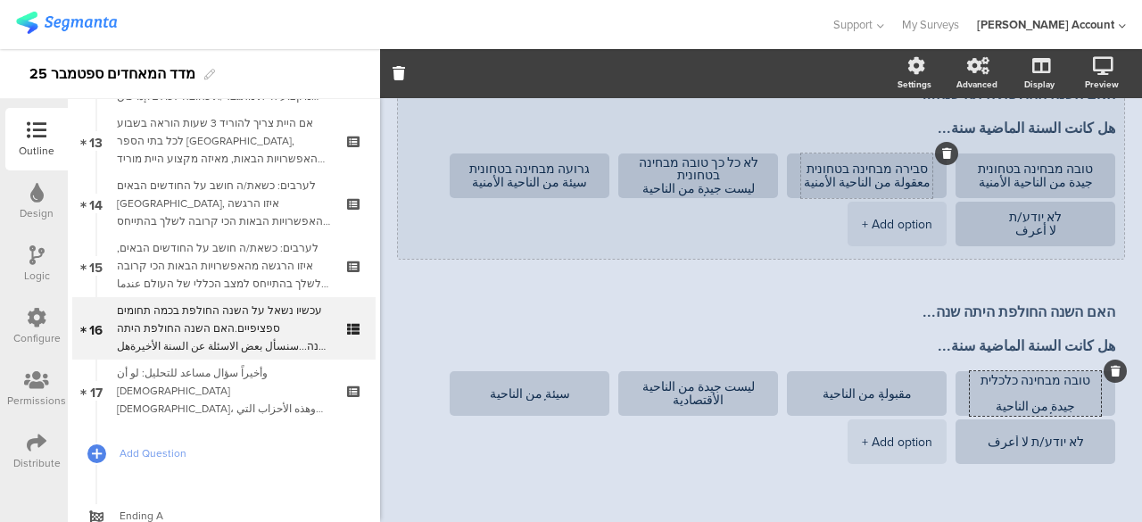
type textarea "טובה מבחינה כלכלית جيدة من الناحية الأقتصادية"
drag, startPoint x: 915, startPoint y: 173, endPoint x: 813, endPoint y: 166, distance: 101.9
click at [813, 166] on textarea "סבירה מבחינה בטחונית معقولة من الناحية الأمنية" at bounding box center [866, 175] width 131 height 27
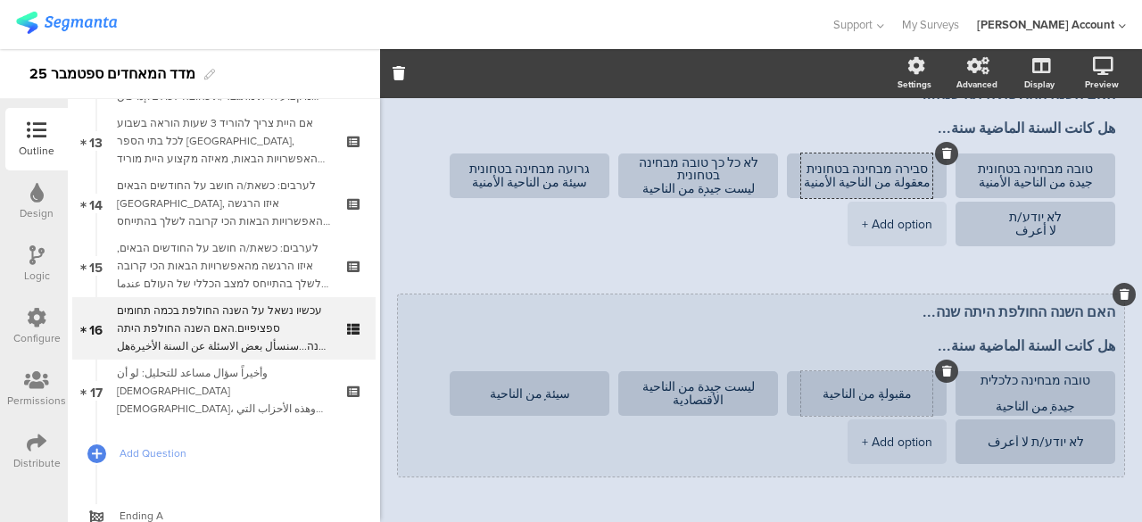
click at [918, 393] on textarea "مقبولة من الناحية الأقتصادية" at bounding box center [866, 393] width 131 height 13
paste textarea "סבירה מבחינה בטחונית"
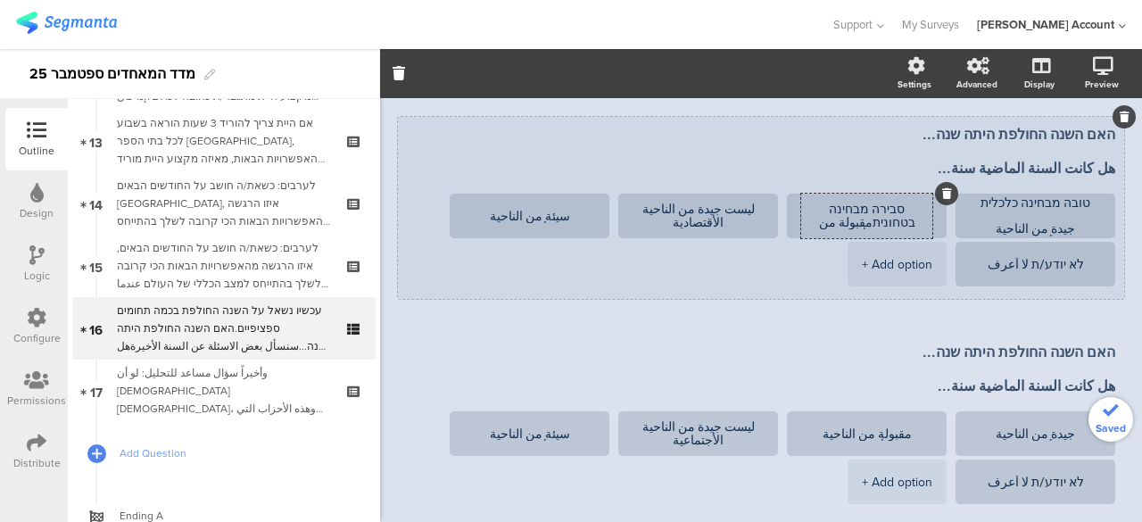
scroll to position [535, 0]
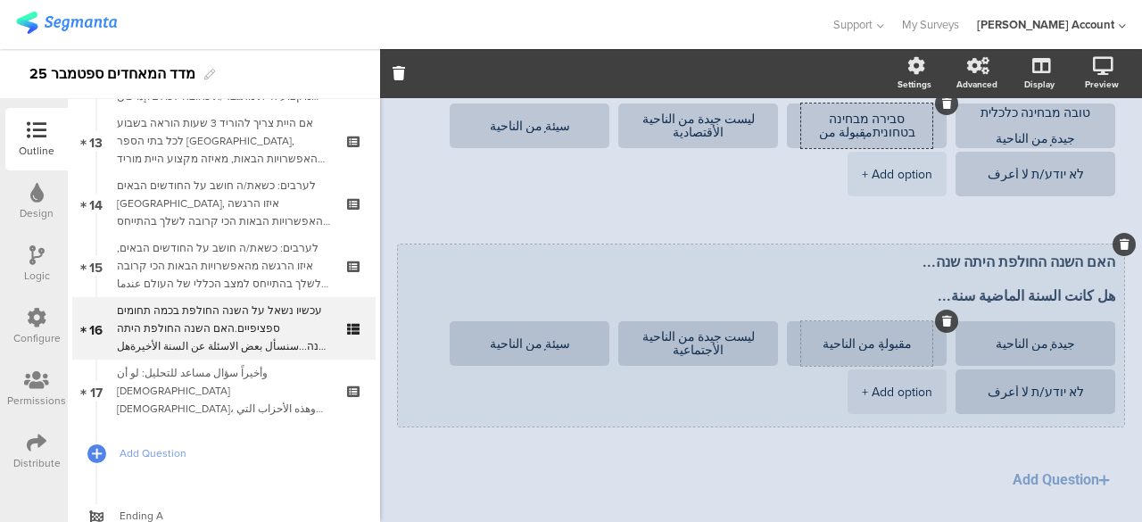
type textarea "סבירה מבחינה בטחוניתمقبولة من الناحية الأقتصادية"
click at [918, 342] on textarea "مقبولة من الناحية الأجتماعية" at bounding box center [866, 343] width 131 height 13
paste textarea "סבירה מבחינה בטחונית"
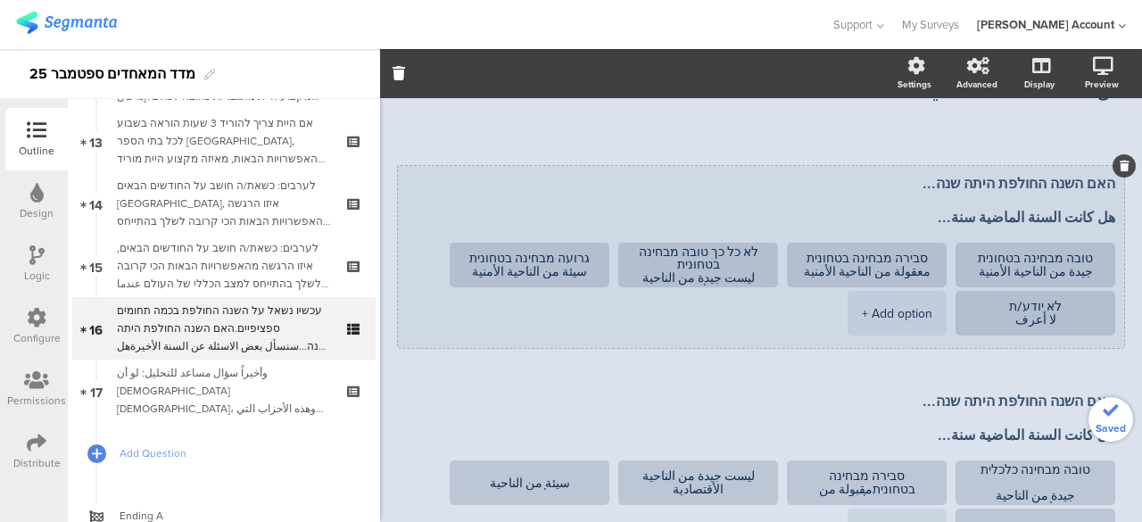
scroll to position [178, 0]
type textarea "סבירה מבחינה בטחוניתمقبولة من الناحية الأجتماعية"
drag, startPoint x: 752, startPoint y: 250, endPoint x: 672, endPoint y: 259, distance: 79.9
click at [672, 259] on textarea "לא כל כך טובה מבחינה בטחונית ليست جيدة من الناحية الأمنية" at bounding box center [697, 265] width 131 height 40
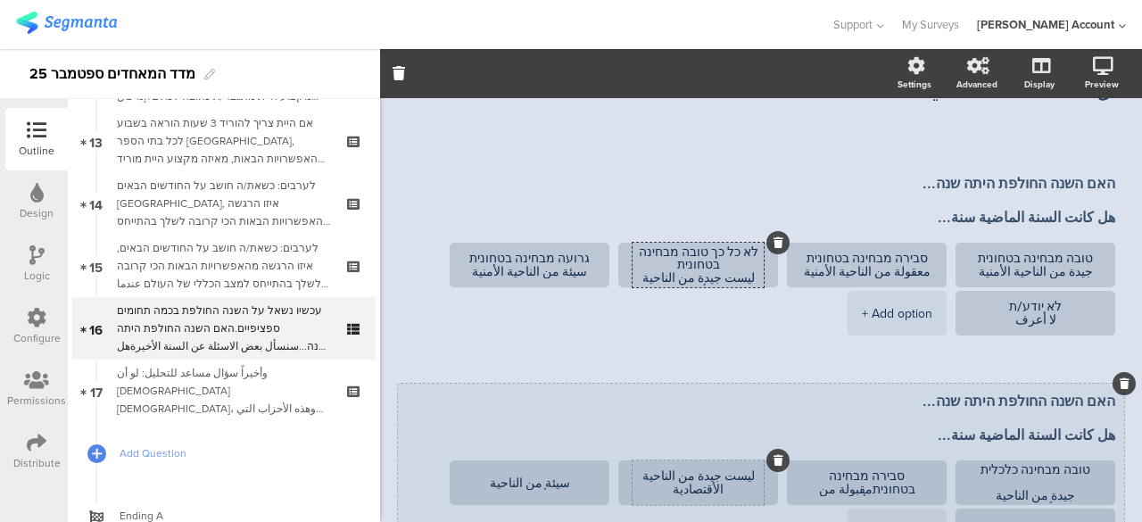
click at [746, 475] on textarea "ليست جيدة من الناحية الأقتصادية" at bounding box center [697, 482] width 131 height 27
paste textarea "לא כל כך טובה מבחינה בטחונית"
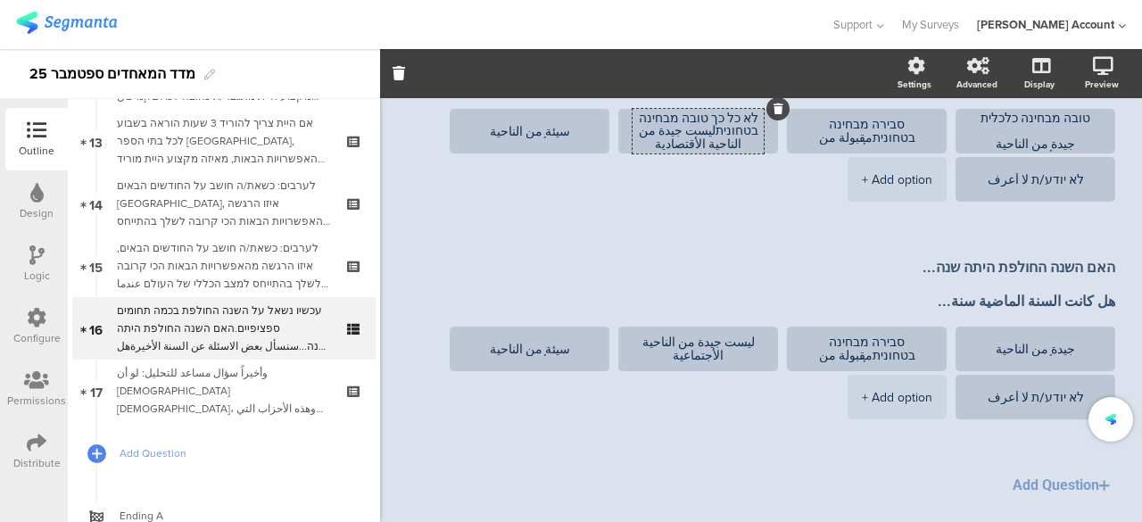
scroll to position [535, 0]
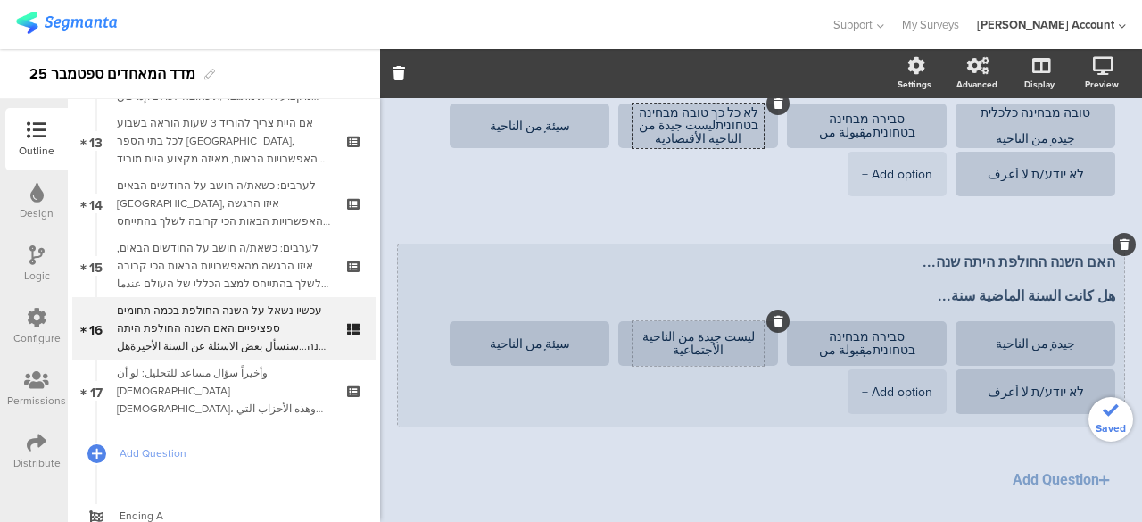
type textarea "לא כל כך טובה מבחינה בטחוניתليست جيدة من الناحية الأقتصادية"
click at [747, 336] on textarea "ليست جيدة من الناحية الأجتماعية" at bounding box center [697, 343] width 131 height 27
paste textarea "לא כל כך טובה מבחינה בטחונית"
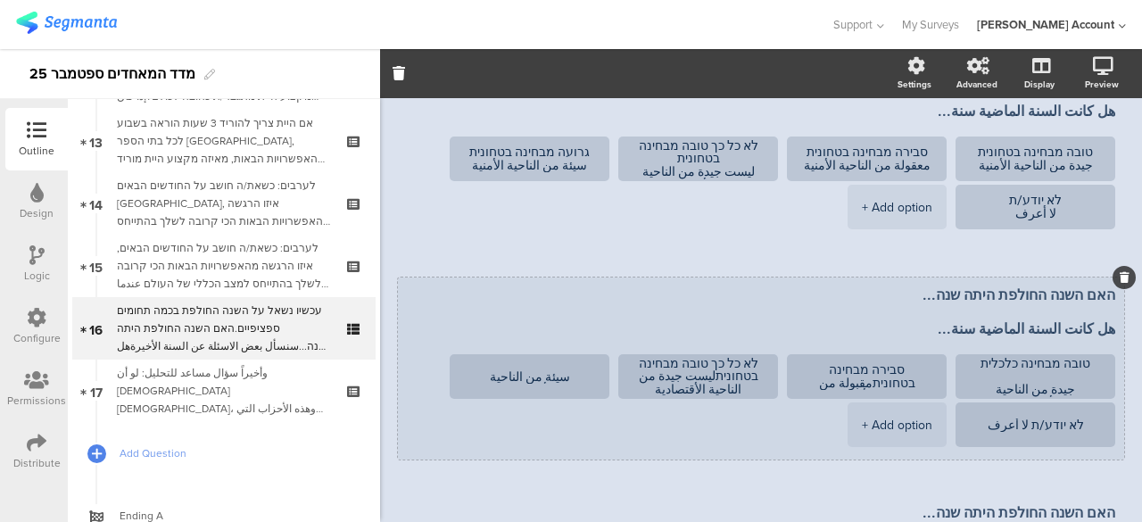
scroll to position [268, 0]
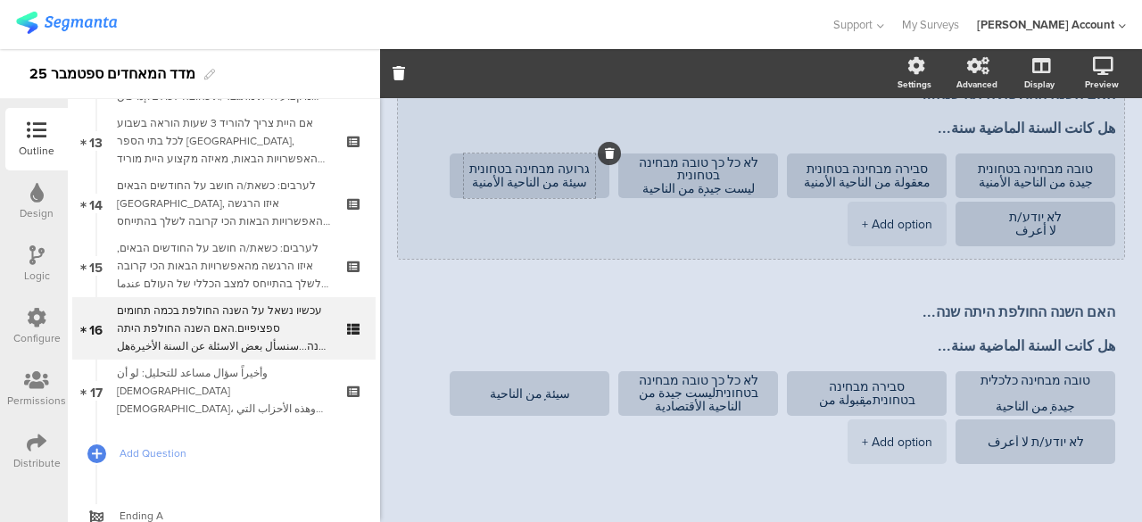
type textarea "לא כל כך טובה מבחינה בטחונית ليست جيدة من الناحية الأجتماعية"
drag, startPoint x: 594, startPoint y: 168, endPoint x: 482, endPoint y: 169, distance: 112.4
click at [480, 167] on textarea "גרועה מבחינה בטחונית سيئة من الناحية الأمنية" at bounding box center [529, 175] width 131 height 27
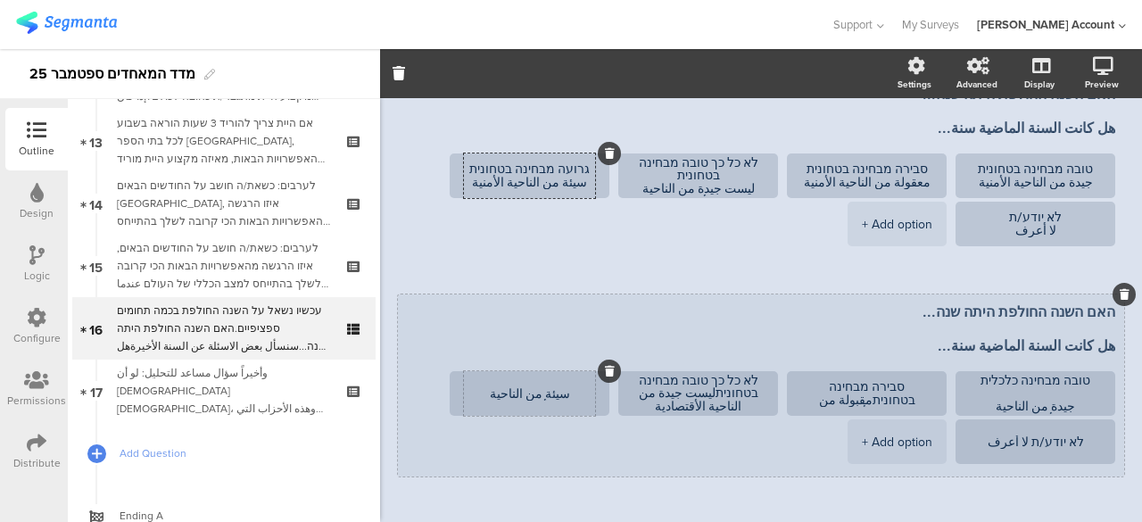
click at [594, 398] on textarea "سيئة من الناحية الأقتصادية" at bounding box center [529, 393] width 131 height 13
paste textarea "גרועה מבחינה בטחונית"
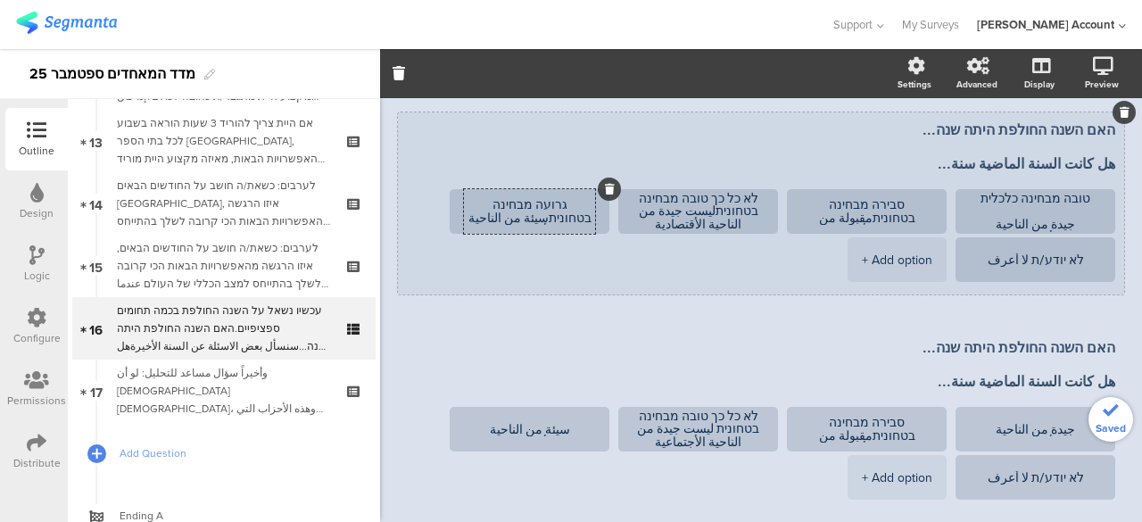
scroll to position [582, 0]
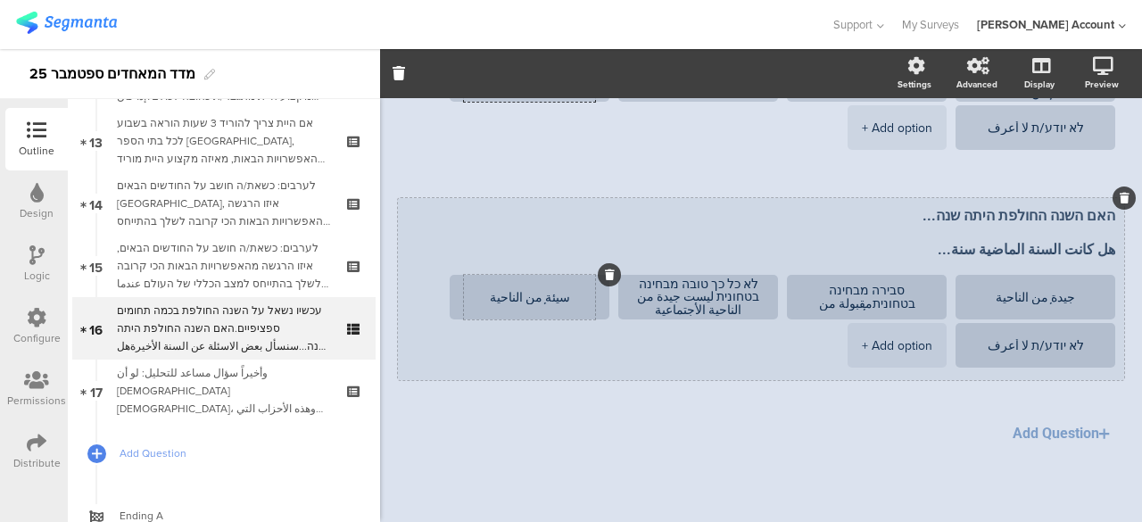
type textarea "גרועה מבחינה בטחוניתسيئة من الناحية الأقتصادية"
click at [594, 298] on textarea "سيئة من الناحية الأجتماعية" at bounding box center [529, 297] width 131 height 13
paste textarea "גרועה מבחינה בטחונית"
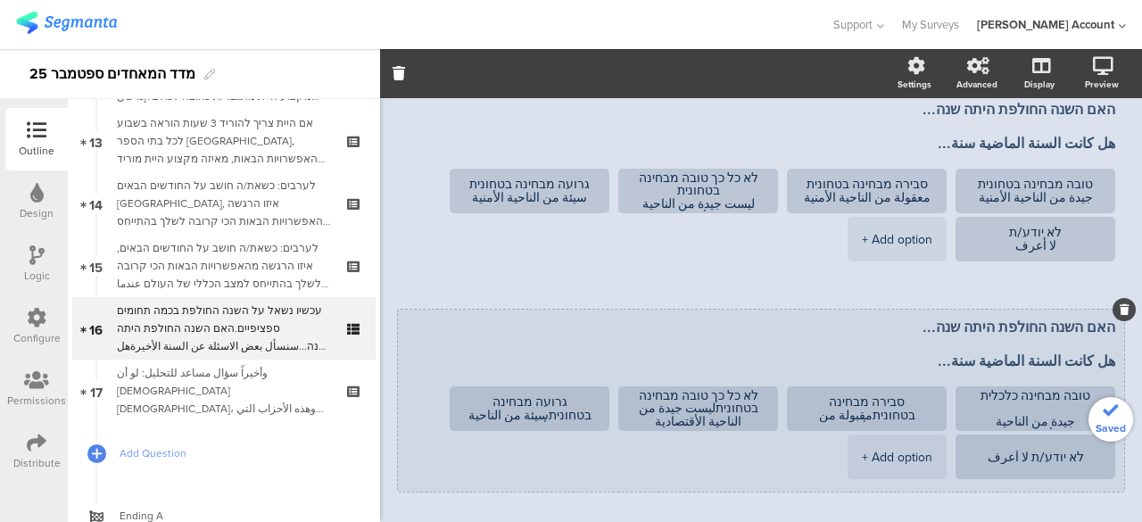
scroll to position [225, 0]
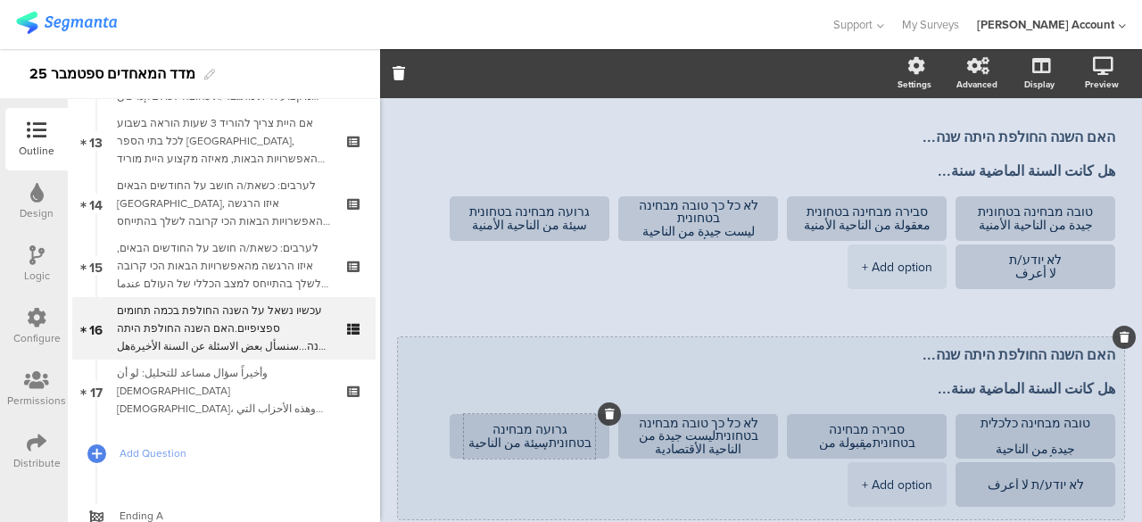
type textarea "גרועה מבחינה בטחונית سيئة من الناحية الأجتماعية"
click at [499, 431] on textarea "גרועה מבחינה בטחוניתسيئة من الناحية الأقتصادية" at bounding box center [529, 436] width 131 height 27
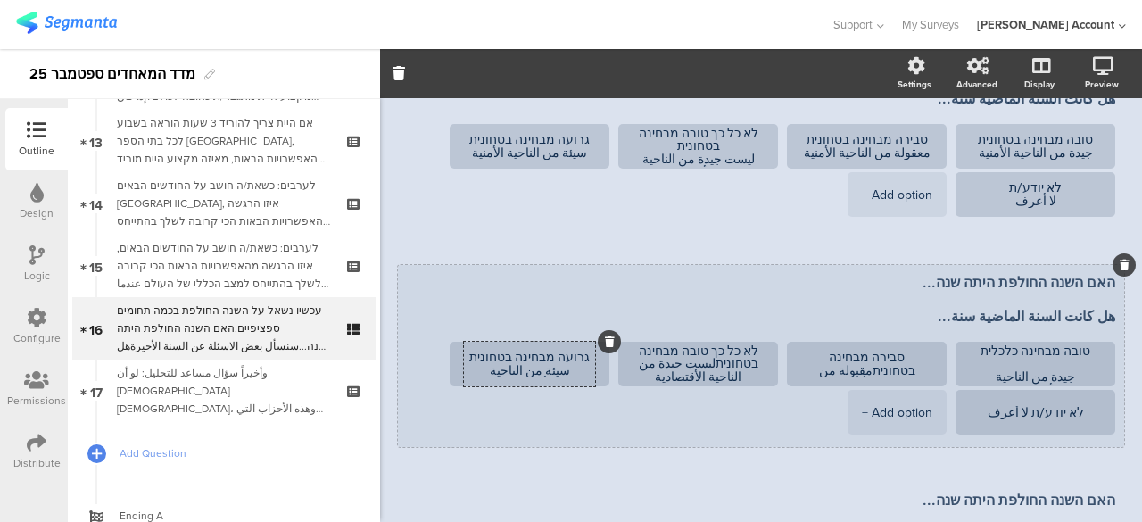
scroll to position [314, 0]
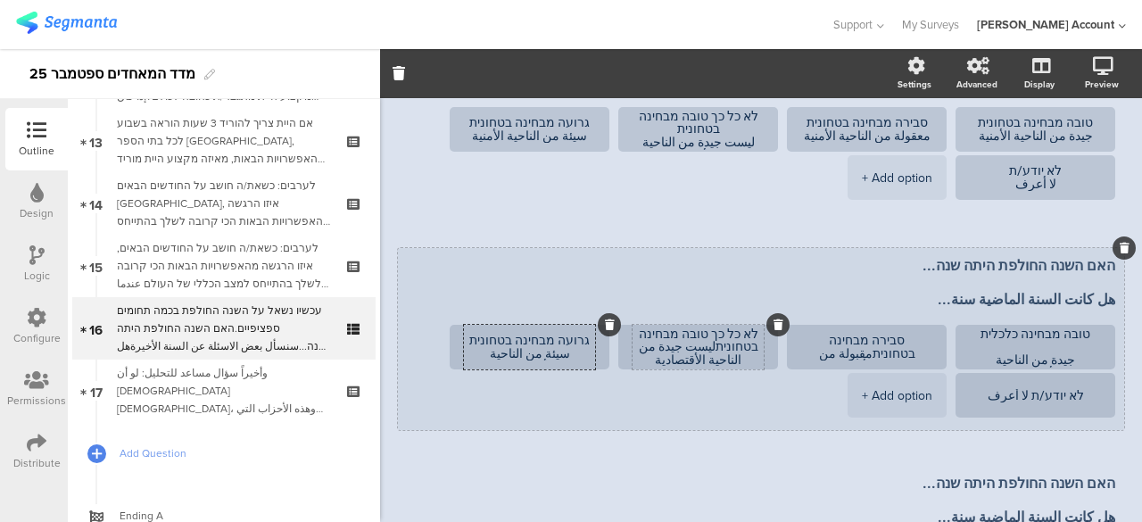
type textarea "גרועה מבחינה בטחונית سيئة من الناحية الأقتصادية"
click at [726, 345] on textarea "לא כל כך טובה מבחינה בטחוניתليست جيدة من الناحية الأقتصادية" at bounding box center [697, 347] width 131 height 40
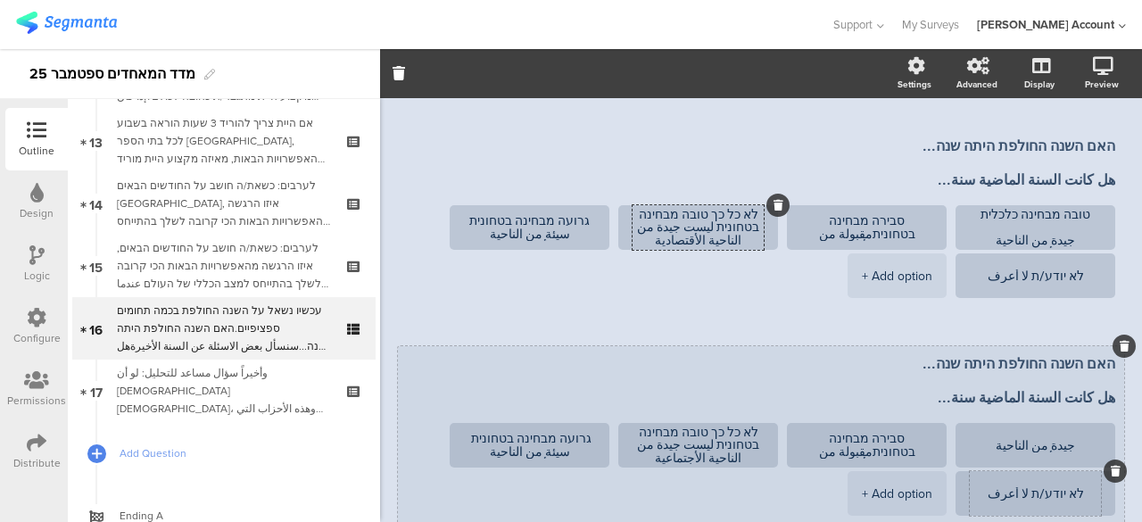
scroll to position [403, 0]
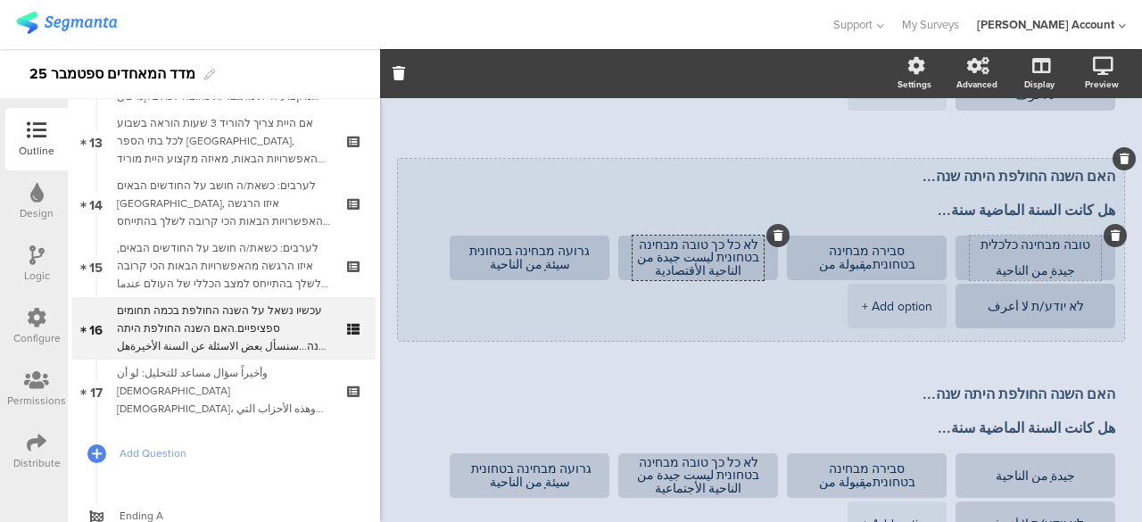
type textarea "לא כל כך טובה מבחינה בטחונית ليست جيدة من الناحية الأقتصادية"
click at [1039, 248] on textarea "טובה מבחינה כלכלית جيدة من الناحية الأقتصادية" at bounding box center [1034, 258] width 131 height 40
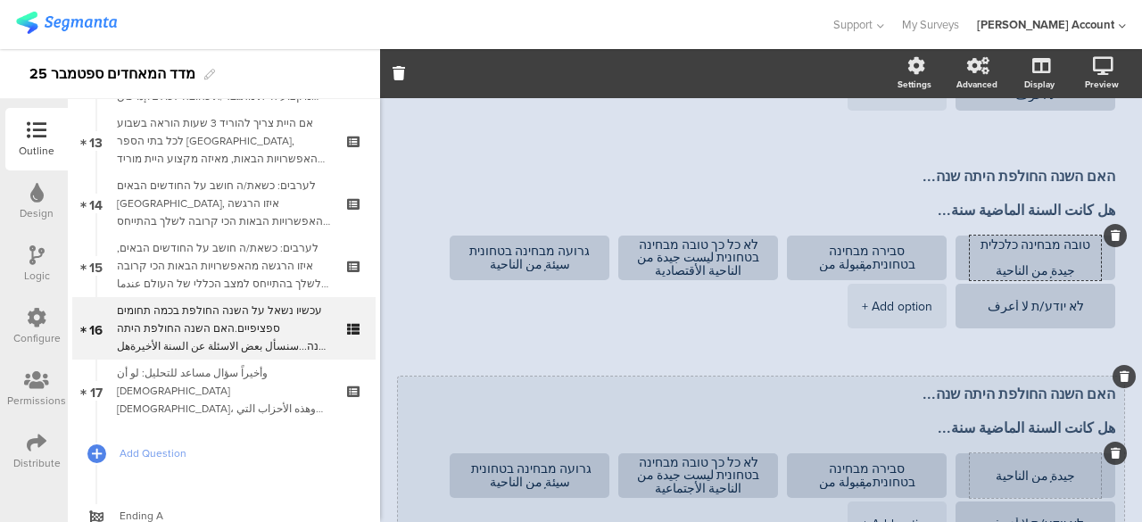
click at [1085, 478] on textarea "جيدة من الناحية الأجتماعية" at bounding box center [1034, 475] width 131 height 13
paste textarea "טובה מבחינה כלכלית"
click at [1002, 465] on textarea "טובה מבחינה כלכלית جيدة من الناحية الأجتماعية" at bounding box center [1034, 475] width 131 height 27
click at [1002, 468] on textarea "טובה מבחינה חברתית جيدة من الناحية الأجتماعية" at bounding box center [1034, 475] width 131 height 27
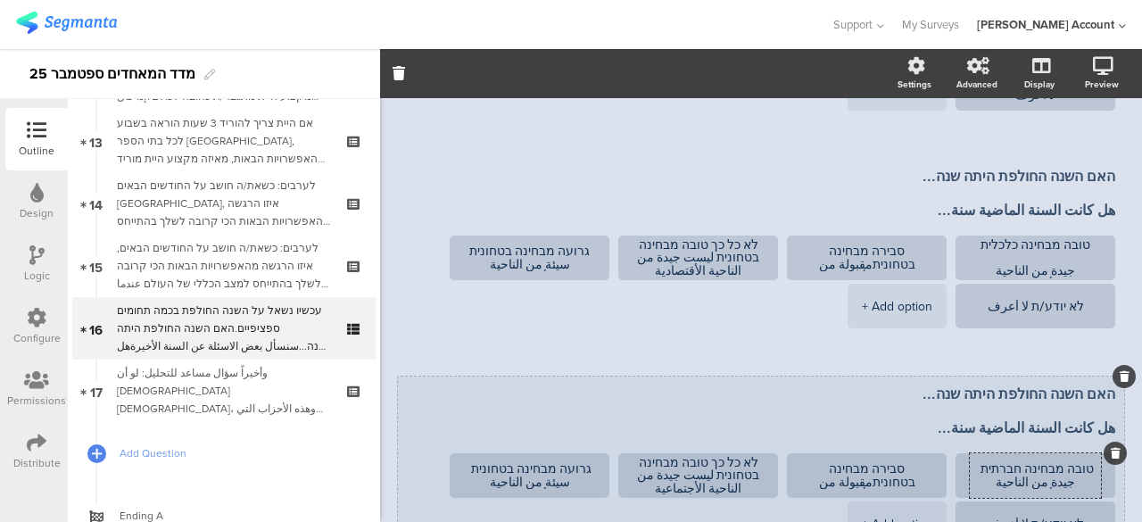
click at [1002, 468] on textarea "טובה מבחינה חברתית جيدة من الناحية الأجتماعية" at bounding box center [1034, 475] width 131 height 27
type textarea "טובה מבחינה חברתית جيدة من الناحية الأجتماعية"
click at [845, 466] on textarea "סבירה מבחינה בטחוניתمقبولة من الناحية الأجتماعية" at bounding box center [866, 475] width 131 height 27
click at [829, 471] on textarea "סבירה מבחינה בטחוניתمقبولة من الناحية الأجتماعية" at bounding box center [866, 475] width 131 height 27
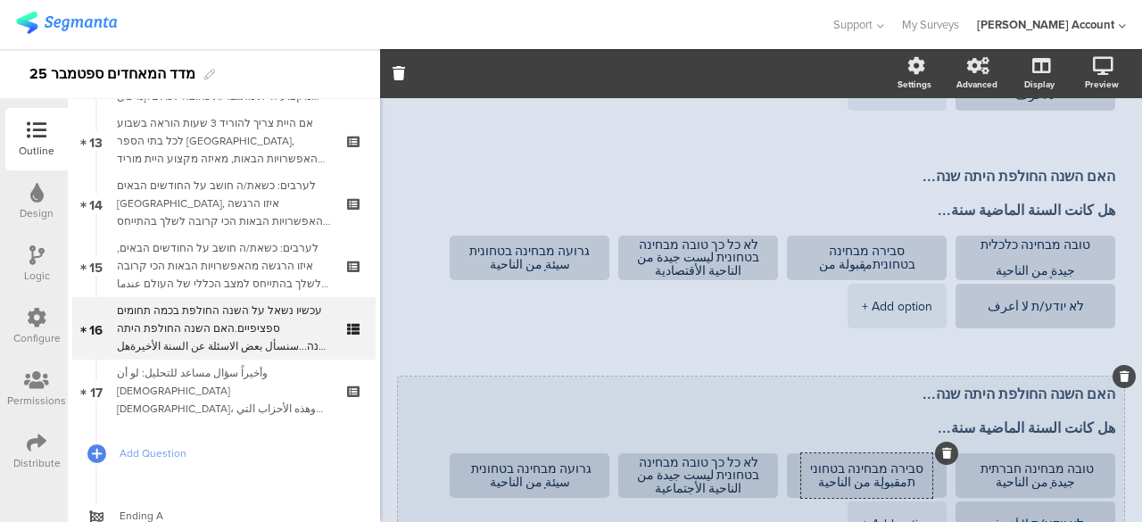
drag, startPoint x: 848, startPoint y: 470, endPoint x: 807, endPoint y: 468, distance: 41.1
click at [807, 468] on textarea "סבירה מבחינה בטחוני תمقبولة من الناحية الأجتماعية" at bounding box center [866, 475] width 131 height 27
paste textarea "חברתית"
click at [850, 467] on textarea "סבירה מבחינהחברתית תمقبولة من الناحية الأجتماعية" at bounding box center [866, 475] width 131 height 27
click at [916, 479] on textarea "סבירה מבחינה חברתית תمقبولة من الناحية الأجتماعية" at bounding box center [866, 475] width 131 height 27
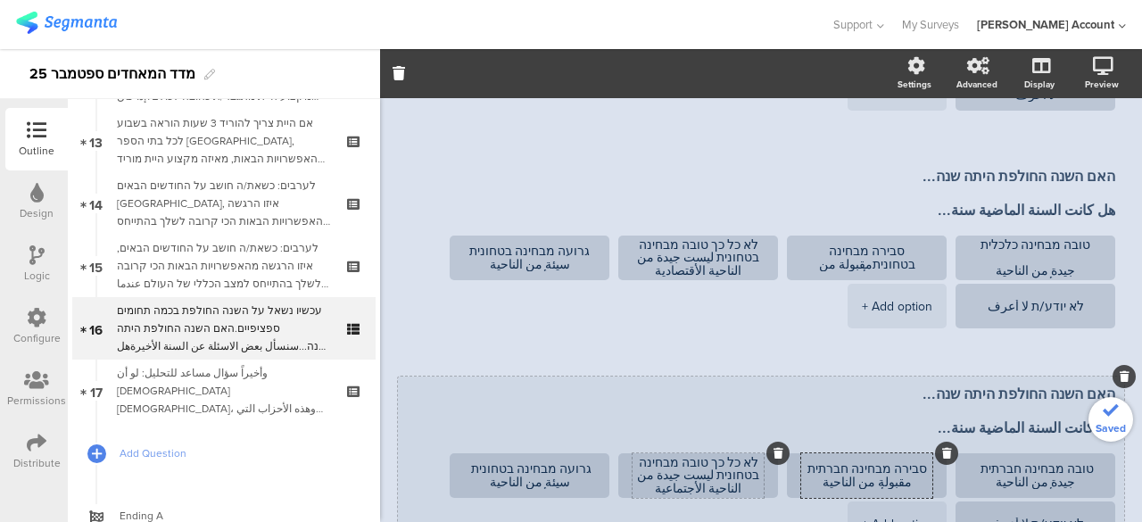
type textarea "סבירה מבחינה חברתית مقبولة من الناحية الأجتماعية"
click at [755, 474] on textarea "לא כל כך טובה מבחינה בטחונית ليست جيدة من الناحية الأجتماعية" at bounding box center [697, 476] width 131 height 40
paste textarea "ברת"
type textarea "לא כל כך טובה מבחינה חברתית ليست جيدة من الناحية الأجتماعية"
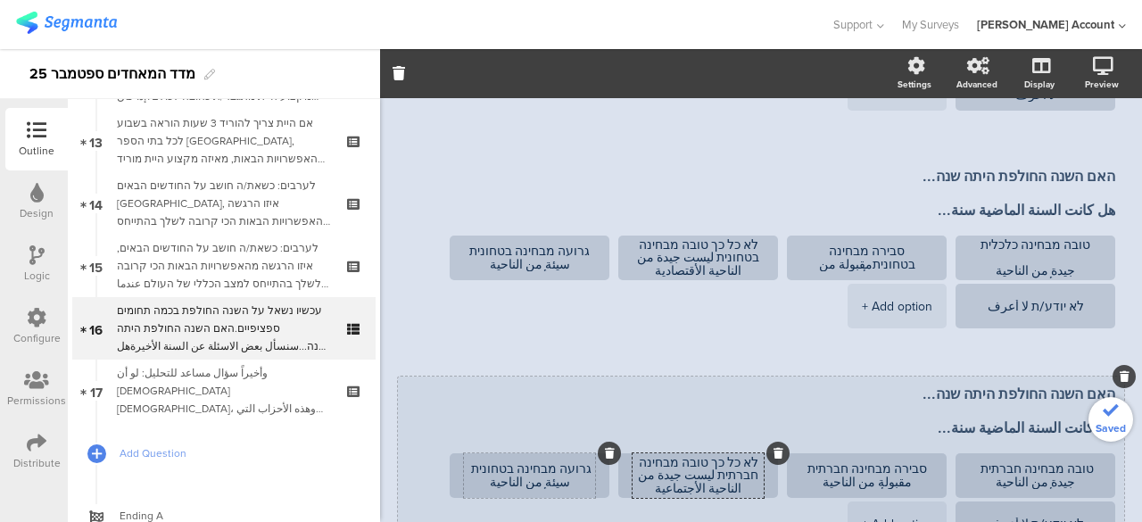
click at [510, 468] on textarea "גרועה מבחינה בטחונית سيئة من الناحية الأجتماعية" at bounding box center [529, 475] width 131 height 27
paste textarea "ברת"
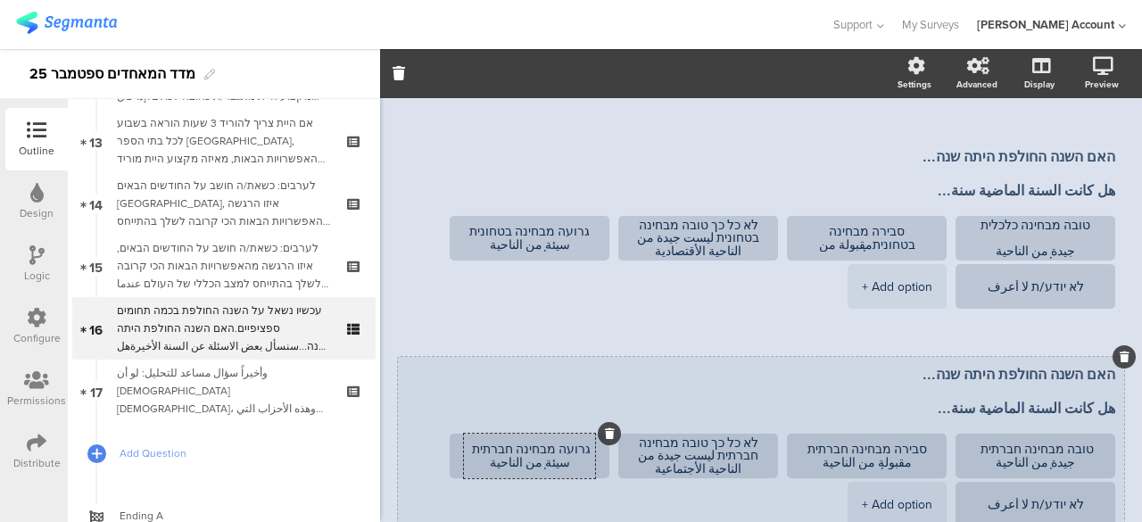
scroll to position [314, 0]
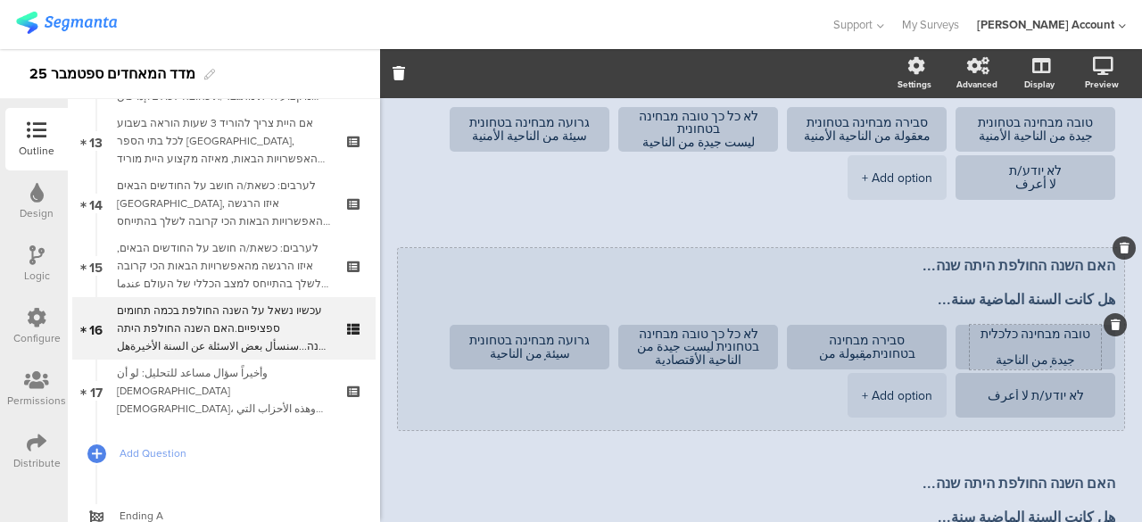
type textarea "גרועה מבחינה חברתית سيئة من الناحية الأجتماعية"
click at [996, 333] on textarea "טובה מבחינה כלכלית جيدة من الناحية الأقتصادية" at bounding box center [1034, 347] width 131 height 40
click at [844, 337] on textarea "סבירה מבחינה בטחוניתمقبولة من الناحية الأقتصادية" at bounding box center [866, 347] width 131 height 27
click at [824, 342] on textarea "סבירה מבחינה בטחוניתمقبولة من الناحية الأقتصادية" at bounding box center [866, 347] width 131 height 27
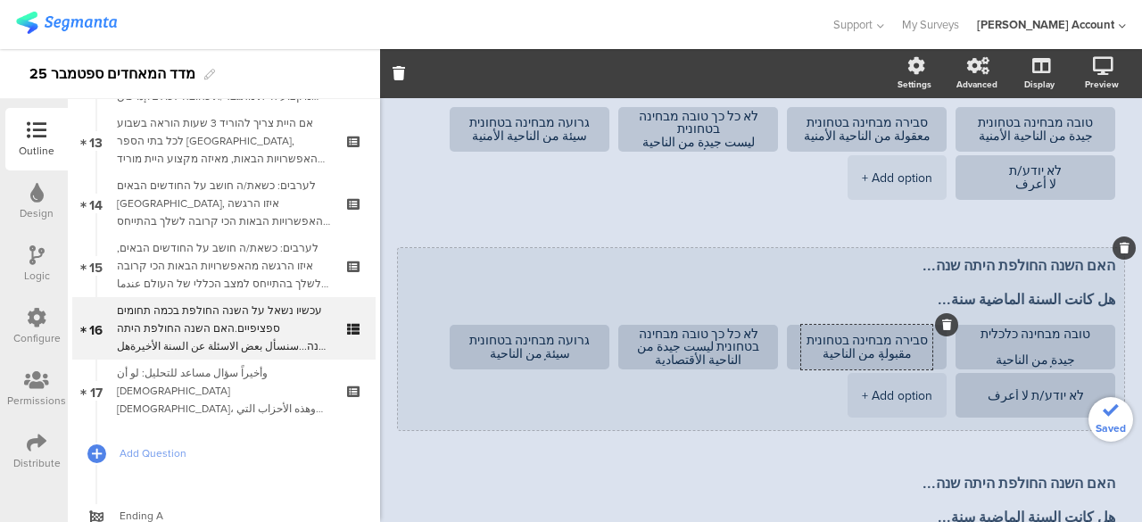
click at [833, 338] on textarea "סבירה מבחינה בטחונית مقبولة من الناحية الأقتصادية" at bounding box center [866, 347] width 131 height 27
paste textarea "לכלית"
type textarea "סבירה מבחינה כלכליתمقبولة من الناحية الأقتصادية"
click at [747, 343] on textarea "לא כל כך טובה מבחינה בטחונית ليست جيدة من الناحية الأقتصادية" at bounding box center [697, 347] width 131 height 40
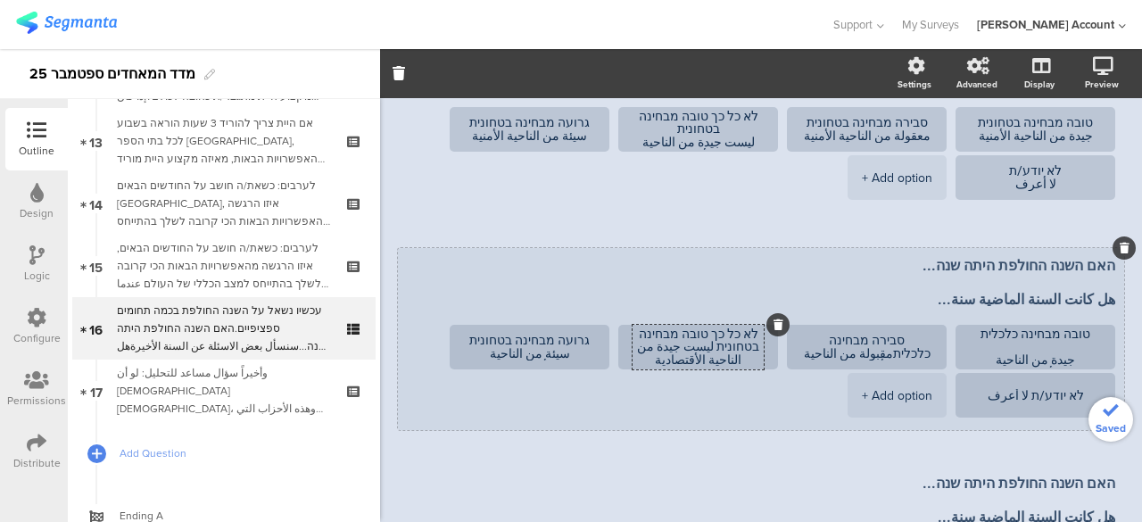
click at [747, 343] on textarea "לא כל כך טובה מבחינה בטחונית ليست جيدة من الناحية الأقتصادية" at bounding box center [697, 347] width 131 height 40
paste textarea "לכלית"
type textarea "לא כל כך טובה מבחינה כלכלית ليست جيدة من الناحية الأقتصادية"
click at [508, 338] on textarea "גרועה מבחינה בטחונית سيئة من الناحية الأقتصادية" at bounding box center [529, 347] width 131 height 27
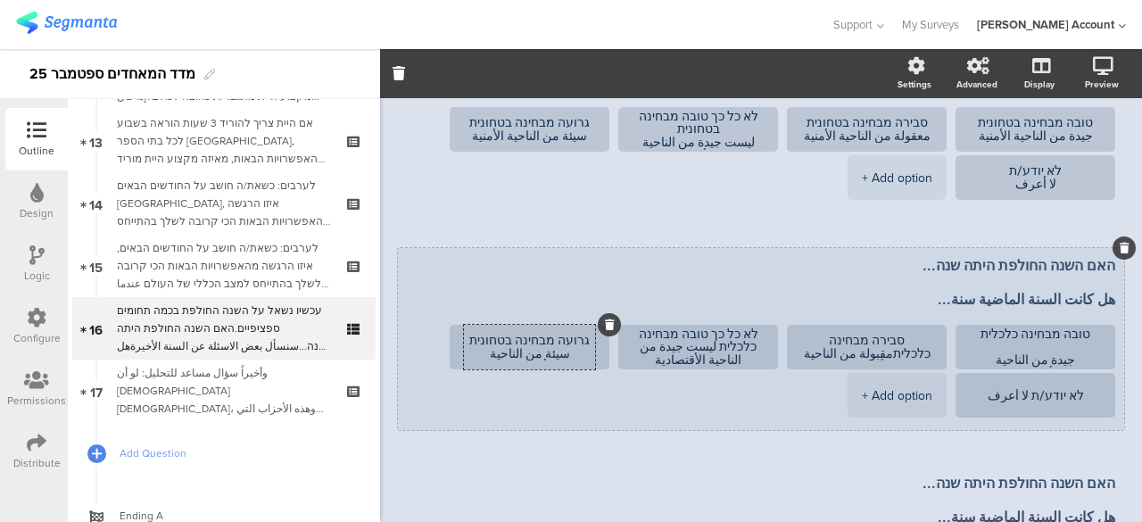
paste textarea "לכל"
click at [539, 401] on ul "טובה מבחינה כלכלית جيدة من الناحية الأقتصادية סבירה מבחינה כלכליתمقبولة من النا…" at bounding box center [756, 373] width 717 height 96
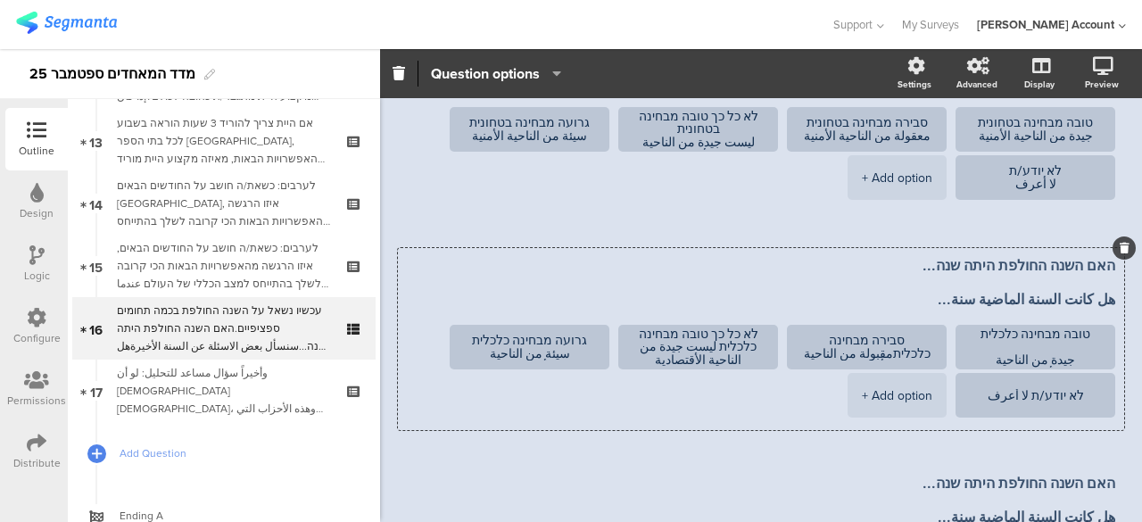
type textarea "גרועה מבחינה כלכלית سيئة من الناحية الأقتصادية"
click at [439, 461] on span "האם השנה החולפת היתה שנה... هل كانت السنة الماضية سنة... טובה מבחינה בטחונית جي…" at bounding box center [761, 356] width 726 height 653
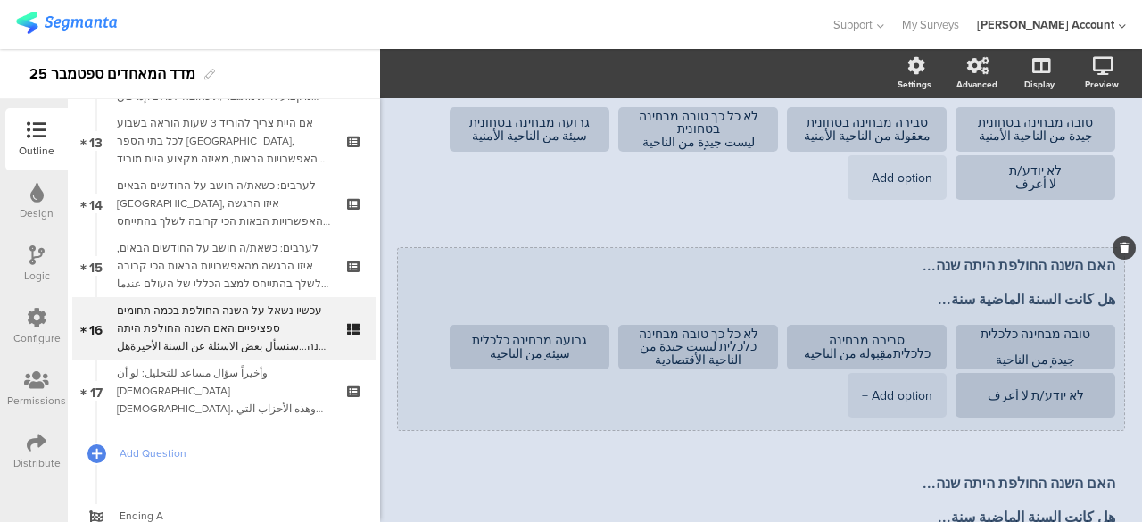
click at [1068, 277] on textarea "האם השנה החולפת היתה שנה... هل كانت السنة الماضية سنة..." at bounding box center [761, 283] width 708 height 52
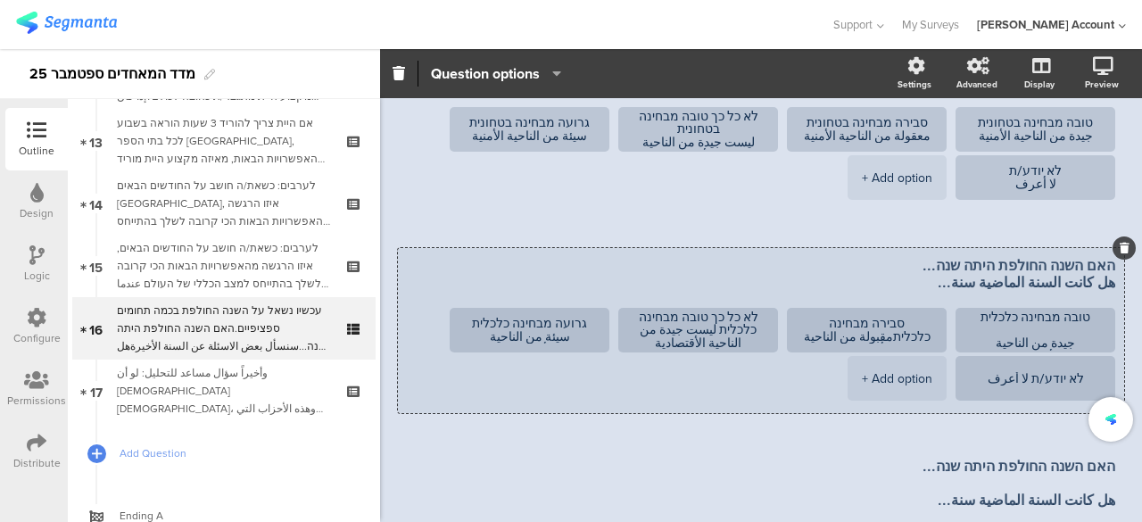
scroll to position [46, 0]
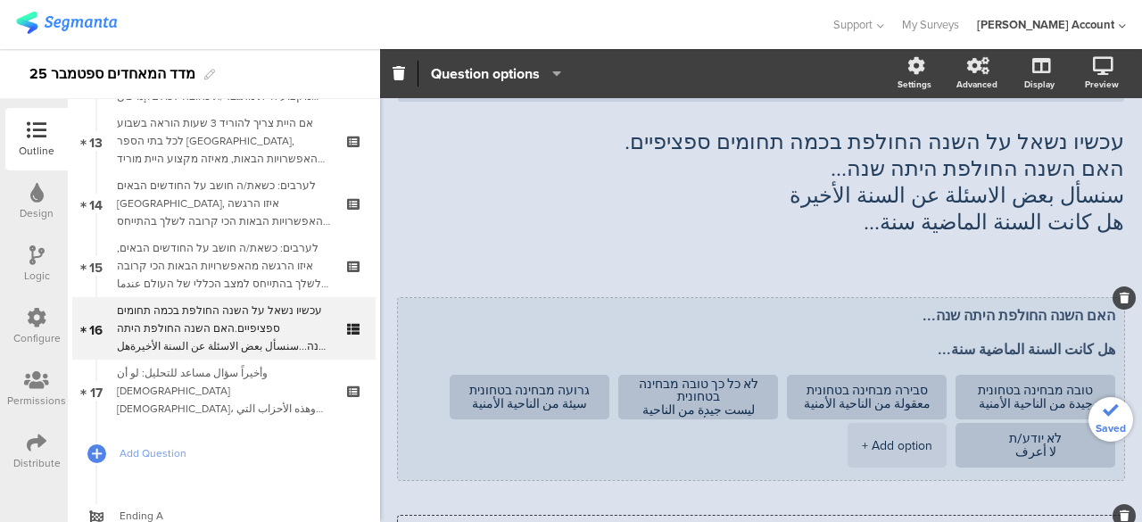
type textarea "האם השנה החולפת היתה שנה... هل كانت السنة الماضية سنة..."
click at [1074, 334] on textarea "האם השנה החולפת היתה שנה... هل كانت السنة الماضية سنة..." at bounding box center [761, 333] width 708 height 52
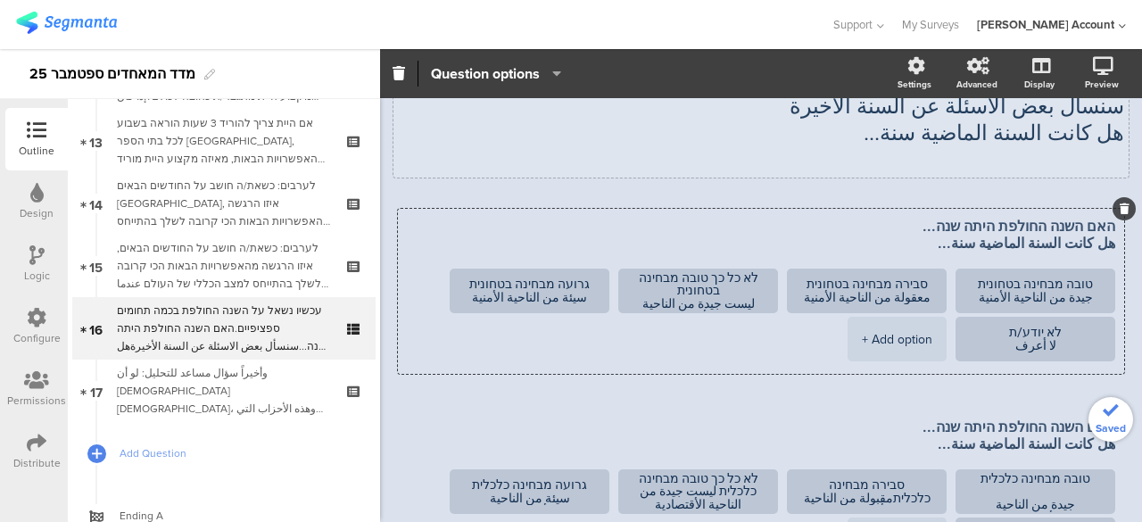
type textarea "האם השנה החולפת היתה שנה... هل كانت السنة الماضية سنة..."
click at [1082, 171] on div "עכשיו נשאל על השנה החולפת בכמה תחומים ספציפיים. האם השנה החולפת היתה שנה... سنس…" at bounding box center [760, 106] width 735 height 143
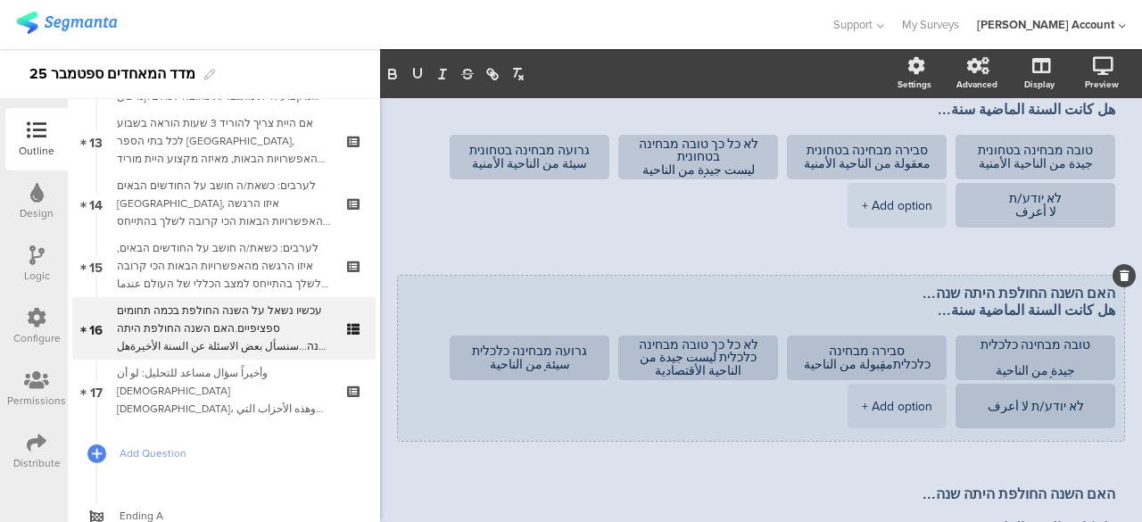
scroll to position [269, 0]
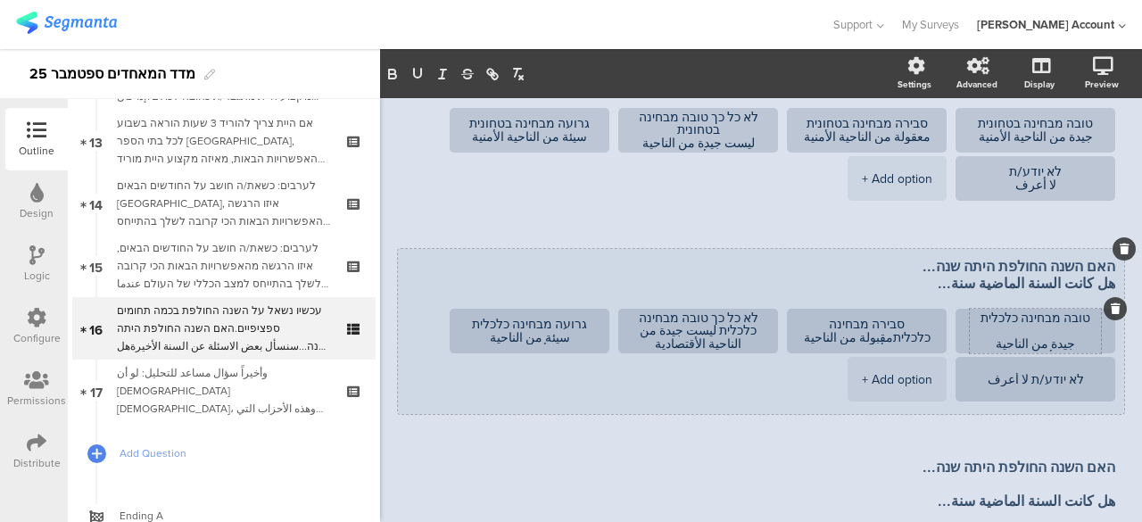
click at [1033, 330] on textarea "טובה מבחינה כלכלית جيدة من الناحية الأقتصادية" at bounding box center [1034, 331] width 131 height 40
type textarea "טובה מבחינה כלכלית جيدة من الناحية الأقتصادية"
click at [828, 326] on textarea "סבירה מבחינה כלכליתمقبولة من الناحية الأقتصادية" at bounding box center [866, 331] width 131 height 27
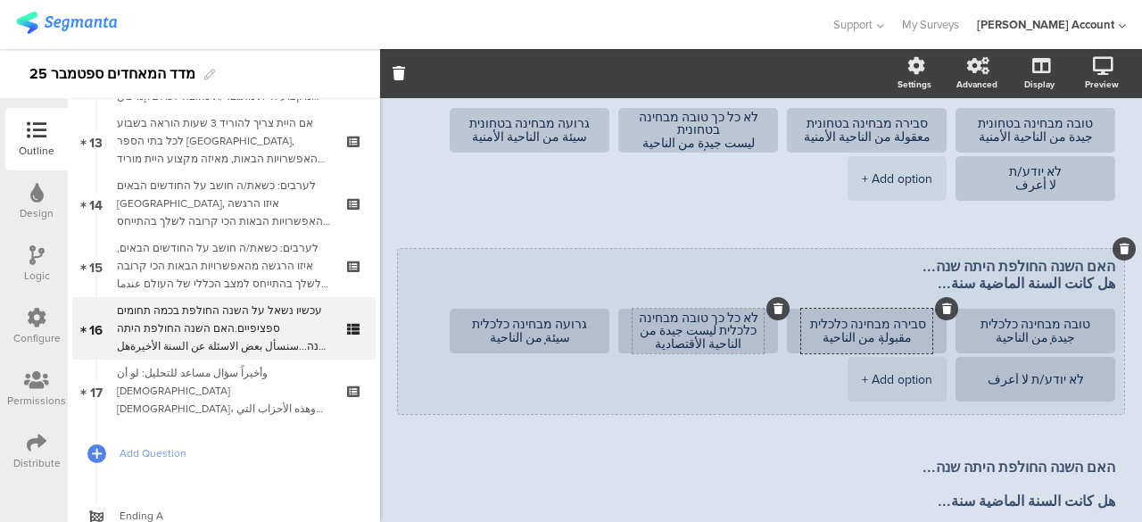
type textarea "סבירה מבחינה כלכלית مقبولة من الناحية الأقتصادية"
click at [729, 330] on textarea "לא כל כך טובה מבחינה כלכלית ليست جيدة من الناحية الأقتصادية" at bounding box center [697, 331] width 131 height 40
click at [582, 374] on ul "טובה מבחינה כלכלית جيدة من الناحية الأقتصادية סבירה מבחינה כלכלית مقبولة من الن…" at bounding box center [756, 357] width 717 height 96
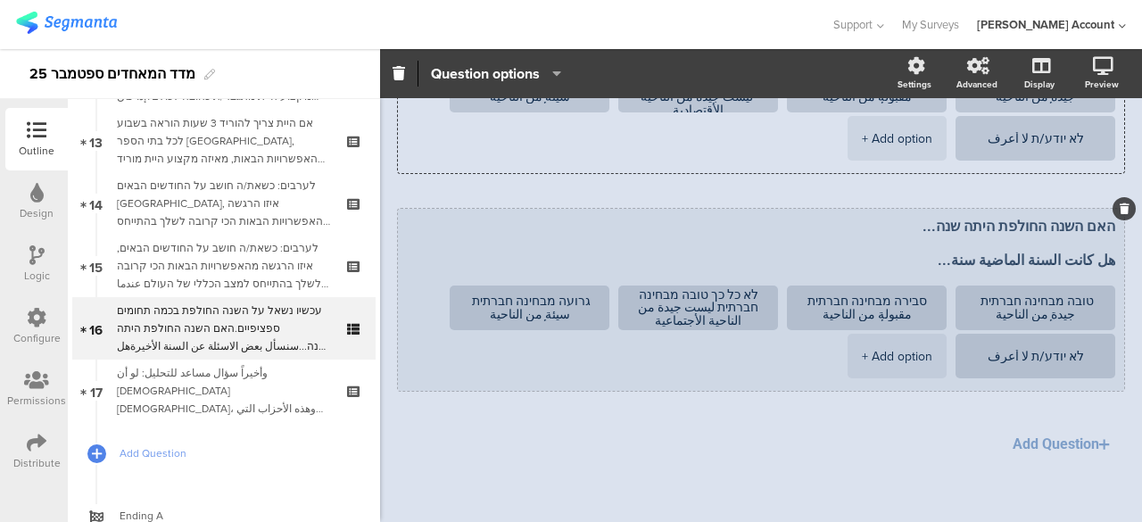
scroll to position [521, 0]
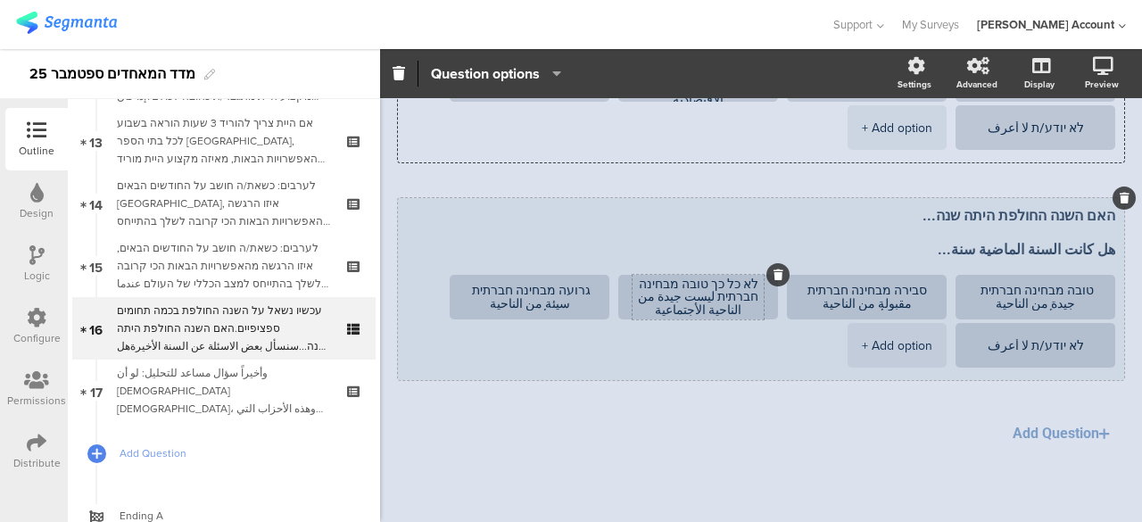
type textarea "לא כל כך טובה מבחינה כלכלית ليست جيدة من الناحية الأقتصادية"
click at [726, 295] on textarea "לא כל כך טובה מבחינה חברתית ليست جيدة من الناحية الأجتماعية" at bounding box center [697, 297] width 131 height 40
click at [555, 336] on ul "טובה מבחינה חברתית جيدة من الناحية الأجتماعية סבירה מבחינה חברתית مقبولة من الن…" at bounding box center [756, 323] width 717 height 96
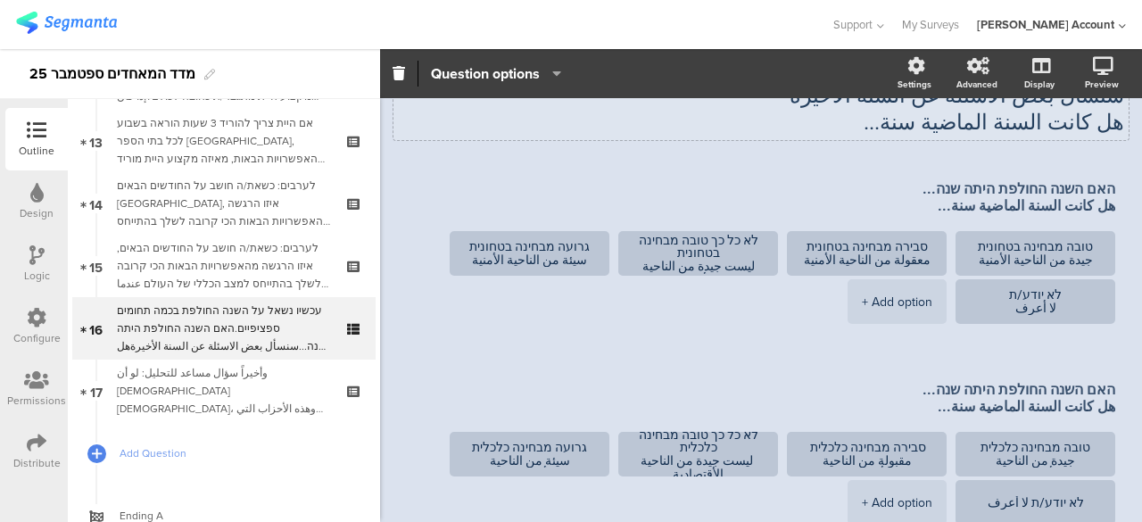
scroll to position [0, 0]
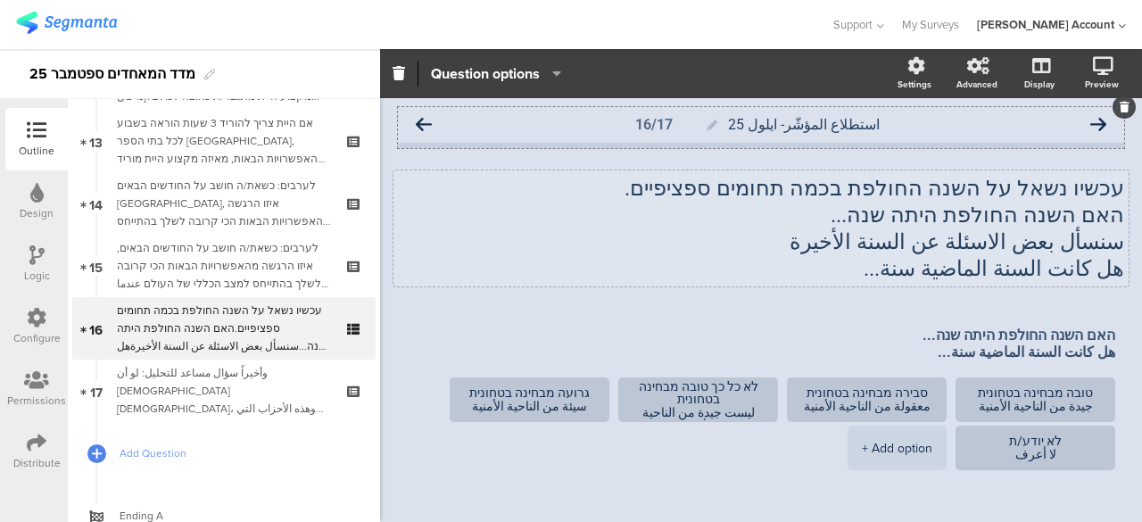
type textarea "לא כל כך טובה מבחינה חברתית ليست جيدة من الناحية الأجتماعية"
click at [426, 124] on icon at bounding box center [424, 125] width 16 height 16
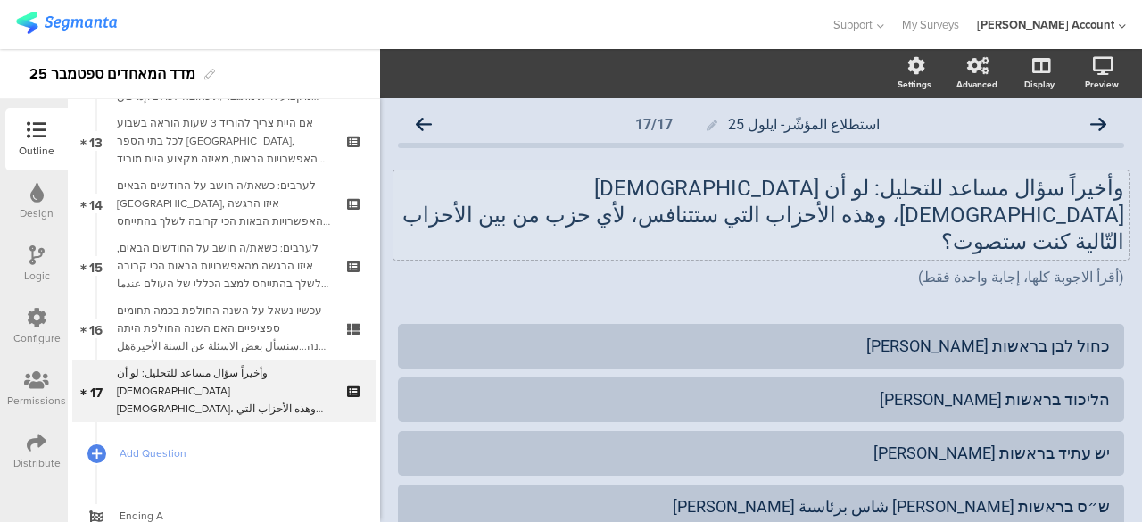
click at [1110, 189] on div "وأخيراً سؤال مساعد للتحليل: لو أن الإنتخابات أقيمت اليوم، وهذه الأحزاب التي ستت…" at bounding box center [760, 214] width 735 height 89
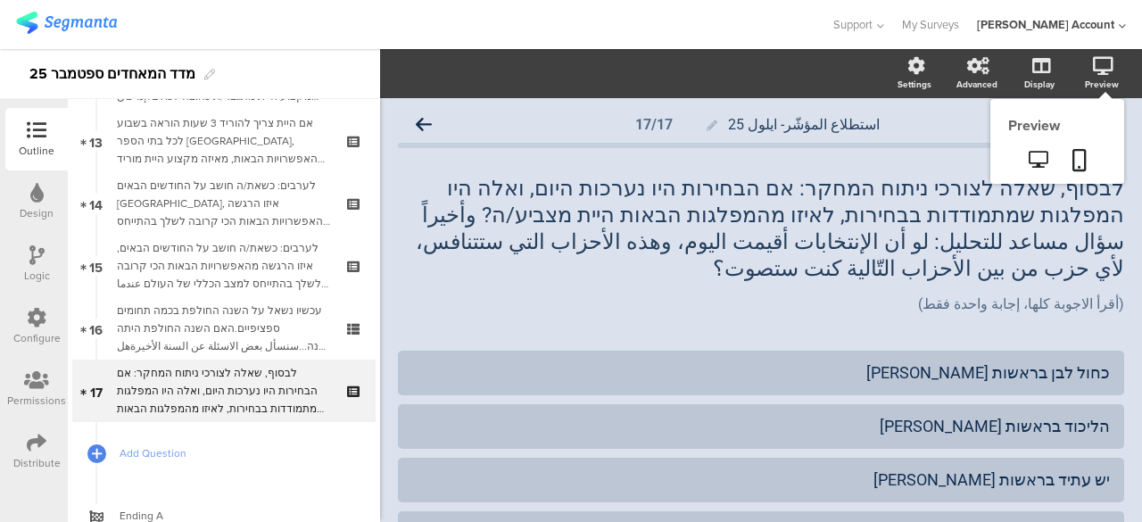
click at [1093, 64] on icon at bounding box center [1103, 66] width 21 height 18
click at [1028, 156] on icon at bounding box center [1037, 159] width 19 height 17
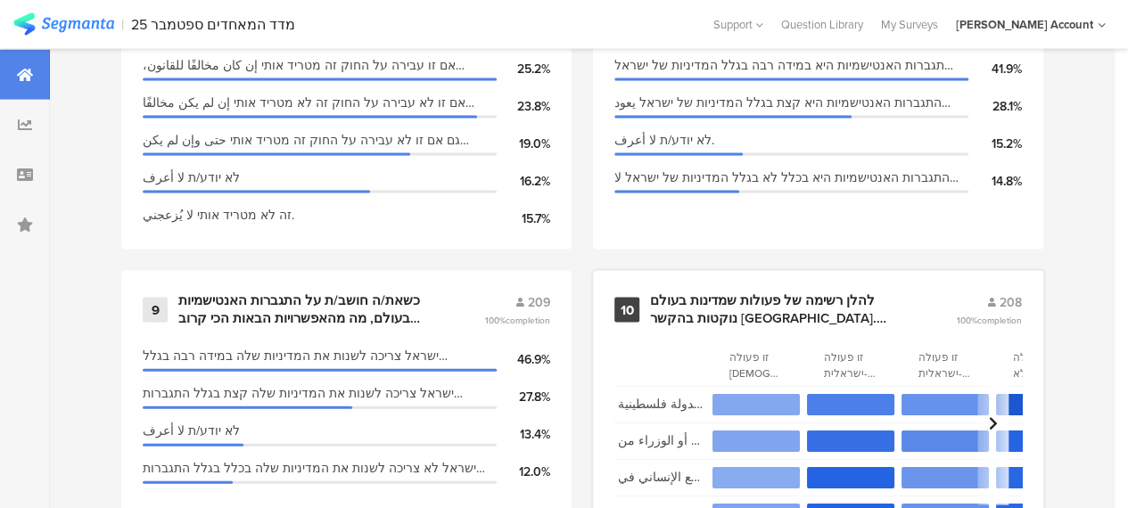
scroll to position [1873, 0]
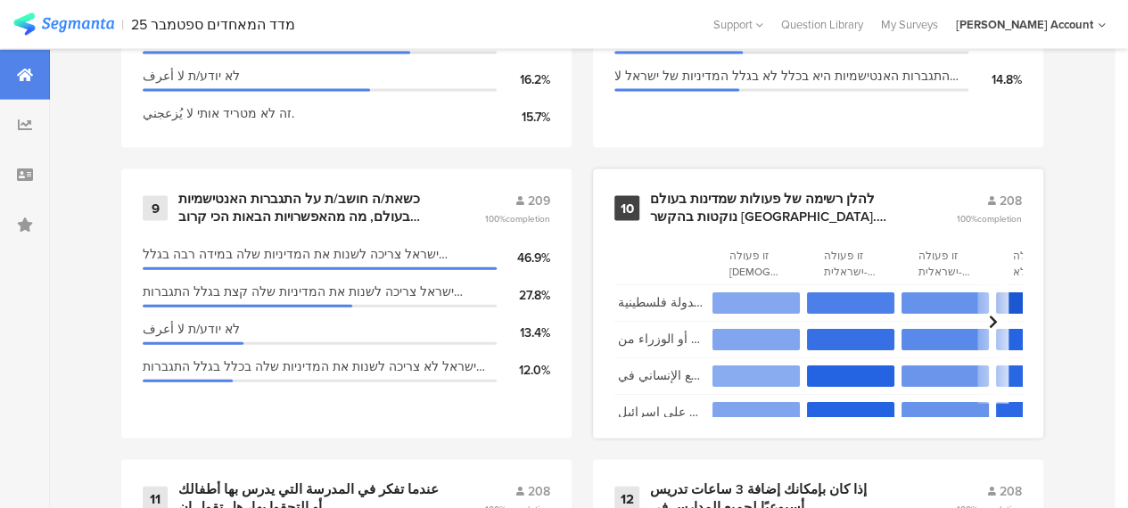
click at [744, 221] on div "להלן רשימה של פעולות שמדינות בעולם נוקטות בהקשר [GEOGRAPHIC_DATA]. [PERSON_NAME…" at bounding box center [781, 208] width 263 height 35
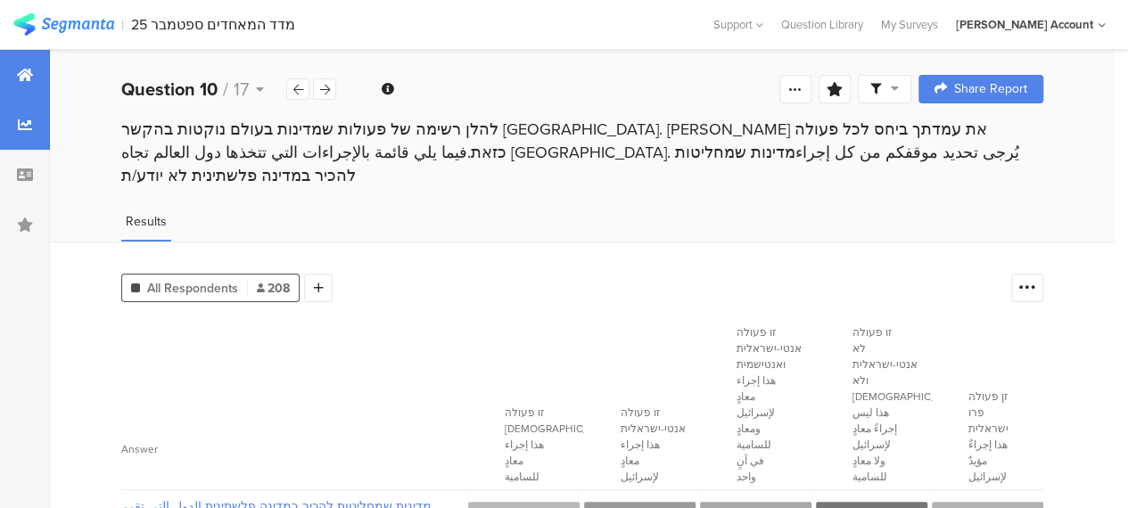
click at [23, 76] on icon at bounding box center [25, 75] width 16 height 14
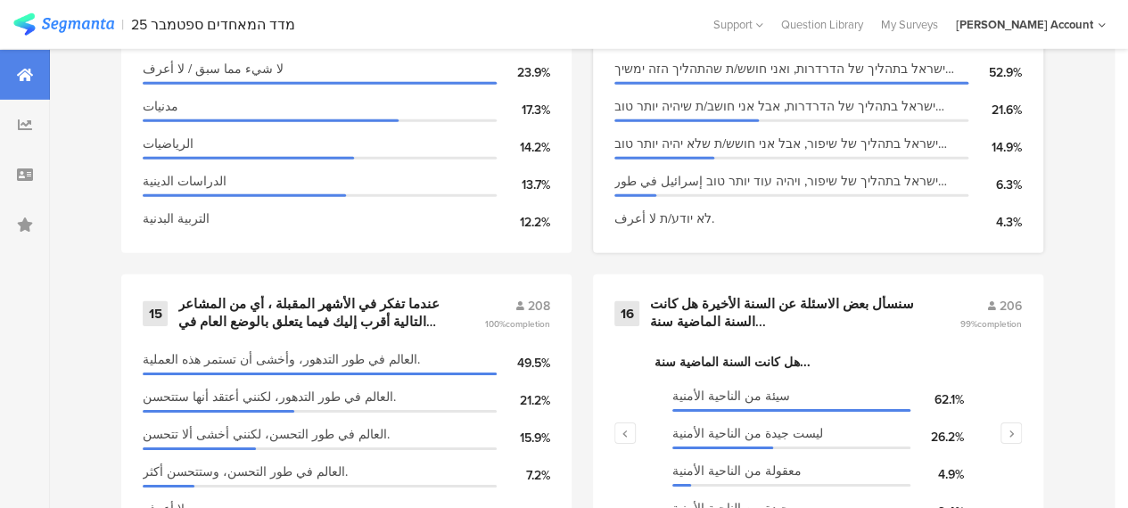
scroll to position [2854, 0]
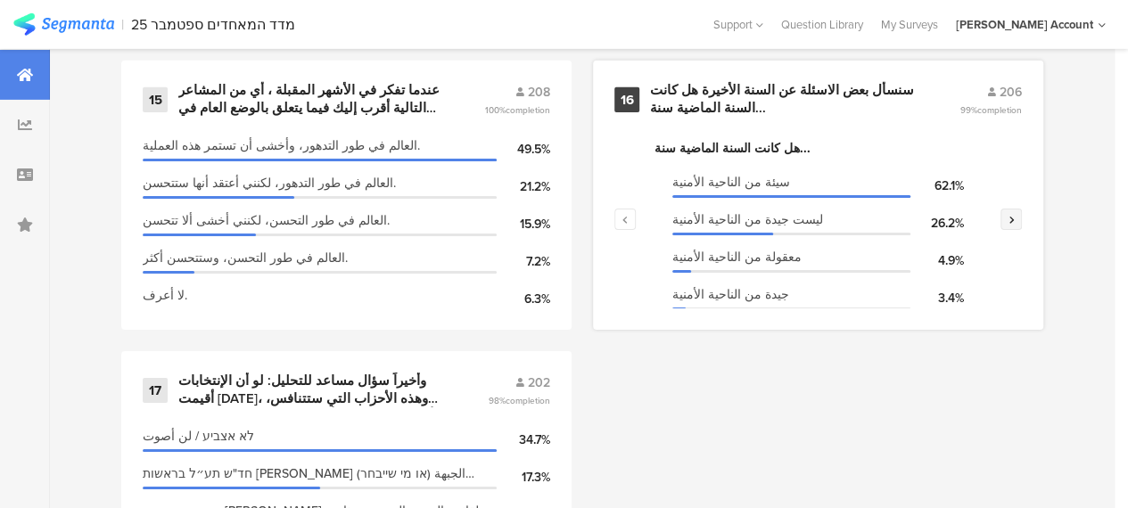
click at [1022, 226] on button "button" at bounding box center [1011, 219] width 21 height 21
click at [1015, 225] on icon "button" at bounding box center [1012, 219] width 6 height 11
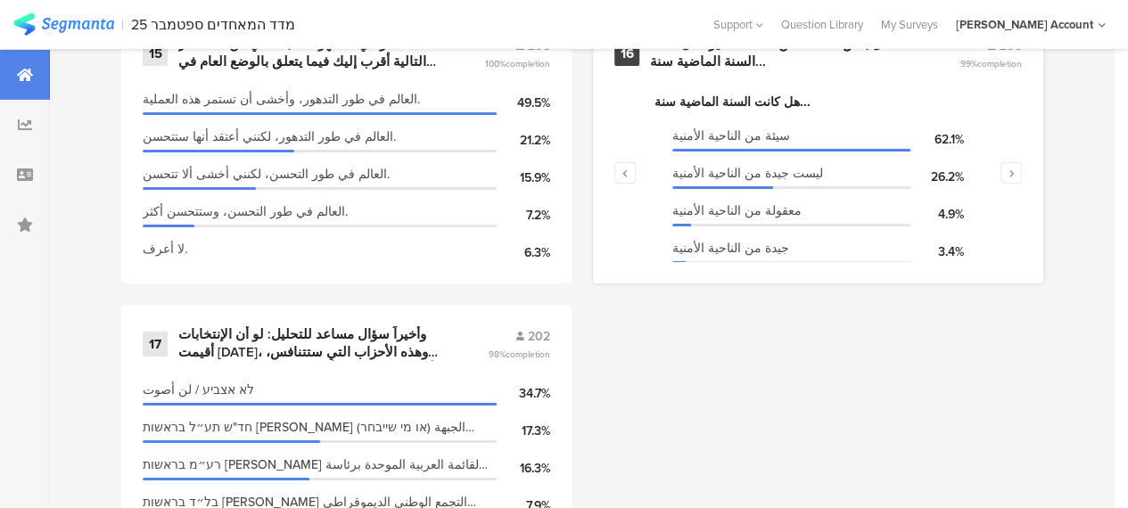
scroll to position [2835, 0]
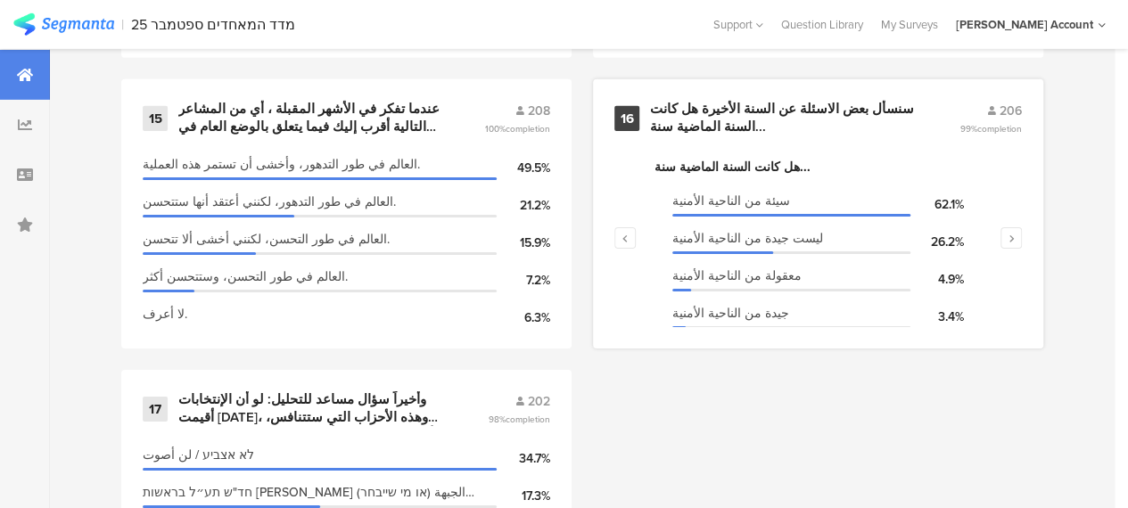
click at [751, 115] on div "سنسأل بعض الاسئلة عن السنة الأخيرة هل كانت السنة الماضية سنة..." at bounding box center [783, 118] width 267 height 35
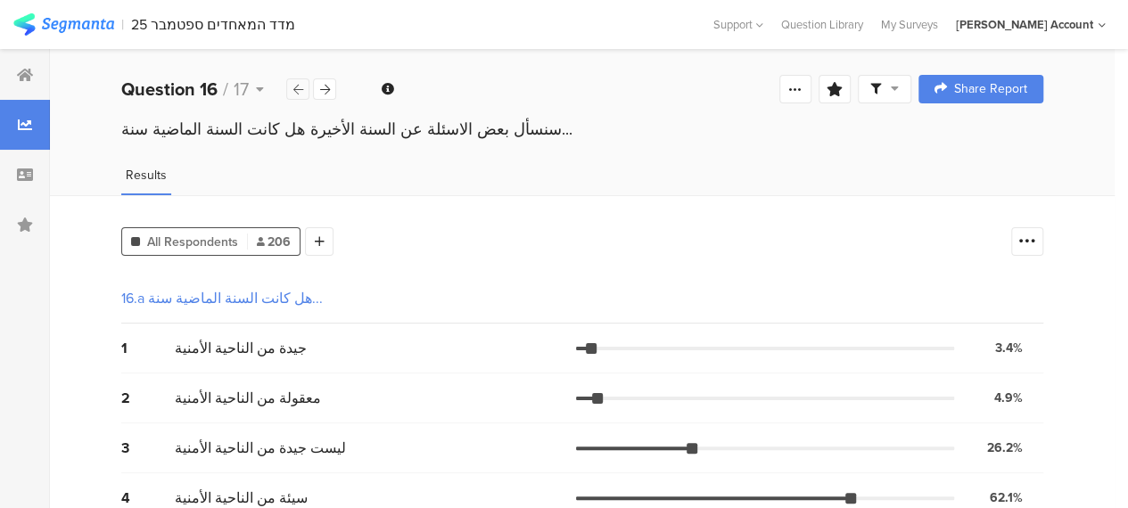
click at [299, 85] on icon at bounding box center [298, 90] width 10 height 12
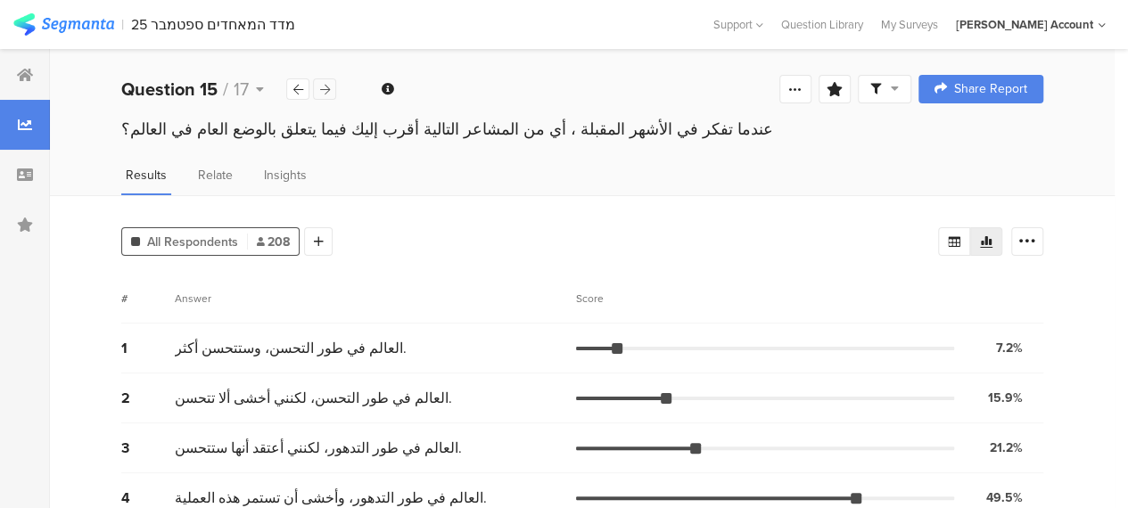
click at [328, 85] on icon at bounding box center [325, 90] width 10 height 12
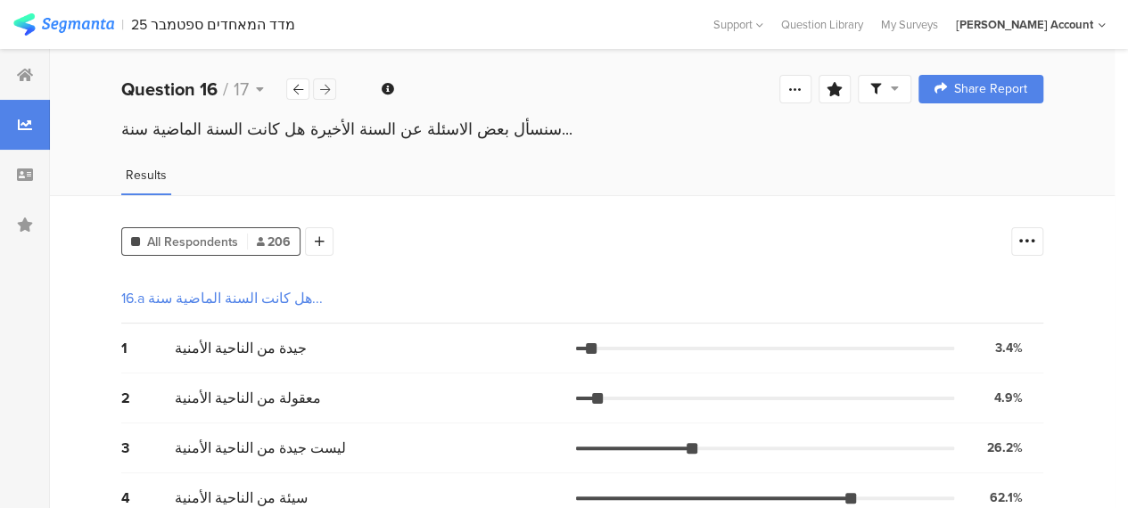
click at [323, 87] on icon at bounding box center [325, 90] width 10 height 12
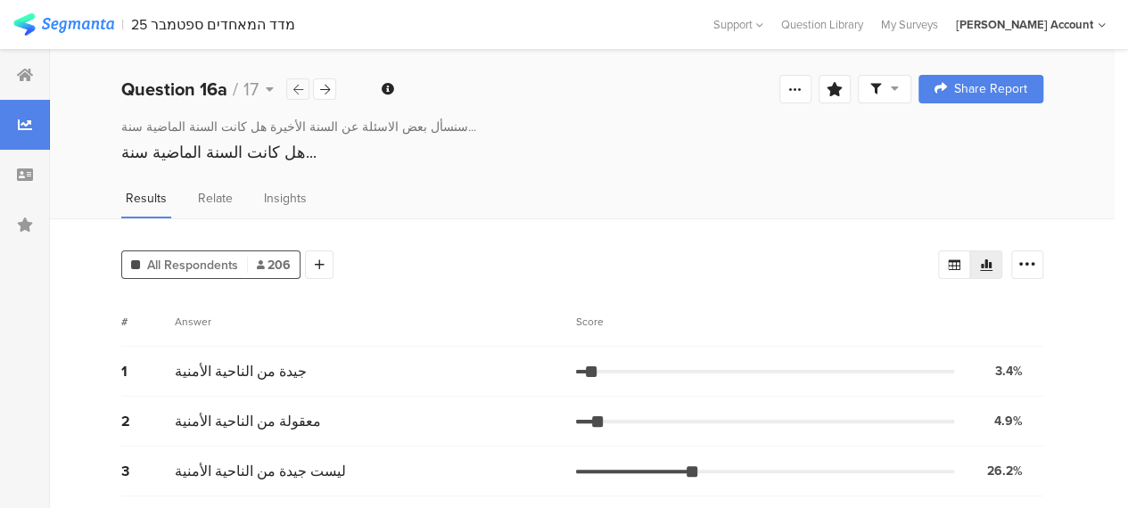
click at [296, 88] on icon at bounding box center [298, 90] width 10 height 12
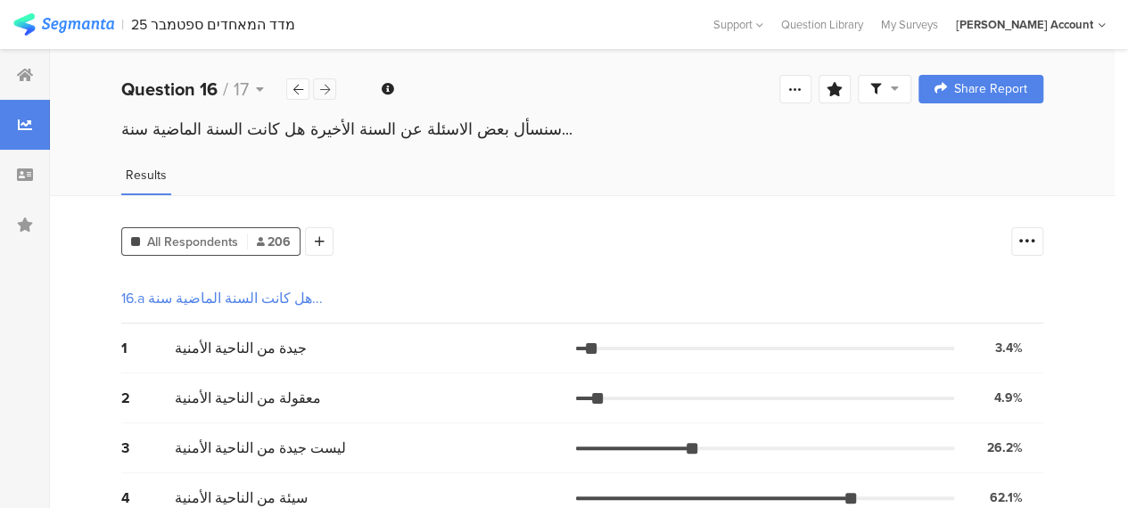
click at [330, 87] on div at bounding box center [324, 88] width 23 height 21
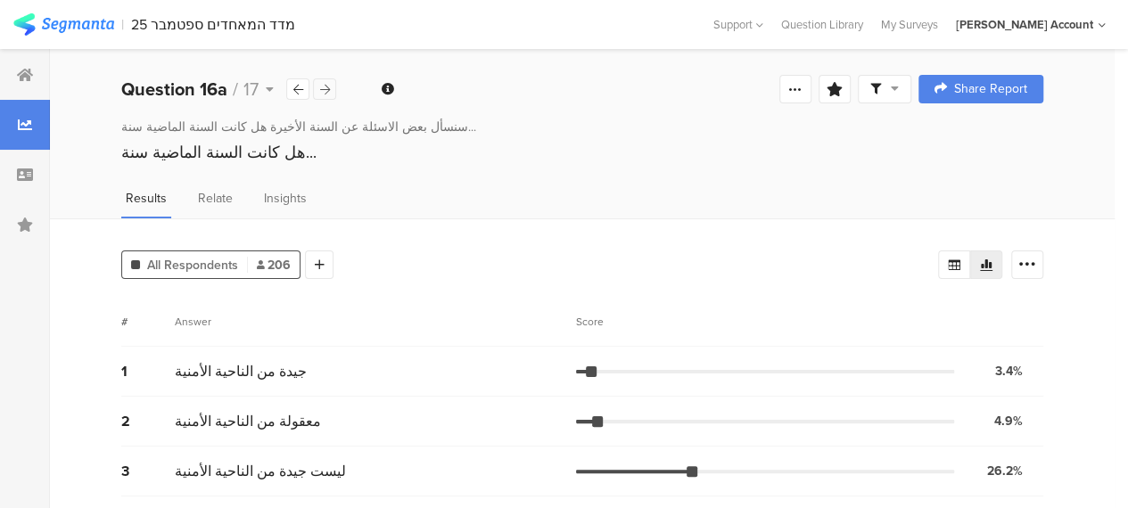
click at [328, 90] on icon at bounding box center [325, 90] width 10 height 12
click at [333, 84] on div at bounding box center [324, 88] width 23 height 21
click at [330, 87] on div at bounding box center [324, 88] width 23 height 21
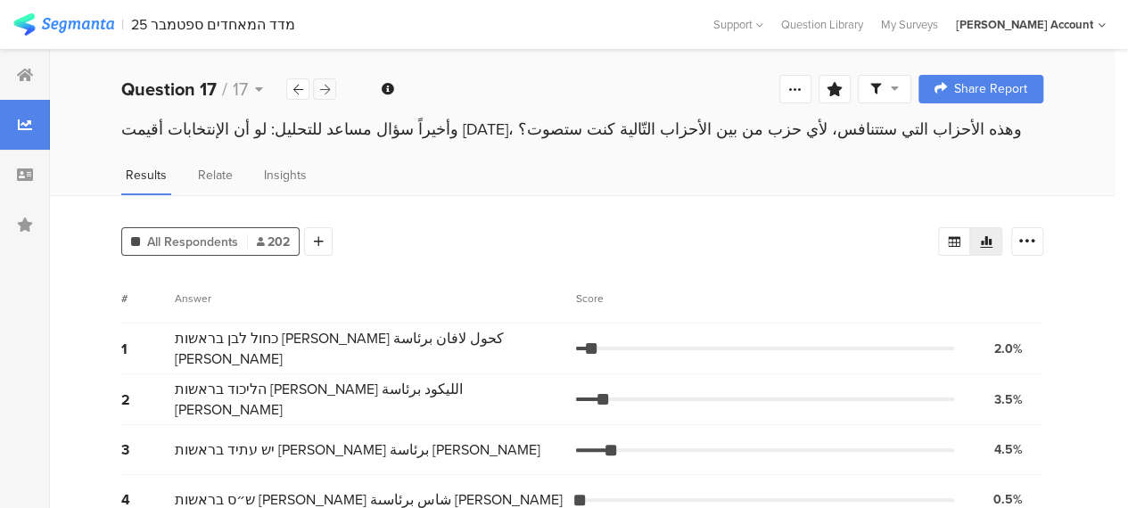
click at [330, 87] on div at bounding box center [324, 88] width 23 height 21
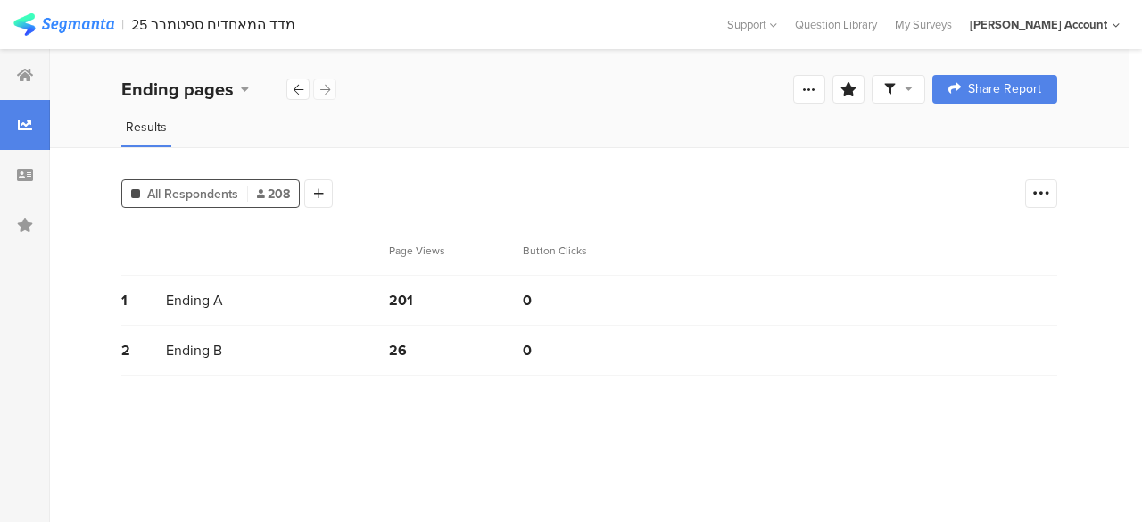
click at [508, 130] on div "Results" at bounding box center [589, 132] width 1078 height 29
click at [29, 69] on icon at bounding box center [25, 75] width 16 height 14
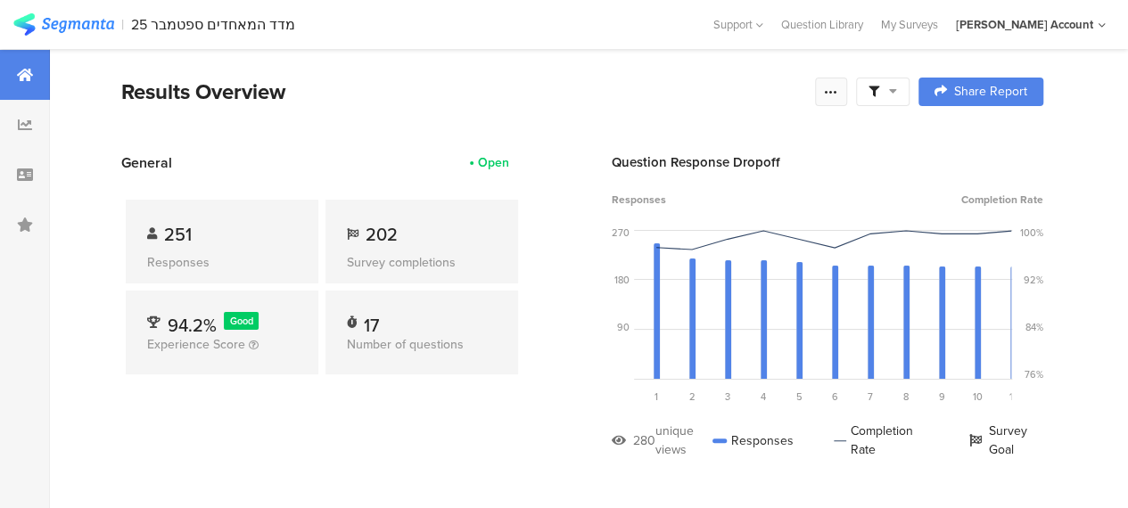
click at [838, 91] on icon at bounding box center [831, 92] width 14 height 14
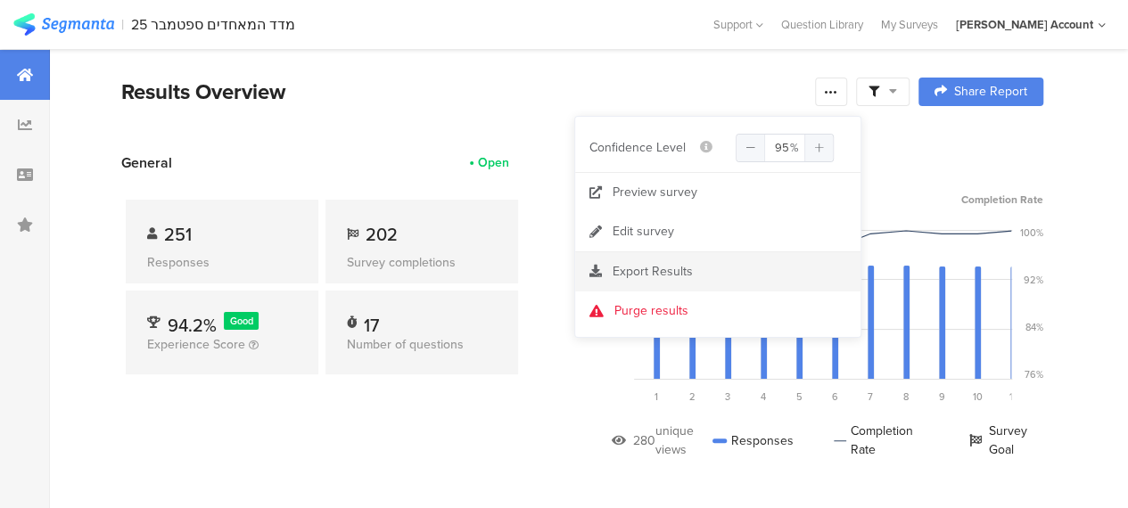
click at [653, 265] on span "Export Results" at bounding box center [653, 271] width 80 height 19
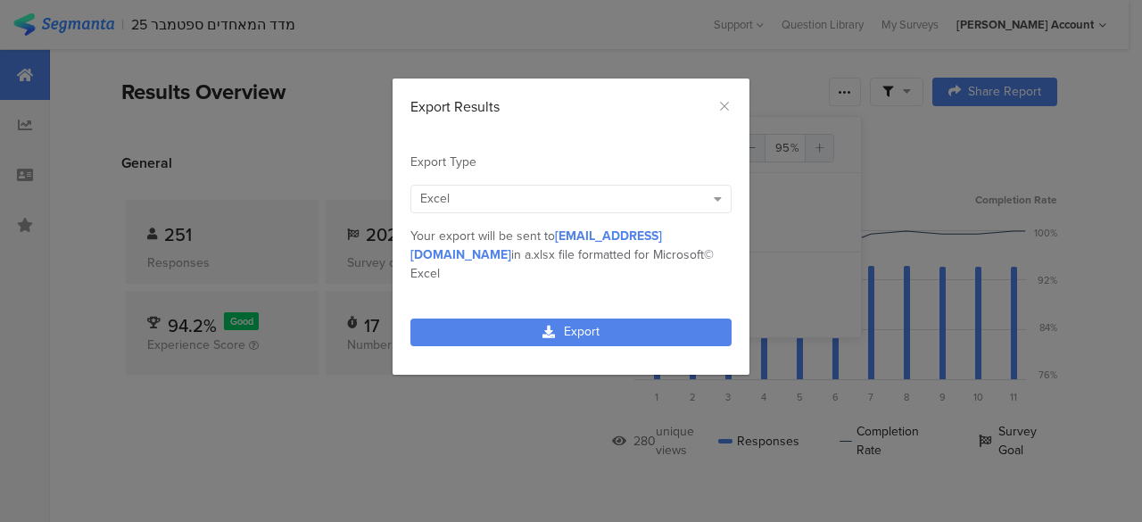
click at [670, 194] on div "Excel" at bounding box center [562, 198] width 285 height 19
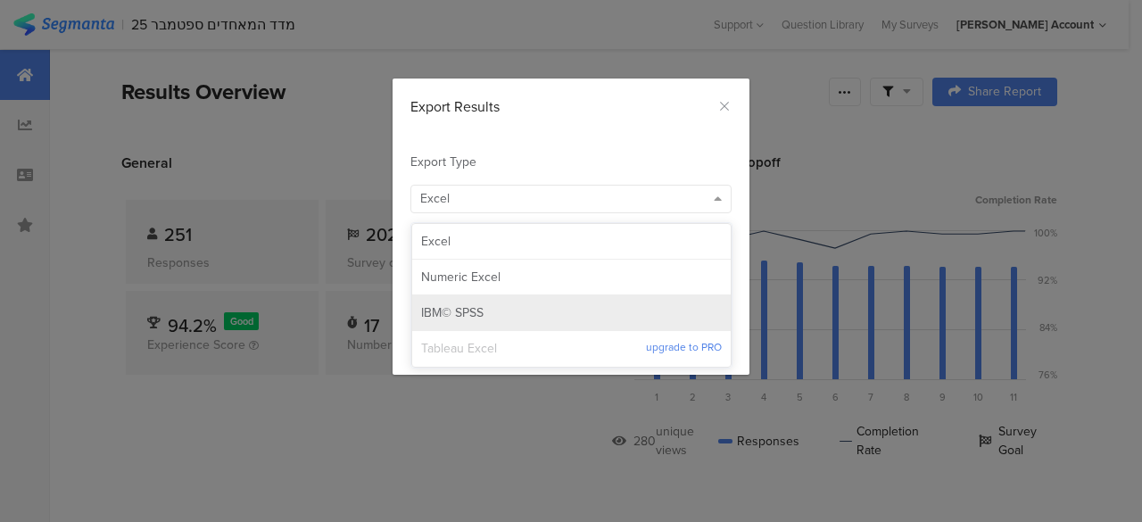
click at [453, 306] on span "IBM© SPSS" at bounding box center [452, 313] width 62 height 18
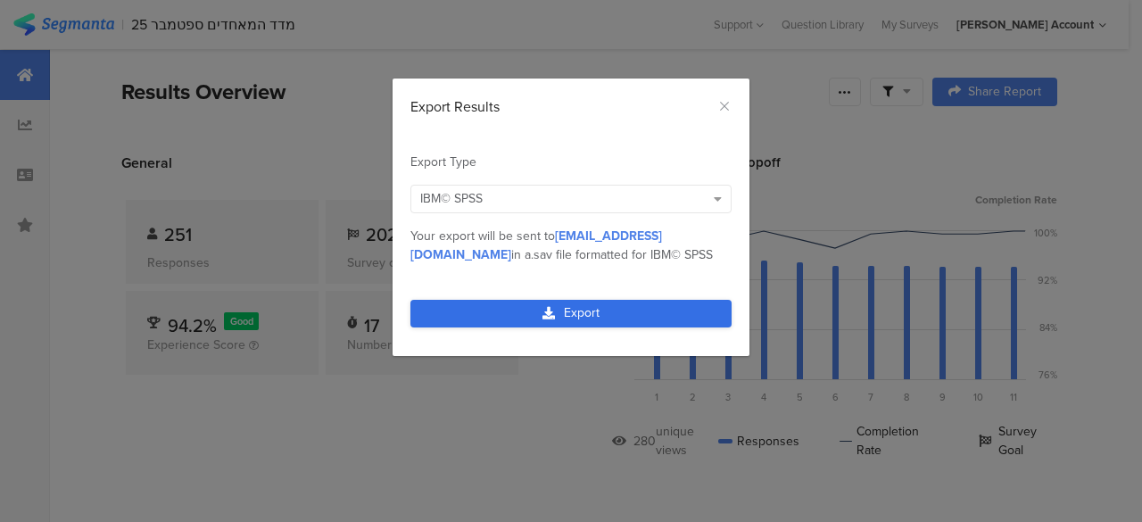
click at [599, 313] on link "Export" at bounding box center [570, 314] width 321 height 28
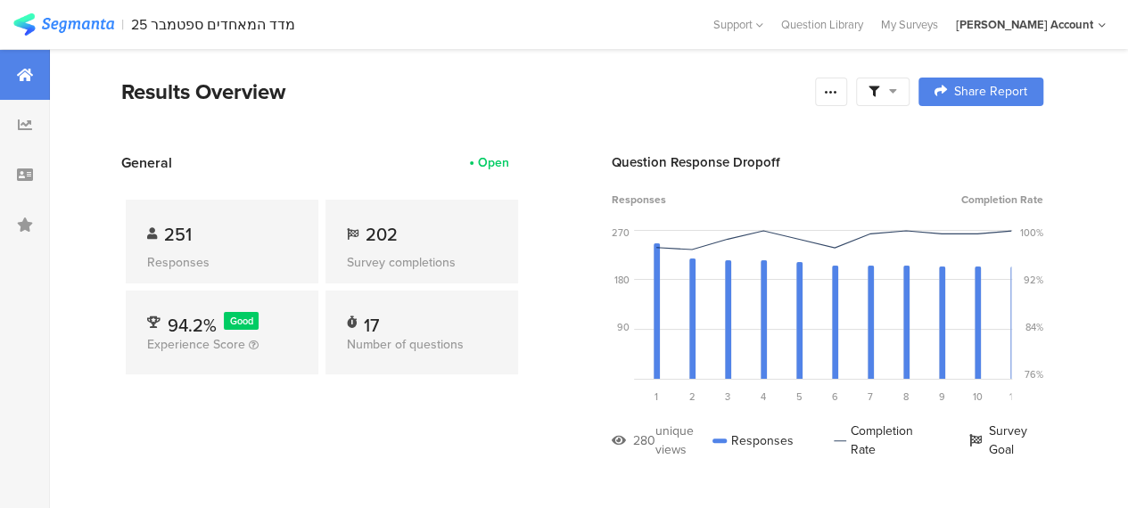
click at [910, 88] on div at bounding box center [883, 92] width 54 height 29
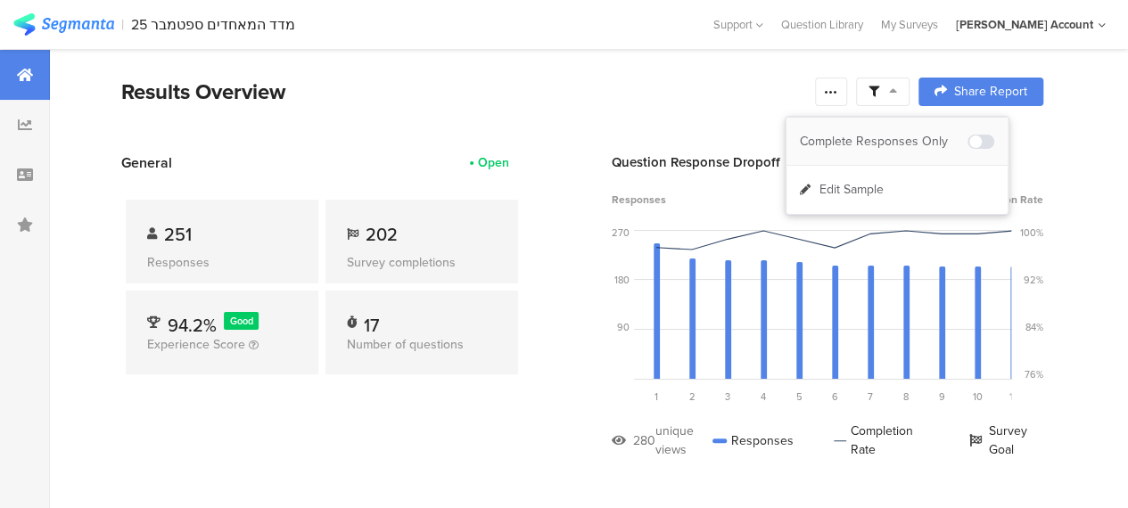
click at [906, 136] on div "Complete Responses Only" at bounding box center [884, 142] width 168 height 18
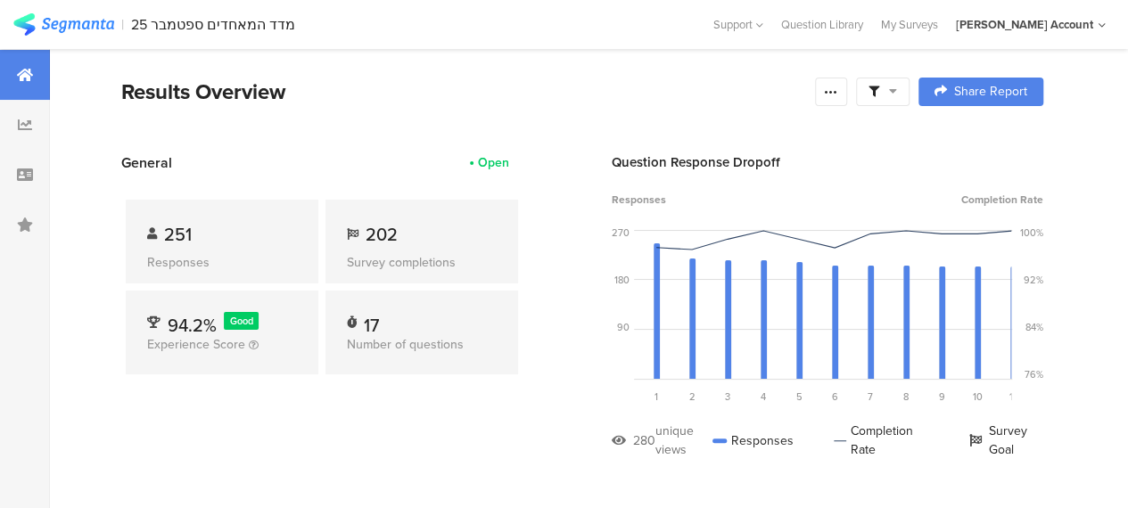
click at [897, 91] on icon at bounding box center [893, 91] width 8 height 12
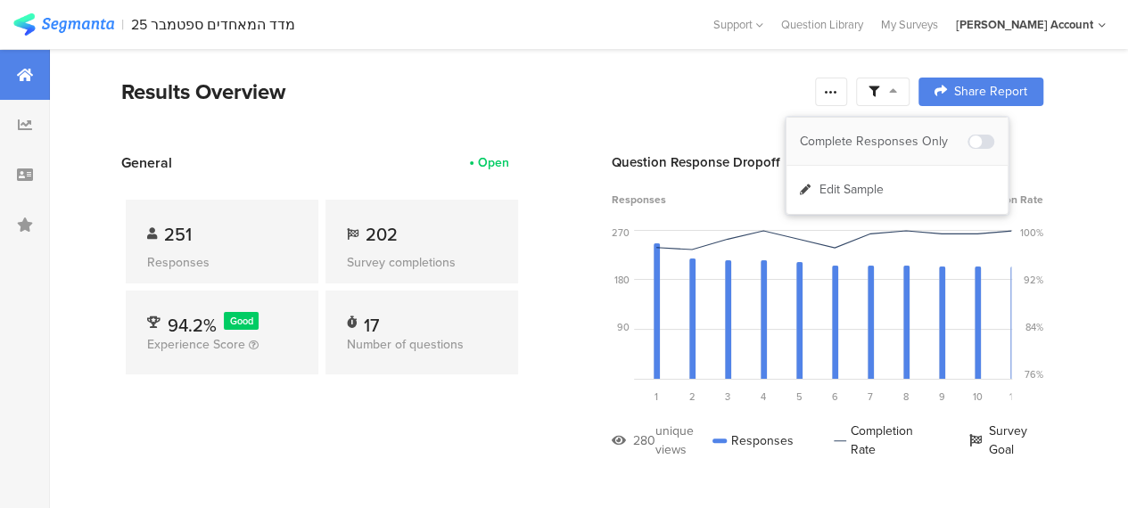
click at [913, 140] on div "Complete Responses Only" at bounding box center [884, 142] width 168 height 18
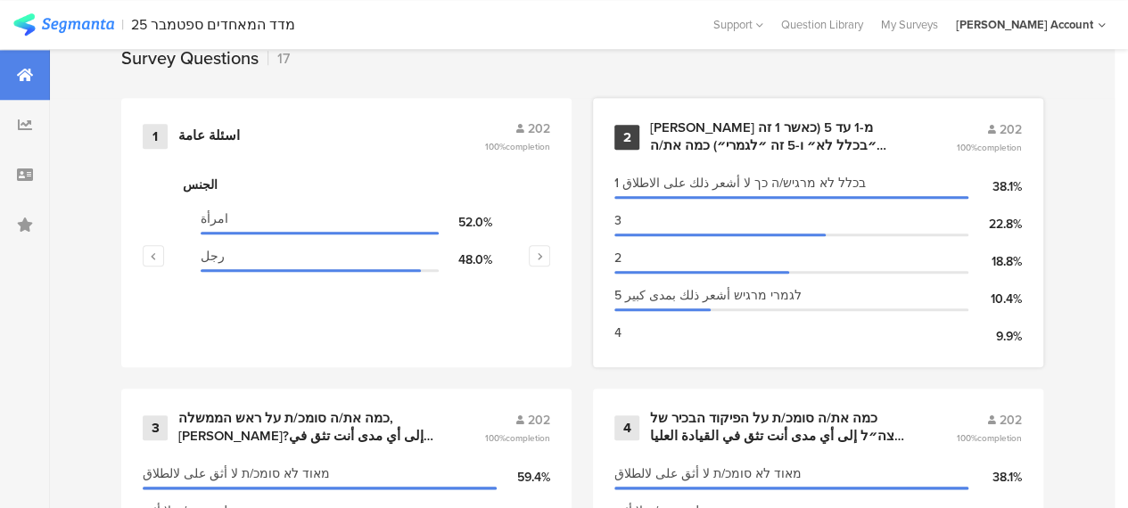
scroll to position [714, 0]
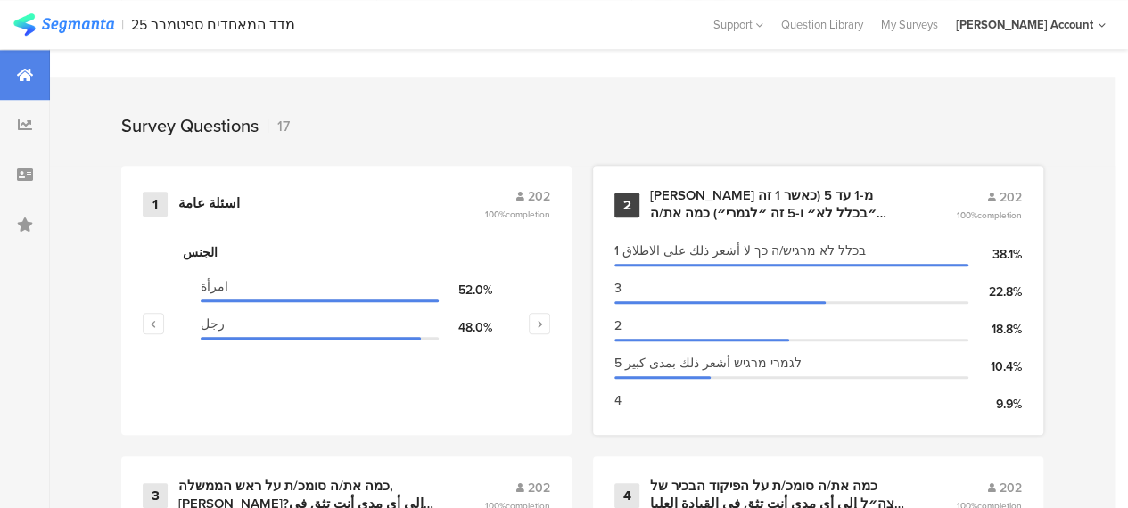
click at [733, 211] on div "[PERSON_NAME] מ-1 עד 5 (כאשר 1 זה ״בכלל לא״ ו-5 זה ״לגמרי״) כמה את/ה מרגיש/ה [P…" at bounding box center [781, 204] width 263 height 35
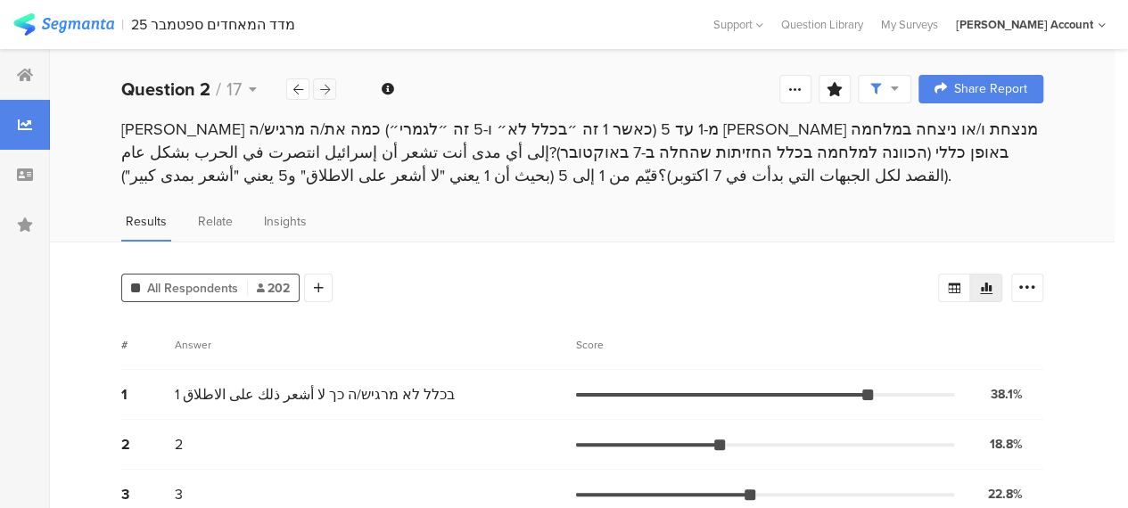
click at [323, 87] on icon at bounding box center [325, 90] width 10 height 12
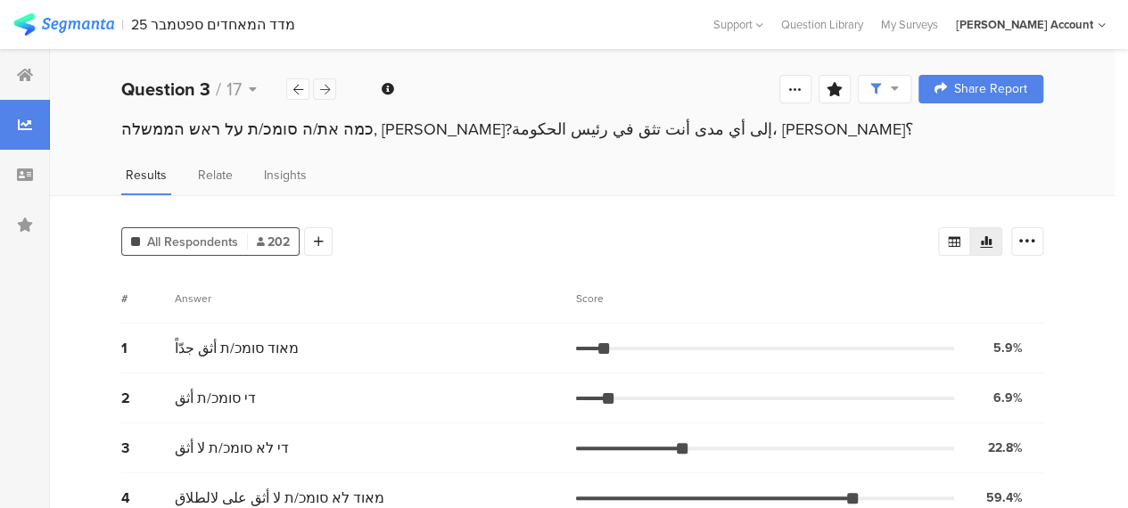
click at [328, 87] on icon at bounding box center [325, 90] width 10 height 12
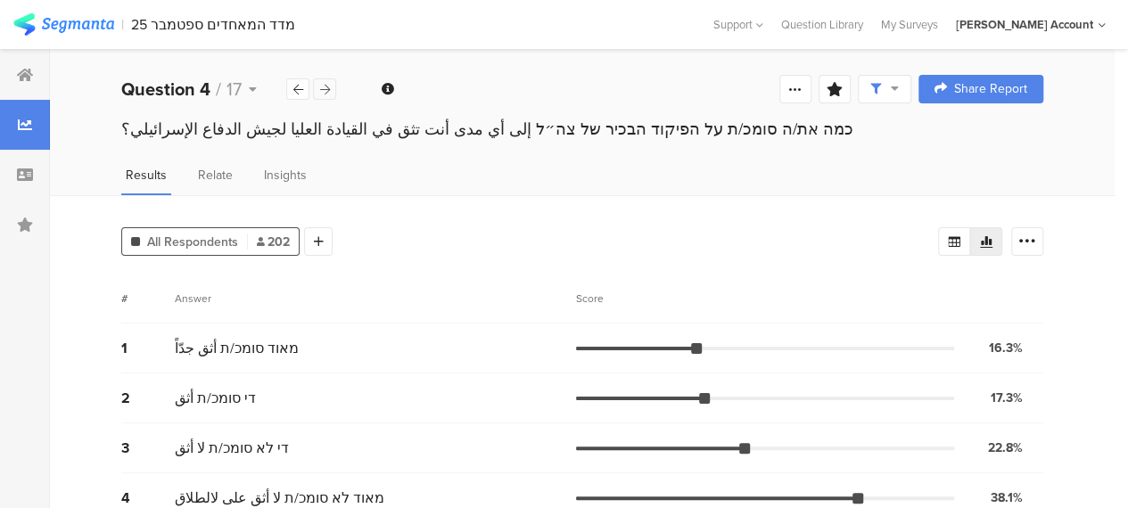
click at [328, 88] on icon at bounding box center [325, 90] width 10 height 12
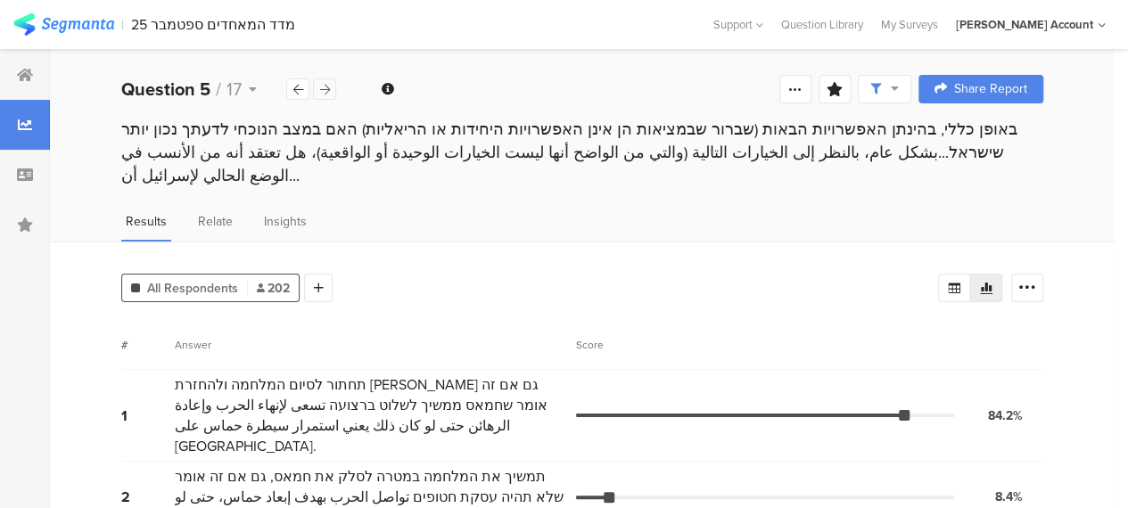
click at [328, 87] on icon at bounding box center [325, 90] width 10 height 12
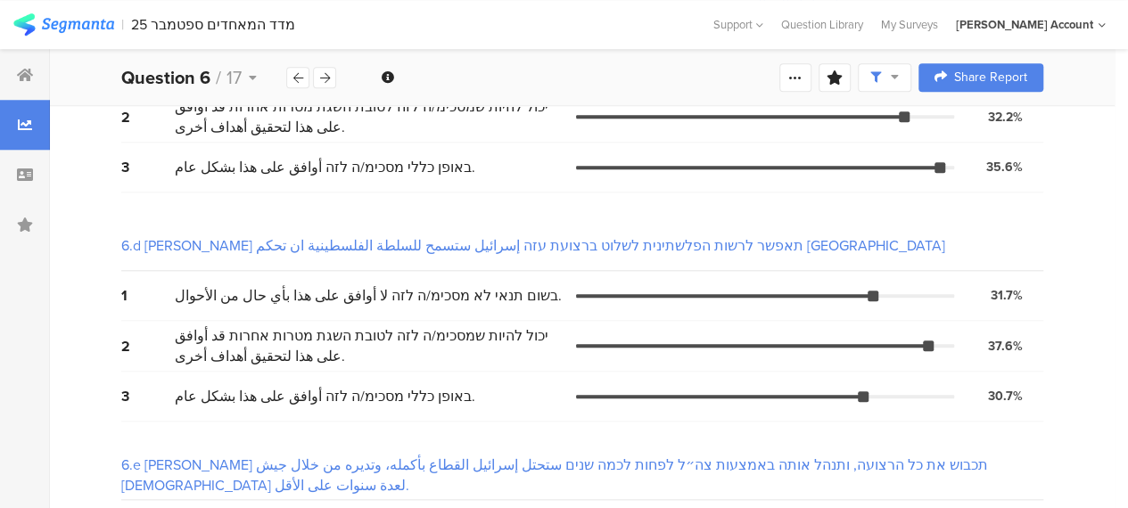
scroll to position [645, 0]
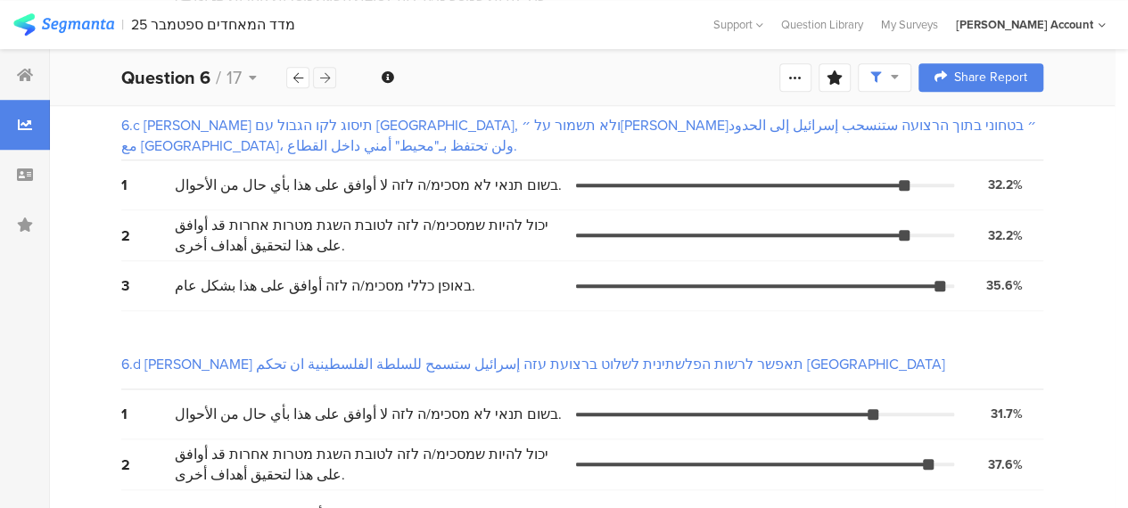
click at [325, 76] on icon at bounding box center [325, 78] width 10 height 12
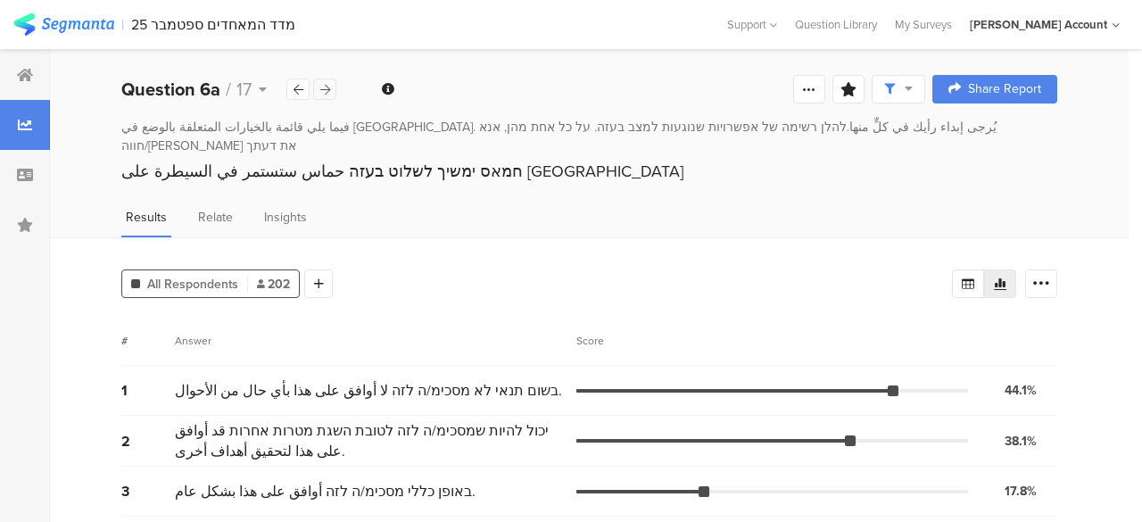
click at [323, 88] on icon at bounding box center [325, 90] width 10 height 12
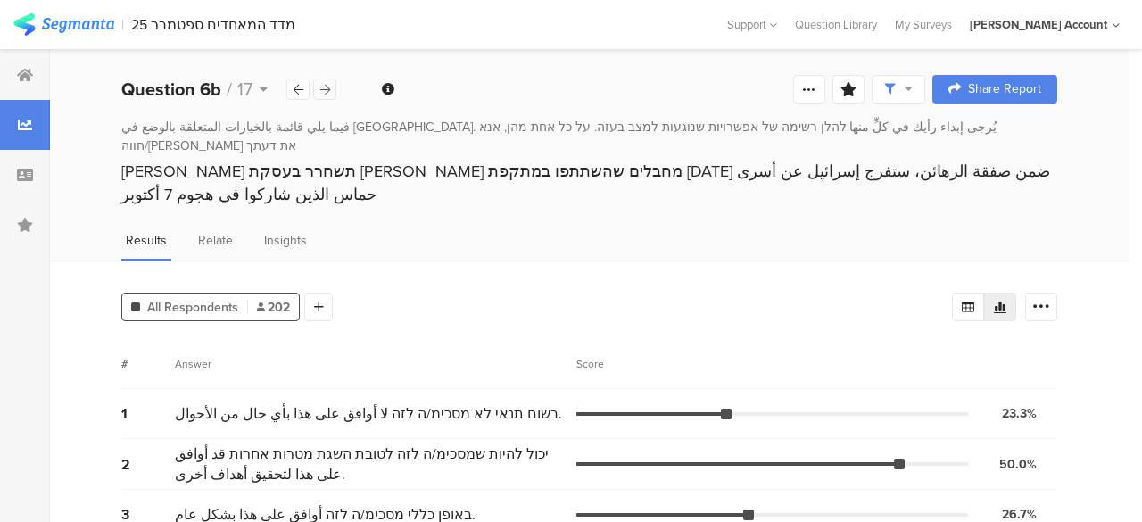
click at [323, 88] on icon at bounding box center [325, 90] width 10 height 12
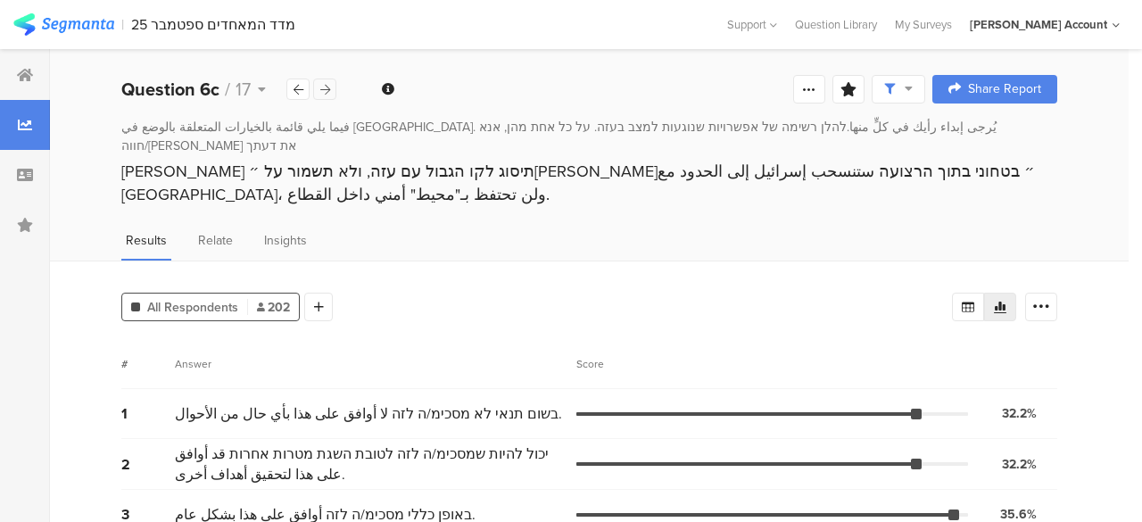
click at [323, 88] on icon at bounding box center [325, 90] width 10 height 12
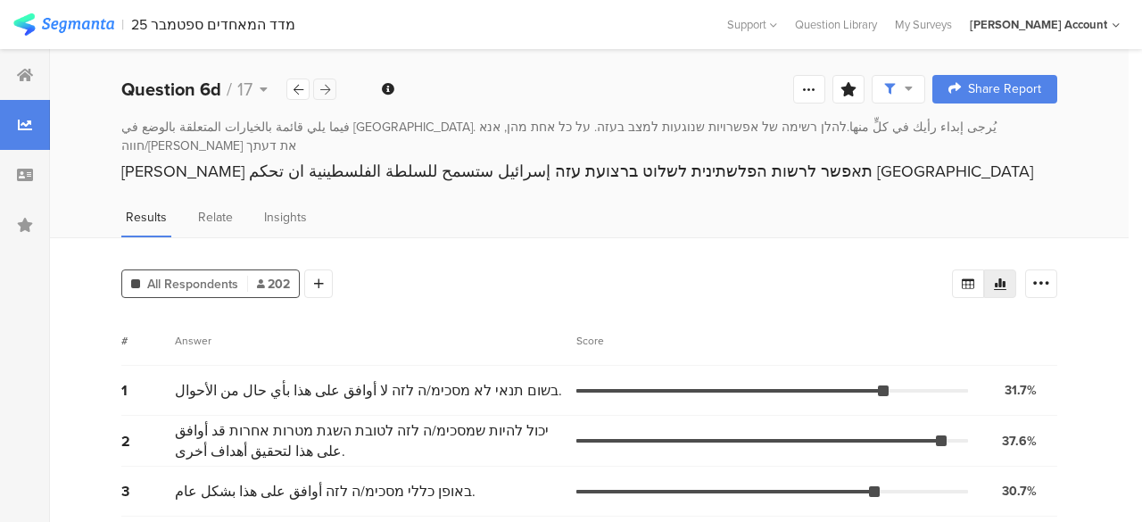
click at [323, 88] on icon at bounding box center [325, 90] width 10 height 12
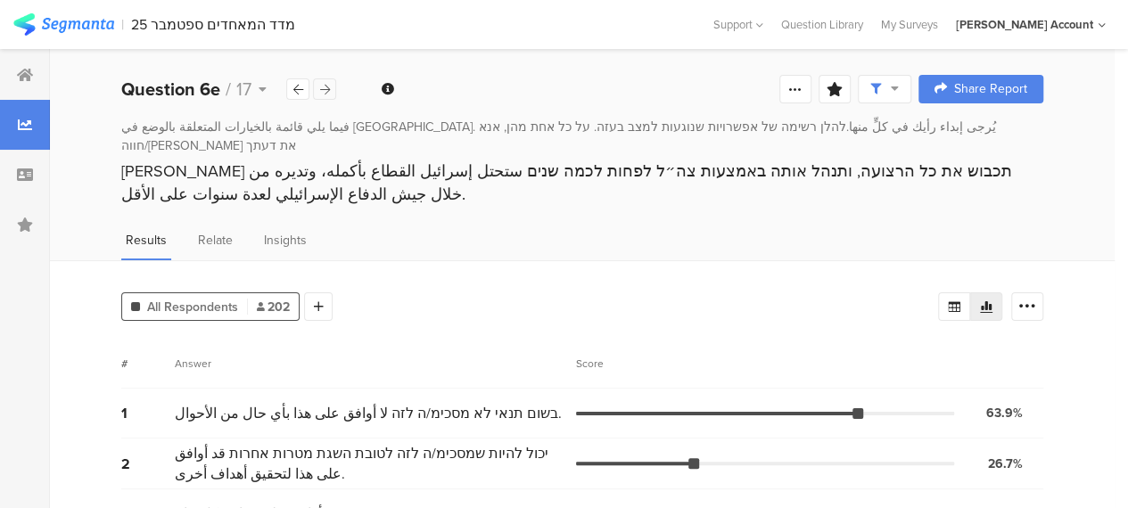
click at [323, 88] on icon at bounding box center [325, 90] width 10 height 12
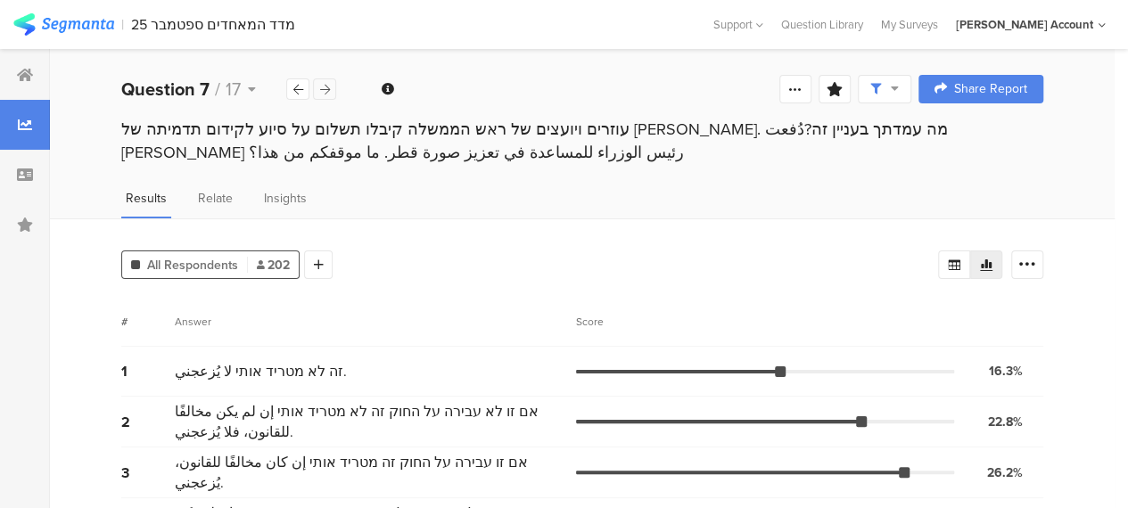
click at [326, 87] on icon at bounding box center [325, 90] width 10 height 12
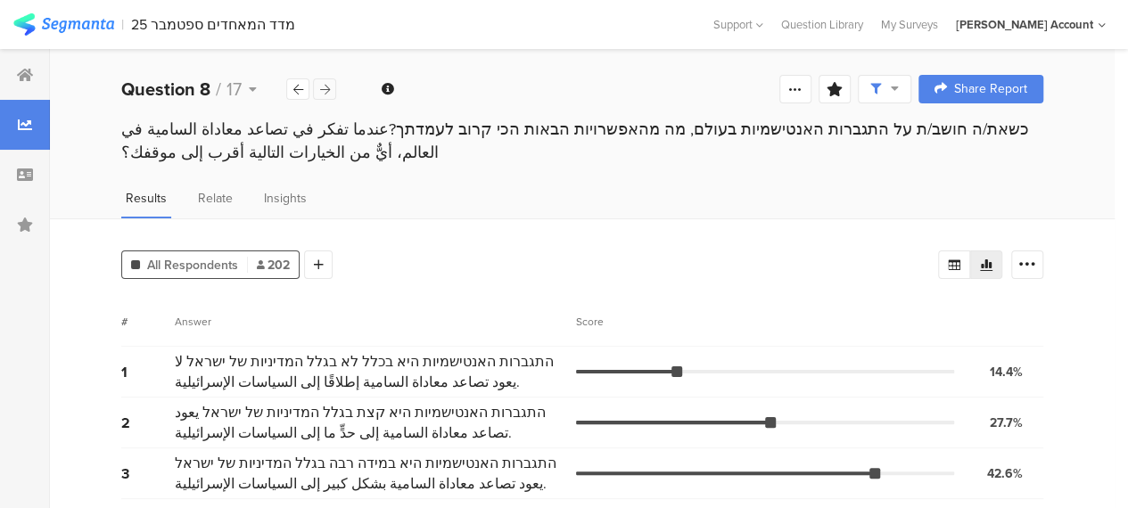
click at [329, 85] on icon at bounding box center [325, 90] width 10 height 12
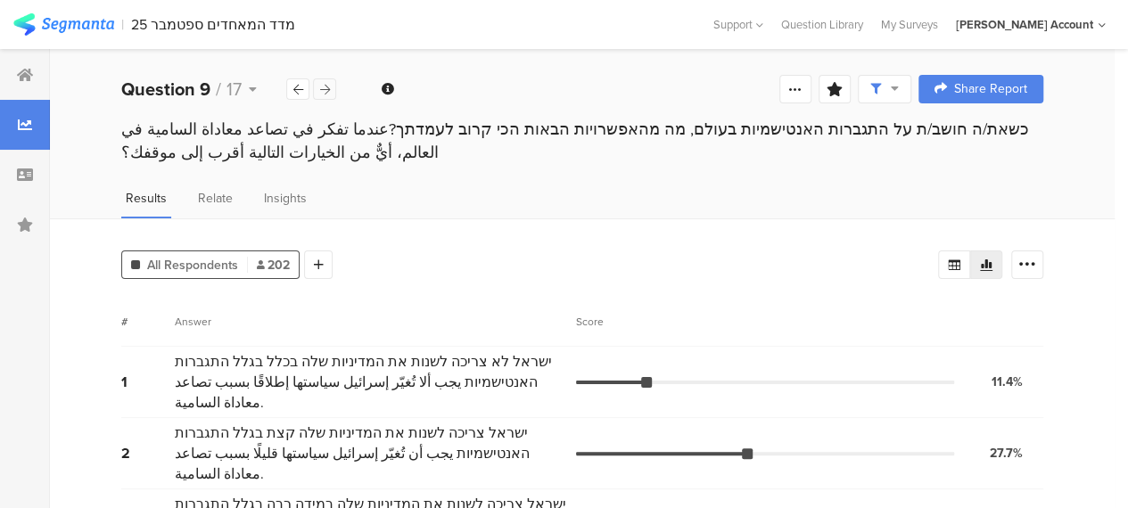
click at [325, 87] on icon at bounding box center [325, 90] width 10 height 12
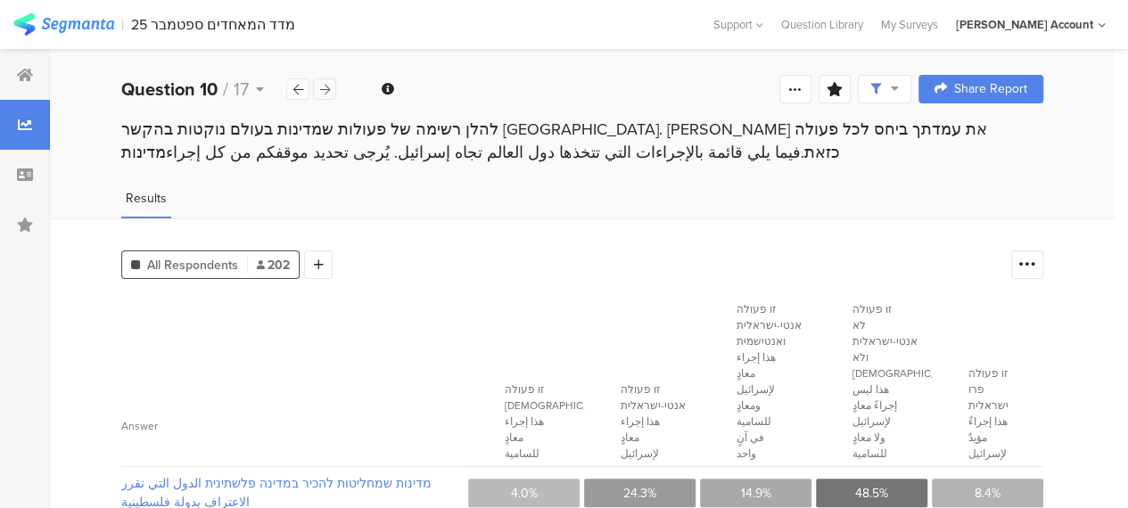
click at [326, 89] on icon at bounding box center [325, 90] width 10 height 12
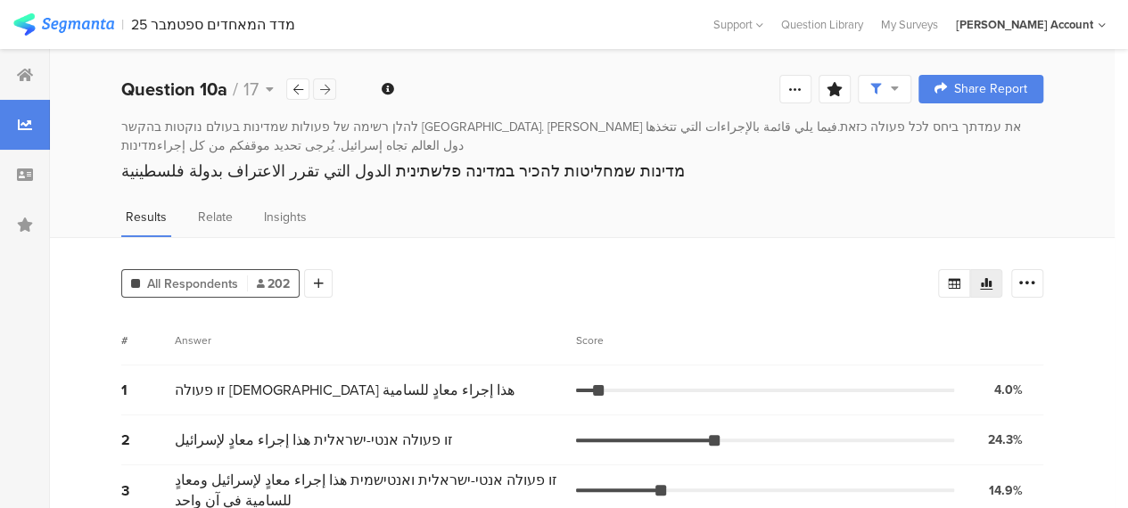
click at [328, 90] on icon at bounding box center [325, 90] width 10 height 12
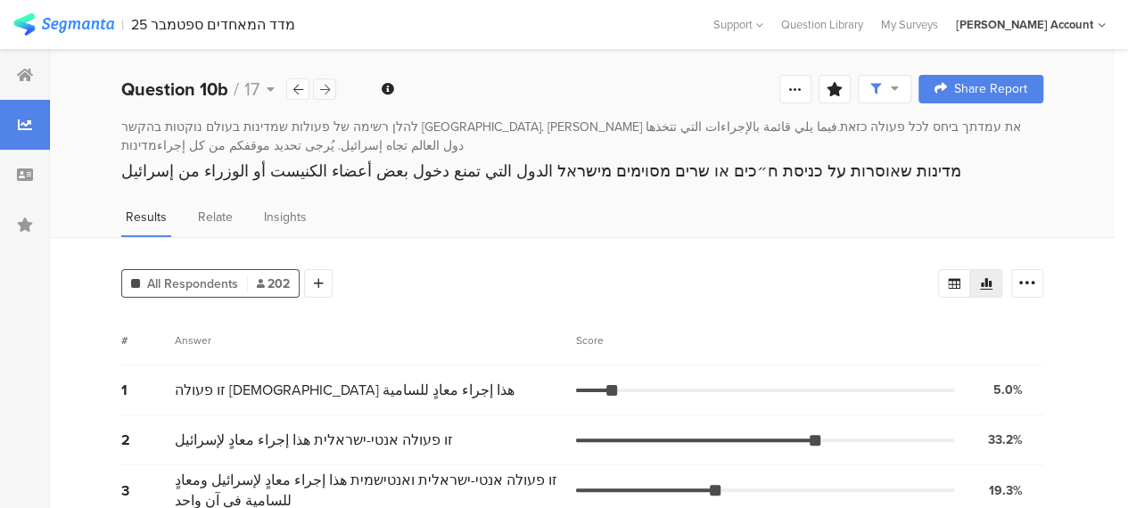
click at [326, 94] on icon at bounding box center [325, 90] width 10 height 12
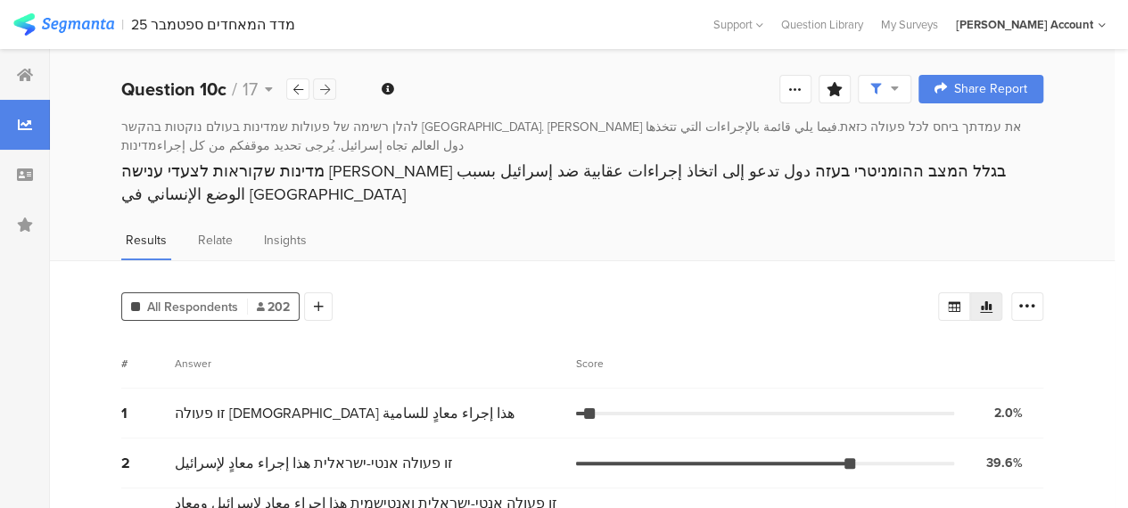
click at [325, 90] on icon at bounding box center [325, 90] width 10 height 12
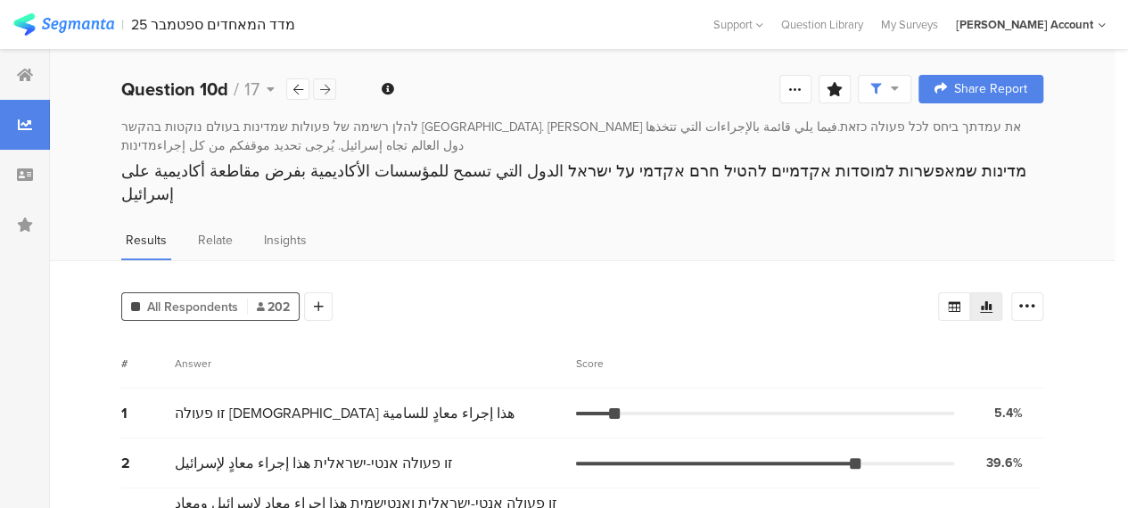
click at [326, 87] on icon at bounding box center [325, 90] width 10 height 12
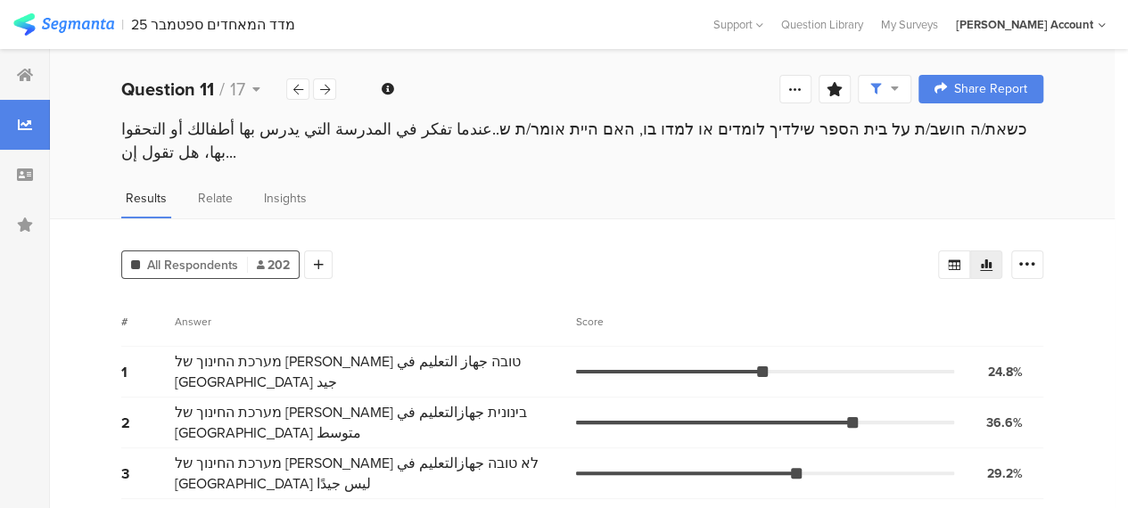
click at [363, 243] on div "All Respondents 202 Add Segment" at bounding box center [529, 261] width 817 height 36
click at [328, 88] on icon at bounding box center [325, 90] width 10 height 12
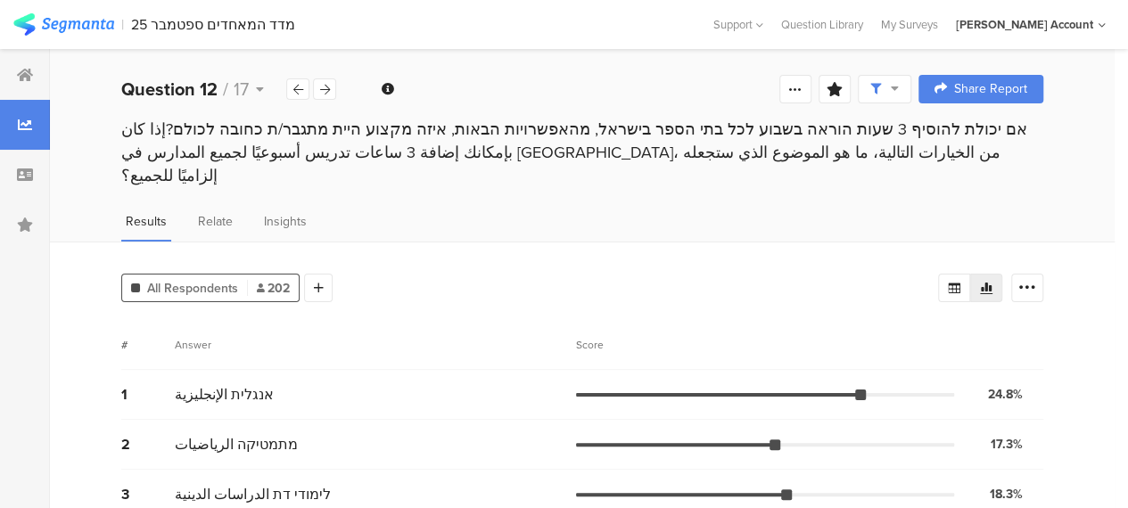
click at [245, 132] on div "אם יכולת להוסיף 3 שעות הוראה בשבוע לכל בתי הספר בישראל, מהאפשרויות הבאות, איזה …" at bounding box center [582, 153] width 922 height 70
click at [331, 88] on div at bounding box center [324, 88] width 23 height 21
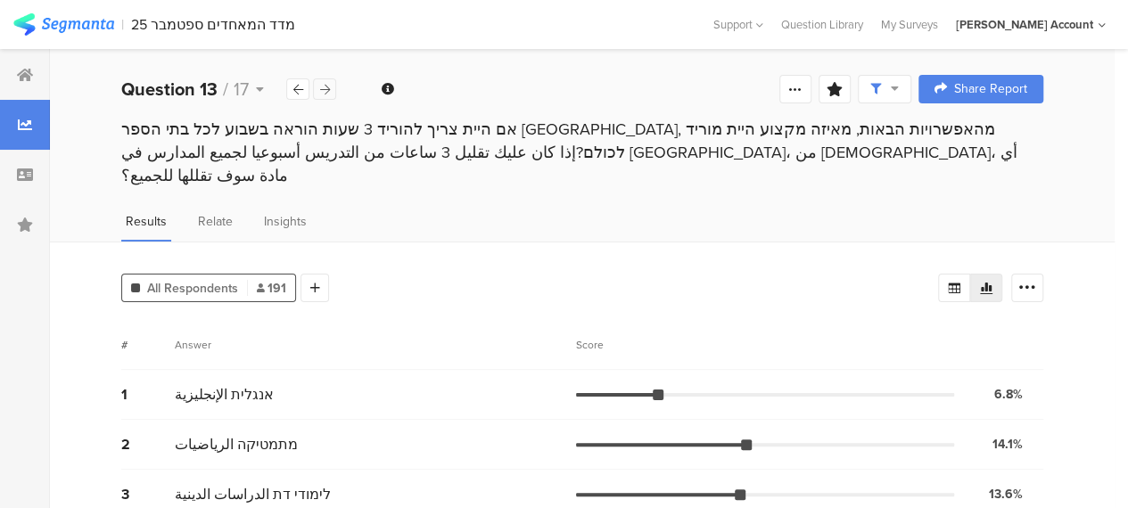
click at [328, 84] on icon at bounding box center [325, 90] width 10 height 12
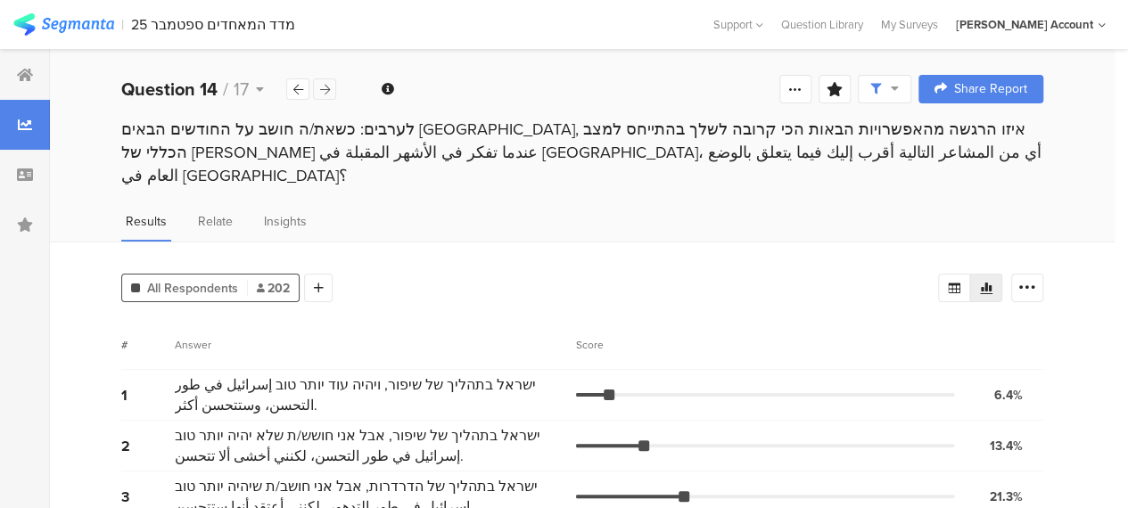
click at [326, 90] on icon at bounding box center [325, 90] width 10 height 12
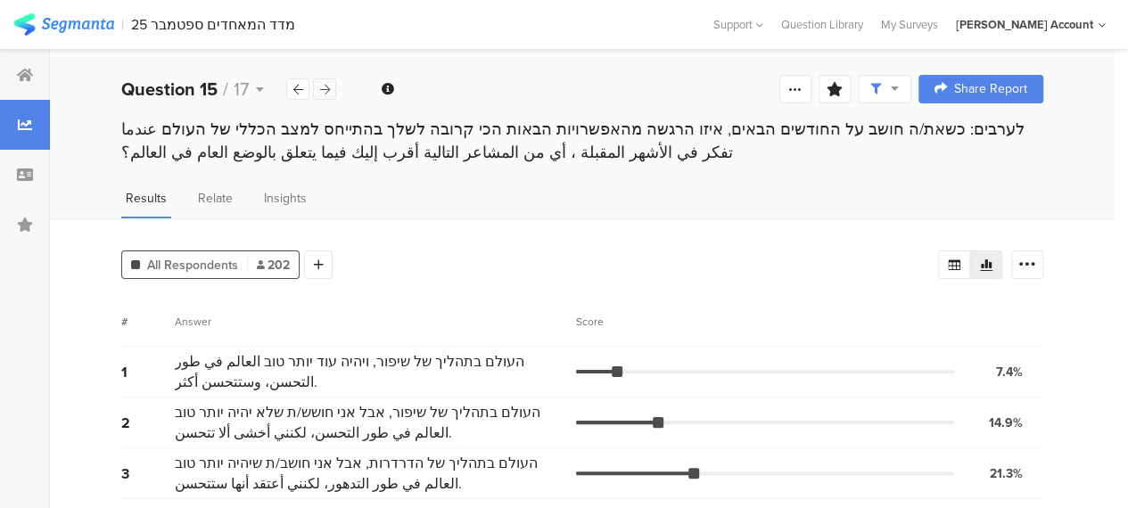
click at [328, 87] on icon at bounding box center [325, 90] width 10 height 12
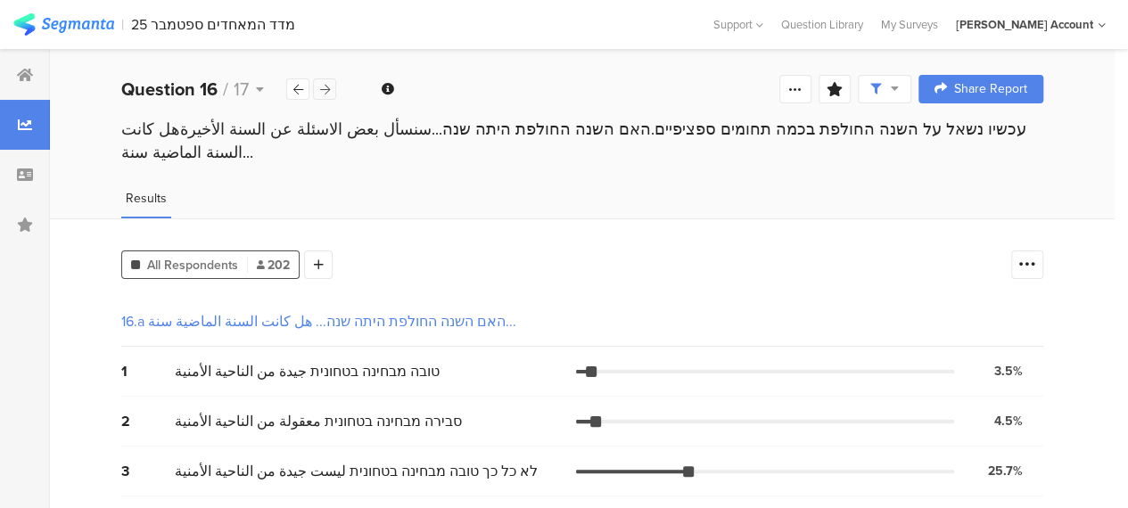
click at [326, 87] on icon at bounding box center [325, 90] width 10 height 12
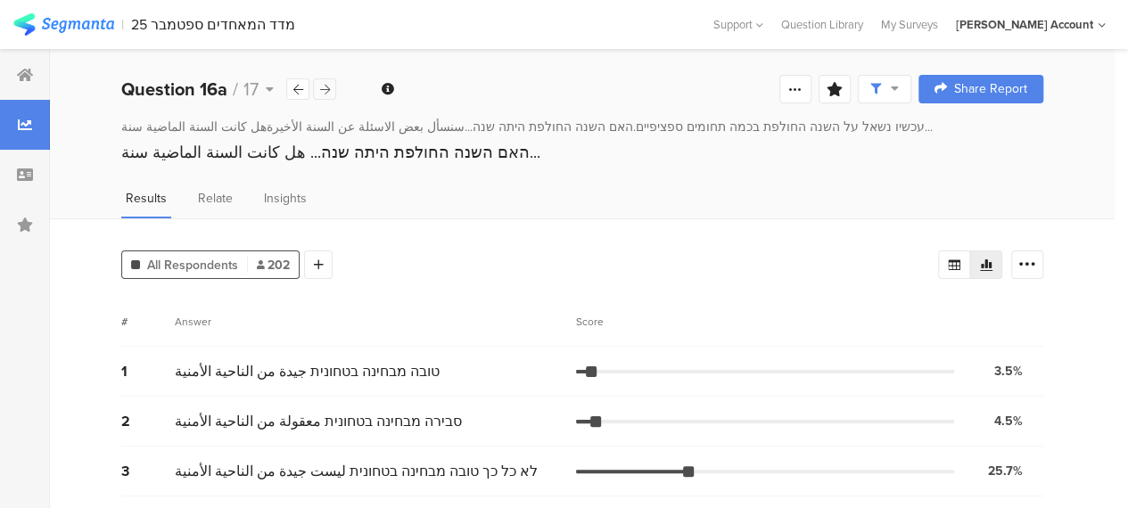
click at [323, 86] on icon at bounding box center [325, 90] width 10 height 12
click at [297, 85] on icon at bounding box center [298, 90] width 10 height 12
click at [328, 85] on icon at bounding box center [325, 90] width 10 height 12
click at [332, 87] on div at bounding box center [324, 88] width 23 height 21
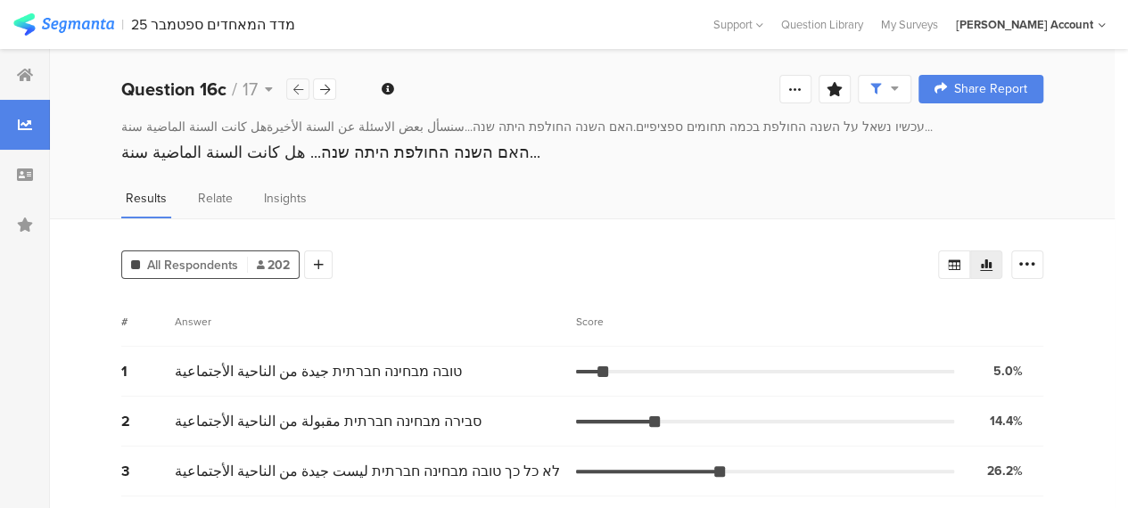
click at [298, 88] on icon at bounding box center [298, 90] width 10 height 12
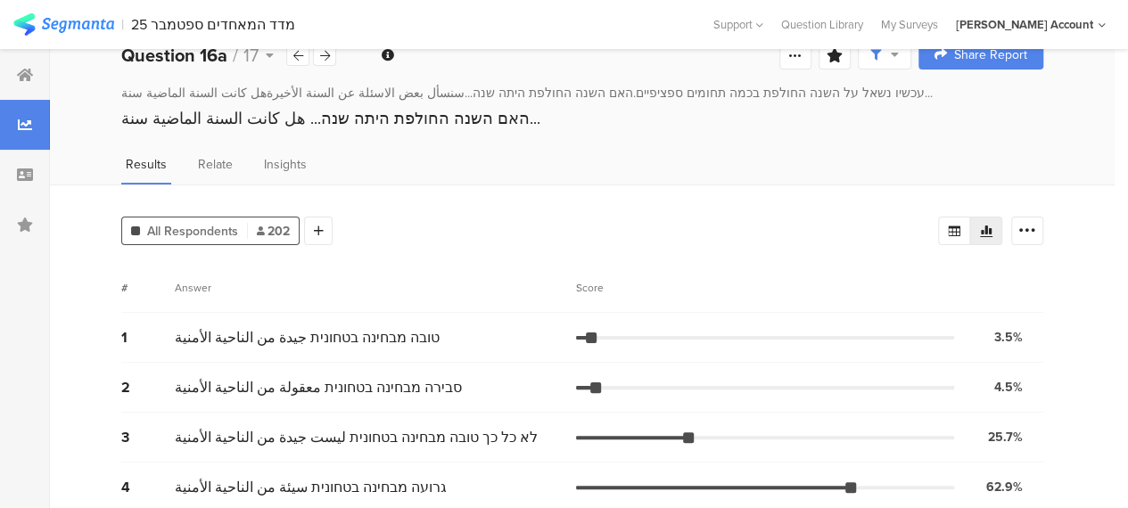
scroll to position [10, 0]
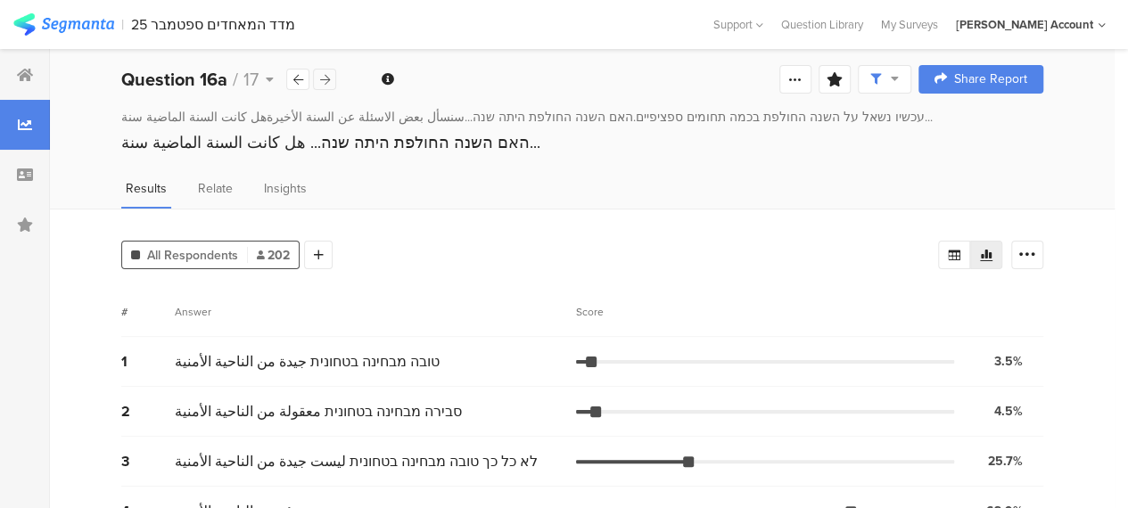
click at [327, 76] on icon at bounding box center [325, 80] width 10 height 12
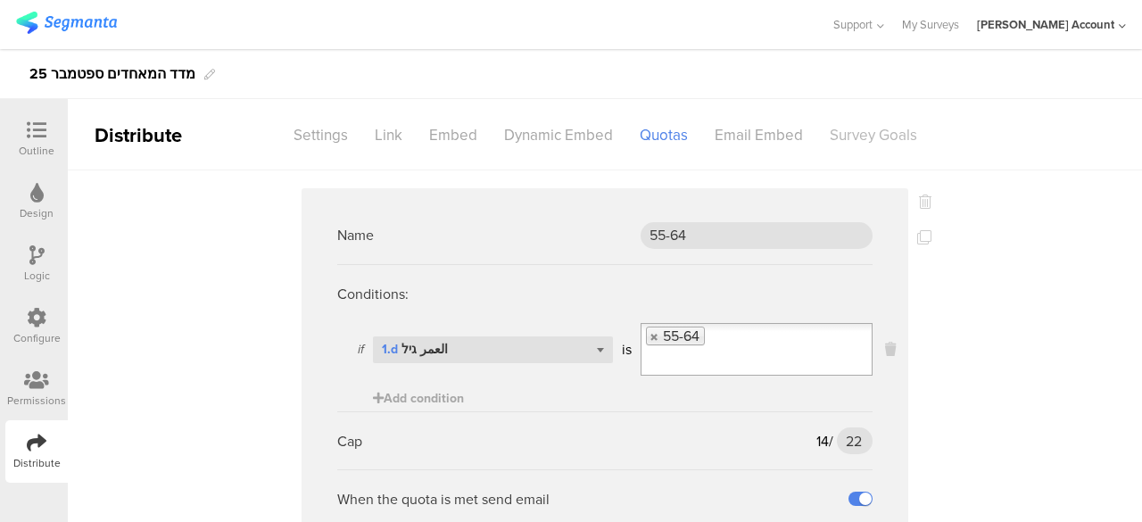
click at [885, 136] on div "Survey Goals" at bounding box center [873, 135] width 114 height 31
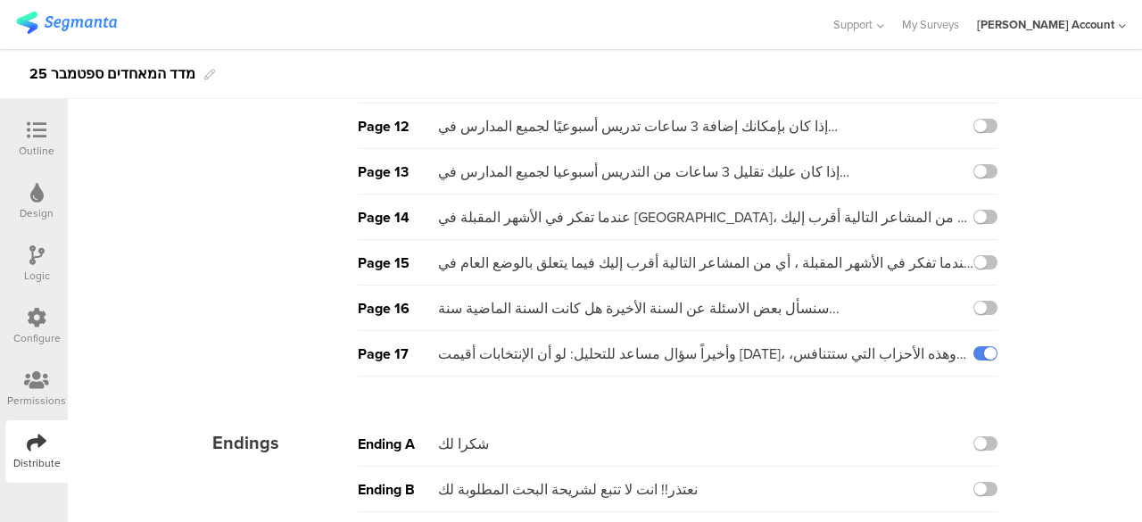
scroll to position [587, 0]
click at [973, 299] on label at bounding box center [985, 306] width 24 height 14
click at [0, 0] on input "checkbox" at bounding box center [0, 0] width 0 height 0
click at [983, 346] on label at bounding box center [985, 351] width 24 height 14
click at [0, 0] on input "checkbox" at bounding box center [0, 0] width 0 height 0
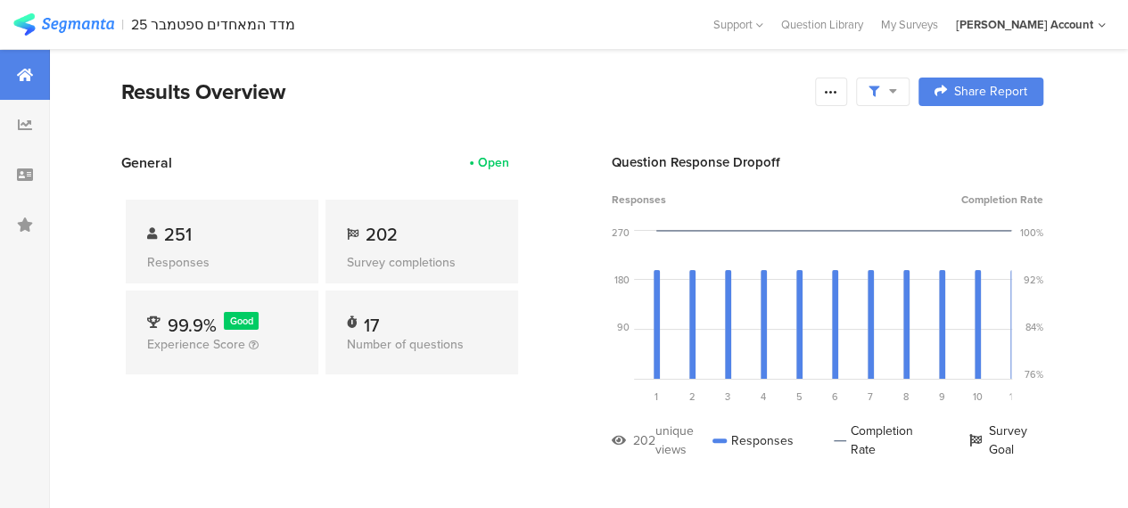
click at [897, 90] on span at bounding box center [883, 92] width 29 height 16
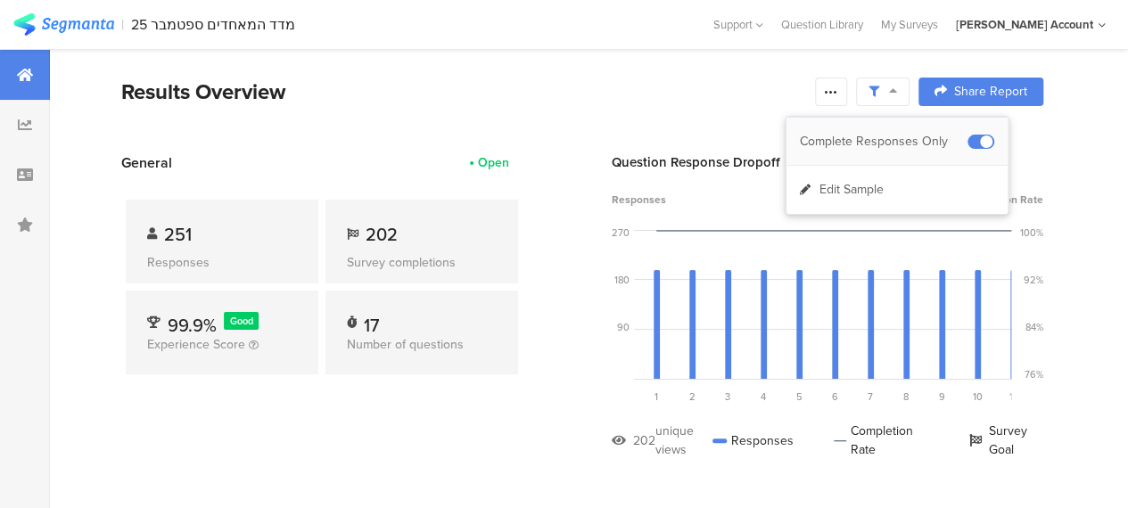
click at [892, 136] on div "Complete Responses Only" at bounding box center [884, 142] width 168 height 18
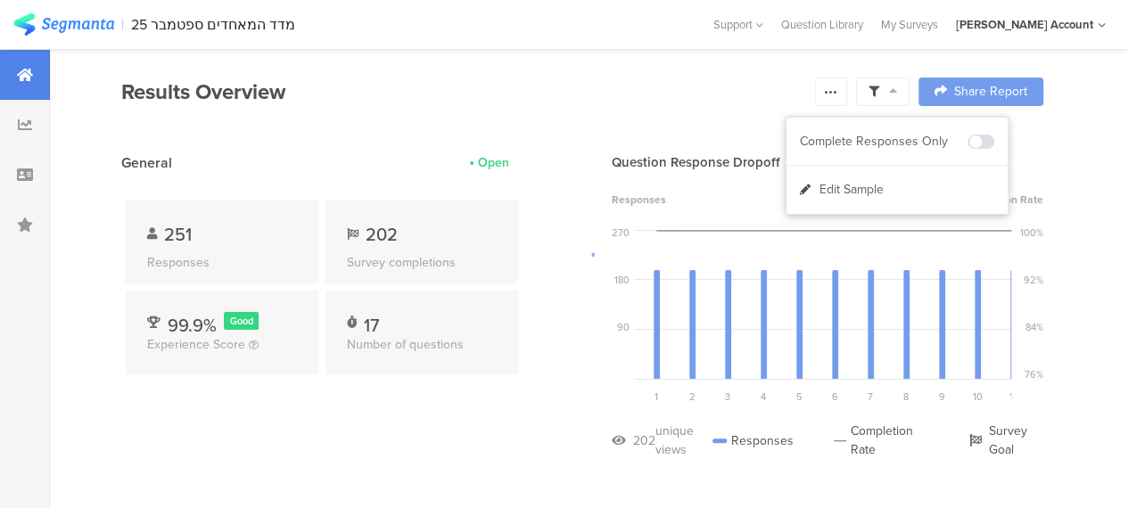
click at [464, 411] on div at bounding box center [564, 254] width 1128 height 508
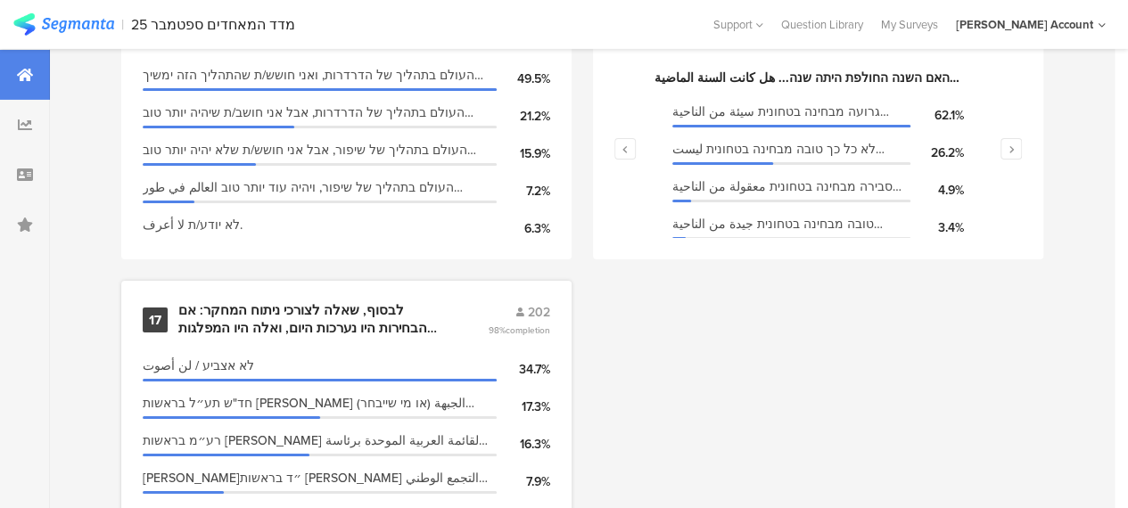
scroll to position [2746, 0]
